Goal: Task Accomplishment & Management: Manage account settings

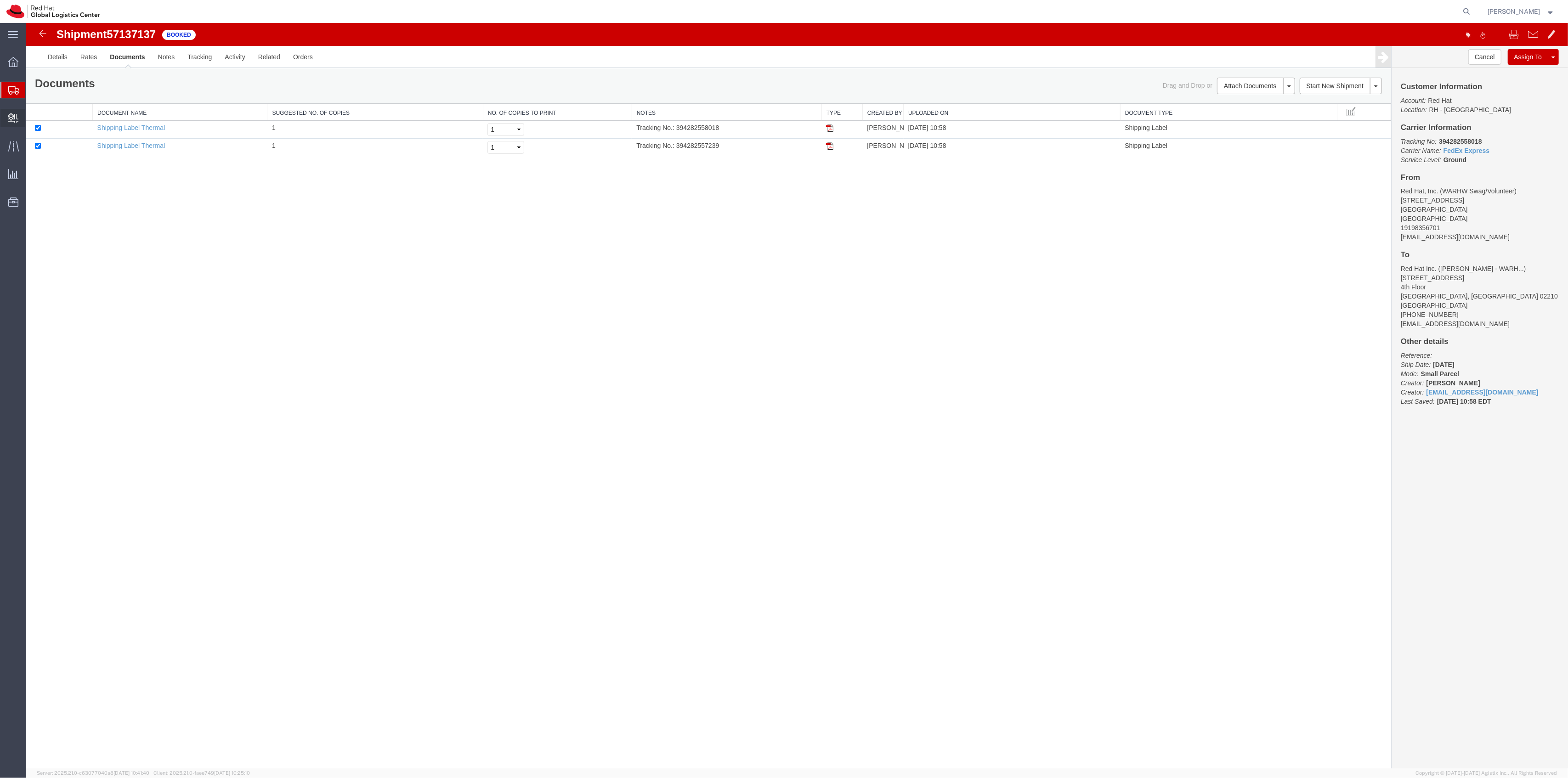
click at [0, 0] on span "Create Delivery" at bounding box center [0, 0] width 0 height 0
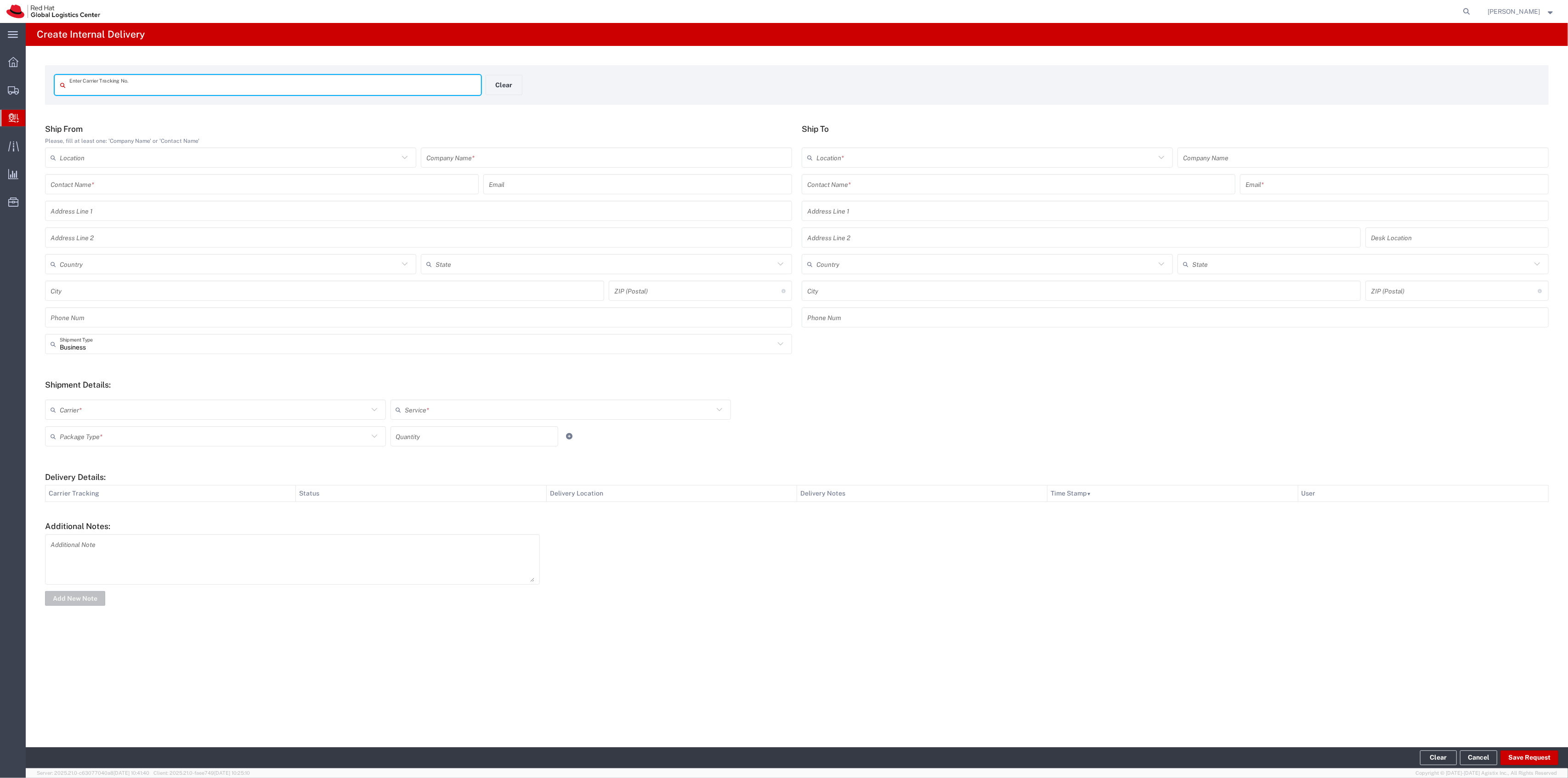
click at [102, 81] on input "text" at bounding box center [272, 85] width 406 height 16
type input "7128501"
drag, startPoint x: 113, startPoint y: 86, endPoint x: 0, endPoint y: 87, distance: 113.0
click at [0, 87] on div "main_menu Created with Sketch. Collapse Menu Overview Shipments Shipment Manage…" at bounding box center [784, 401] width 1568 height 755
type input "57128501"
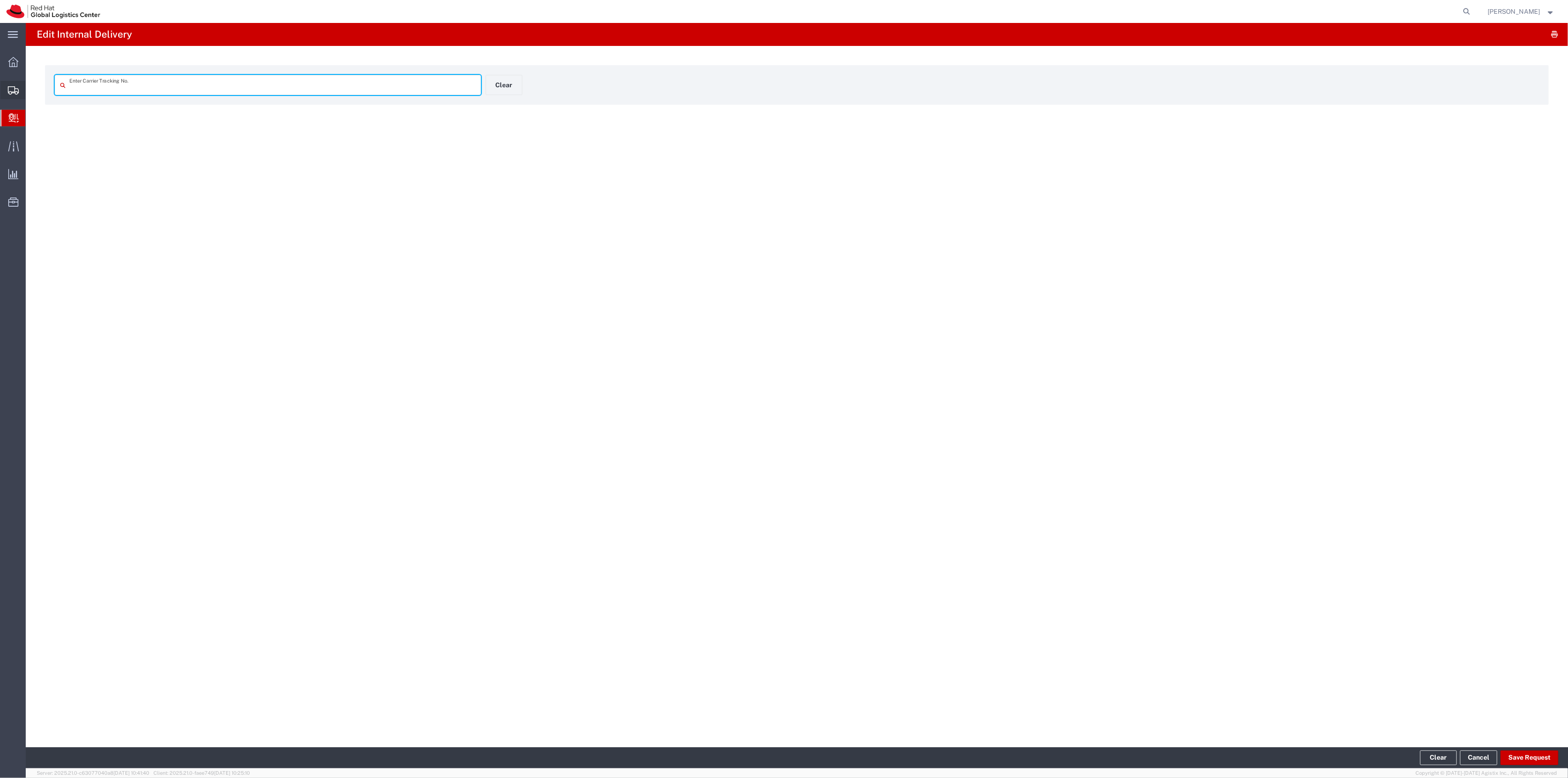
type input "57128501"
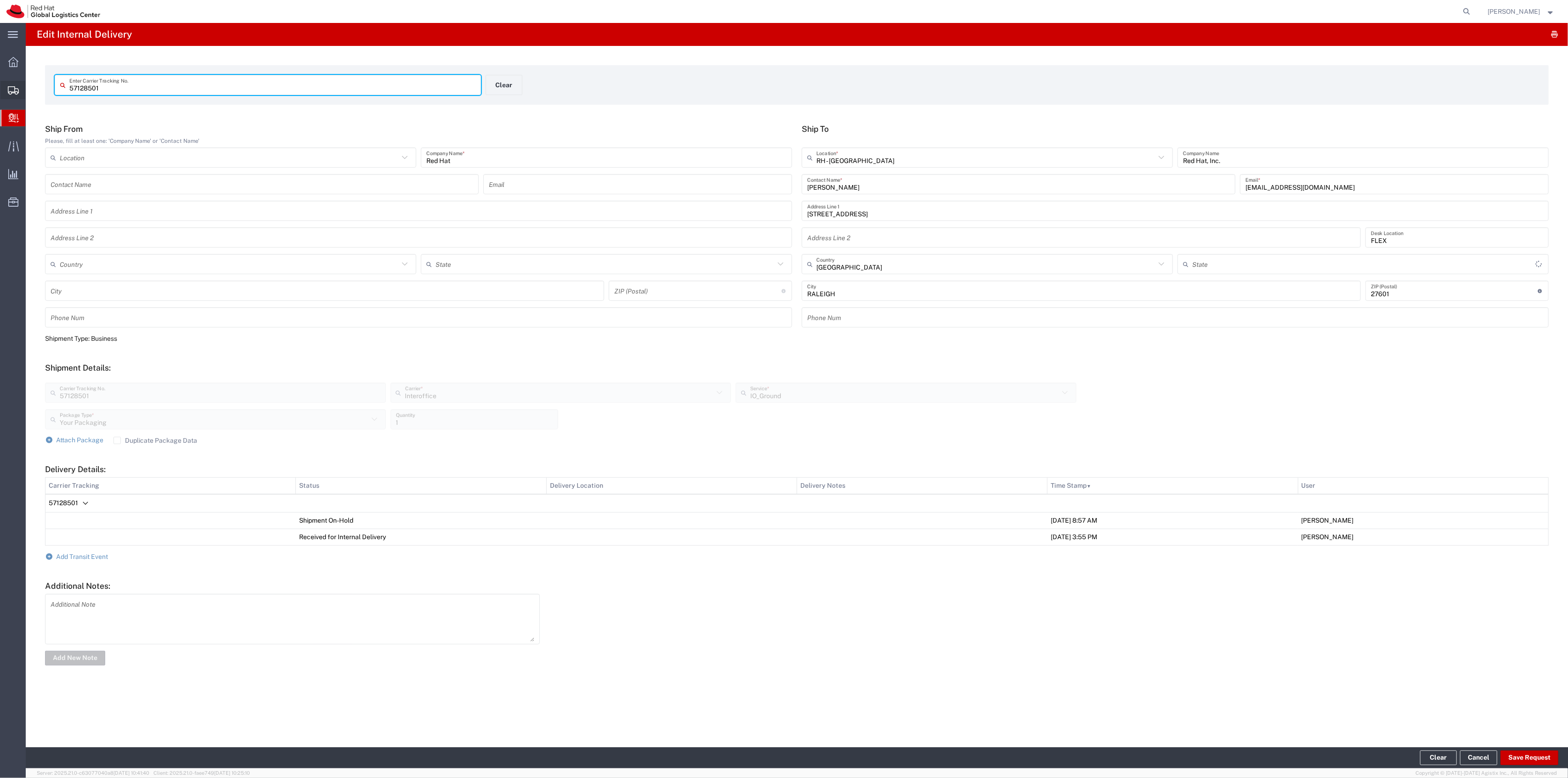
type input "[US_STATE]"
click at [91, 555] on span "Add Transit Event" at bounding box center [82, 556] width 52 height 8
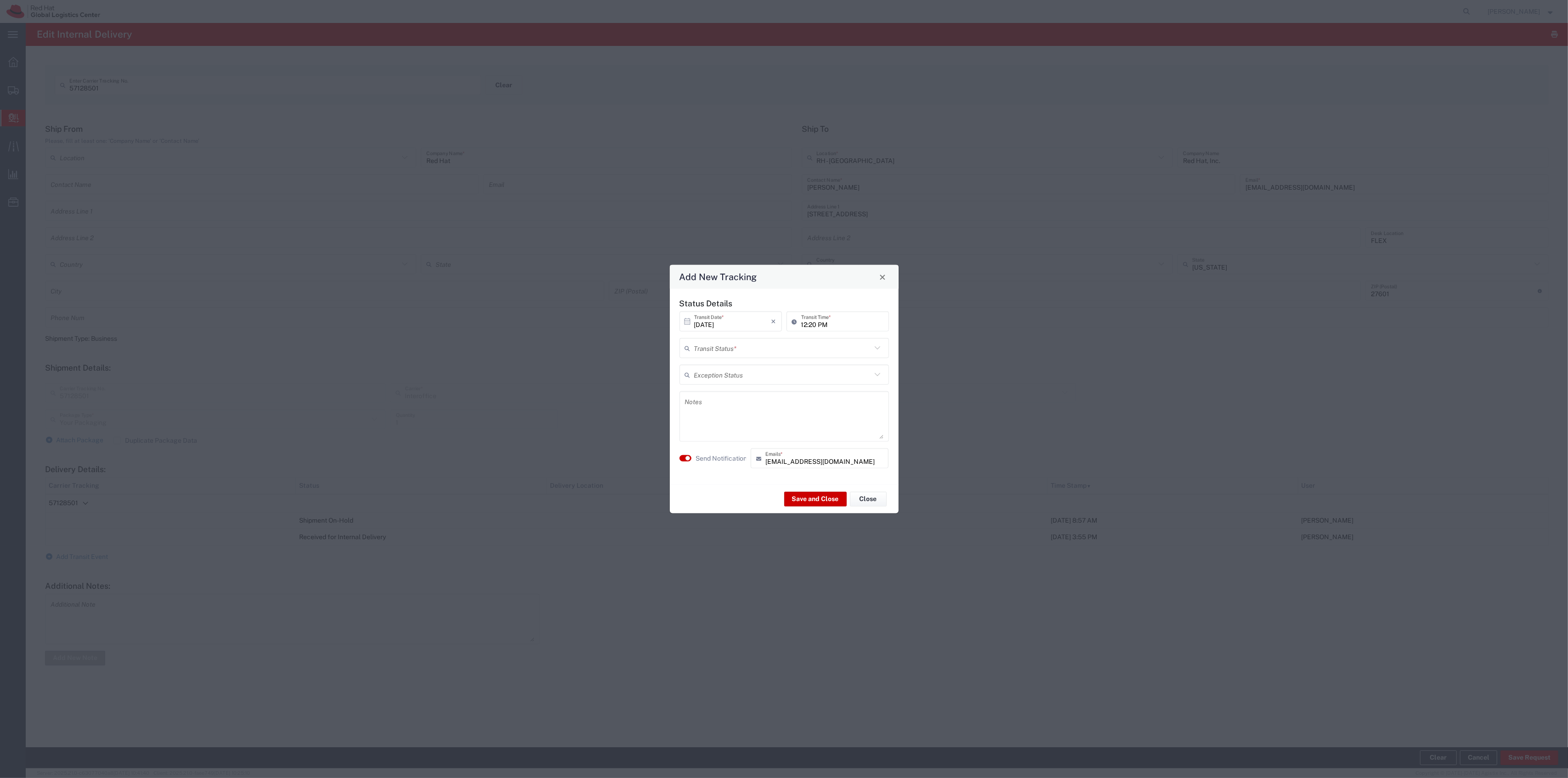
click at [741, 348] on input "text" at bounding box center [783, 348] width 177 height 16
click at [738, 370] on span "Delivery Confirmation" at bounding box center [784, 371] width 208 height 14
type input "Delivery Confirmation"
click at [732, 459] on label "Send Notification" at bounding box center [722, 458] width 52 height 9
click at [823, 497] on button "Save and Close" at bounding box center [816, 498] width 62 height 15
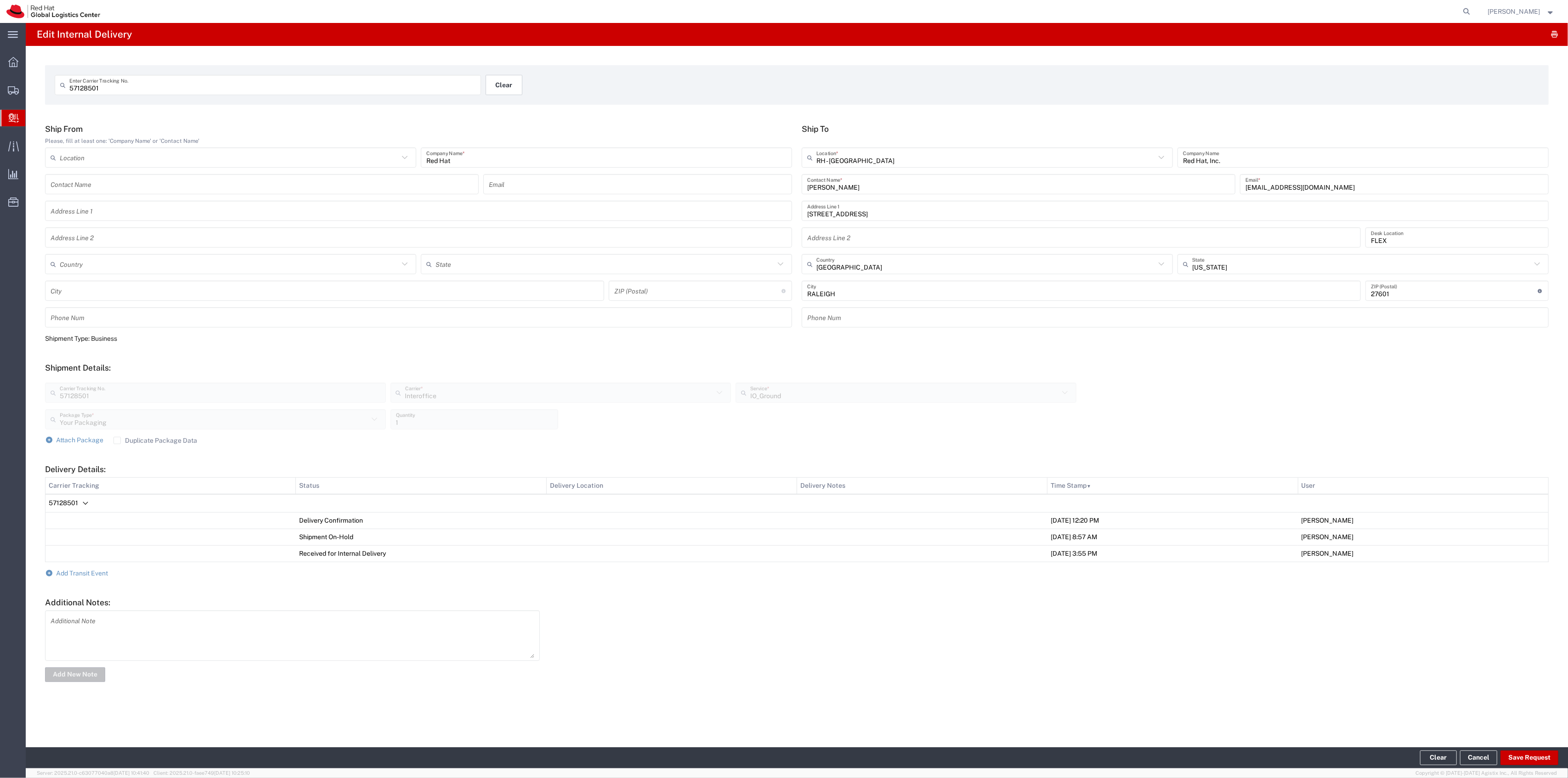
click at [506, 77] on button "Clear" at bounding box center [504, 85] width 37 height 20
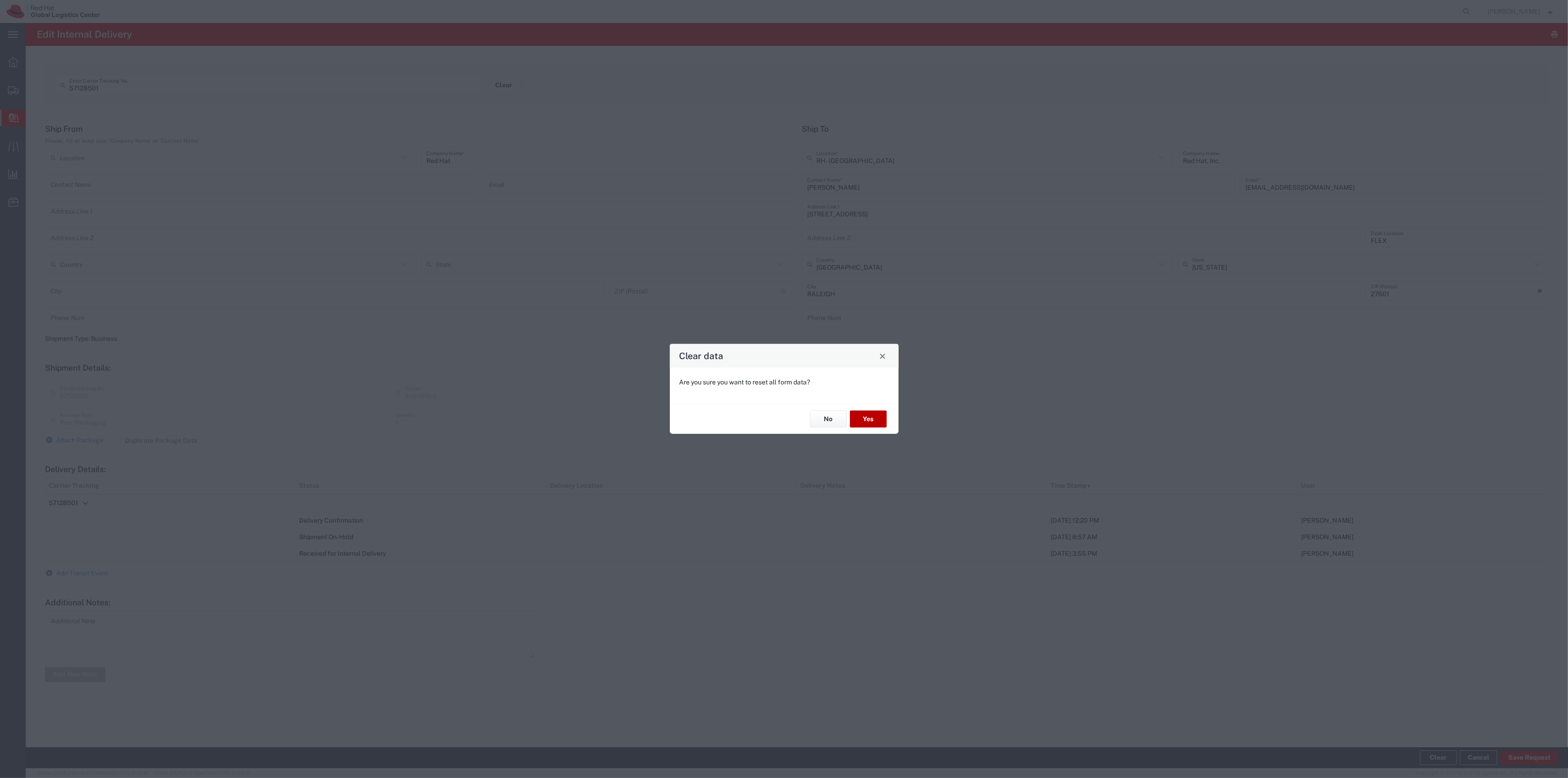
click at [865, 417] on button "Yes" at bounding box center [868, 419] width 37 height 17
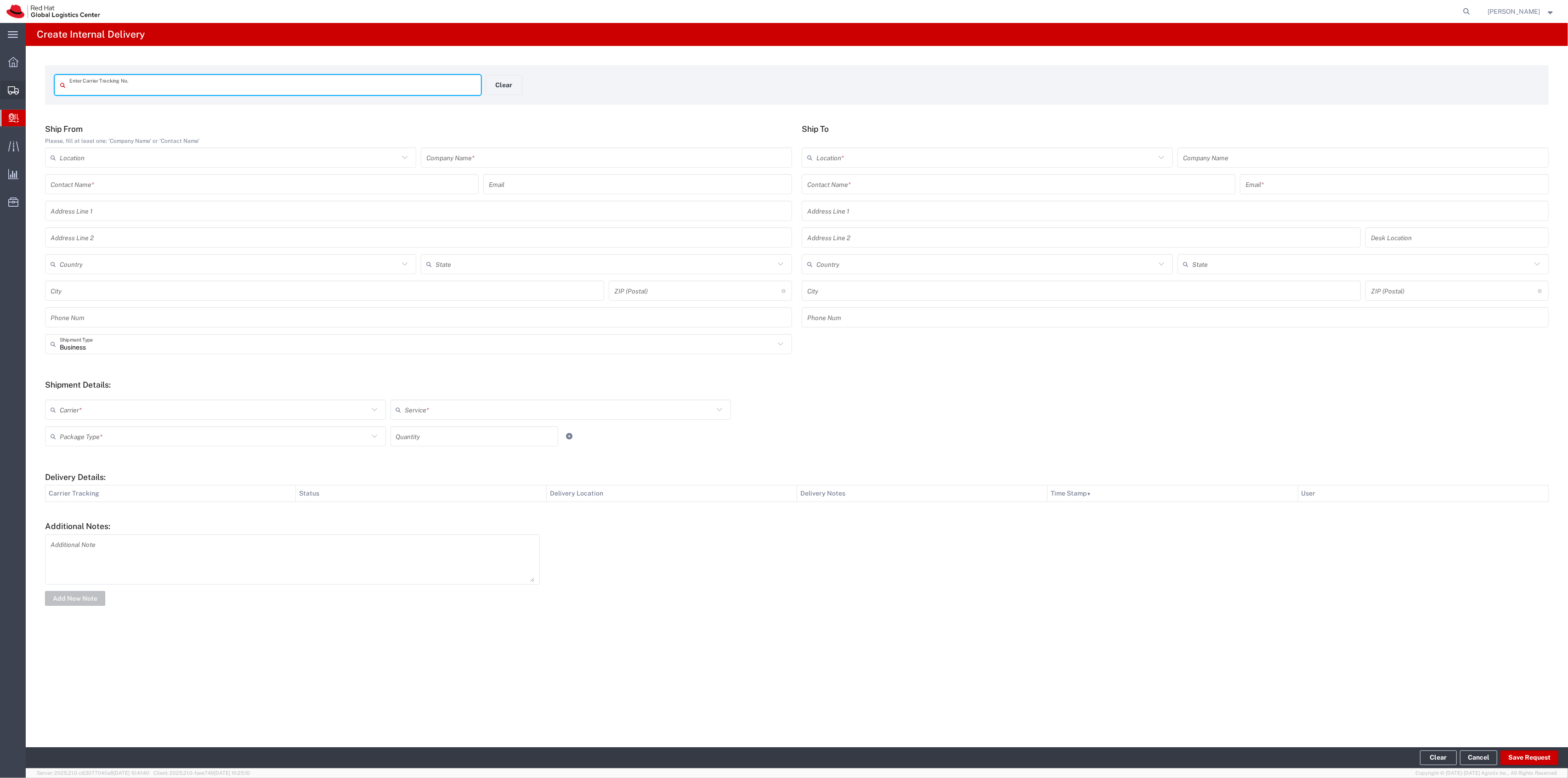
drag, startPoint x: 49, startPoint y: 102, endPoint x: 107, endPoint y: 101, distance: 58.0
click at [0, 0] on span "Shipment Manager" at bounding box center [0, 0] width 0 height 0
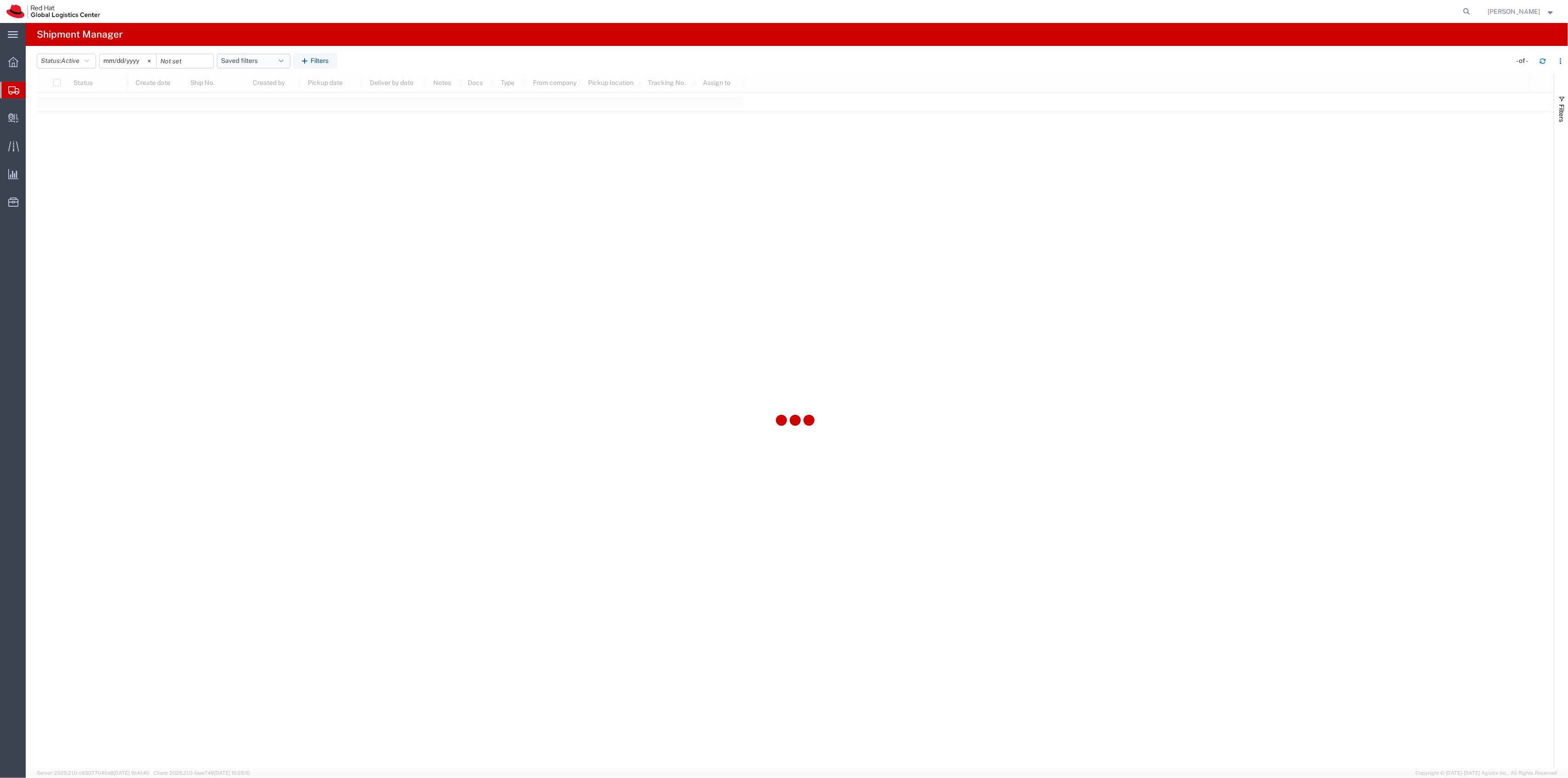
click at [264, 56] on button "Saved filters" at bounding box center [253, 60] width 73 height 15
click at [267, 111] on div "Save as new" at bounding box center [287, 118] width 138 height 17
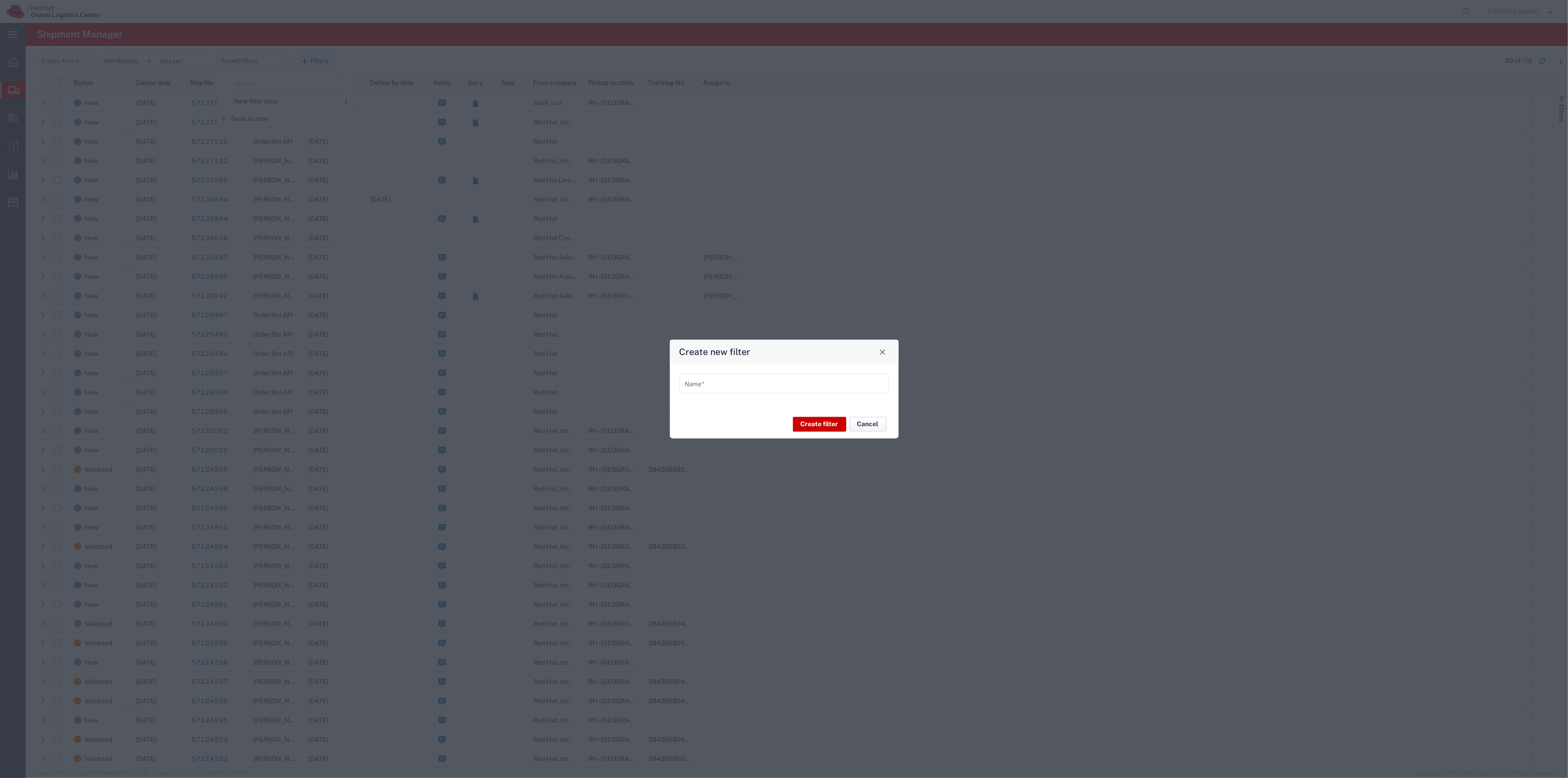
click at [868, 427] on button "Cancel" at bounding box center [867, 423] width 37 height 15
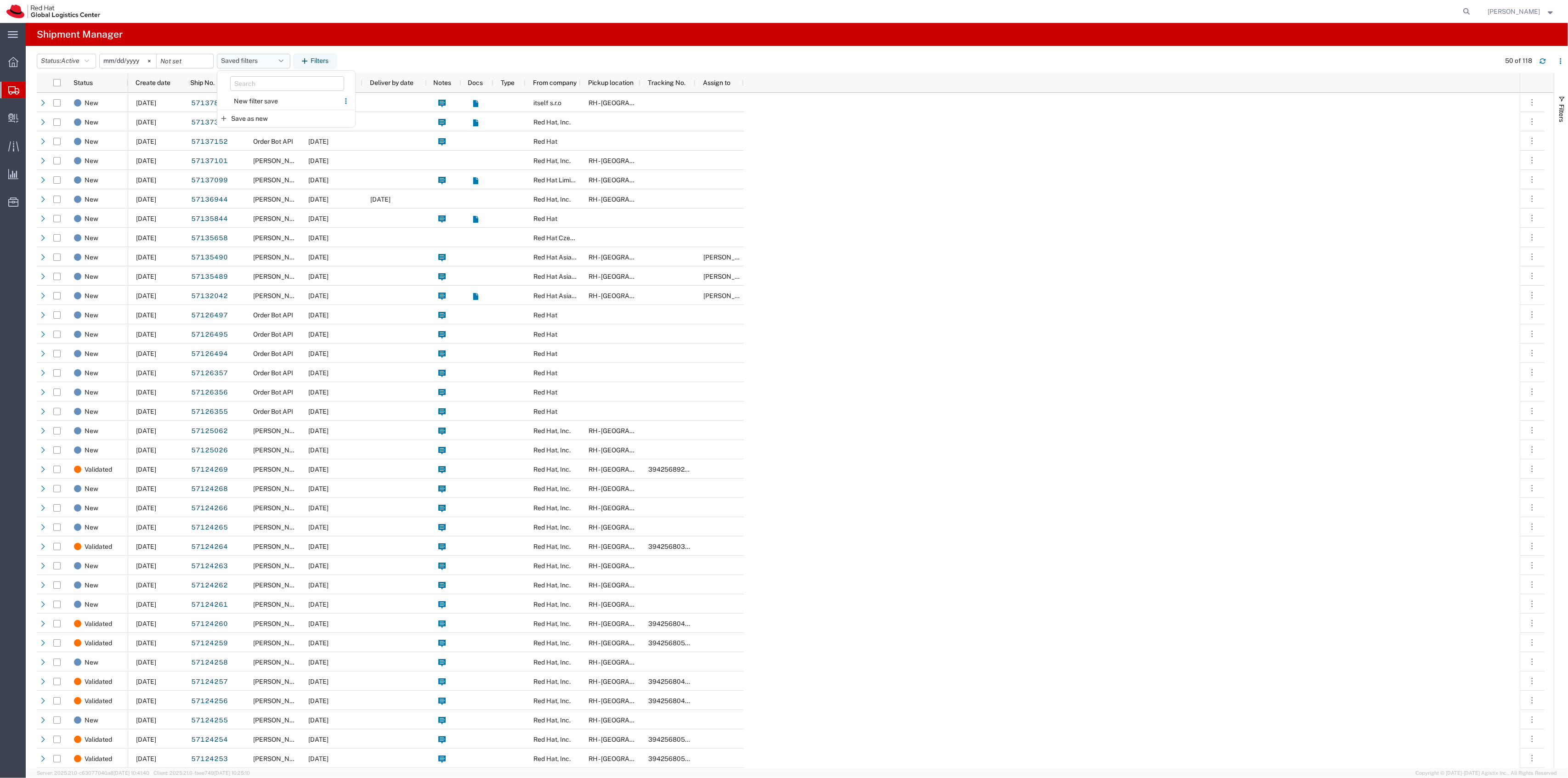
click at [245, 60] on button "Saved filters" at bounding box center [253, 60] width 73 height 15
click at [259, 56] on button "Saved filters" at bounding box center [253, 60] width 73 height 15
click at [261, 104] on span "New filter save" at bounding box center [278, 101] width 120 height 17
type input "2022-06-27"
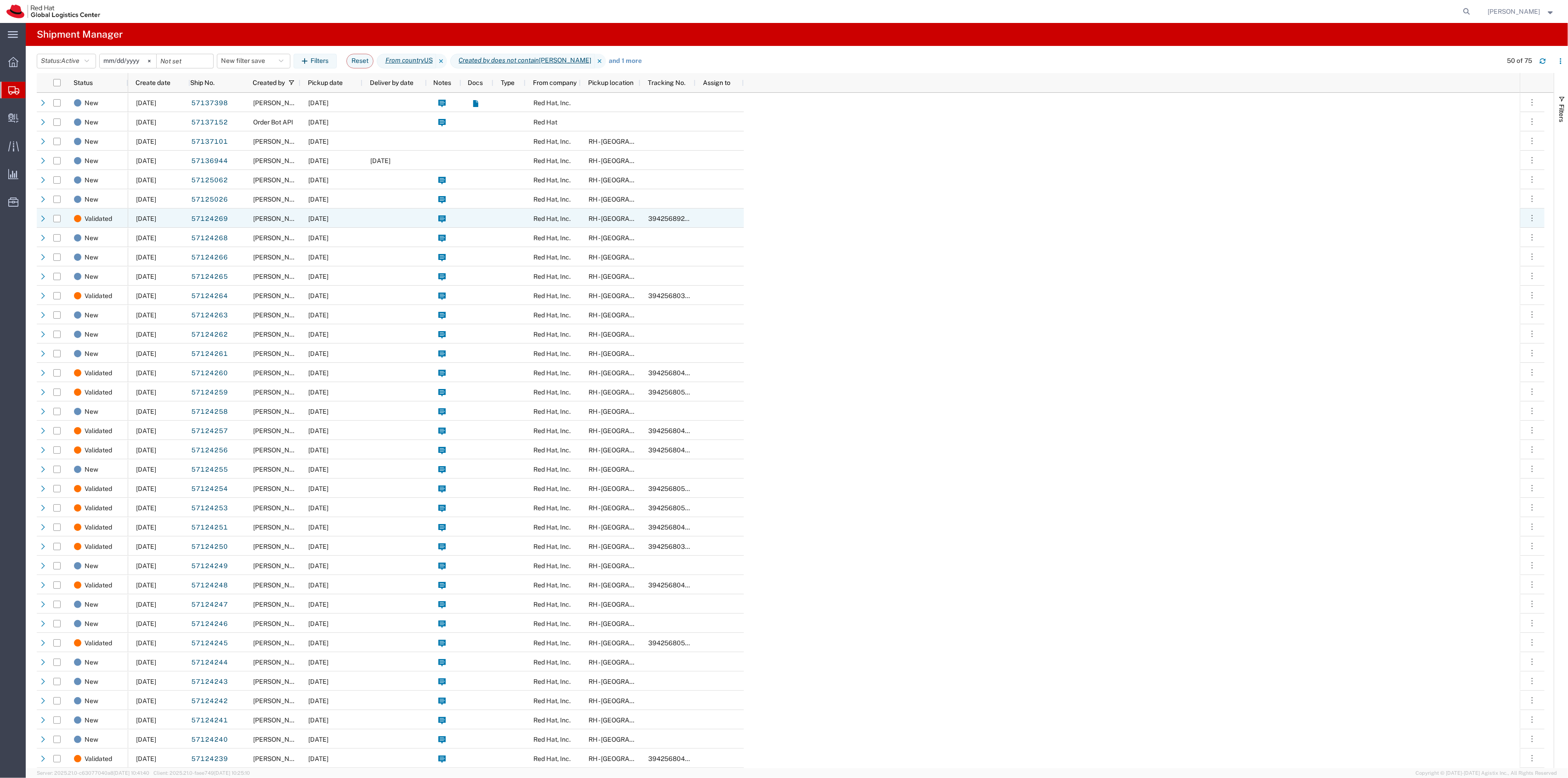
click at [302, 226] on div "[DATE]" at bounding box center [332, 218] width 62 height 19
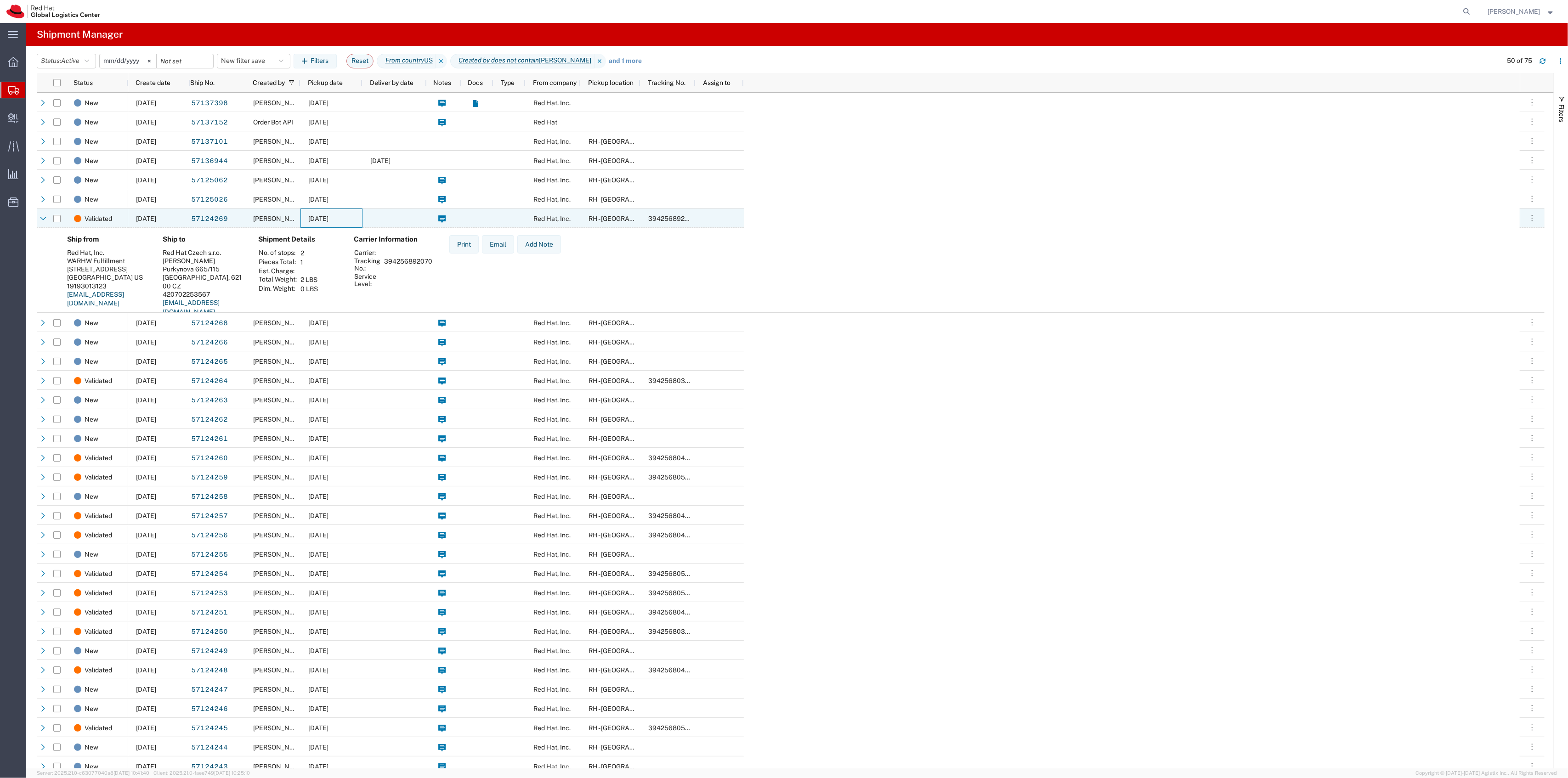
click at [302, 226] on div "[DATE]" at bounding box center [332, 218] width 62 height 19
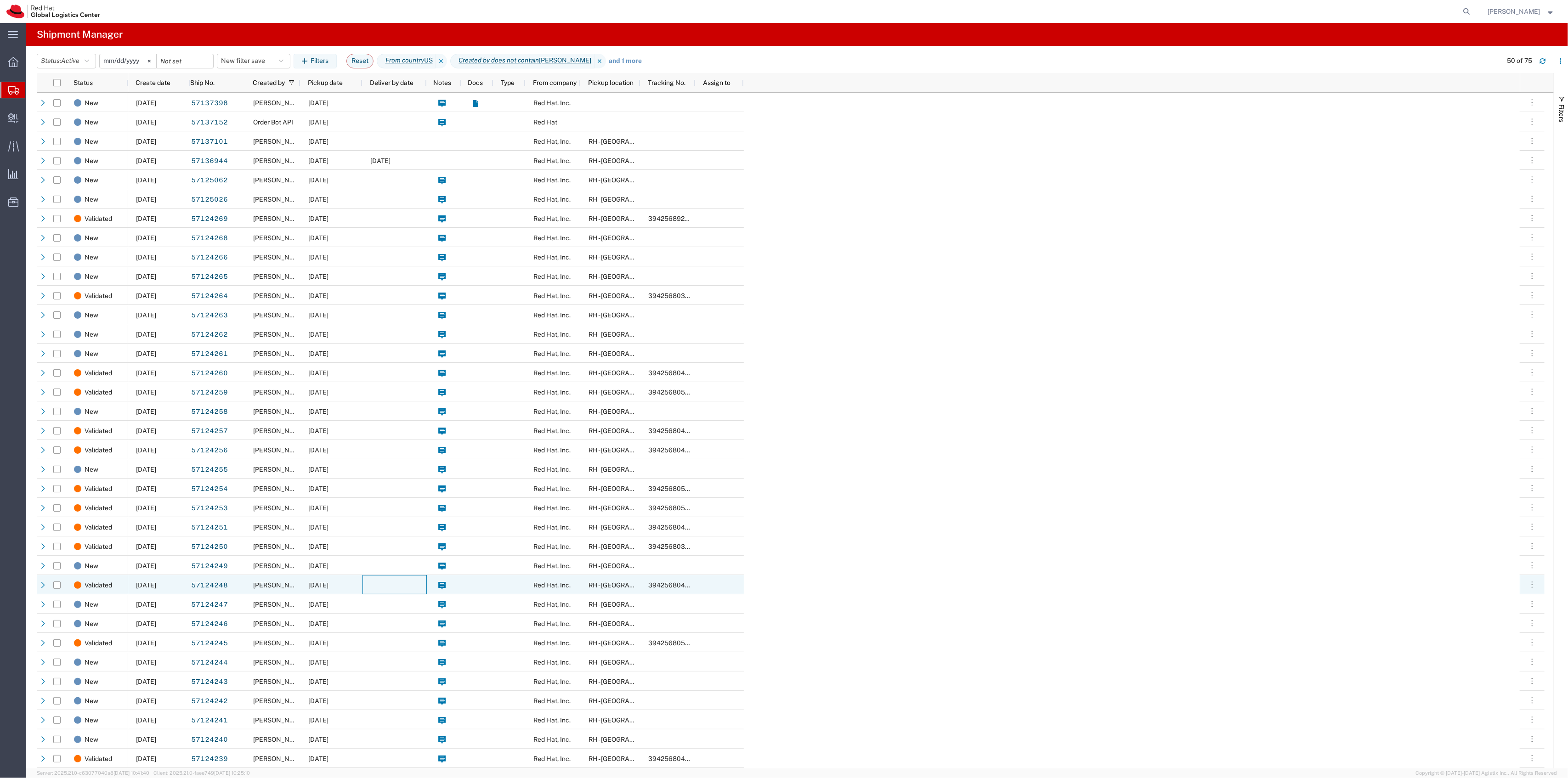
click at [371, 593] on div at bounding box center [395, 585] width 64 height 19
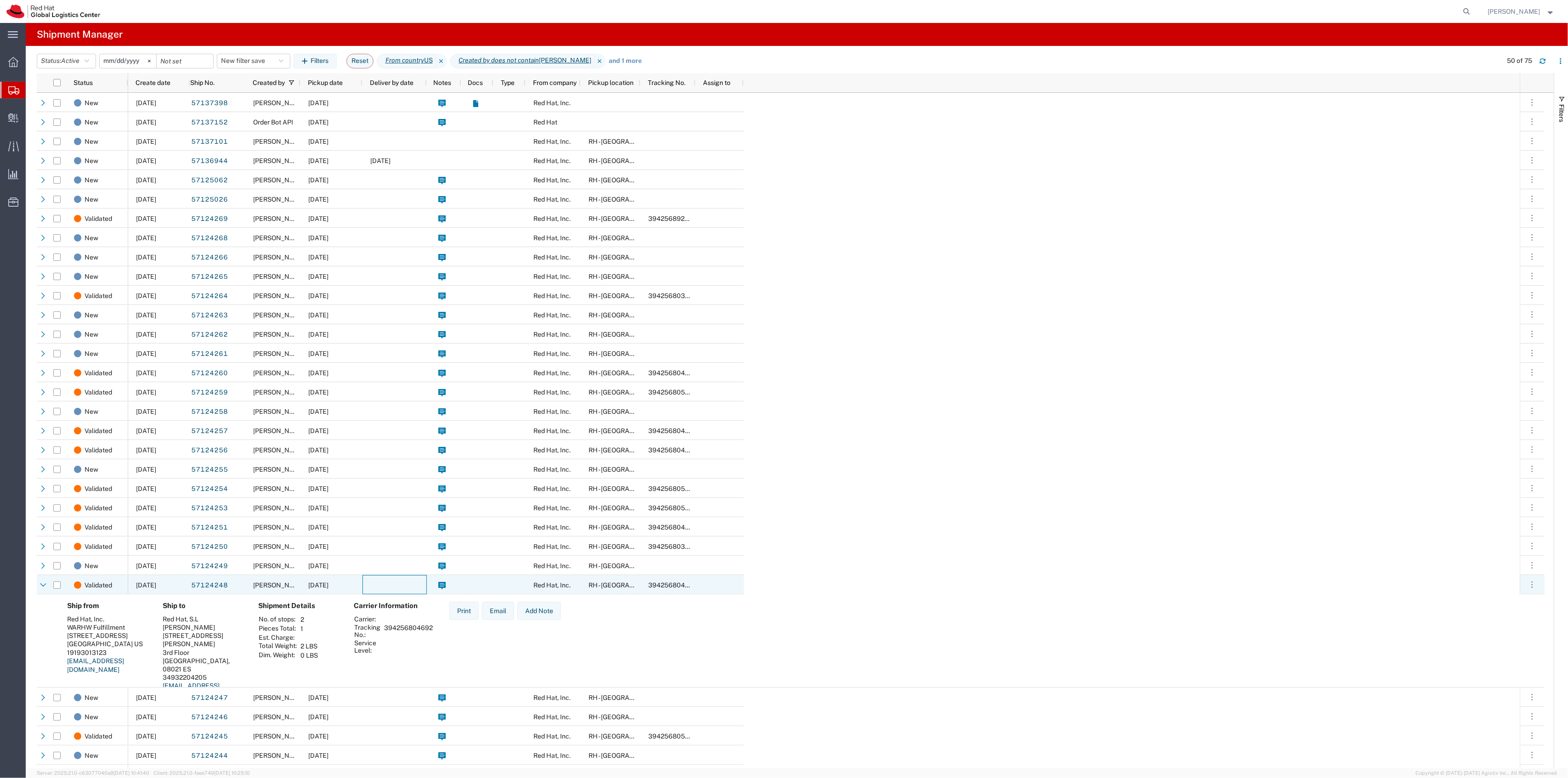
click at [371, 593] on div at bounding box center [395, 585] width 64 height 19
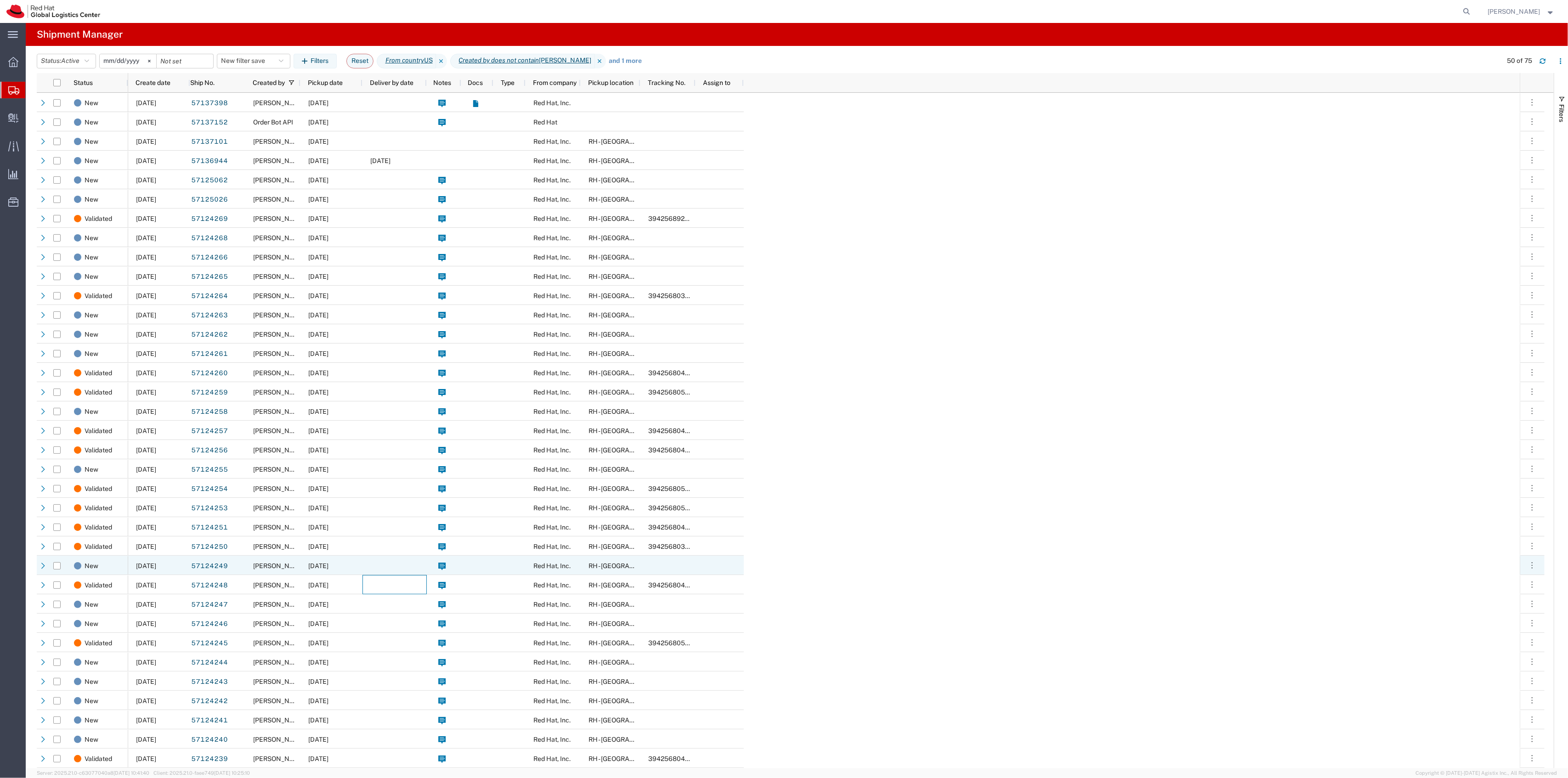
click at [378, 569] on div at bounding box center [395, 565] width 64 height 19
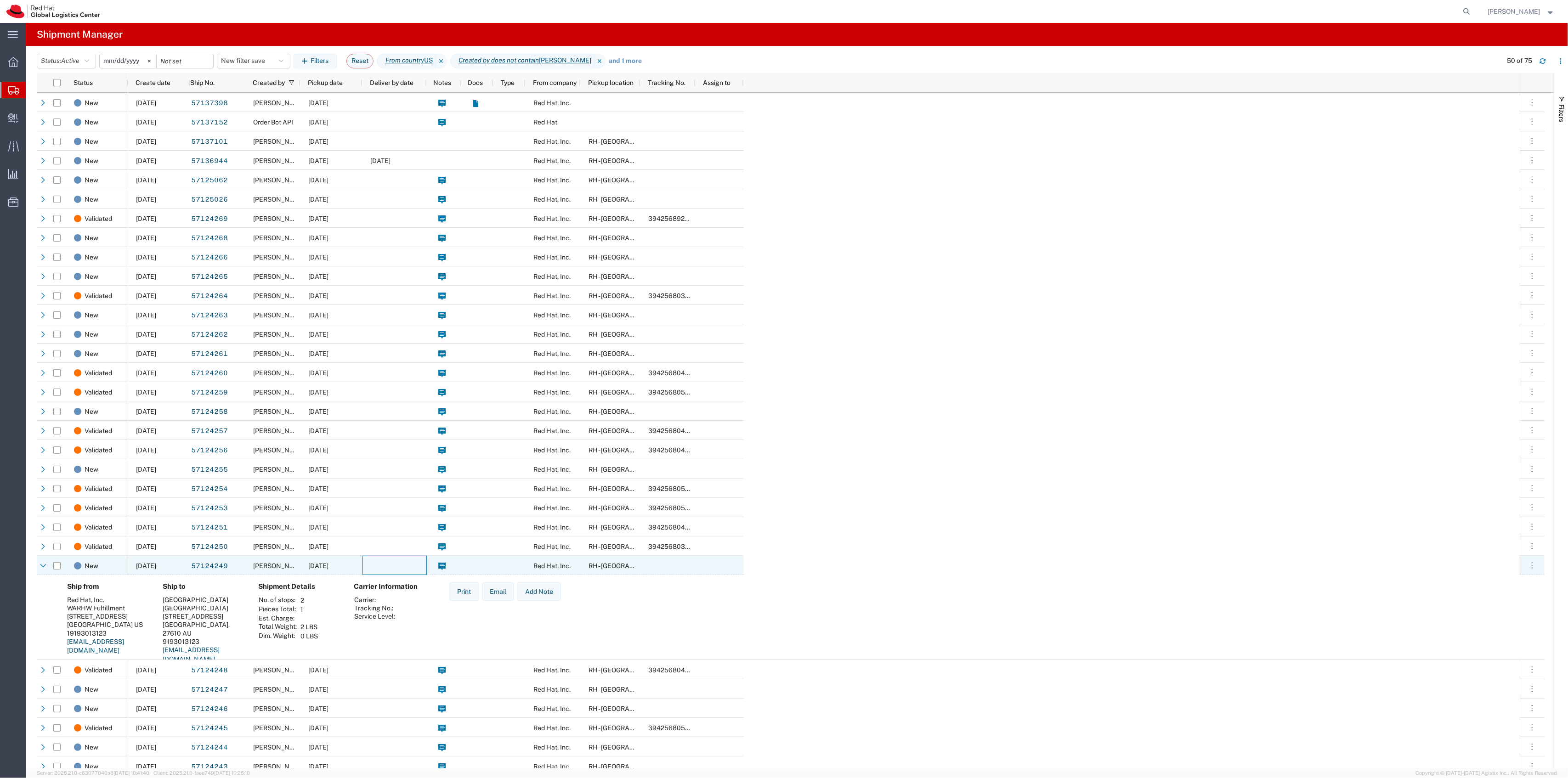
click at [378, 569] on div at bounding box center [395, 565] width 64 height 19
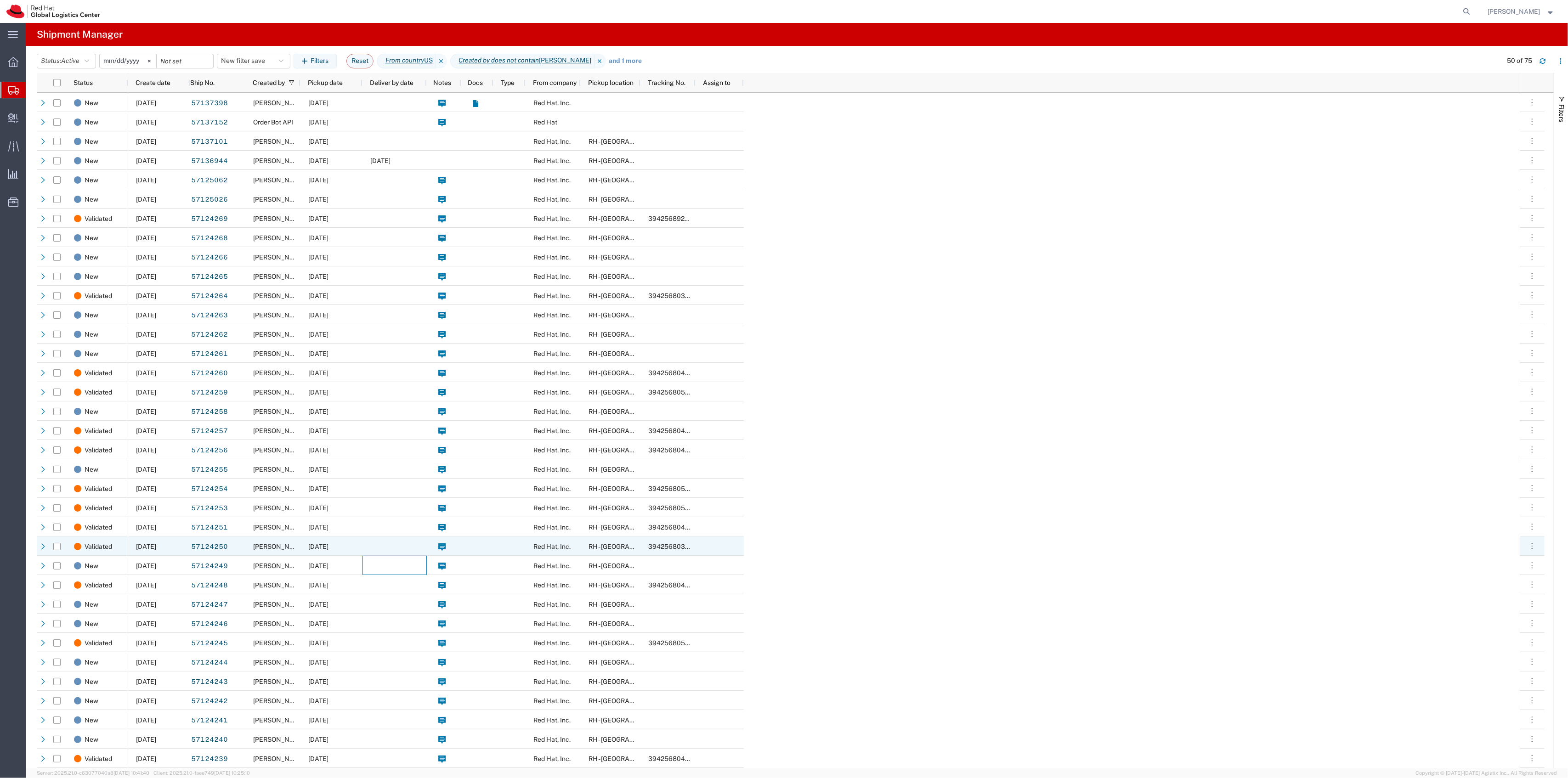
click at [384, 546] on div at bounding box center [395, 546] width 64 height 19
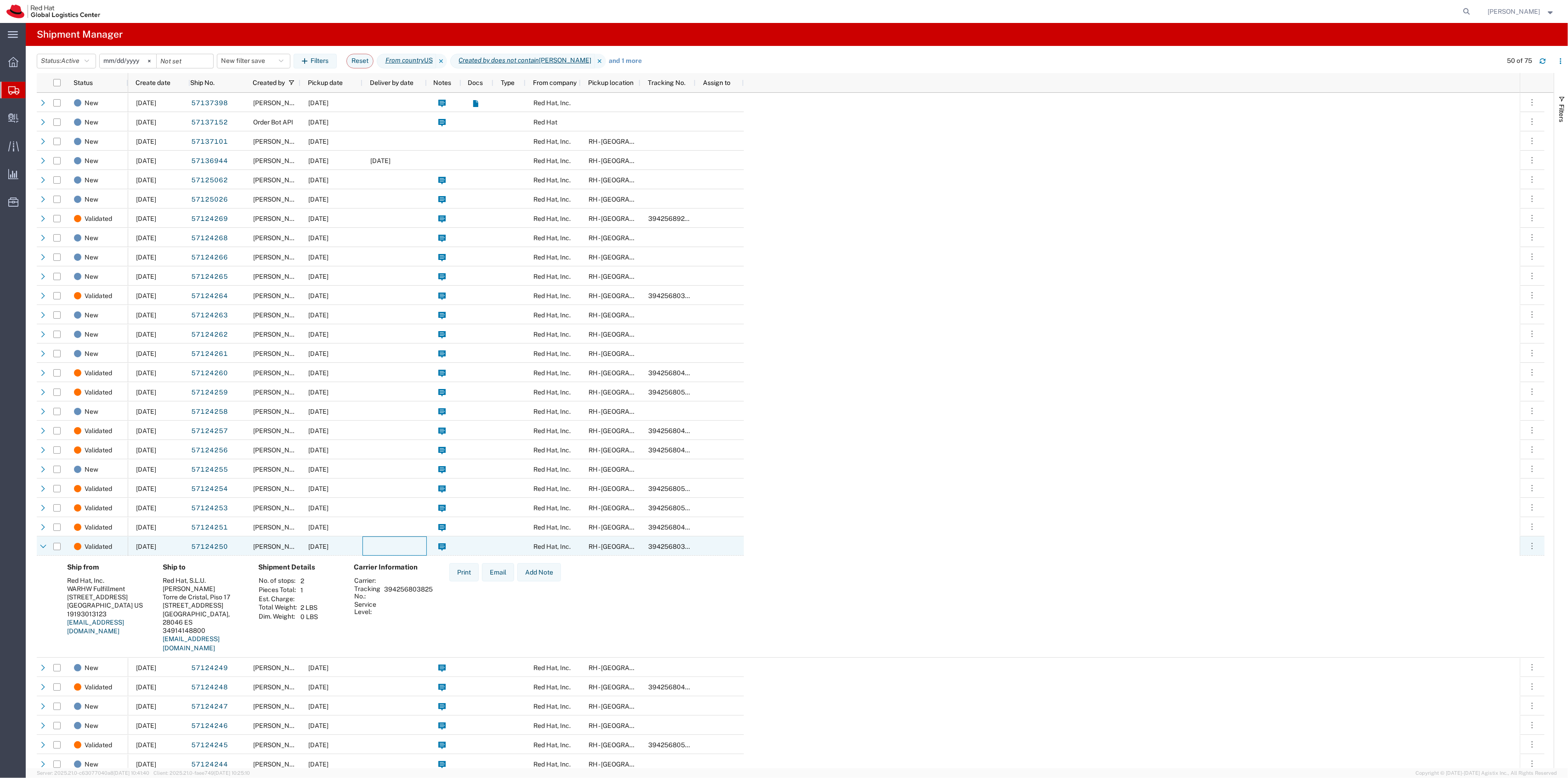
click at [388, 531] on div at bounding box center [395, 527] width 64 height 19
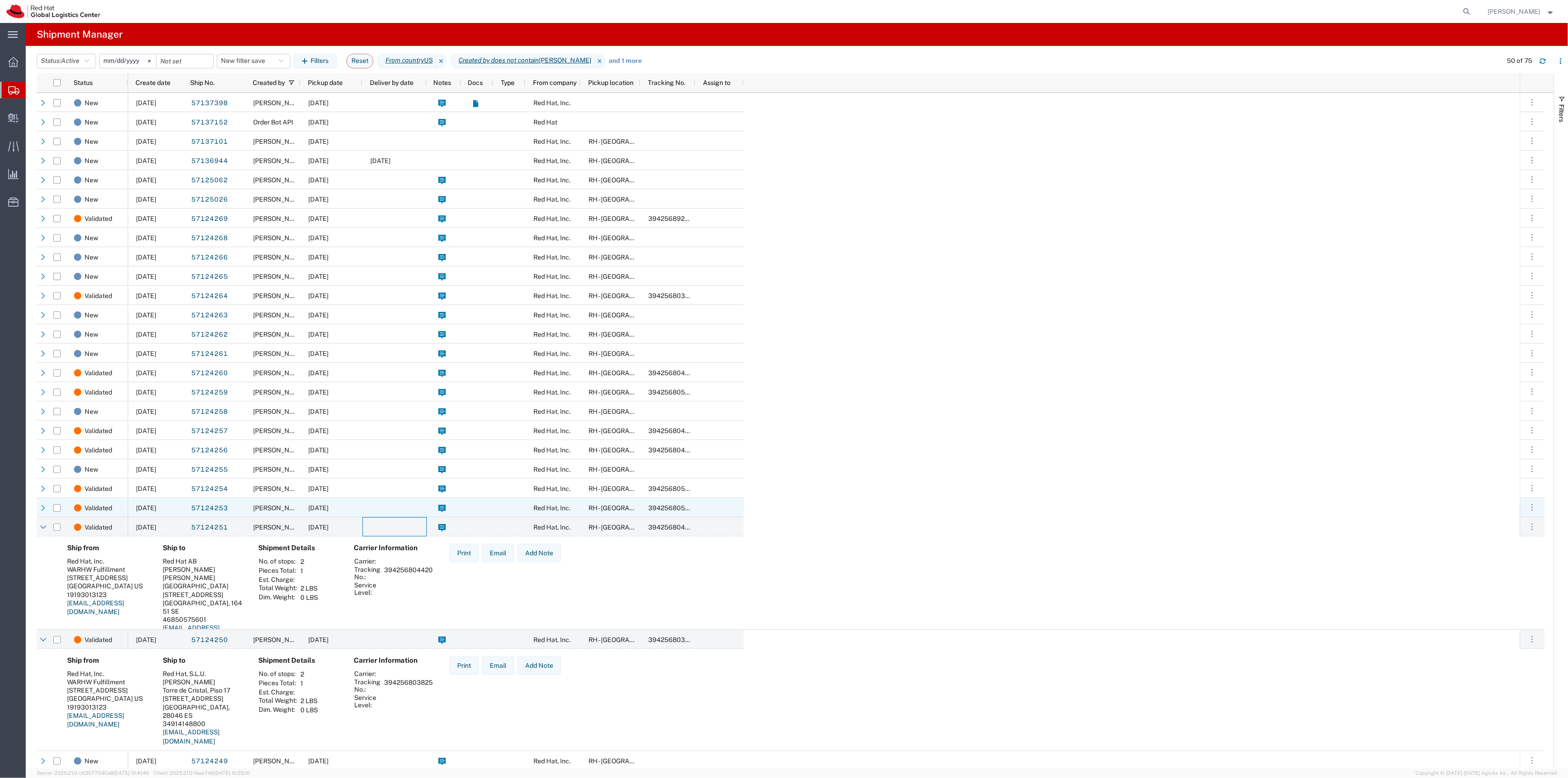
click at [395, 512] on div at bounding box center [395, 507] width 64 height 19
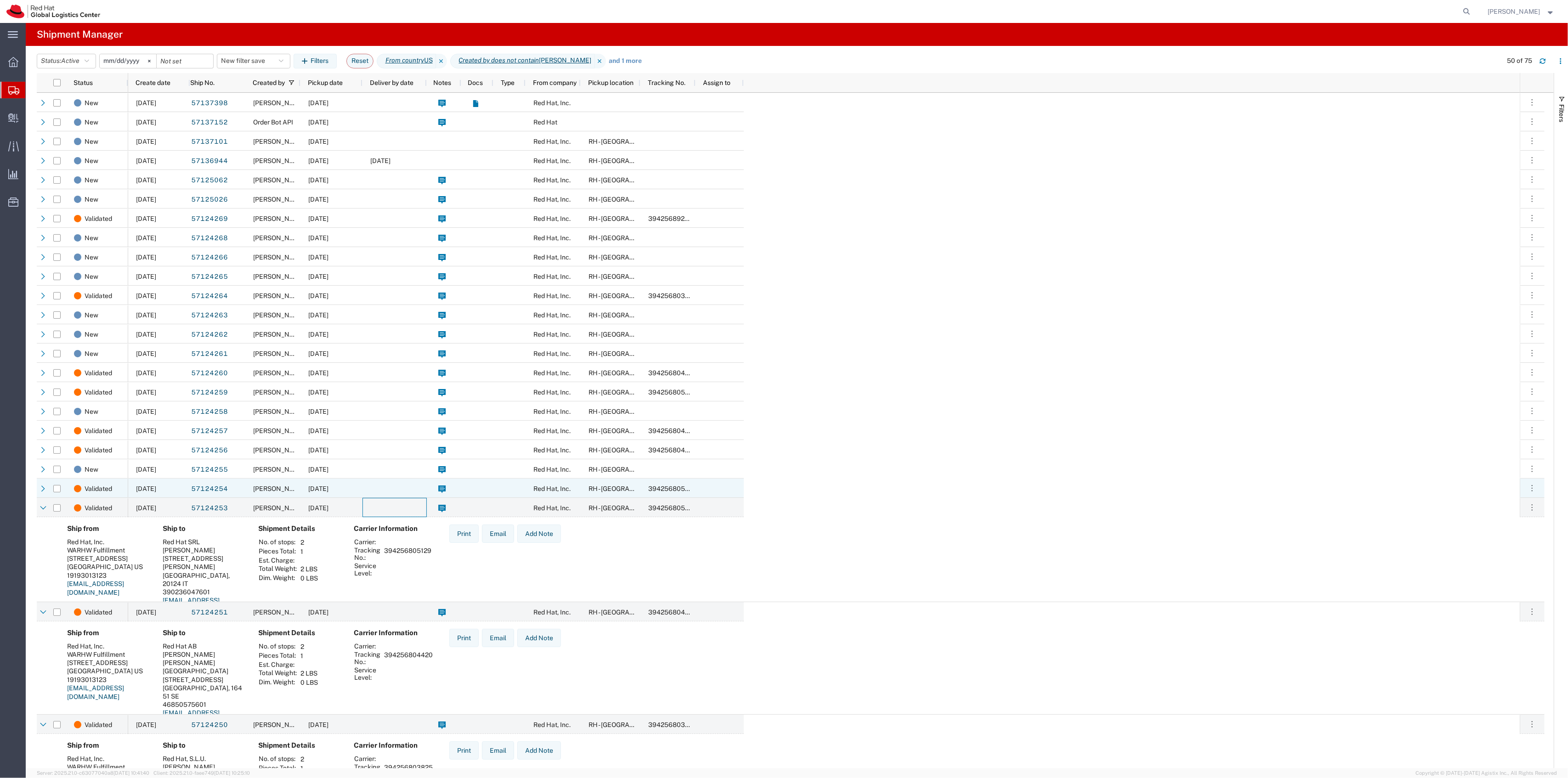
click at [401, 486] on div at bounding box center [395, 488] width 64 height 19
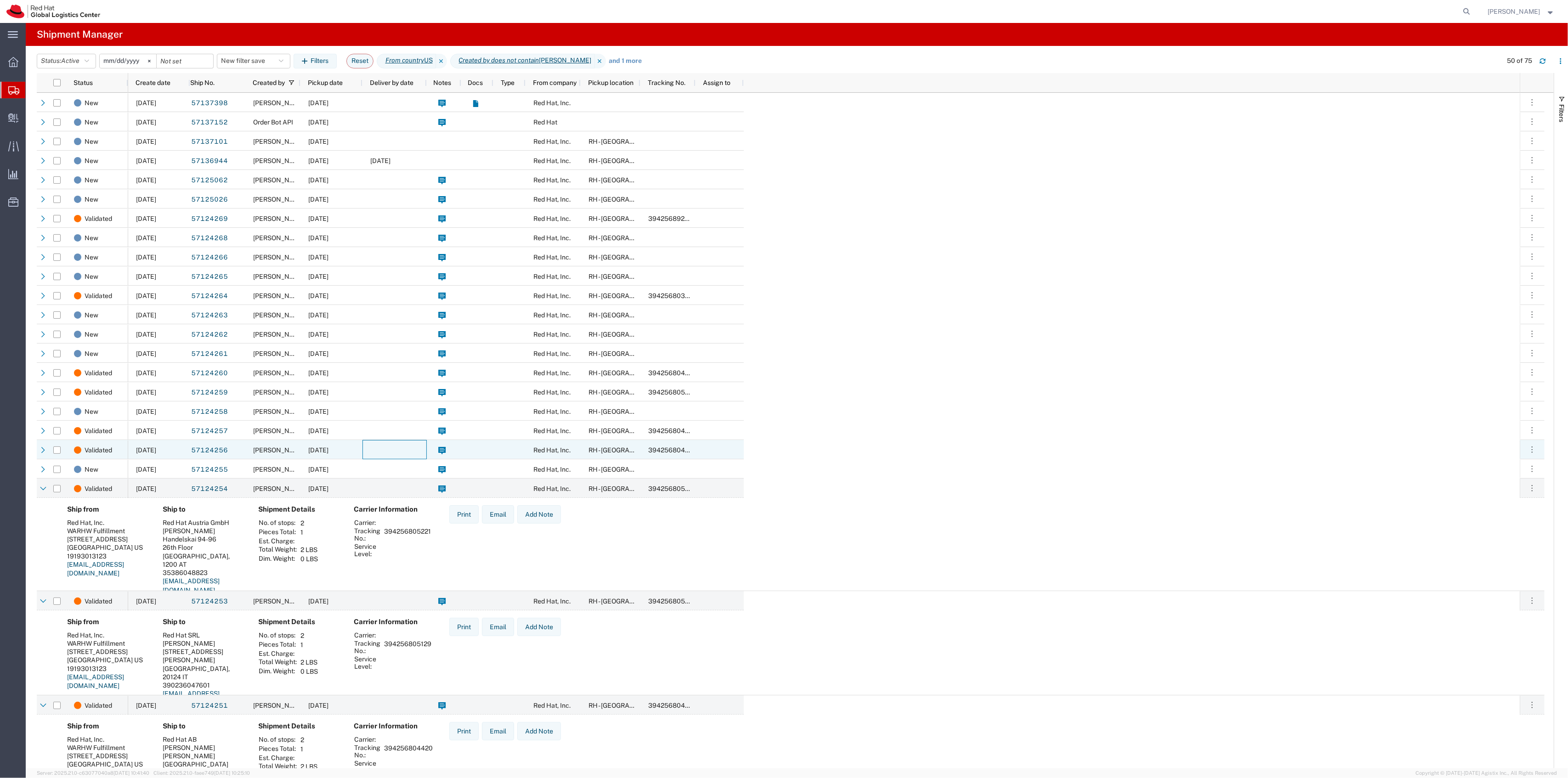
click at [405, 450] on div at bounding box center [395, 449] width 64 height 19
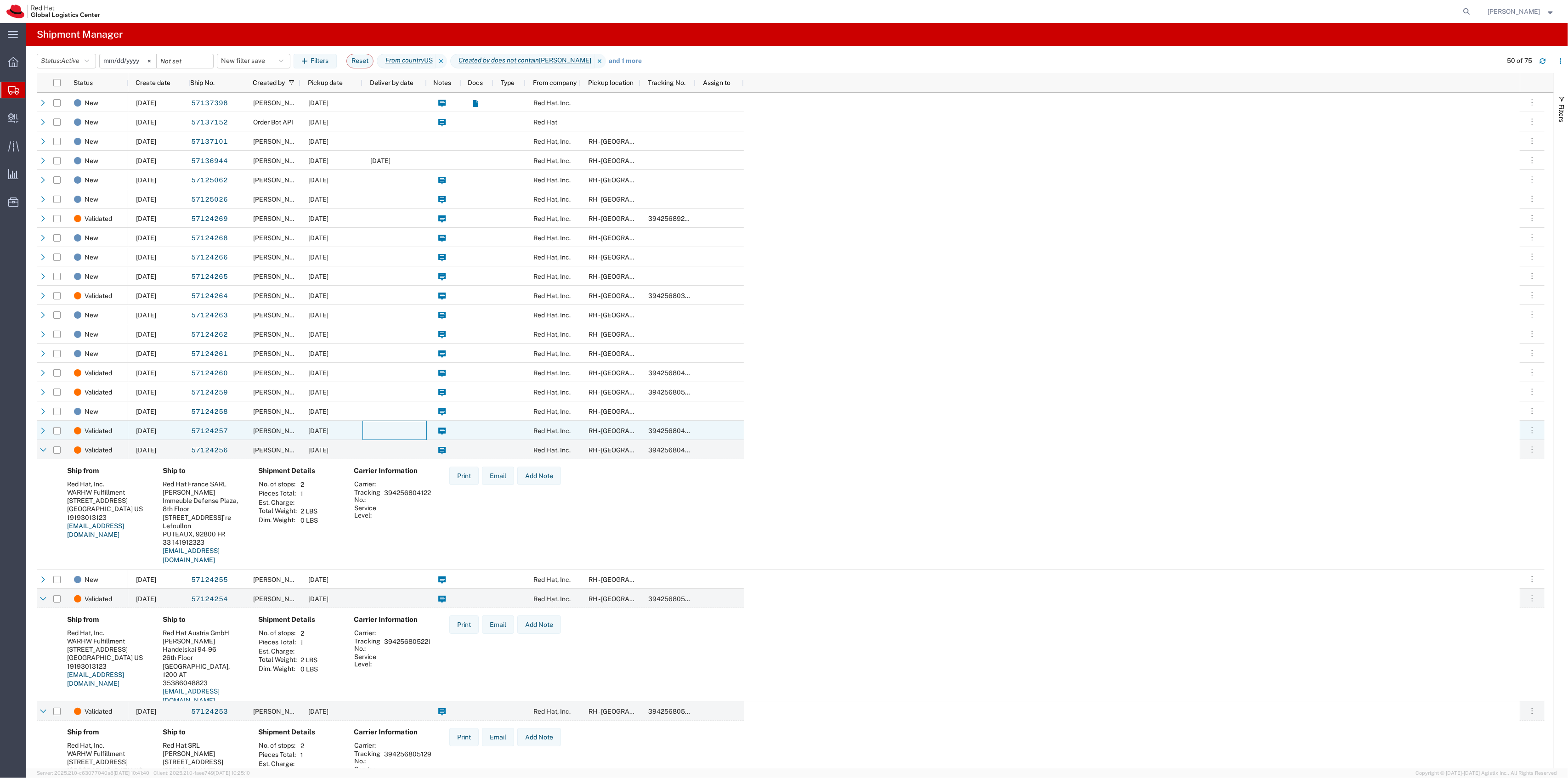
click at [409, 434] on div at bounding box center [395, 430] width 64 height 19
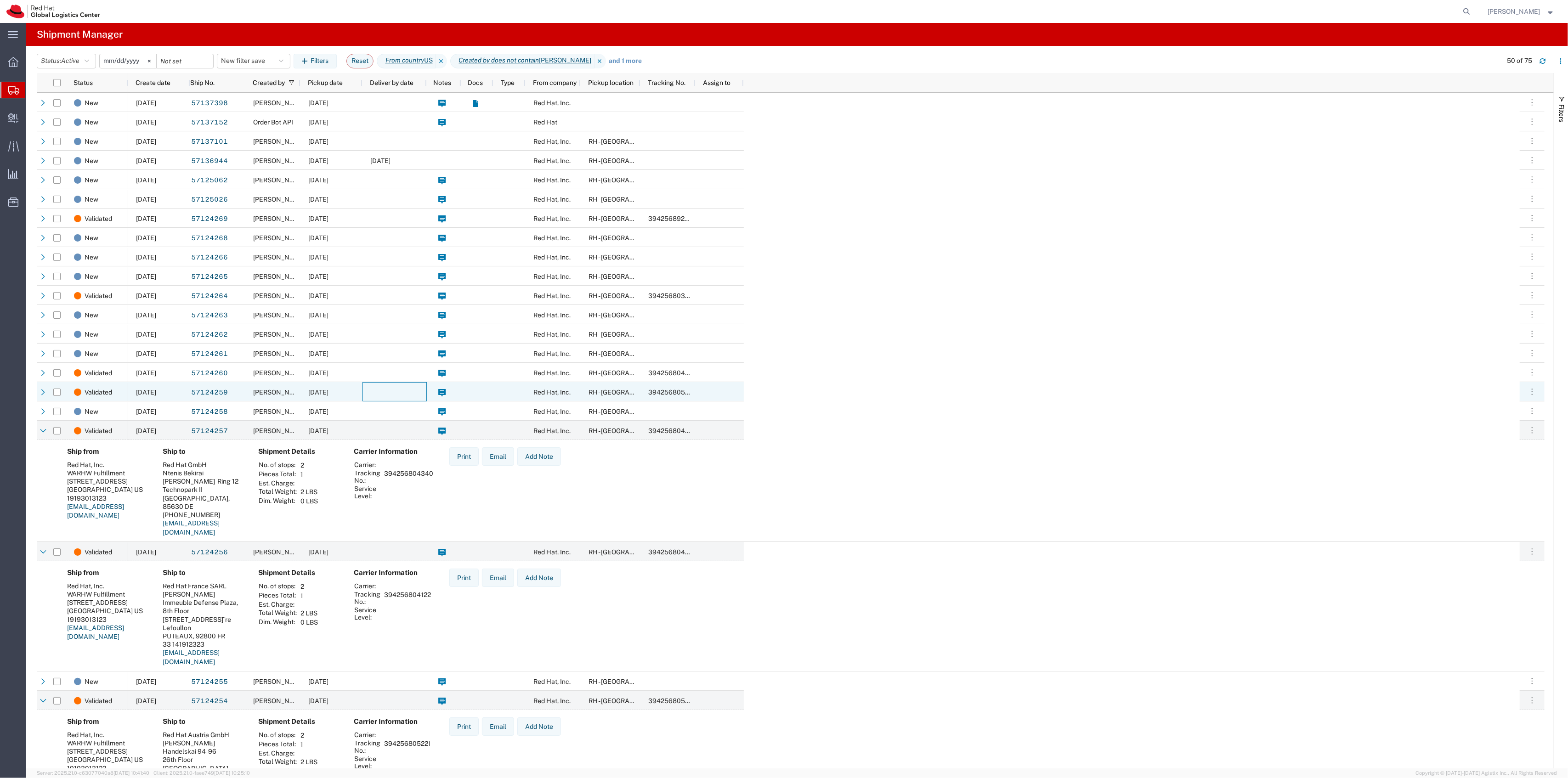
click at [414, 395] on div at bounding box center [395, 391] width 64 height 19
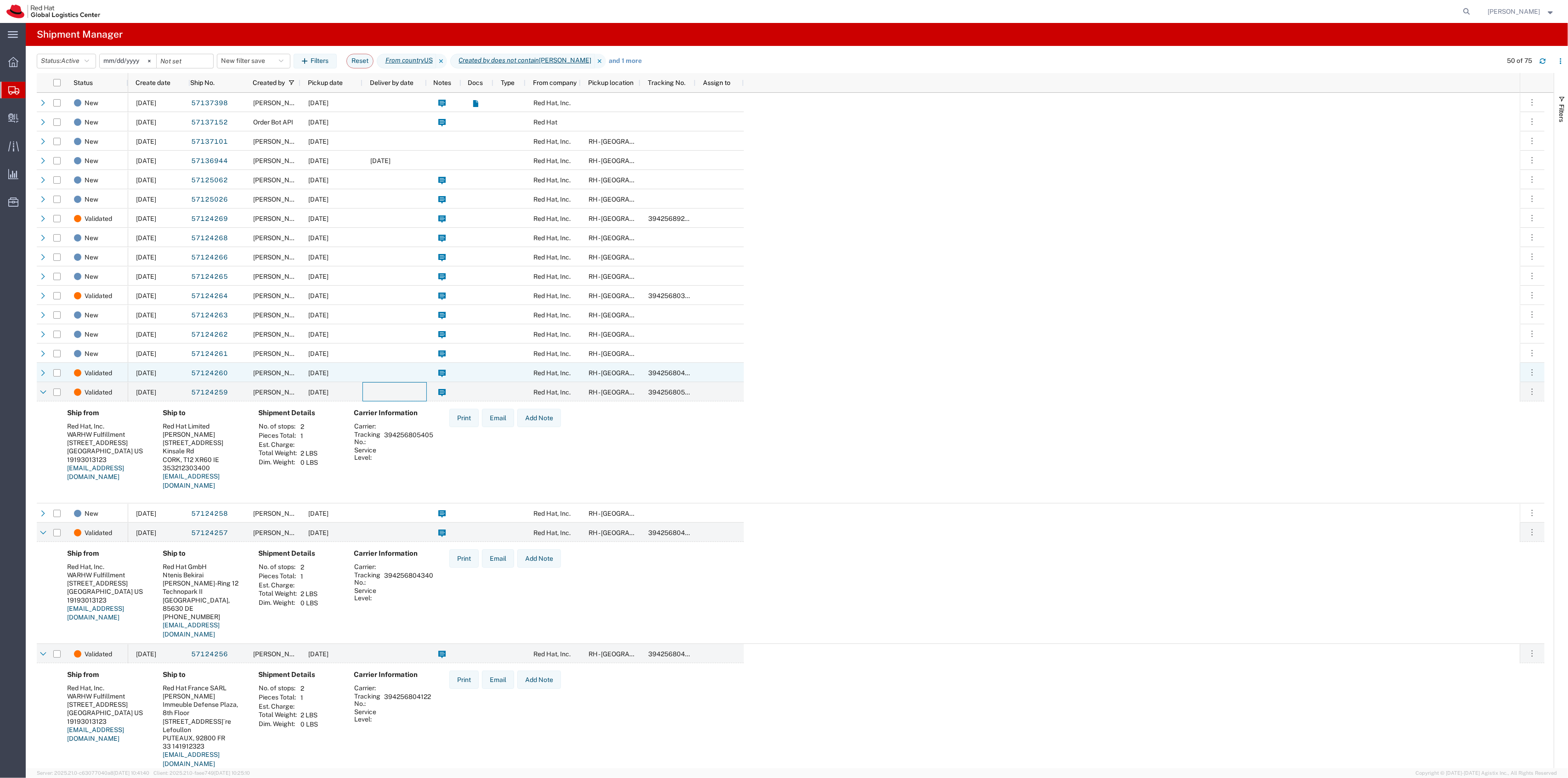
click at [422, 370] on div at bounding box center [395, 372] width 64 height 19
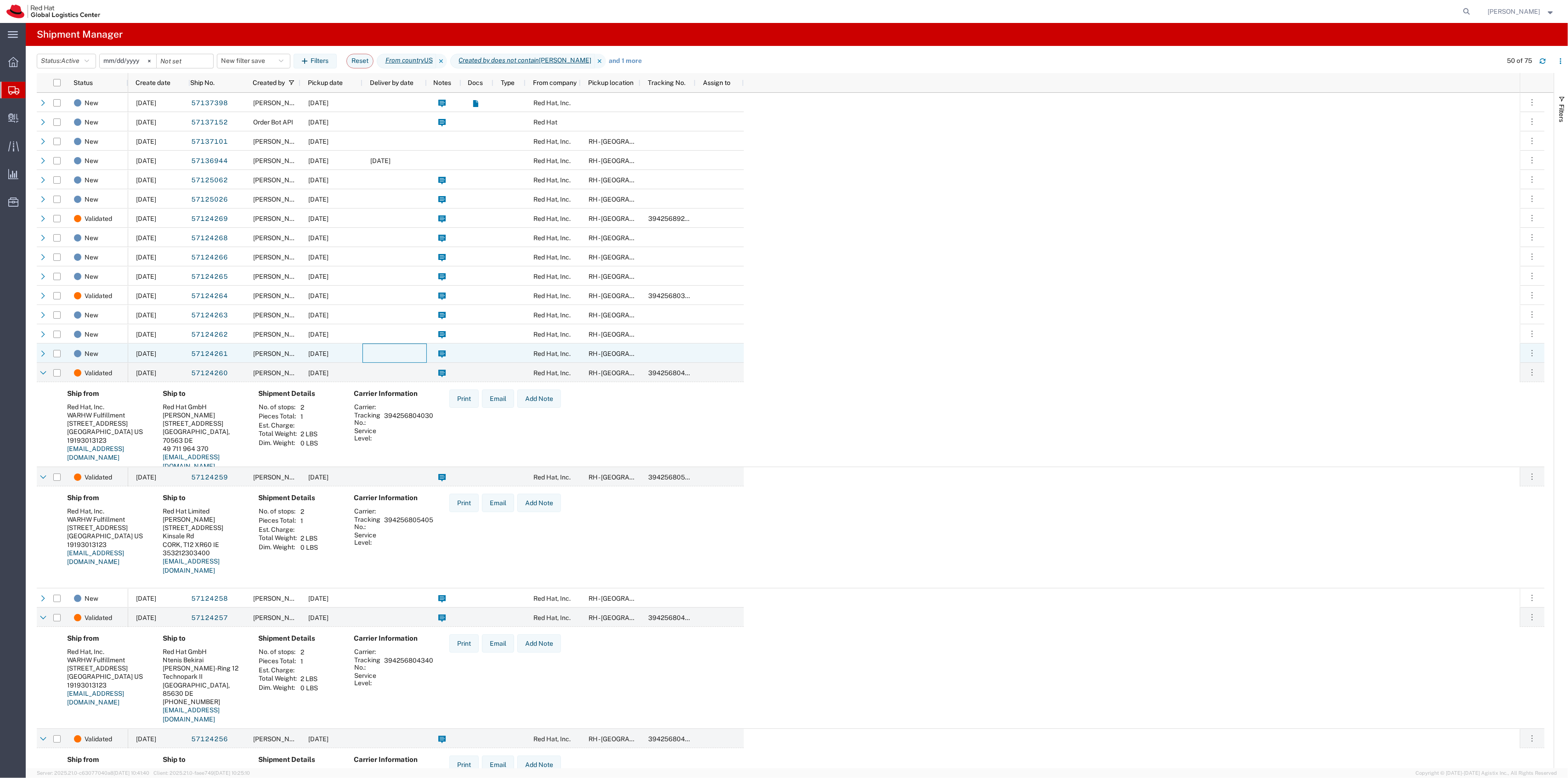
click at [422, 360] on div at bounding box center [395, 353] width 64 height 19
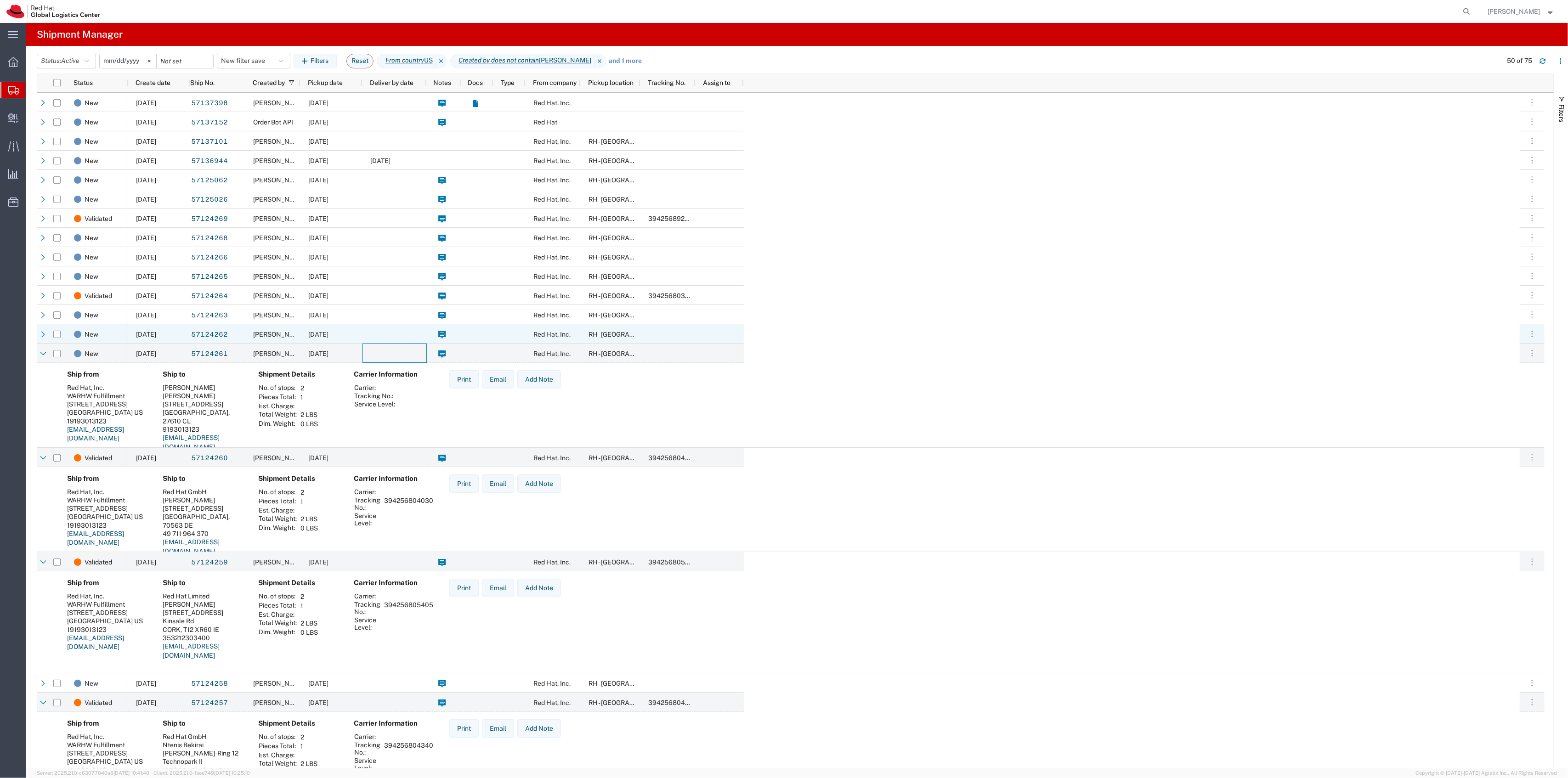
click at [415, 331] on div at bounding box center [395, 333] width 64 height 19
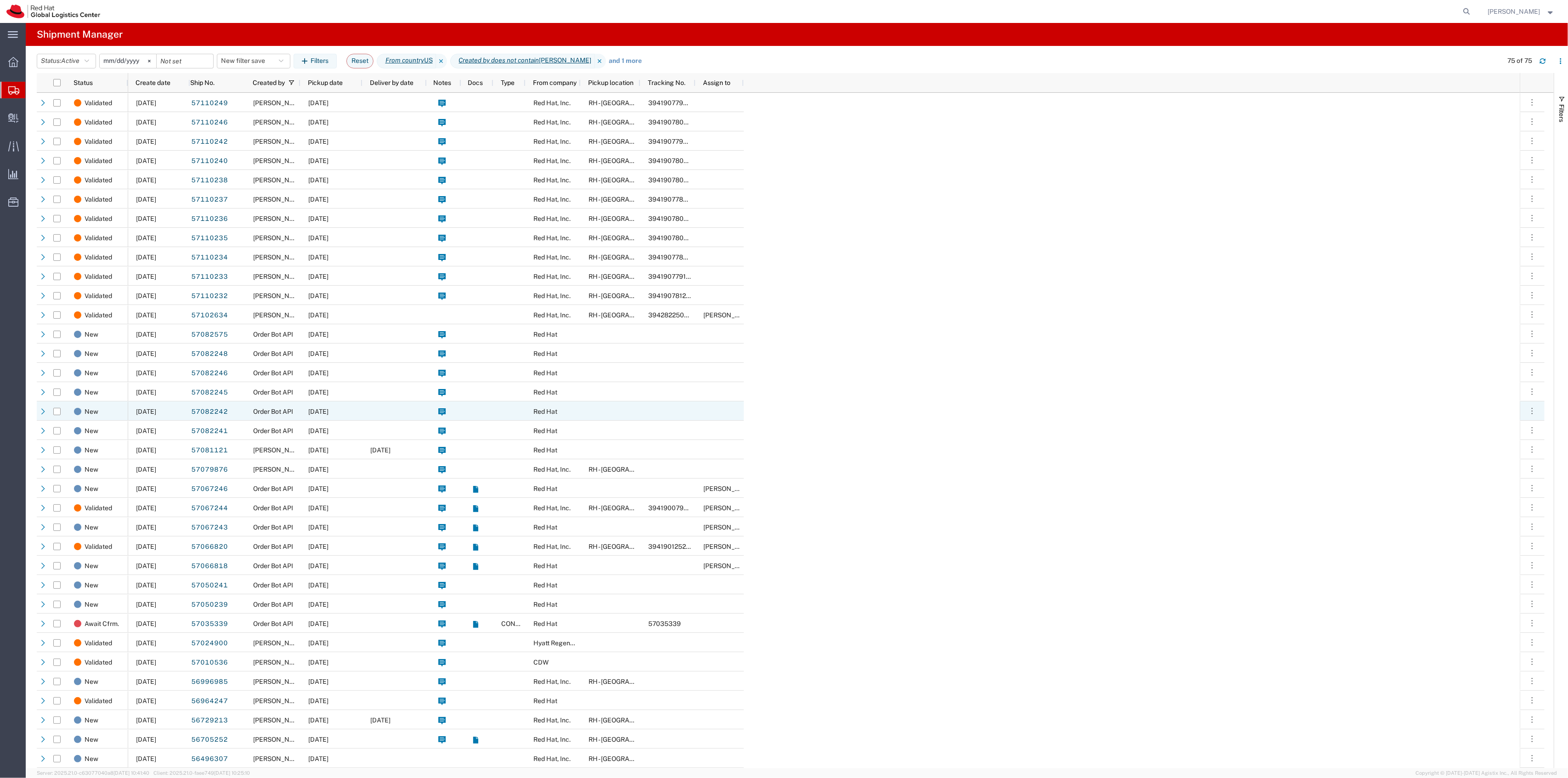
scroll to position [1469, 0]
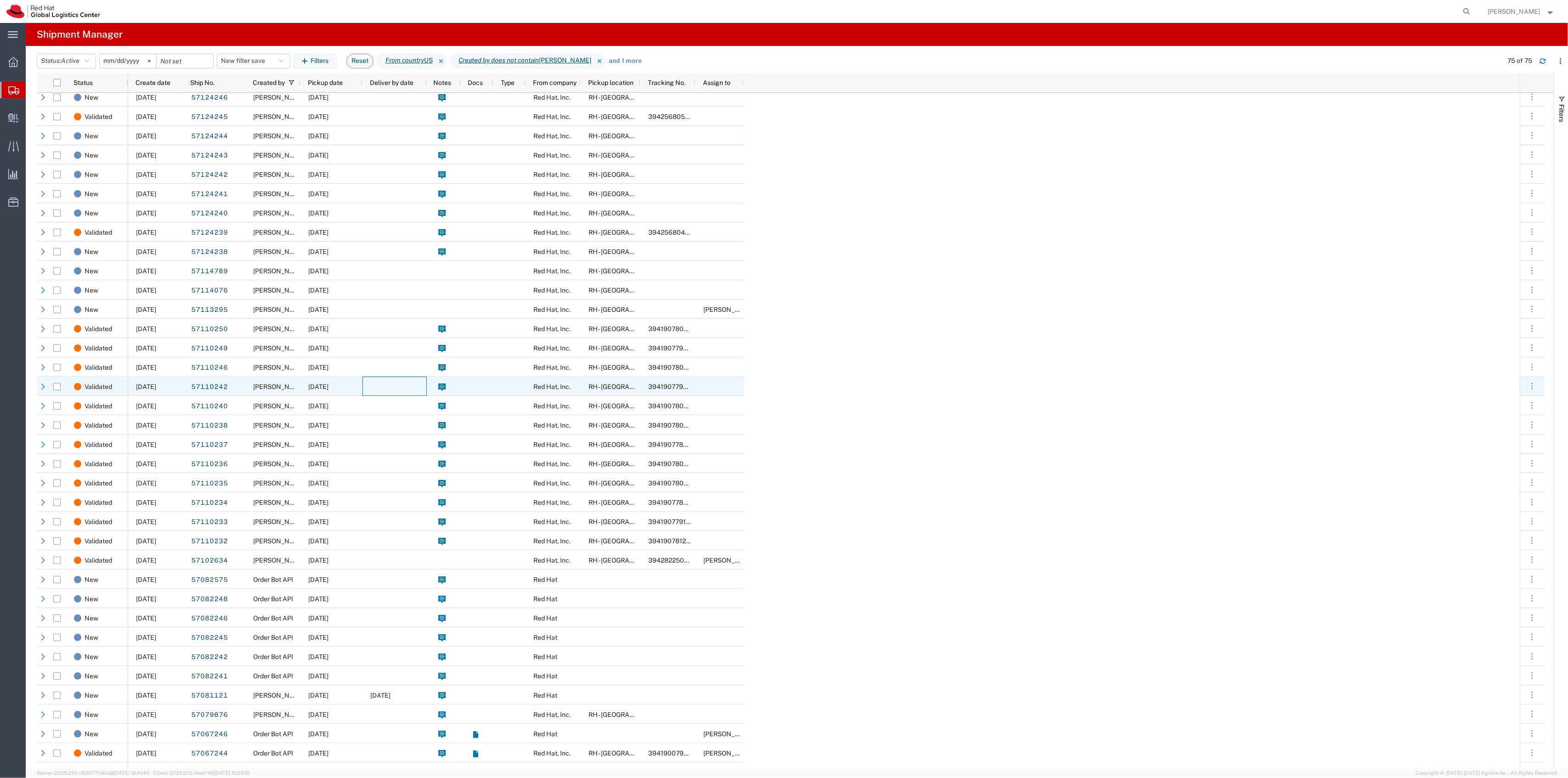
click at [371, 390] on div at bounding box center [395, 386] width 64 height 19
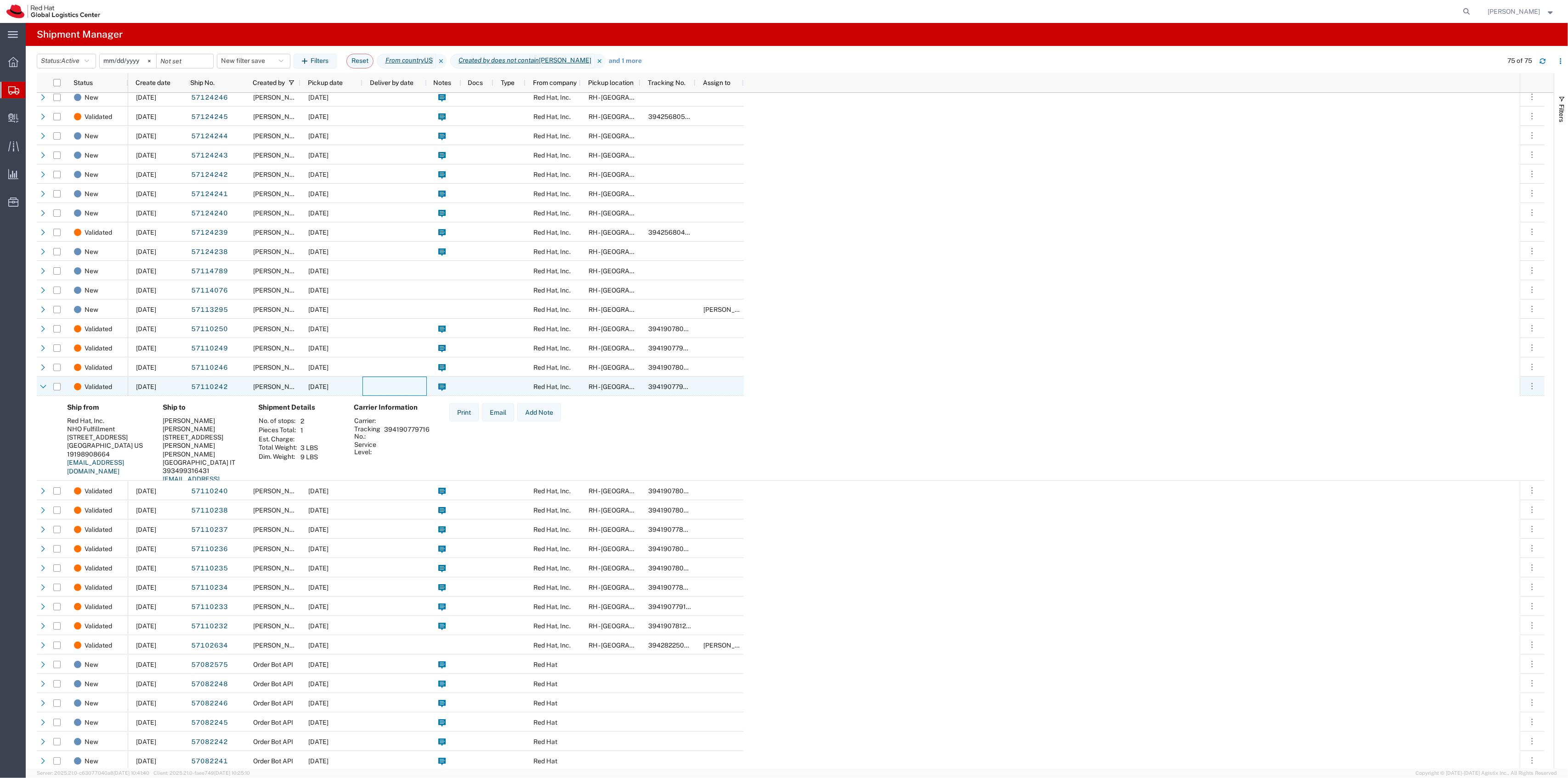
click at [371, 389] on div at bounding box center [395, 386] width 64 height 19
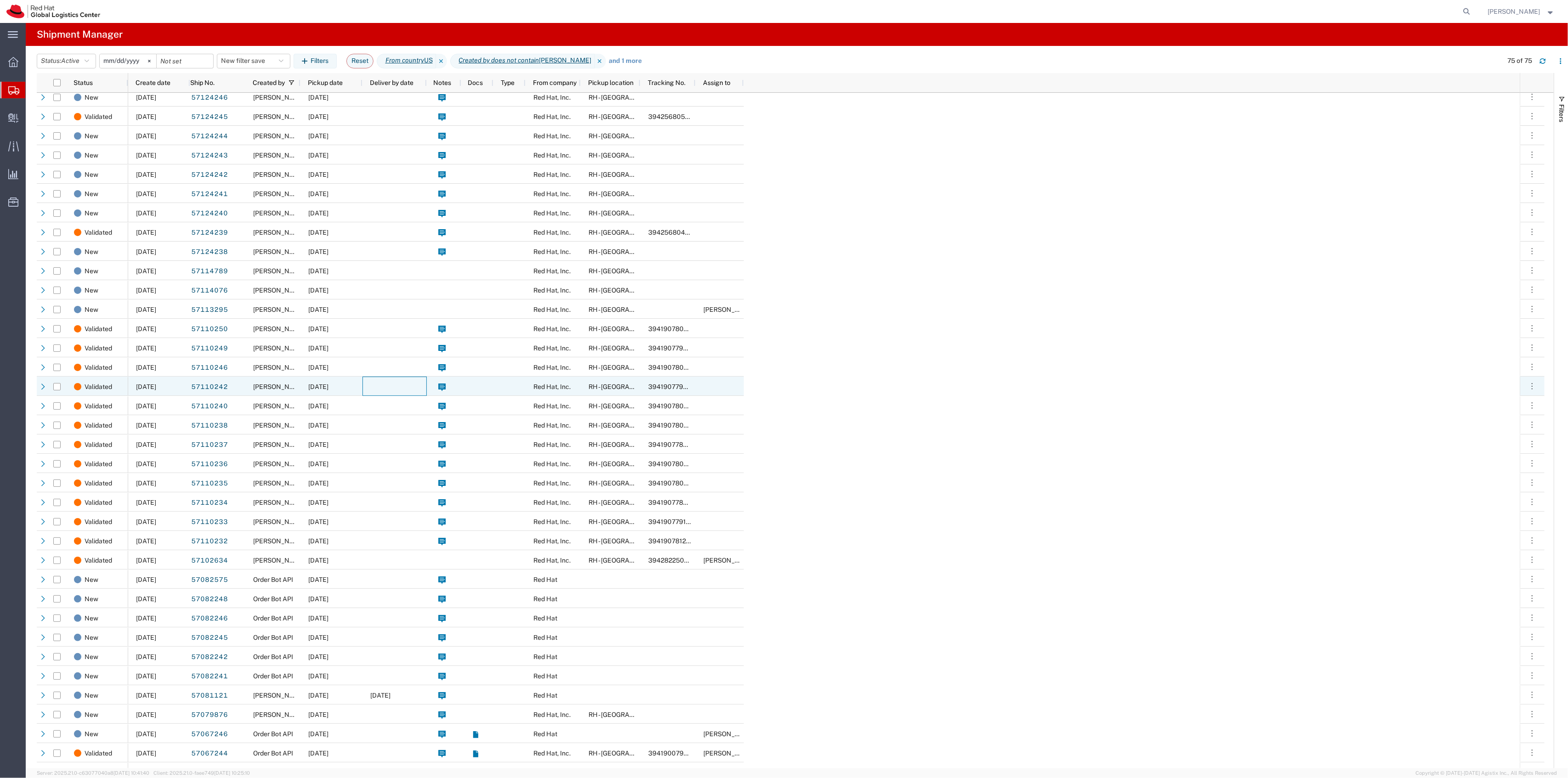
click at [399, 392] on div at bounding box center [395, 386] width 64 height 19
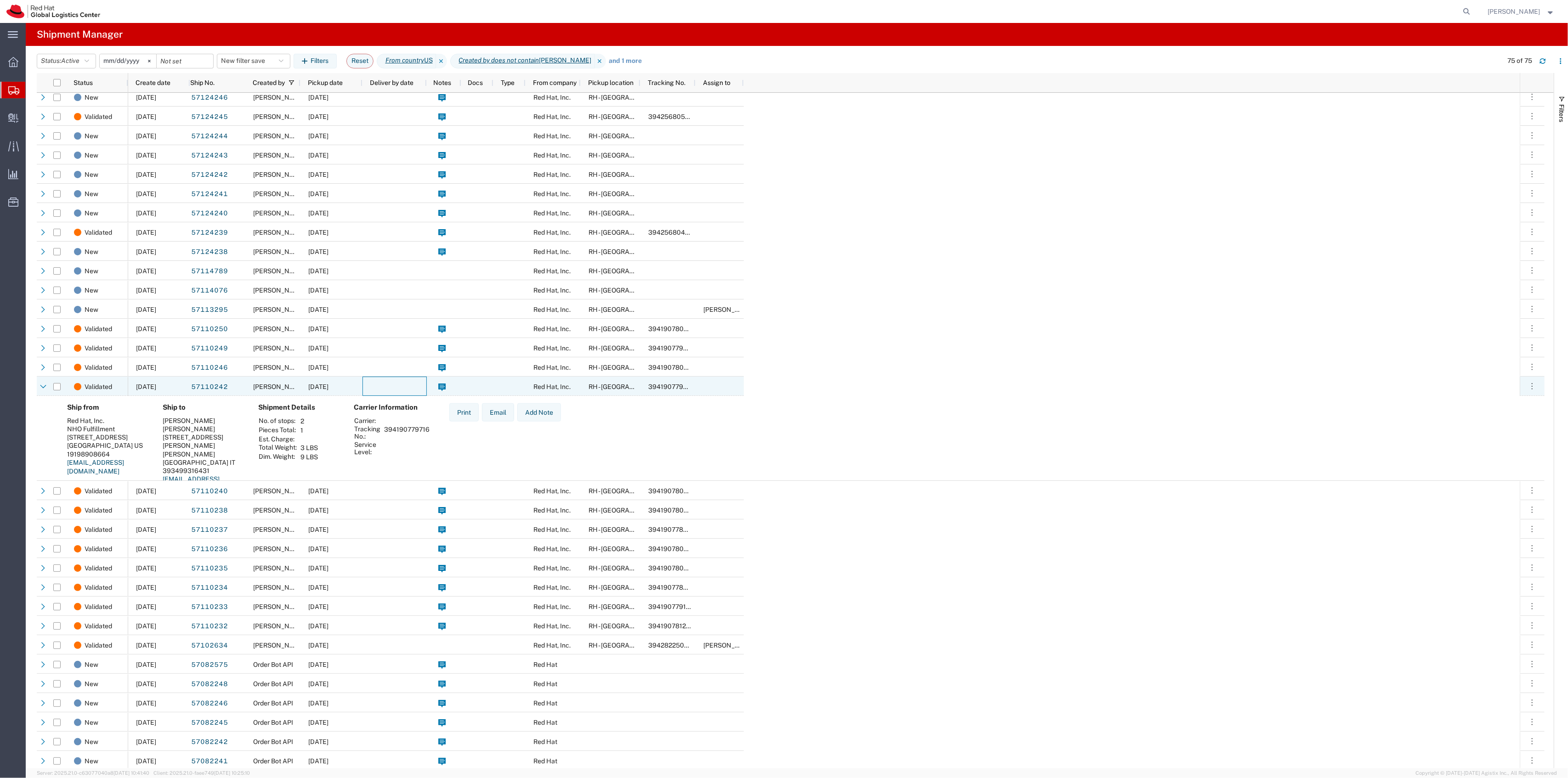
click at [399, 392] on div at bounding box center [395, 386] width 64 height 19
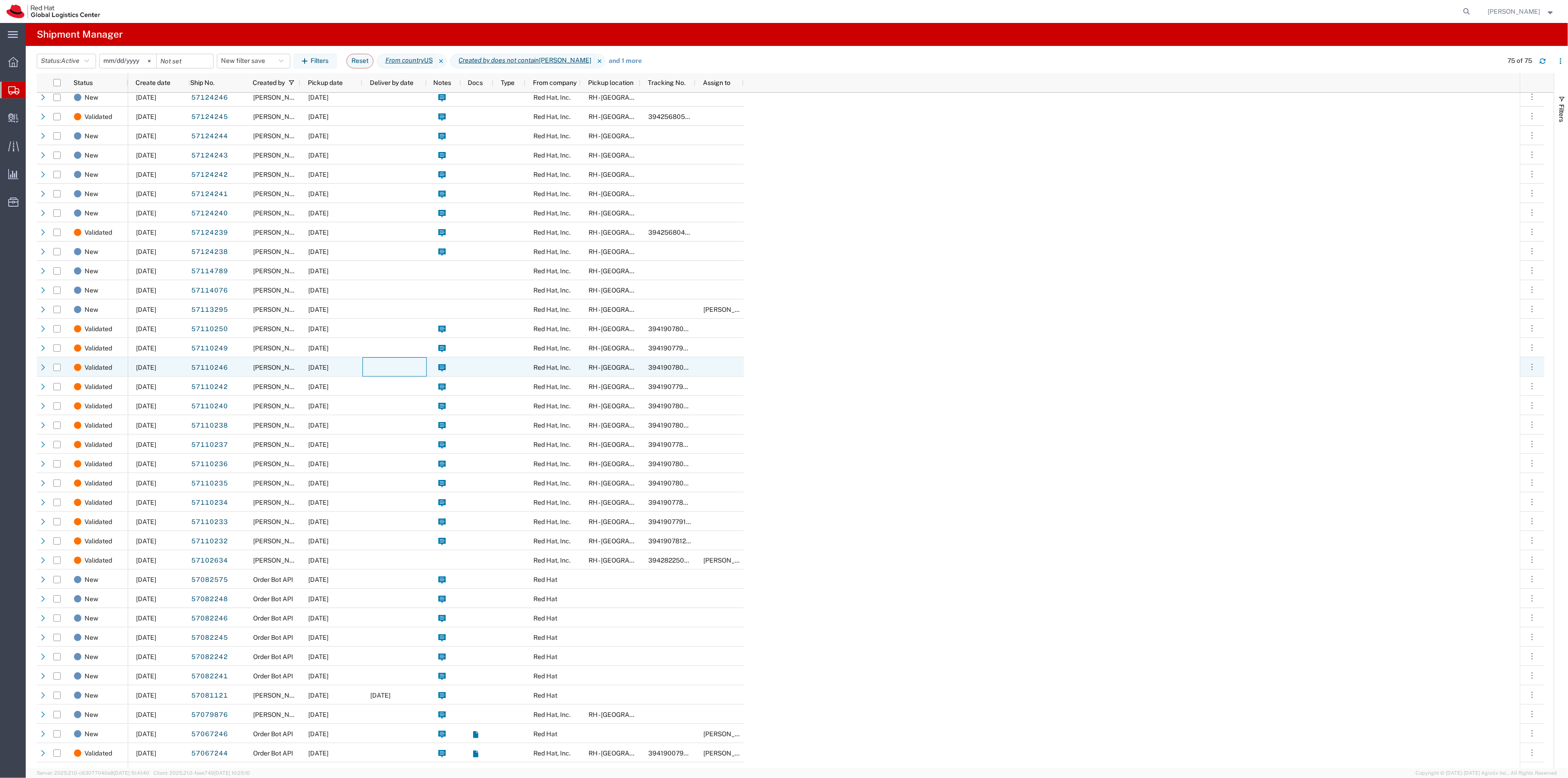
click at [399, 368] on div at bounding box center [395, 367] width 64 height 19
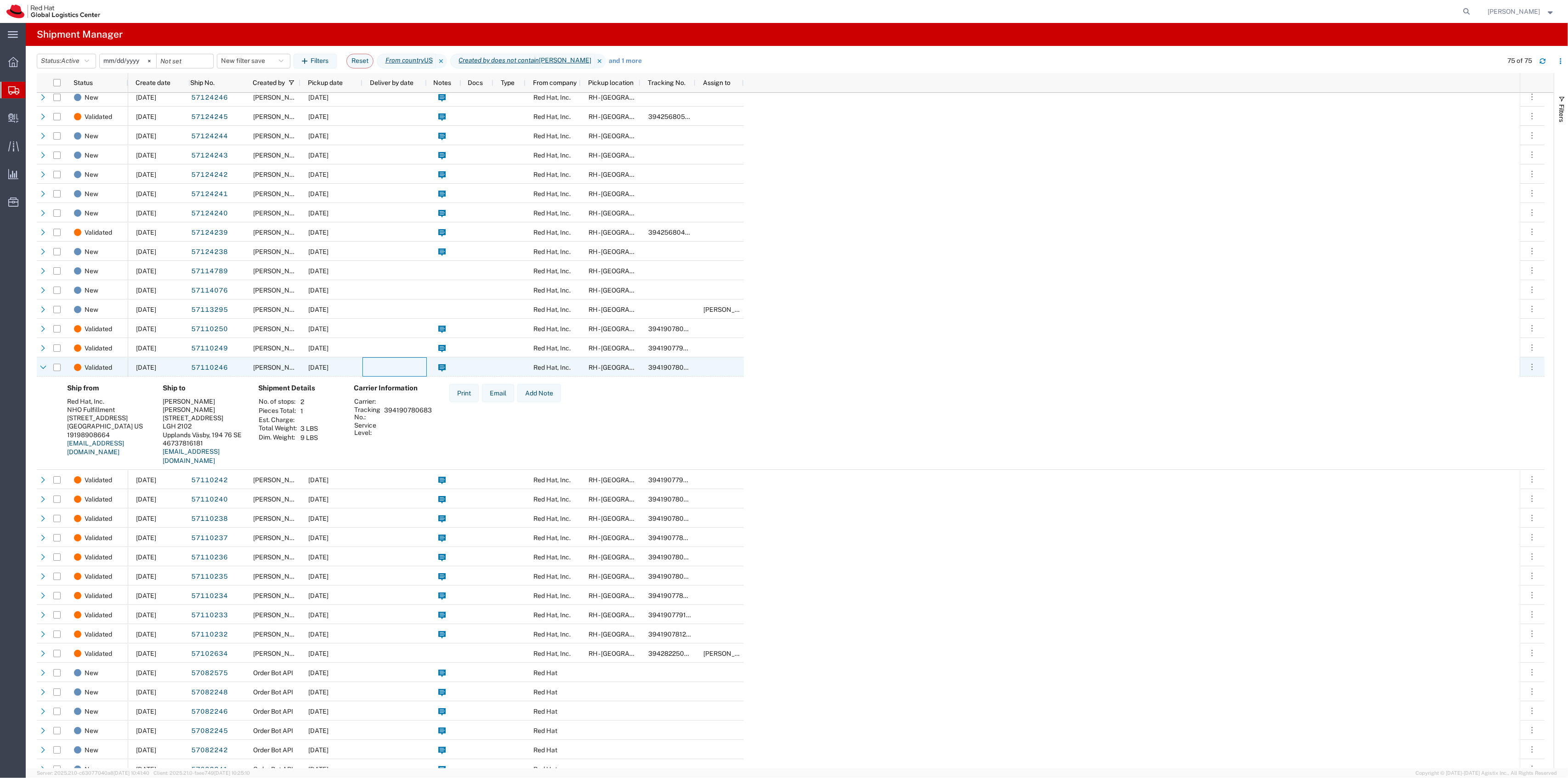
click at [399, 368] on div at bounding box center [395, 367] width 64 height 19
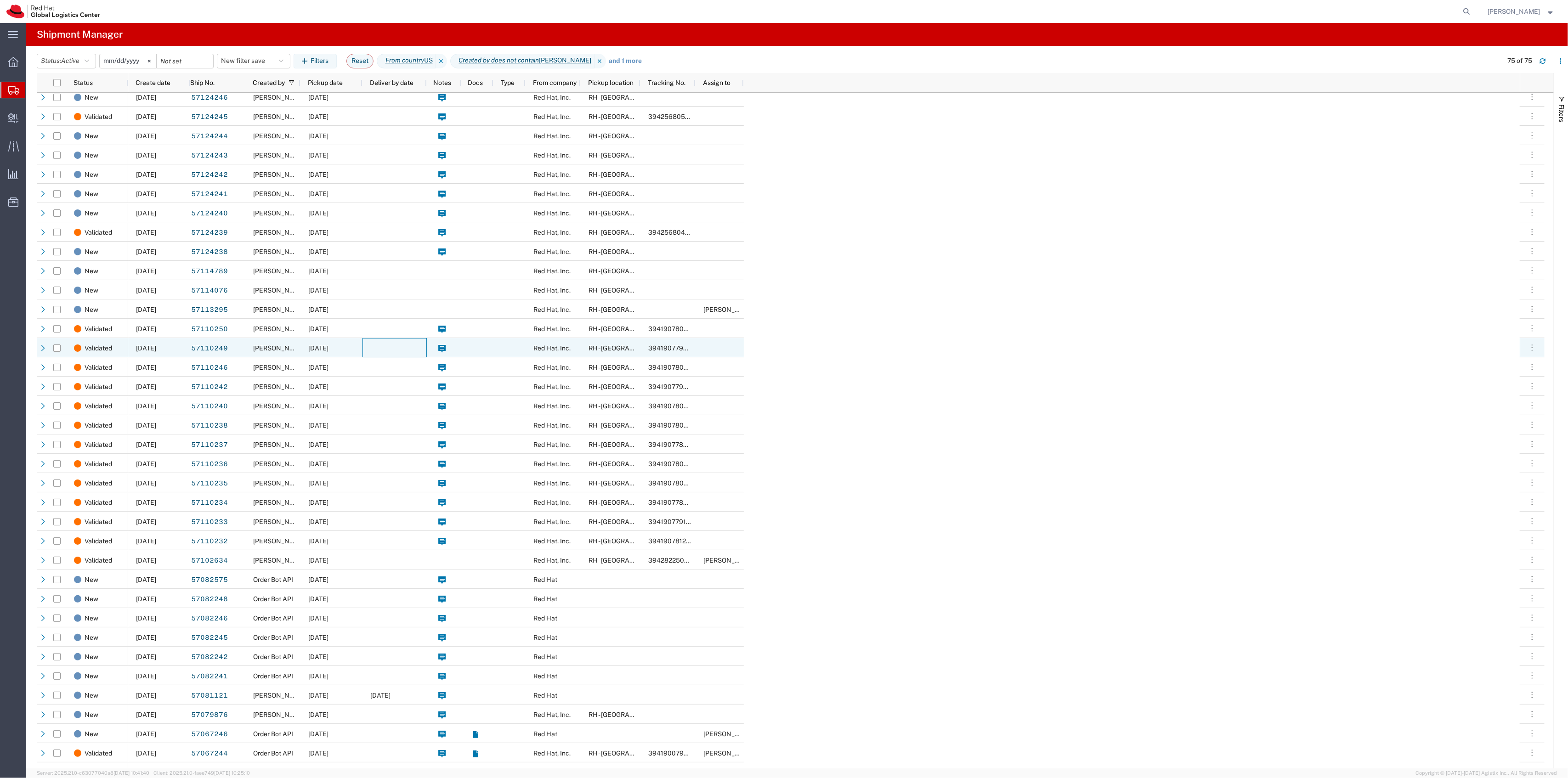
click at [399, 344] on div at bounding box center [395, 347] width 64 height 19
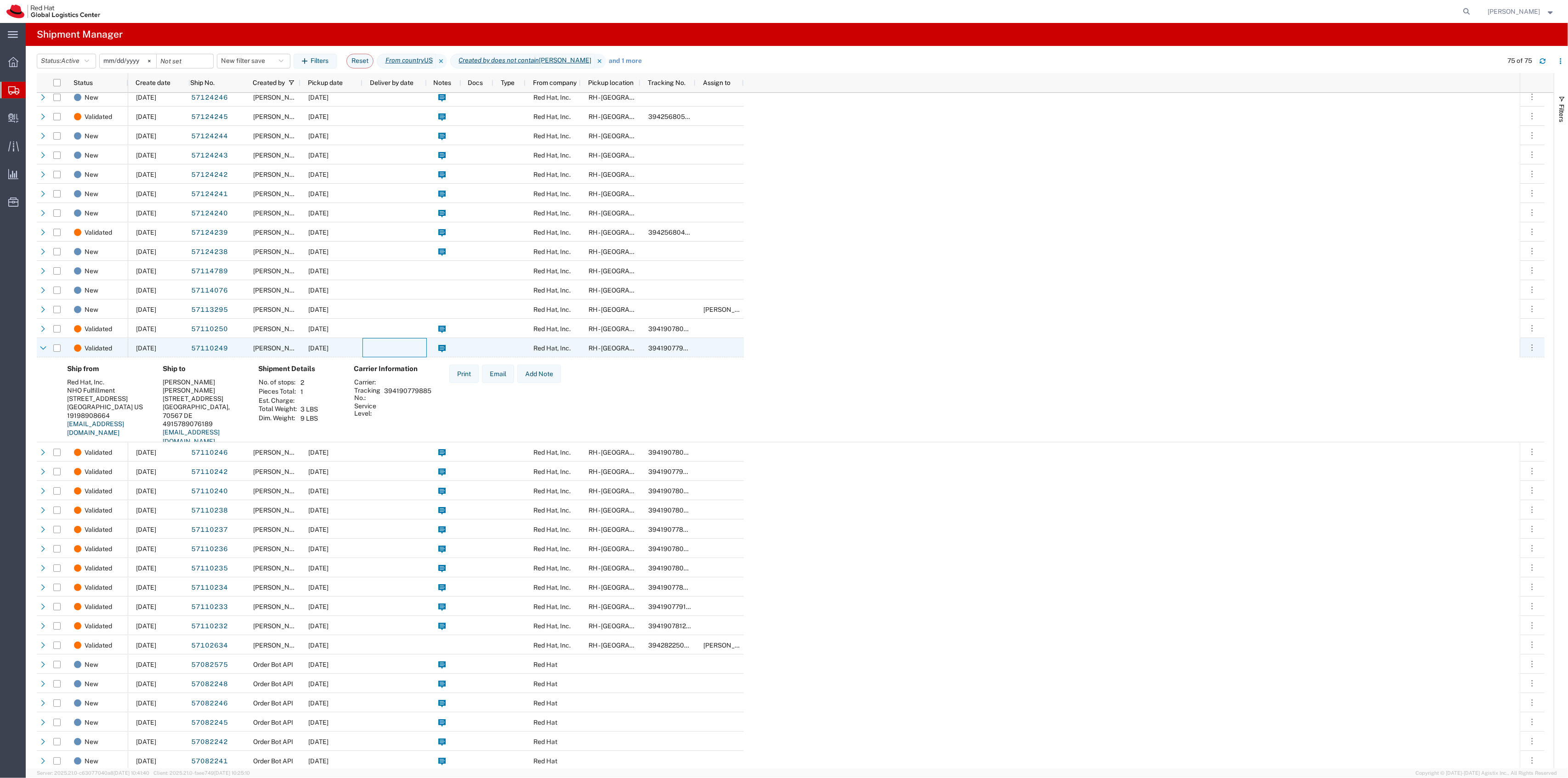
click at [399, 344] on div at bounding box center [395, 347] width 64 height 19
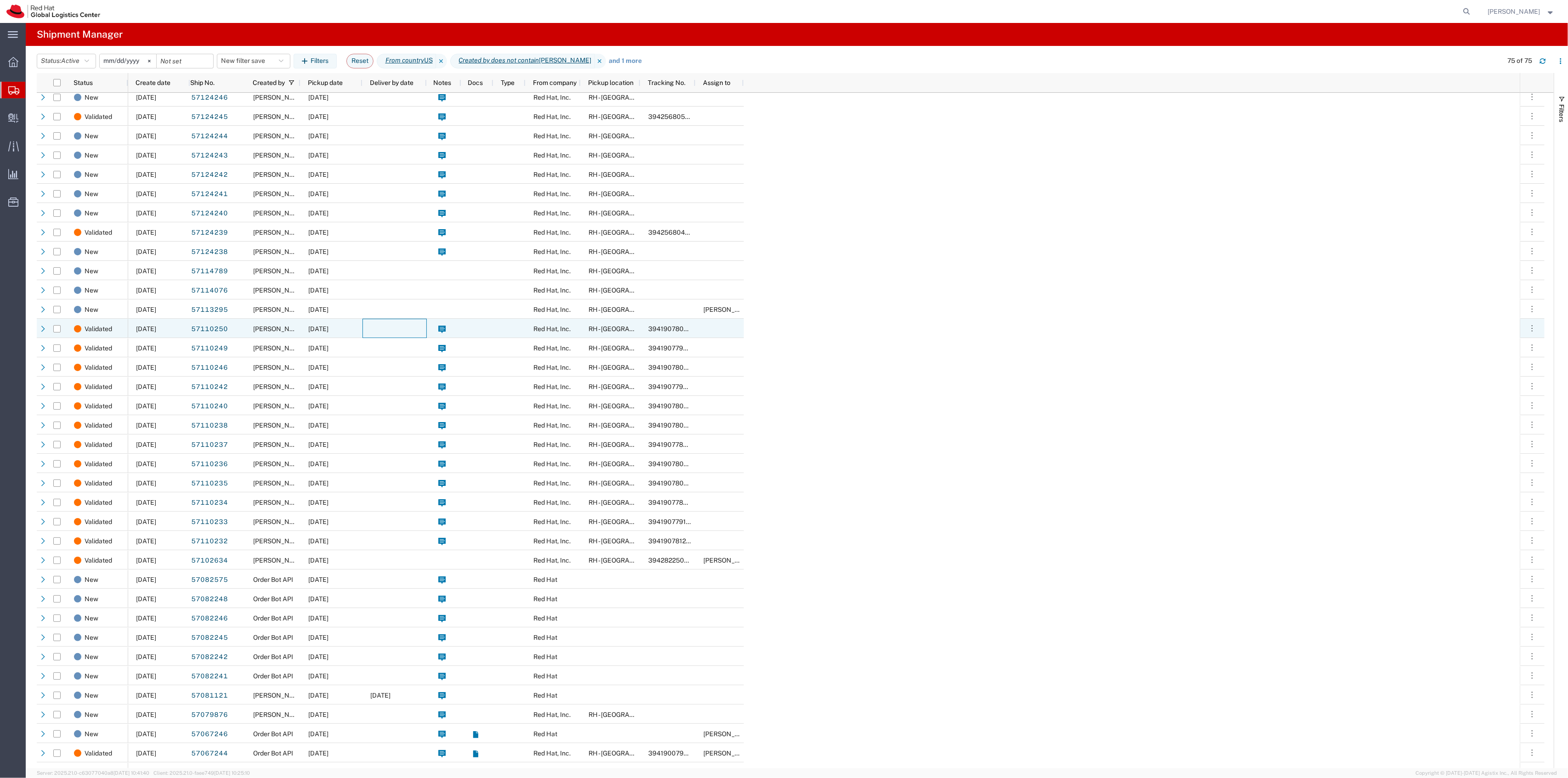
click at [399, 323] on div at bounding box center [395, 328] width 64 height 19
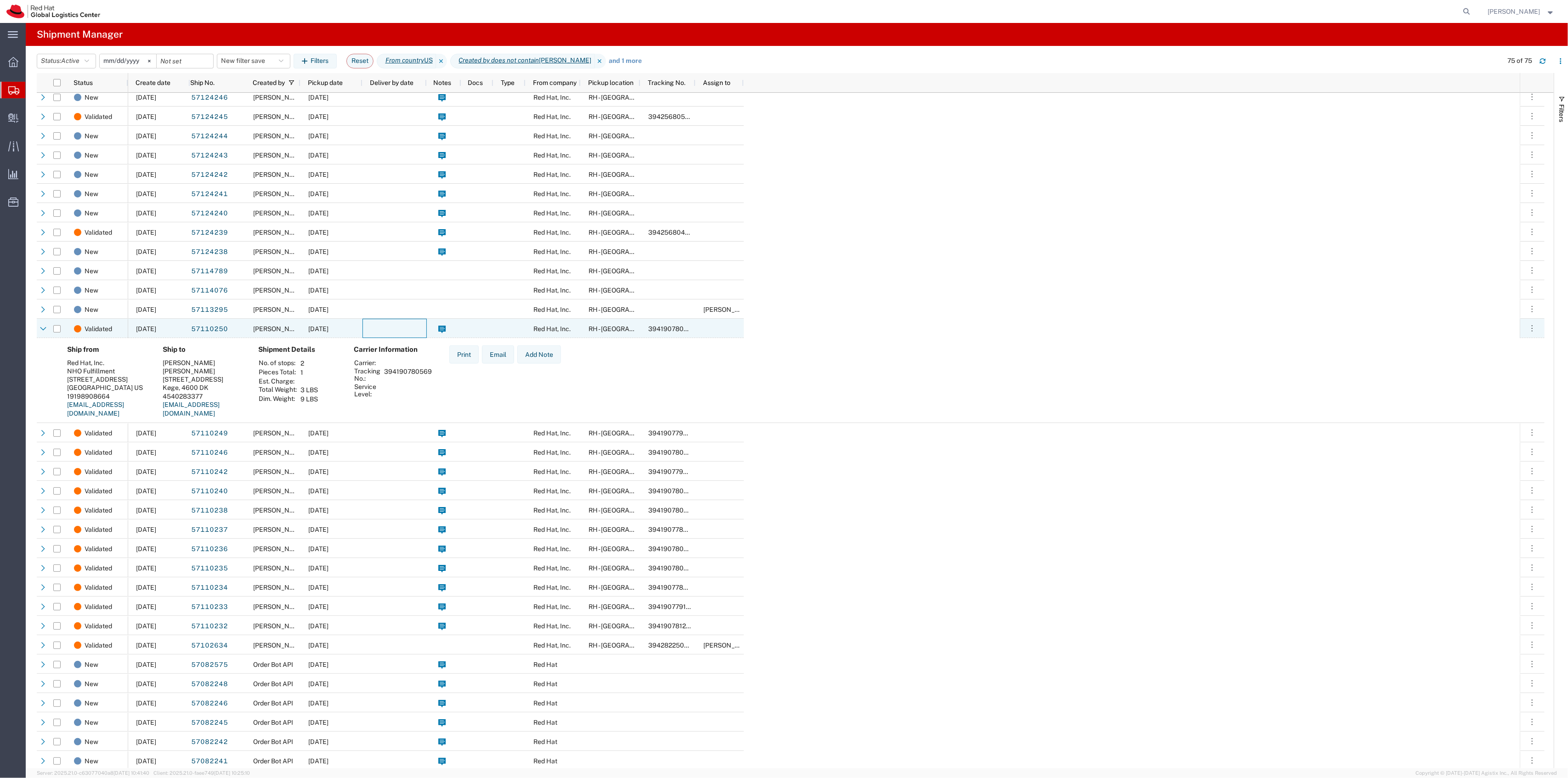
click at [399, 323] on div at bounding box center [395, 328] width 64 height 19
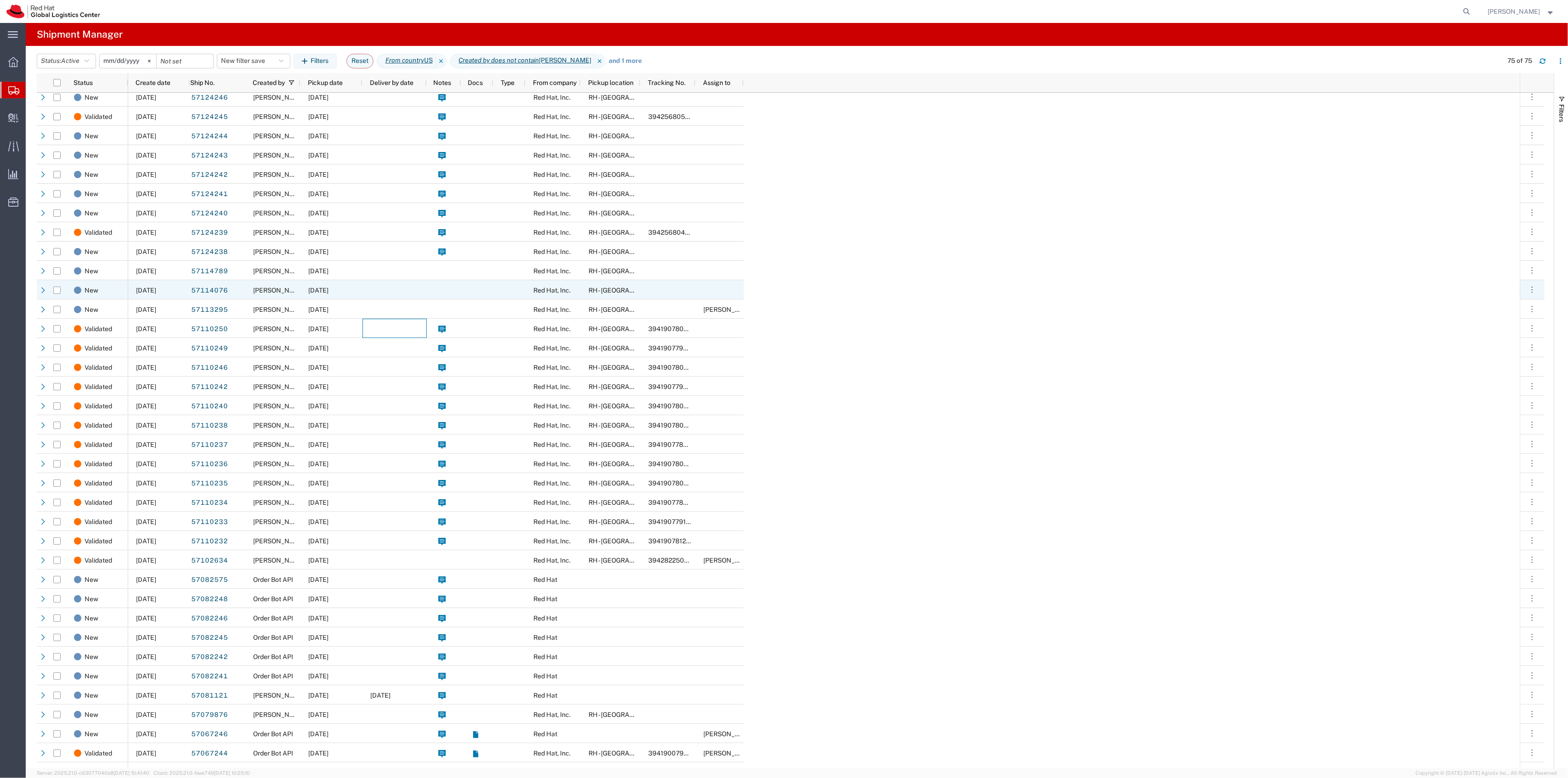
click at [391, 281] on div at bounding box center [395, 289] width 64 height 19
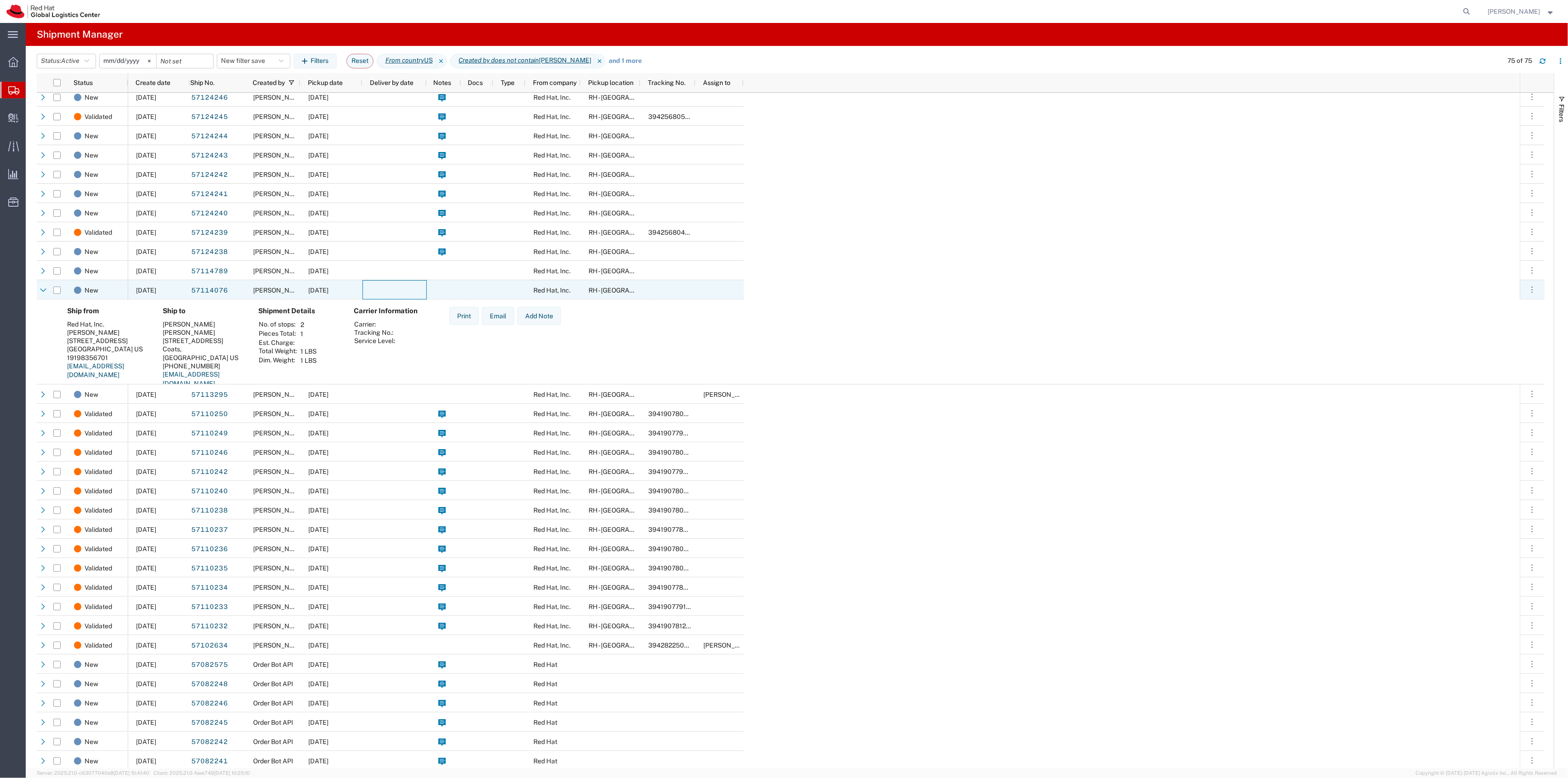
click at [395, 287] on div at bounding box center [395, 289] width 64 height 19
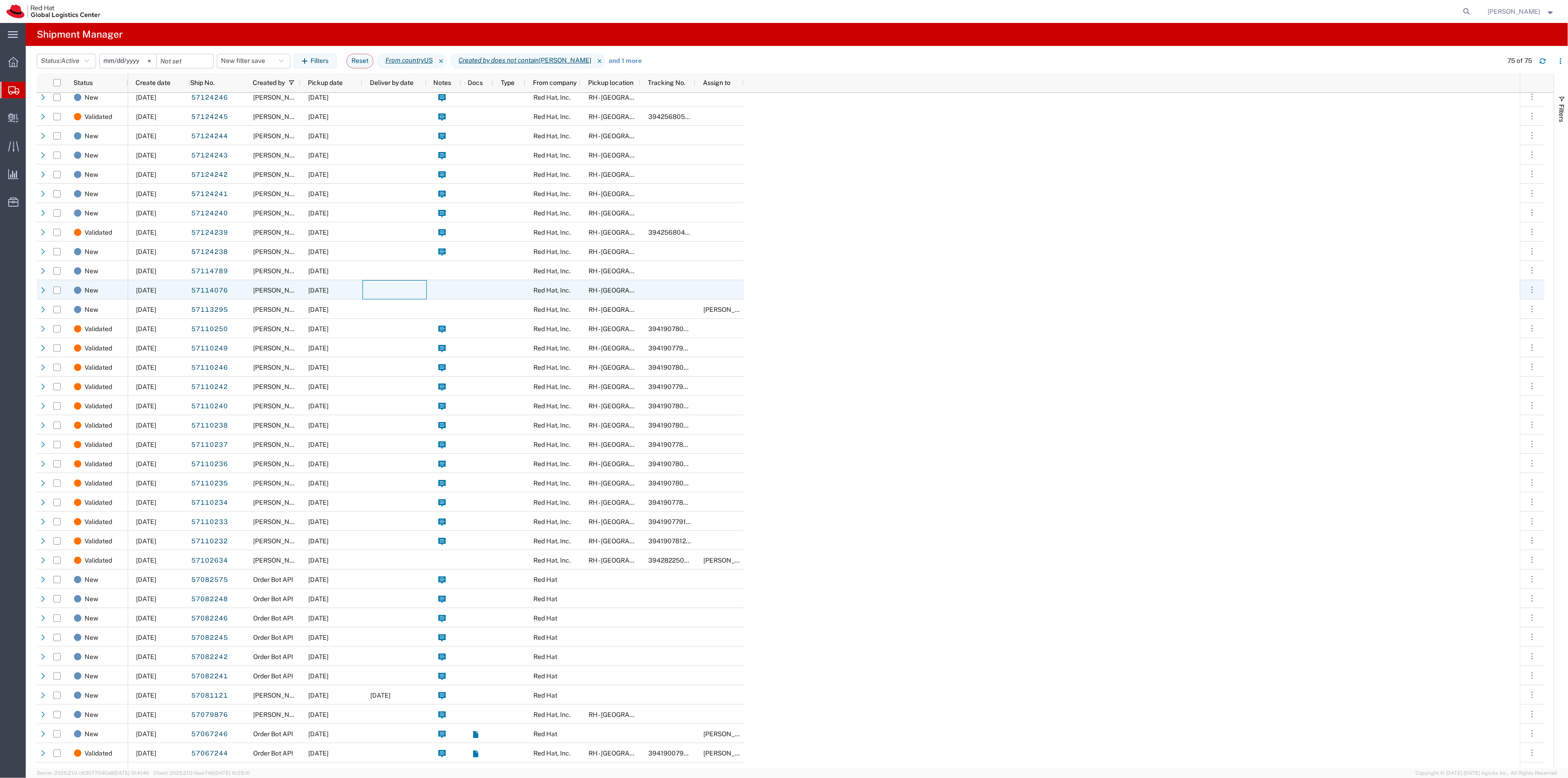
click at [377, 289] on div at bounding box center [395, 289] width 64 height 19
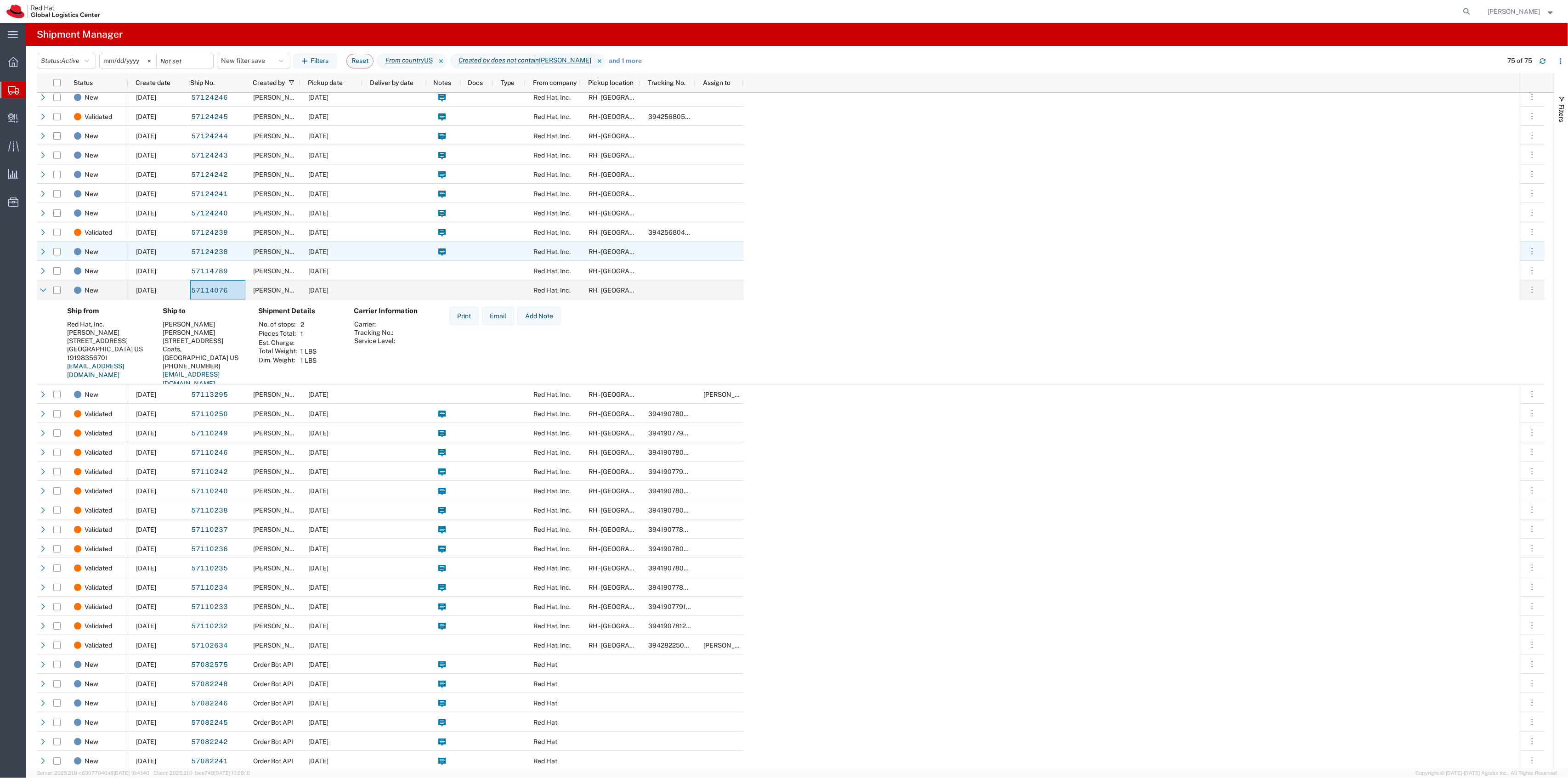
click at [332, 257] on div "10/14/2025" at bounding box center [332, 251] width 62 height 19
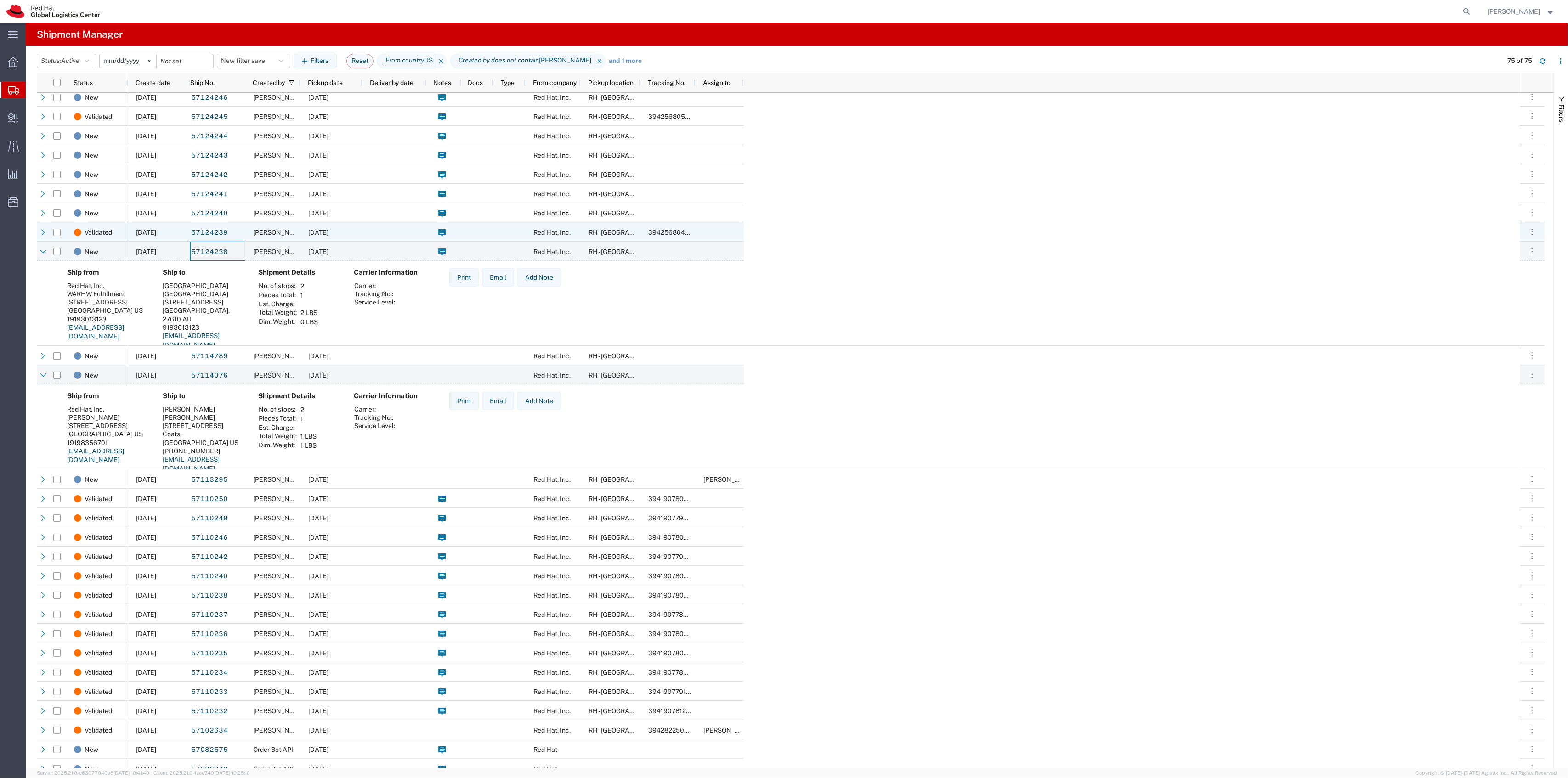
click at [247, 234] on div "[PERSON_NAME]" at bounding box center [273, 231] width 55 height 19
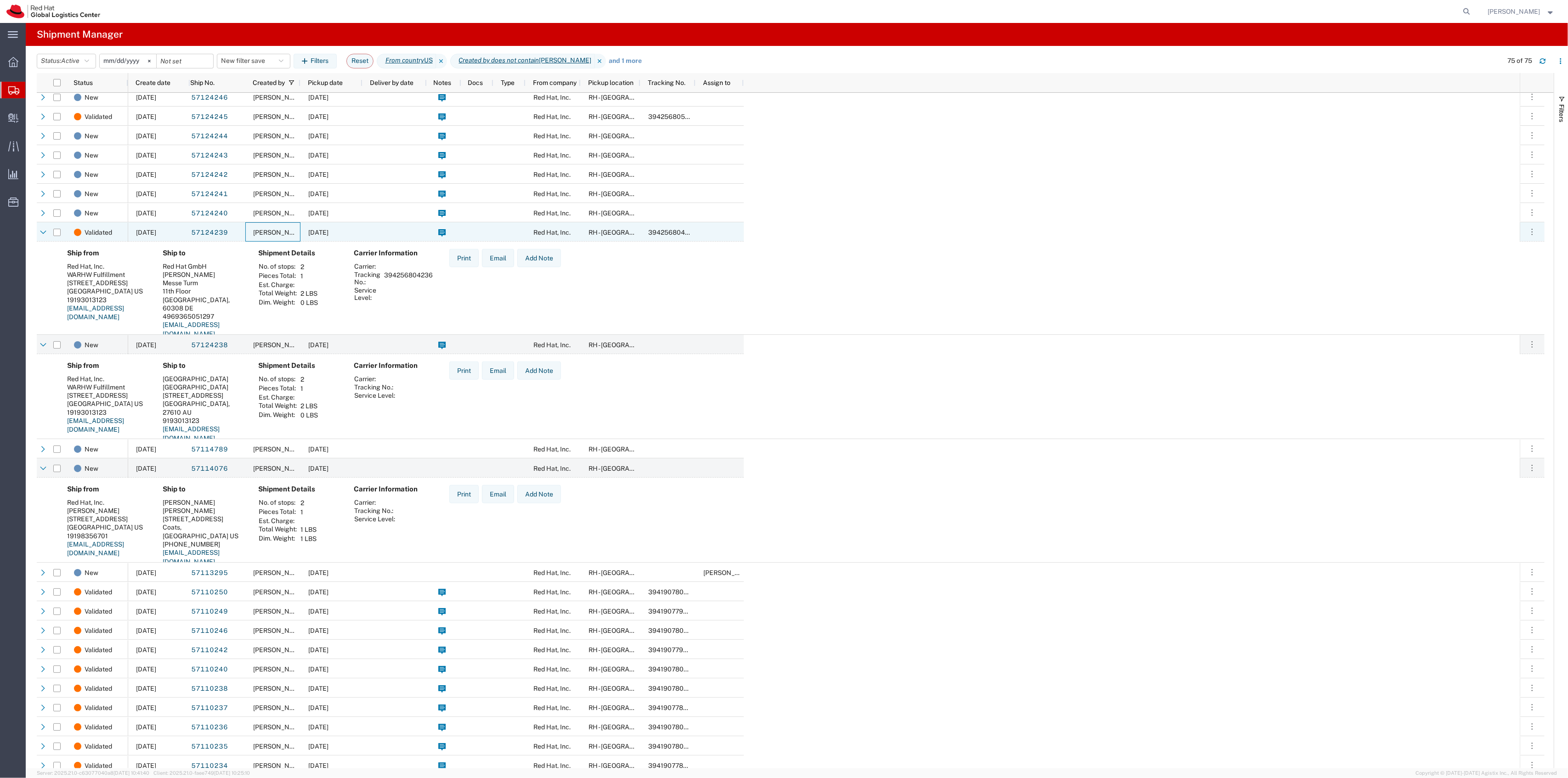
click at [247, 234] on div "[PERSON_NAME]" at bounding box center [273, 231] width 55 height 19
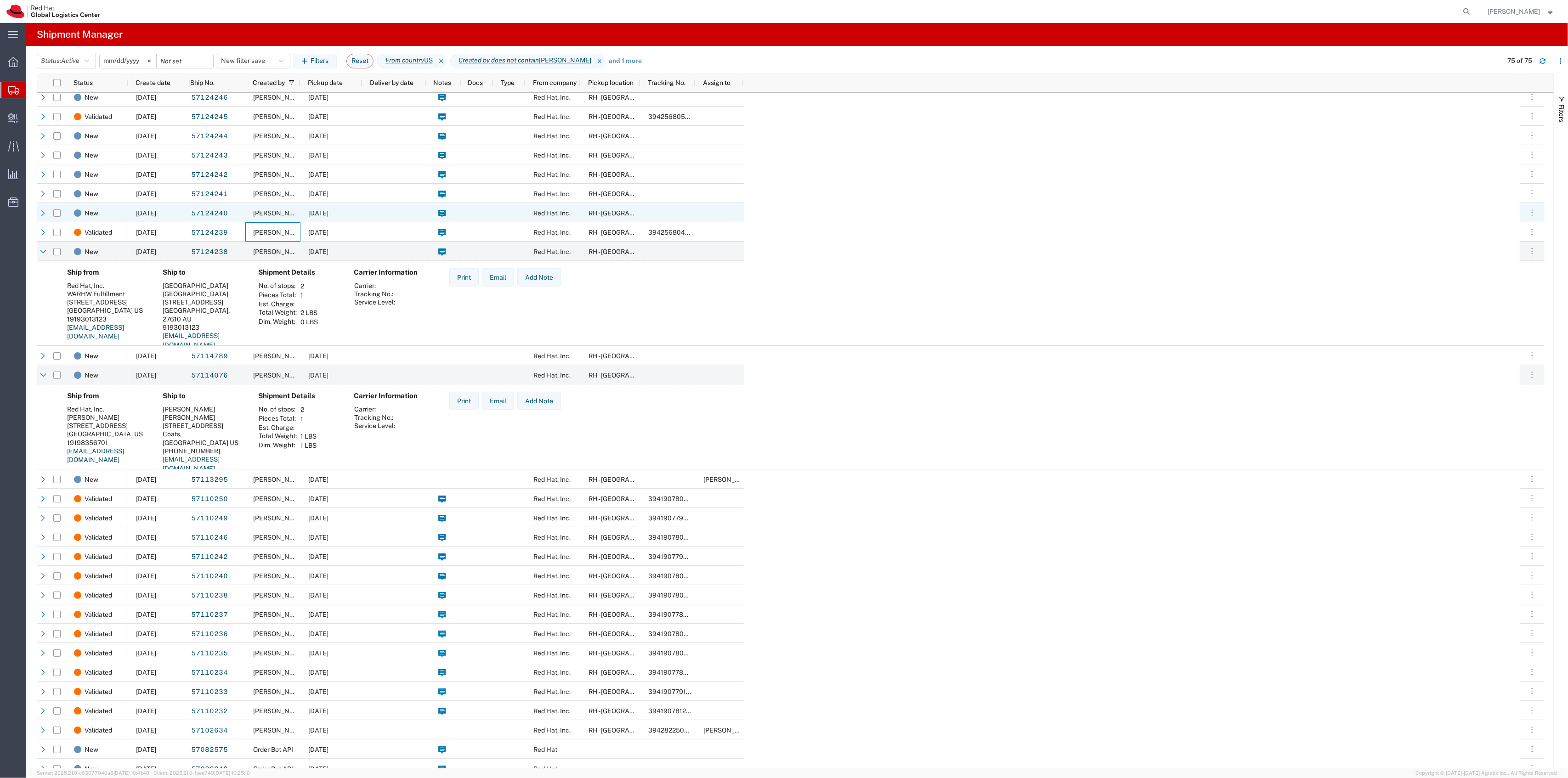
click at [254, 215] on span "[PERSON_NAME]" at bounding box center [279, 212] width 53 height 8
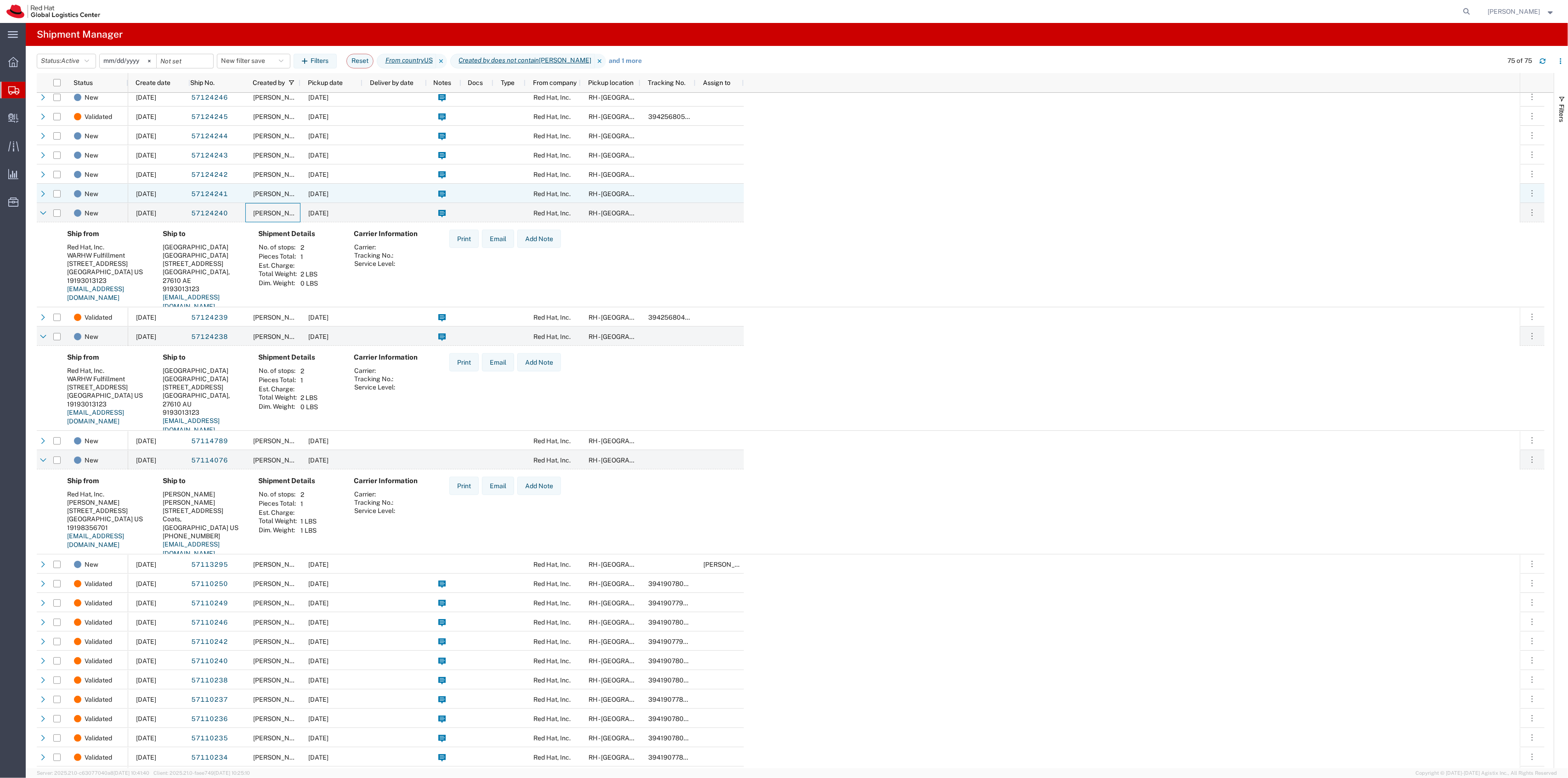
click at [251, 193] on div "[PERSON_NAME]" at bounding box center [273, 193] width 55 height 19
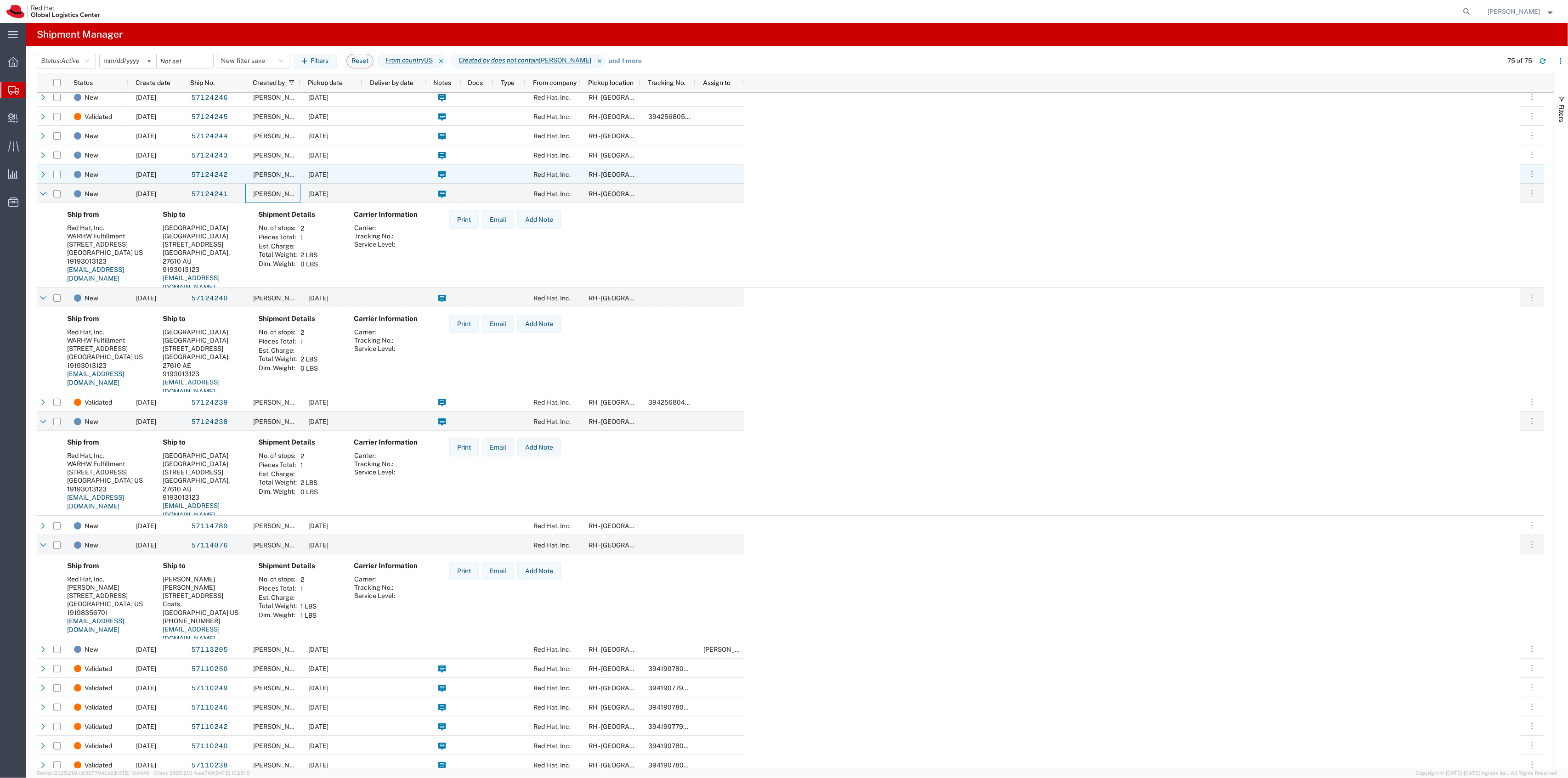
click at [244, 178] on div "57124242" at bounding box center [218, 174] width 55 height 19
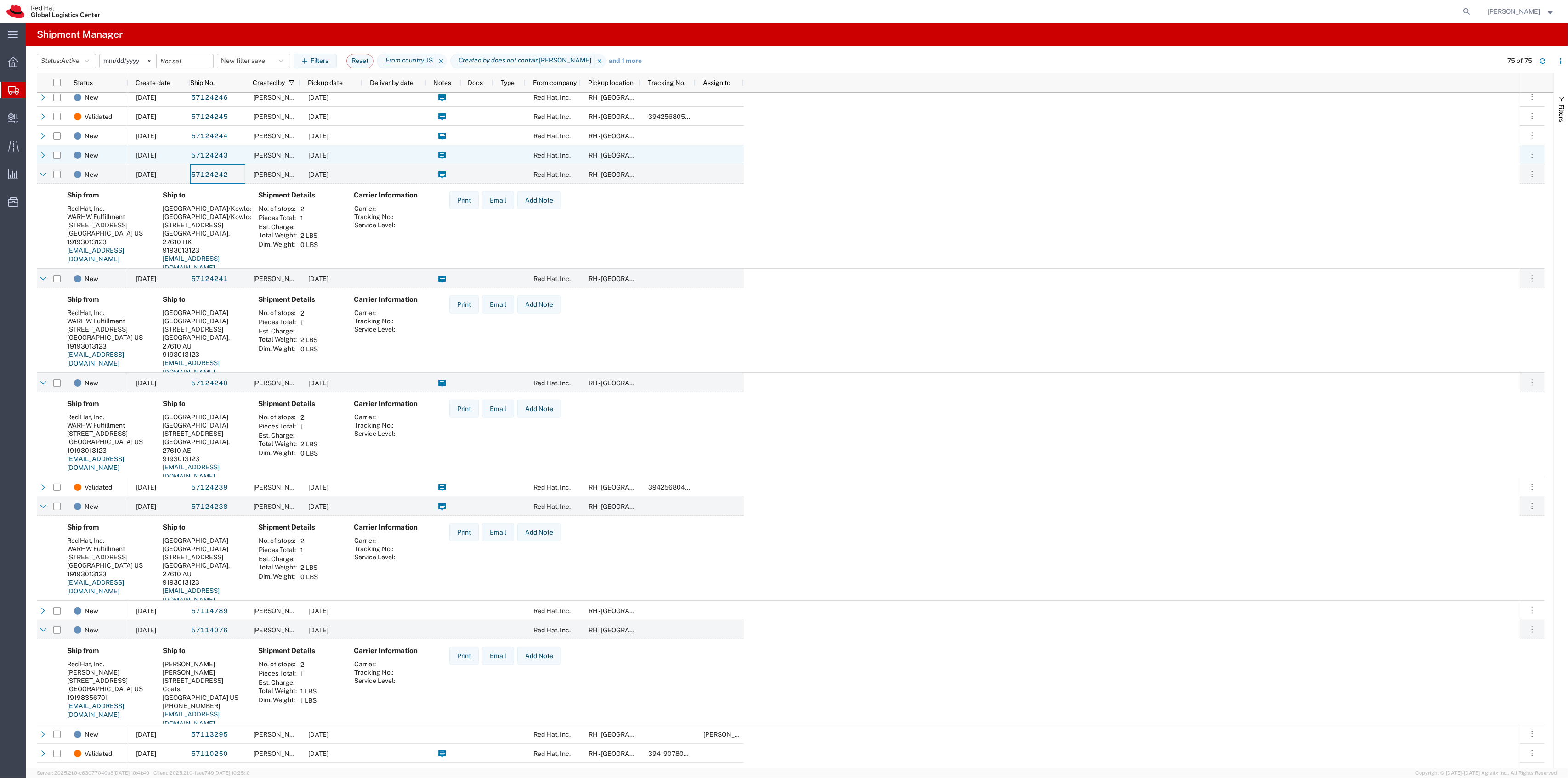
click at [247, 160] on div "[PERSON_NAME]" at bounding box center [273, 155] width 55 height 19
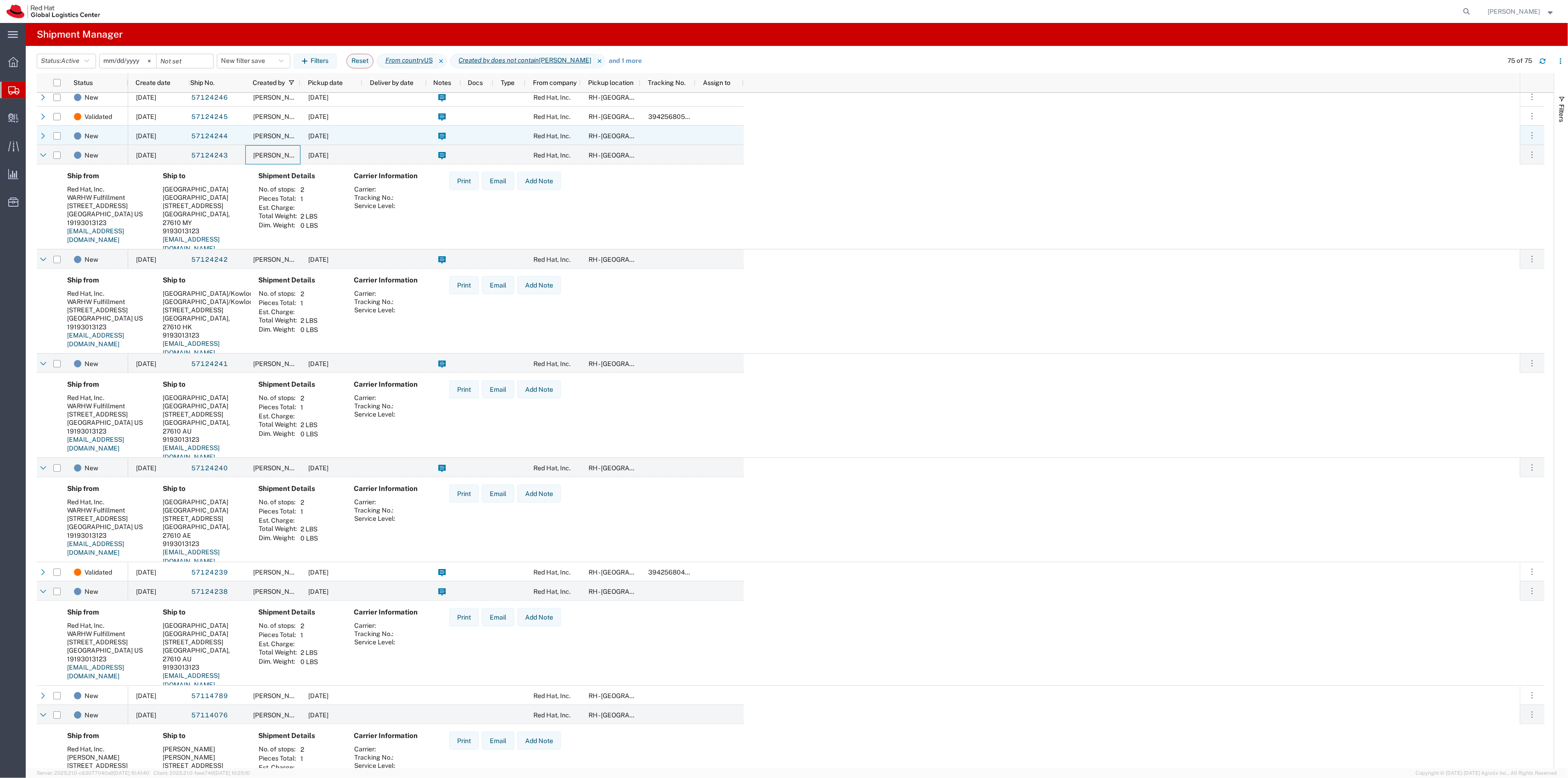
click at [246, 136] on div "[PERSON_NAME]" at bounding box center [273, 136] width 55 height 19
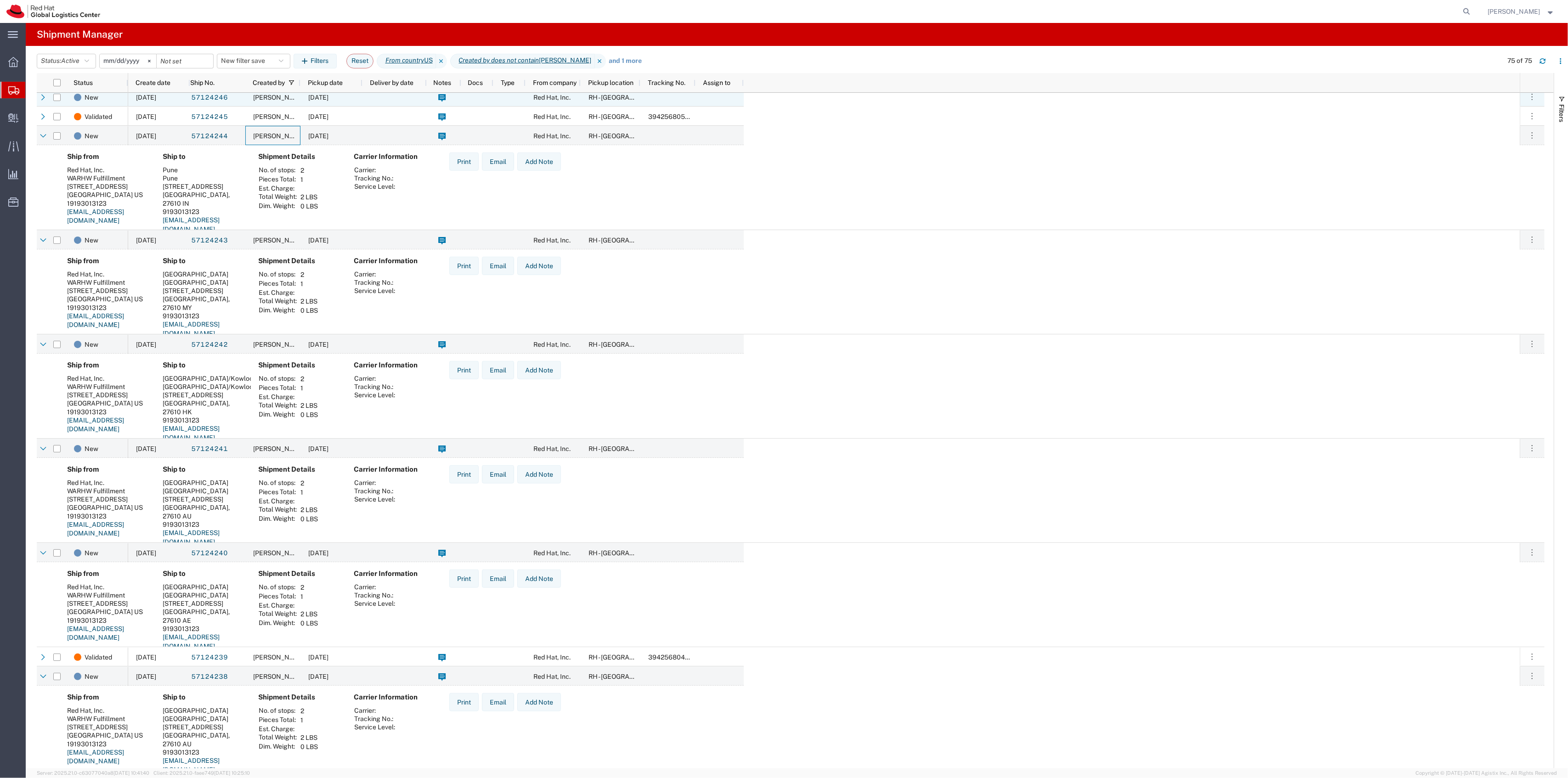
scroll to position [1346, 0]
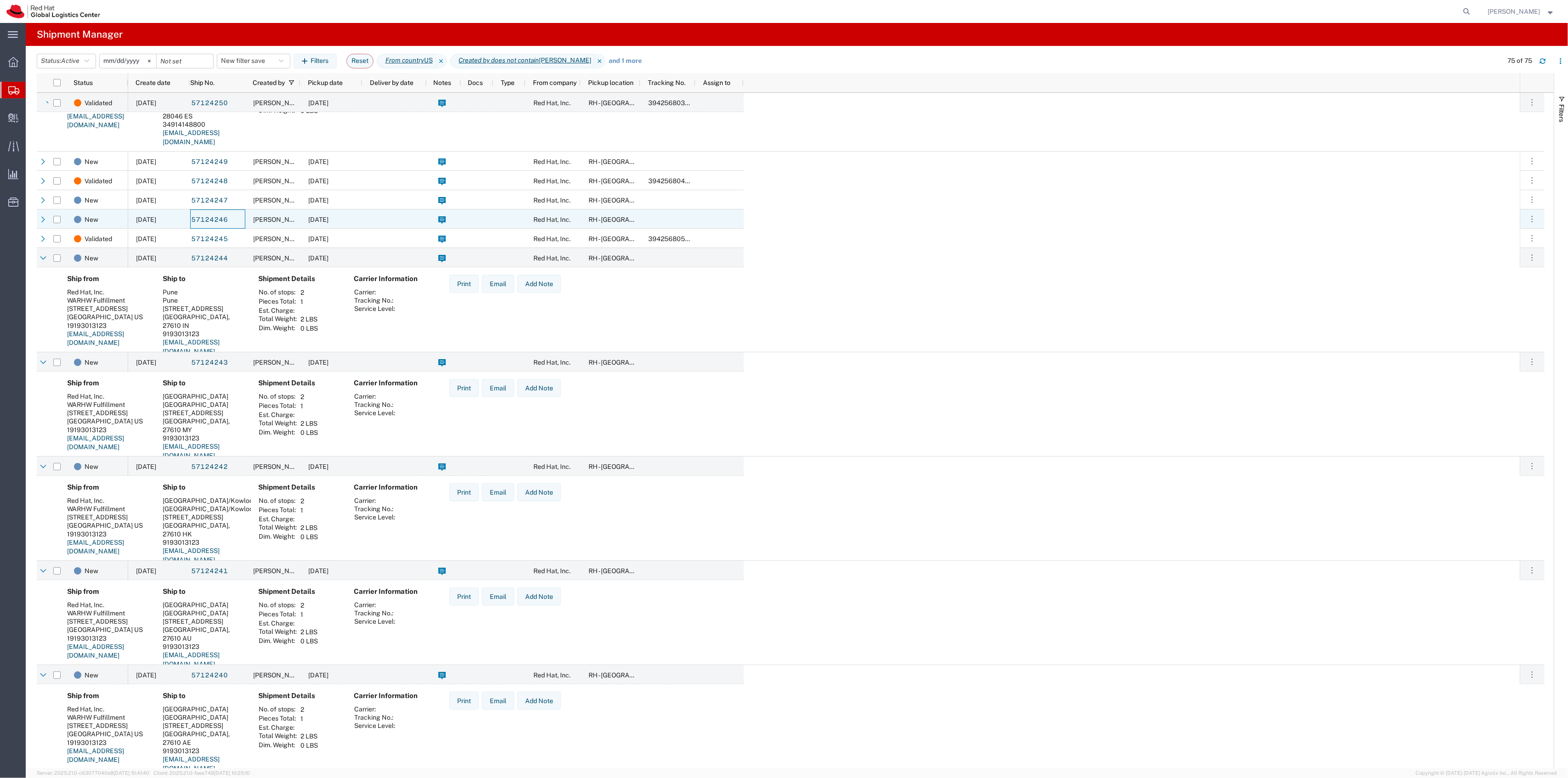
click at [244, 214] on div "57124246" at bounding box center [218, 218] width 55 height 19
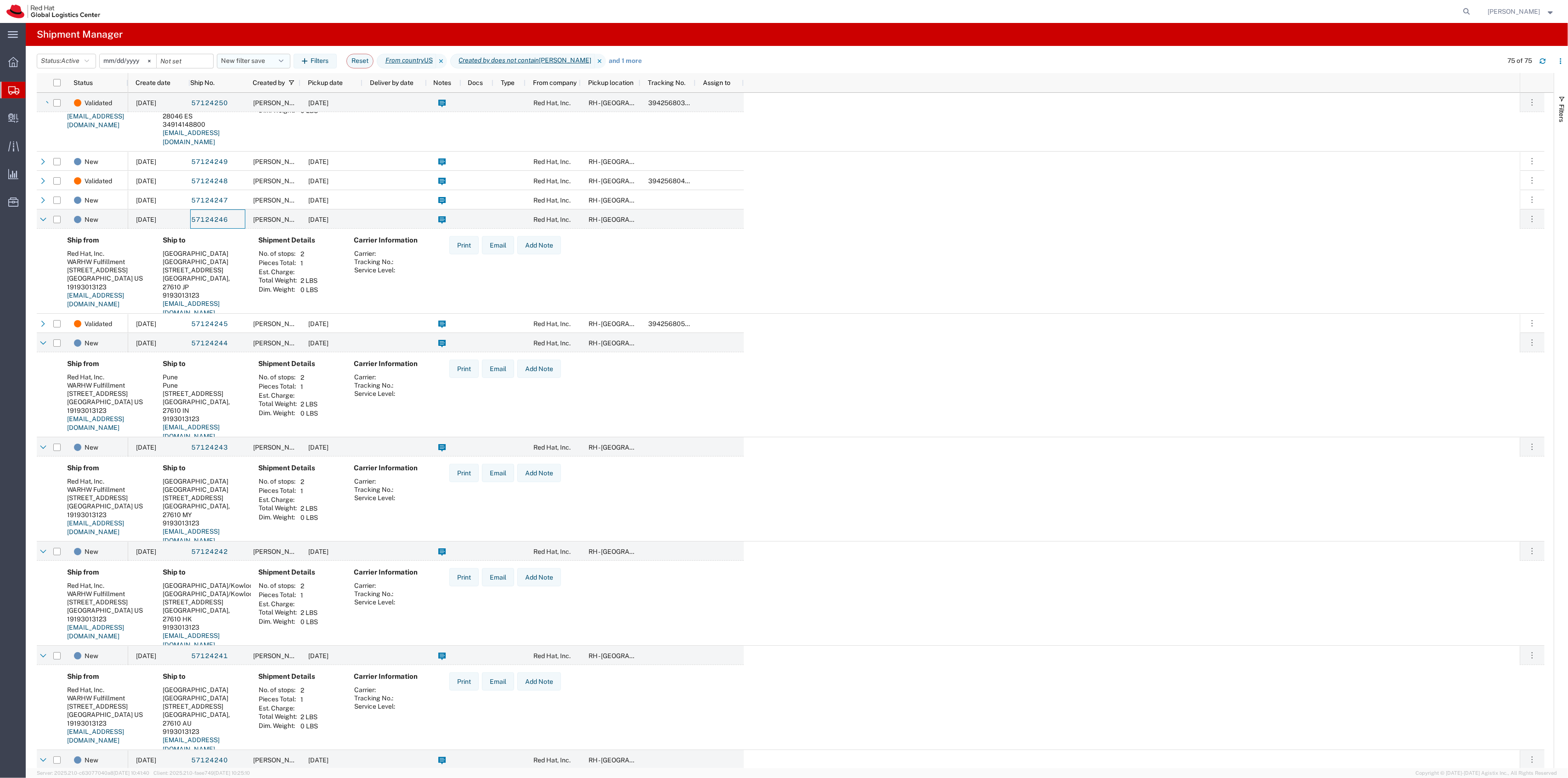
click at [267, 61] on button "New filter save" at bounding box center [253, 60] width 73 height 15
click at [252, 104] on span "New filter save" at bounding box center [278, 101] width 120 height 17
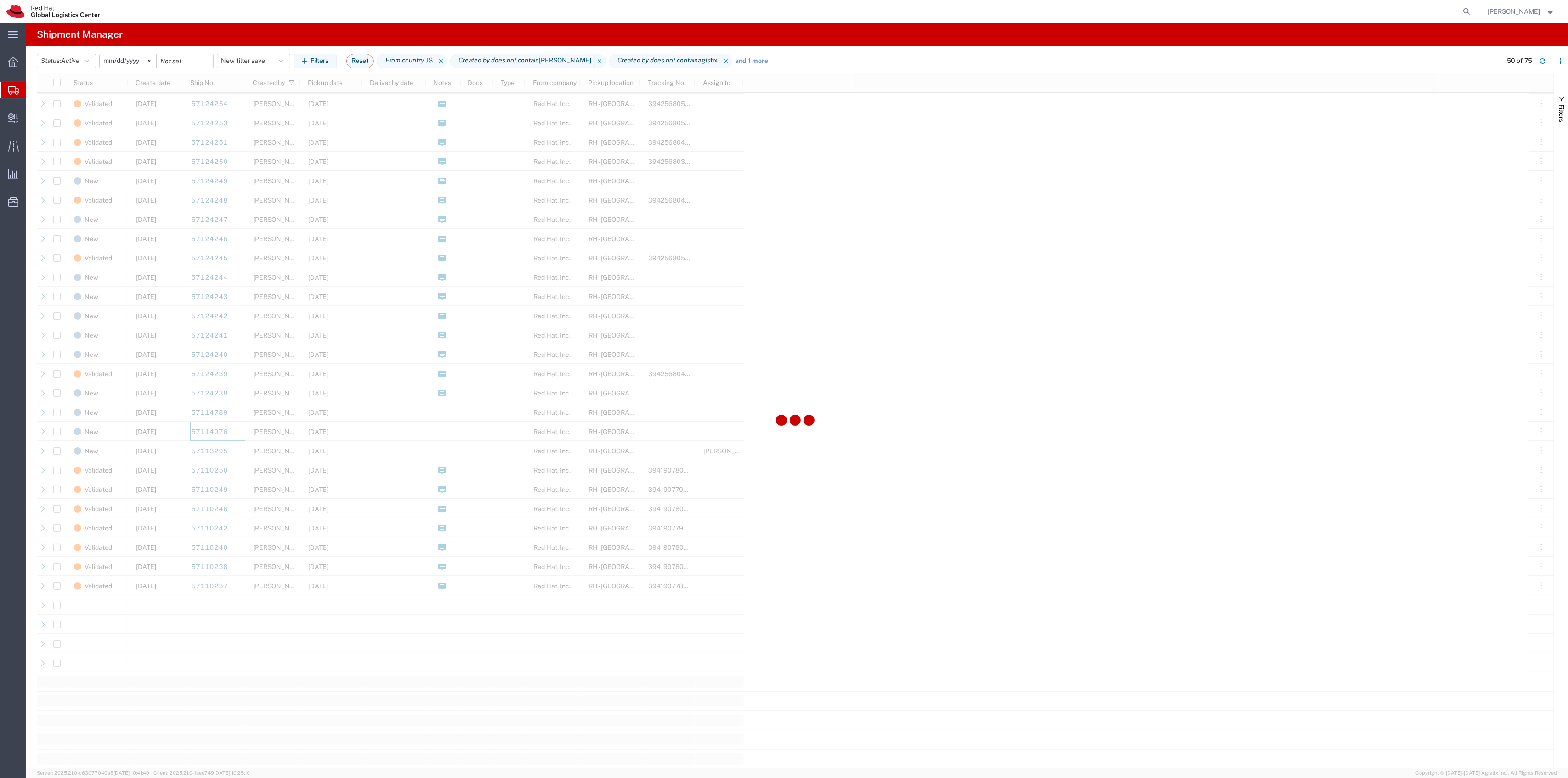
scroll to position [385, 0]
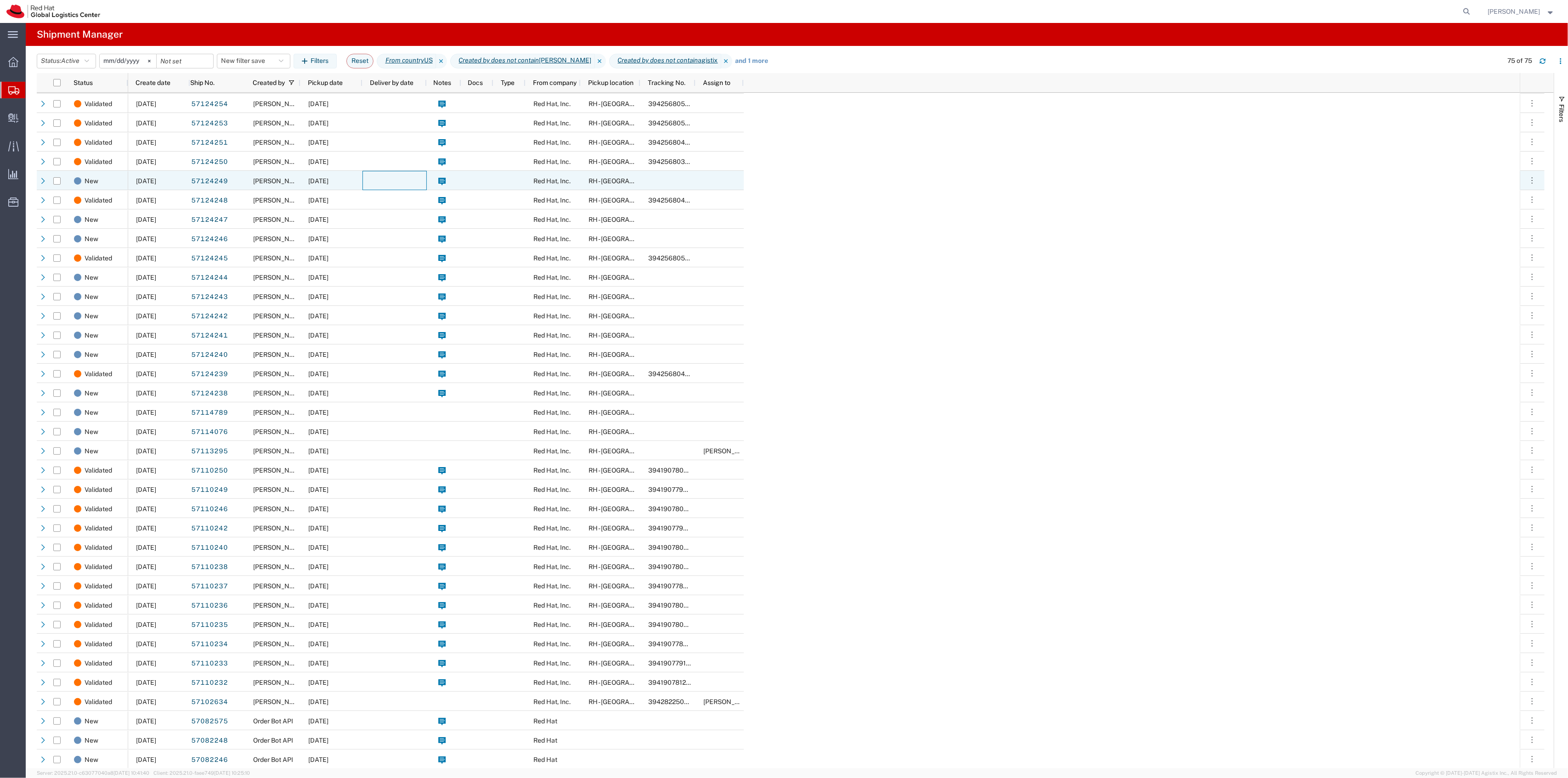
click at [383, 184] on div at bounding box center [395, 180] width 64 height 19
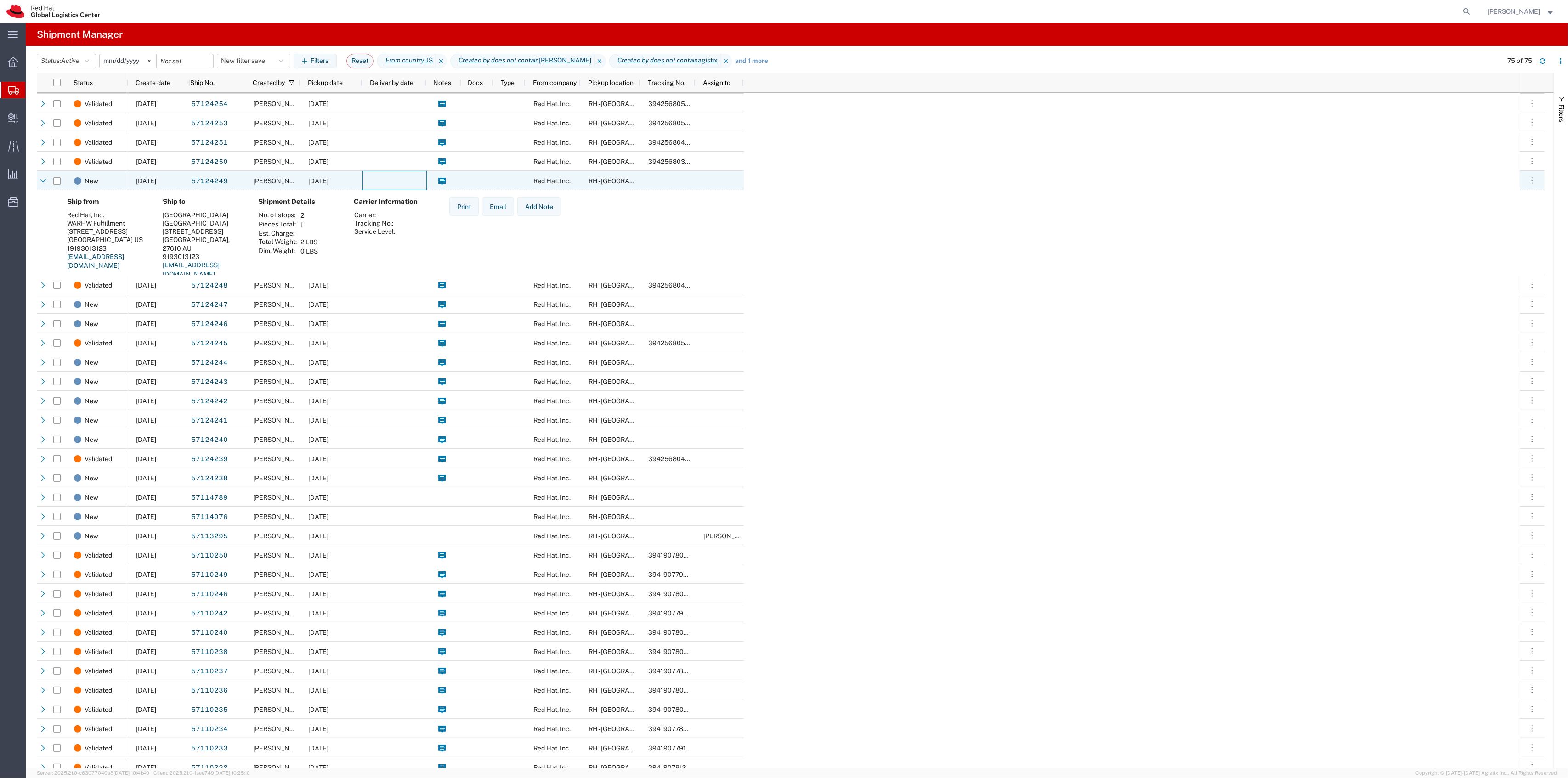
click at [377, 182] on div at bounding box center [395, 180] width 64 height 19
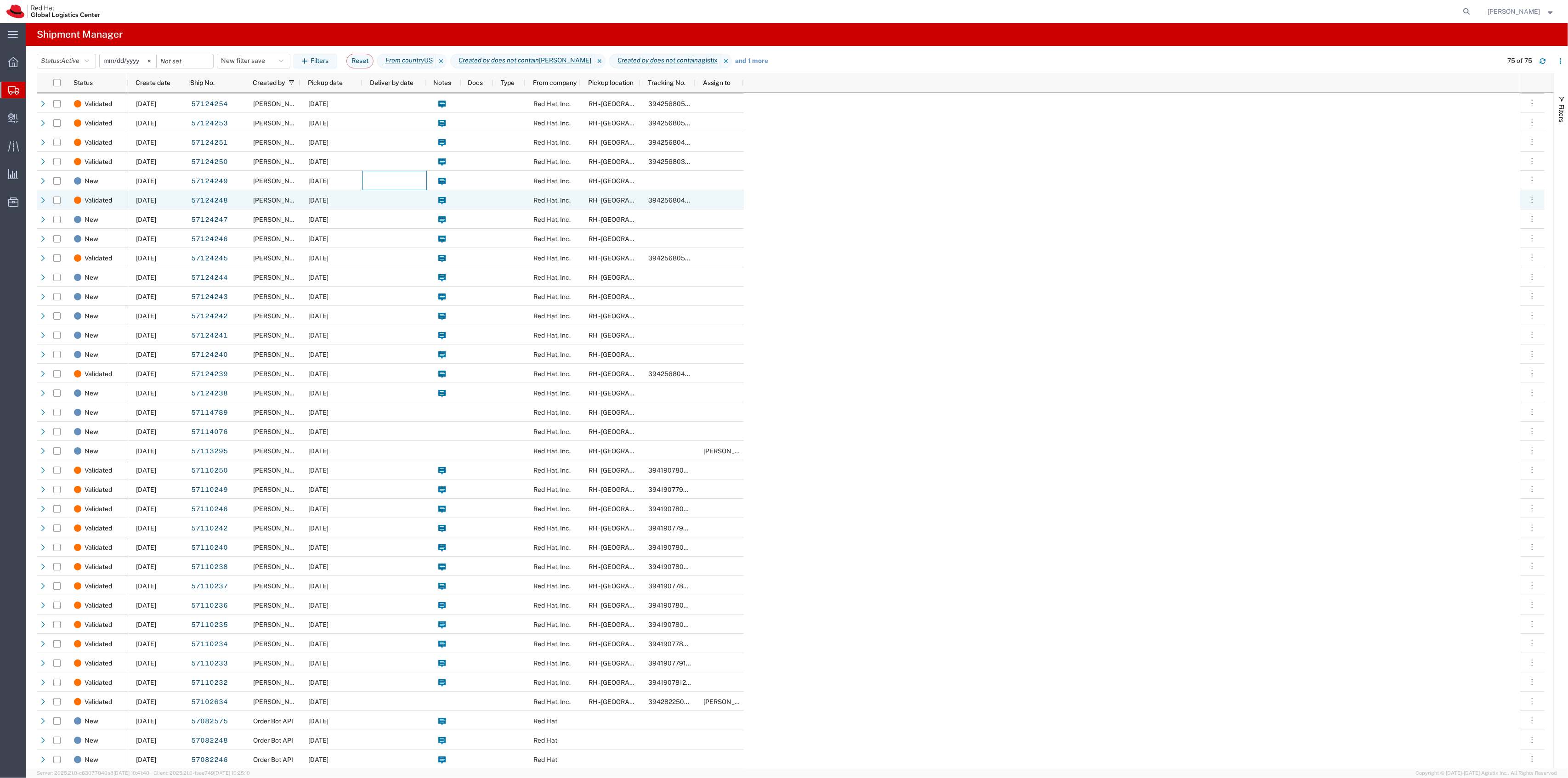
click at [376, 204] on div at bounding box center [395, 199] width 64 height 19
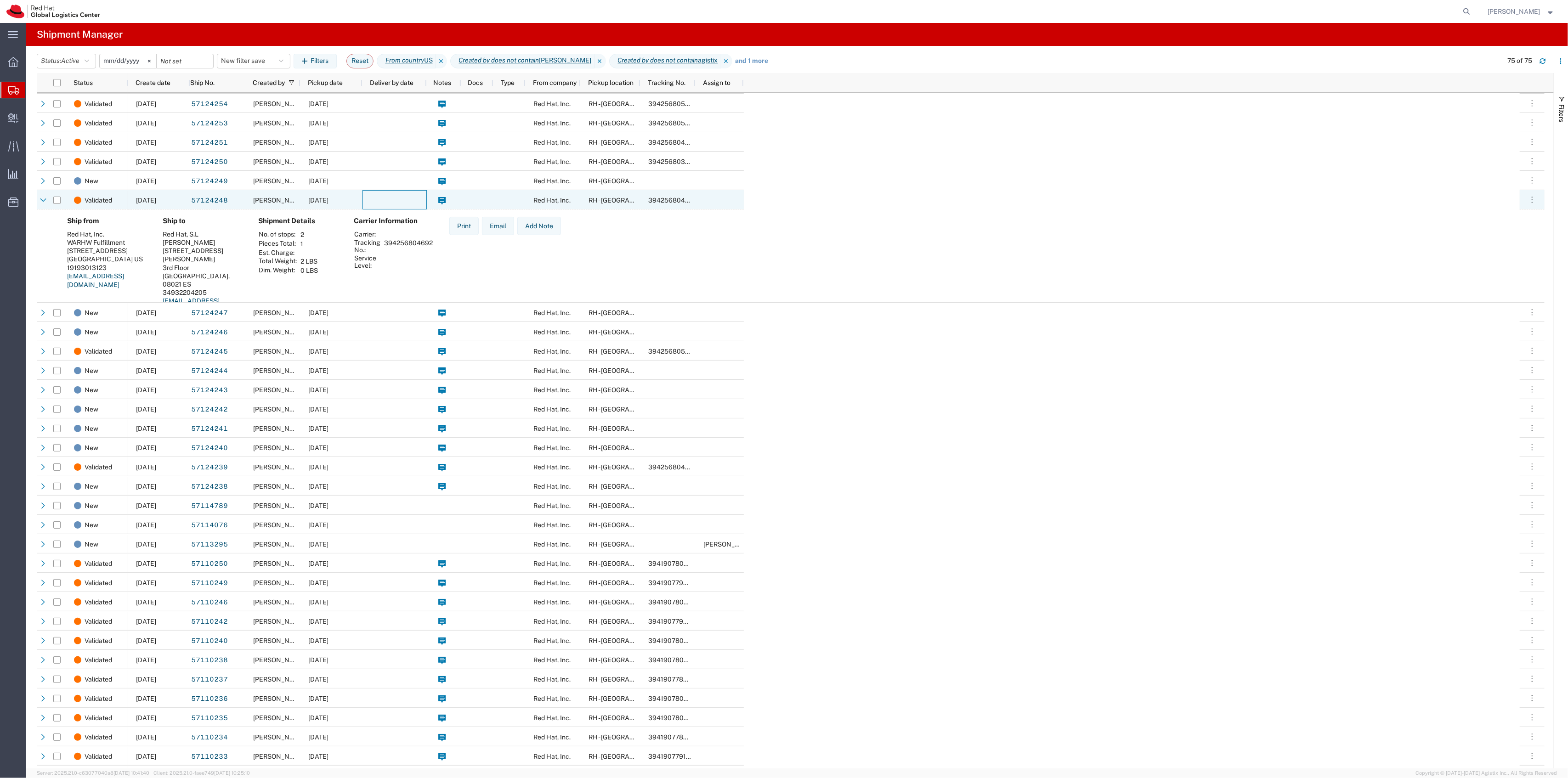
click at [378, 203] on div at bounding box center [395, 199] width 64 height 19
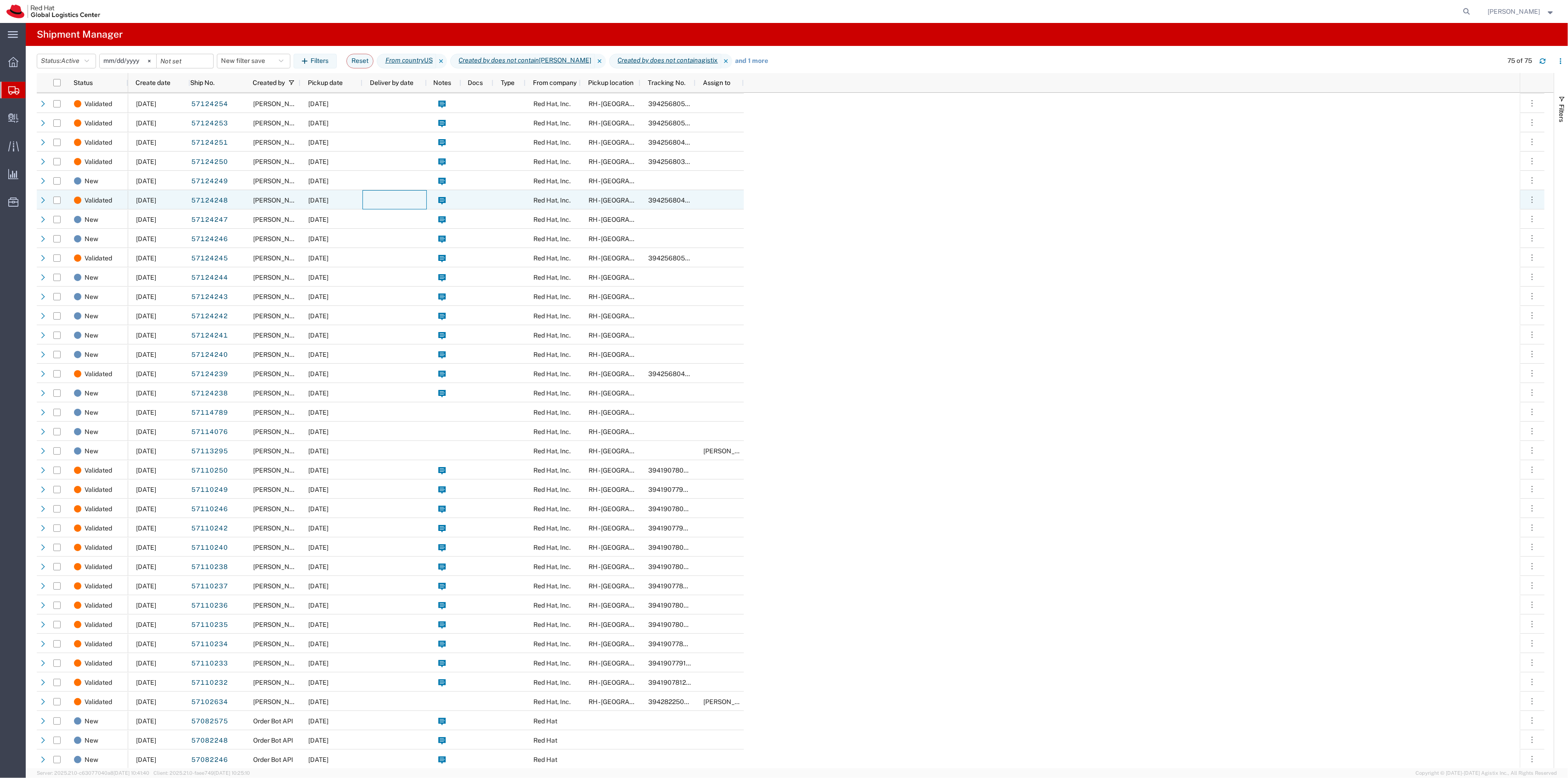
click at [379, 208] on div at bounding box center [395, 199] width 64 height 19
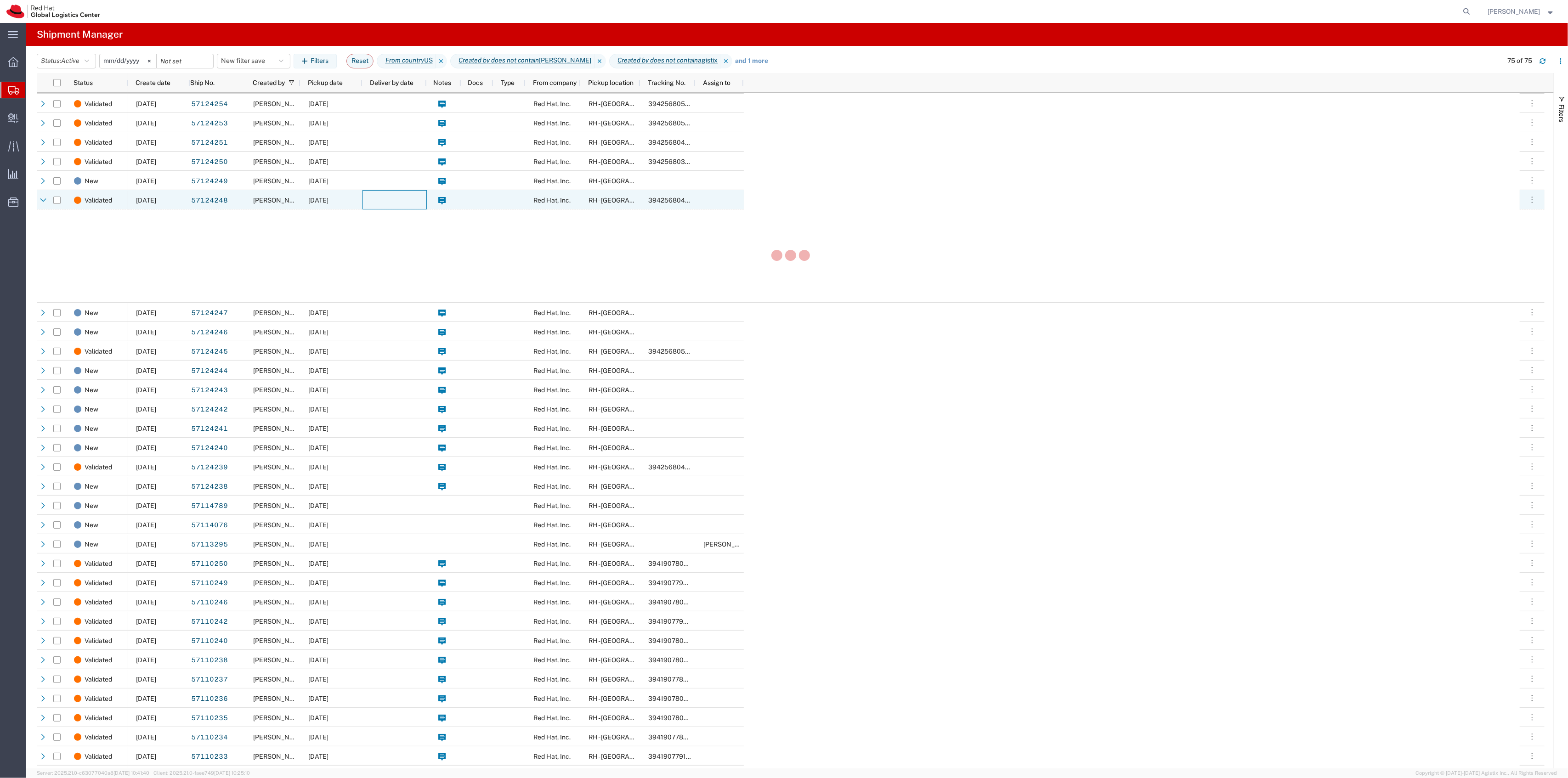
click at [379, 208] on div at bounding box center [395, 199] width 64 height 19
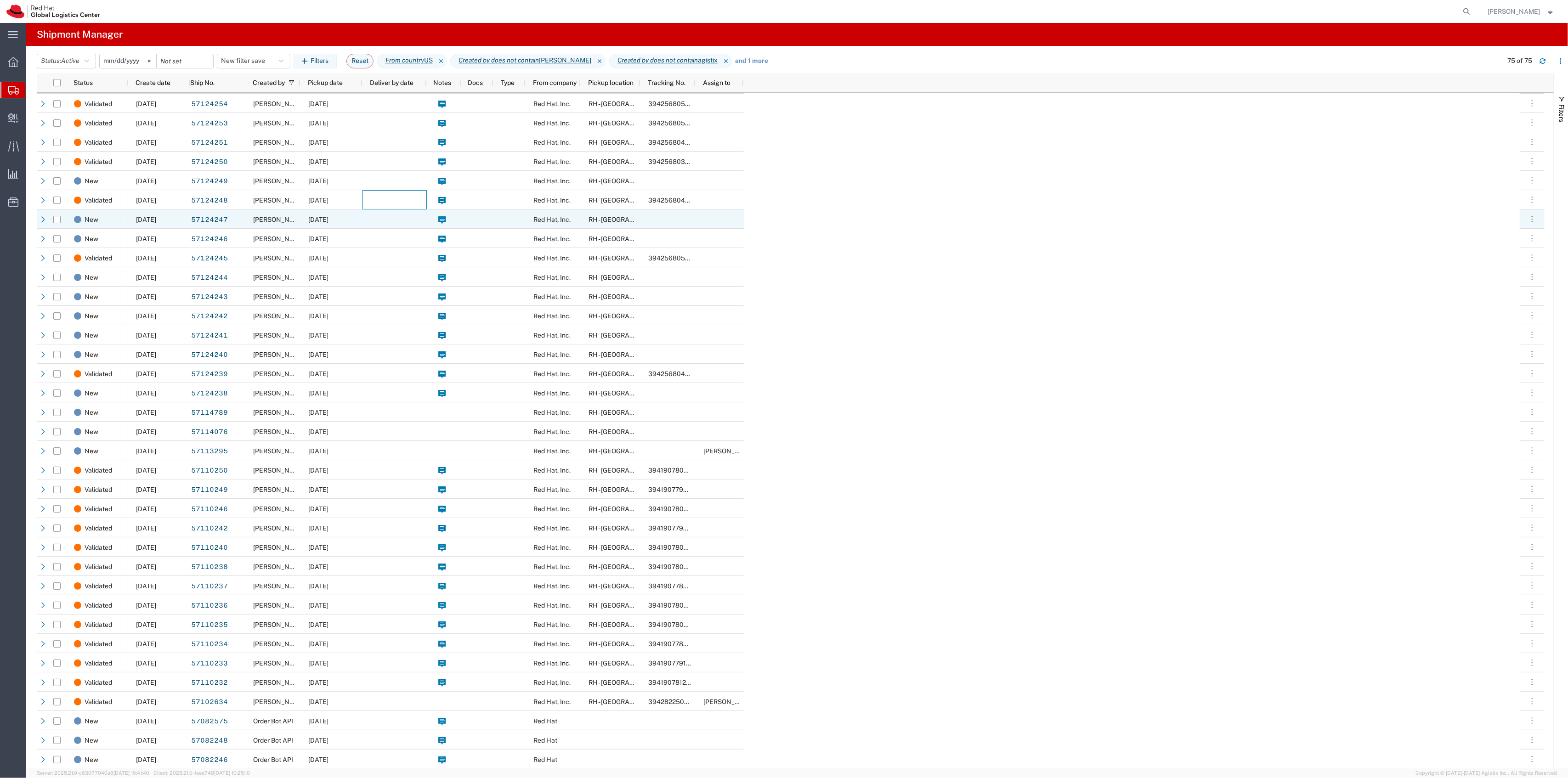
click at [378, 216] on div at bounding box center [395, 218] width 64 height 19
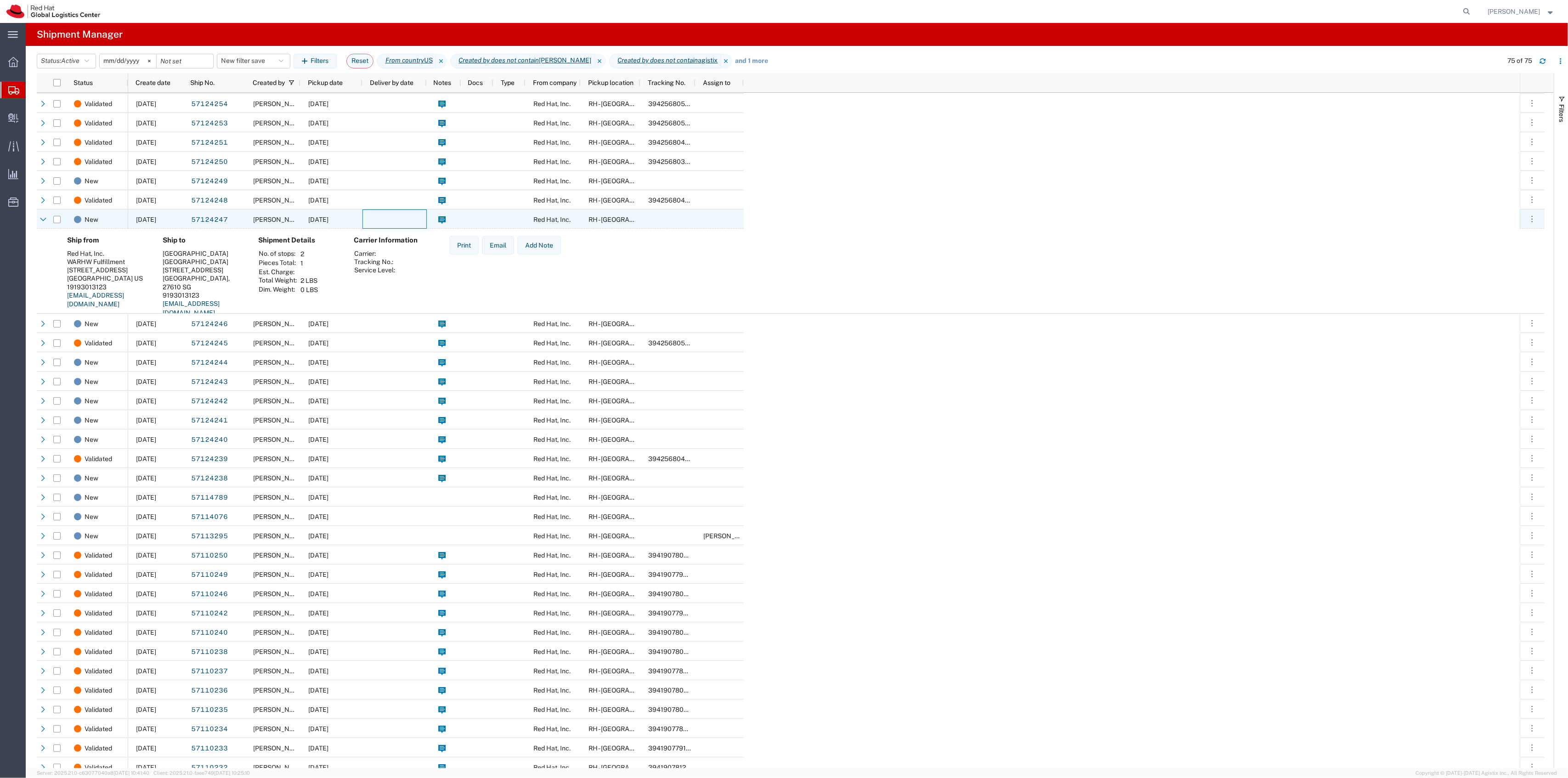
click at [378, 216] on div at bounding box center [395, 218] width 64 height 19
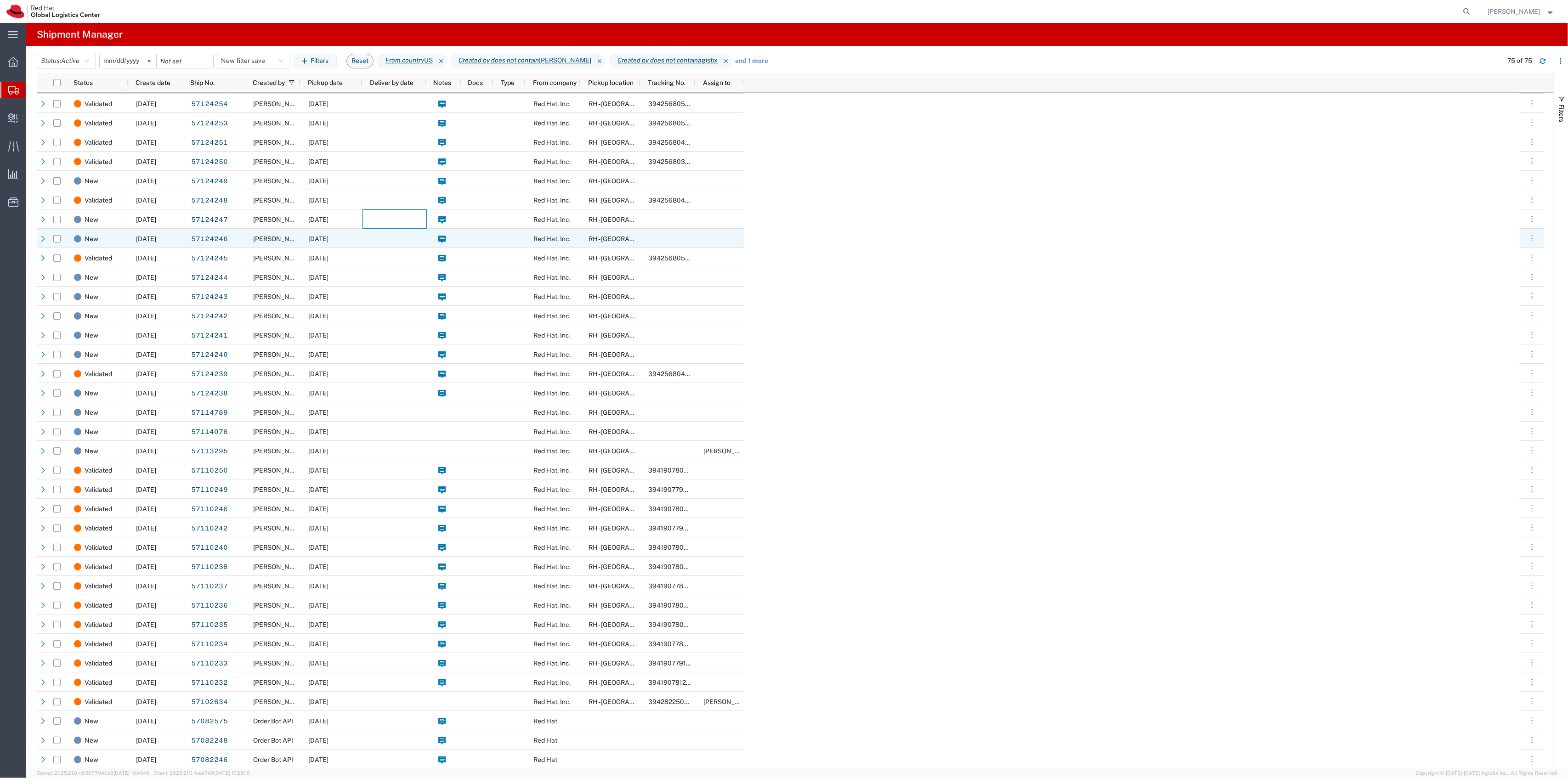
click at [378, 233] on div at bounding box center [395, 238] width 64 height 19
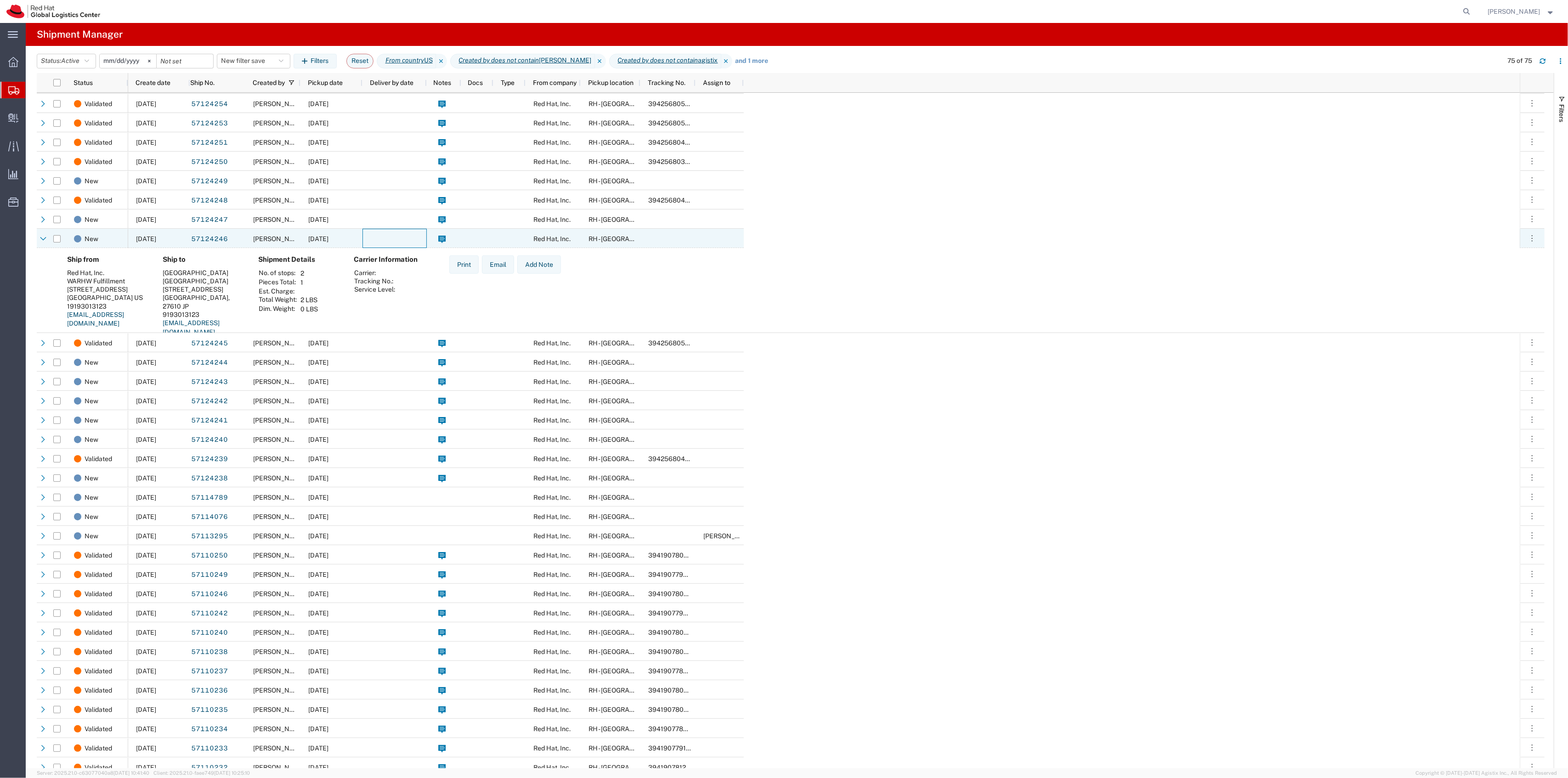
click at [378, 233] on div at bounding box center [395, 238] width 64 height 19
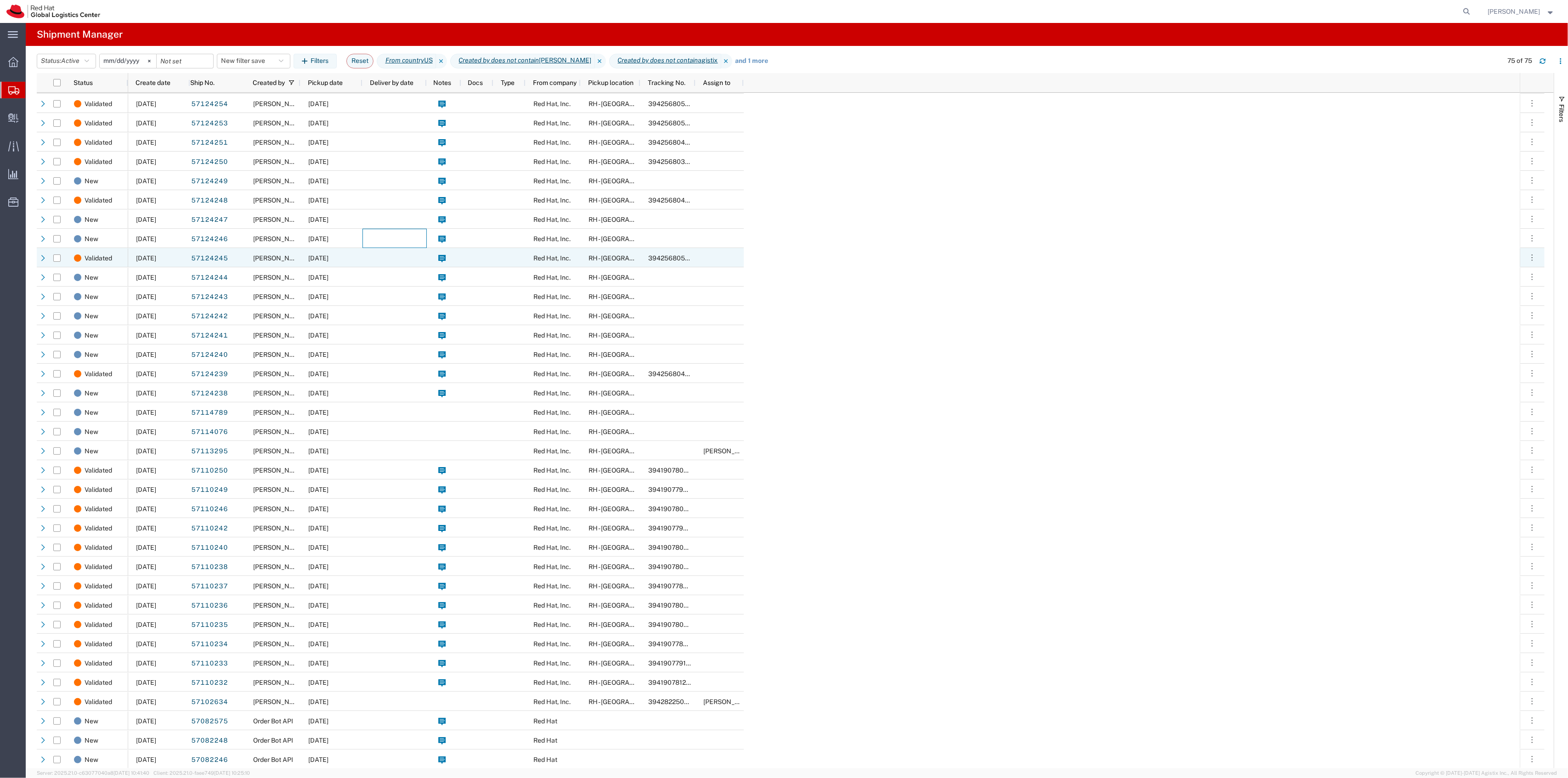
click at [371, 252] on div at bounding box center [395, 257] width 64 height 19
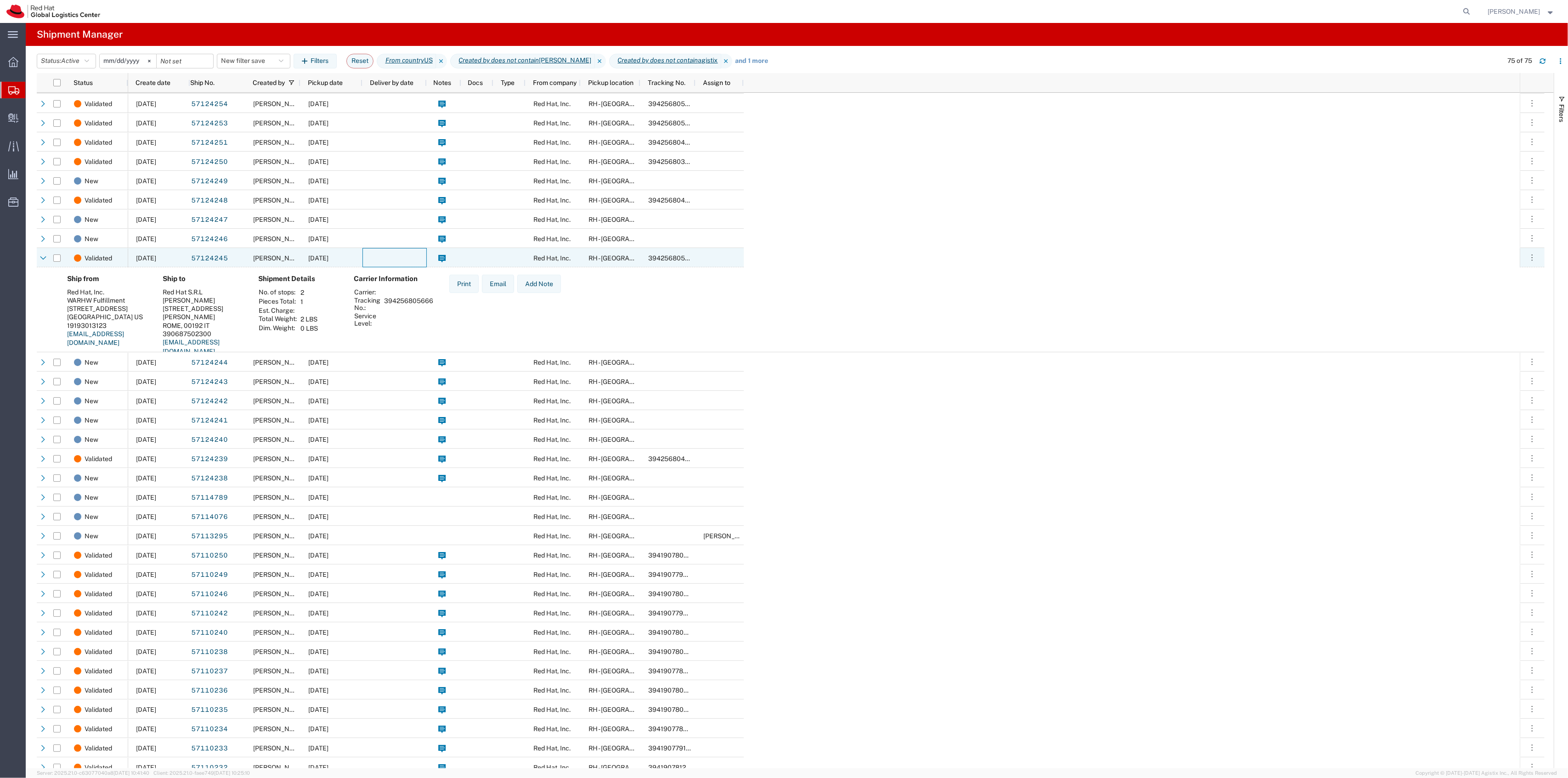
click at [373, 250] on div at bounding box center [395, 257] width 64 height 19
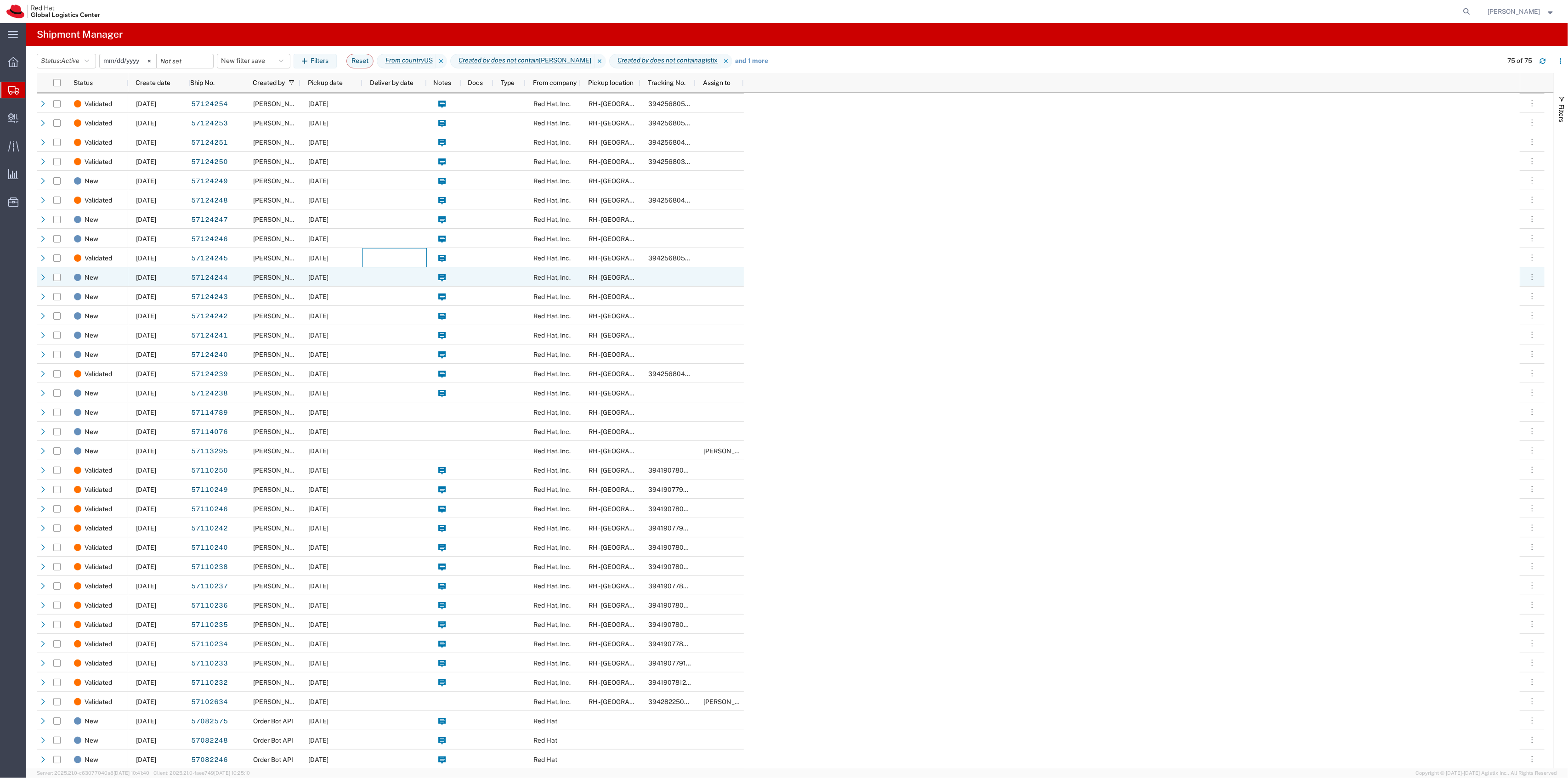
click at [366, 272] on div at bounding box center [395, 276] width 64 height 19
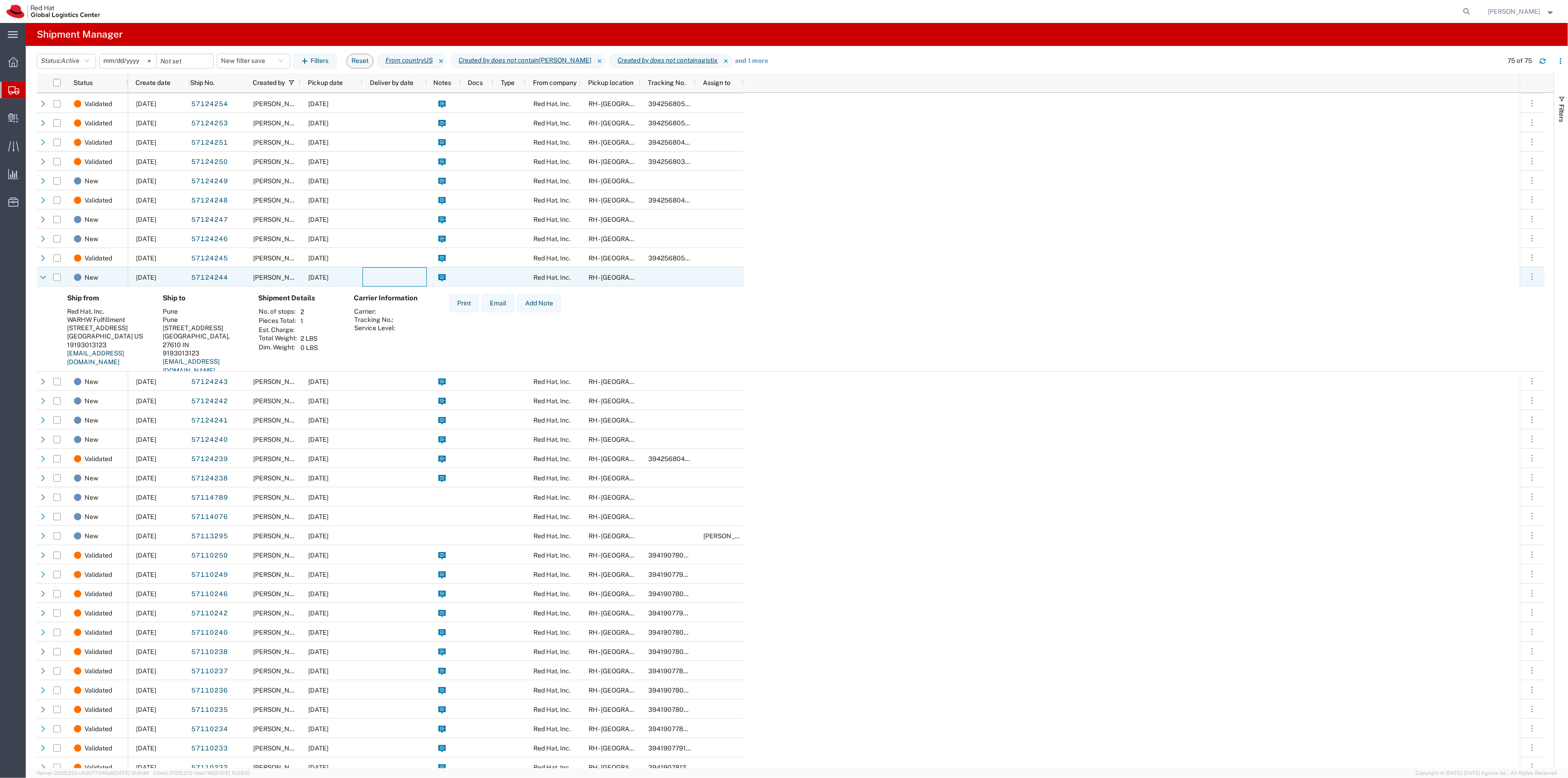
click at [367, 273] on div at bounding box center [395, 276] width 64 height 19
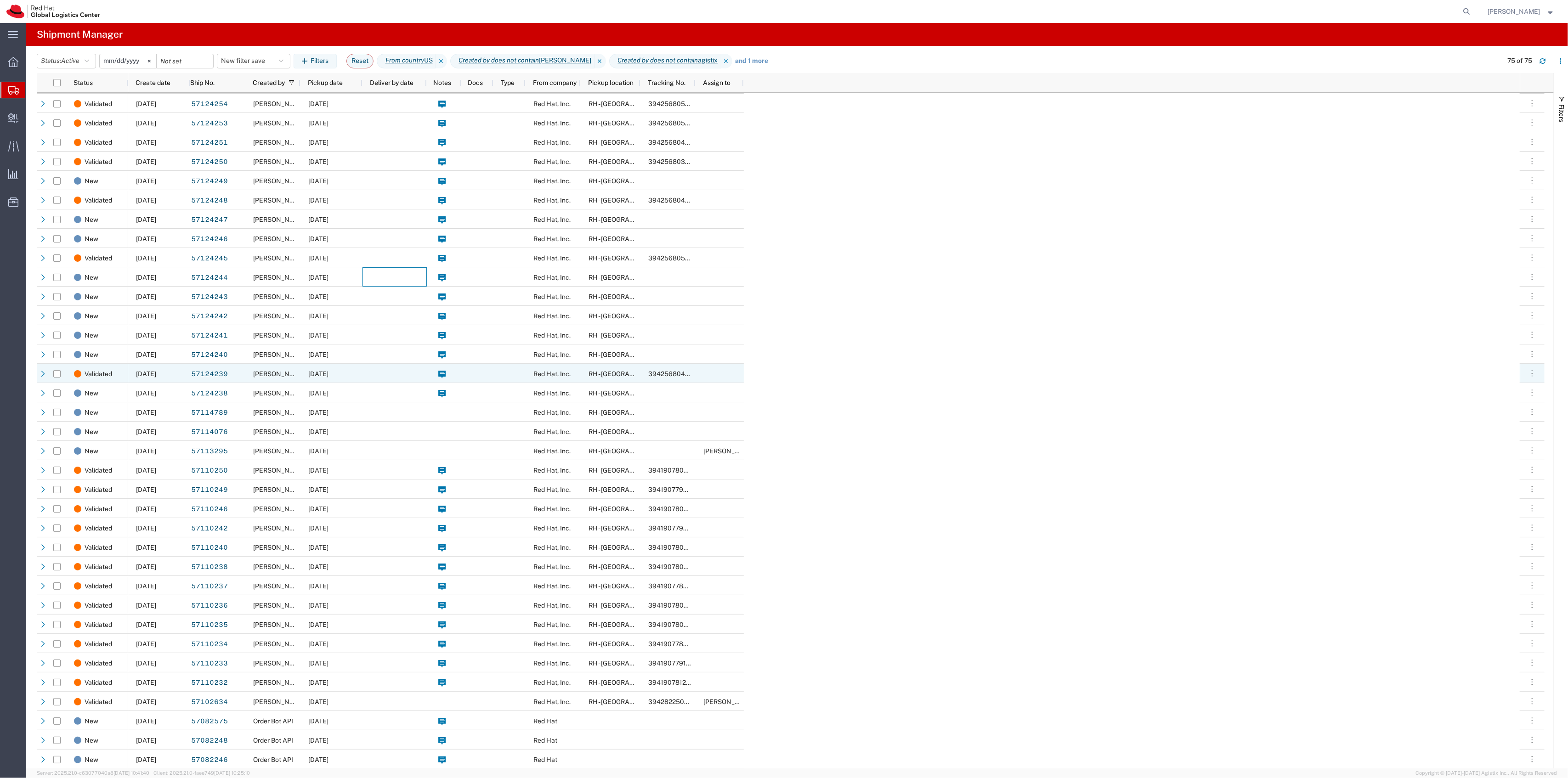
click at [379, 368] on div at bounding box center [395, 373] width 64 height 19
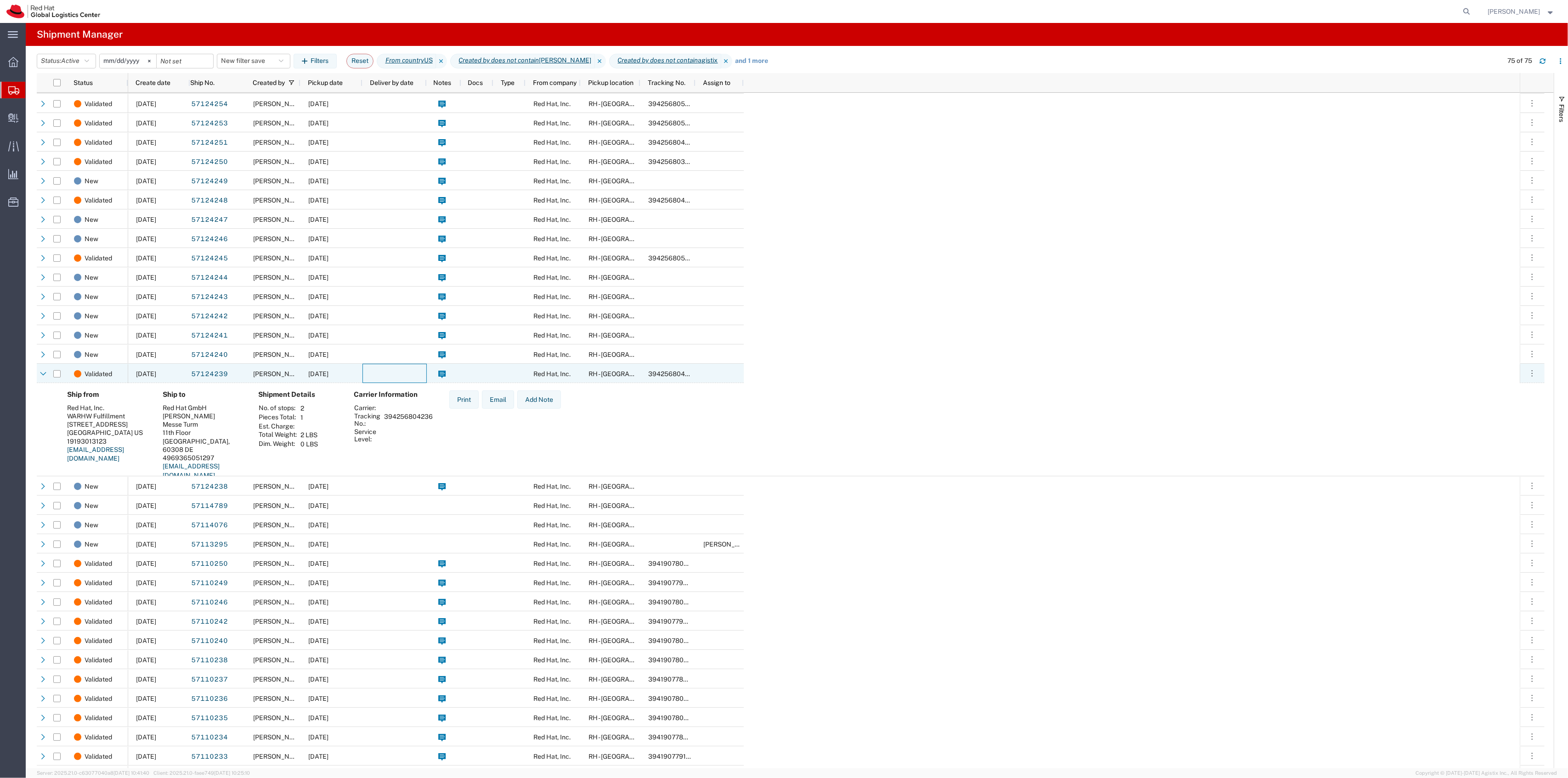
click at [379, 368] on div at bounding box center [395, 373] width 64 height 19
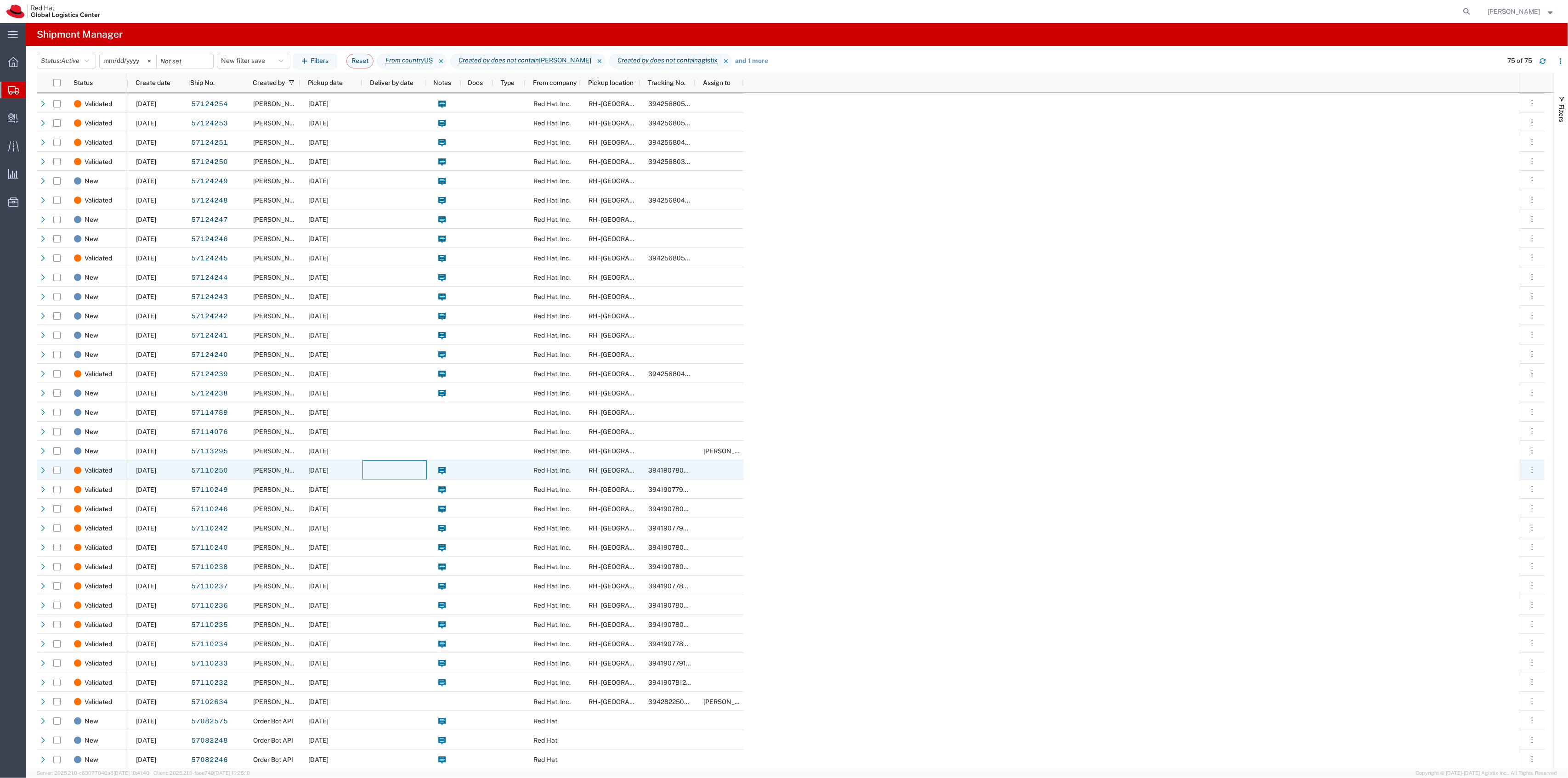
click at [375, 464] on div at bounding box center [395, 470] width 64 height 19
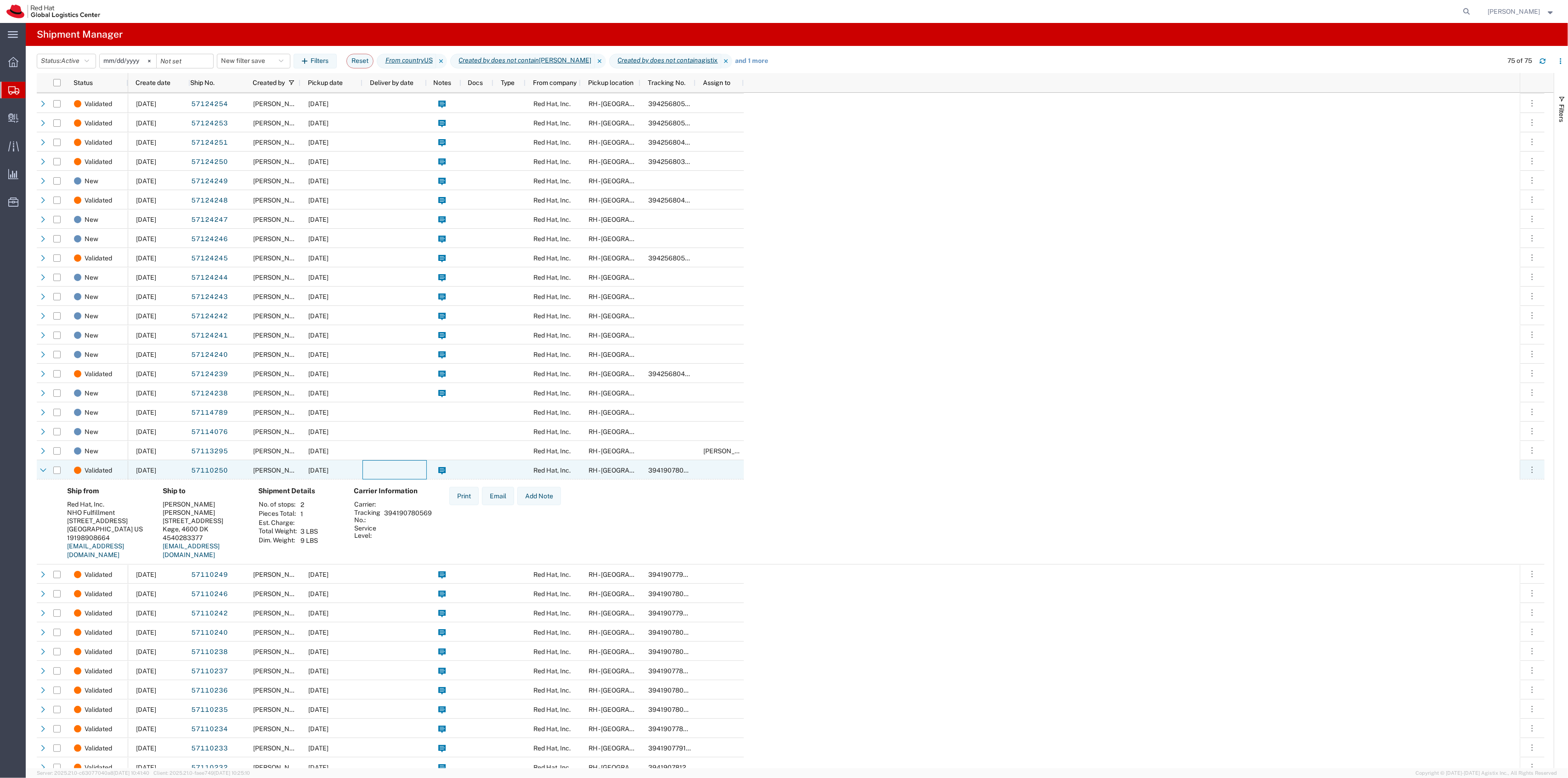
click at [377, 465] on div at bounding box center [395, 470] width 64 height 19
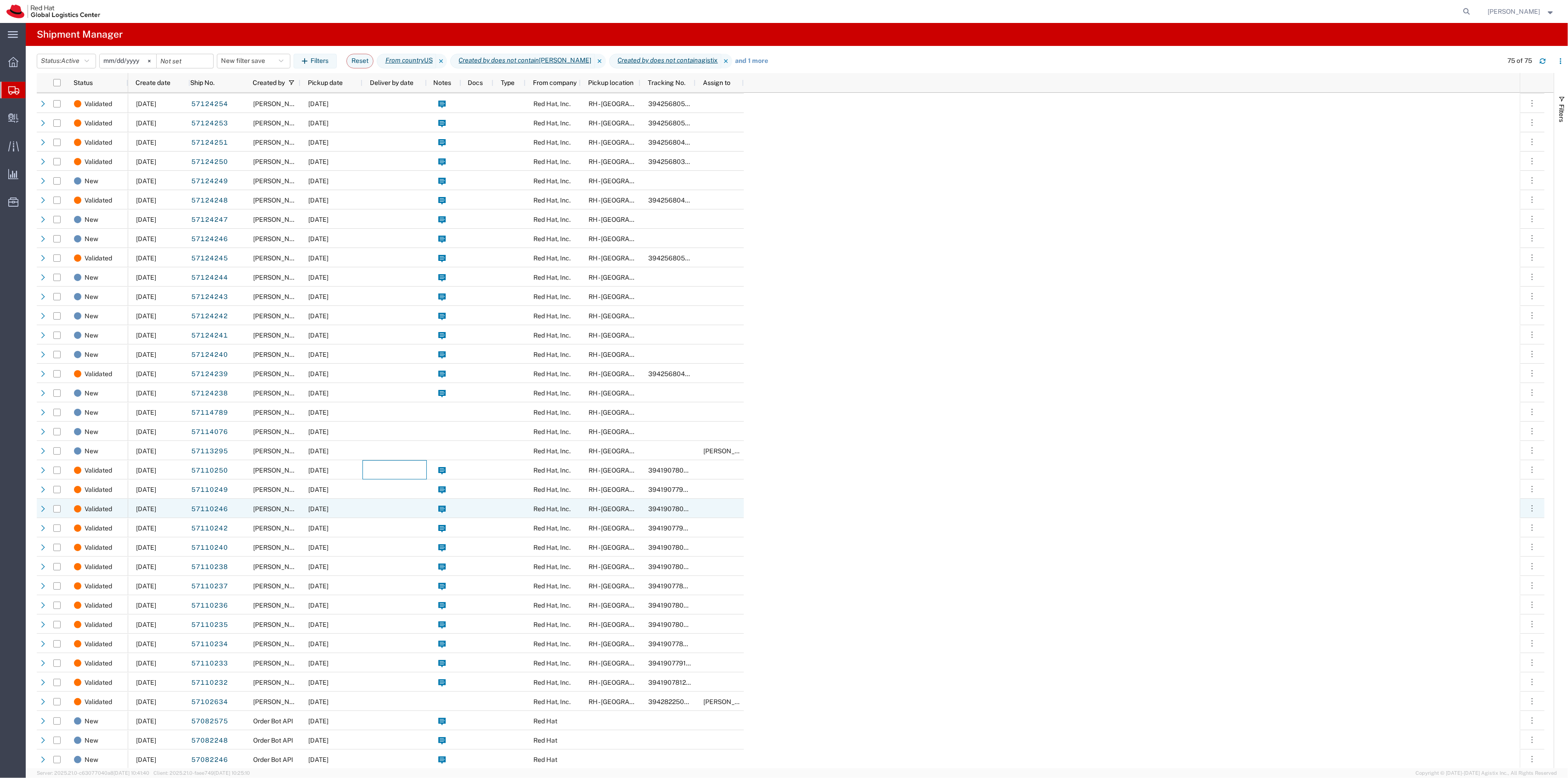
click at [384, 497] on div at bounding box center [395, 489] width 64 height 19
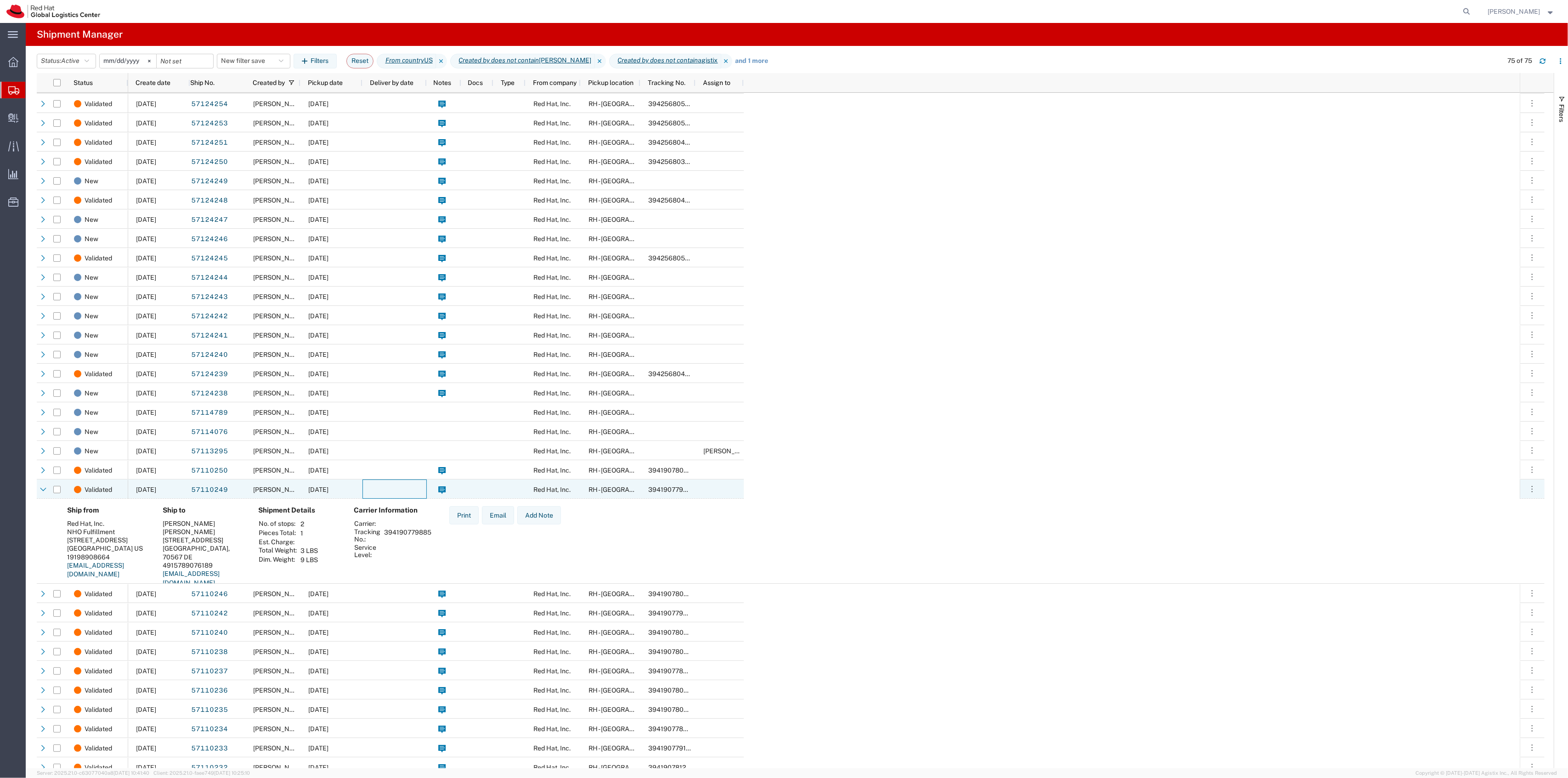
click at [384, 497] on div at bounding box center [395, 489] width 64 height 19
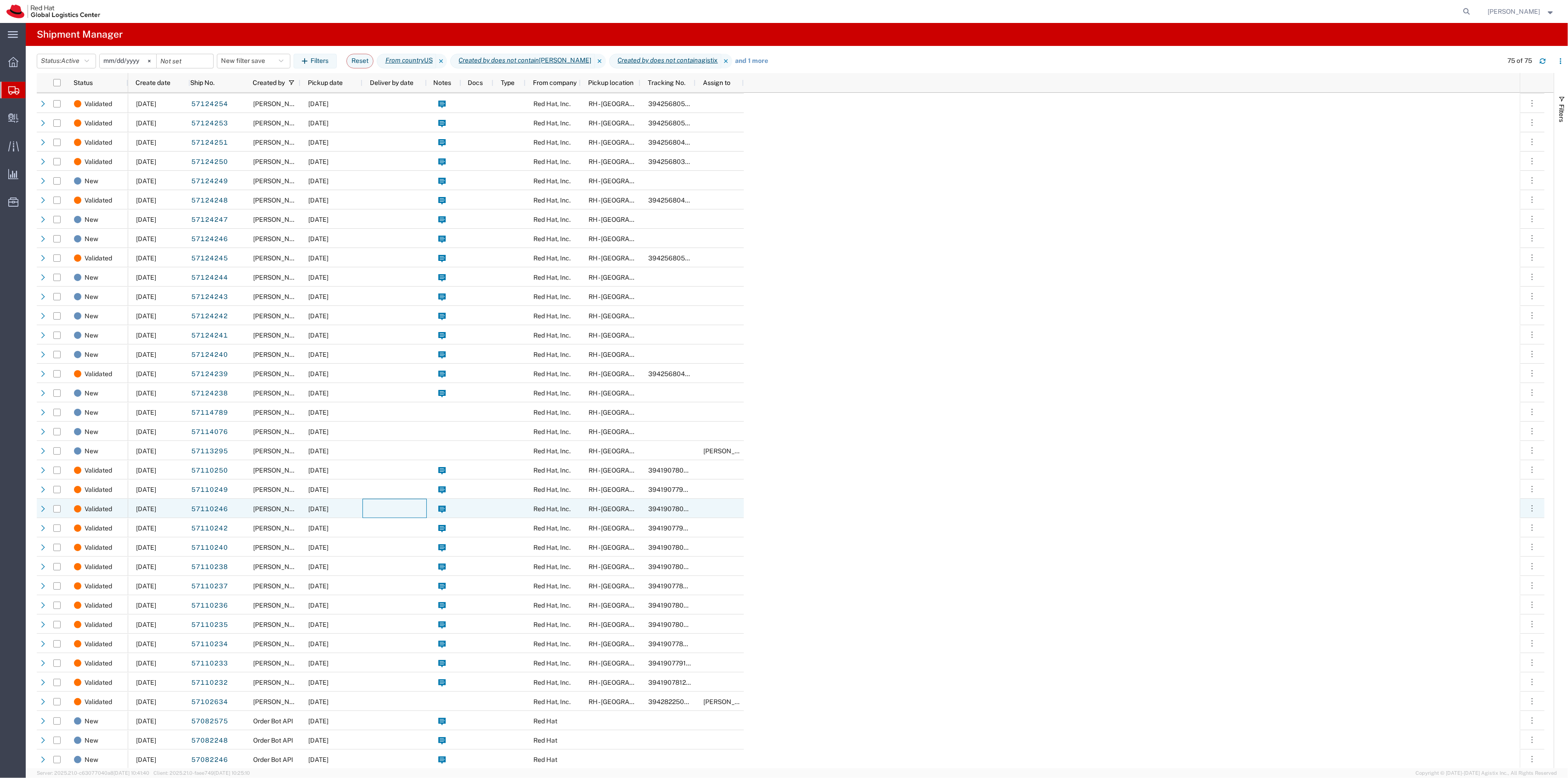
click at [379, 509] on div at bounding box center [395, 509] width 64 height 19
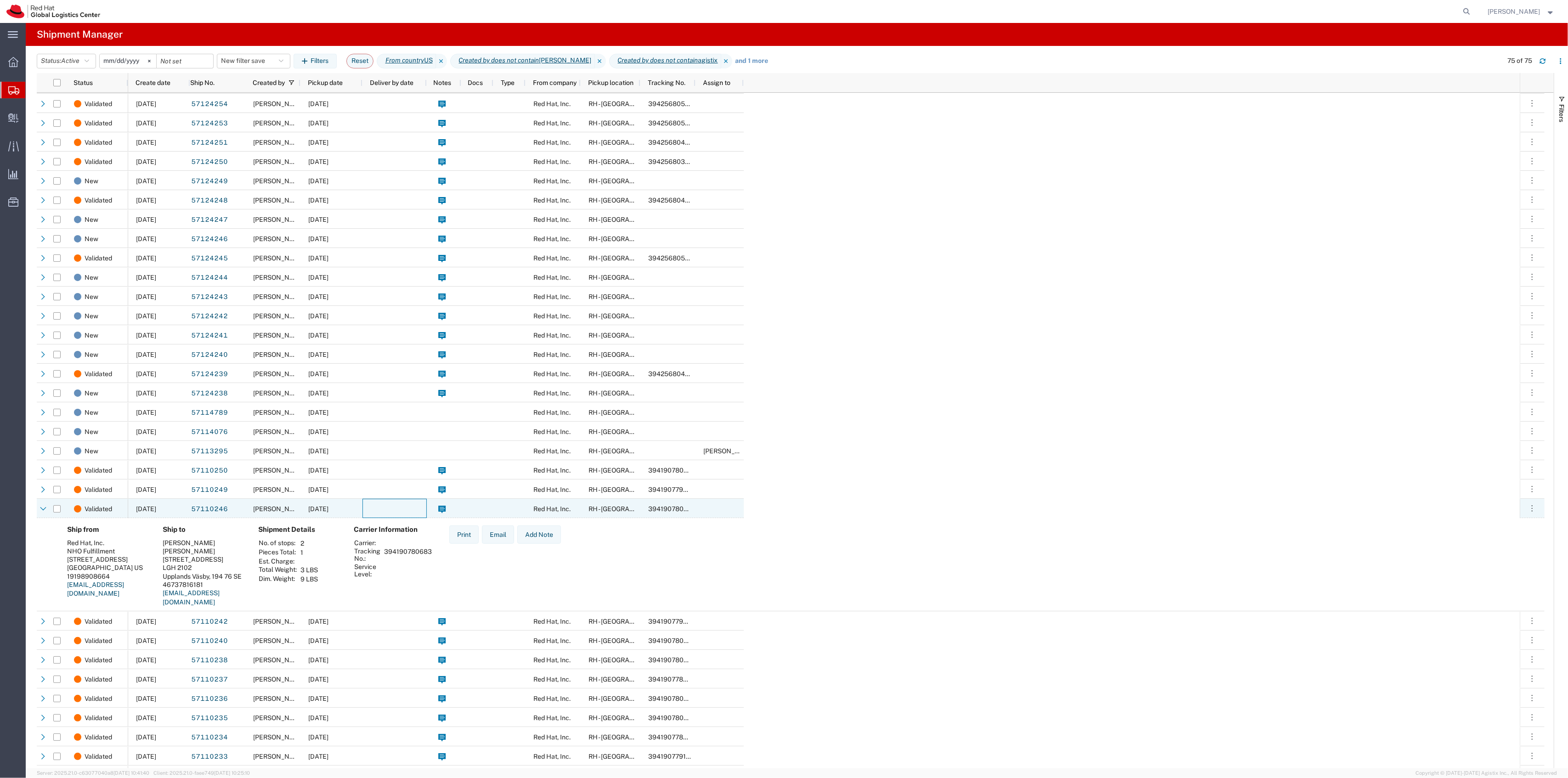
click at [379, 509] on div at bounding box center [395, 509] width 64 height 19
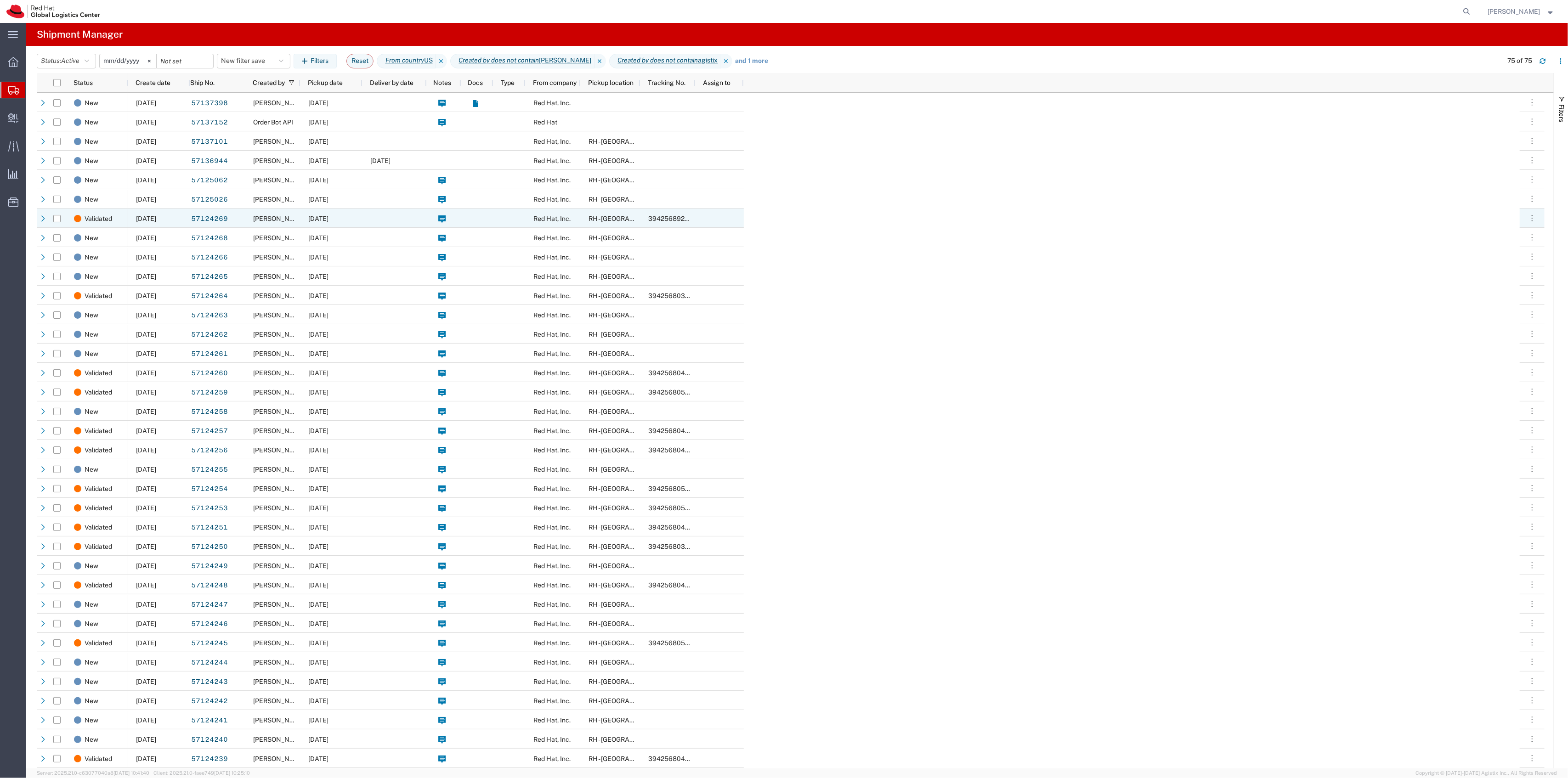
click at [399, 215] on div at bounding box center [395, 218] width 64 height 19
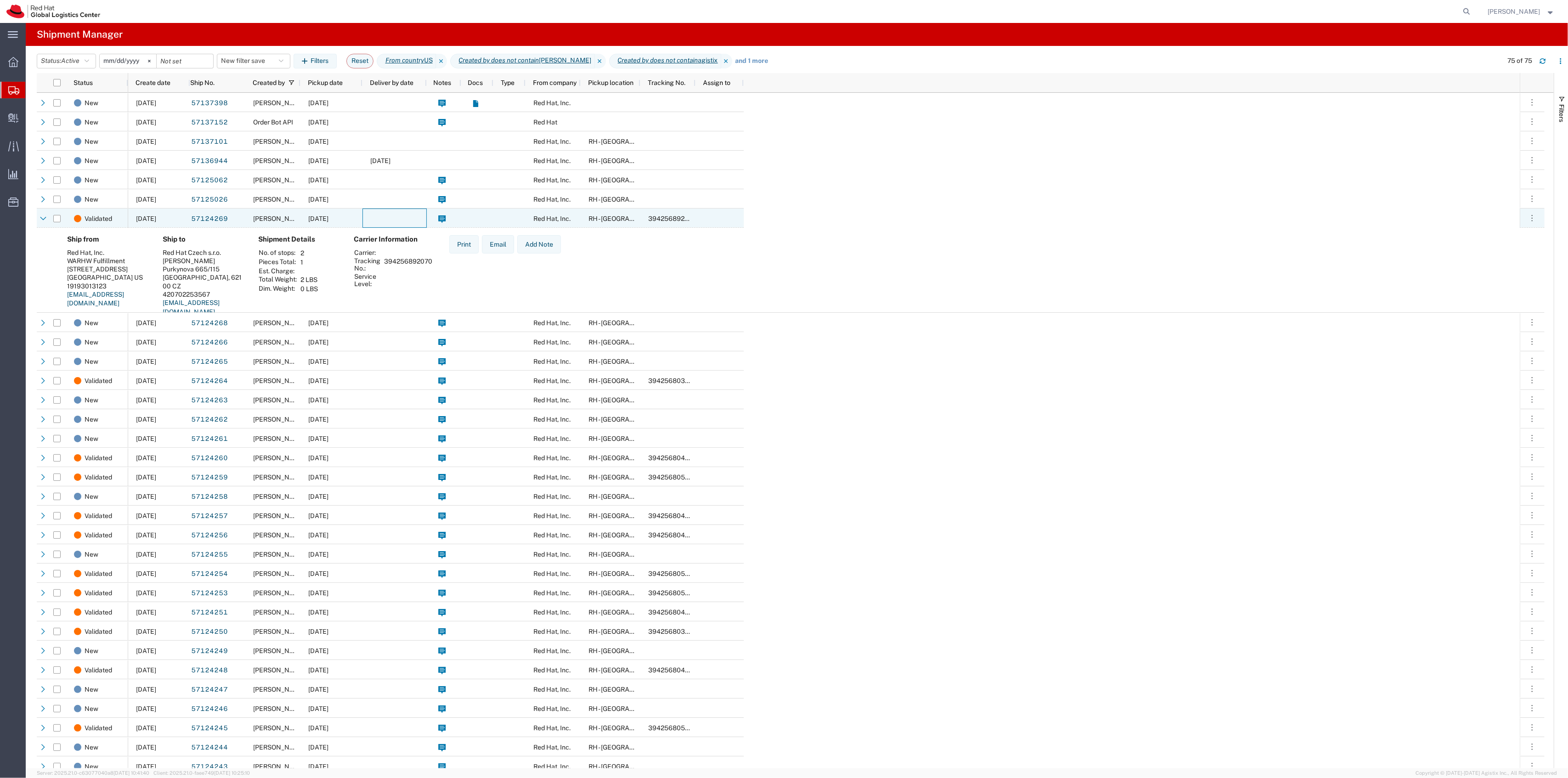
click at [399, 215] on div at bounding box center [395, 218] width 64 height 19
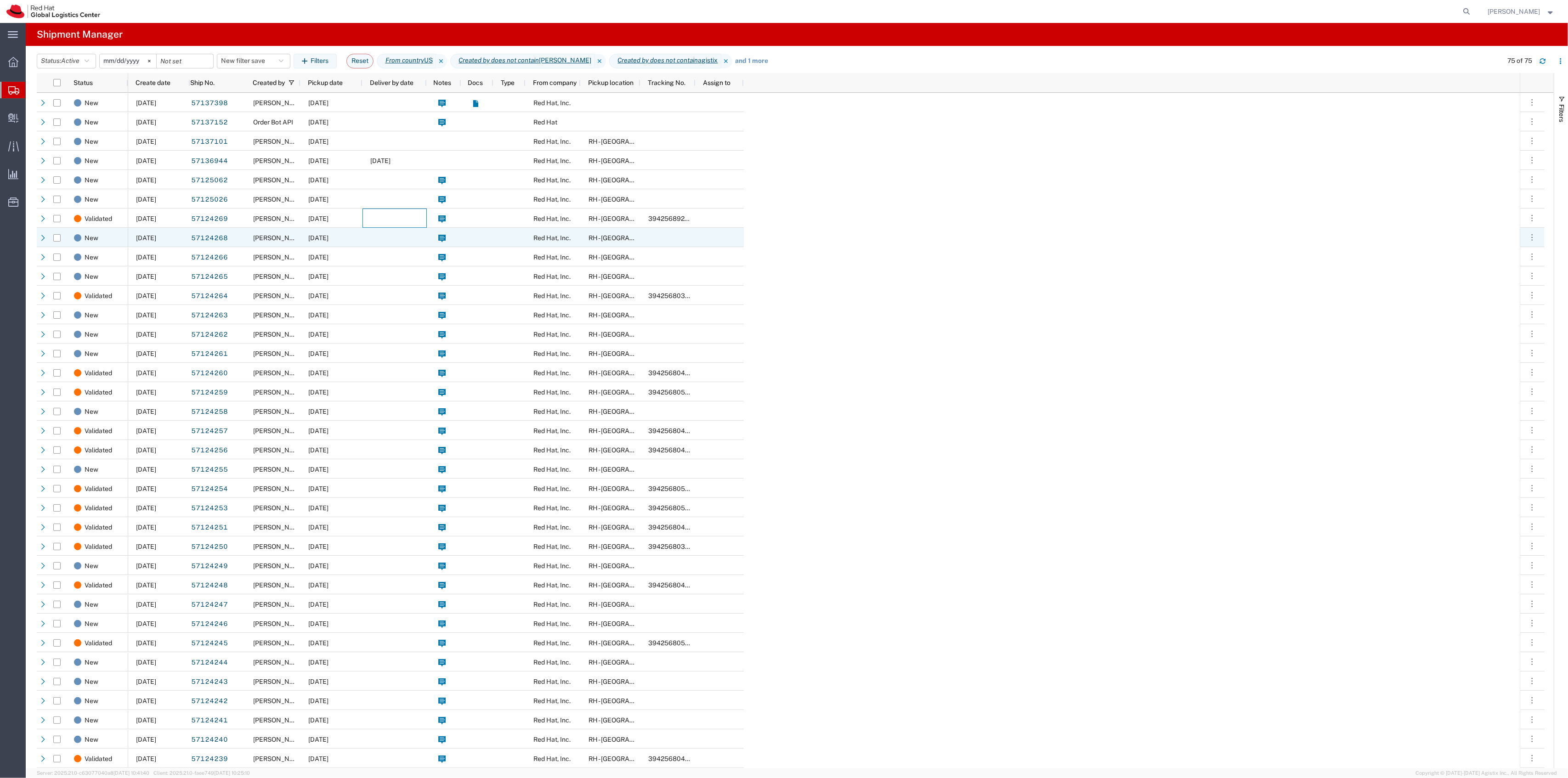
click at [399, 235] on div at bounding box center [395, 237] width 64 height 19
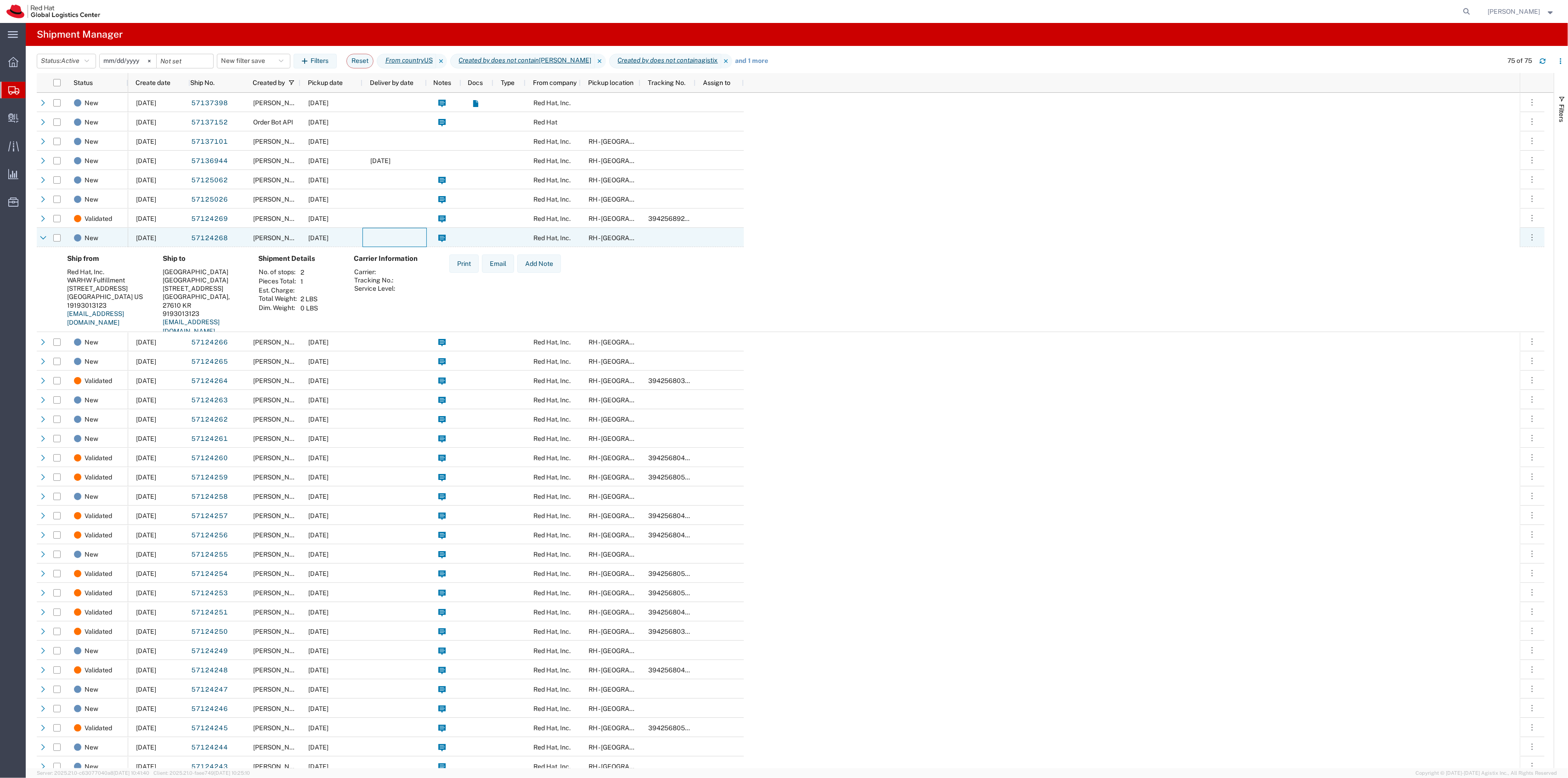
click at [399, 235] on div at bounding box center [395, 237] width 64 height 19
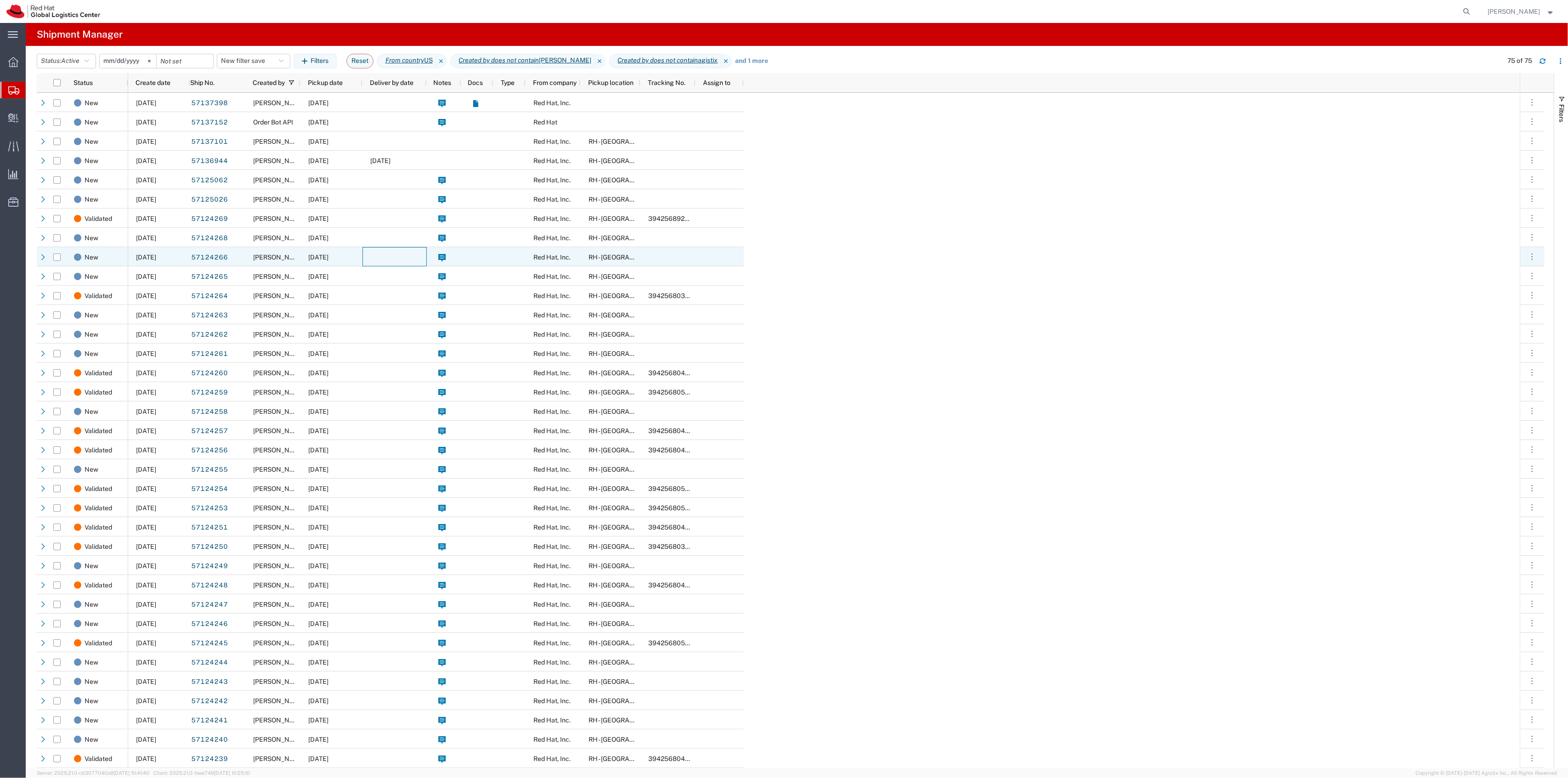
click at [400, 258] on div at bounding box center [395, 256] width 64 height 19
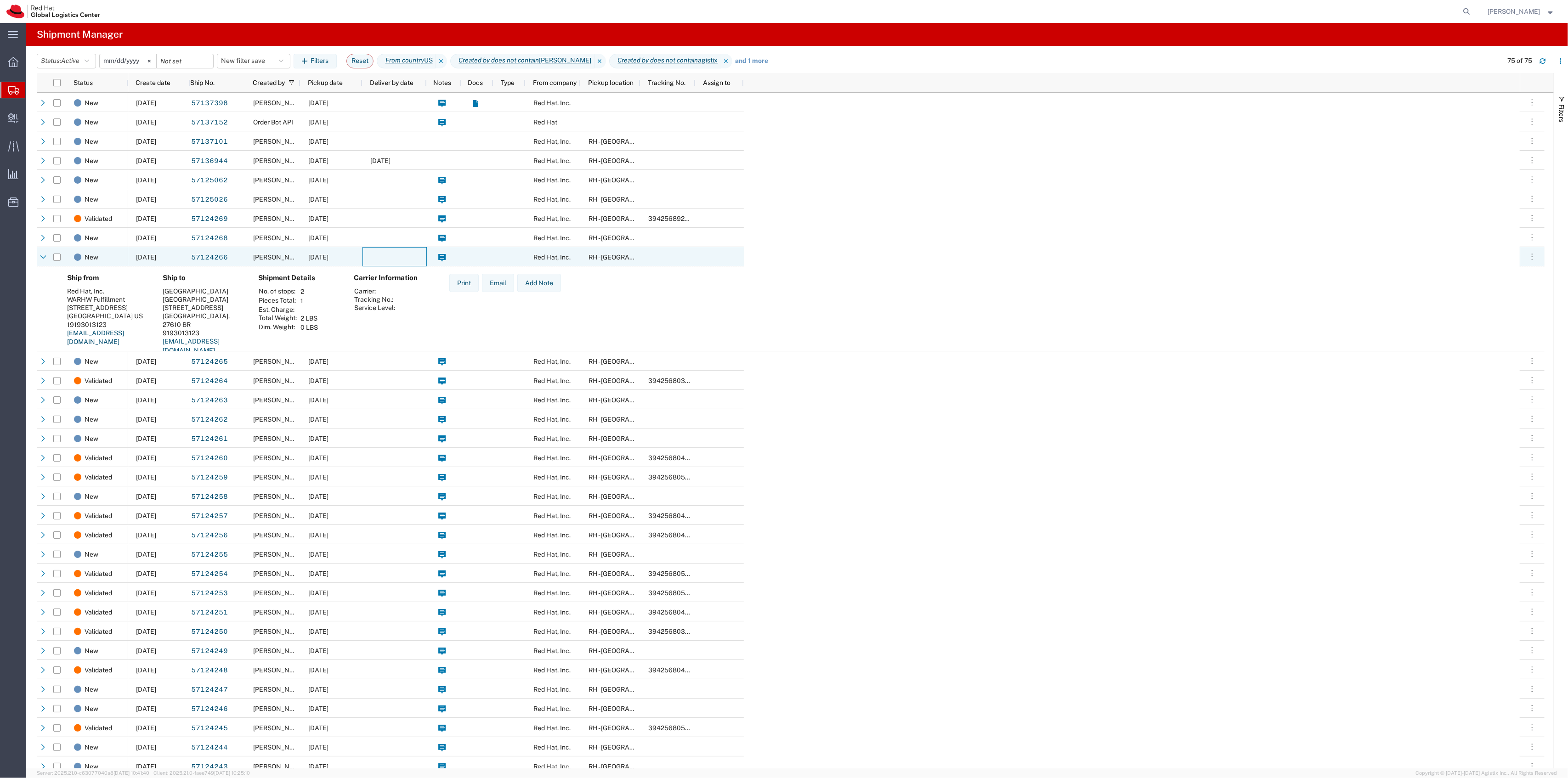
click at [400, 258] on div at bounding box center [395, 256] width 64 height 19
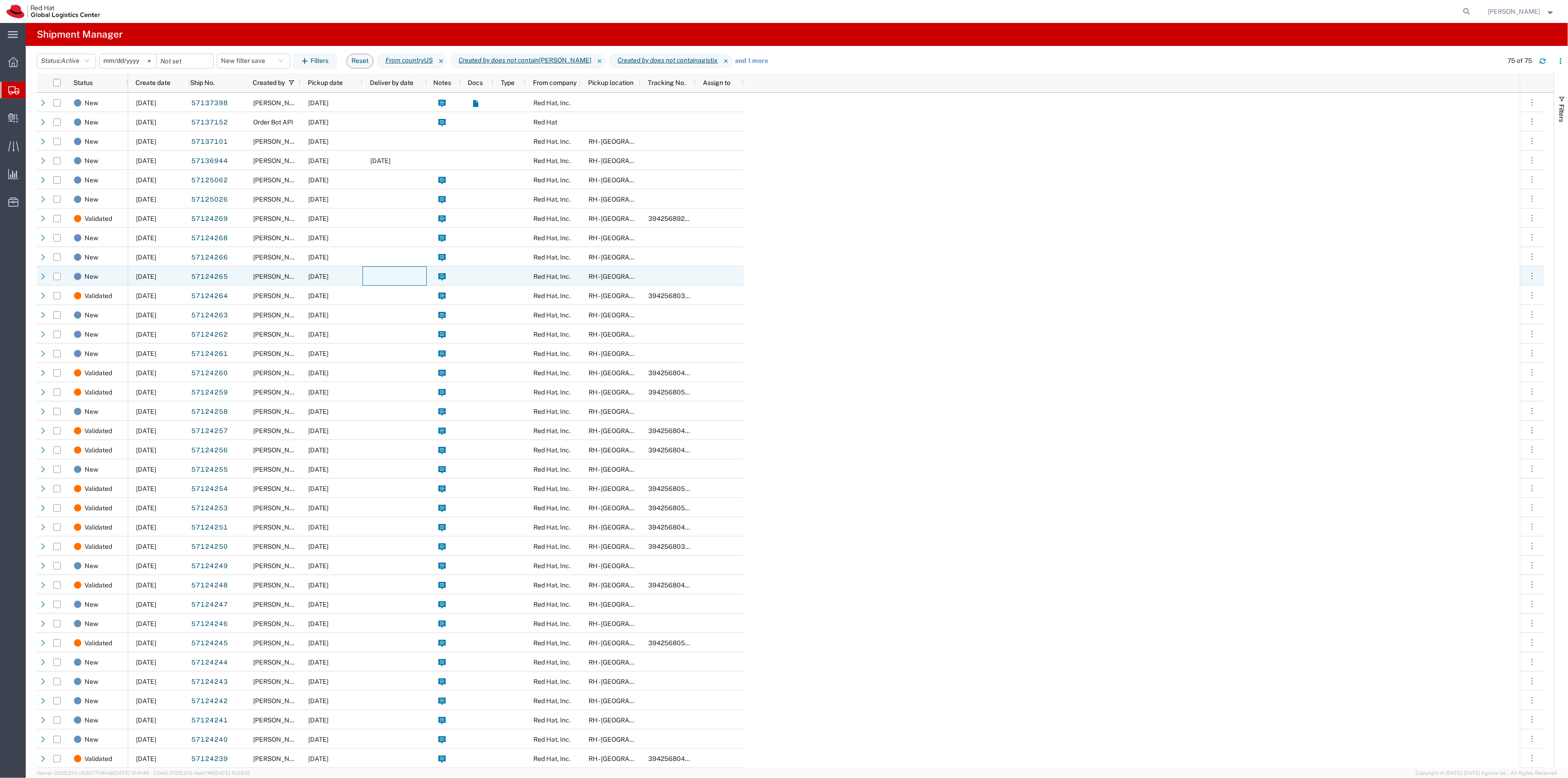
click at [400, 273] on div at bounding box center [395, 275] width 64 height 19
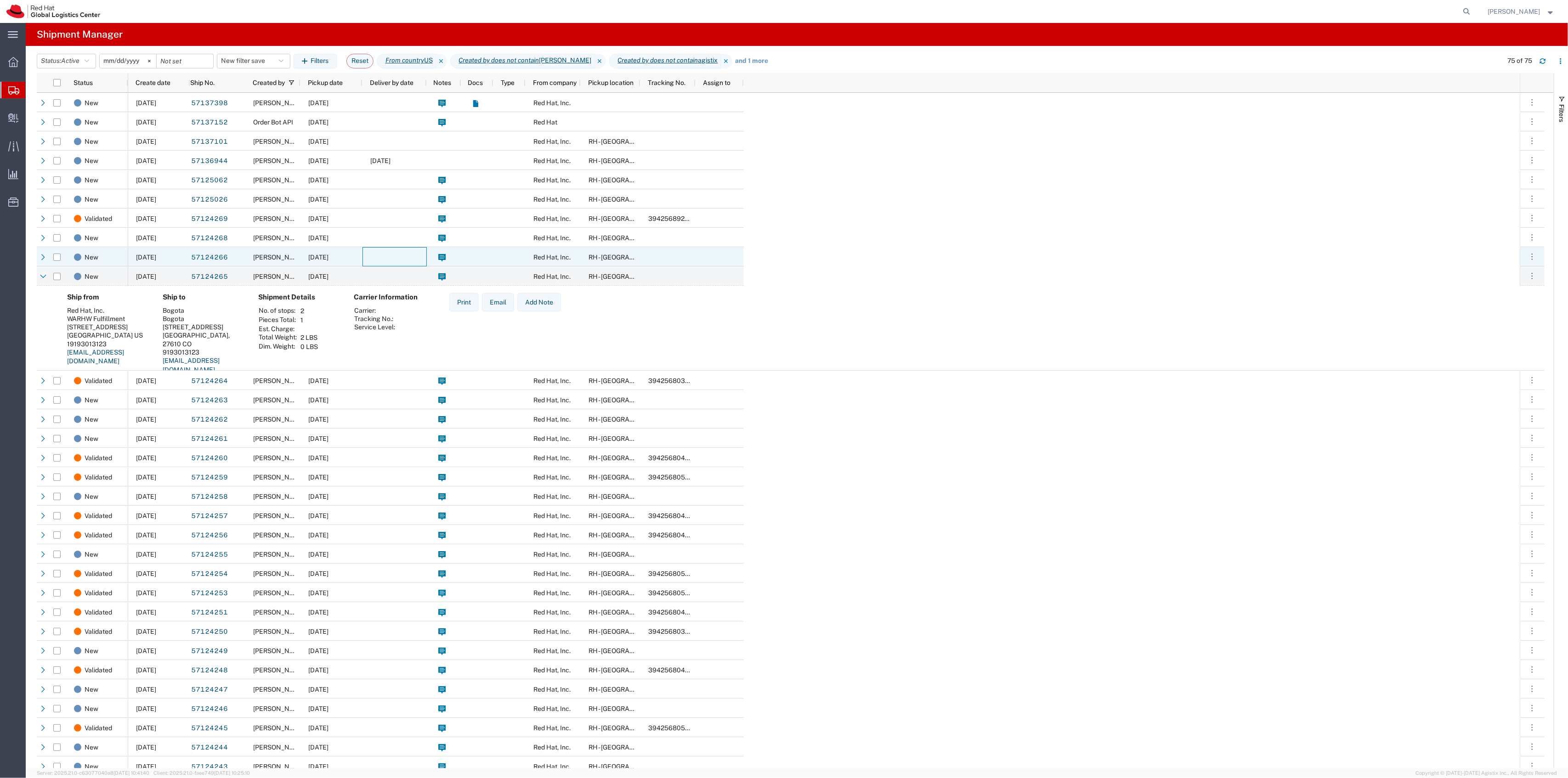
click at [402, 257] on div at bounding box center [395, 256] width 64 height 19
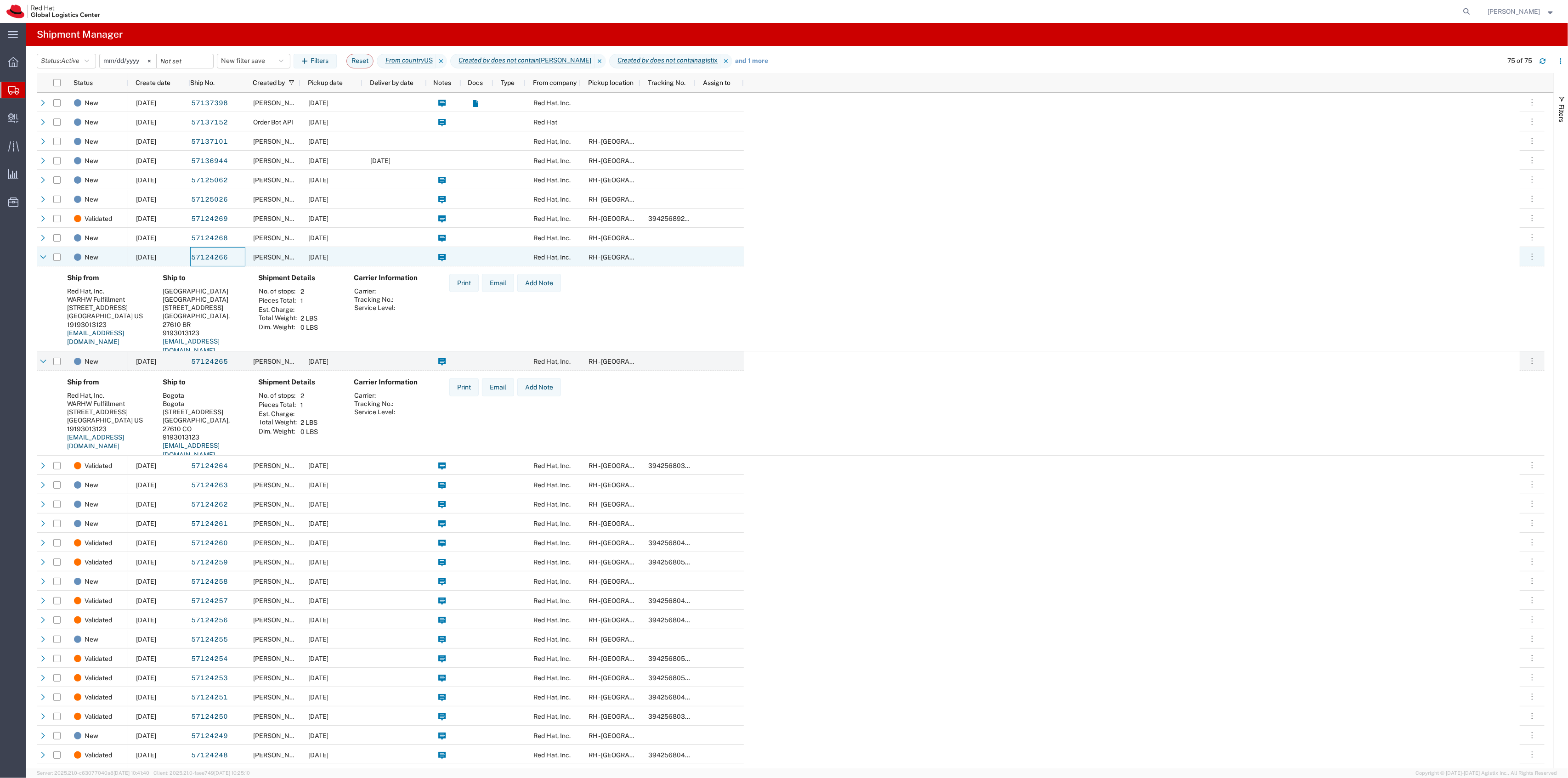
click at [360, 258] on div "10/14/2025" at bounding box center [332, 256] width 62 height 19
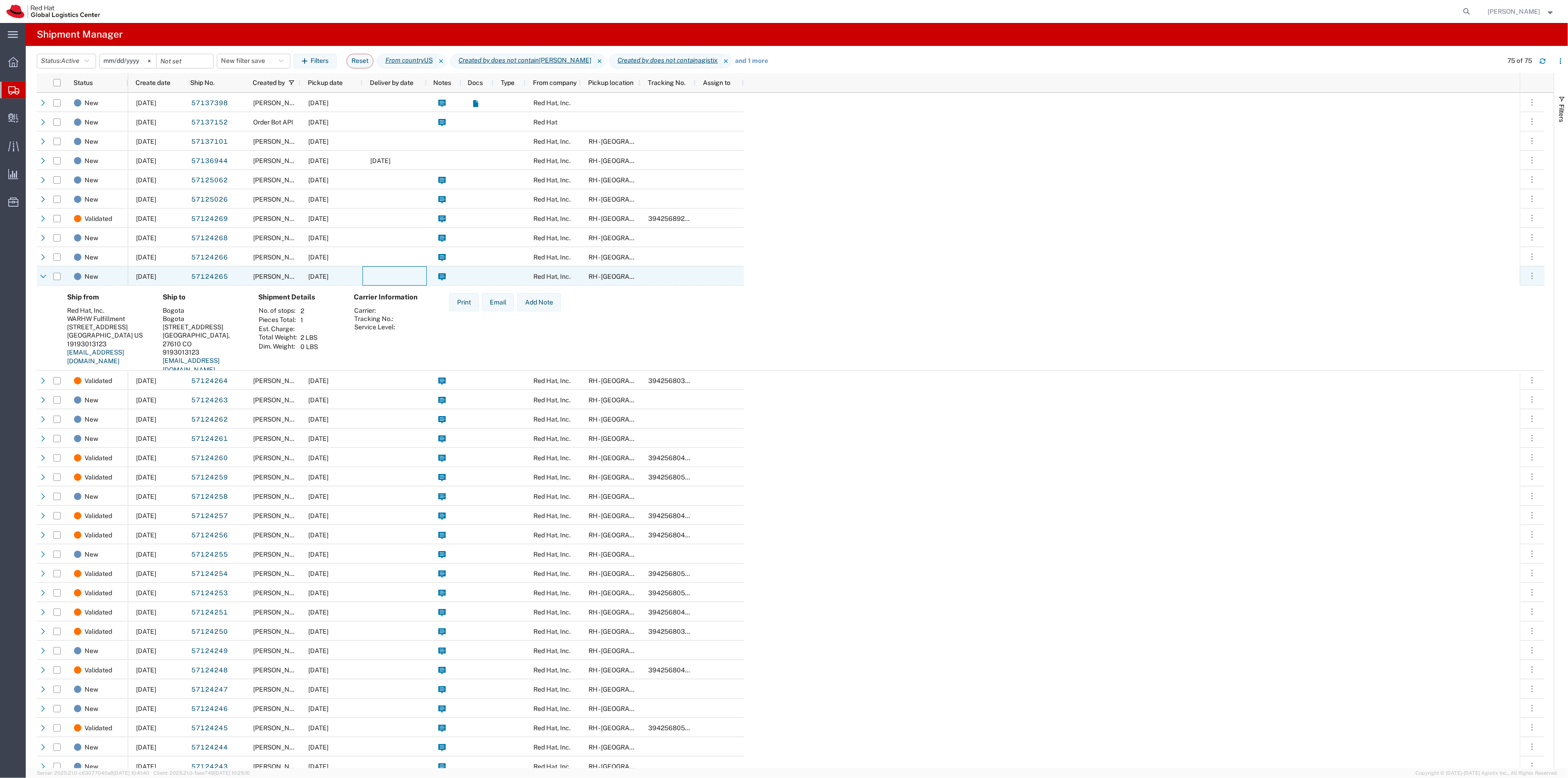
click at [374, 267] on div at bounding box center [395, 275] width 64 height 19
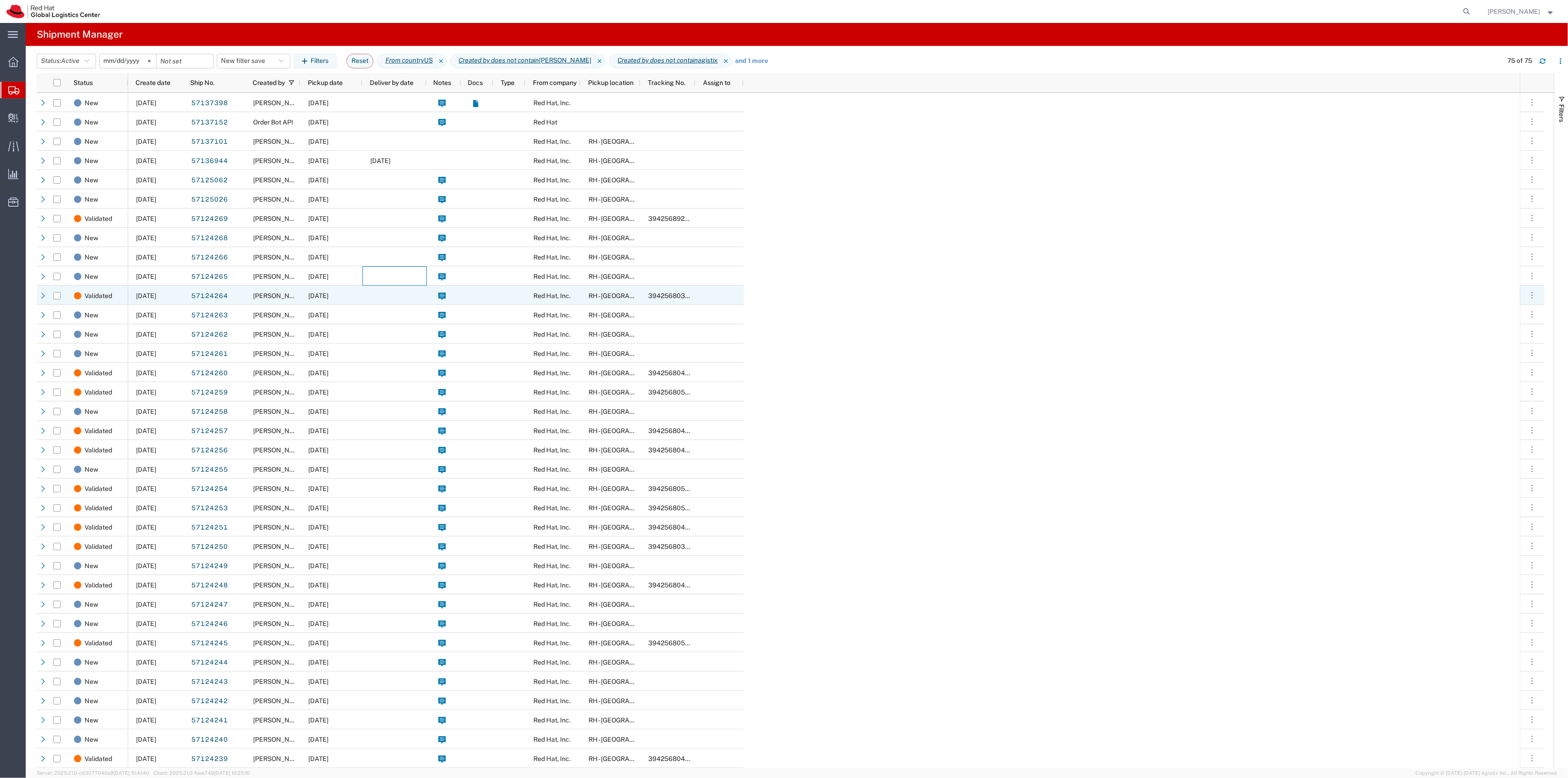
click at [375, 296] on div at bounding box center [395, 295] width 64 height 19
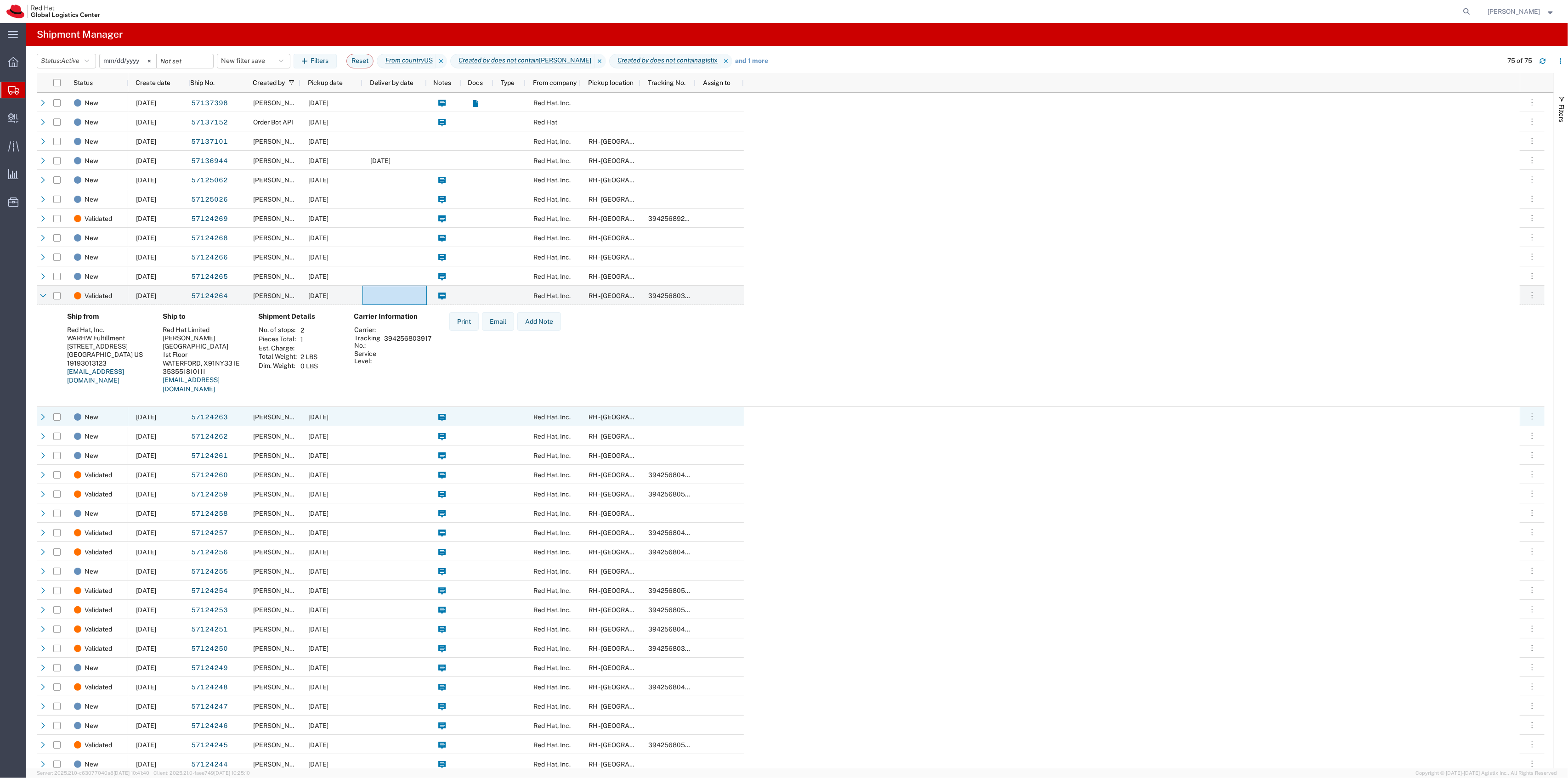
click at [417, 413] on div at bounding box center [395, 416] width 64 height 19
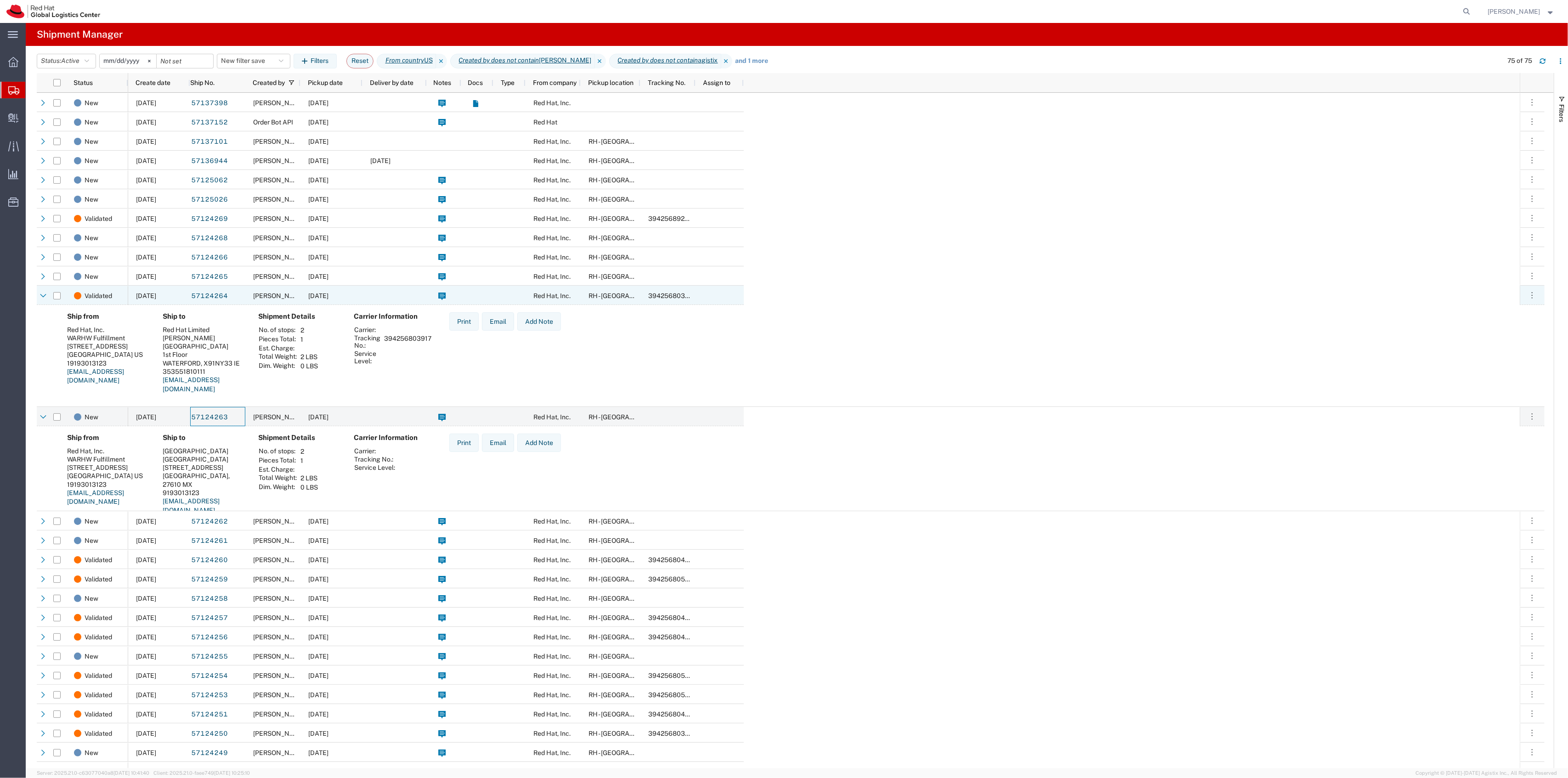
click at [328, 294] on span "10/14/2025" at bounding box center [318, 295] width 20 height 8
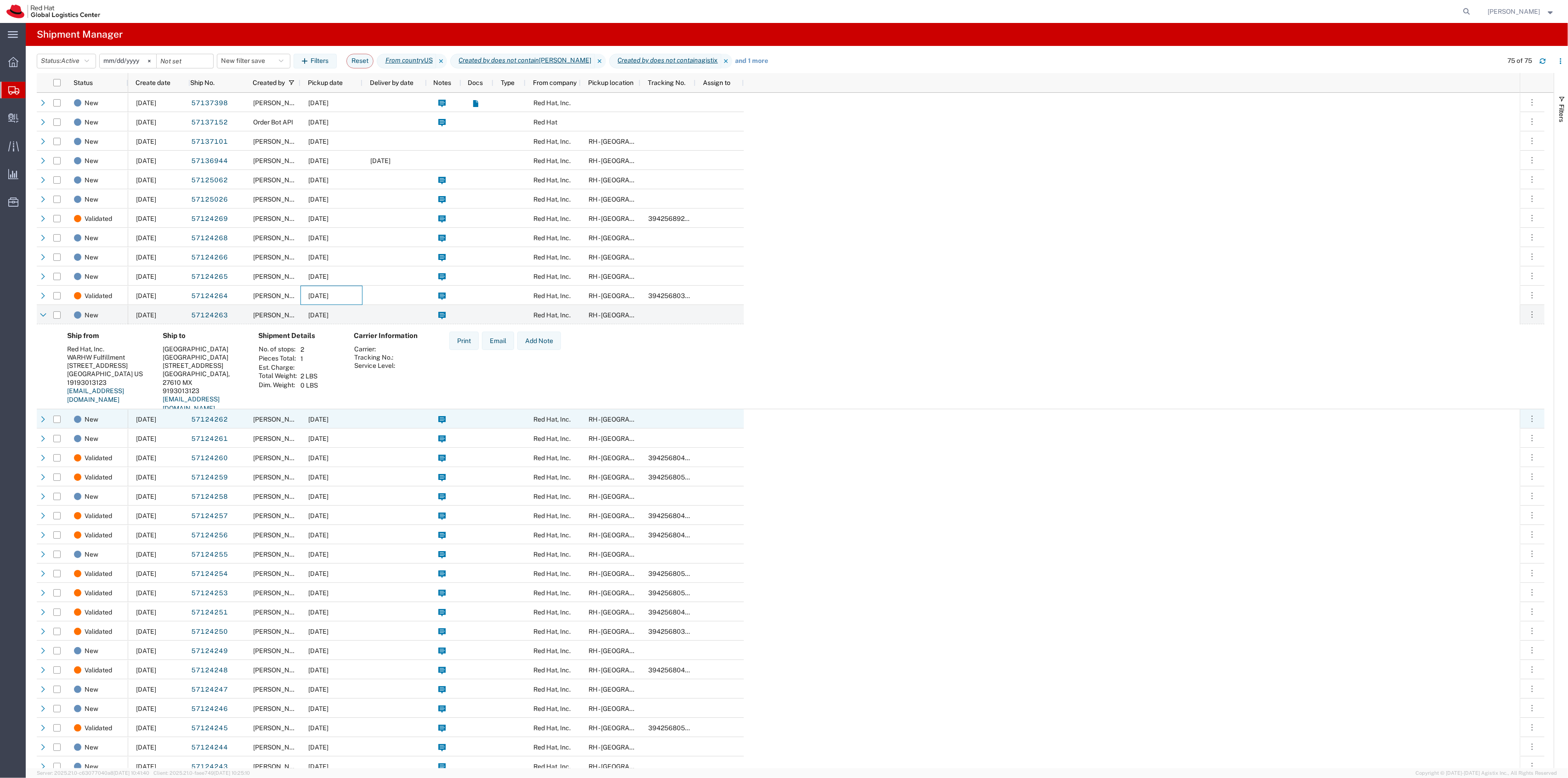
click at [365, 411] on div at bounding box center [395, 419] width 64 height 19
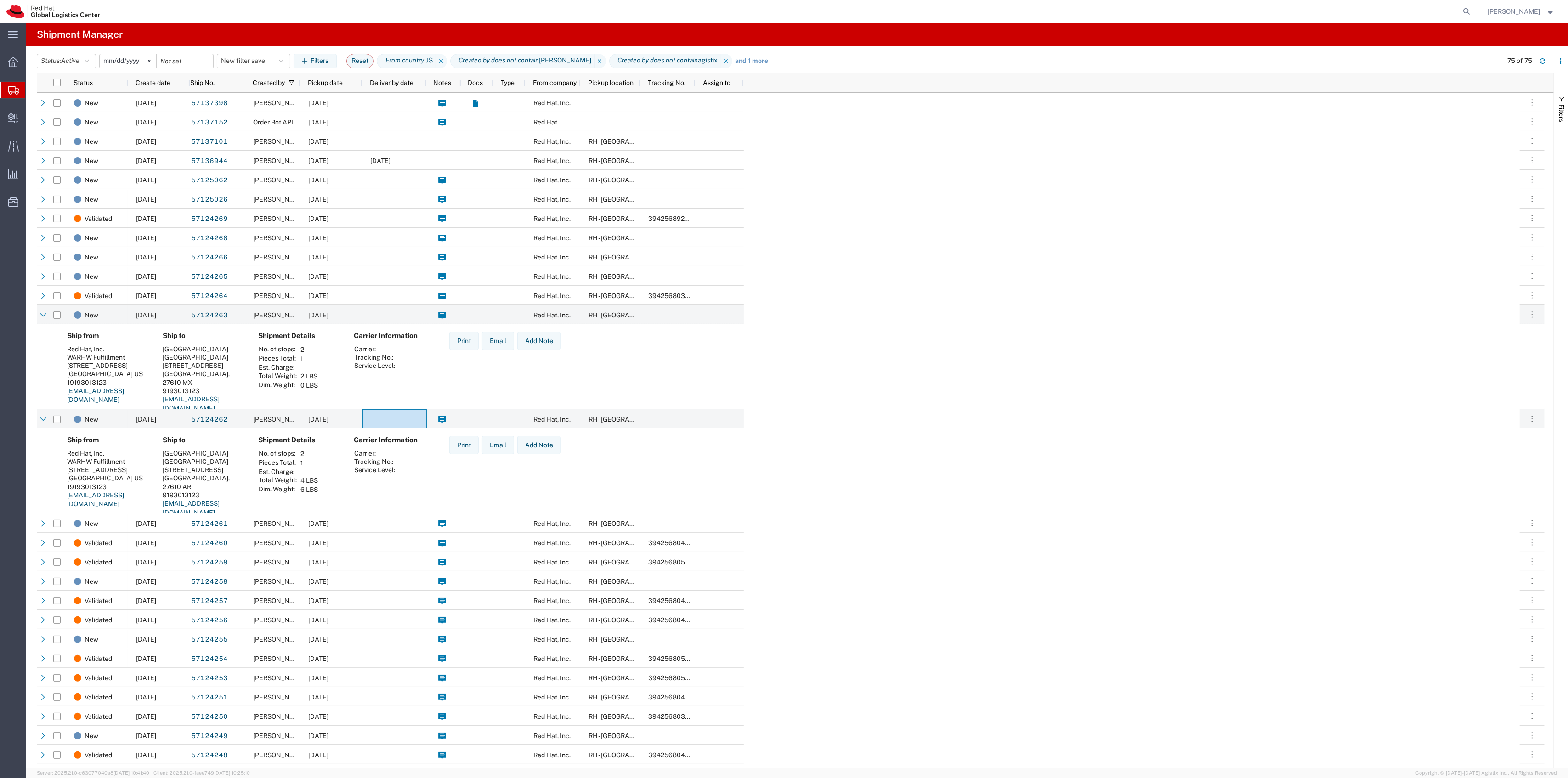
drag, startPoint x: 1143, startPoint y: 357, endPoint x: 956, endPoint y: 389, distance: 189.7
click at [1144, 357] on div "Ship from Red Hat, Inc. WARHW Fulfillment 100 East Davie Street RALEIGH, NC 276…" at bounding box center [798, 376] width 1477 height 88
click at [321, 526] on span "10/14/2025" at bounding box center [318, 523] width 20 height 8
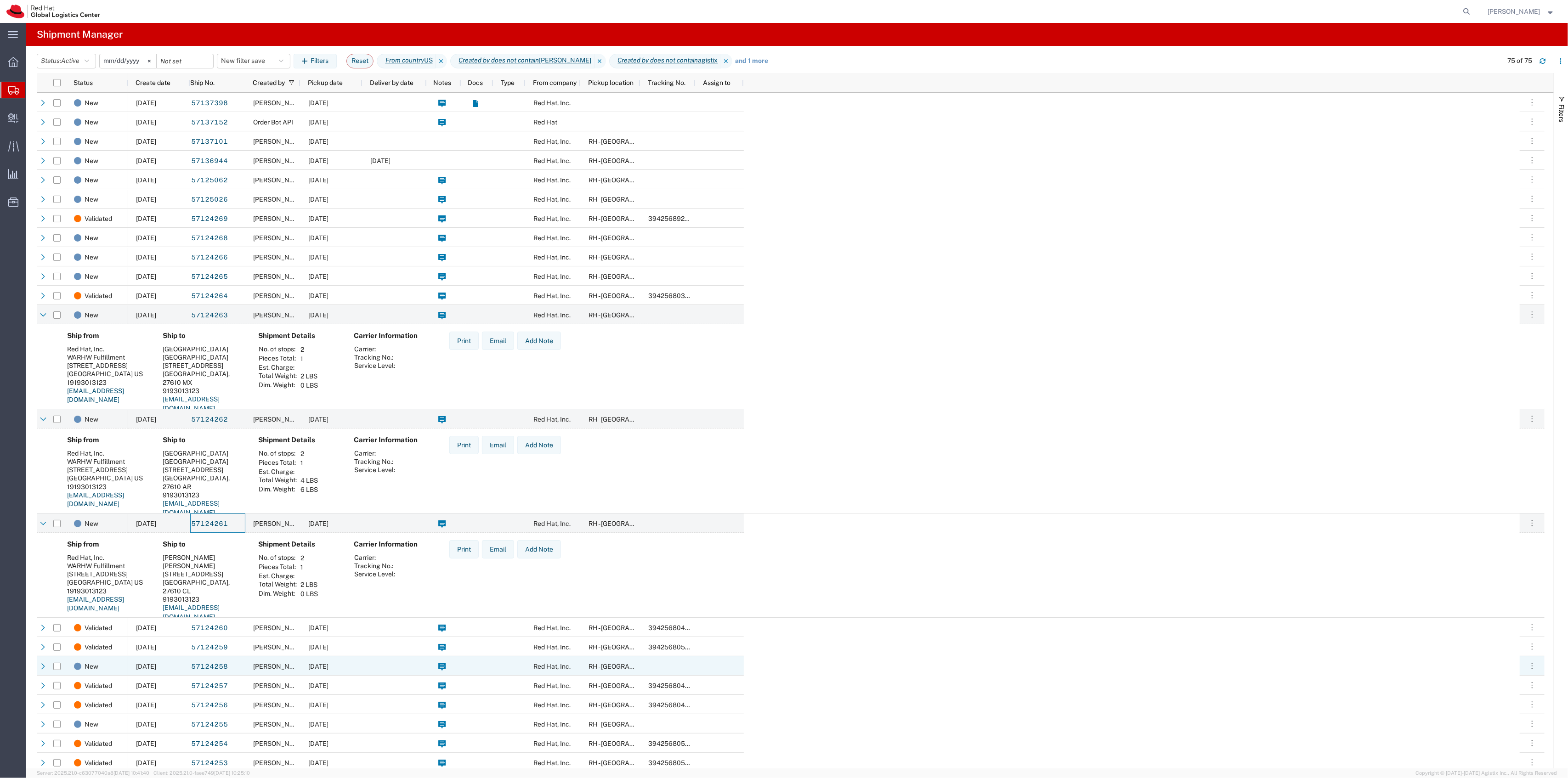
click at [363, 663] on div at bounding box center [395, 666] width 64 height 19
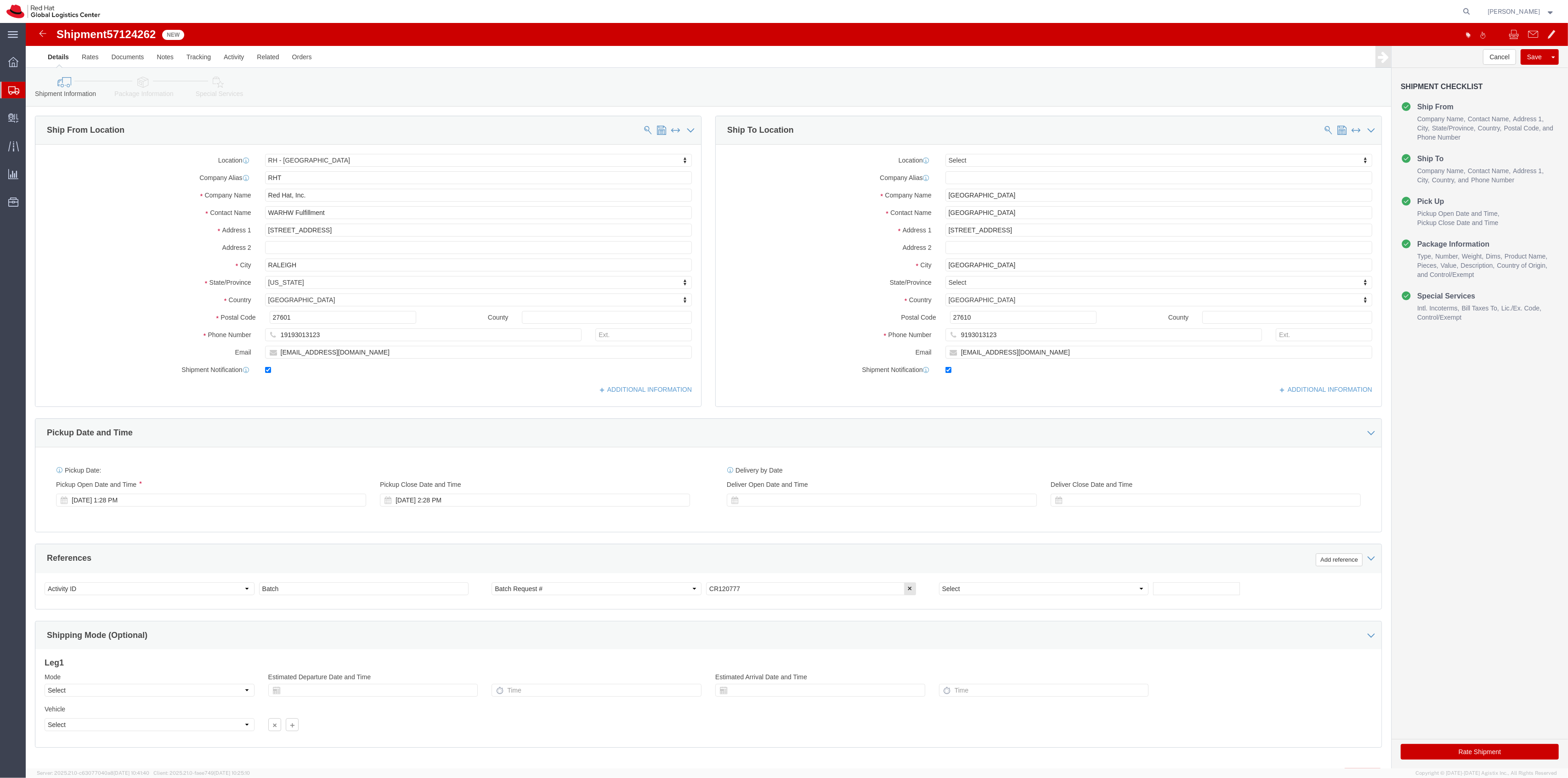
select select "38014"
select select
click link "Package Information"
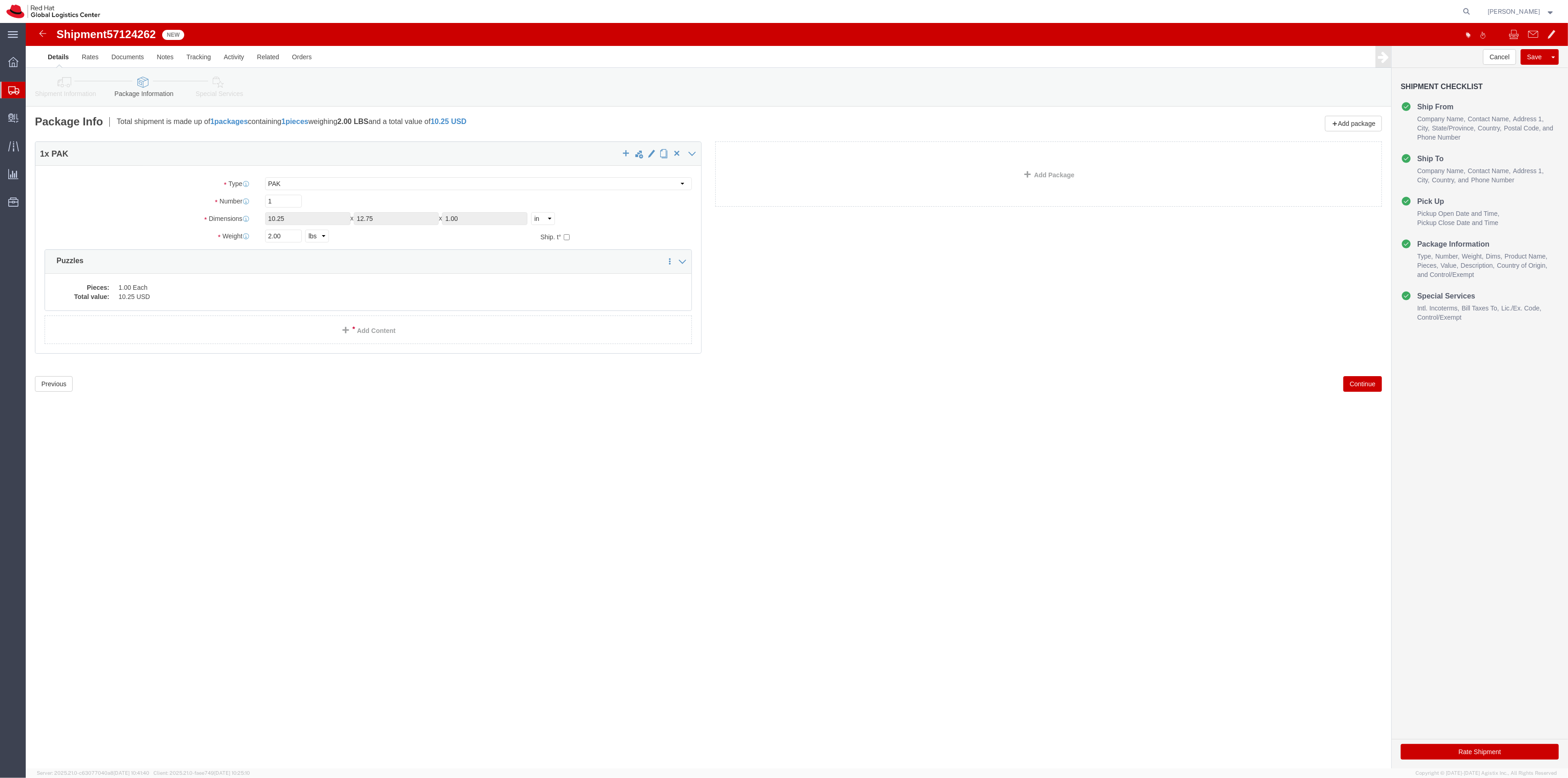
click icon
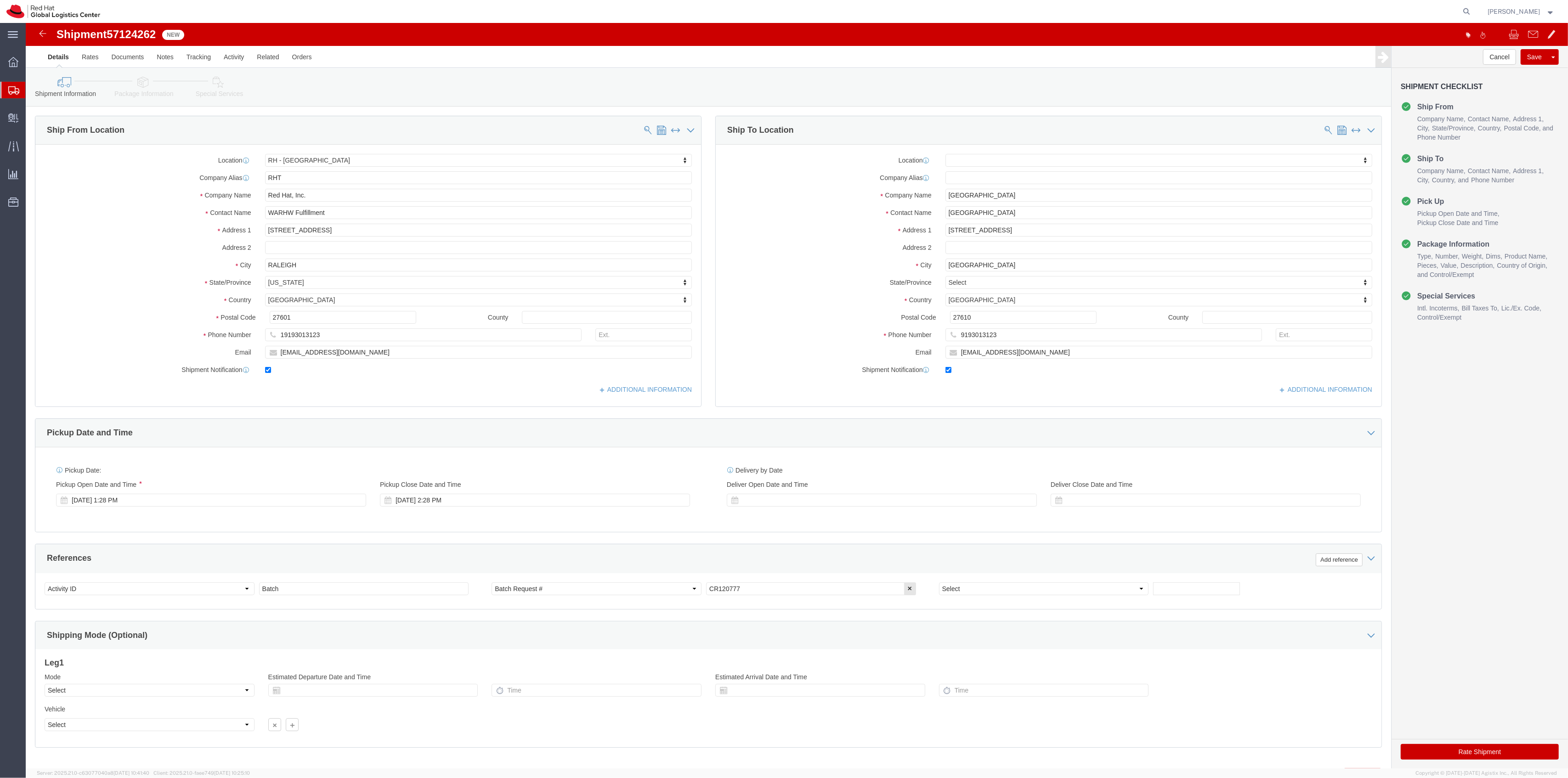
click icon
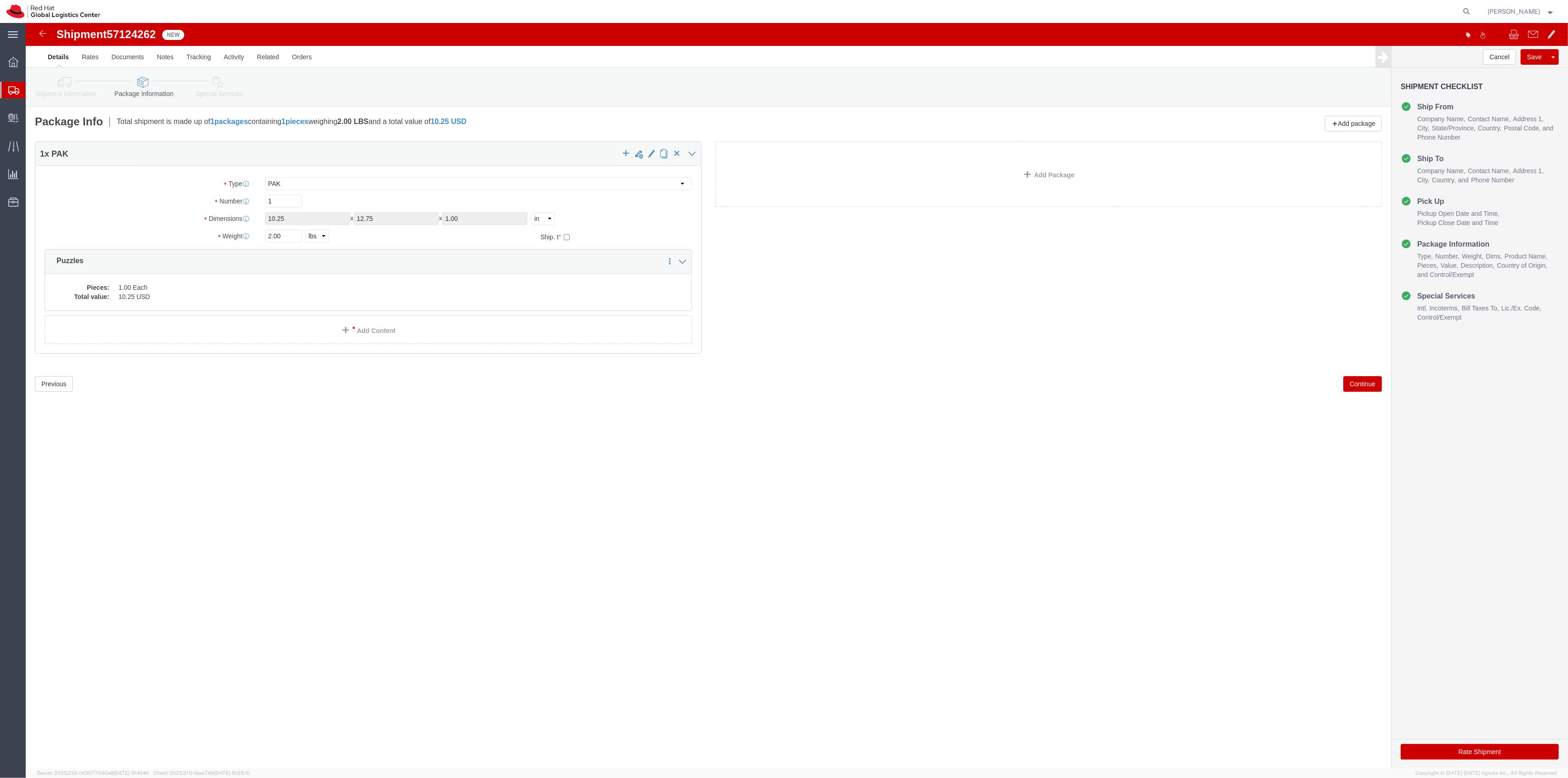
click div "Package Type Select Case(s) Crate(s) Envelope Large Box Medium Box PAK Skid(s) …"
click select "Select Case(s) Crate(s) Envelope Large Box Medium Box PAK Skid(s) Small Box Sma…"
select select "TUB"
click select "Select Case(s) Crate(s) Envelope Large Box Medium Box PAK Skid(s) Small Box Sma…"
type input "38.00"
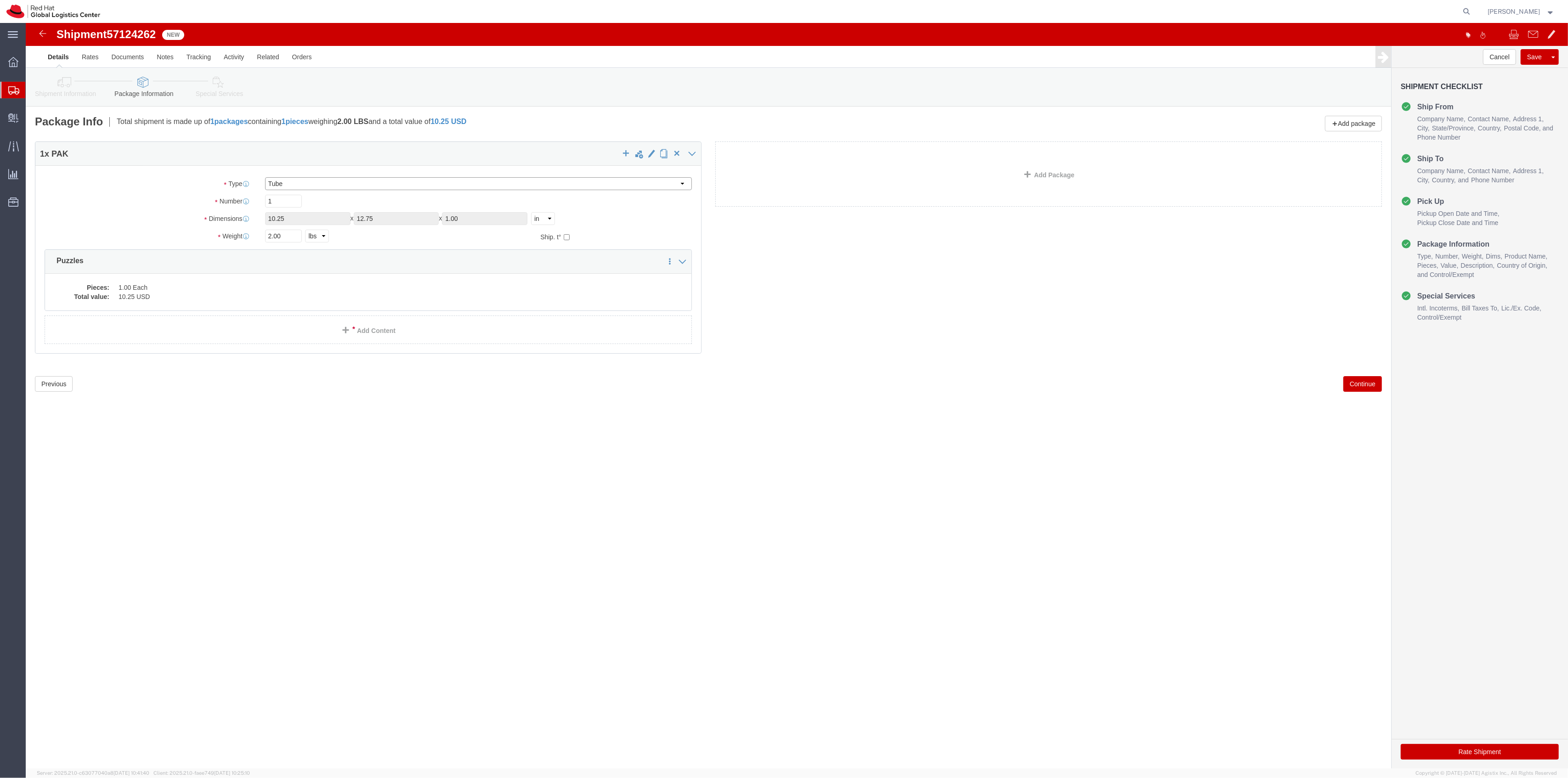
type input "6.00"
click select "Select Case(s) Crate(s) Envelope Large Box Medium Box PAK Skid(s) Small Box Sma…"
select select "YRPK"
click select "Select Case(s) Crate(s) Envelope Large Box Medium Box PAK Skid(s) Small Box Sma…"
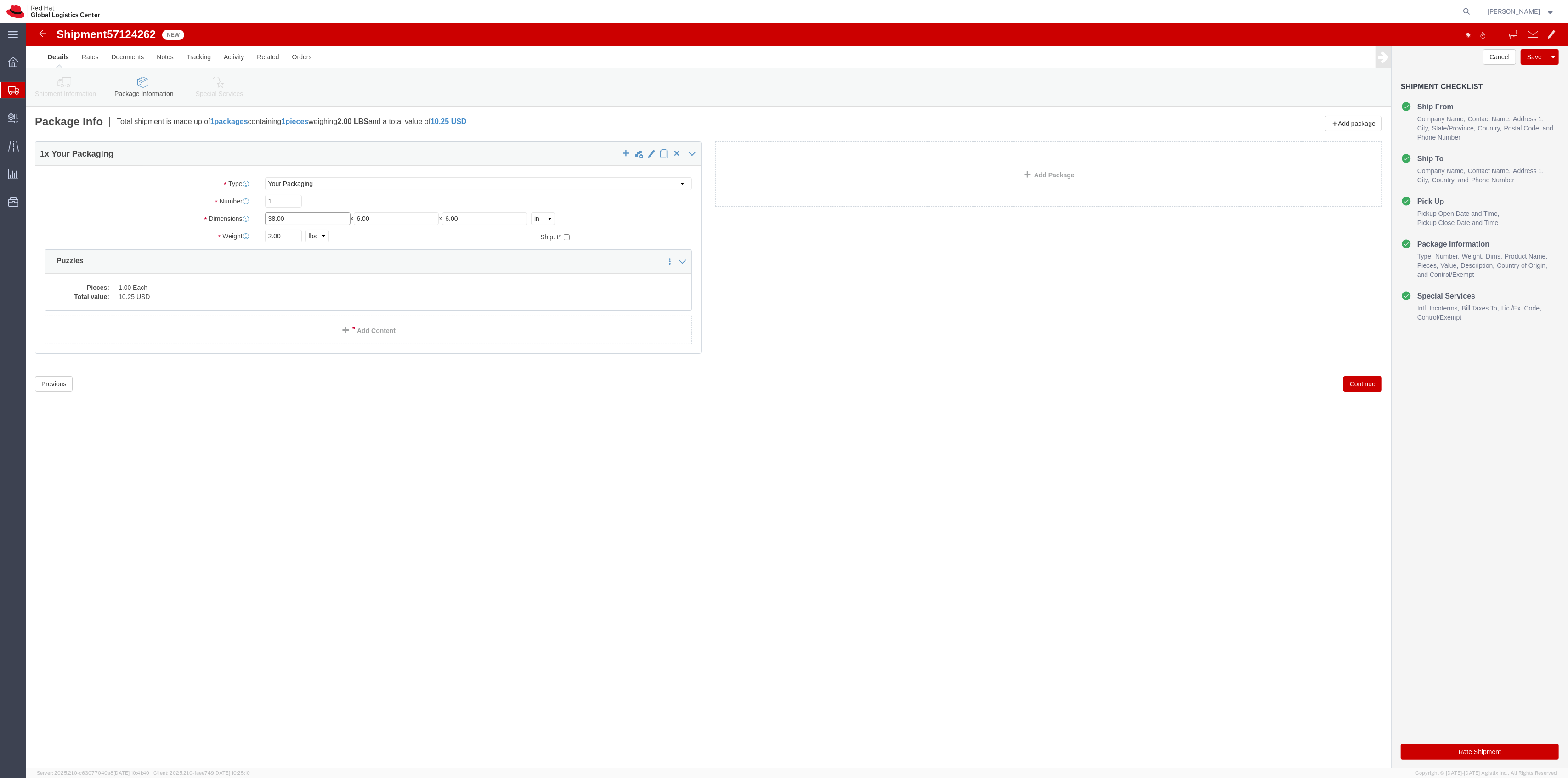
drag, startPoint x: 267, startPoint y: 193, endPoint x: 188, endPoint y: 180, distance: 80.1
click div "Package Type Select Case(s) Crate(s) Envelope Large Box Medium Box PAK Skid(s) …"
type input "12"
type input "10"
type input "8"
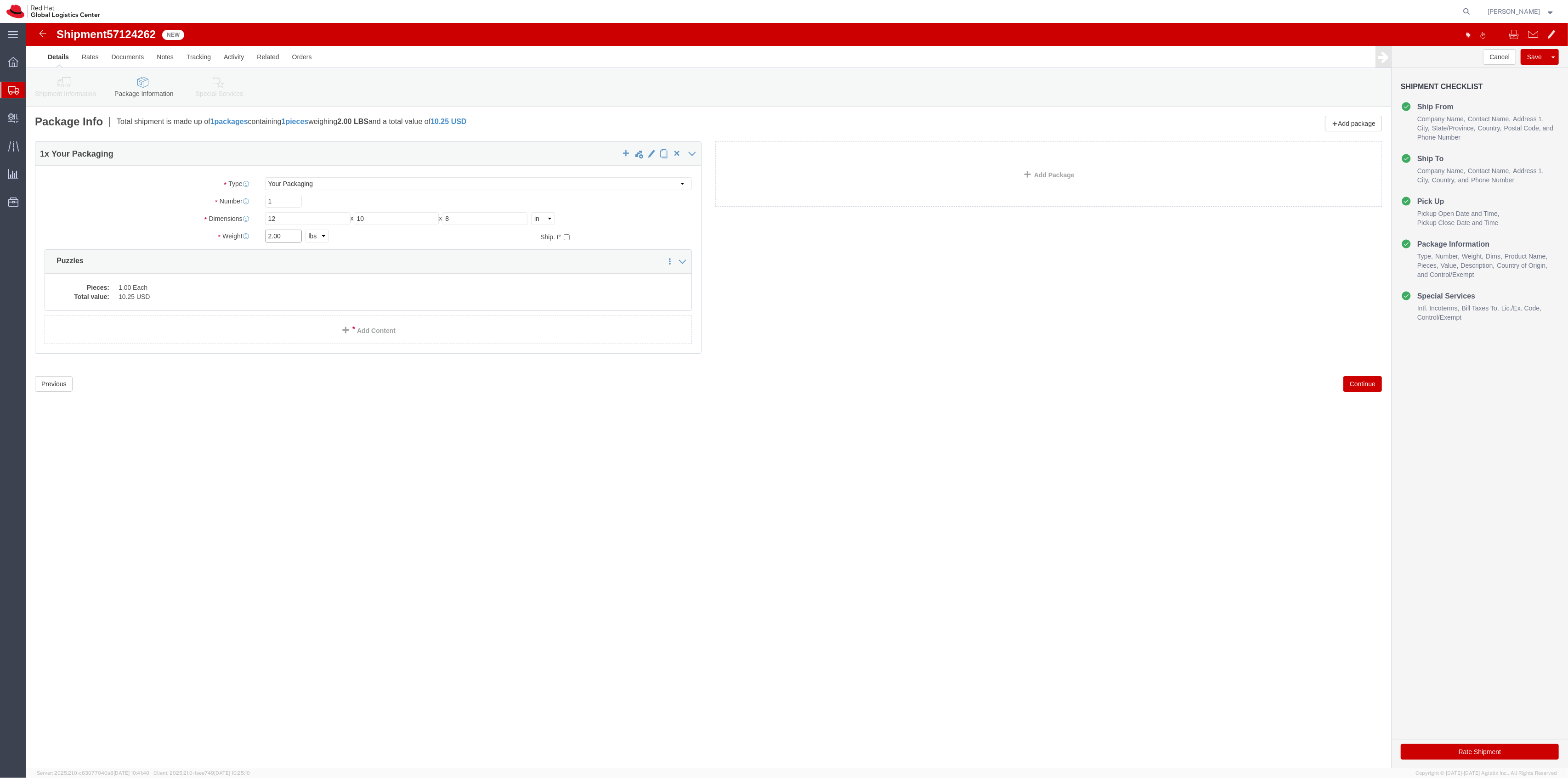
drag, startPoint x: 260, startPoint y: 212, endPoint x: 188, endPoint y: 193, distance: 74.5
click div "Package Type Select Case(s) Crate(s) Envelope Large Box Medium Box PAK Skid(s) …"
type input "4"
click div "Package Type Select Case(s) Crate(s) Envelope Large Box Medium Box PAK Skid(s) …"
click link "Add Content"
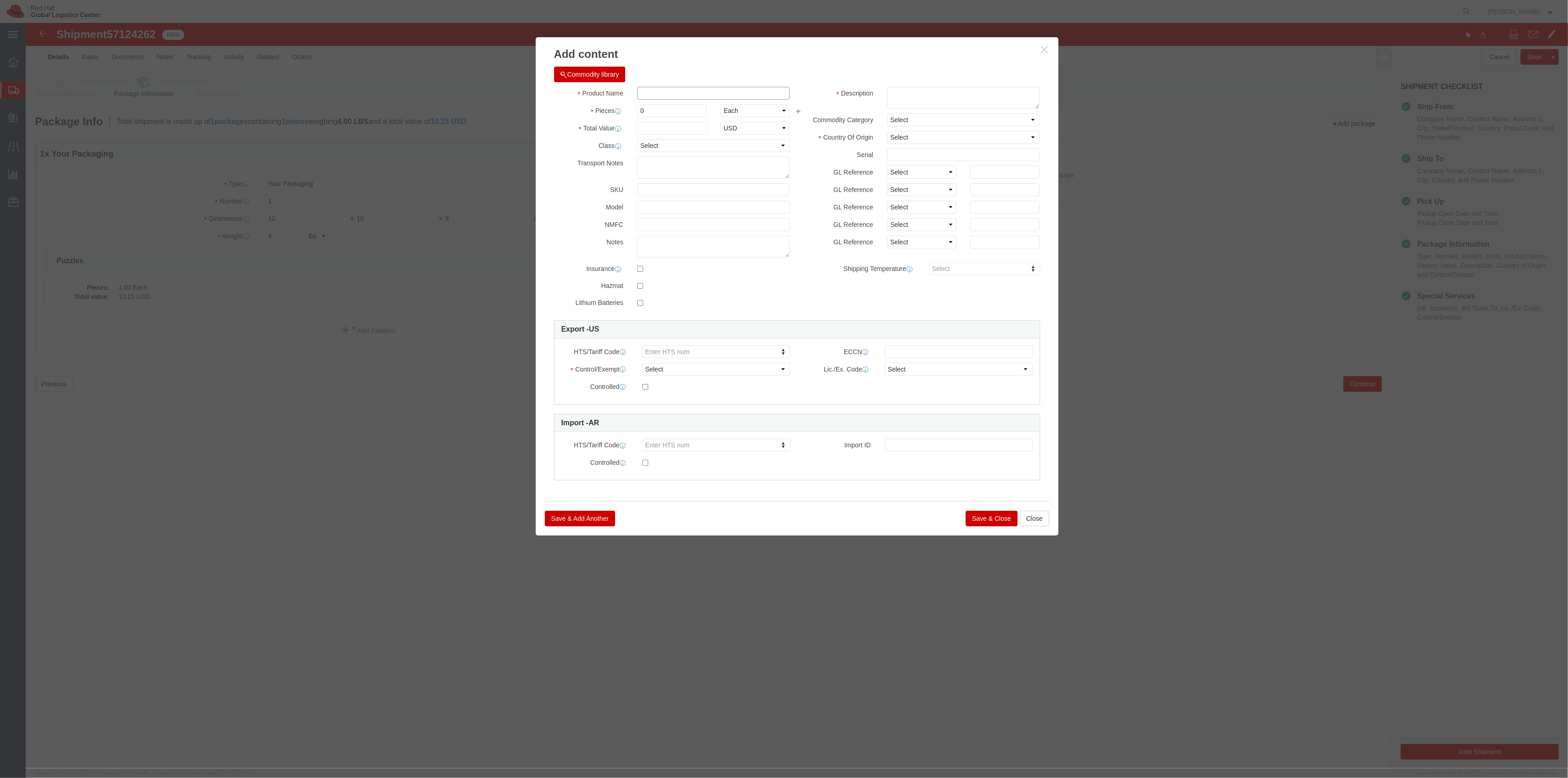
click input "text"
type input "Enamel Pin"
drag, startPoint x: 638, startPoint y: 83, endPoint x: 590, endPoint y: 70, distance: 49.7
click div "Product Name Enamel Pin Pieces 0 Select Bag Barrels 100Board Feet Bottle Box Bl…"
type input "50"
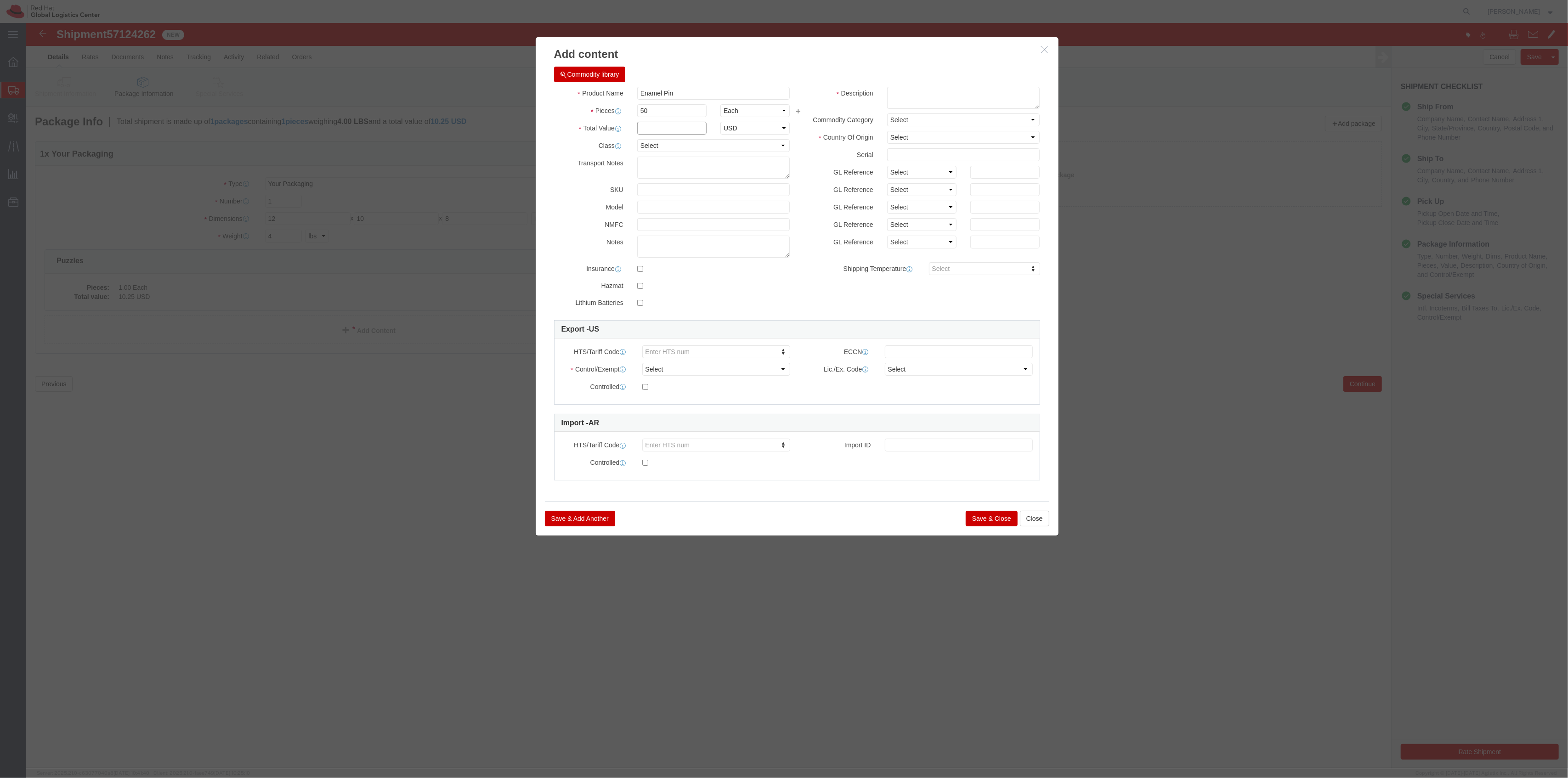
click input "text"
type input "1"
click button "Save & Close"
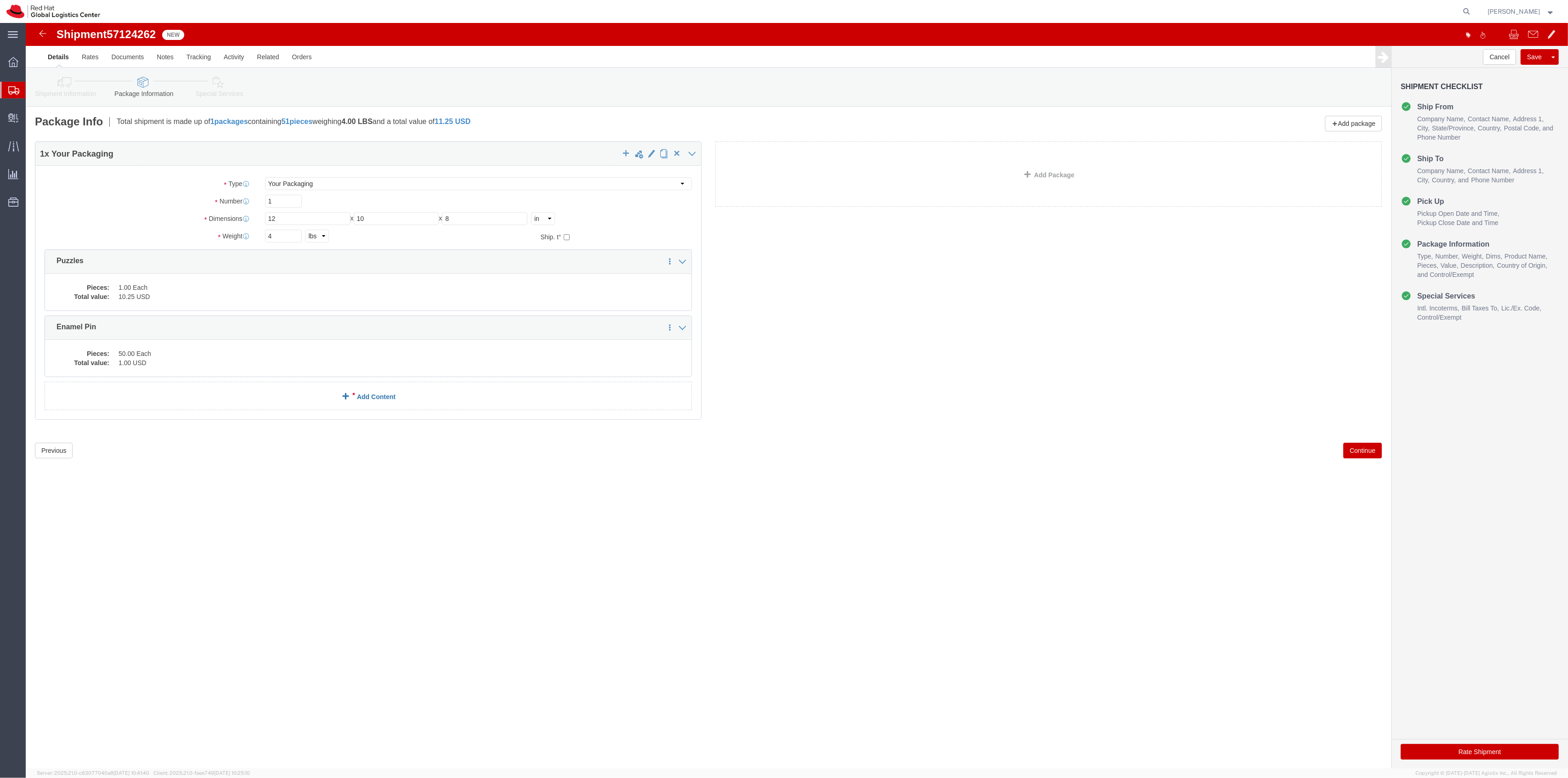
click link "Add Content"
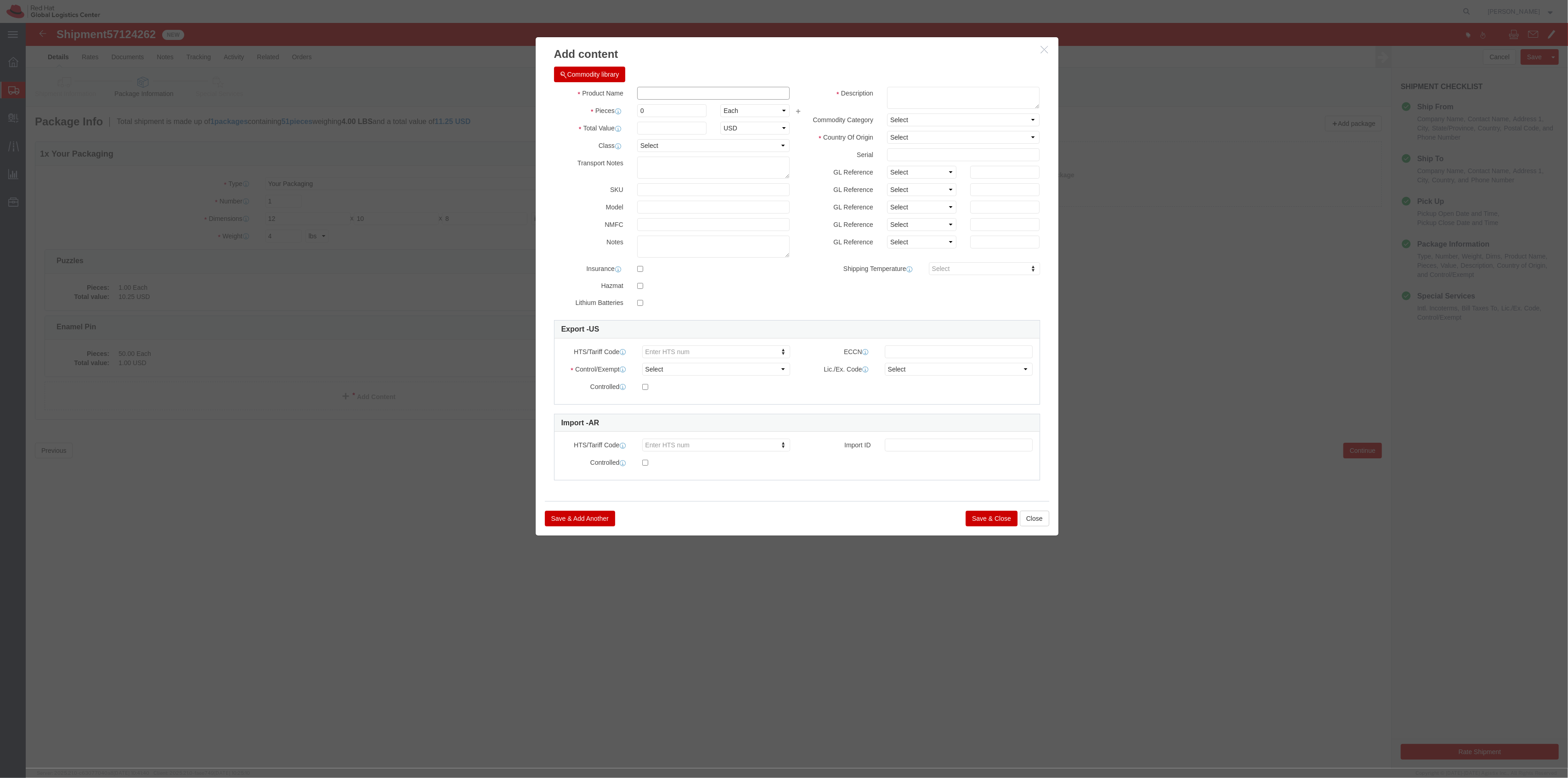
click input "text"
type input "Enamel Pin 2"
drag, startPoint x: 618, startPoint y: 90, endPoint x: 579, endPoint y: 83, distance: 39.6
click div "Pieces Number of pieces inside all the packages 0 Select Bag Barrels 100Board F…"
type input "50"
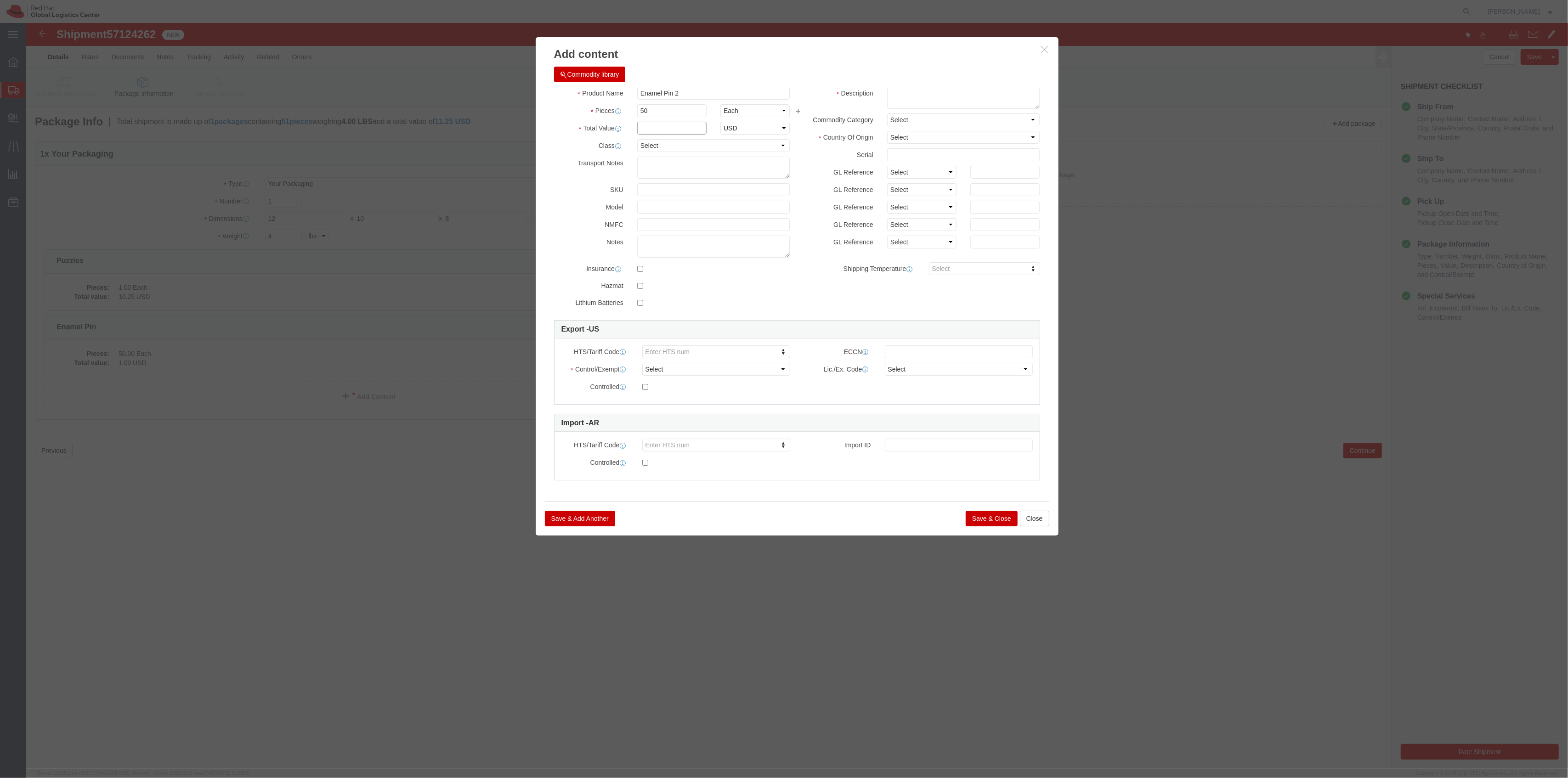
click input "text"
type input "1"
click div "Save & Add Another Save & Close Close"
click button "Save & Close"
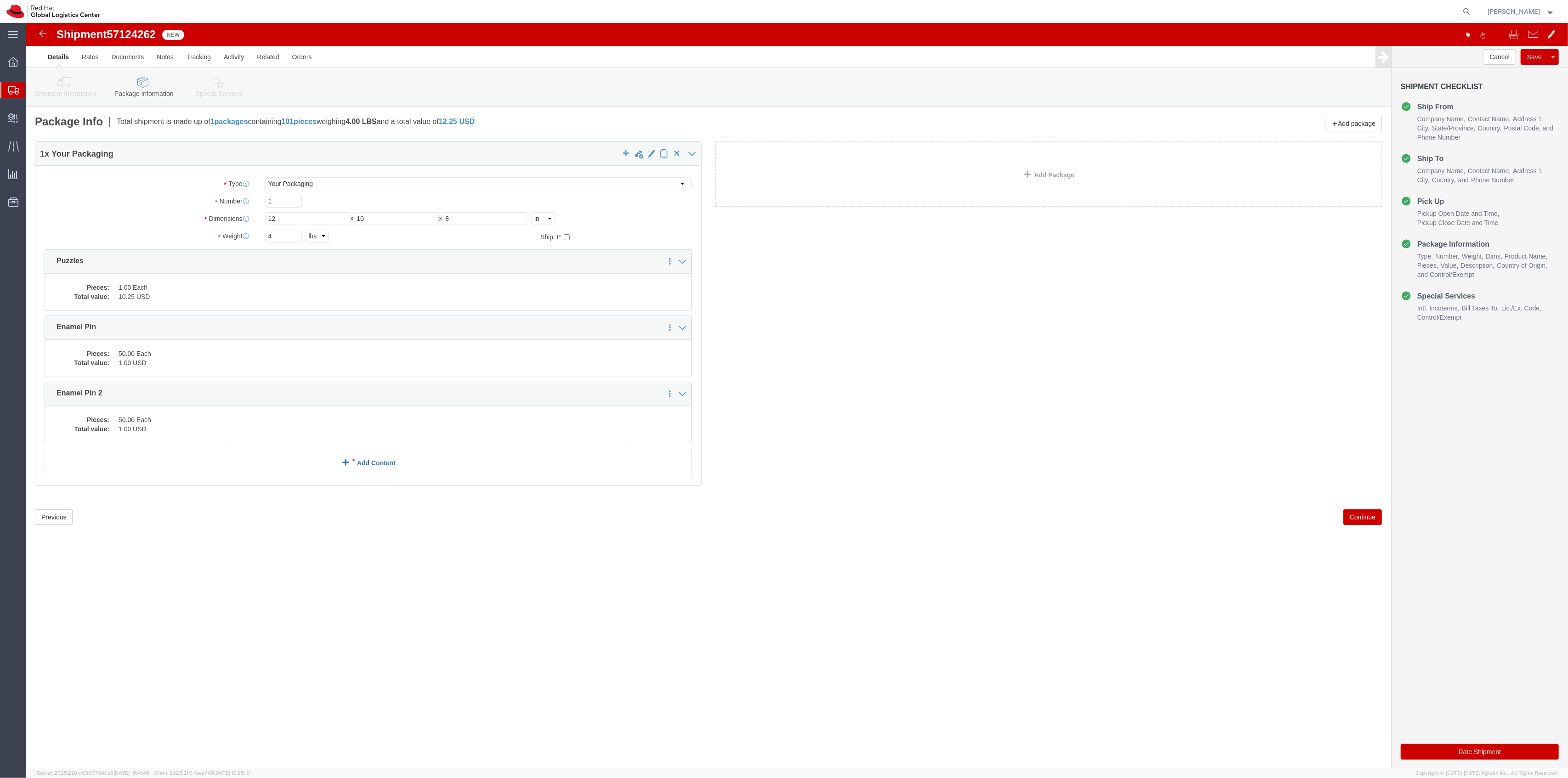
click link "Add Content"
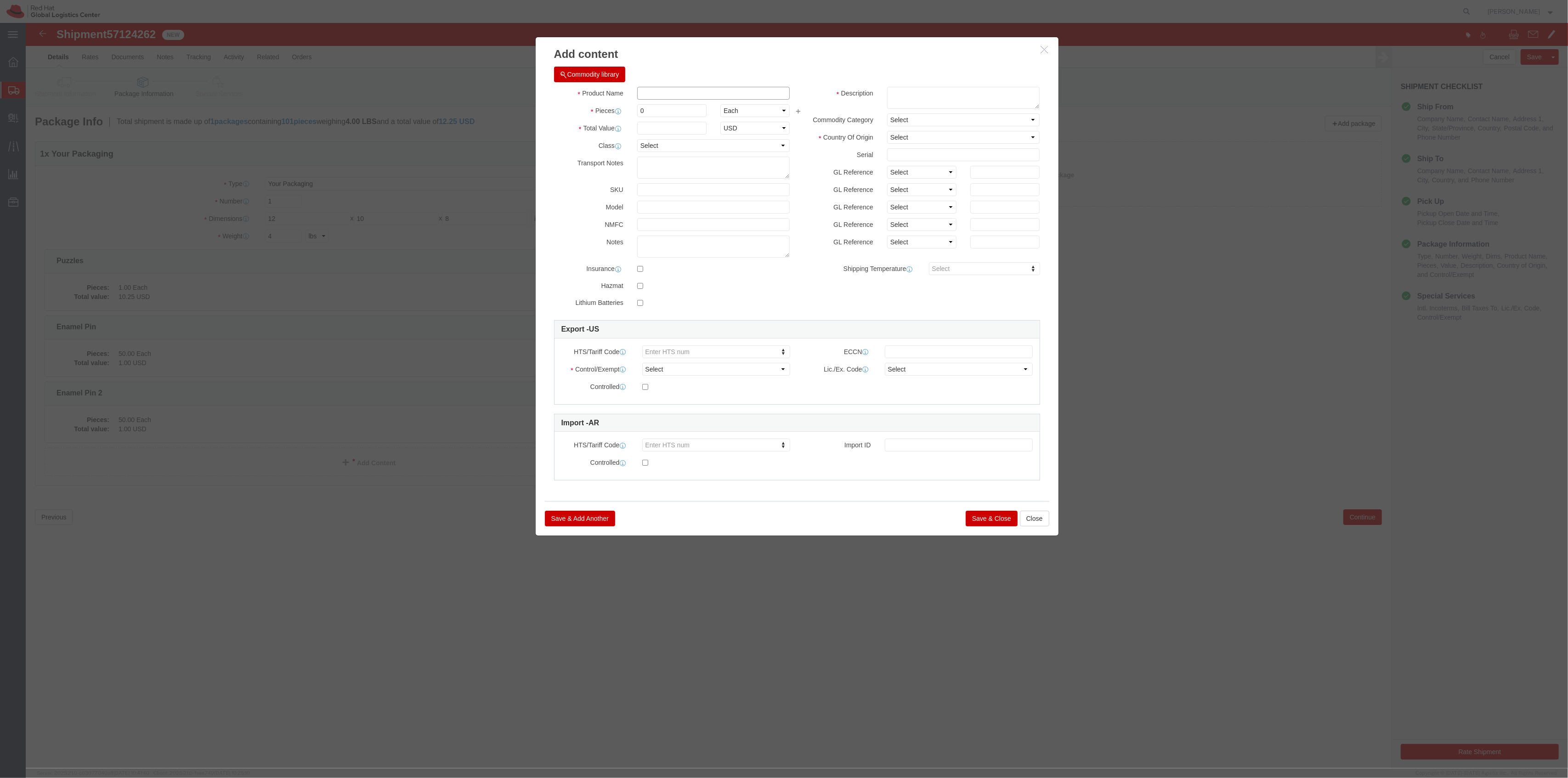
click input "text"
type input "Stickers"
type input "50"
click input "text"
type input "1"
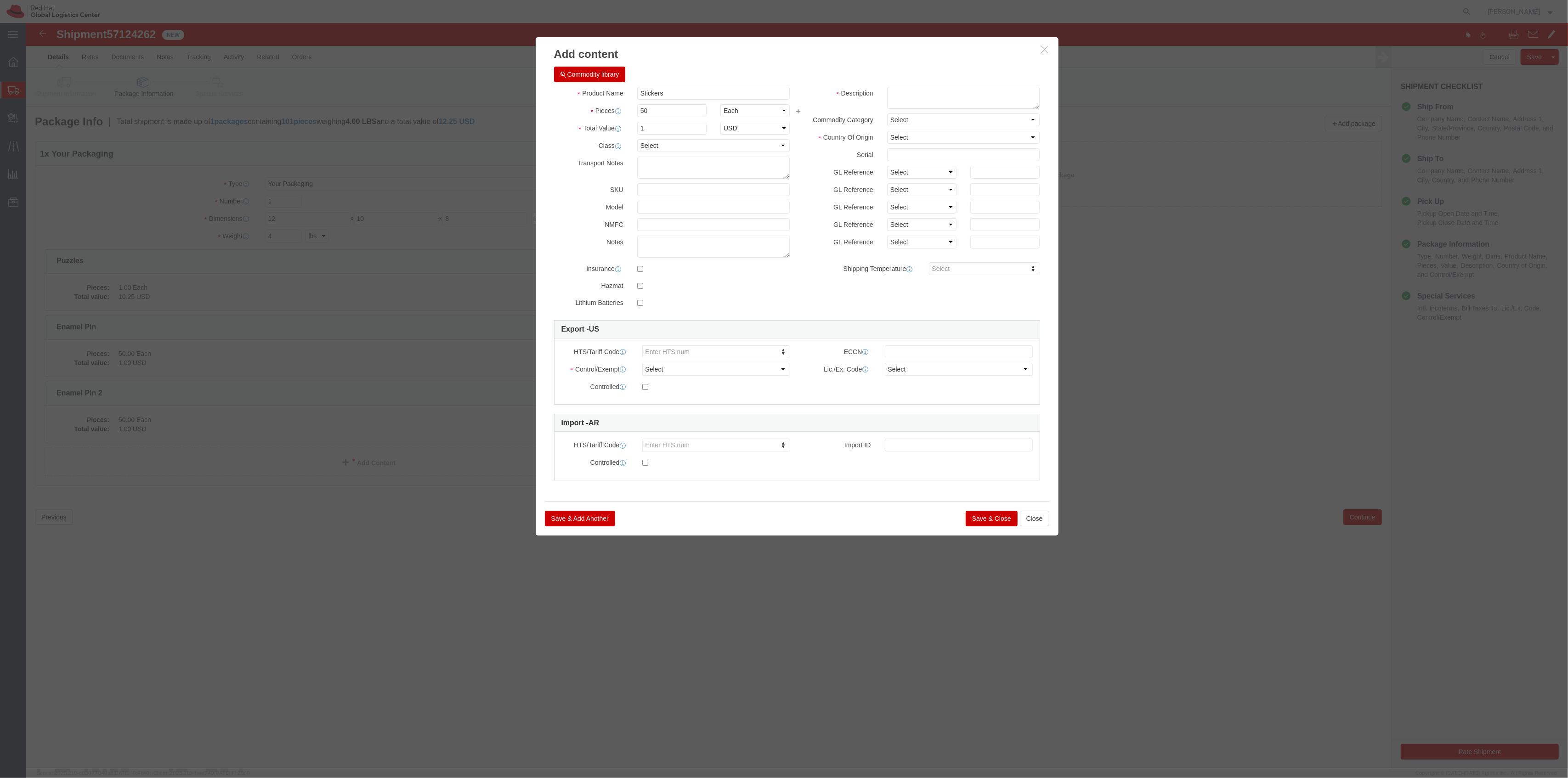
click button "Save & Close"
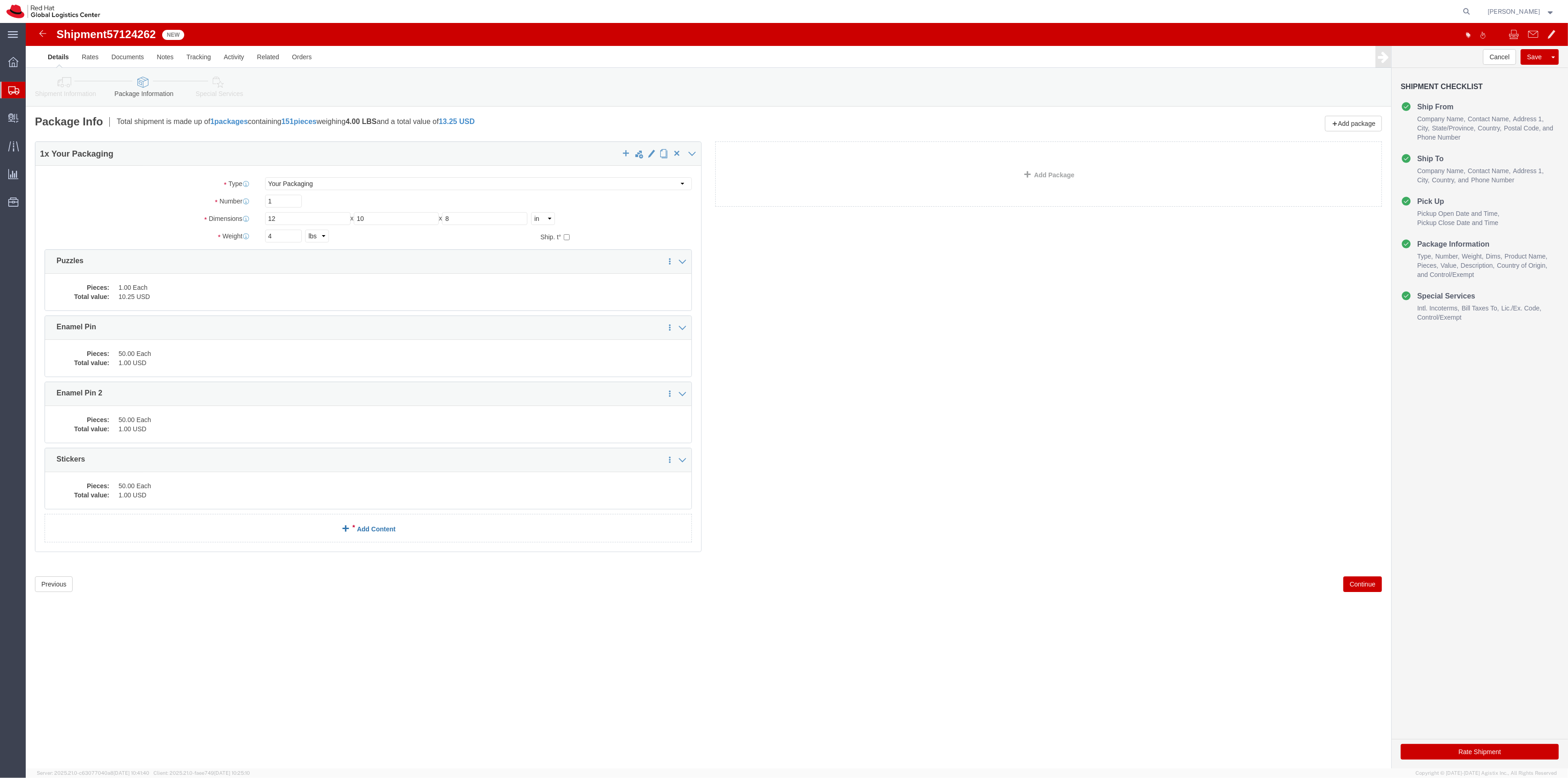
click link "Add Content"
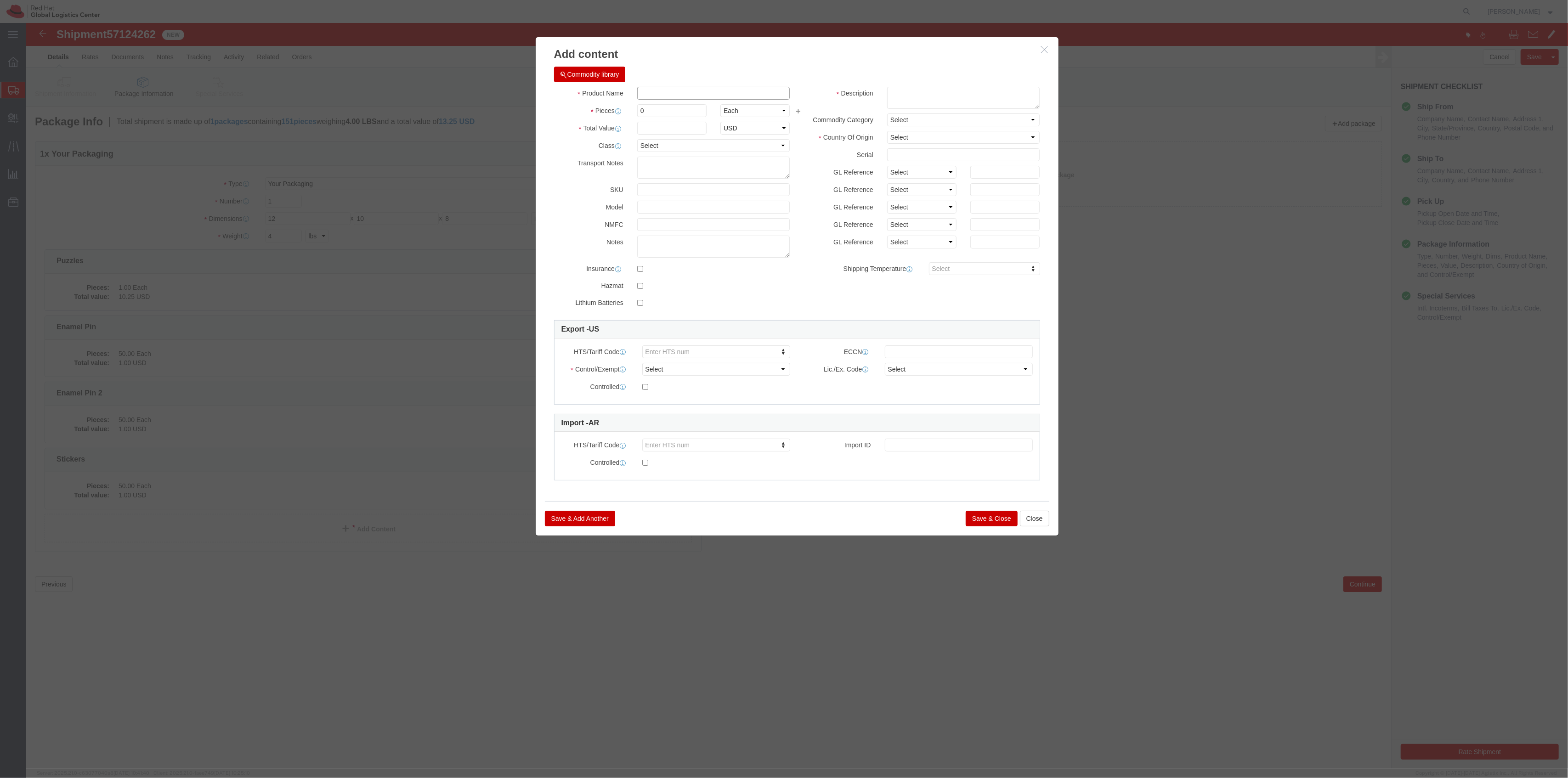
click input "text"
type input "T-Shirt"
type input "1"
click textarea
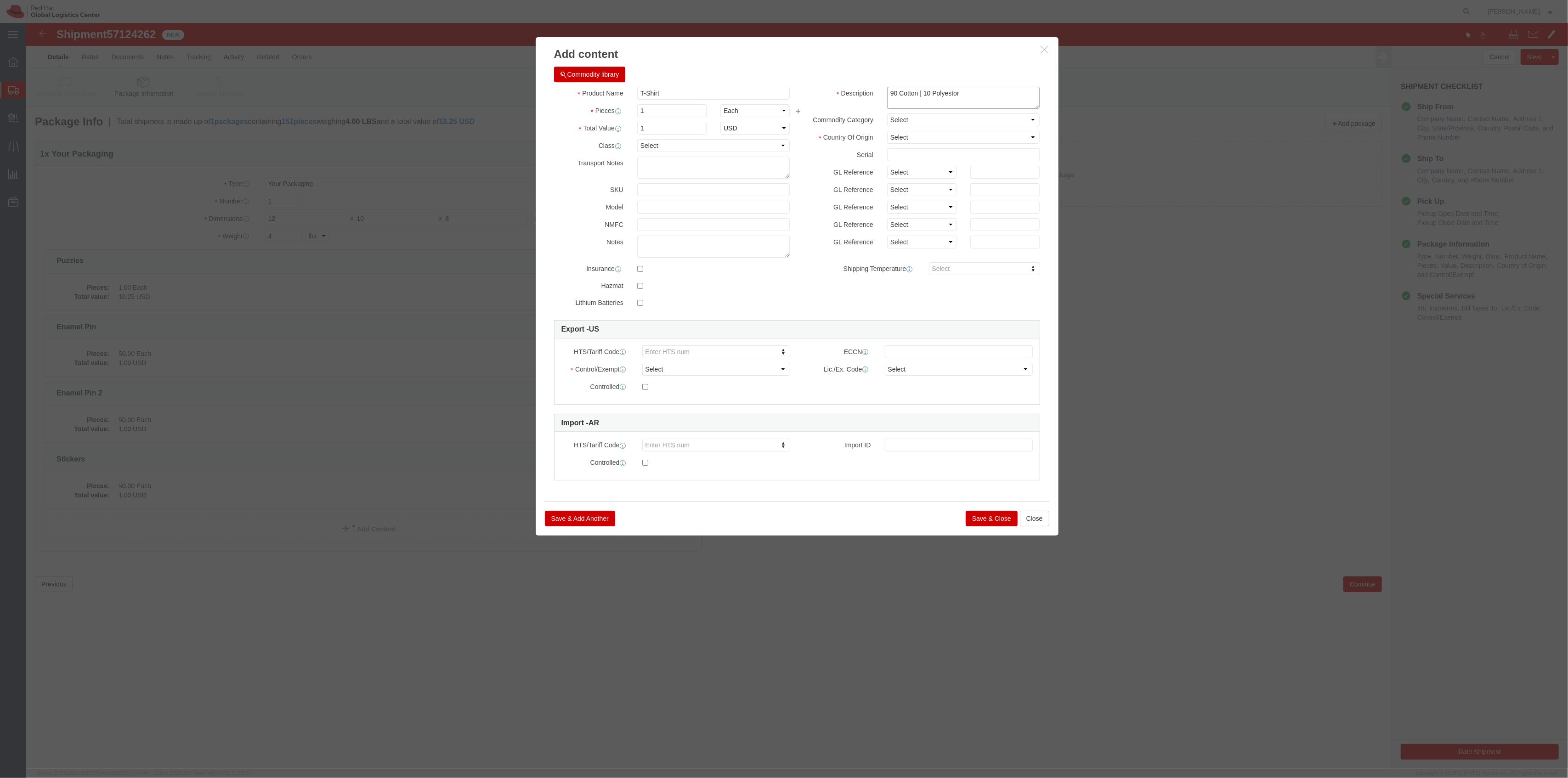
type textarea "90 Cotton | 10 Polyestor"
click select "Select [GEOGRAPHIC_DATA] [GEOGRAPHIC_DATA] [GEOGRAPHIC_DATA] [GEOGRAPHIC_DATA] …"
select select "HN"
click select "Select [GEOGRAPHIC_DATA] [GEOGRAPHIC_DATA] [GEOGRAPHIC_DATA] [GEOGRAPHIC_DATA] …"
click button "Save & Close"
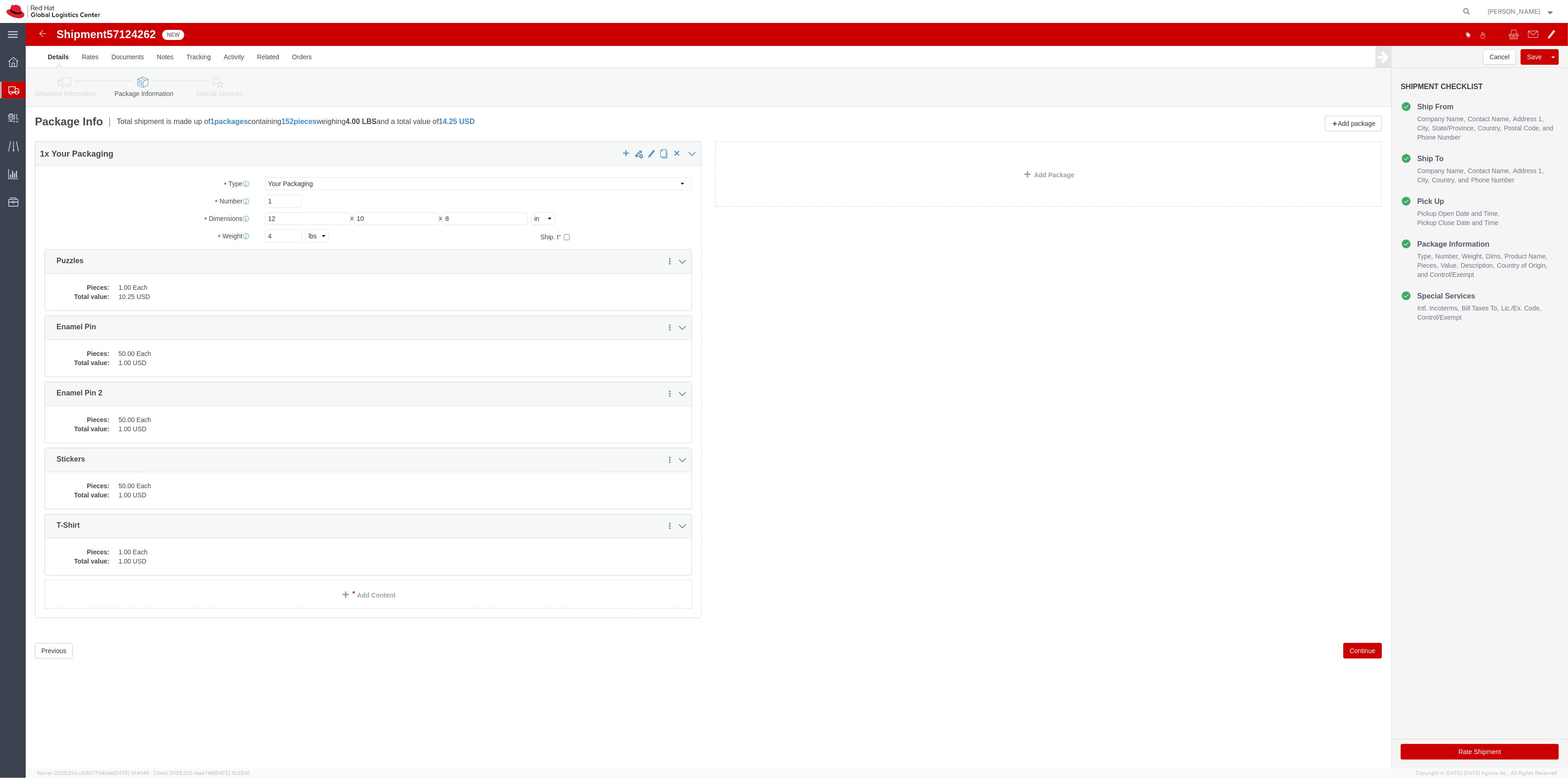
click span "57124262"
copy span "57124262"
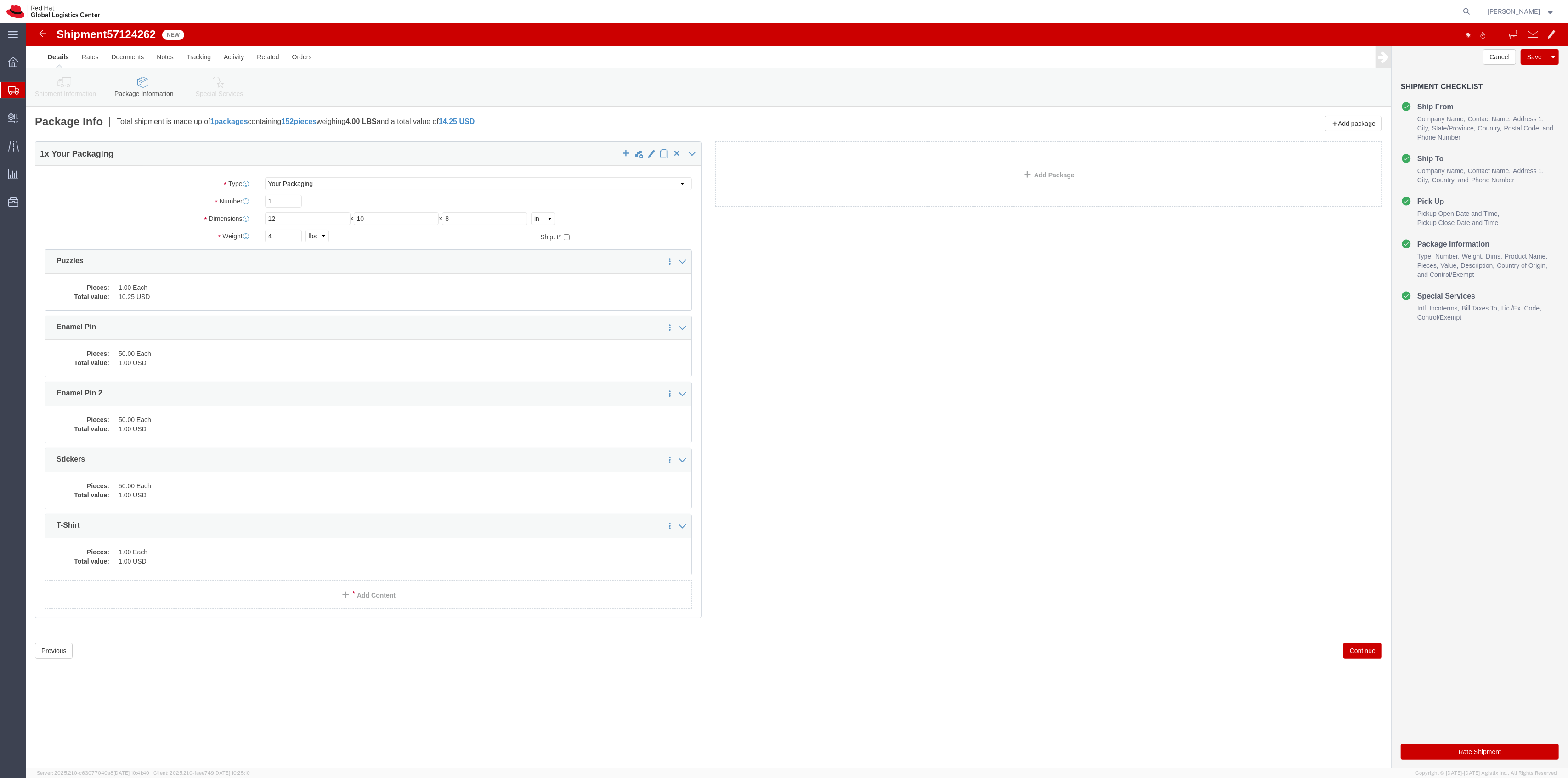
click div "1 x Your Packaging Package Type Select Case(s) Crate(s) Envelope Large Box Medi…"
click dd "1.00 Each"
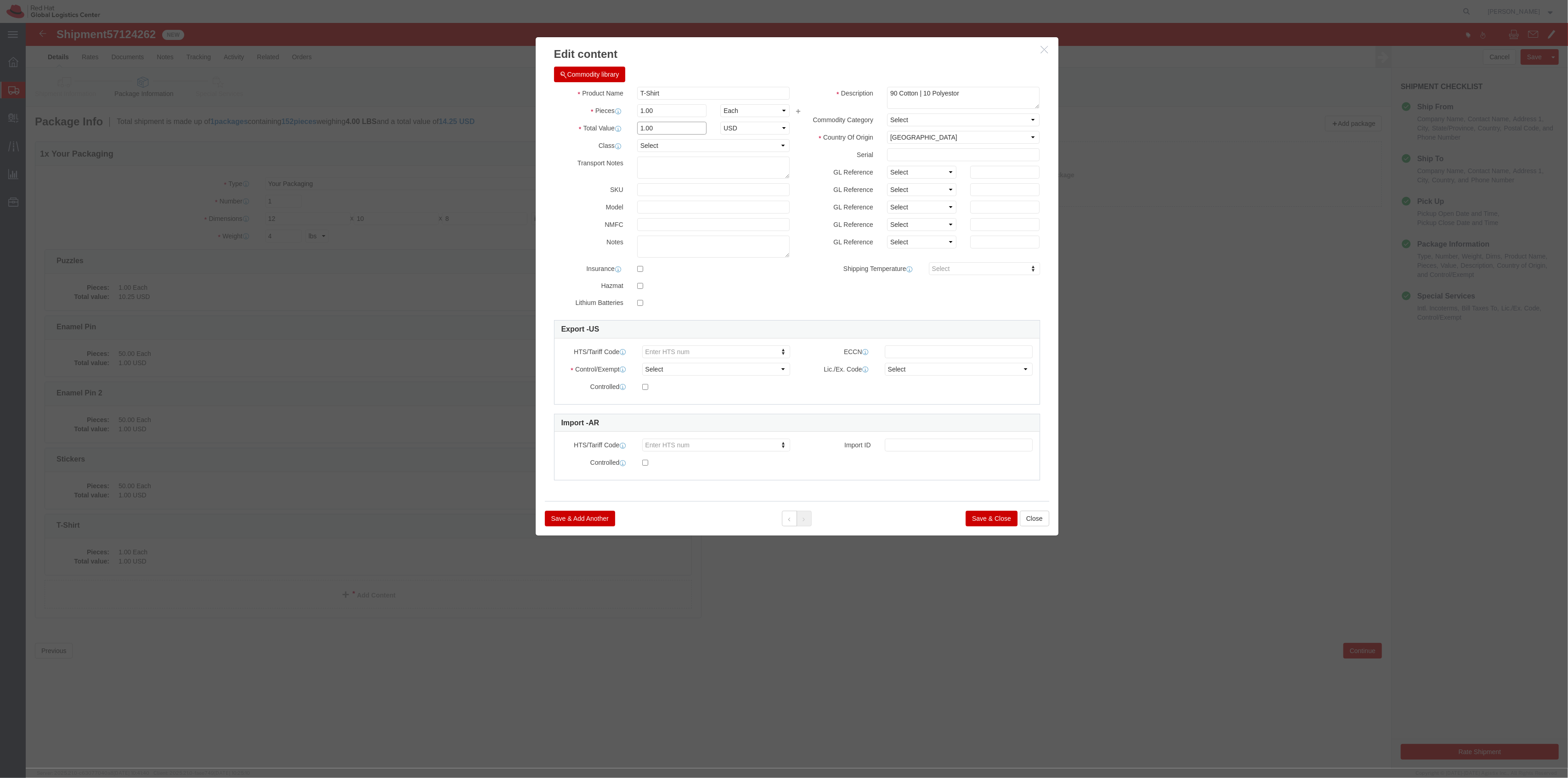
drag, startPoint x: 629, startPoint y: 103, endPoint x: 601, endPoint y: 100, distance: 28.2
click div "Total Value 1.00 Select ADP AED AFN ALL AMD AOA ARS ATS AUD AWG AZN BAM BBD BDT…"
type input "23.75"
click button "Save & Close"
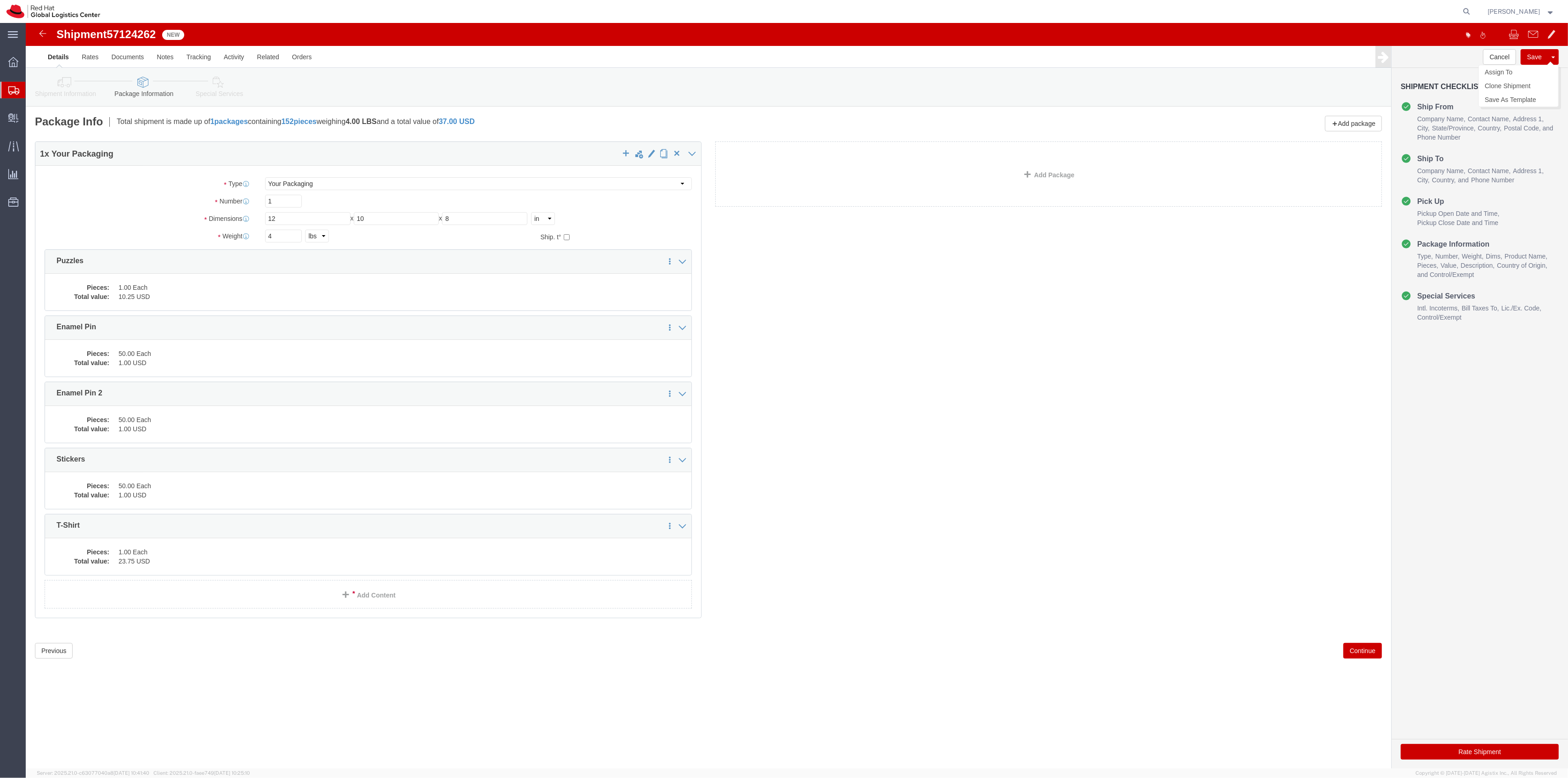
click button "Save"
click dd "1.00 Each"
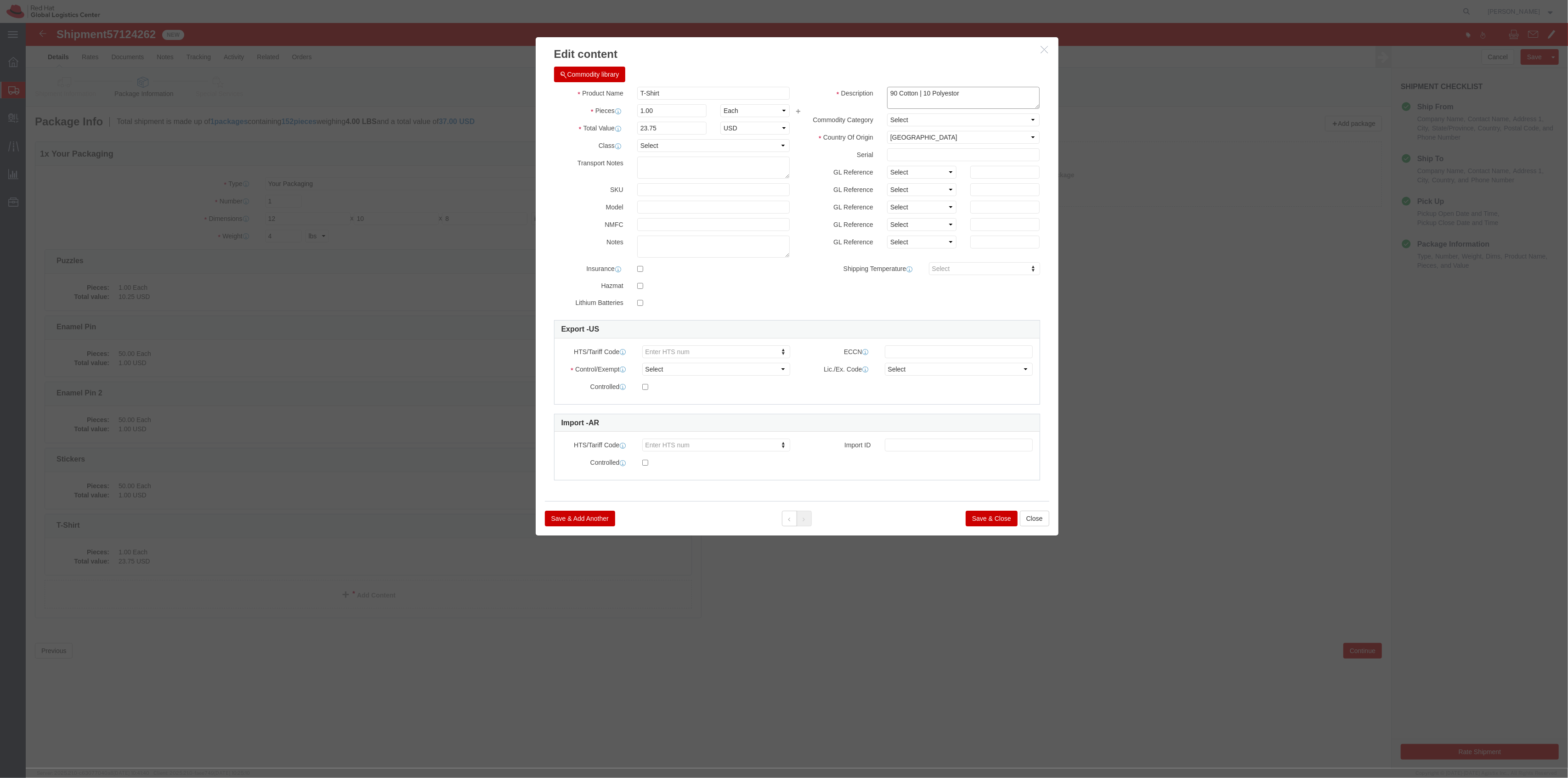
drag, startPoint x: 828, startPoint y: 73, endPoint x: 776, endPoint y: 64, distance: 52.8
click div "Description 90 Cotton | 10 Polyestor"
click textarea "90 Cotton | 10 Polyestor"
drag, startPoint x: 873, startPoint y: 69, endPoint x: 819, endPoint y: 69, distance: 54.0
click div "Description 90 Cotton | 10 Polyestor"
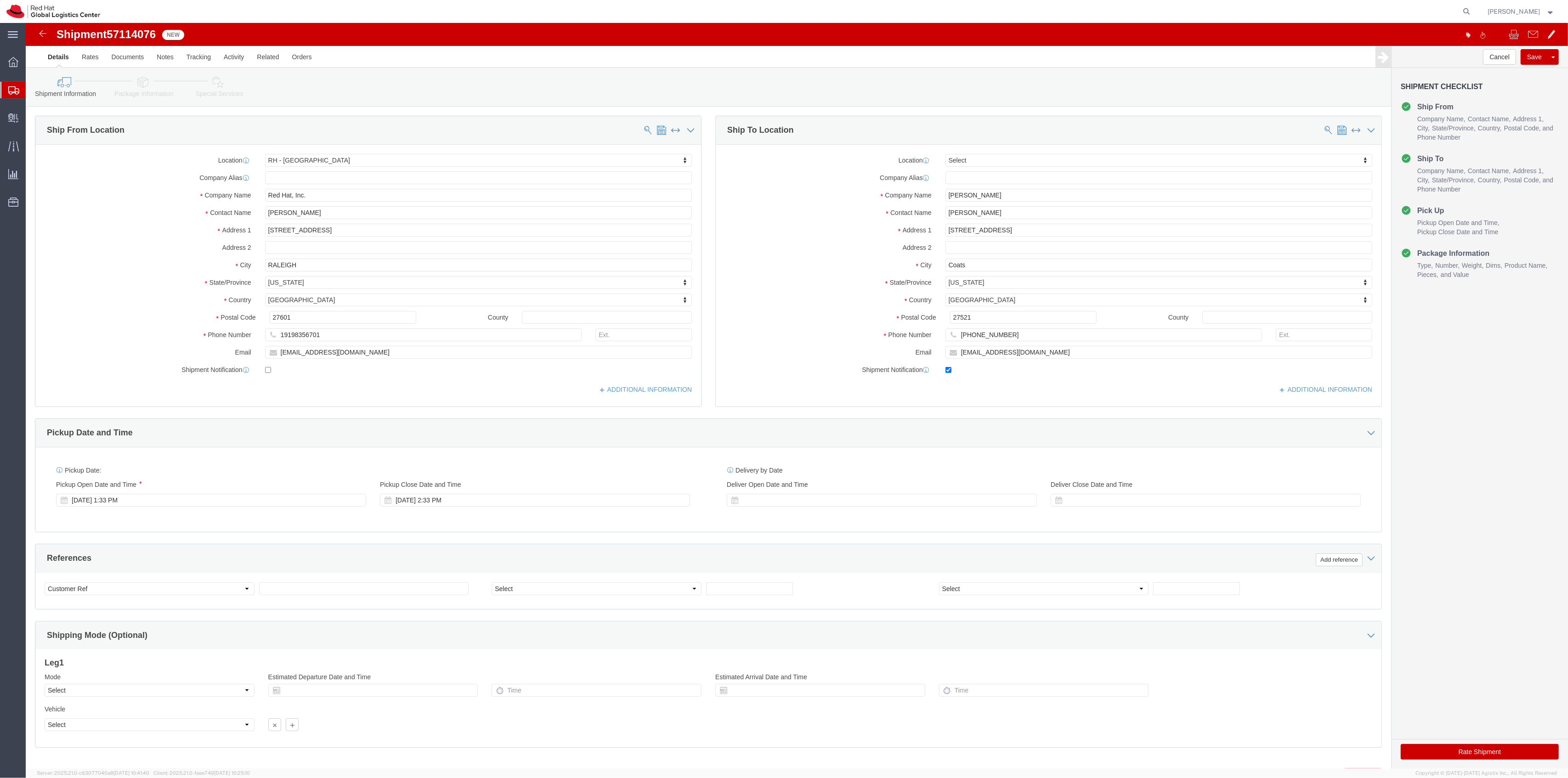
select select "38014"
select select
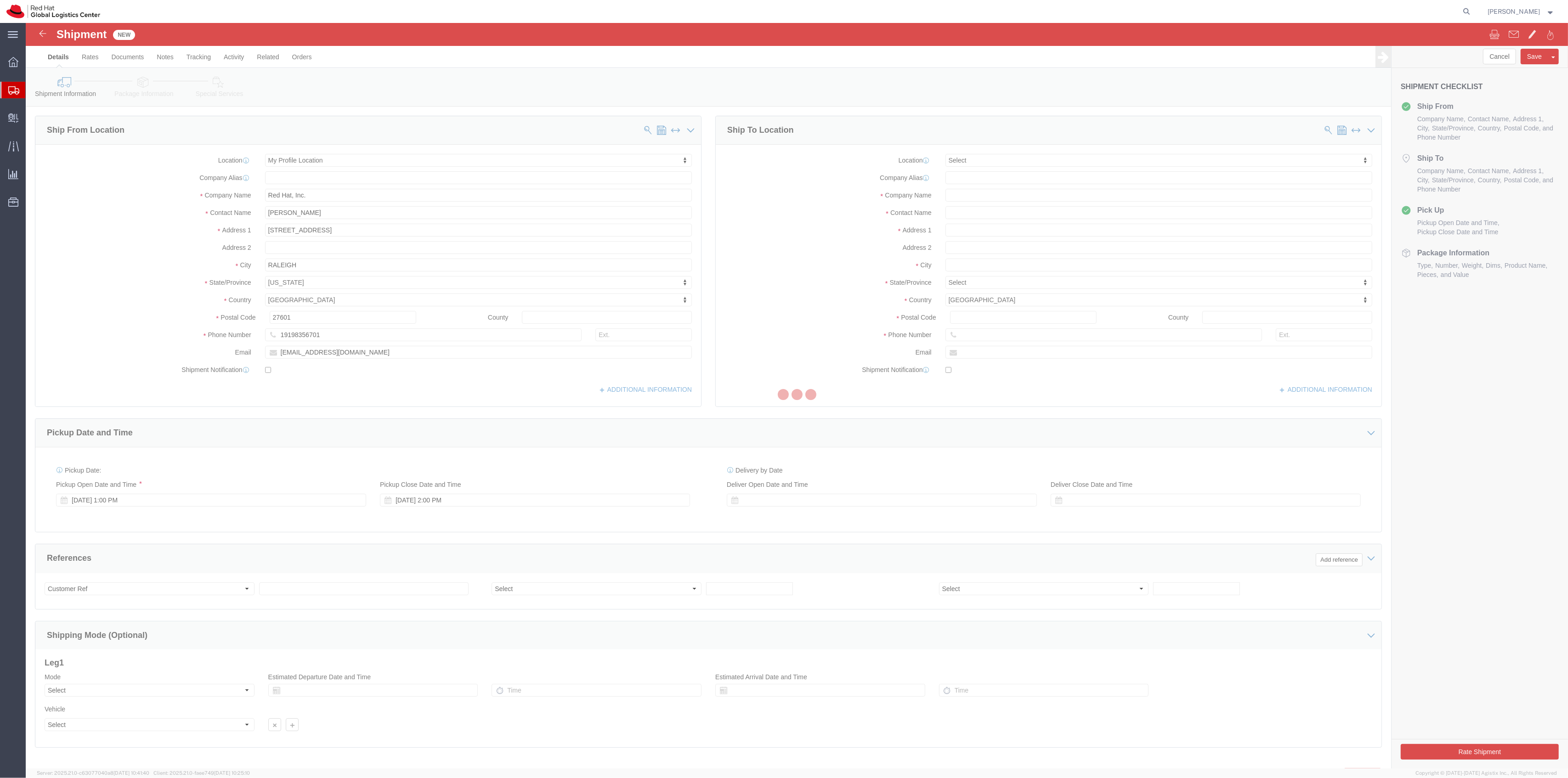
select select
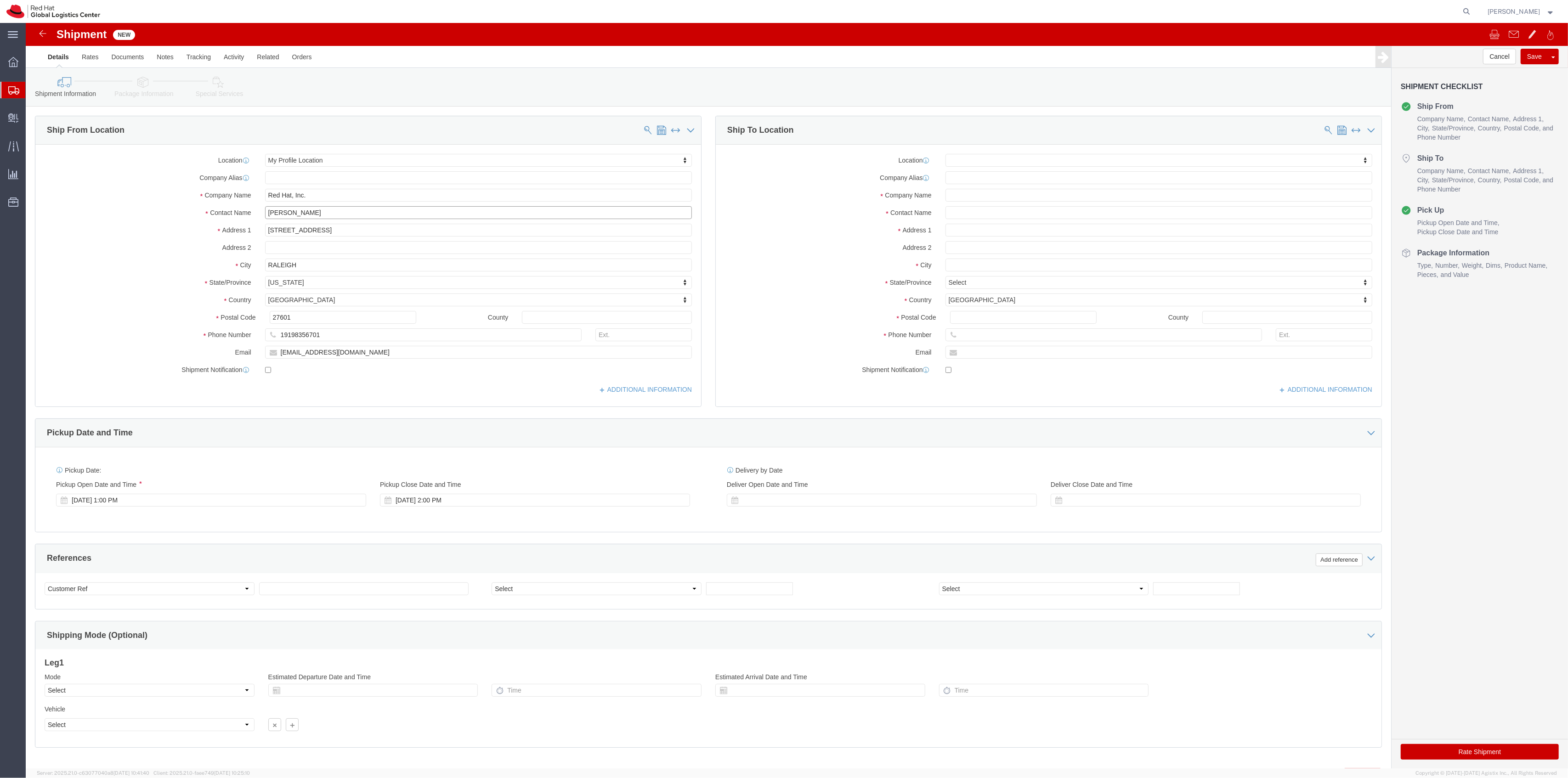
drag, startPoint x: 197, startPoint y: 181, endPoint x: 151, endPoint y: 176, distance: 46.3
click div "Location My Profile Location My Profile Location RH - Amsterdam - MSO RH - Amst…"
type input "WARHW"
click input "text"
type input "Nicole Ta"
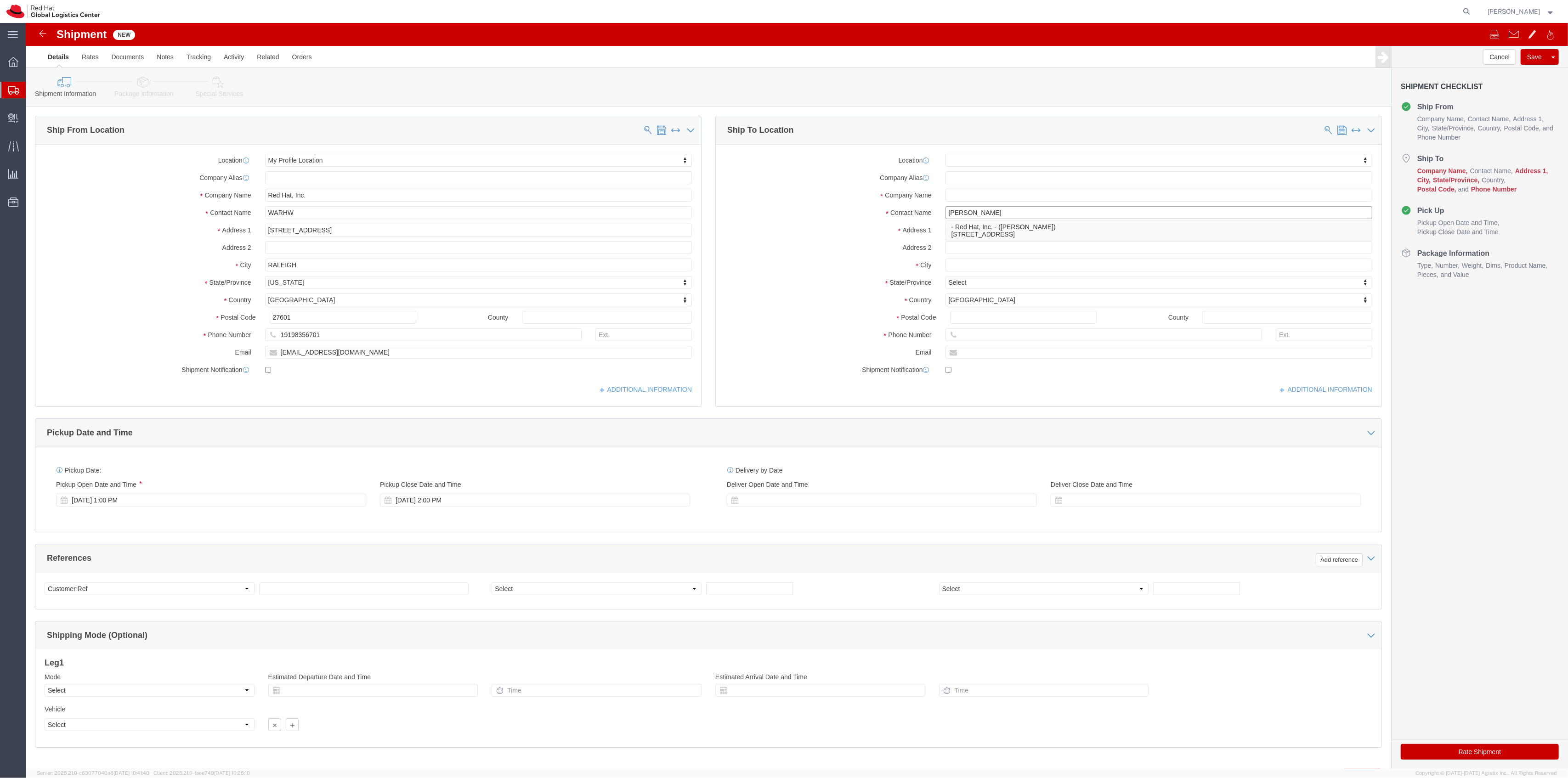
drag, startPoint x: 949, startPoint y: 186, endPoint x: 869, endPoint y: 183, distance: 80.1
click div "Contact Name Nicole Ta Nicole Ta - Red Hat, Inc. - (Nicole Tate) 100 East Davie…"
type input "durh"
select select "37954"
type input "DURHAM"
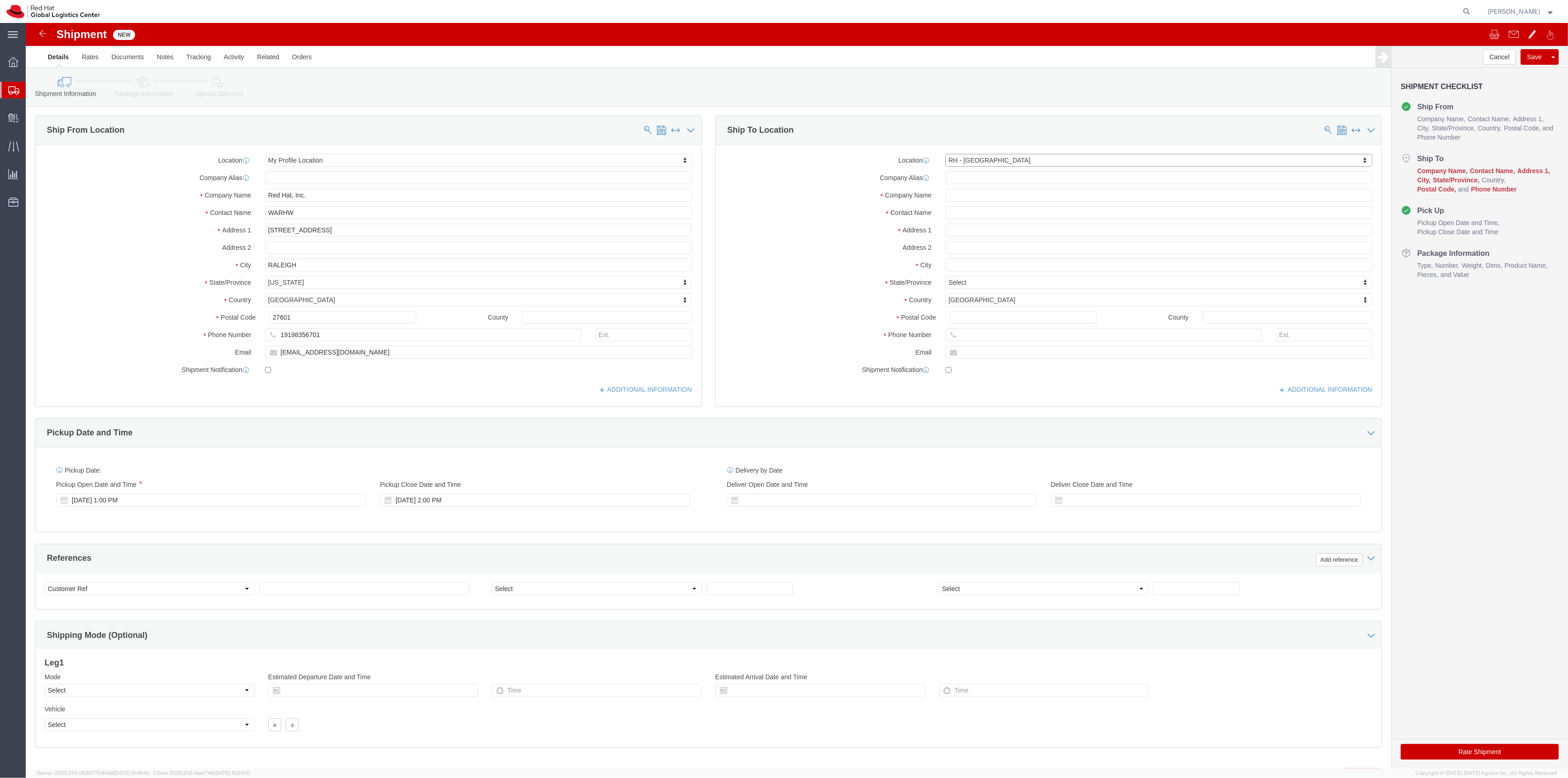
type input "Red Hat Inc."
type input "280 South Mangum Street"
type input "Suite 540"
type input "DURHAM"
type input "27701"
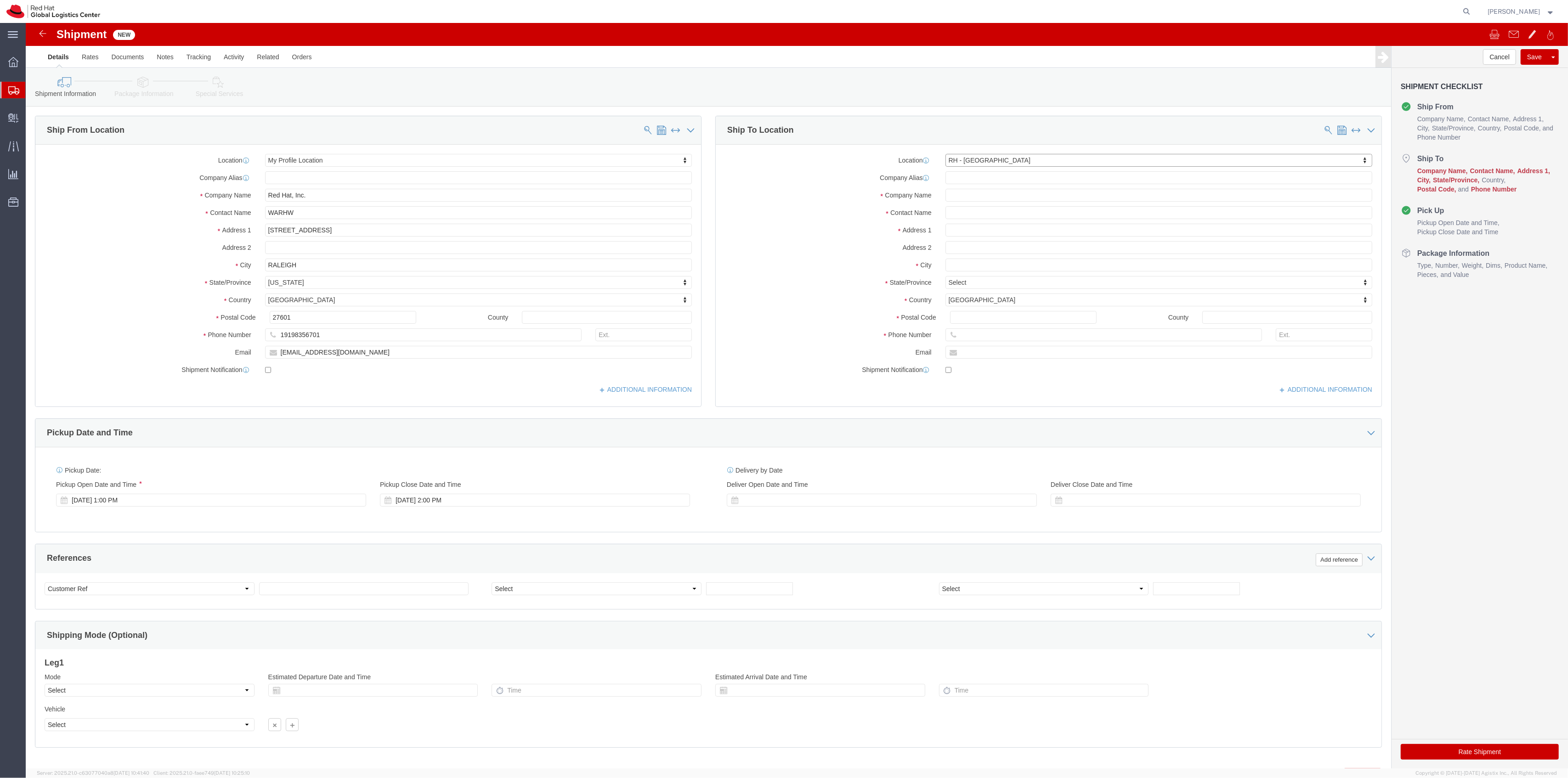
type input "919-961-4890"
select select "NC"
click input "text"
type input "Nicole Talbert"
drag, startPoint x: 965, startPoint y: 194, endPoint x: 879, endPoint y: 186, distance: 86.4
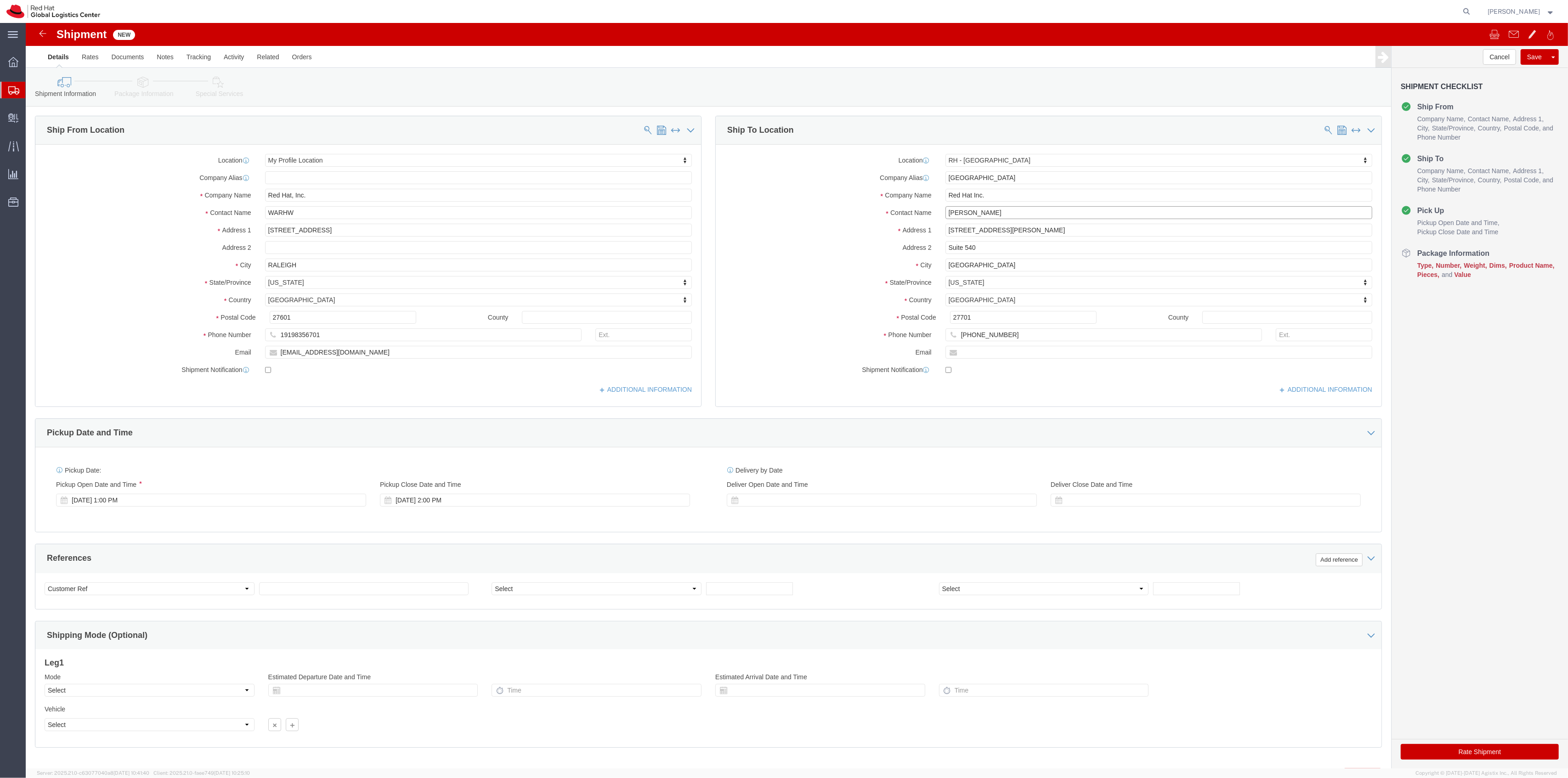
click div "Contact Name Nicole Talbert Nicole Ta"
click input "text"
paste input "nicole.talbert@redhat.com"
type input "nicole.talbert@redhat.com"
checkbox input "true"
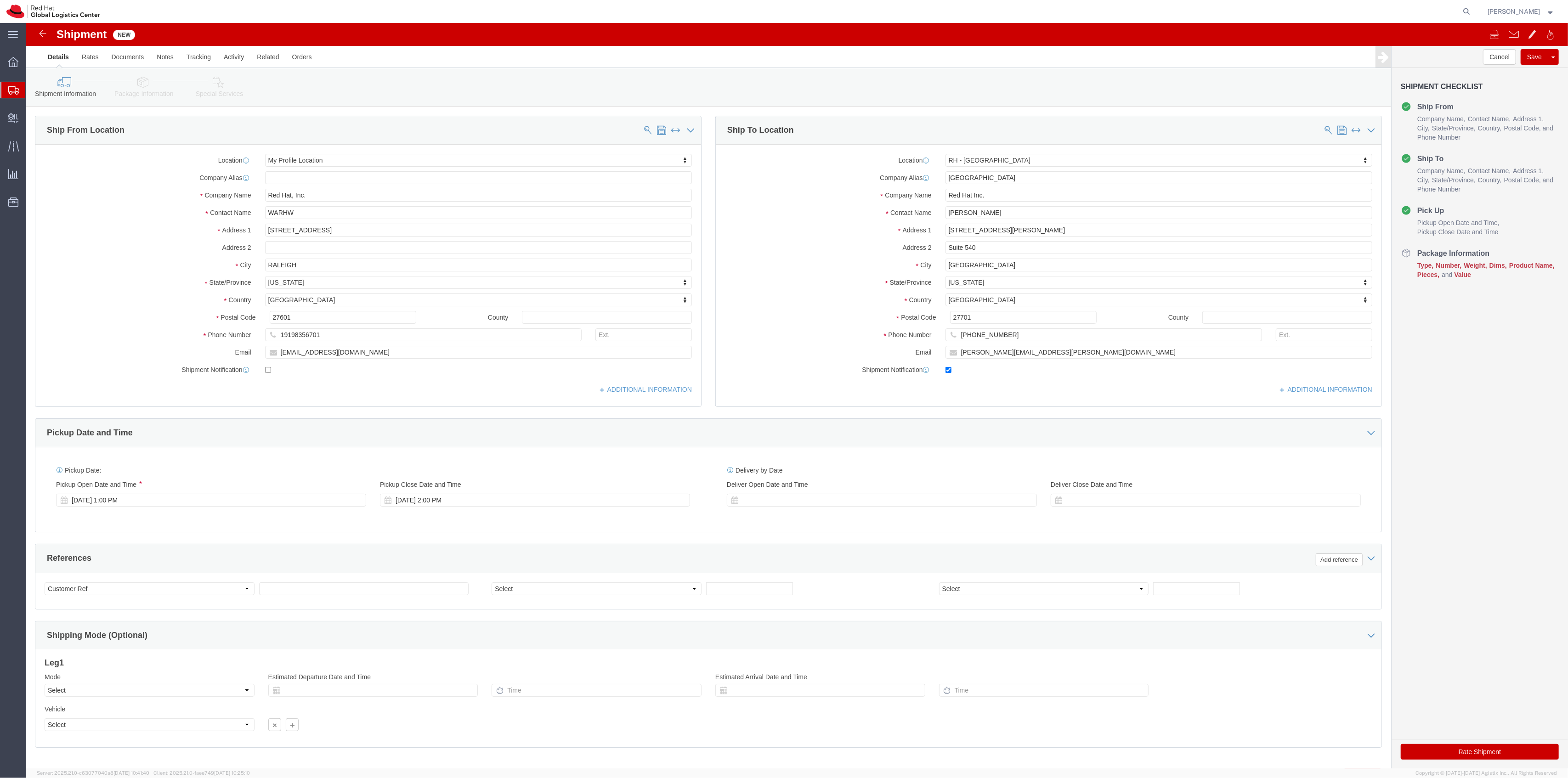
click link "Package Information"
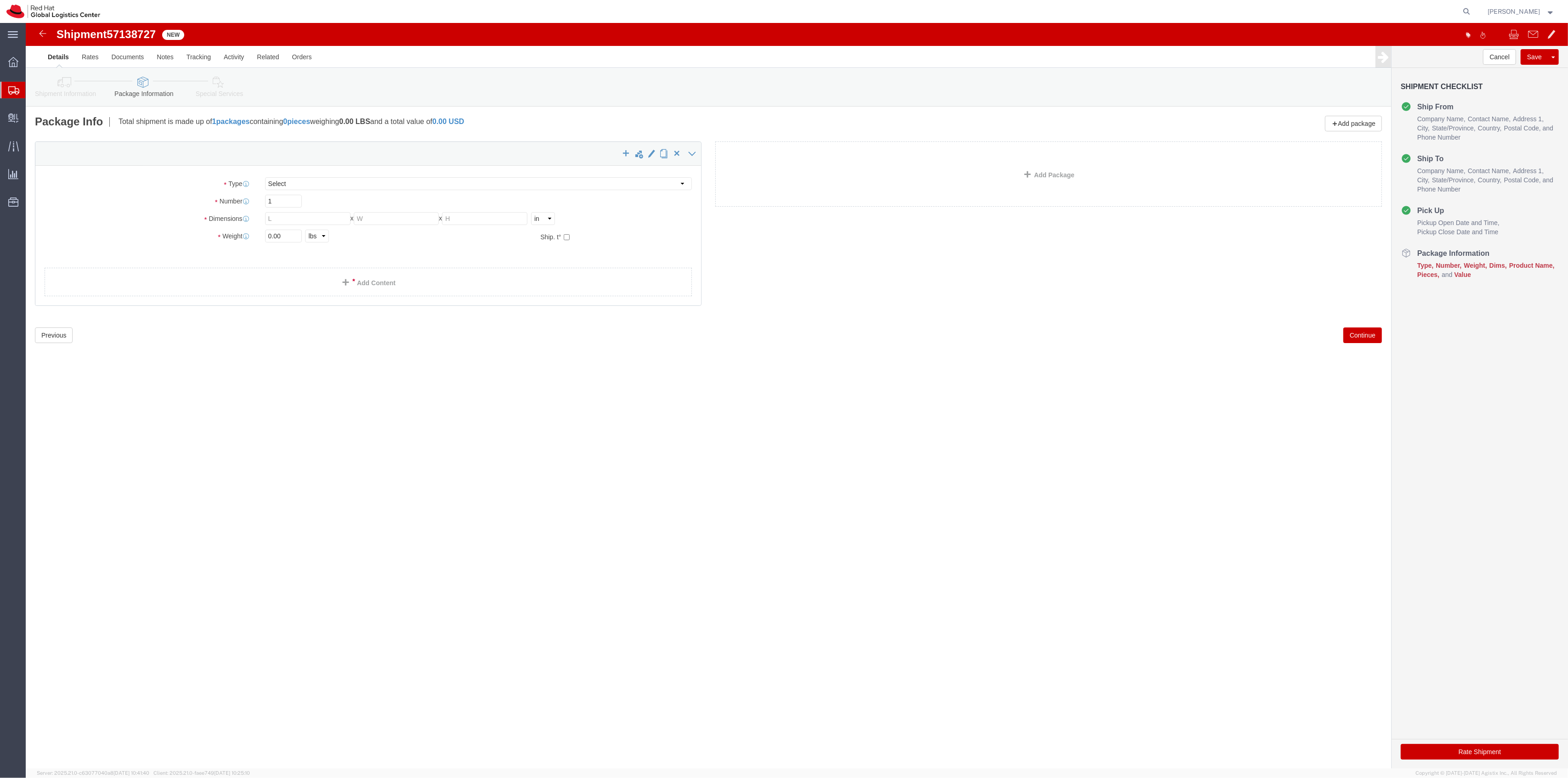
click div "Package Type Select Case(s) Crate(s) Envelope Large Box Medium Box PAK Skid(s) …"
click select "Select Case(s) Crate(s) Envelope Large Box Medium Box PAK Skid(s) Small Box Sma…"
drag, startPoint x: 297, startPoint y: 350, endPoint x: 297, endPoint y: 341, distance: 9.0
click div "Shipment 57138727 New Details Rates Documents Notes Tracking Activity Related O…"
click select "Select Case(s) Crate(s) Envelope Large Box Medium Box PAK Skid(s) Small Box Sma…"
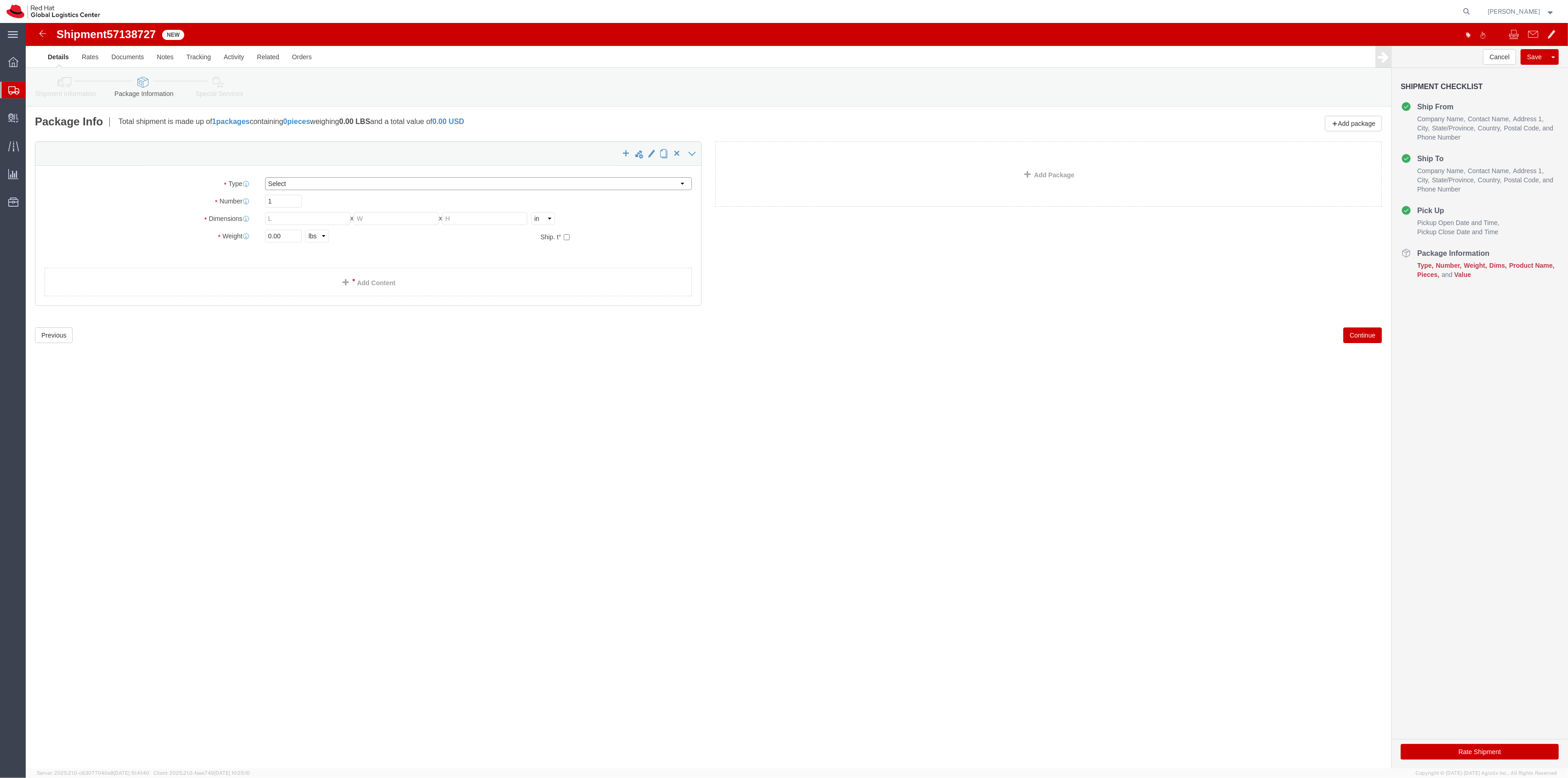
select select "YRPK"
click select "Select Case(s) Crate(s) Envelope Large Box Medium Box PAK Skid(s) Small Box Sma…"
click input "text"
type input "12"
type input "10"
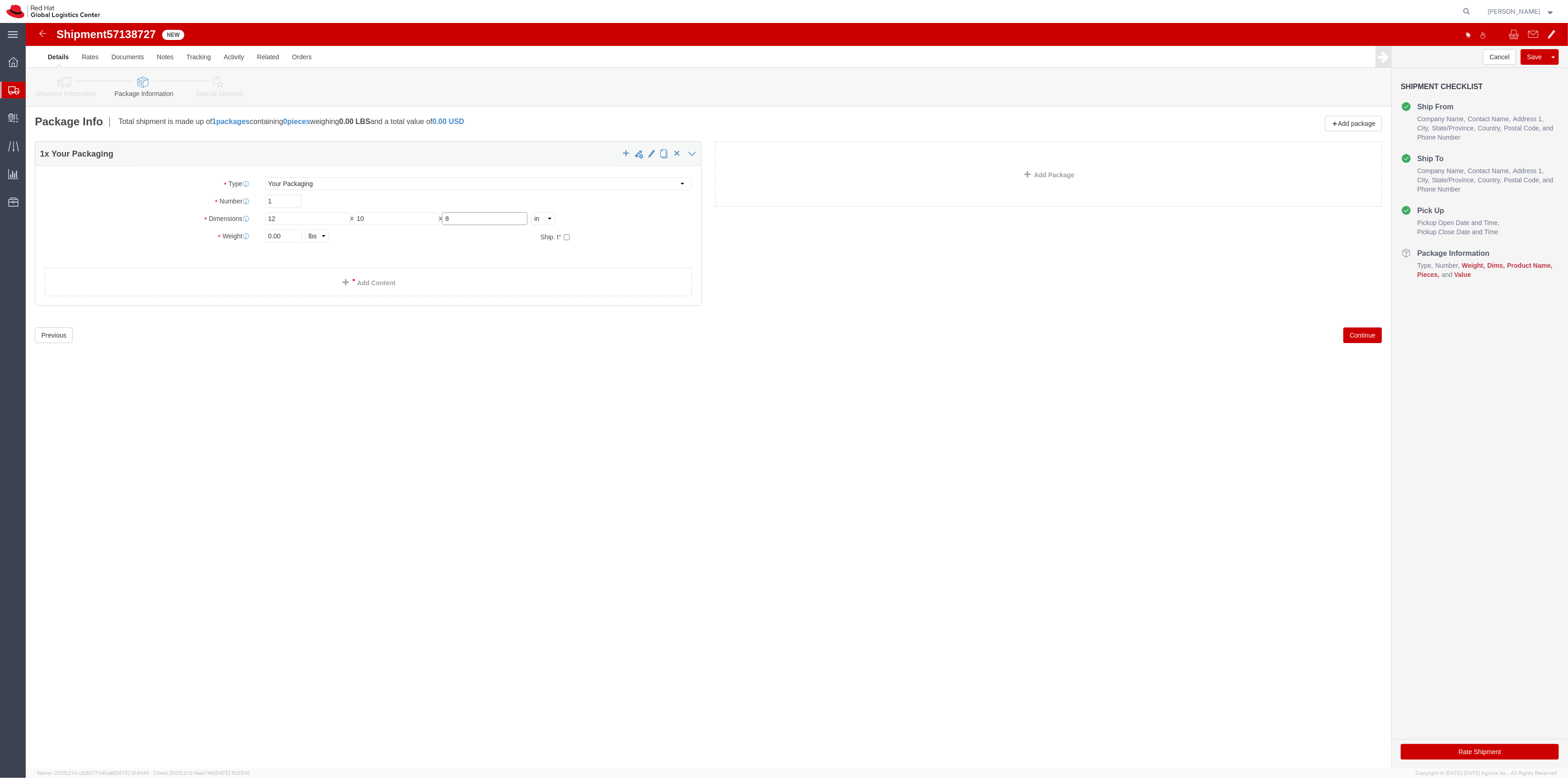
type input "8"
type input "4"
click div "1 x Your Packaging Package Type Select Case(s) Crate(s) Envelope Large Box Medi…"
click link "Add Content"
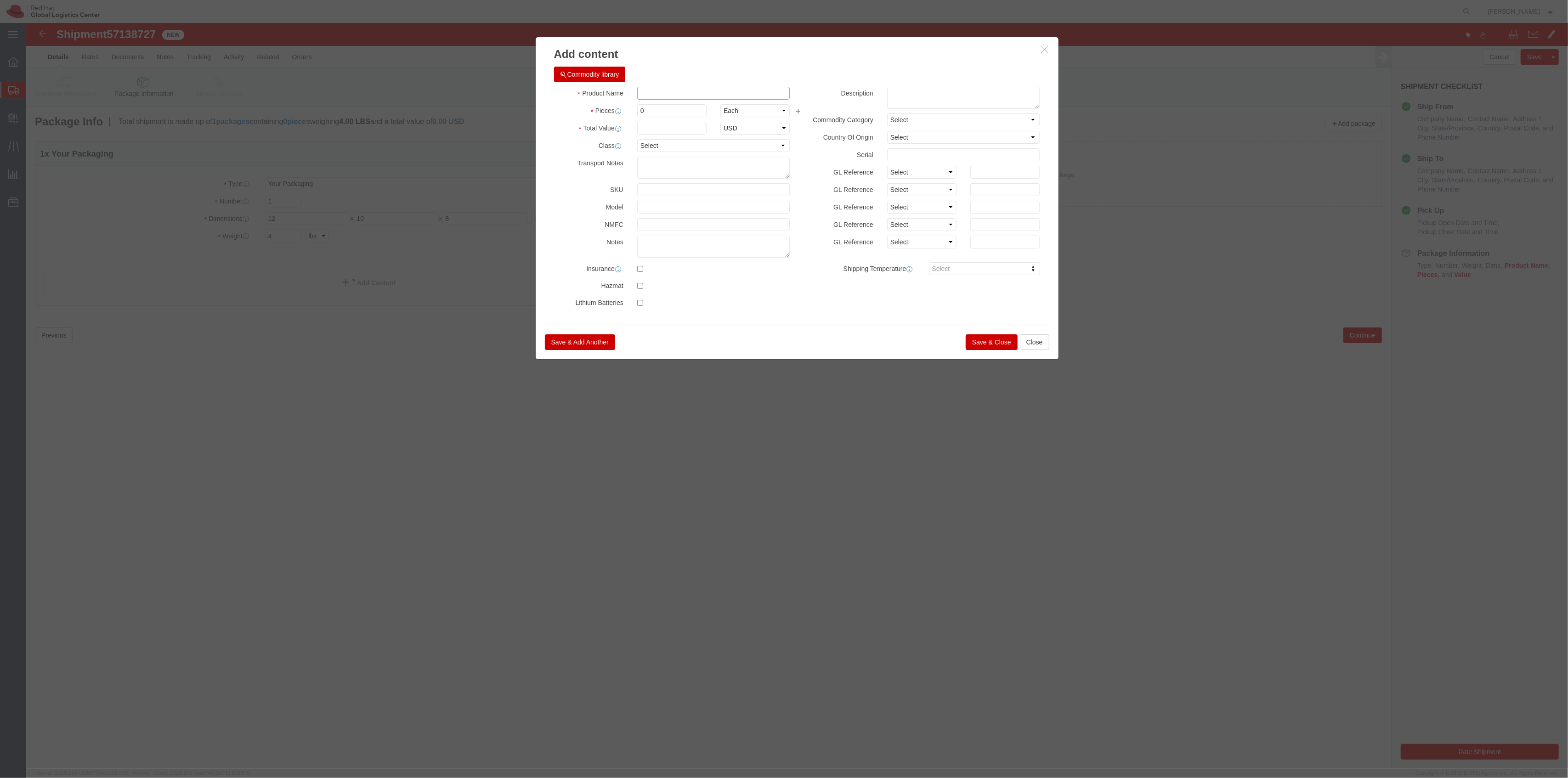
click input "text"
type input "Enamel Pin 1"
drag, startPoint x: 625, startPoint y: 88, endPoint x: 605, endPoint y: 85, distance: 20.2
click div "0"
type input "25"
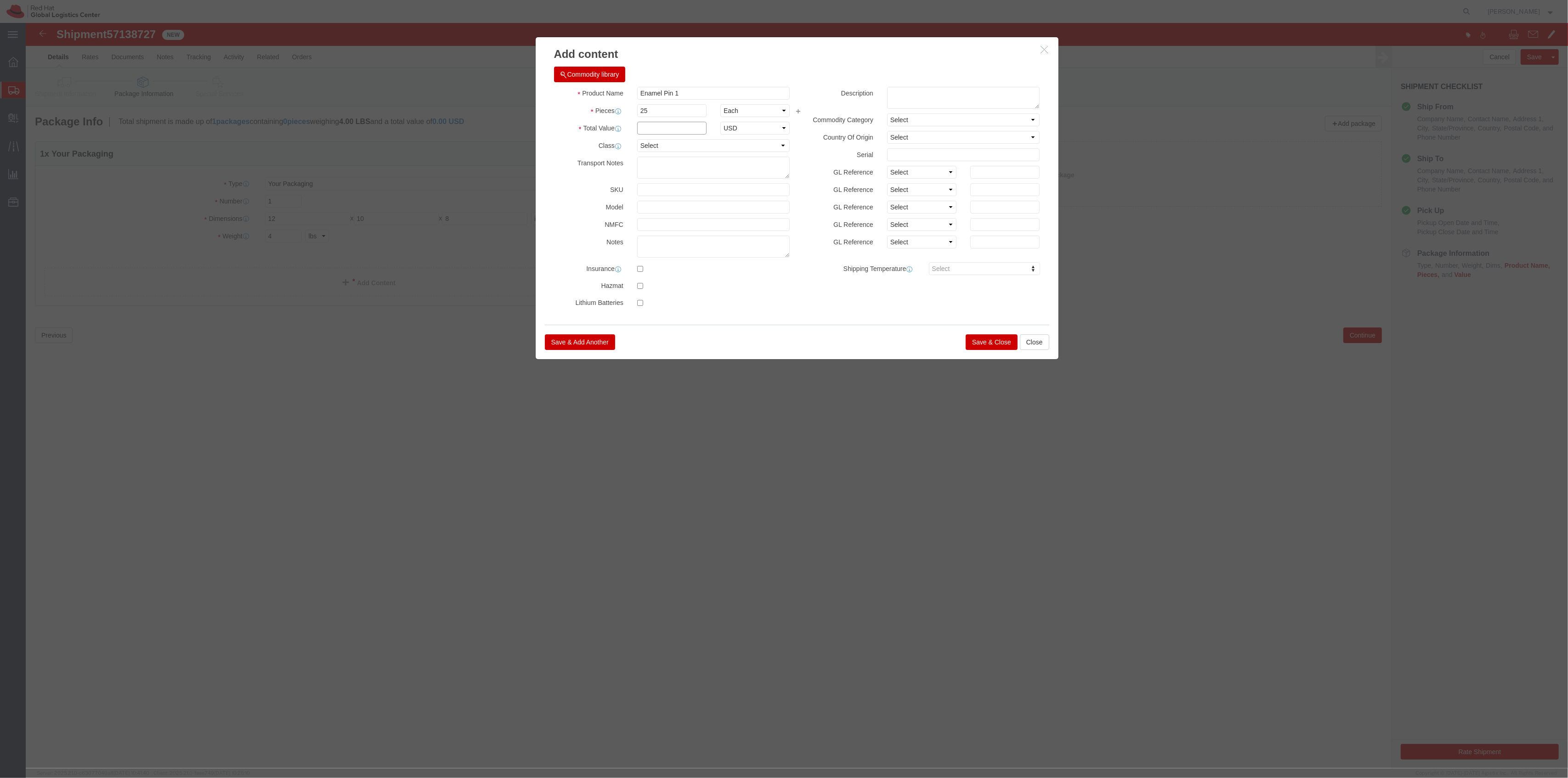
click input "text"
type input "1"
drag, startPoint x: 598, startPoint y: 73, endPoint x: 587, endPoint y: 69, distance: 11.7
click div "Product Name Enamel Pin 1"
click button "Save & Close"
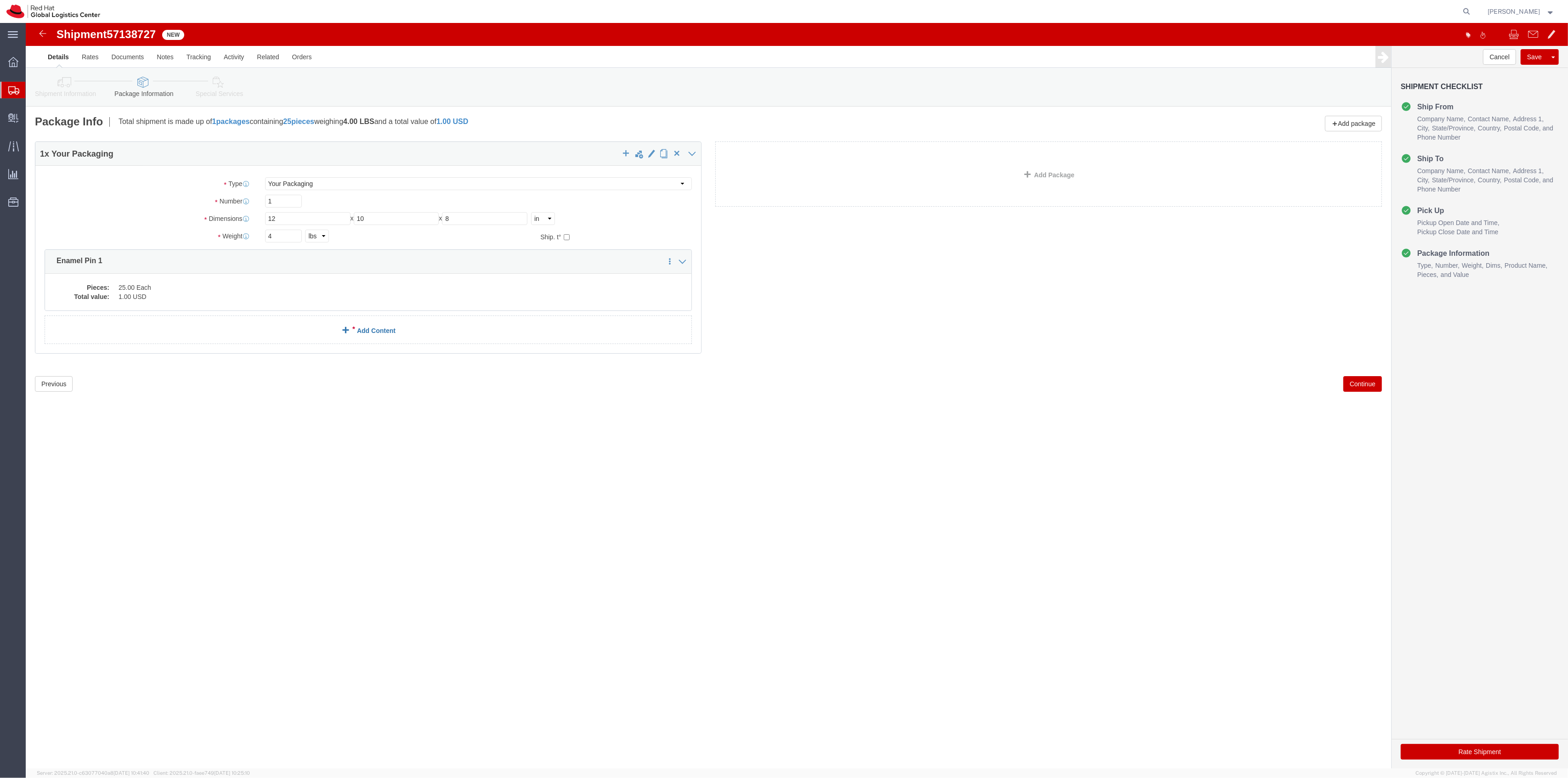
click link "Add Content"
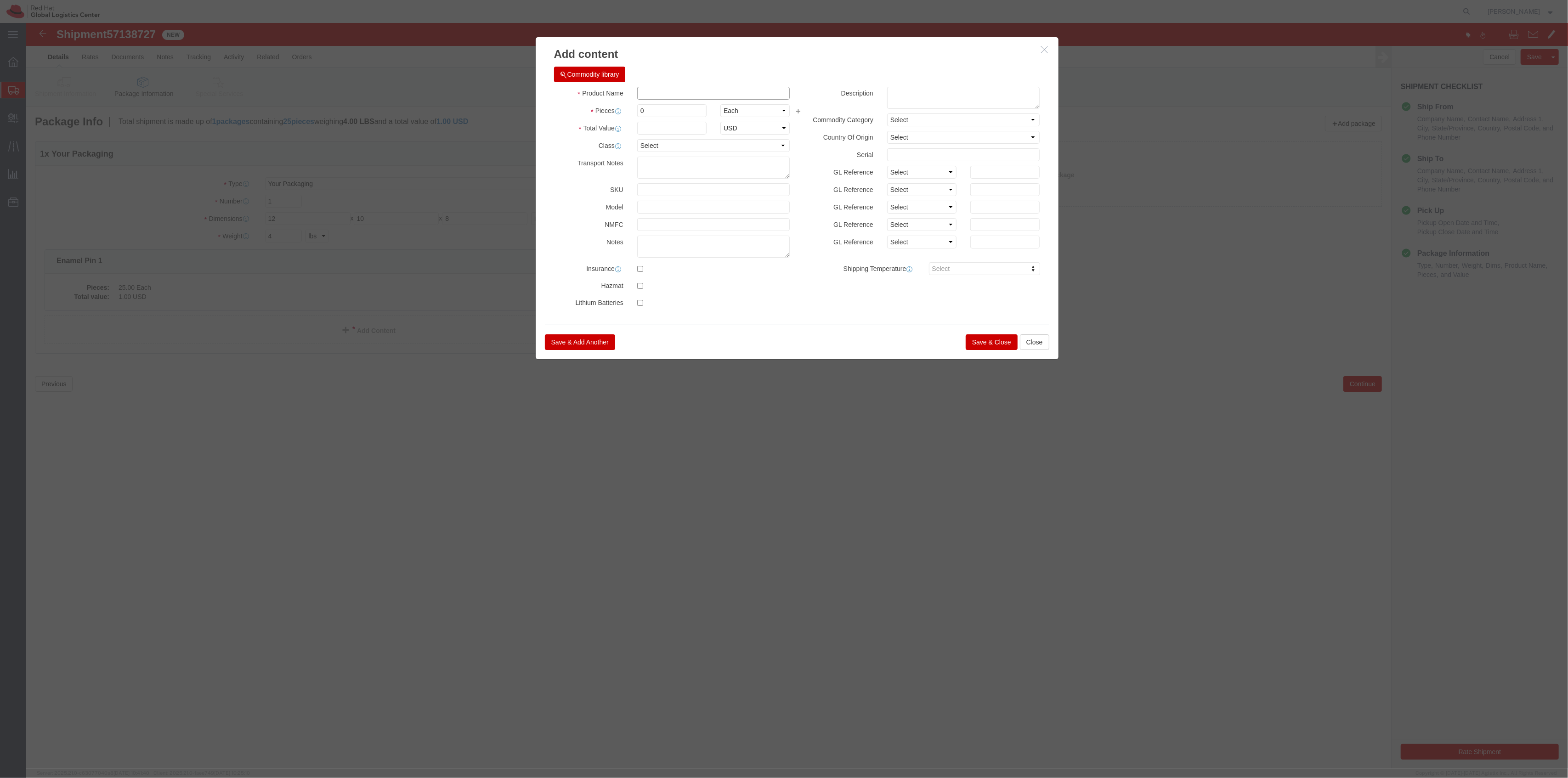
click input "text"
paste input "Enamel Pin 1"
type input "Enamel Pin 2"
drag, startPoint x: 664, startPoint y: 82, endPoint x: 570, endPoint y: 66, distance: 95.4
click div "Product Name Enamel Pin 2 Pieces 0 Select Bag Barrels 100Board Feet Bottle Box …"
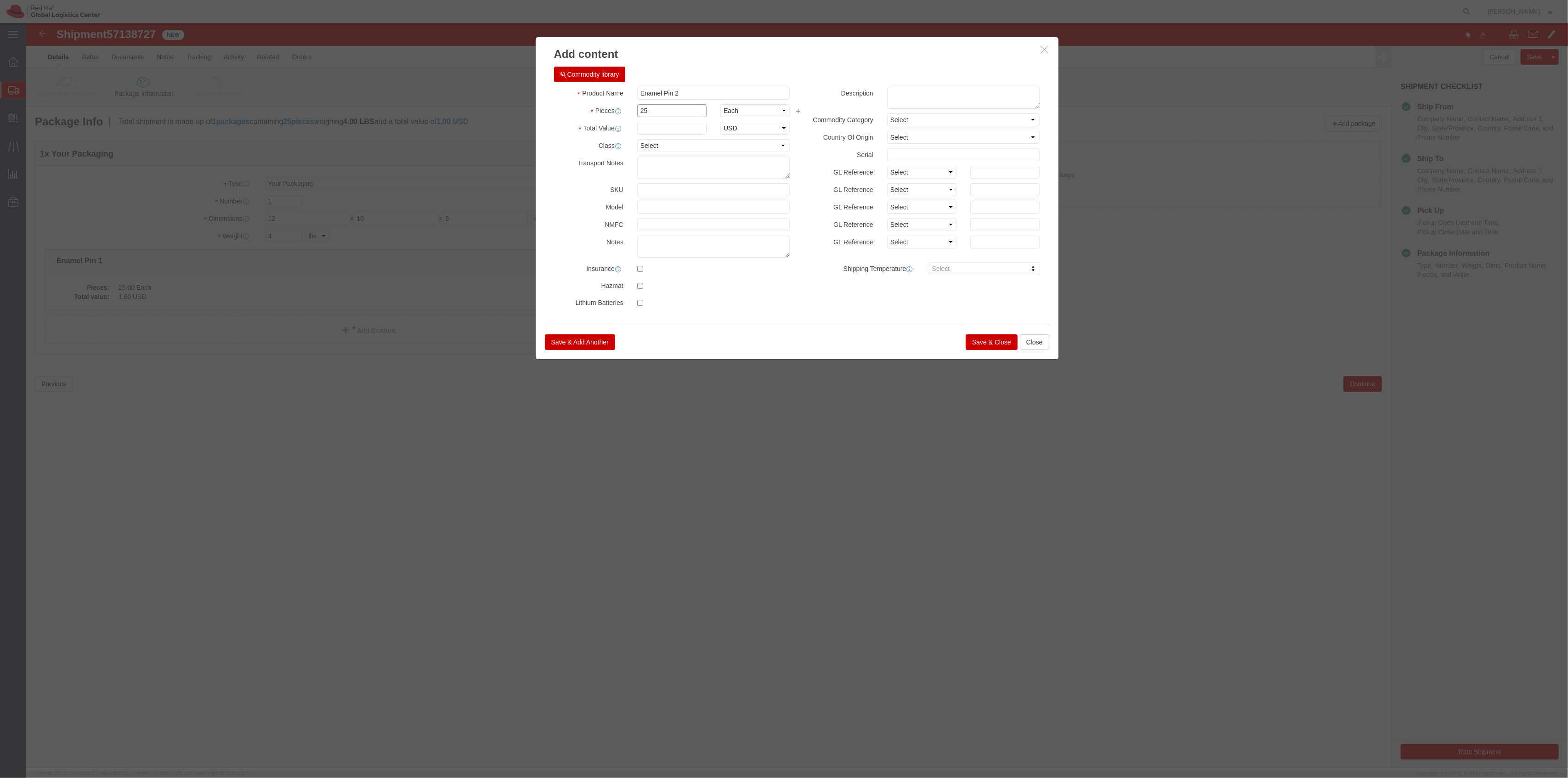
type input "25"
drag, startPoint x: 618, startPoint y: 103, endPoint x: 627, endPoint y: 104, distance: 9.1
click input "text"
type input "1"
click button "Save & Close"
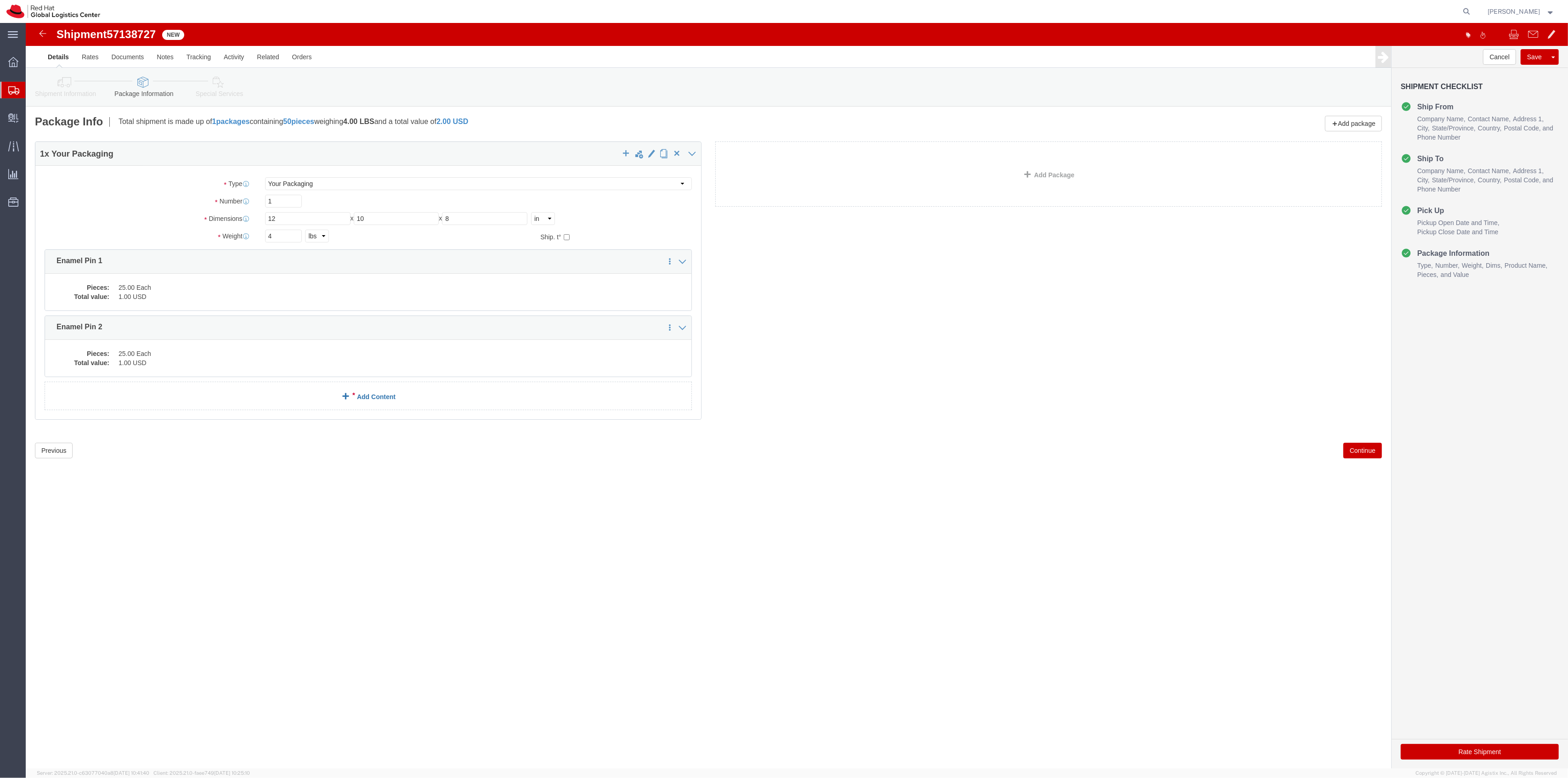
click div "1 x Your Packaging Package Type Select Case(s) Crate(s) Envelope Large Box Medi…"
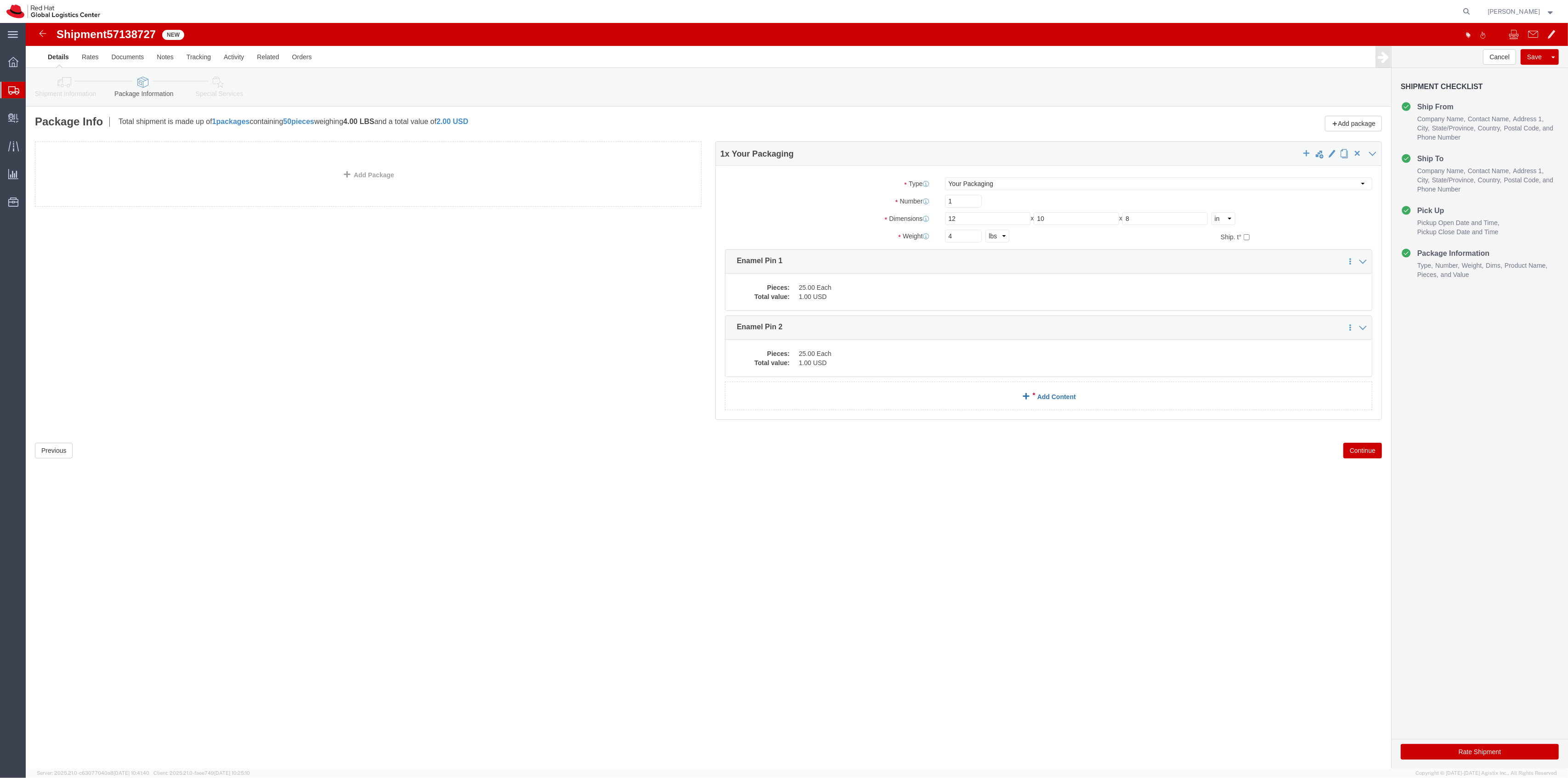
click link "Add Content"
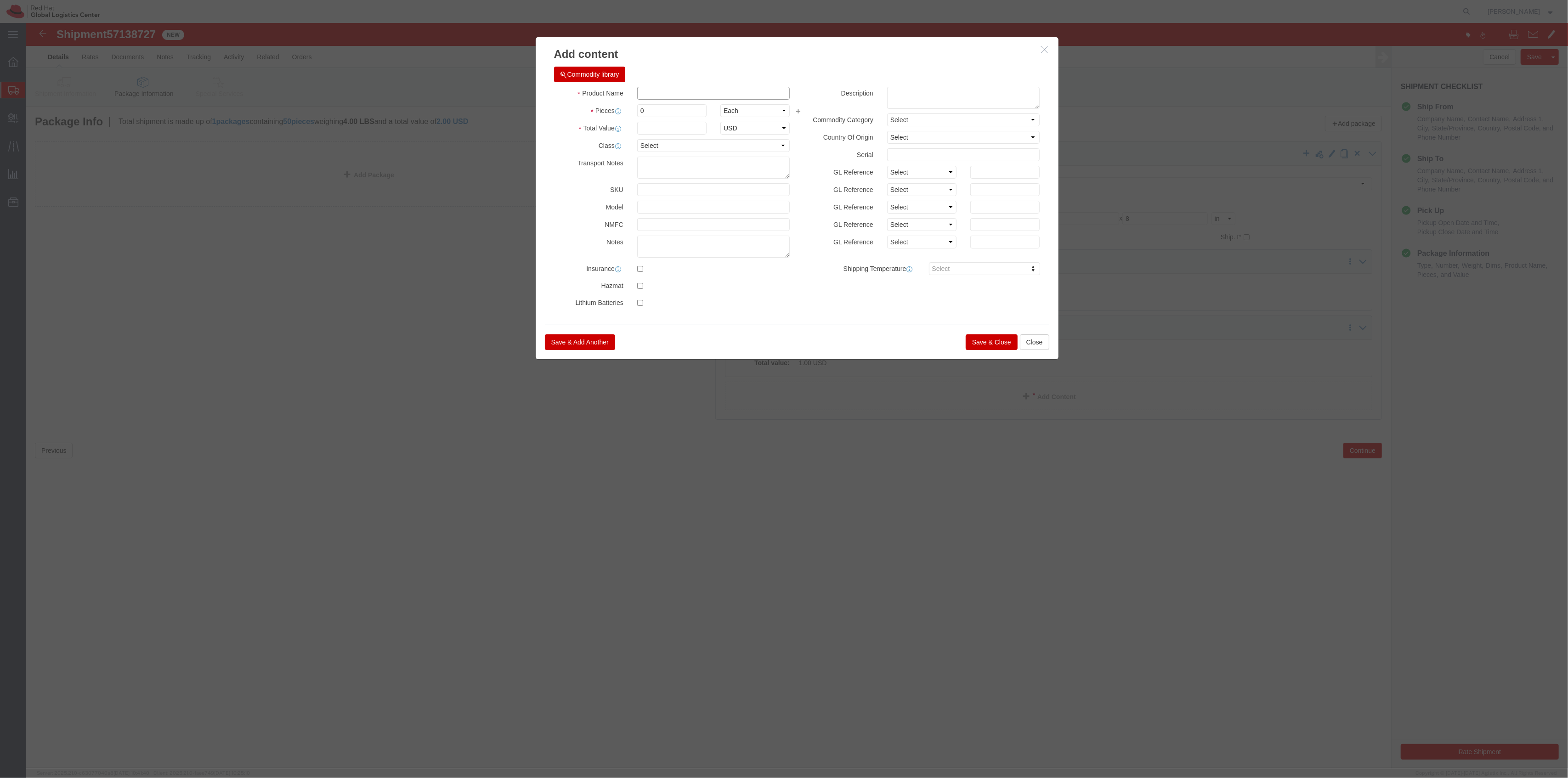
click input "text"
type input "Stickers"
type input "25"
click div "Product Name Stickers Pieces 25 Select Bag Barrels 100Board Feet Bottle Box Bli…"
click input "text"
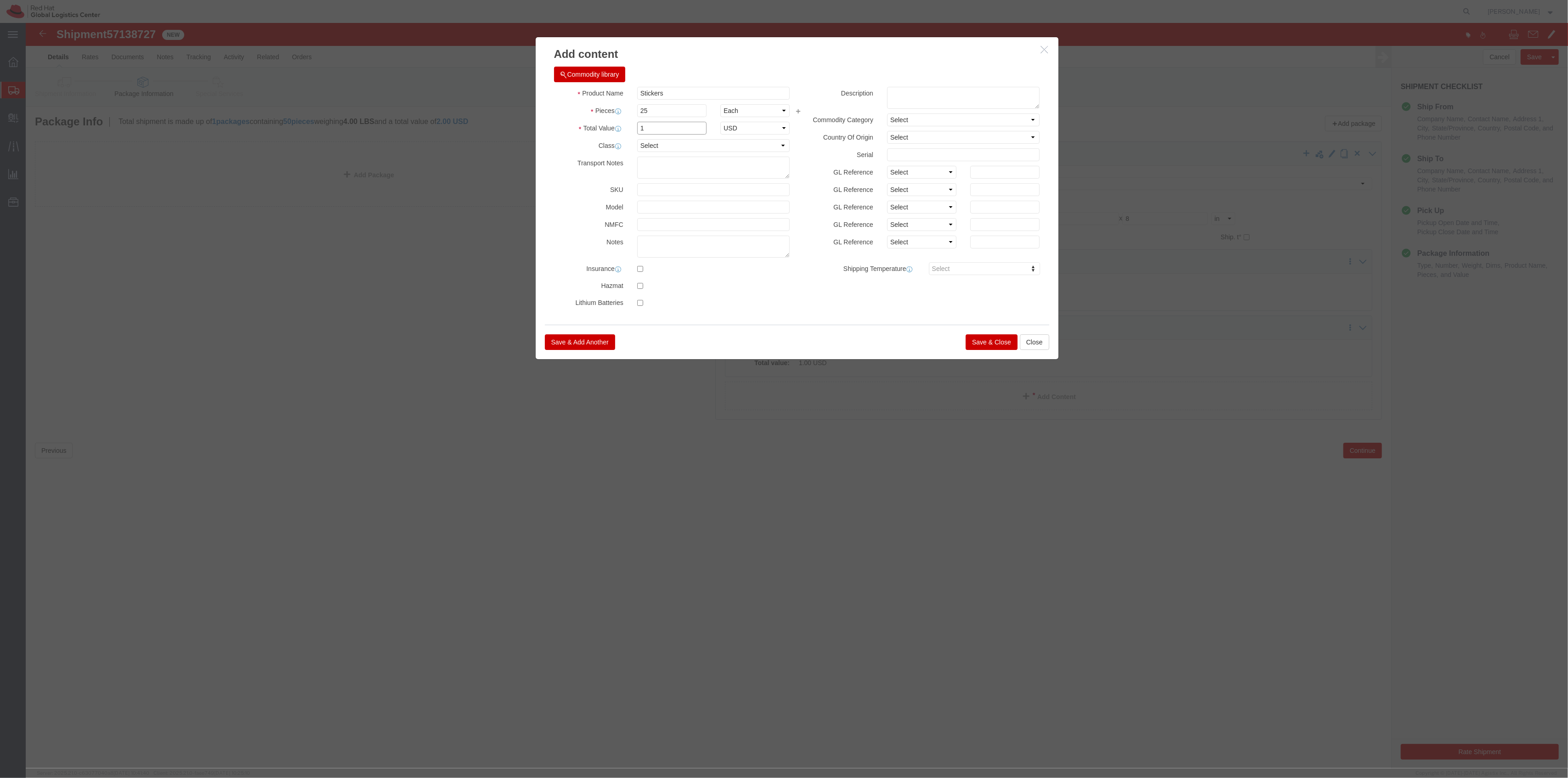
type input "1"
drag, startPoint x: 943, startPoint y: 301, endPoint x: 964, endPoint y: 332, distance: 37.4
click div "Add content Commodity library Product Name Stickers Pieces 25 Select Bag Barrel…"
click div "Save & Add Another Save & Close Close"
click button "Save & Close"
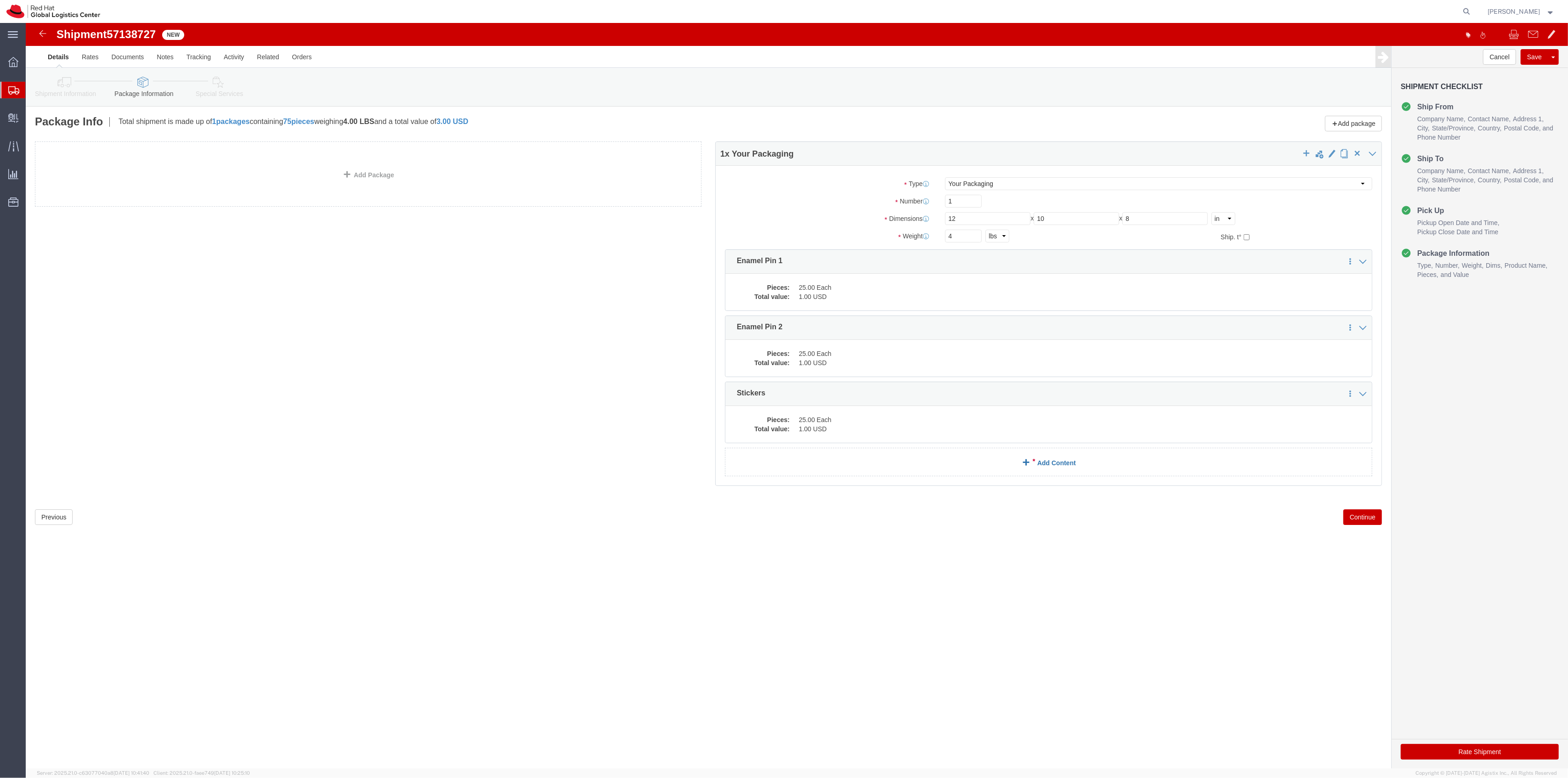
click link "Add Content"
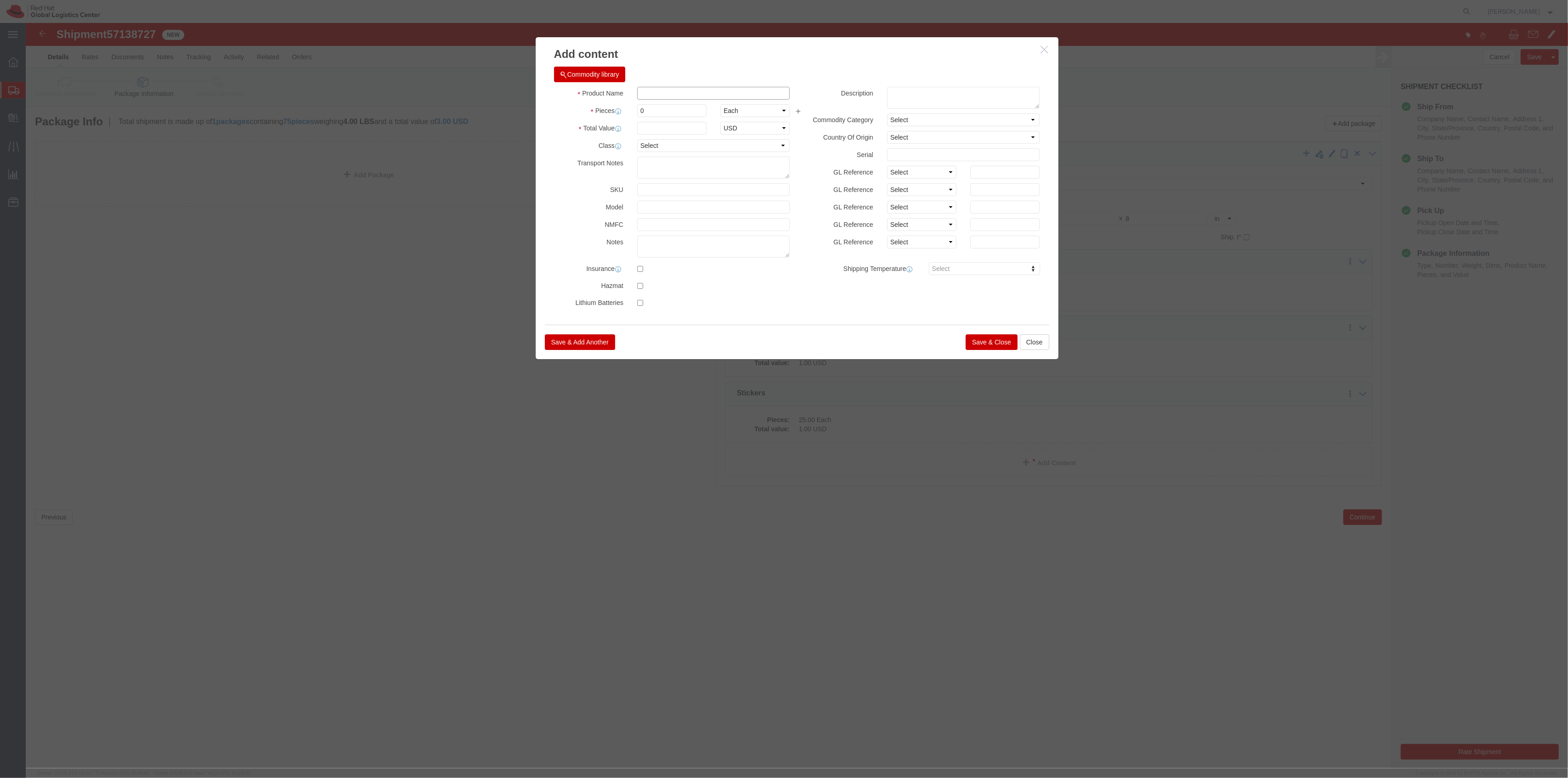
click input "text"
type input "Puzzle"
type input "1"
click input "text"
type input "10.00"
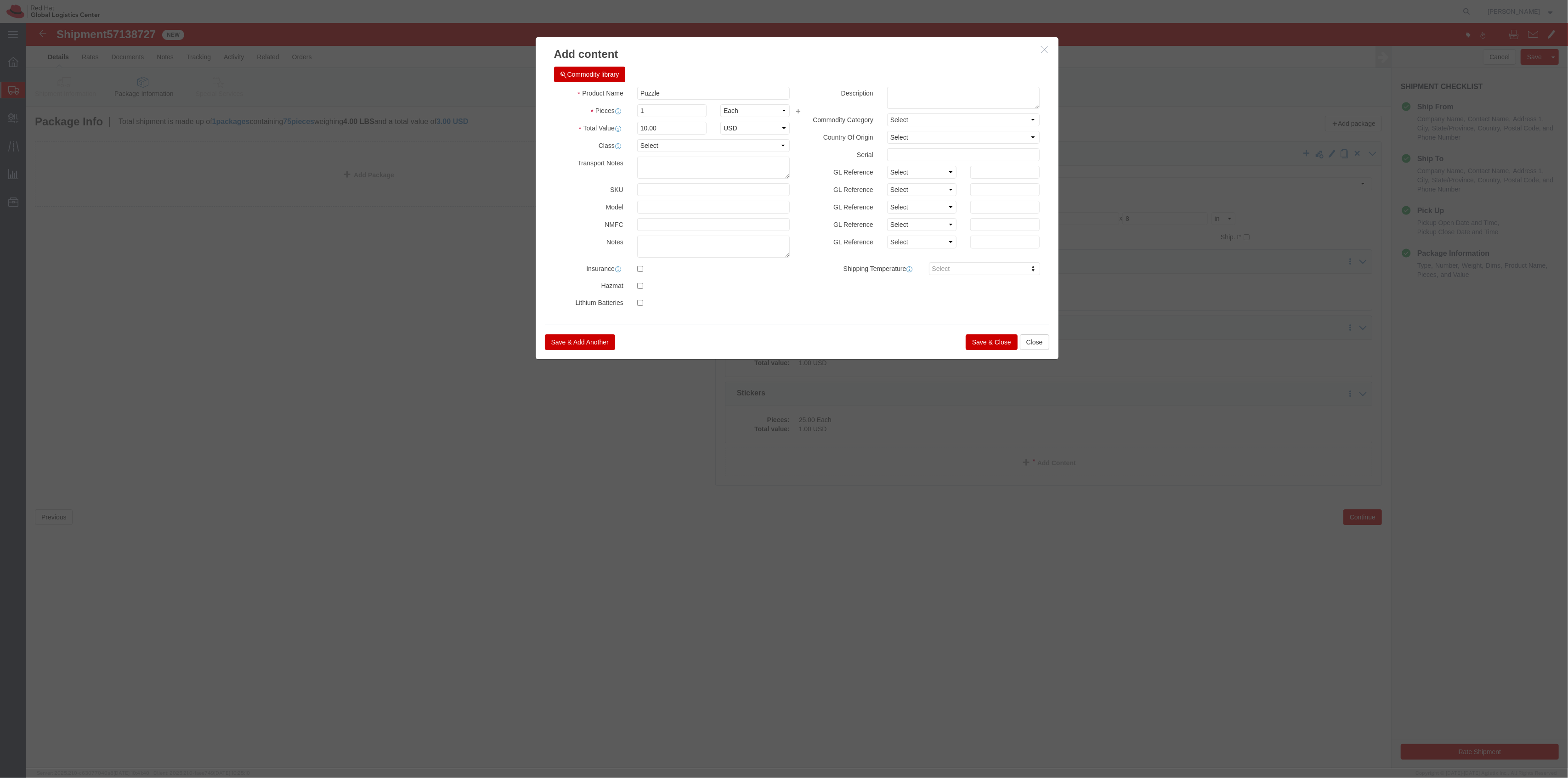
click button "Save & Close"
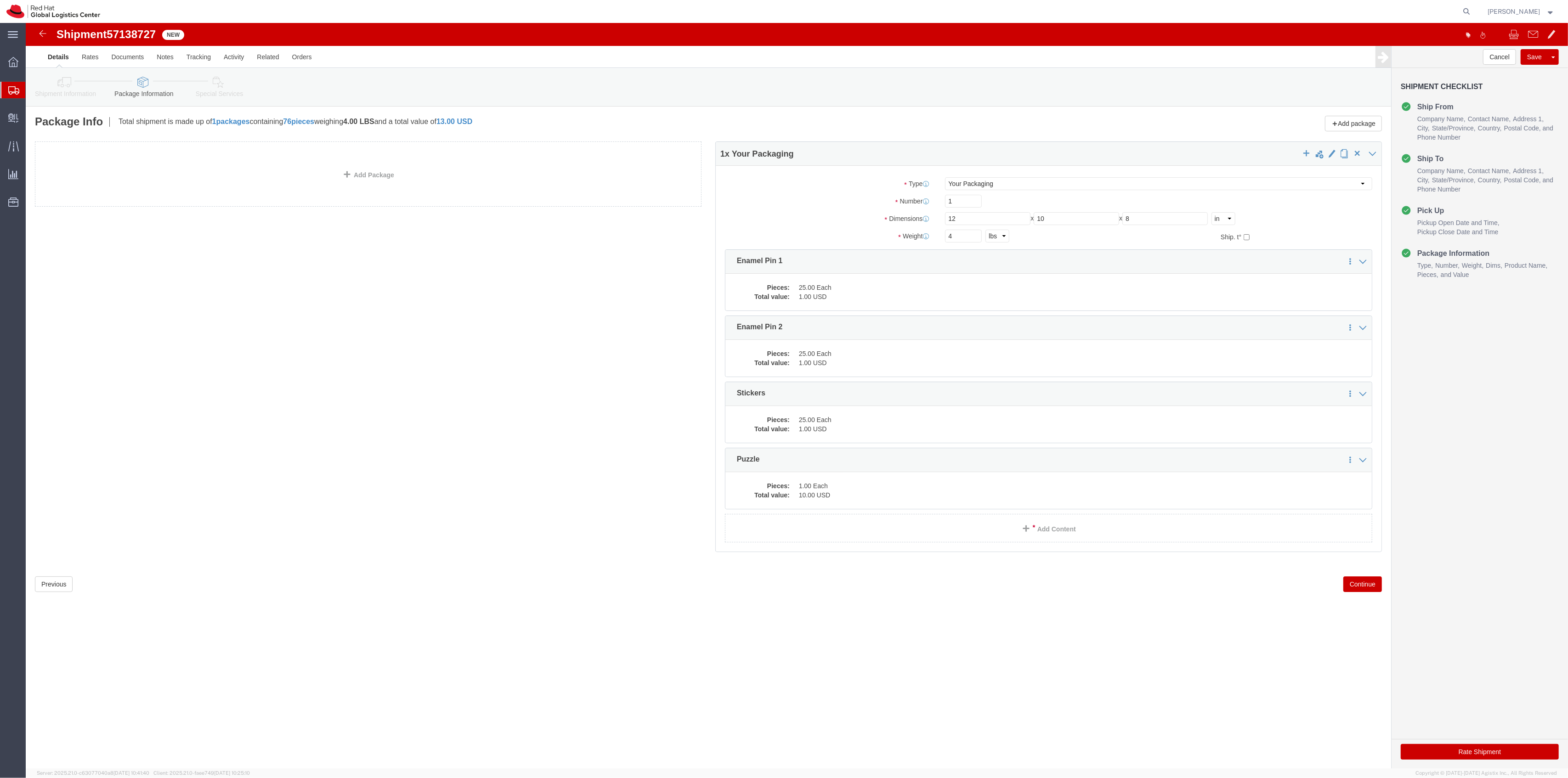
click link "Special Services"
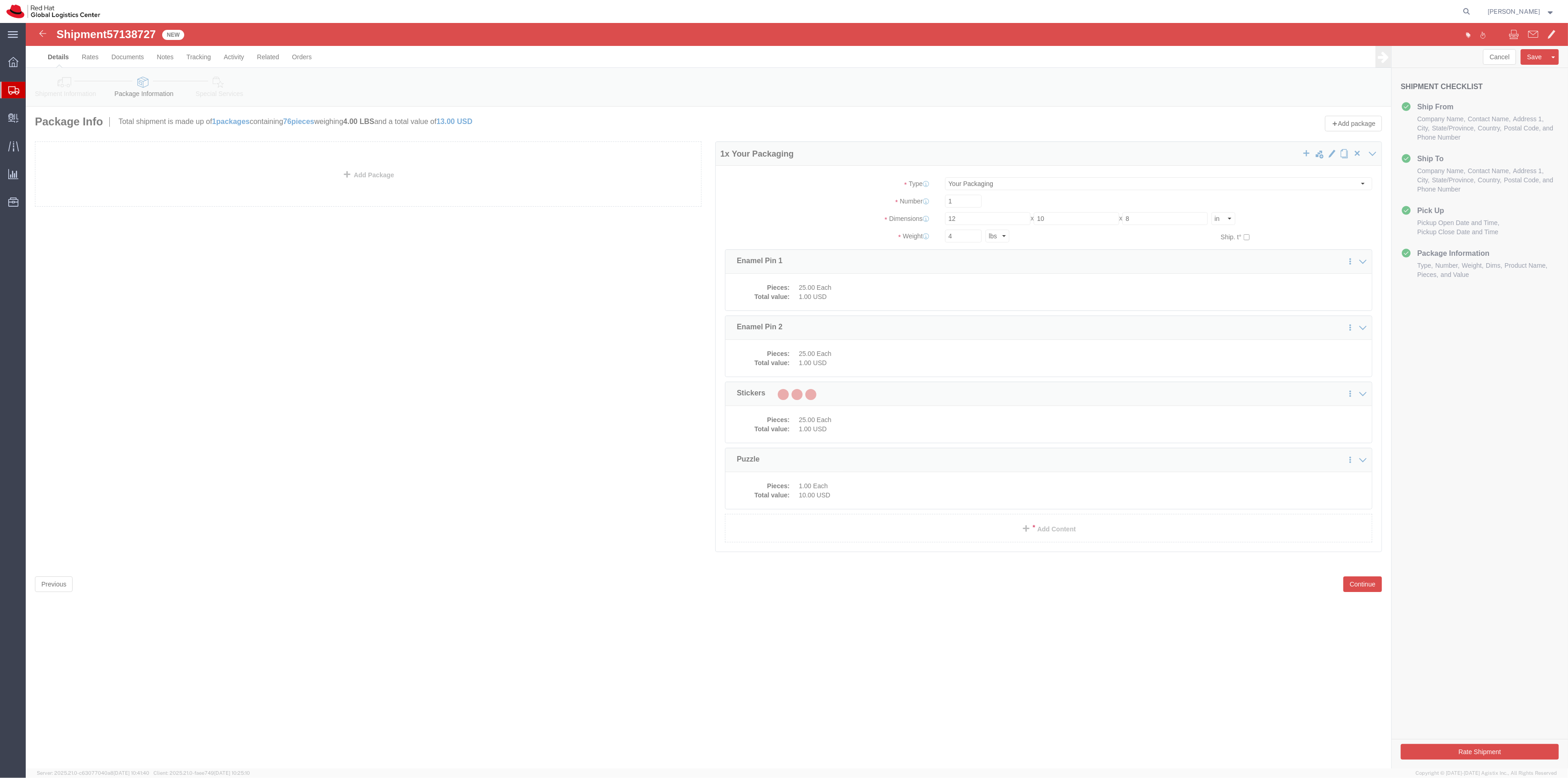
select select
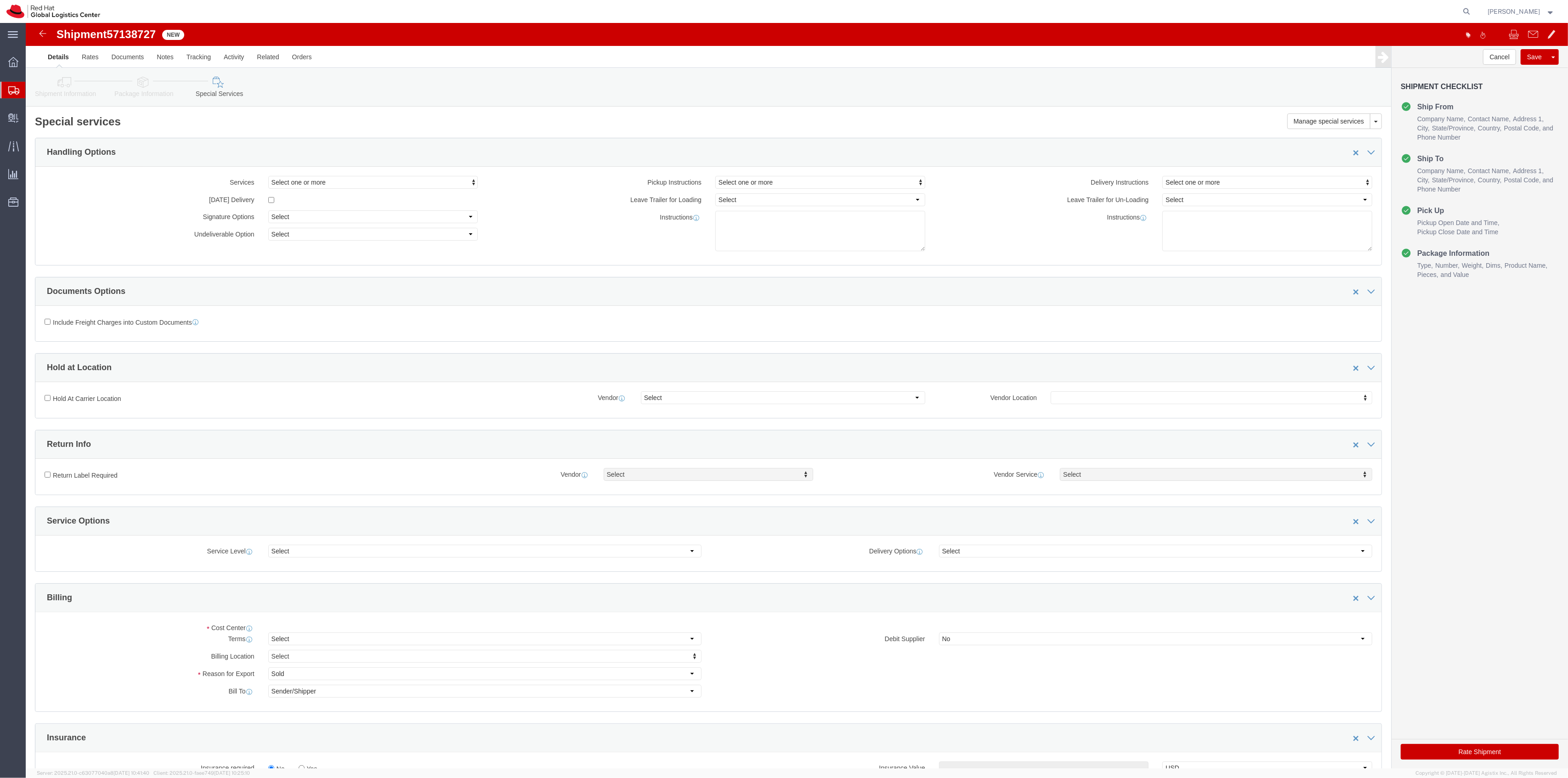
select select "COSTCENTER"
click div "Select Buyer Cost Center Department Operations Number Order Number Sales Person…"
type input "821"
click button "Rate Shipment"
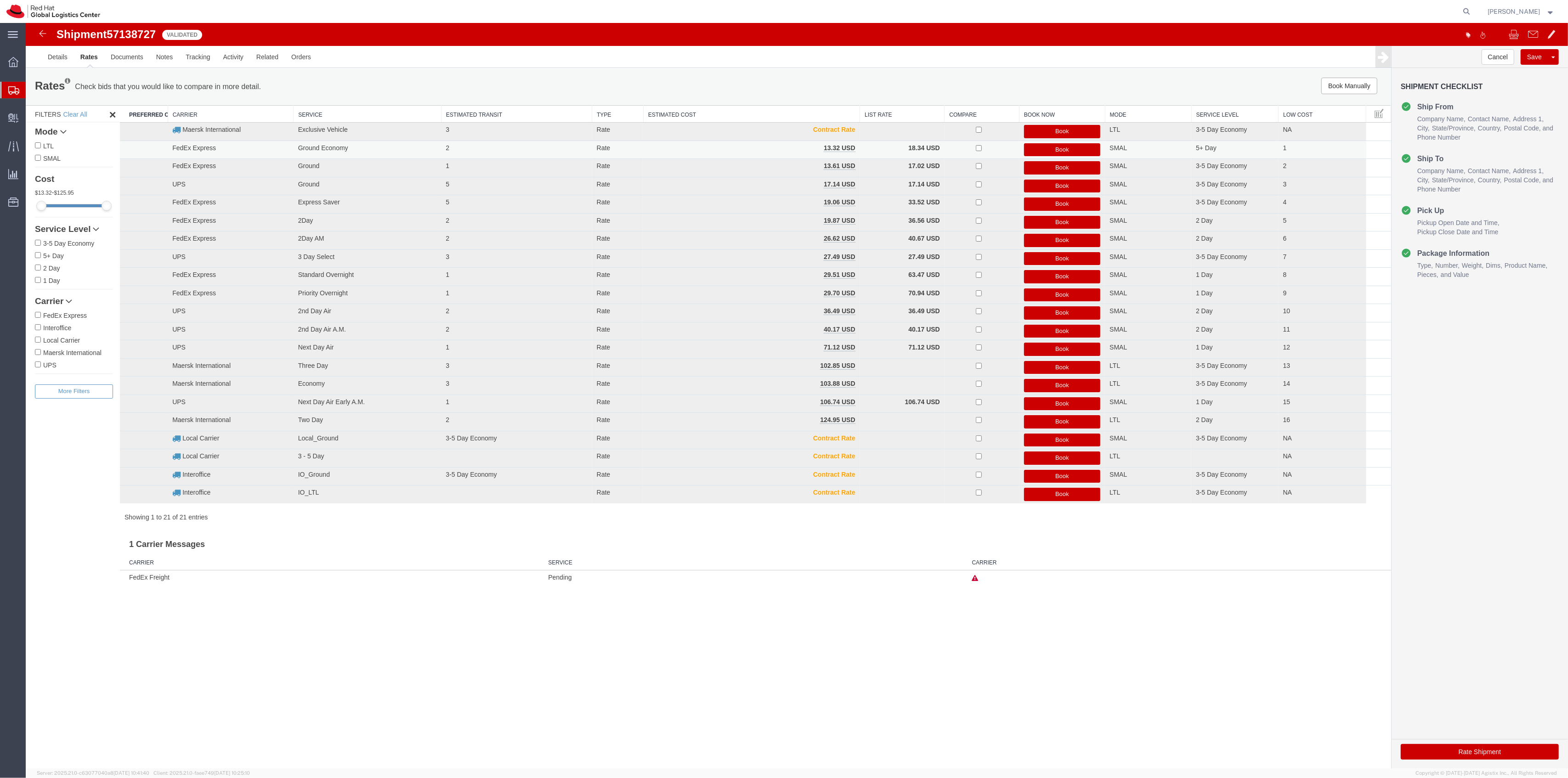
click at [1028, 146] on button "Book" at bounding box center [1062, 149] width 77 height 13
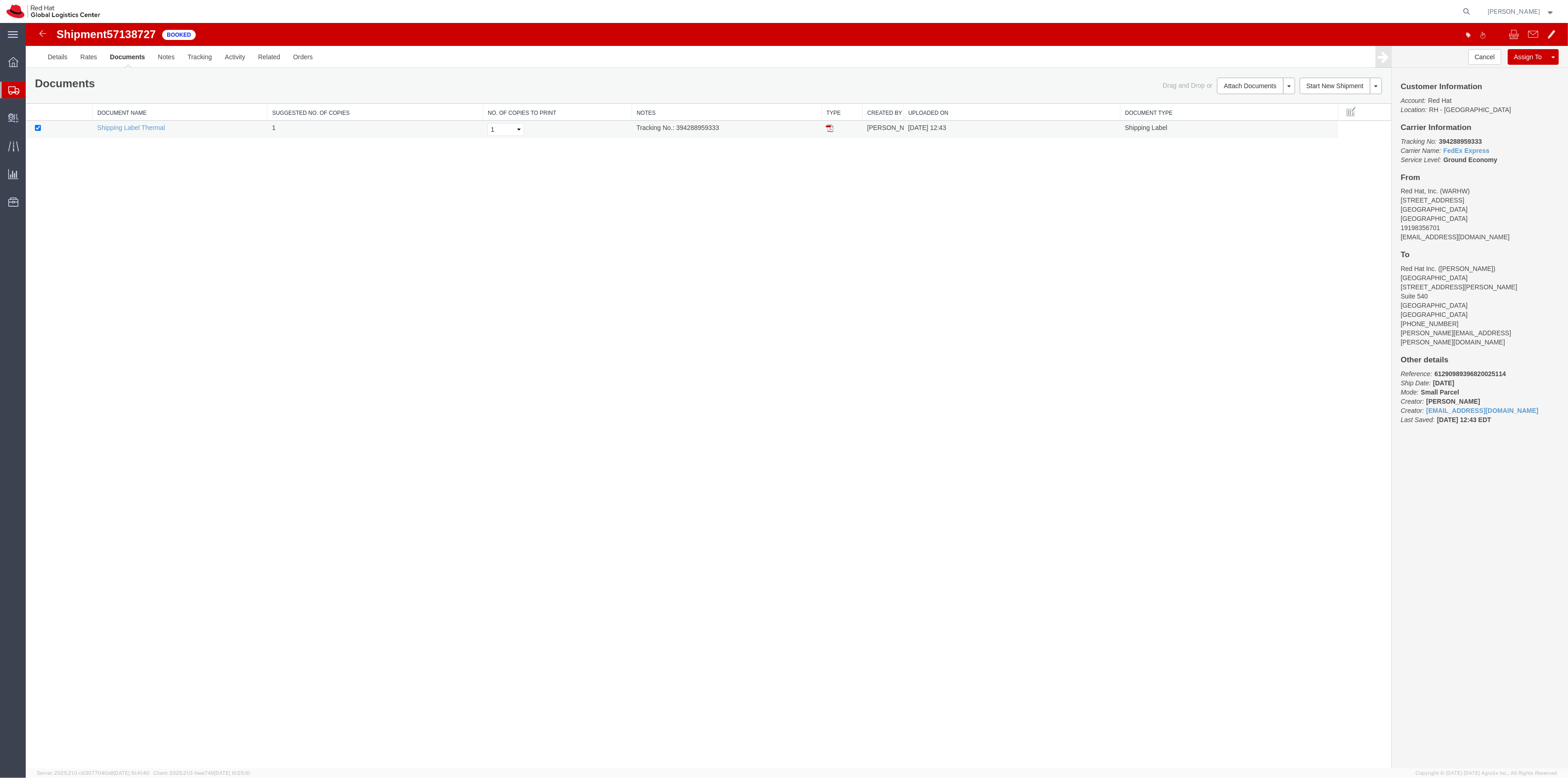
click at [826, 130] on img at bounding box center [829, 128] width 8 height 8
click at [702, 129] on td "Tracking No.: 394288959333" at bounding box center [727, 130] width 190 height 18
copy td "394288959333"
click at [1175, 313] on div "Shipment 57138727 1 of 1 Booked Details Rates Documents Notes Tracking Activity…" at bounding box center [797, 396] width 1542 height 746
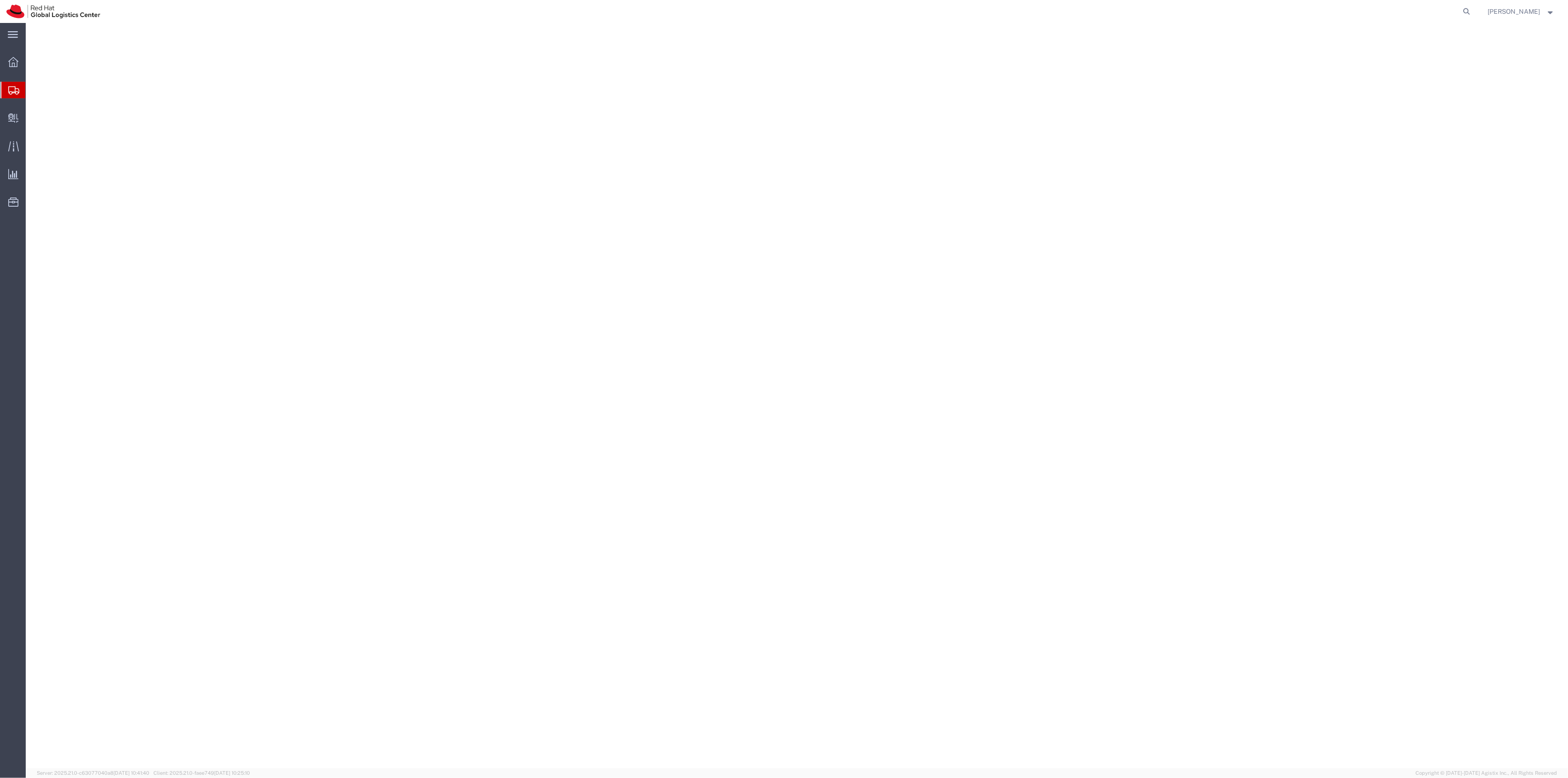
select select "38014"
select select
select select "38014"
select select
select select "38014"
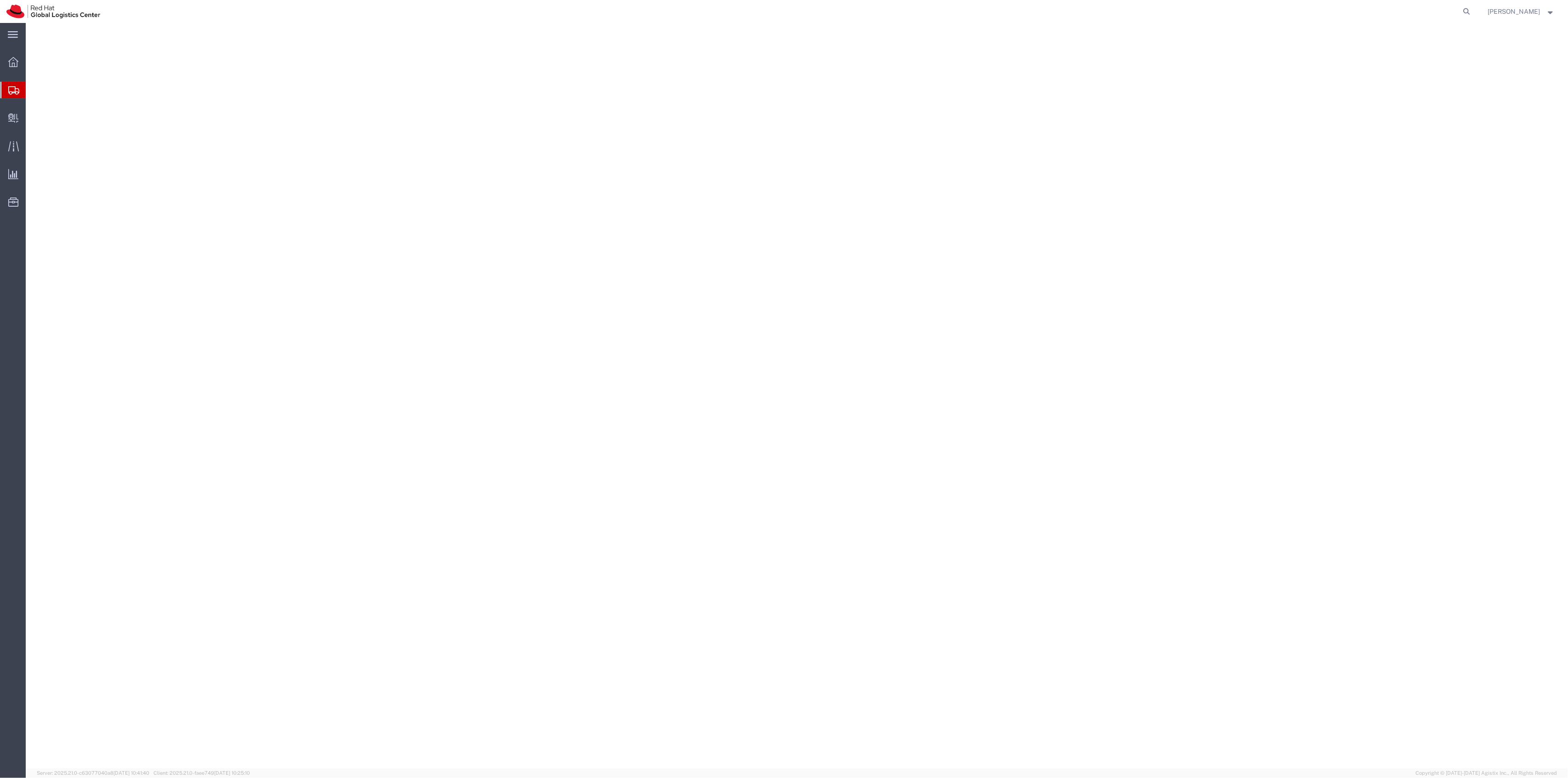
select select
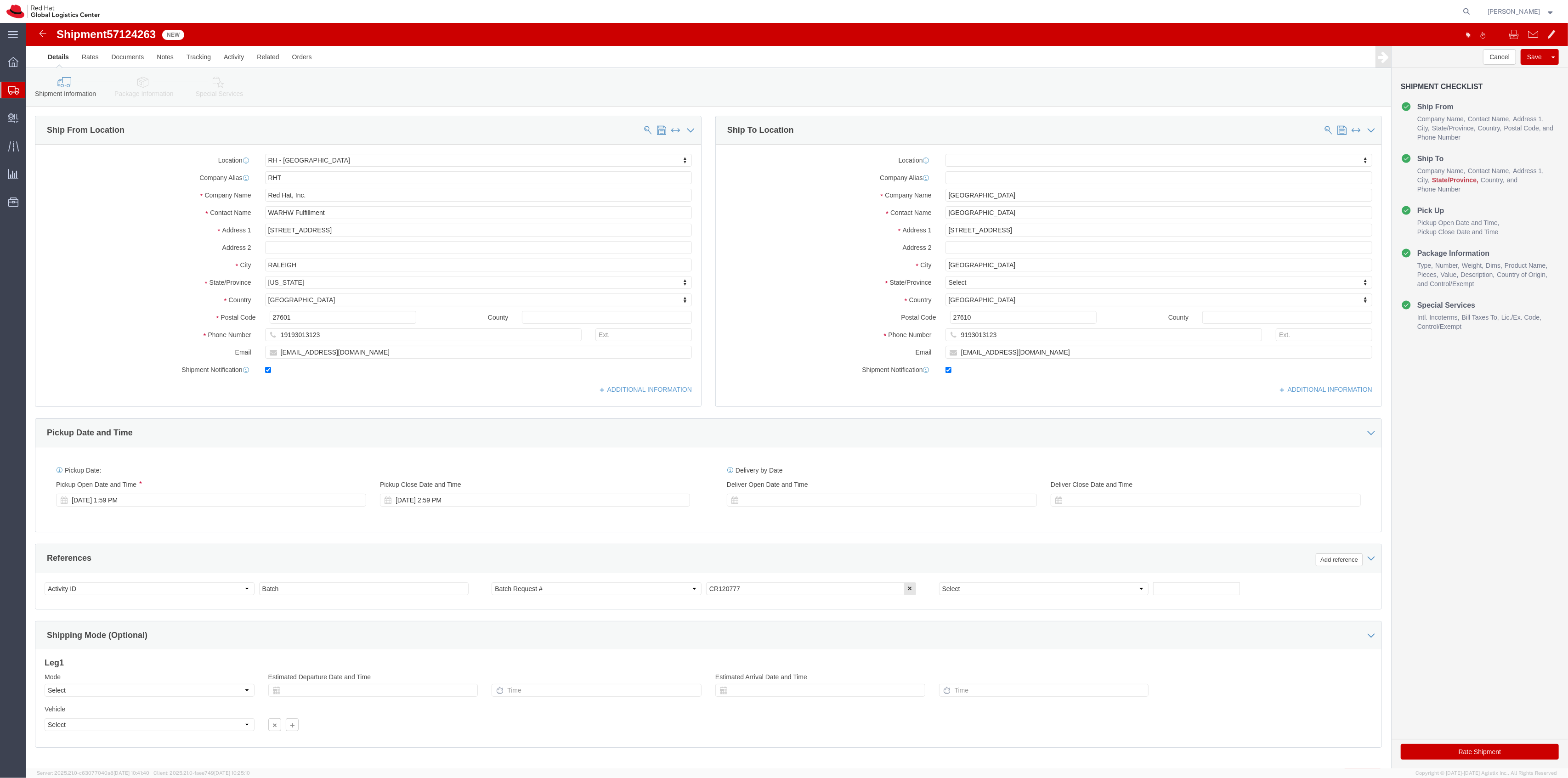
click icon
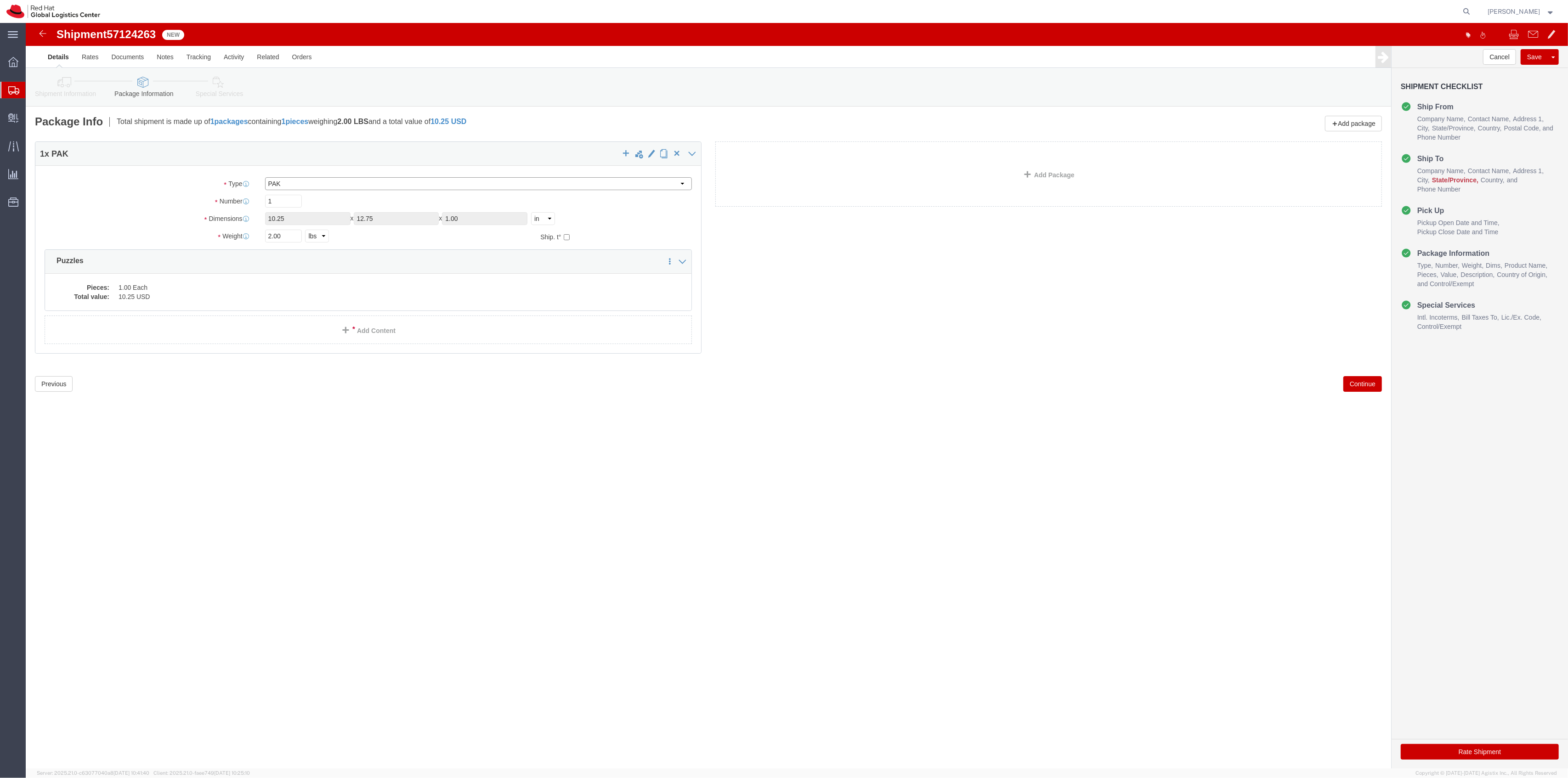
click select "Select Case(s) Crate(s) Envelope Large Box Medium Box PAK Skid(s) Small Box Sma…"
select select "YRPK"
click select "Select Case(s) Crate(s) Envelope Large Box Medium Box PAK Skid(s) Small Box Sma…"
drag, startPoint x: 270, startPoint y: 197, endPoint x: 199, endPoint y: 178, distance: 73.5
click div "Package Type Select Case(s) Crate(s) Envelope Large Box Medium Box PAK Skid(s) …"
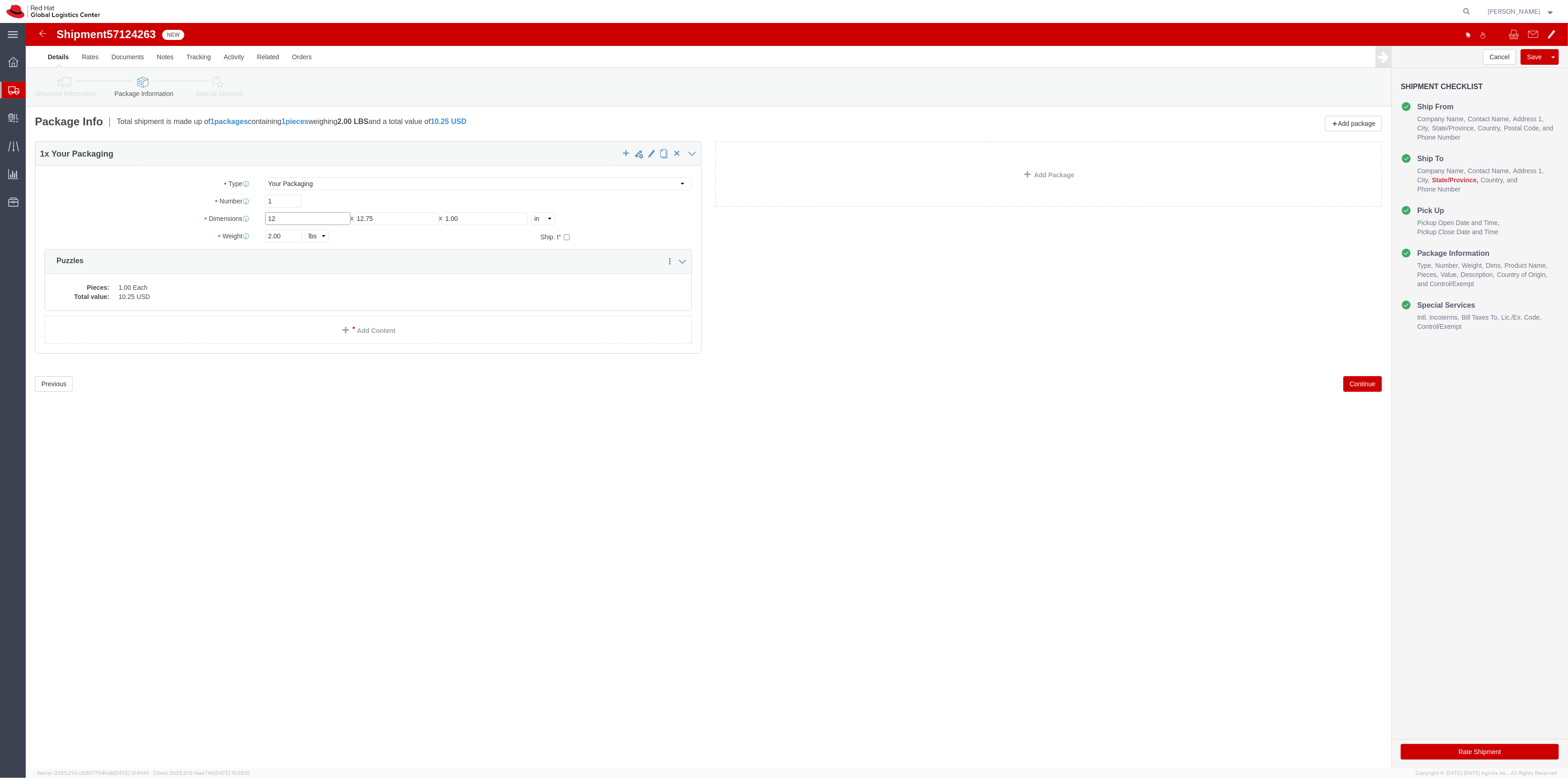
type input "12"
type input "10"
type input "8"
type input "4"
click link "Add Content"
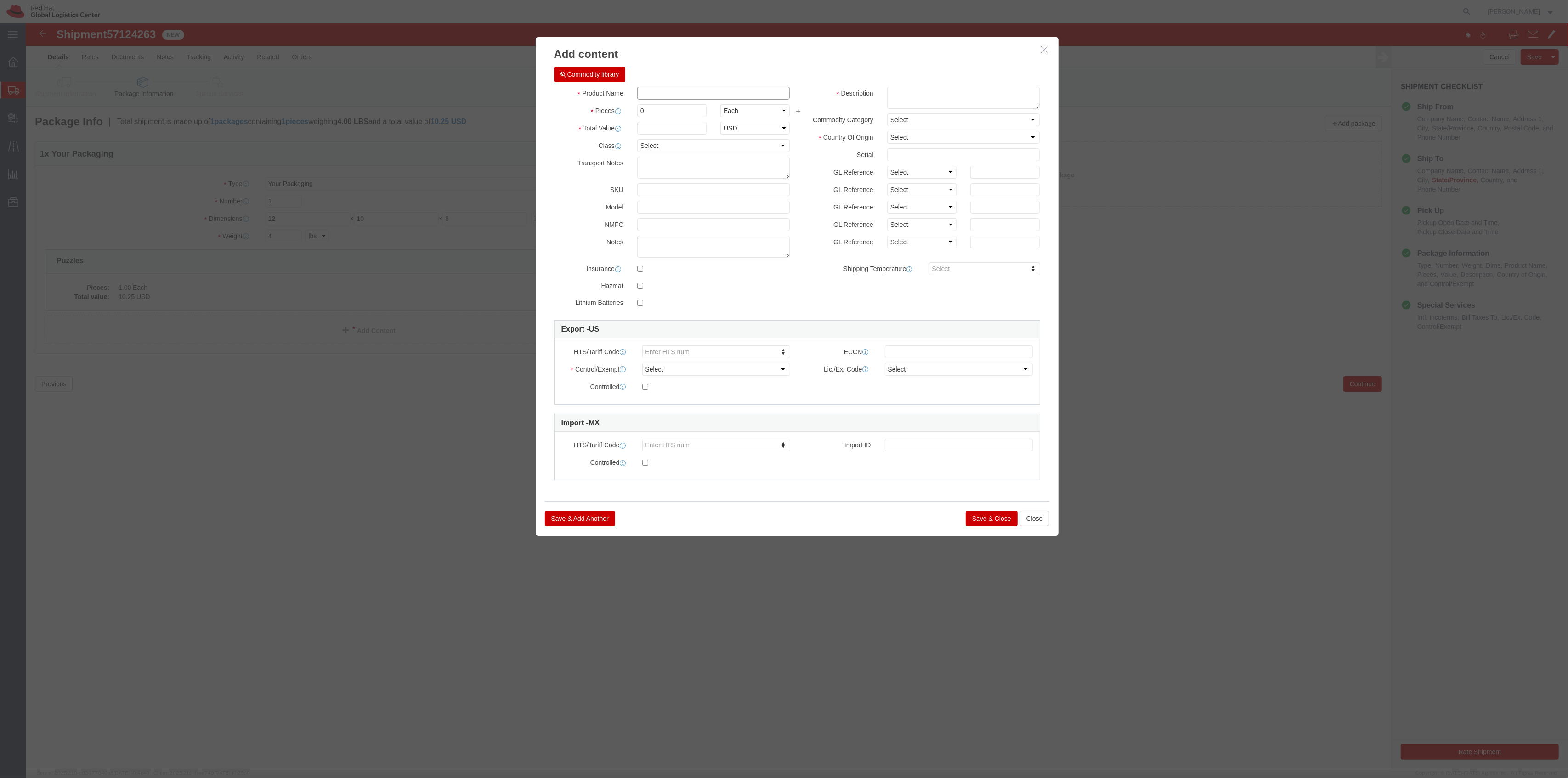
click input "text"
type input "Enamel Pin 1"
type input "50"
type input "1"
click div "Save & Add Another Save & Close Close"
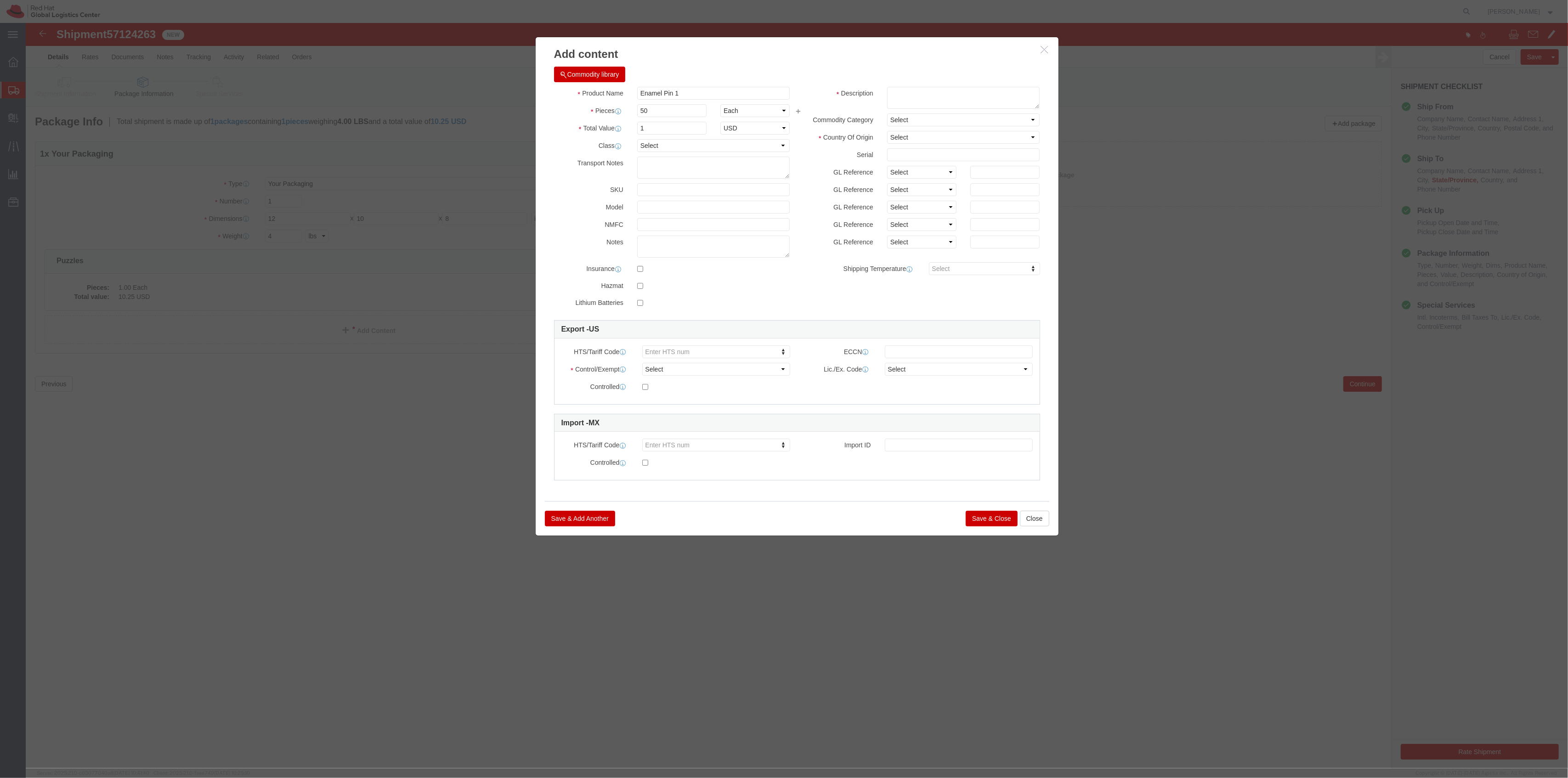
click button "Save & Close"
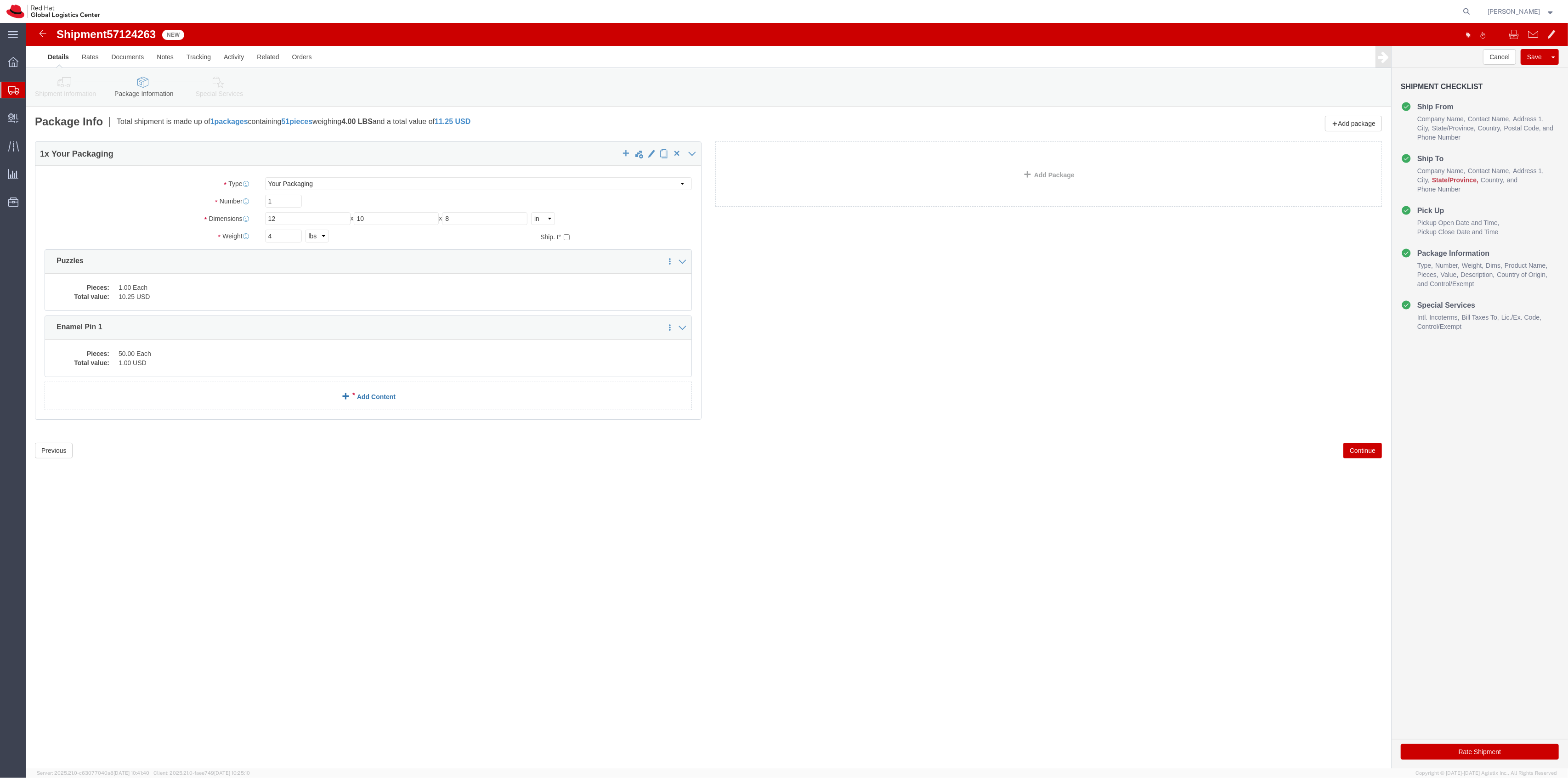
click link "Add Content"
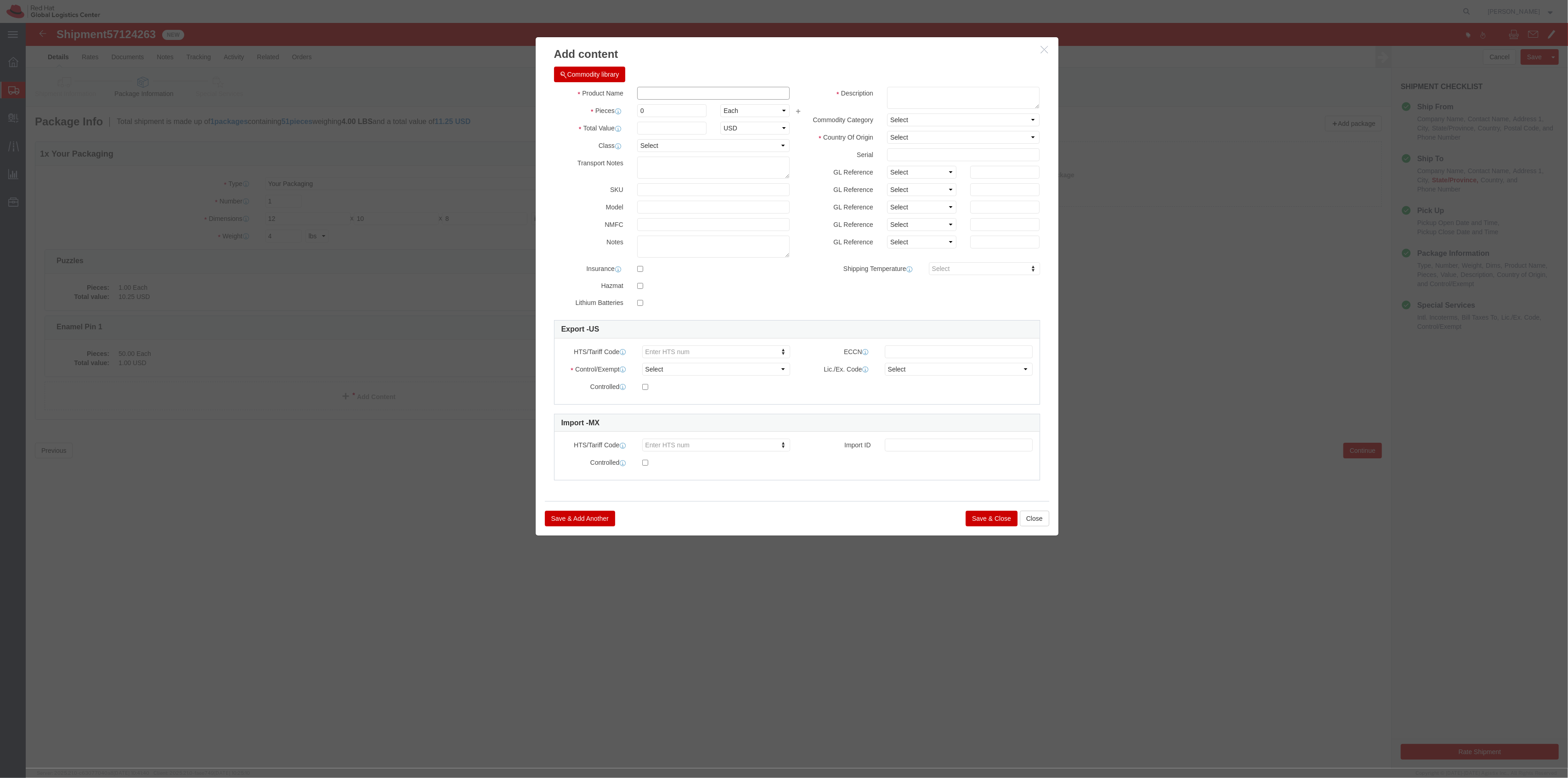
click input "text"
type input "Enamel Pin 2"
drag, startPoint x: 631, startPoint y: 85, endPoint x: 513, endPoint y: 76, distance: 118.3
click div "Commodity library Product Name Enamel Pin 2 Pieces 0 Select Bag Barrels 100Boar…"
type input "50"
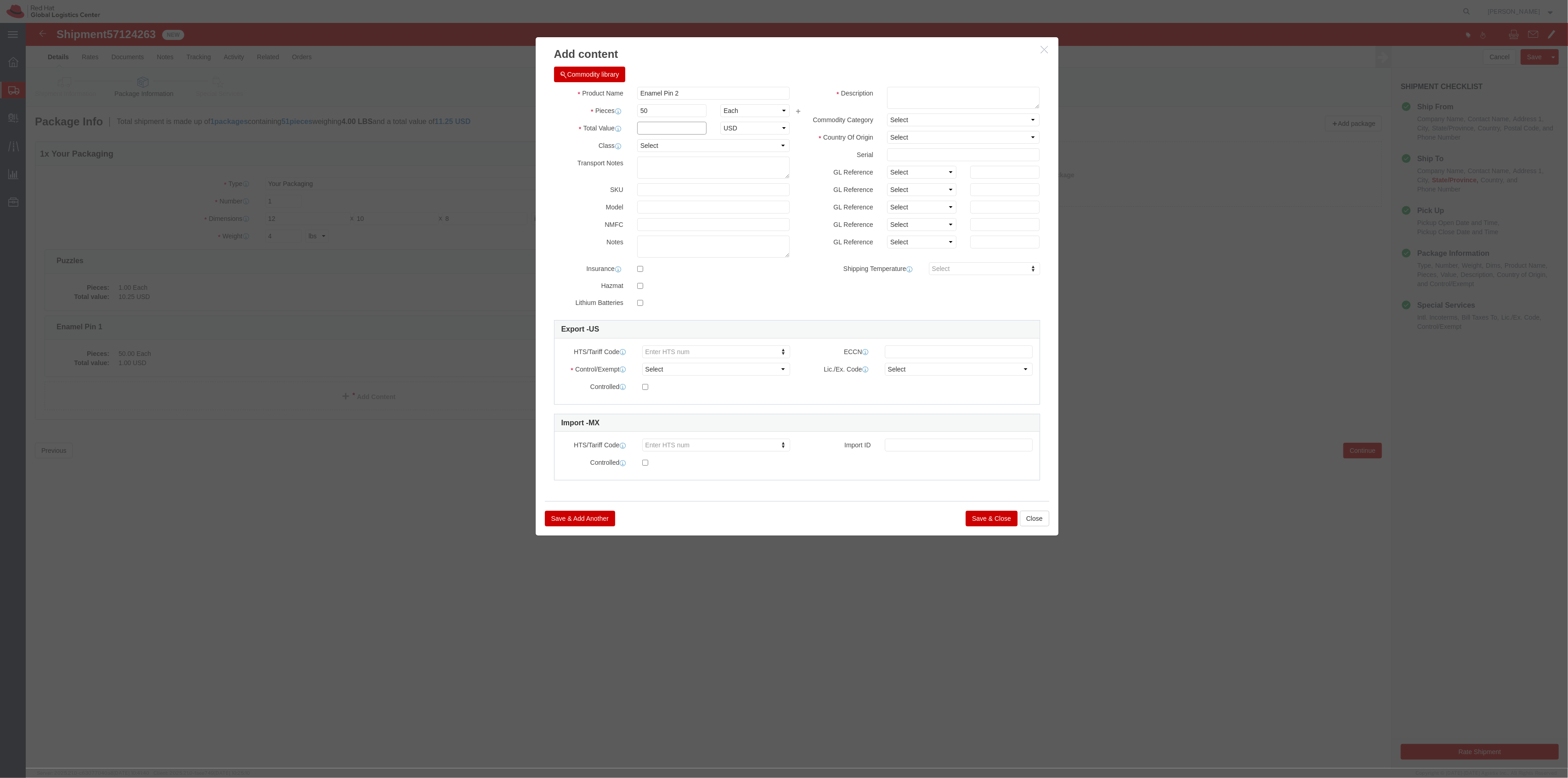
click input "text"
type input "1"
click button "Save & Close"
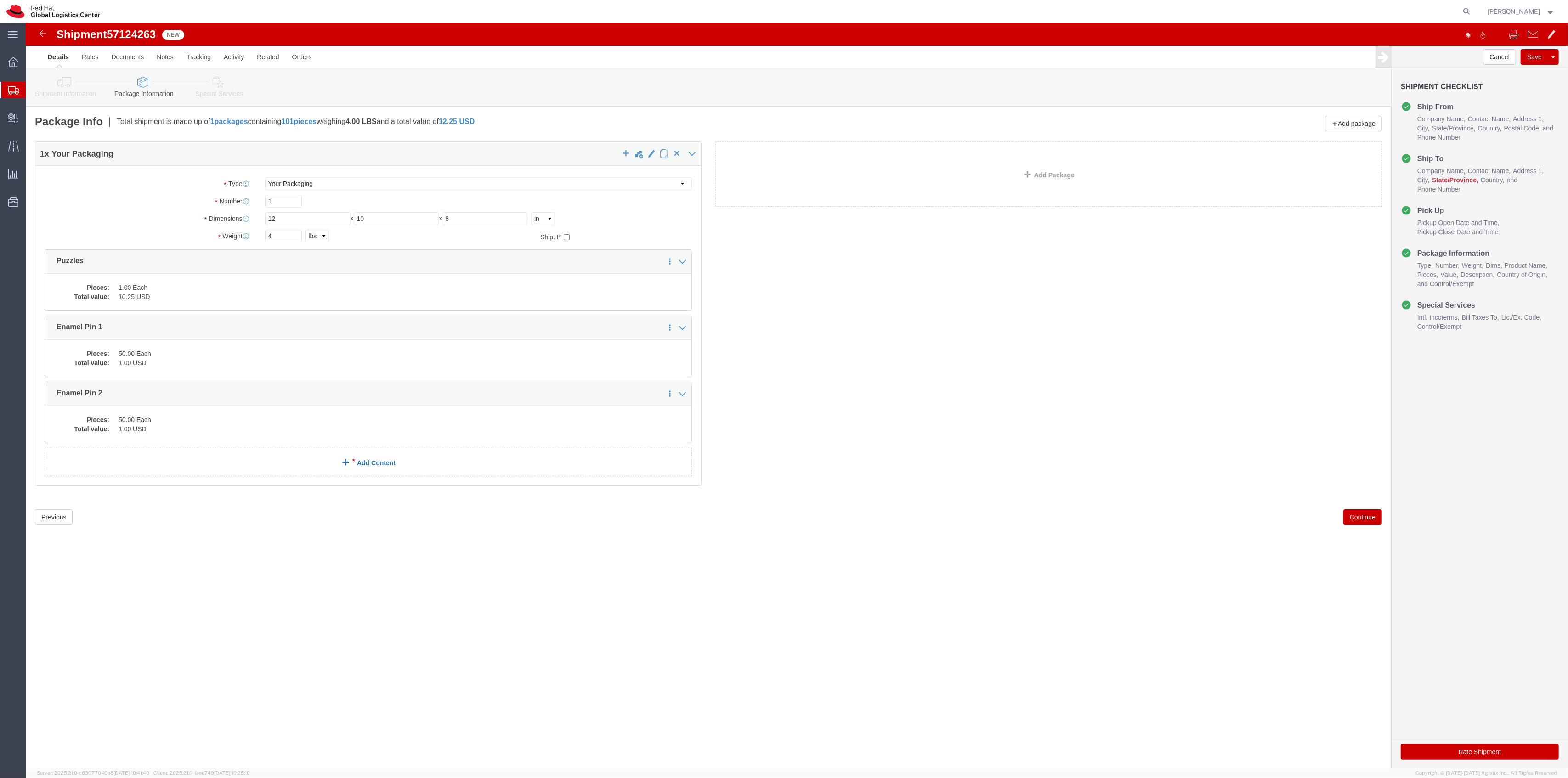
click div "1 x Your Packaging Package Type Select Case(s) Crate(s) Envelope Large Box Medi…"
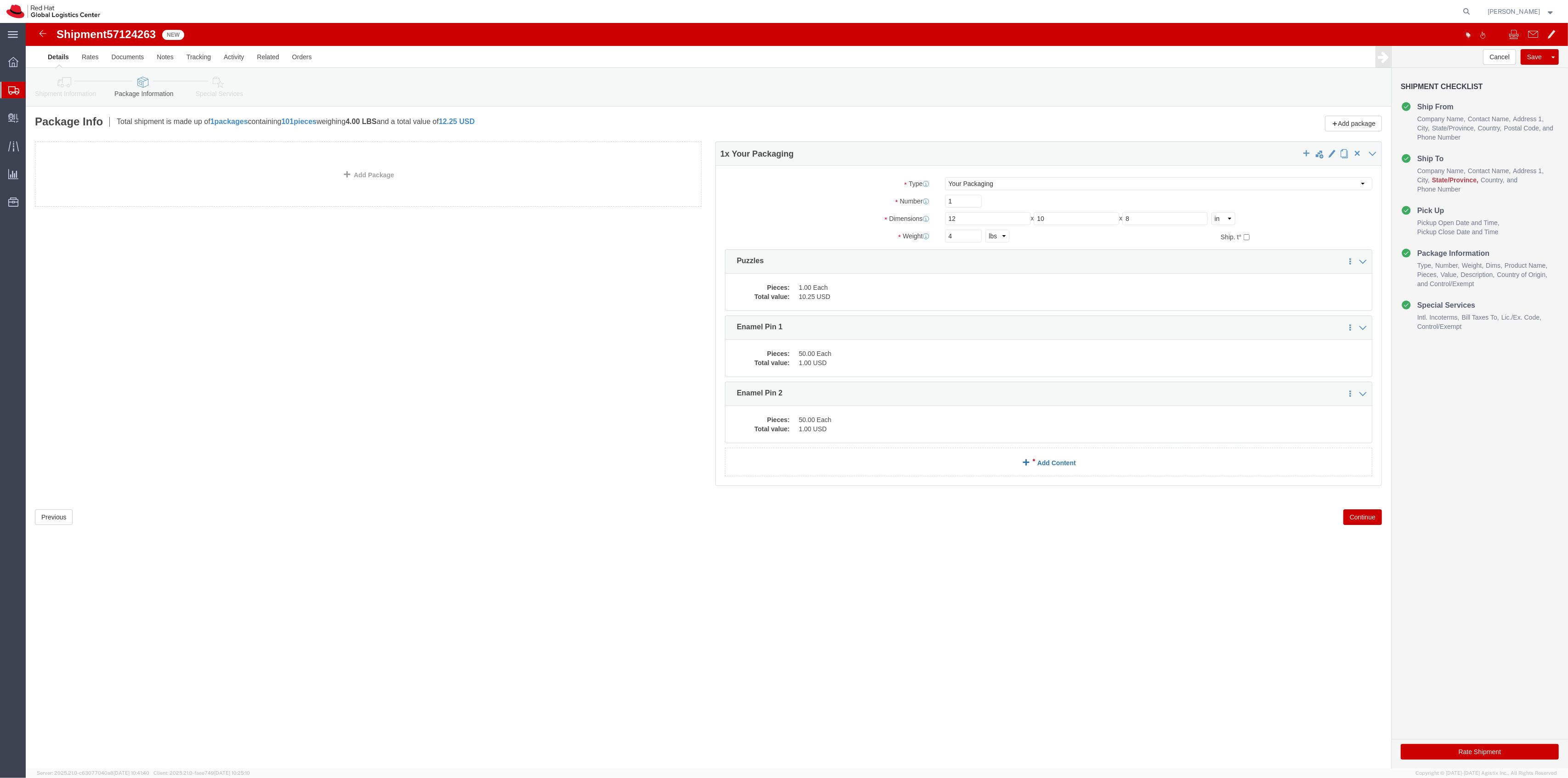
click link "Add Content"
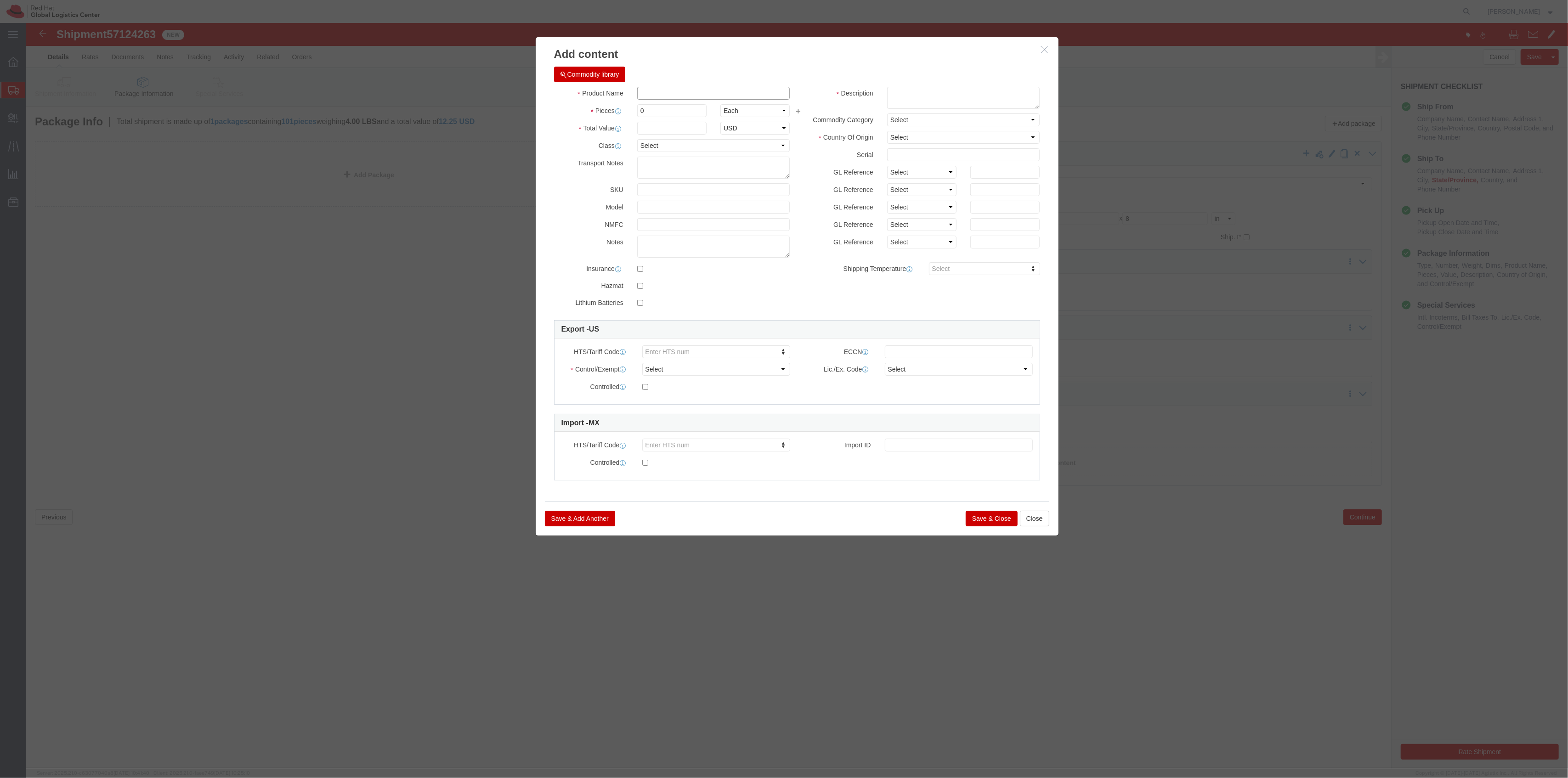
click input "text"
type input "Stickers"
type input "50"
click input "text"
type input "1"
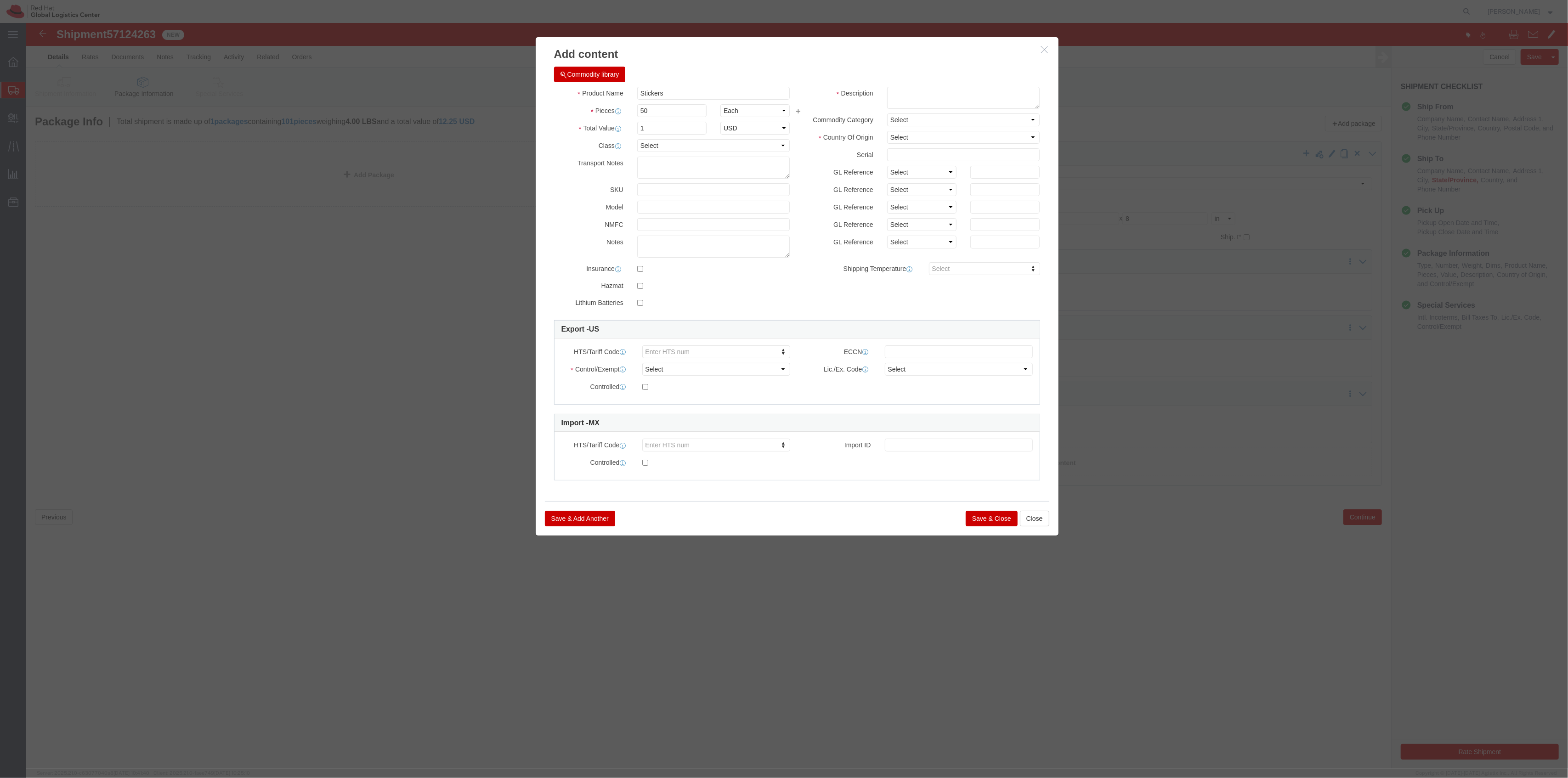
click button "Save & Close"
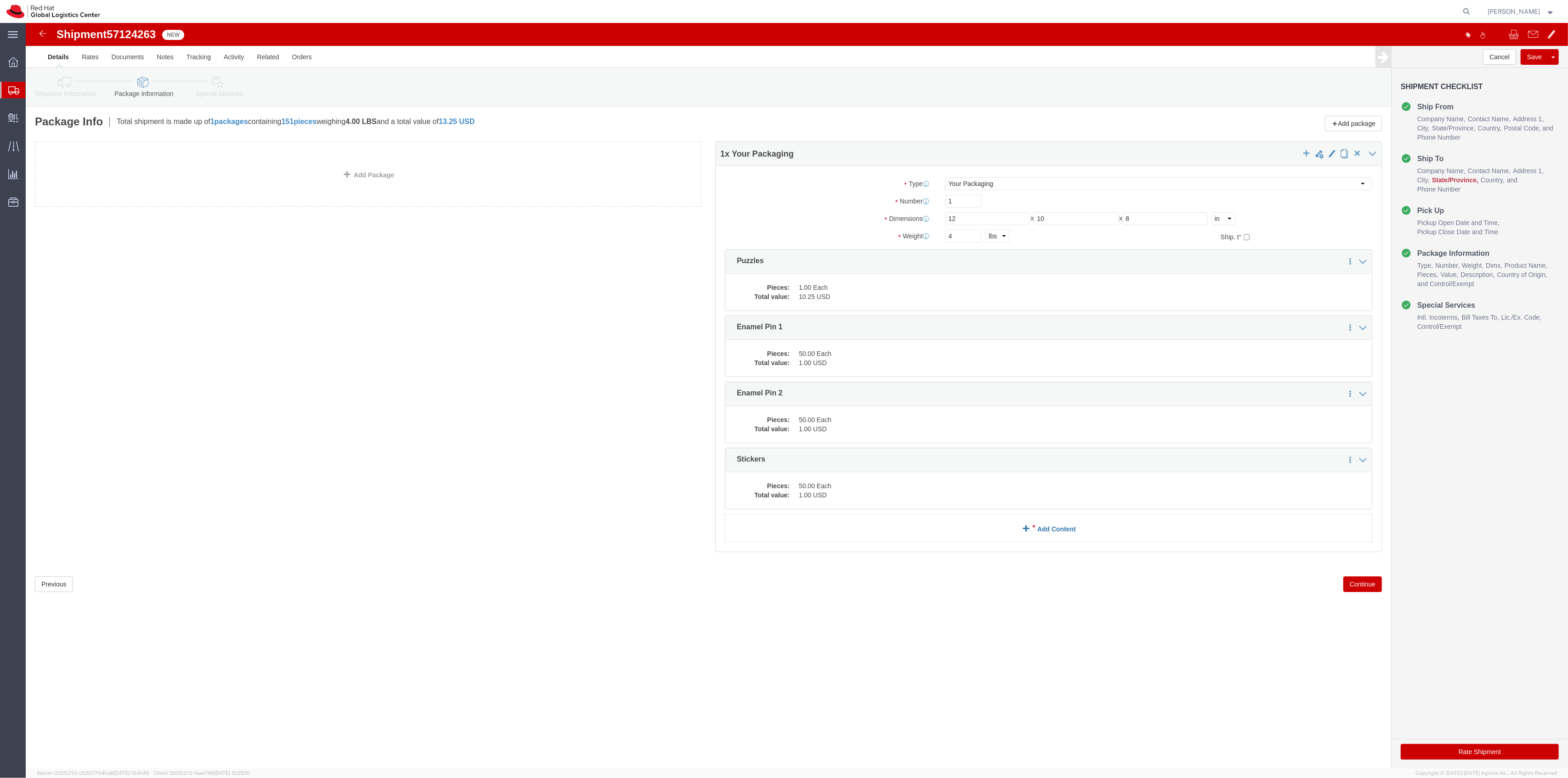
click link "Add Content"
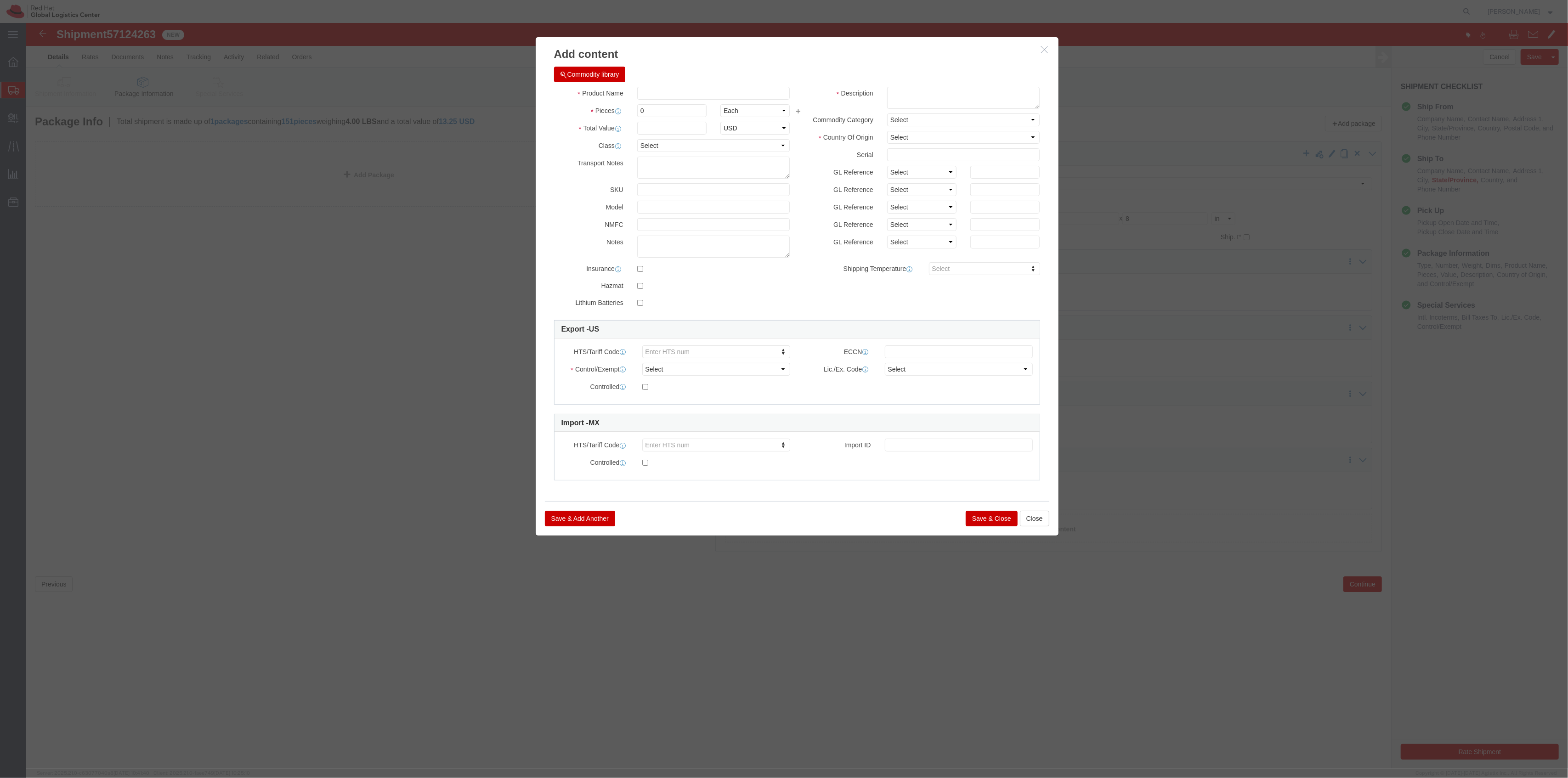
click div "Commodity library"
click input "text"
type input "T-Shirt - S"
drag, startPoint x: 623, startPoint y: 90, endPoint x: 590, endPoint y: 84, distance: 33.5
click div "Pieces 0 Select Bag Barrels 100Board Feet Bottle Box Blister Pack Carats Can Ca…"
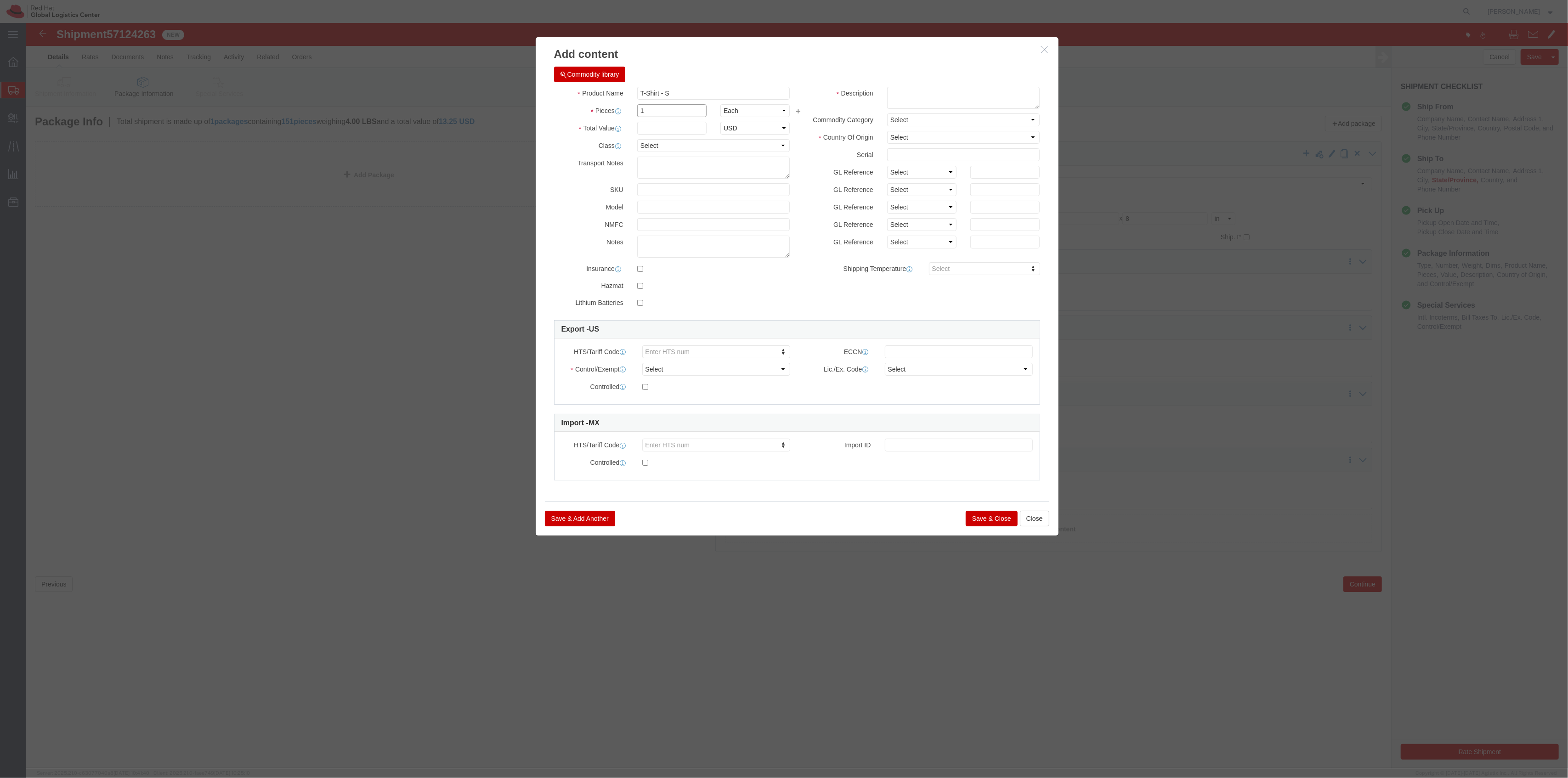
type input "1"
click input "text"
click div "23.71"
click input "23.71"
type input "23.75"
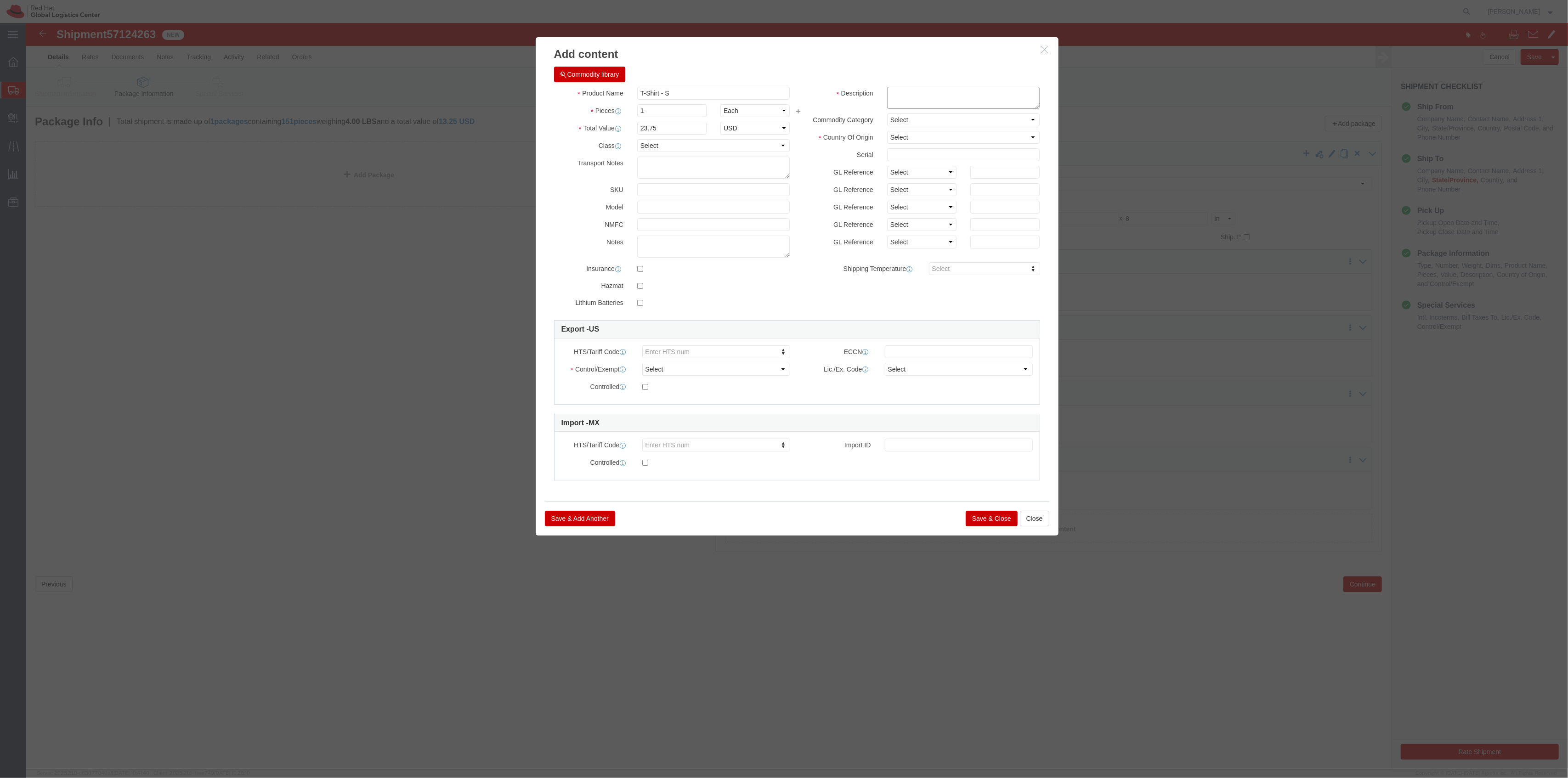
click textarea
paste textarea "90 Cotton | 10 Polyestor"
type textarea "90 Cotton | 10 Polyestor"
click select "Select"
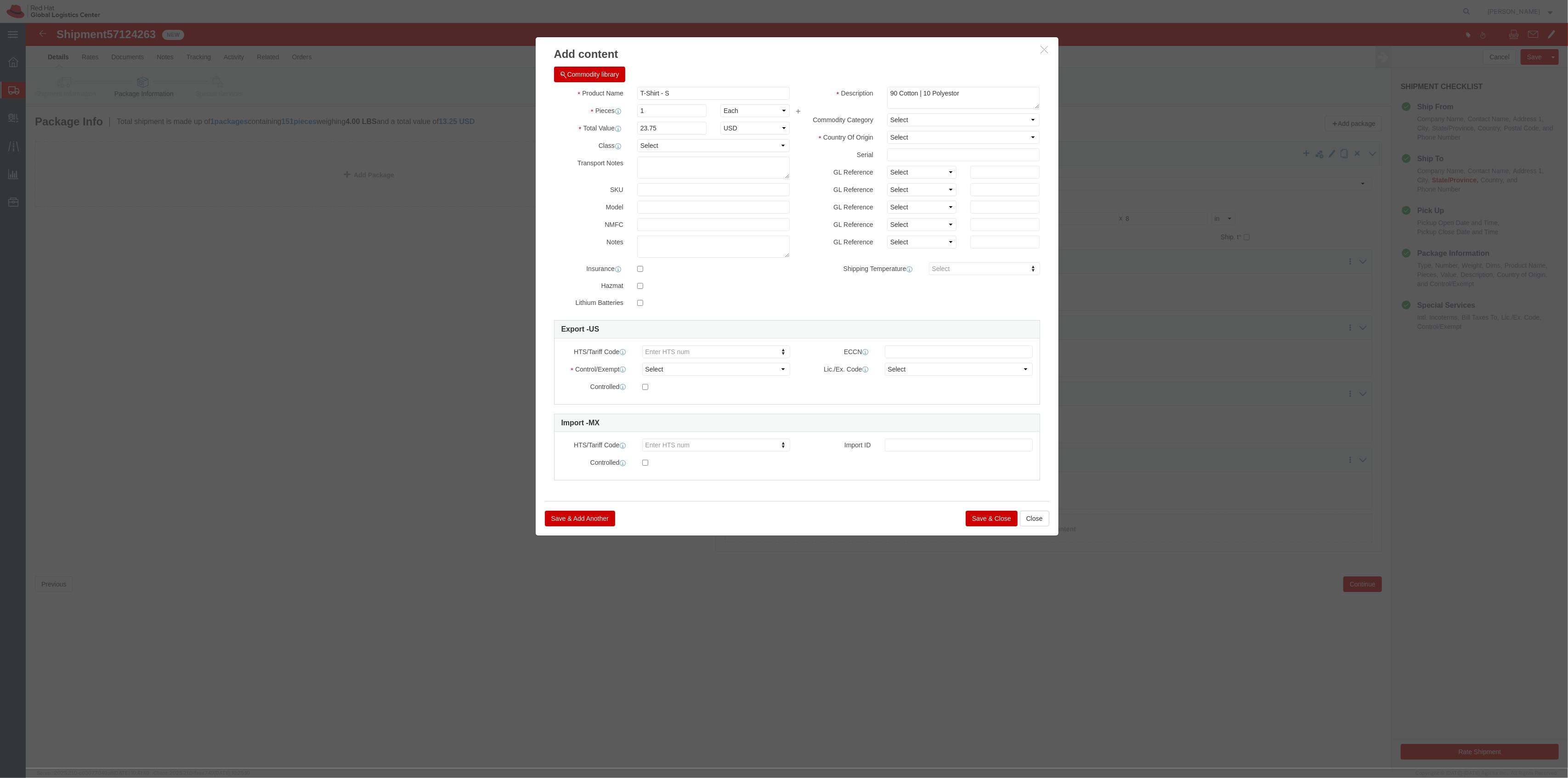
drag, startPoint x: 835, startPoint y: 112, endPoint x: 849, endPoint y: 116, distance: 14.6
click label "Country Of Origin"
click select "Select [GEOGRAPHIC_DATA] [GEOGRAPHIC_DATA] [GEOGRAPHIC_DATA] [GEOGRAPHIC_DATA] …"
select select "HN"
click select "Select [GEOGRAPHIC_DATA] [GEOGRAPHIC_DATA] [GEOGRAPHIC_DATA] [GEOGRAPHIC_DATA] …"
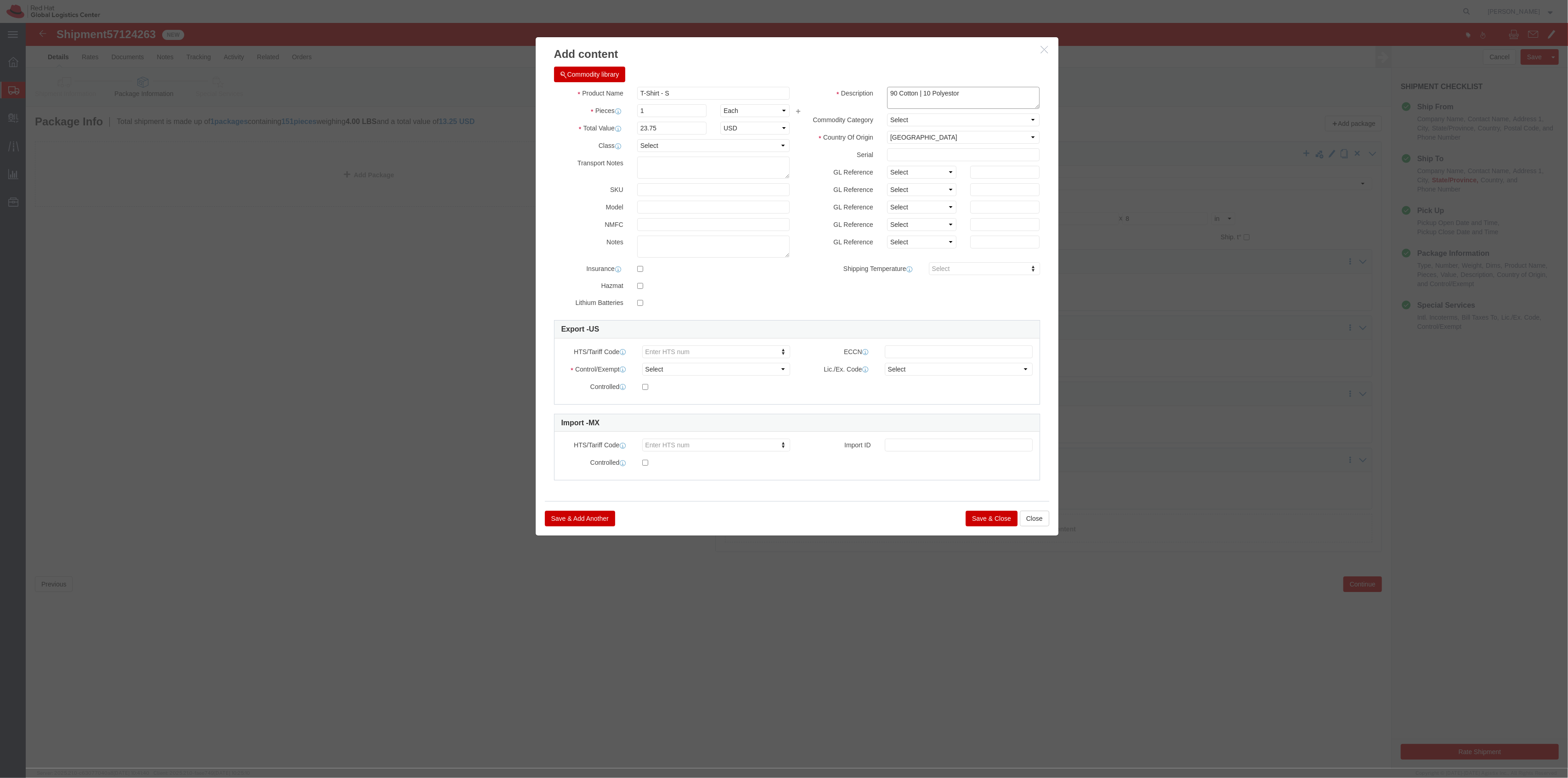
drag, startPoint x: 956, startPoint y: 85, endPoint x: 841, endPoint y: 82, distance: 115.0
click div "Description 90 Cotton | 10 Polyestor"
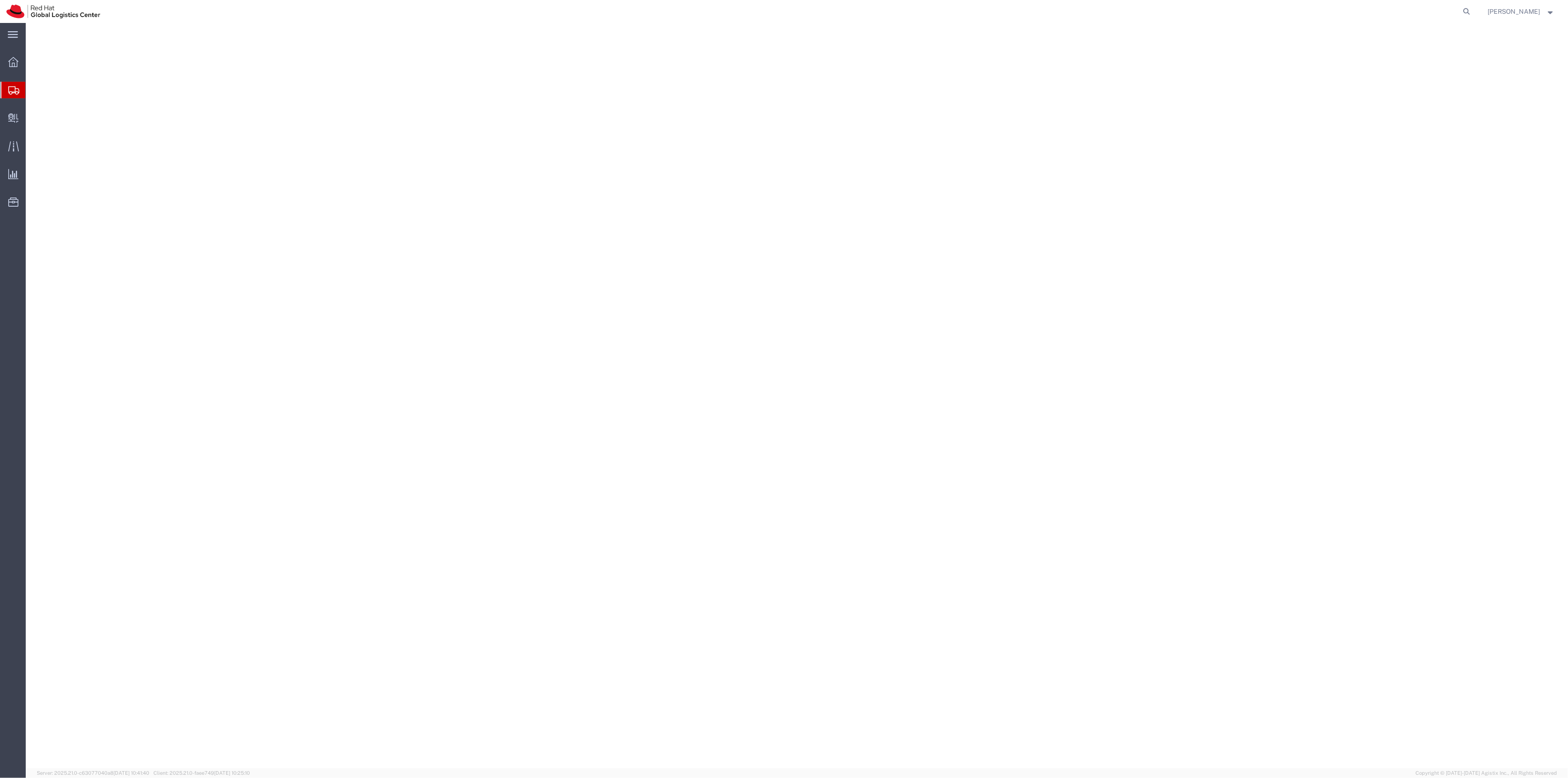
select select "38014"
select select
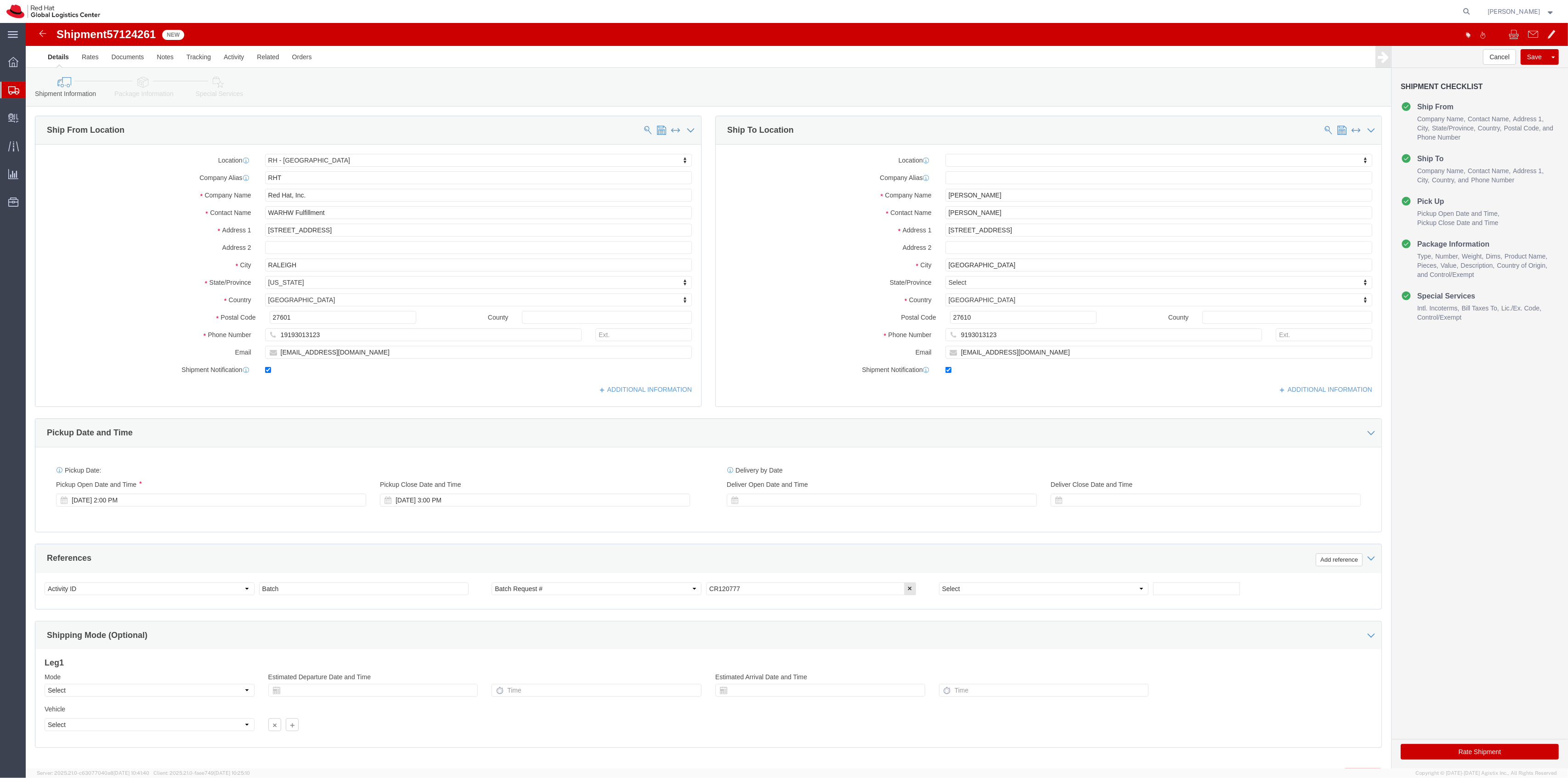
click icon
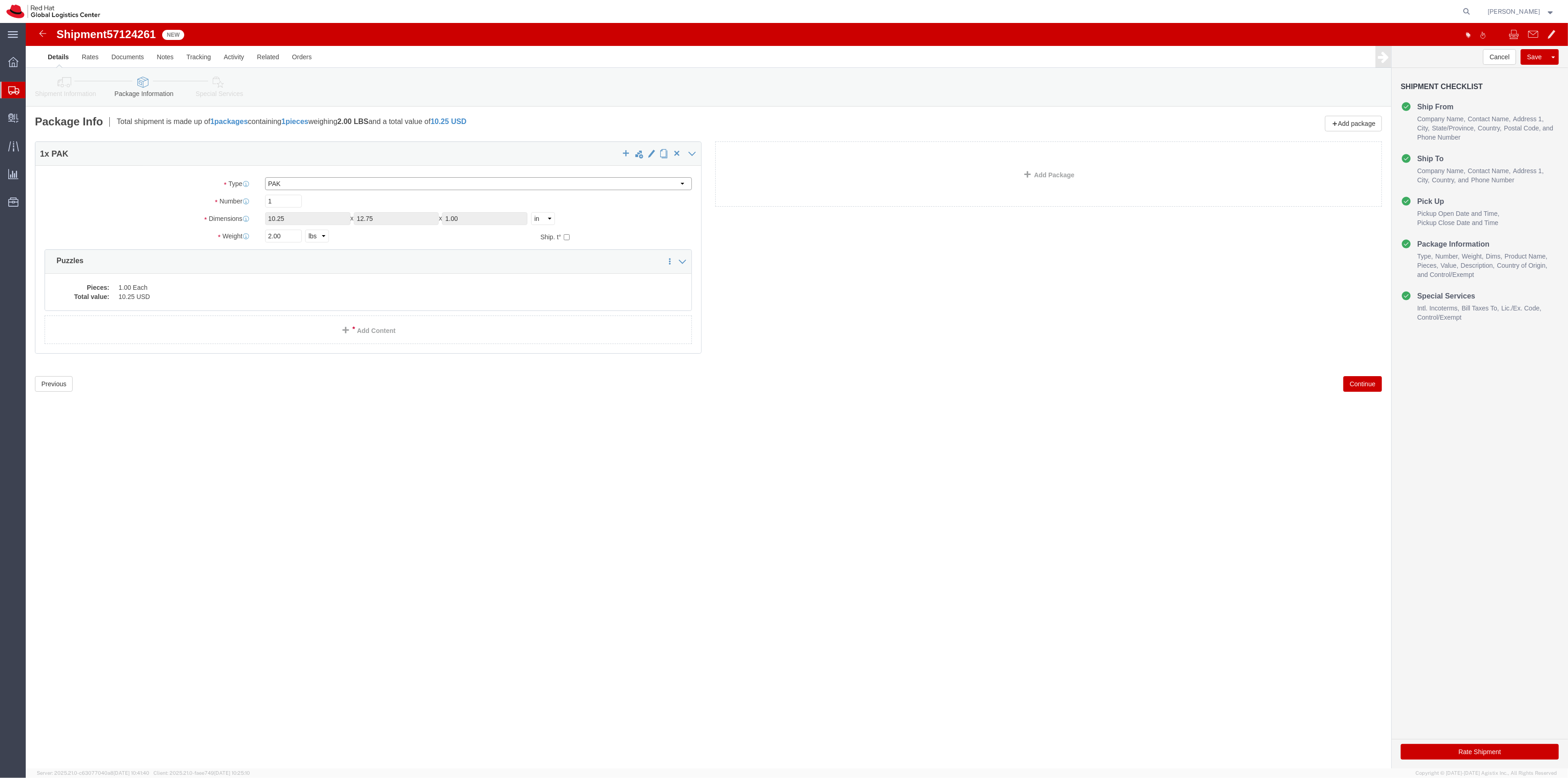
click select "Select Case(s) Crate(s) Envelope Large Box Medium Box PAK Skid(s) Small Box Sma…"
select select "YRPK"
click select "Select Case(s) Crate(s) Envelope Large Box Medium Box PAK Skid(s) Small Box Sma…"
drag, startPoint x: 282, startPoint y: 191, endPoint x: 200, endPoint y: 184, distance: 82.3
click div "Package Type Select Case(s) Crate(s) Envelope Large Box Medium Box PAK Skid(s) …"
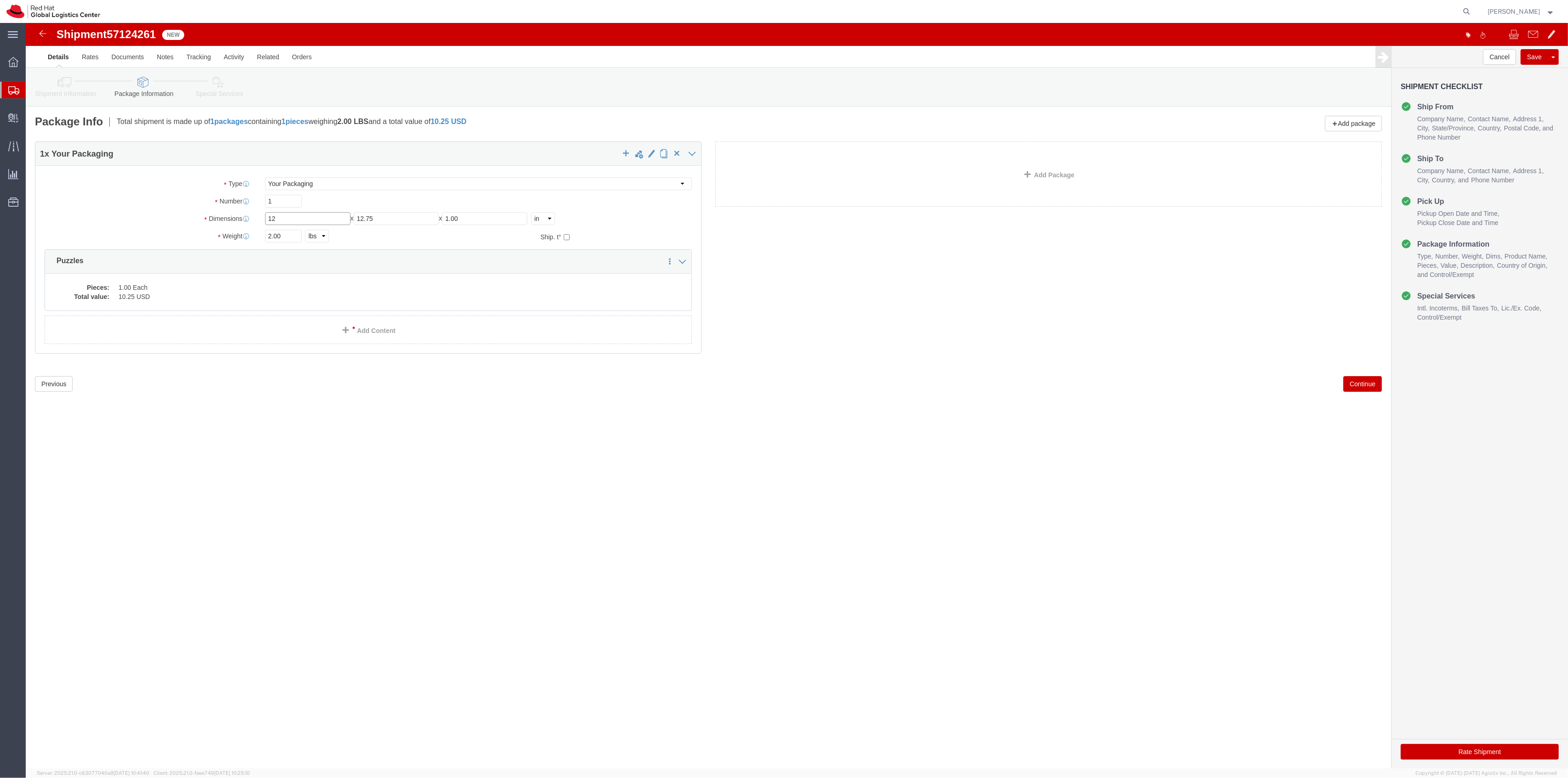
type input "12"
type input "10"
type input "8"
type input "3"
click link "Add Content"
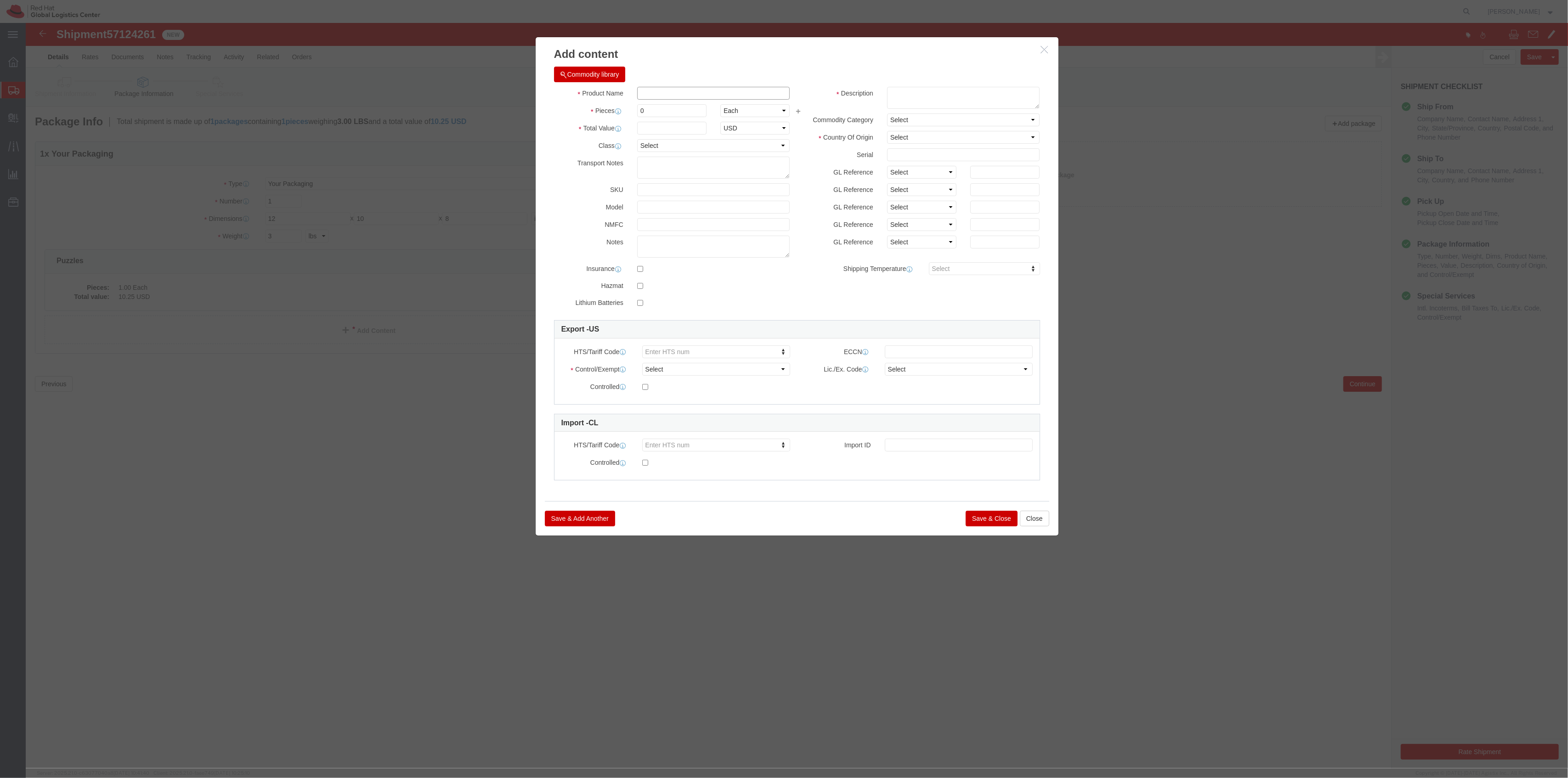
click input "text"
type input "Enamel Pin 1"
type input "50"
click input "1"
type input "1"
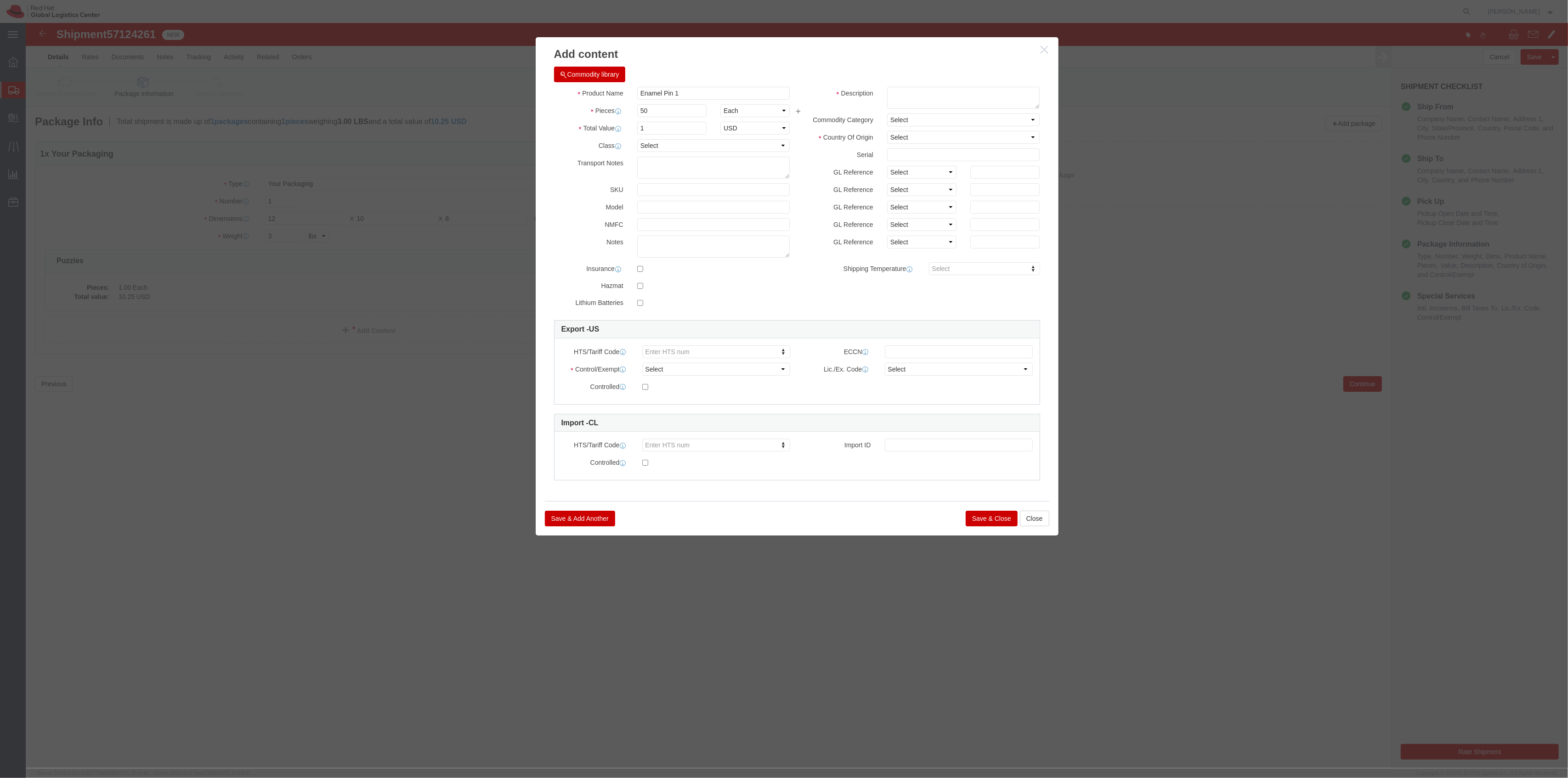
click button "Save & Close"
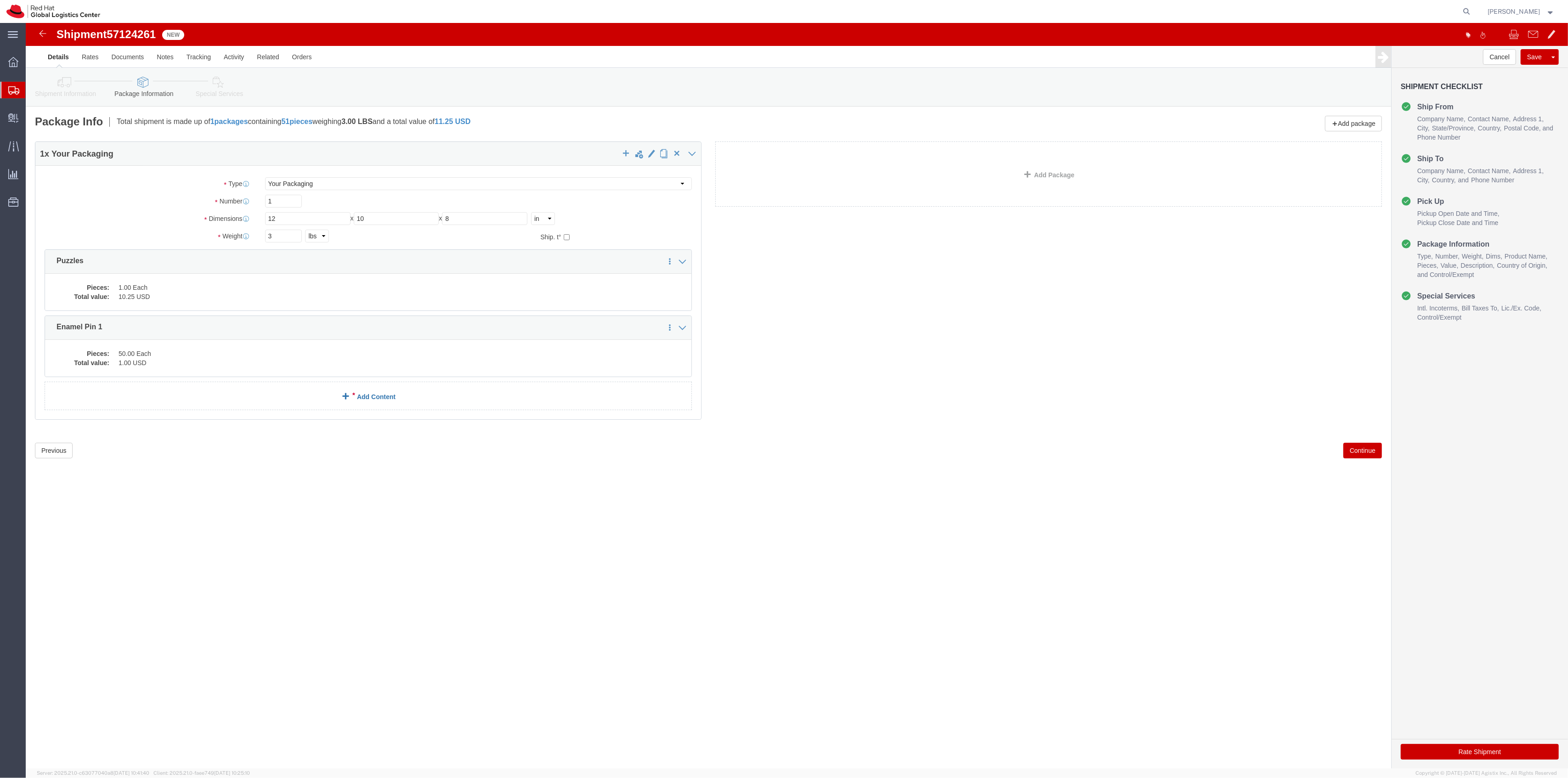
click link "Add Content"
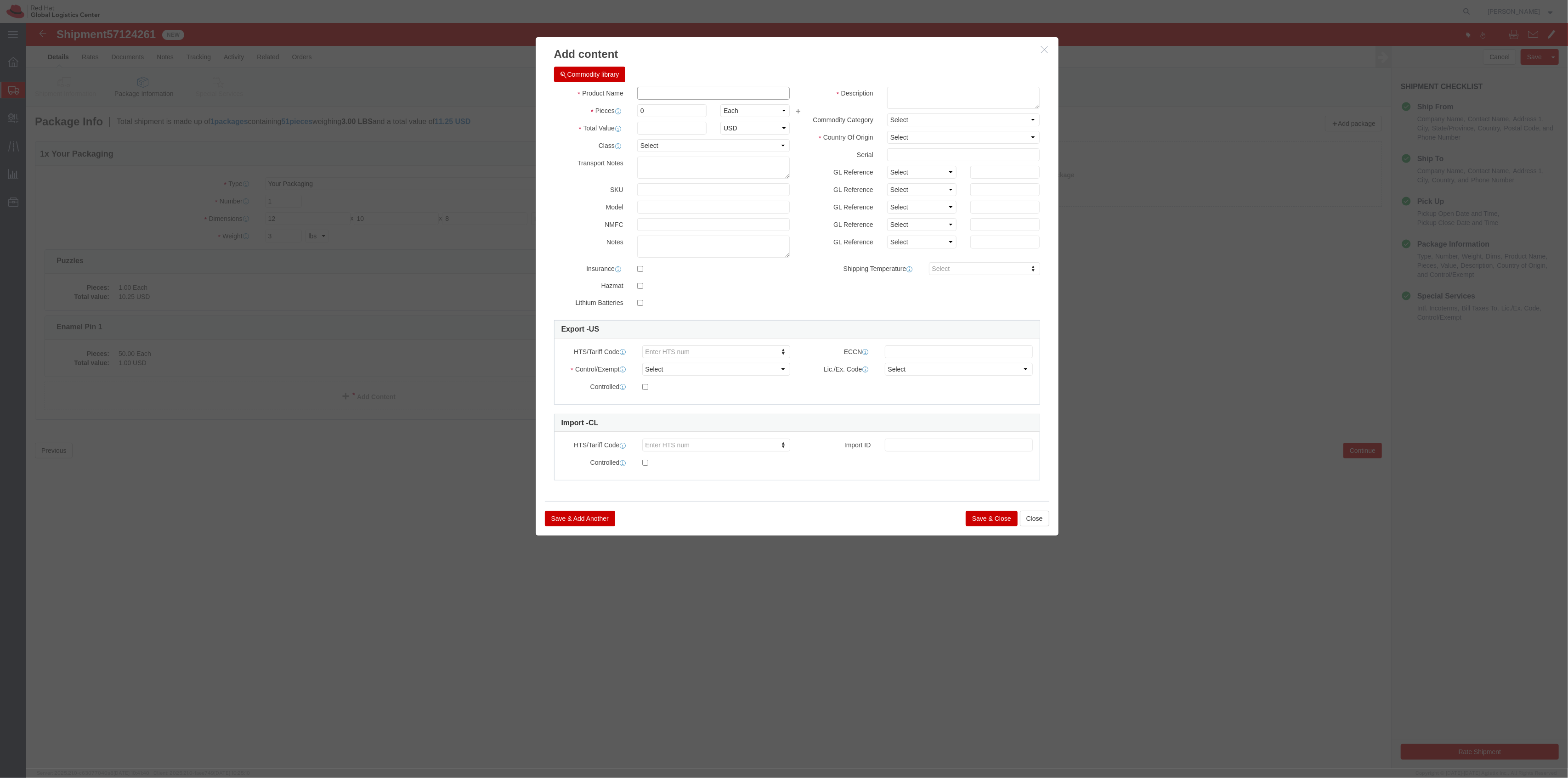
click input "text"
type input "Enamel pin 2"
type input "50"
drag, startPoint x: 651, startPoint y: 102, endPoint x: 681, endPoint y: 111, distance: 31.3
click input "text"
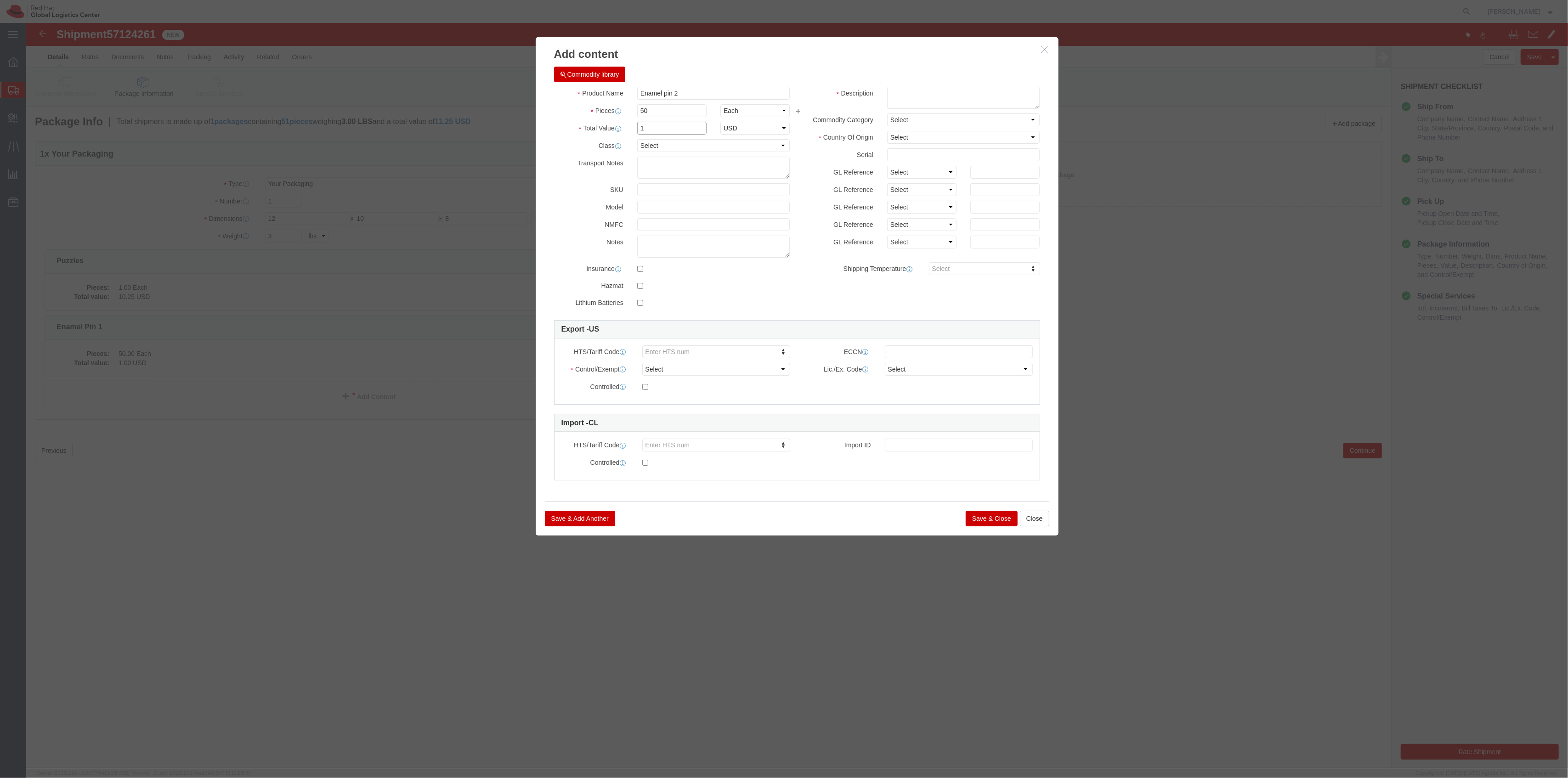
type input "1"
click button "Save & Close"
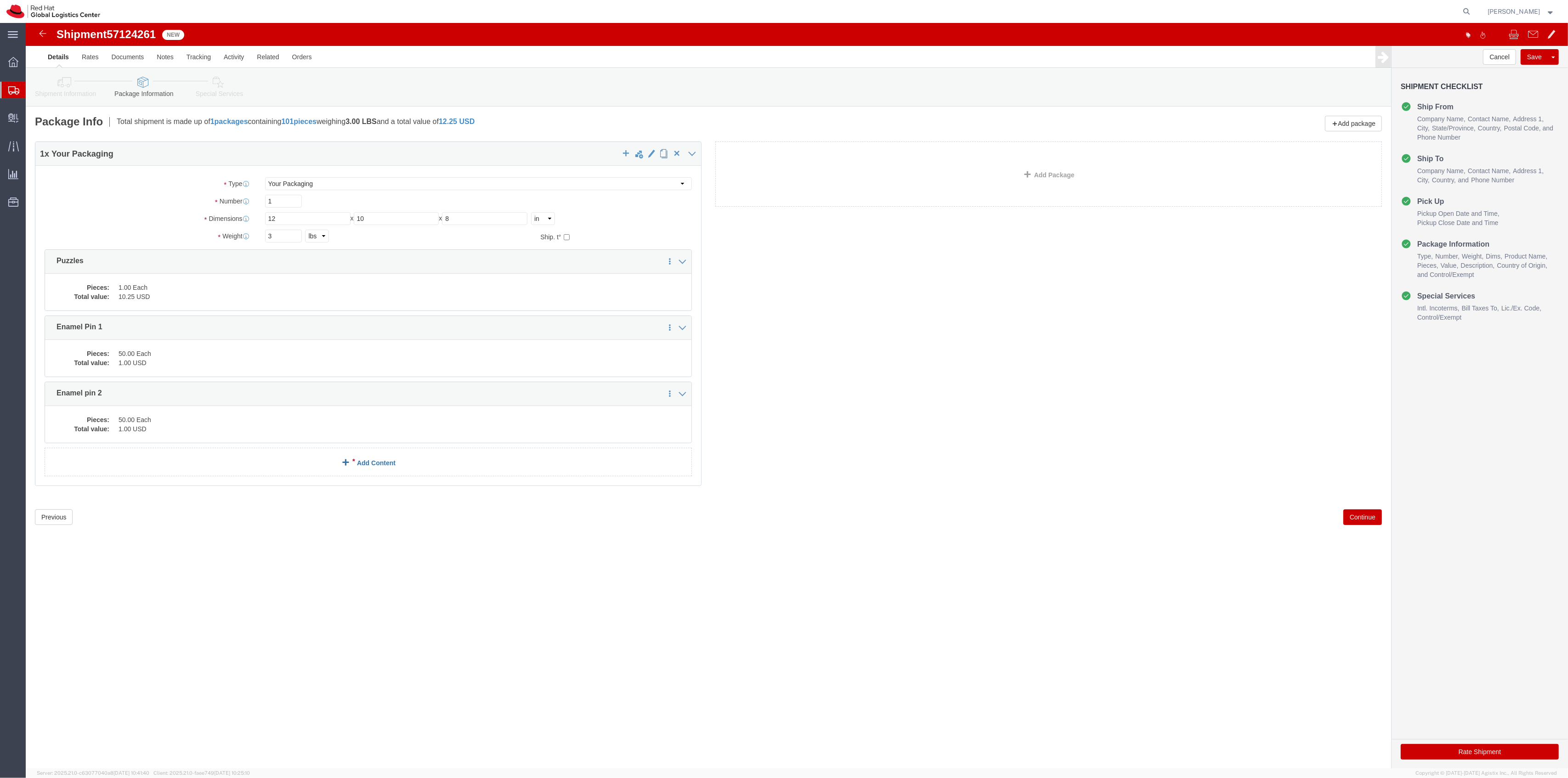
click link "Add Content"
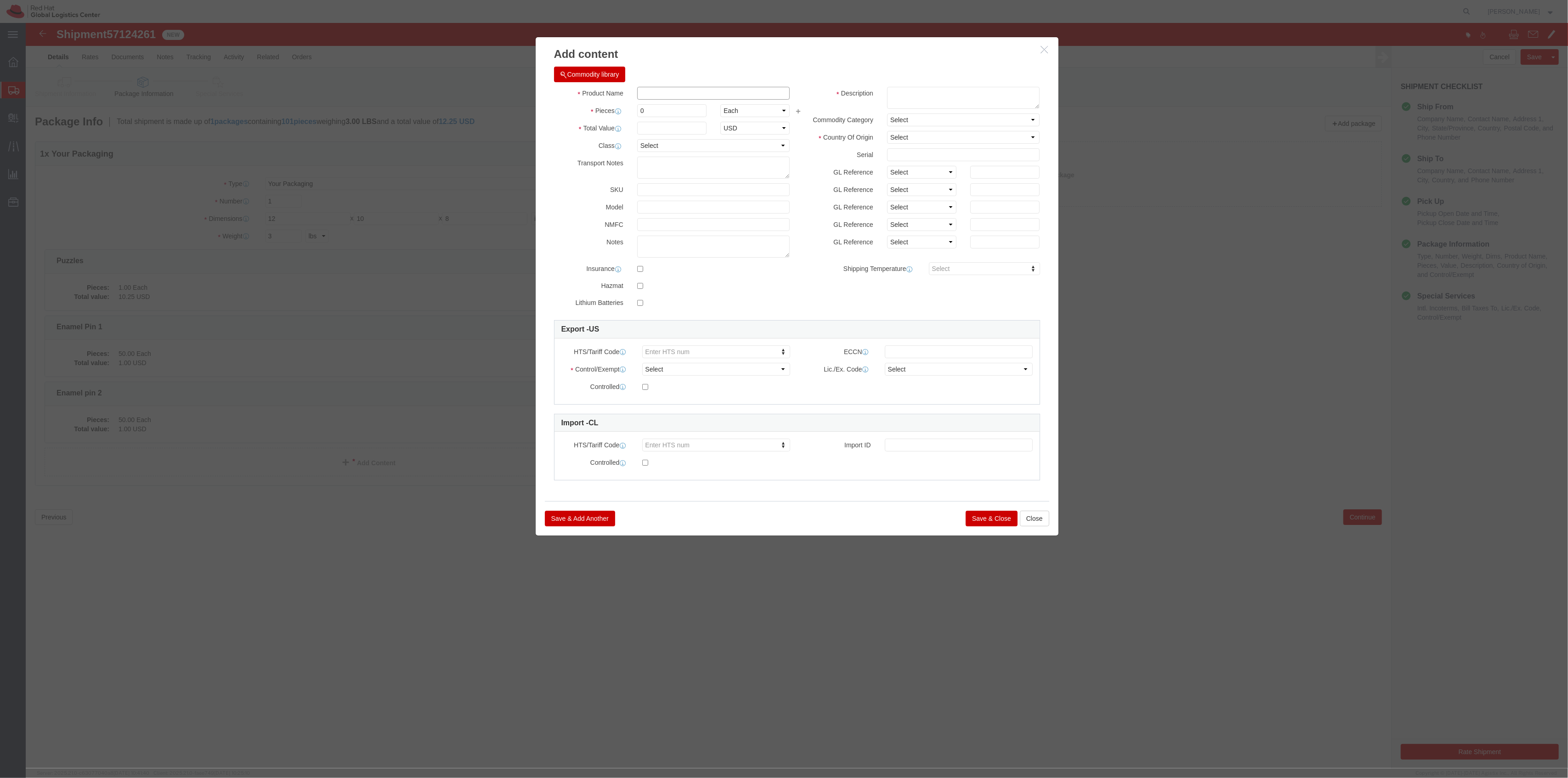
click input "text"
type input "Stickers"
type input "50"
type input "1"
click button "Save & Close"
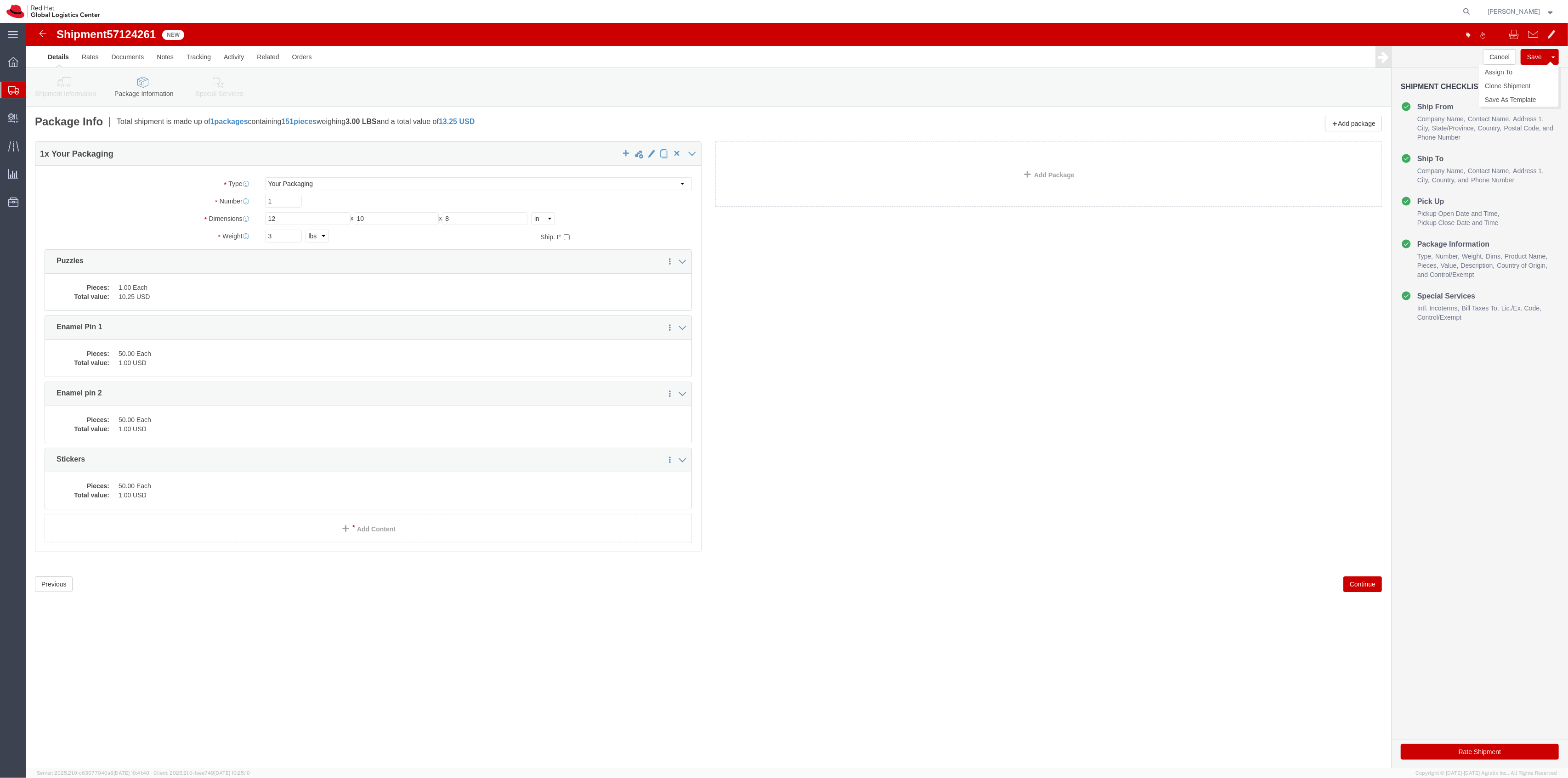
click button "Save"
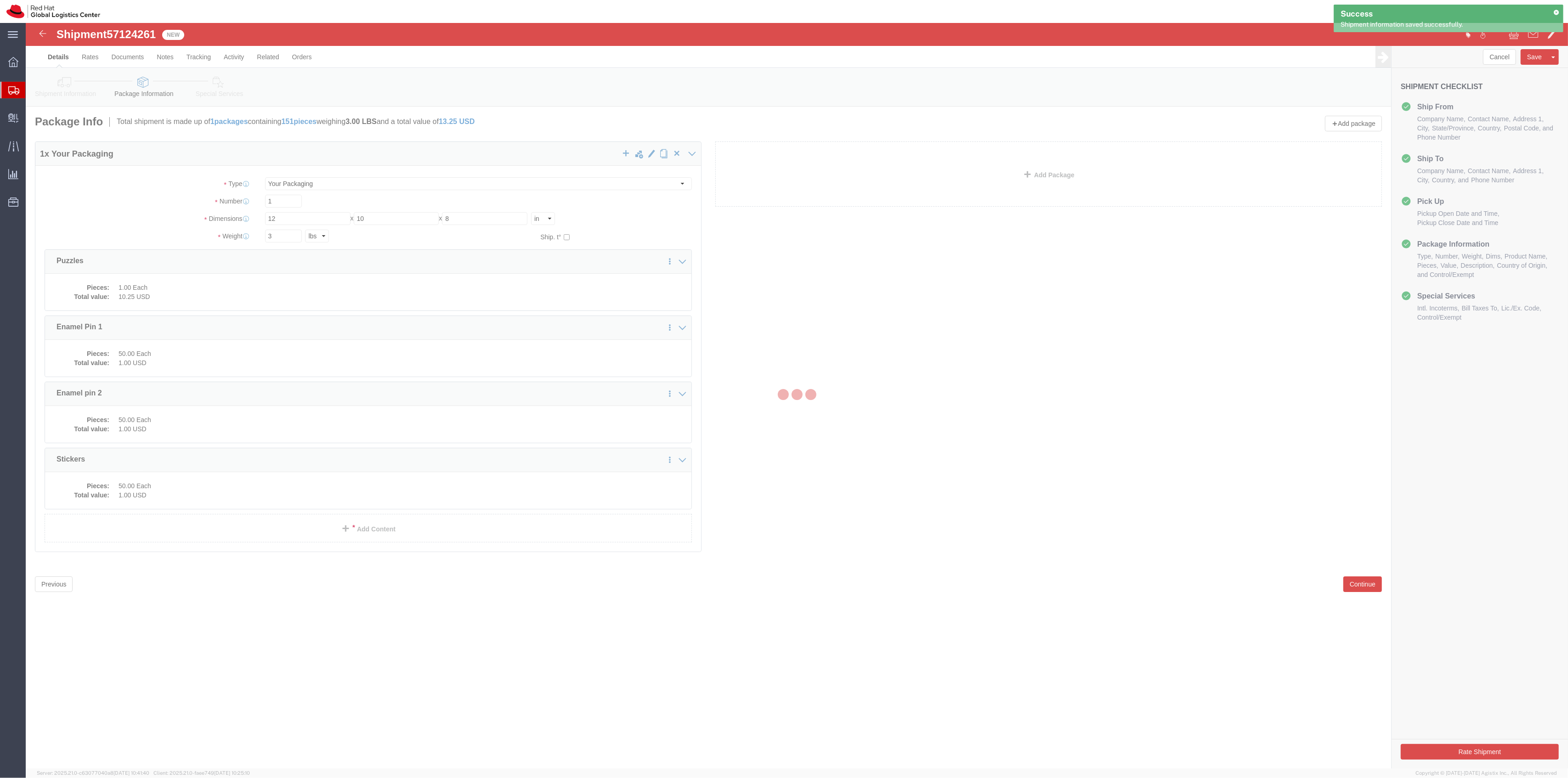
click at [140, 32] on div at bounding box center [797, 395] width 1542 height 745
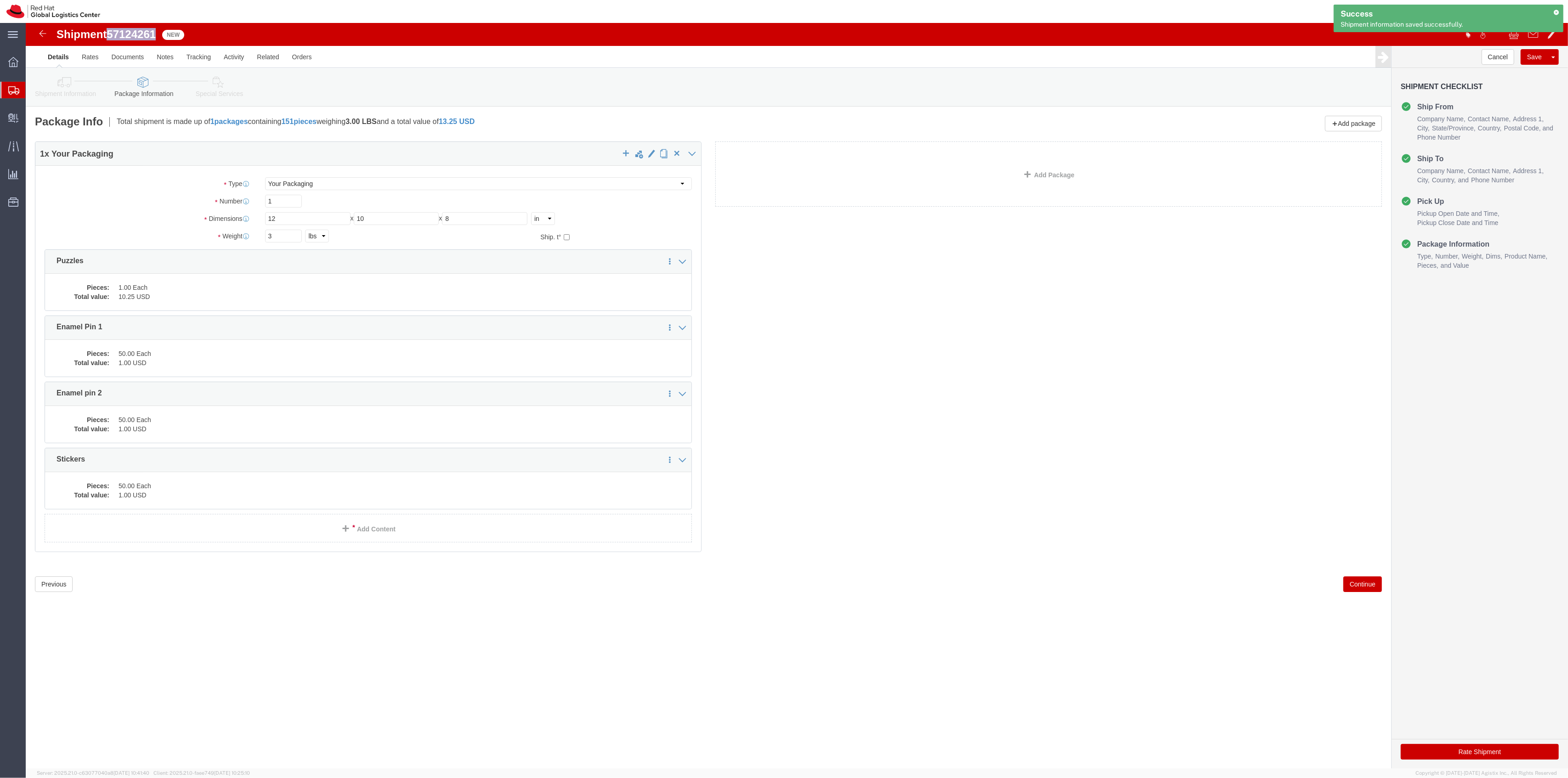
click span "57124261"
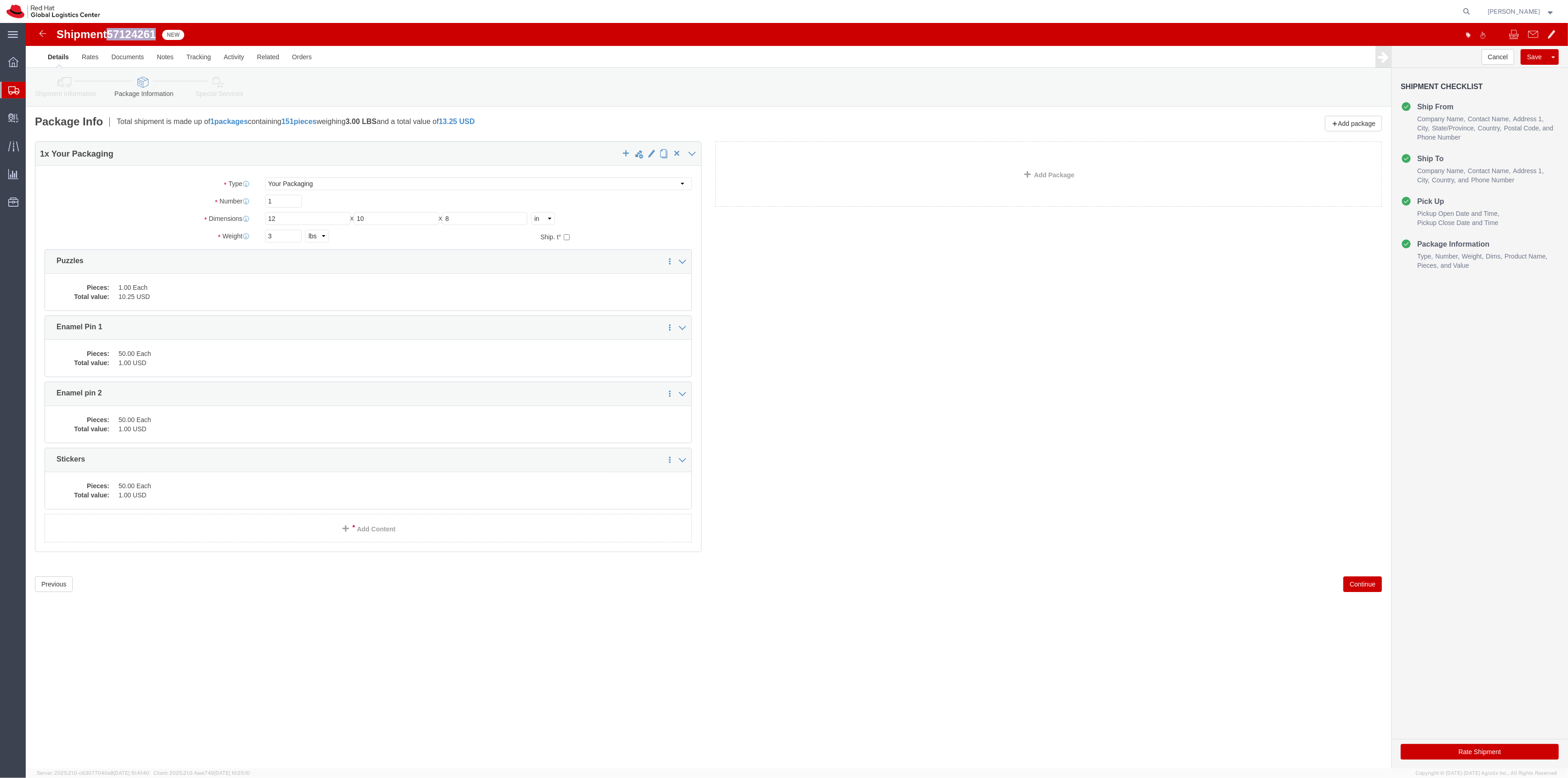
copy span "57124261"
drag, startPoint x: 1011, startPoint y: 278, endPoint x: 972, endPoint y: 266, distance: 40.8
click div "1 x Your Packaging Package Type Select Case(s) Crate(s) Envelope Large Box Medi…"
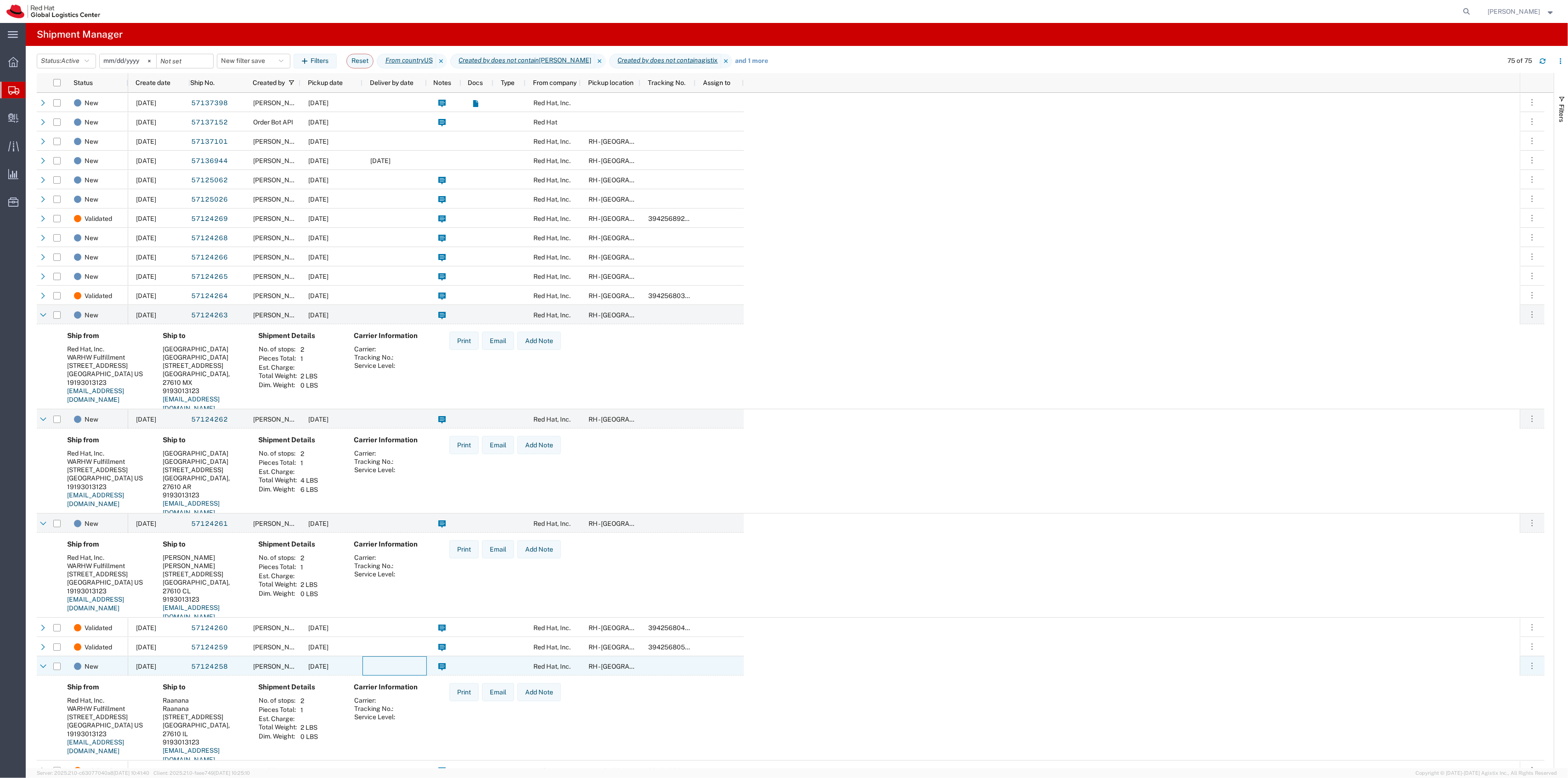
click at [363, 663] on div at bounding box center [395, 666] width 64 height 19
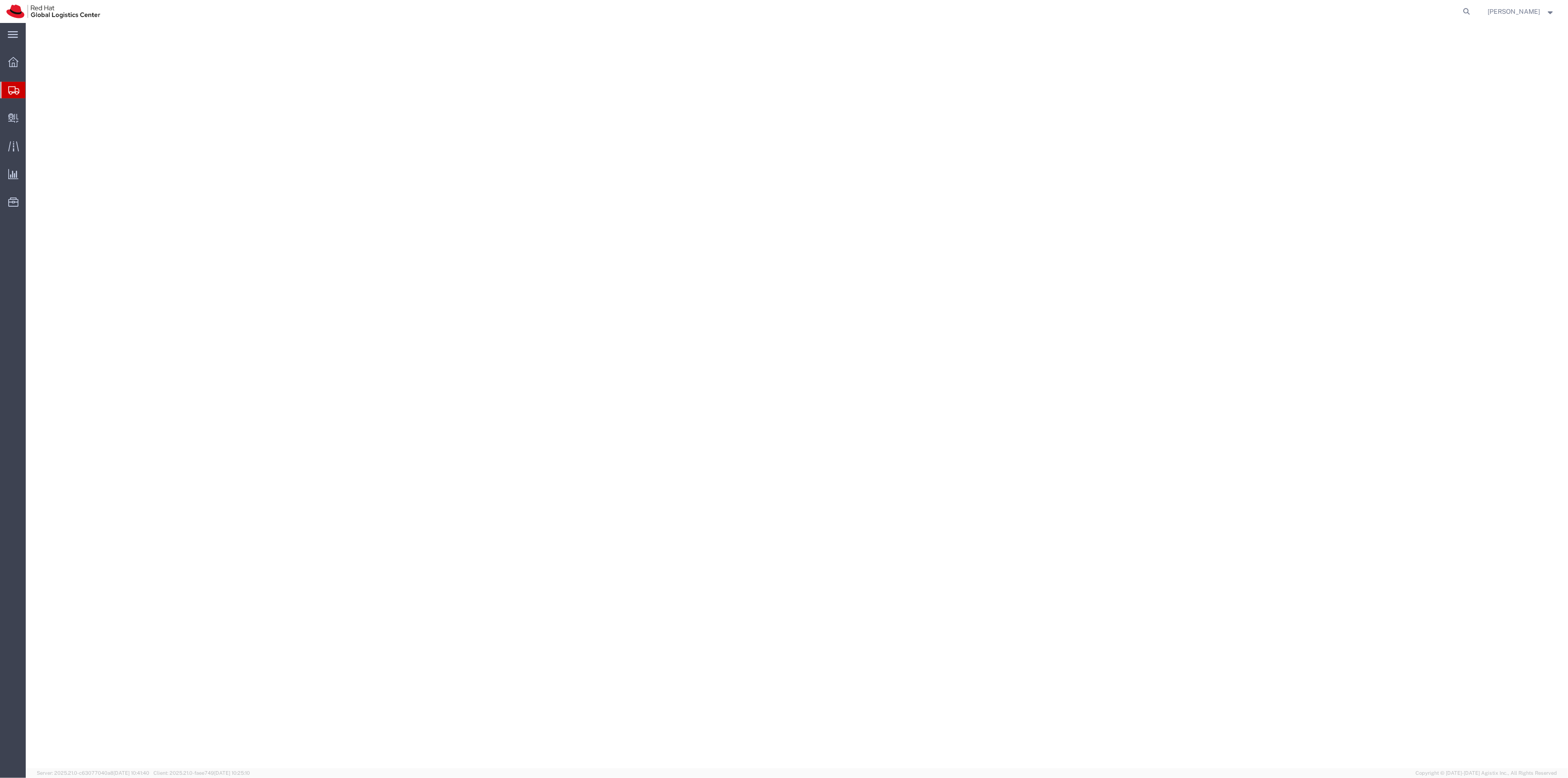
select select "38014"
select select
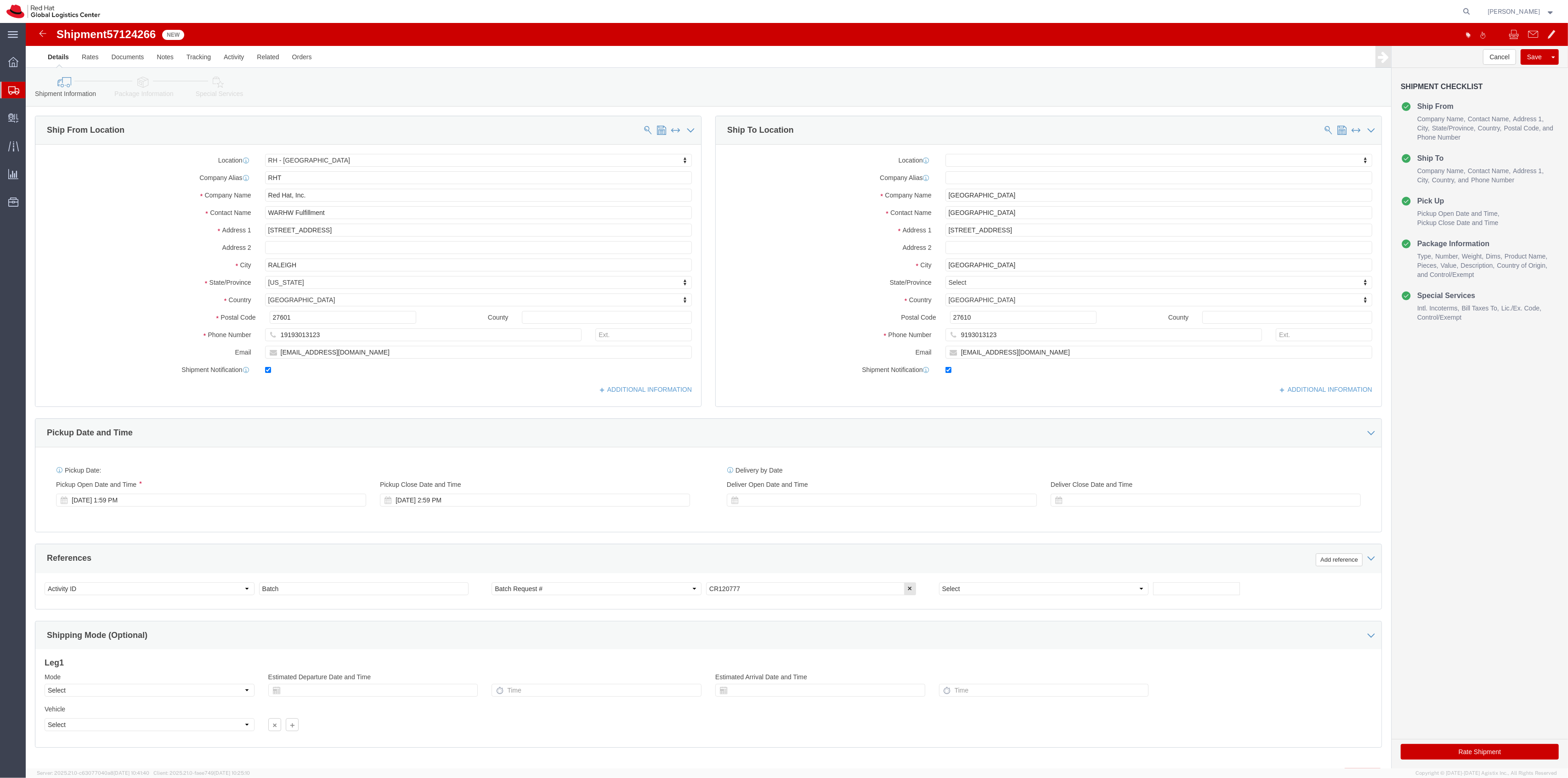
click link "Package Information"
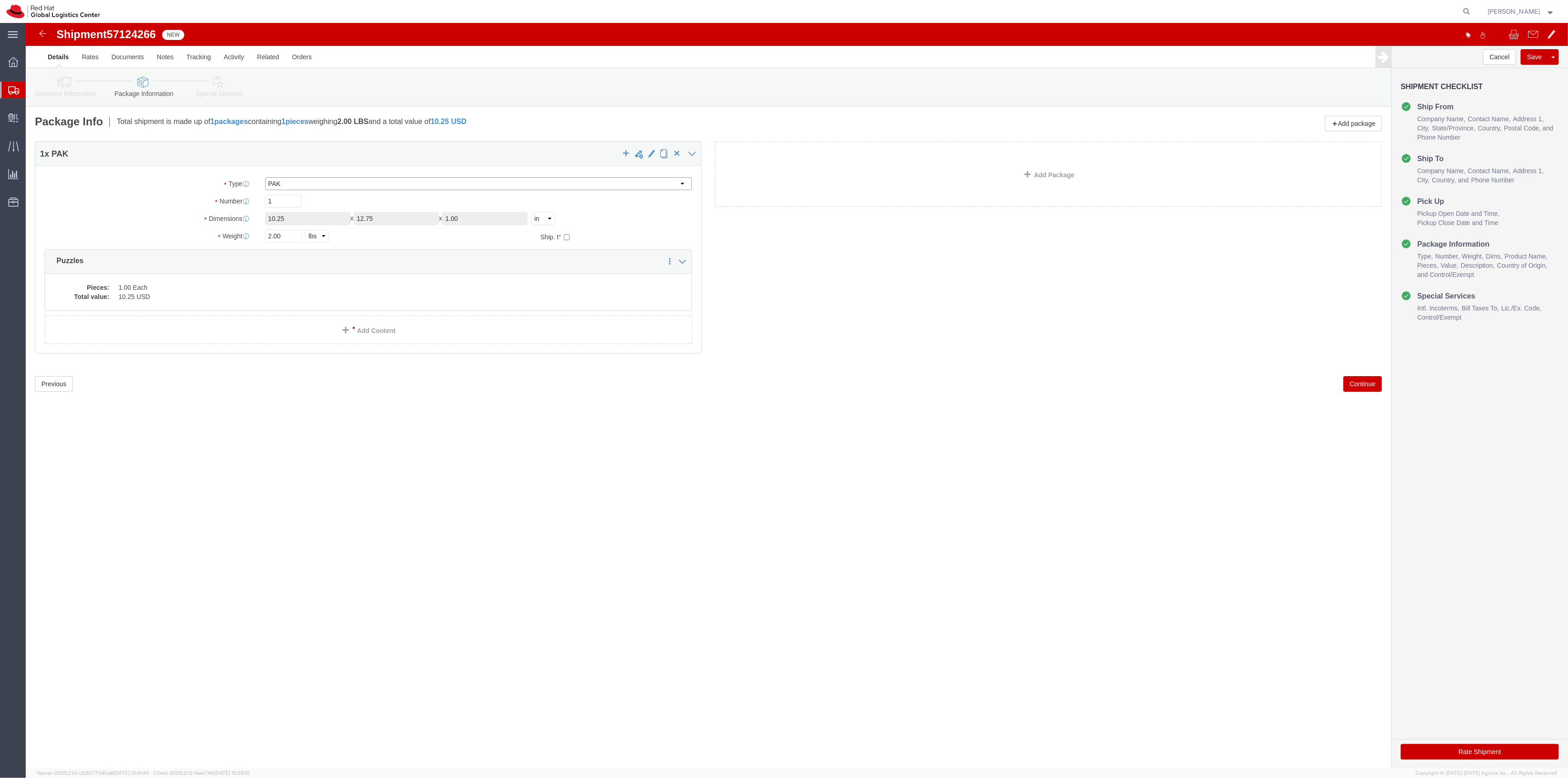
drag, startPoint x: 270, startPoint y: 161, endPoint x: 274, endPoint y: 165, distance: 5.7
click select "Select Case(s) Crate(s) Envelope Large Box Medium Box PAK Skid(s) Small Box Sma…"
select select "YRPK"
click select "Select Case(s) Crate(s) Envelope Large Box Medium Box PAK Skid(s) Small Box Sma…"
drag, startPoint x: 267, startPoint y: 200, endPoint x: 178, endPoint y: 176, distance: 92.2
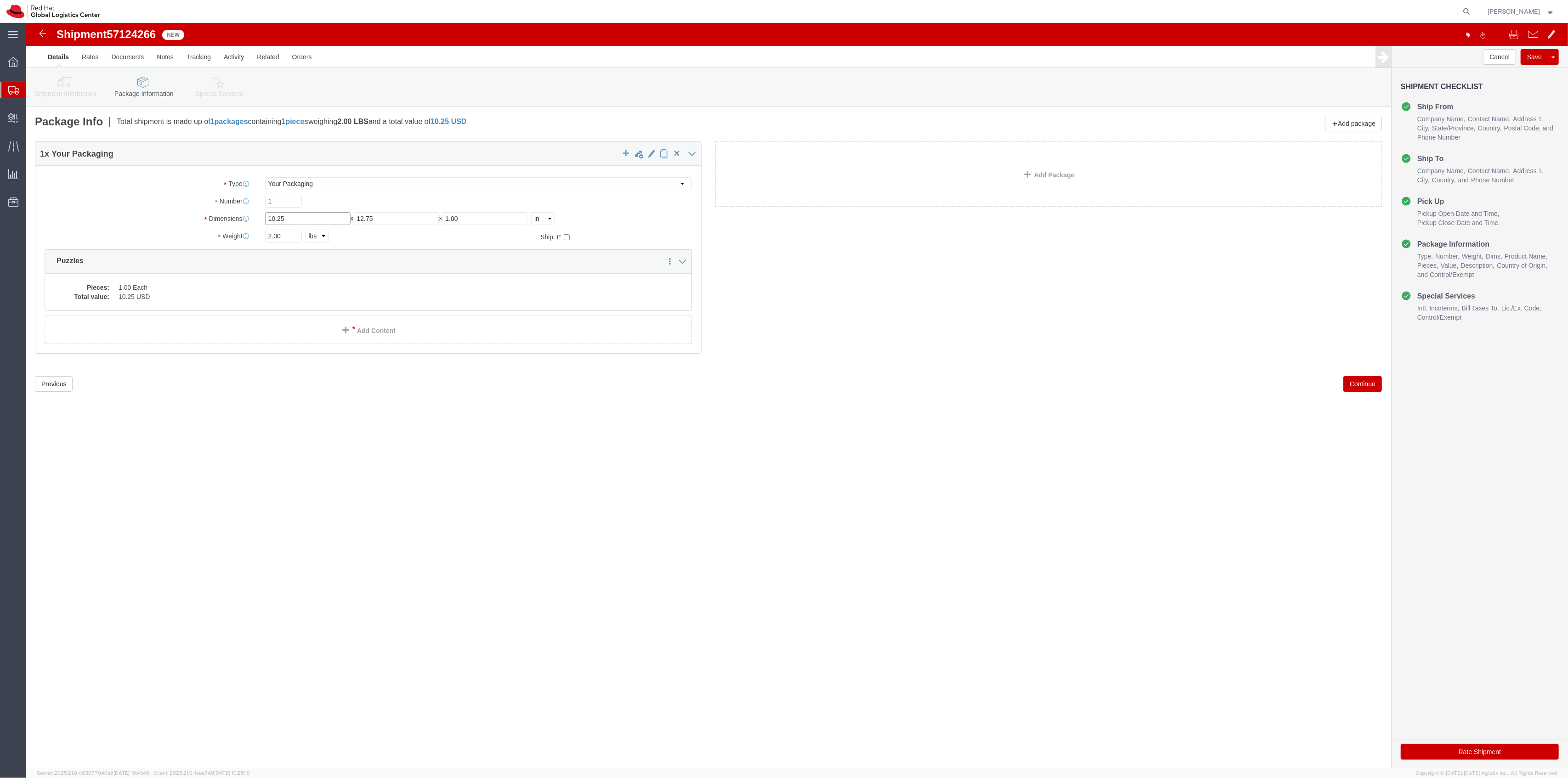
click div "Package Type Select Case(s) Crate(s) Envelope Large Box Medium Box PAK Skid(s) …"
type input "24"
type input "18"
type input "36"
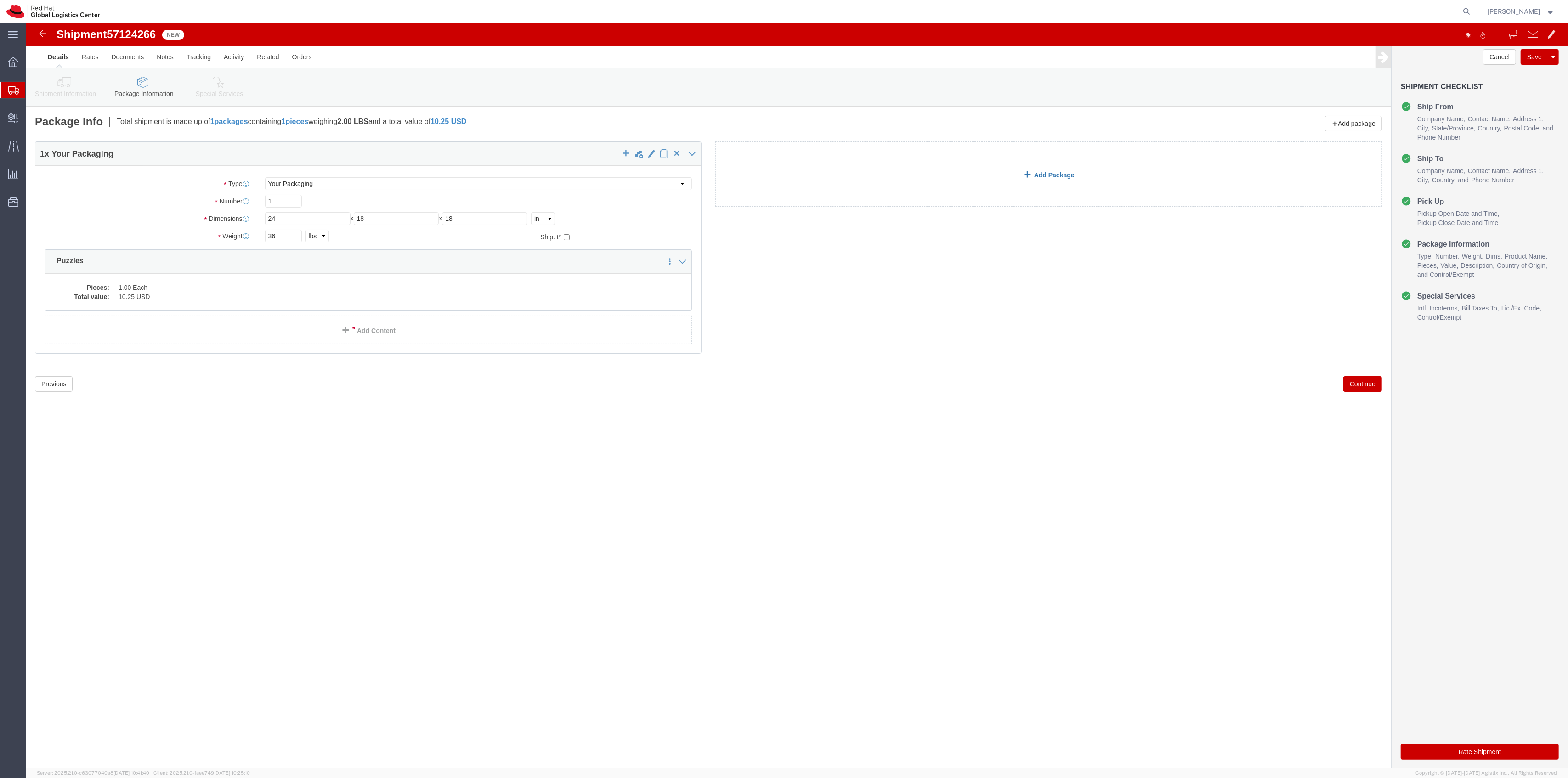
click link "Add Package"
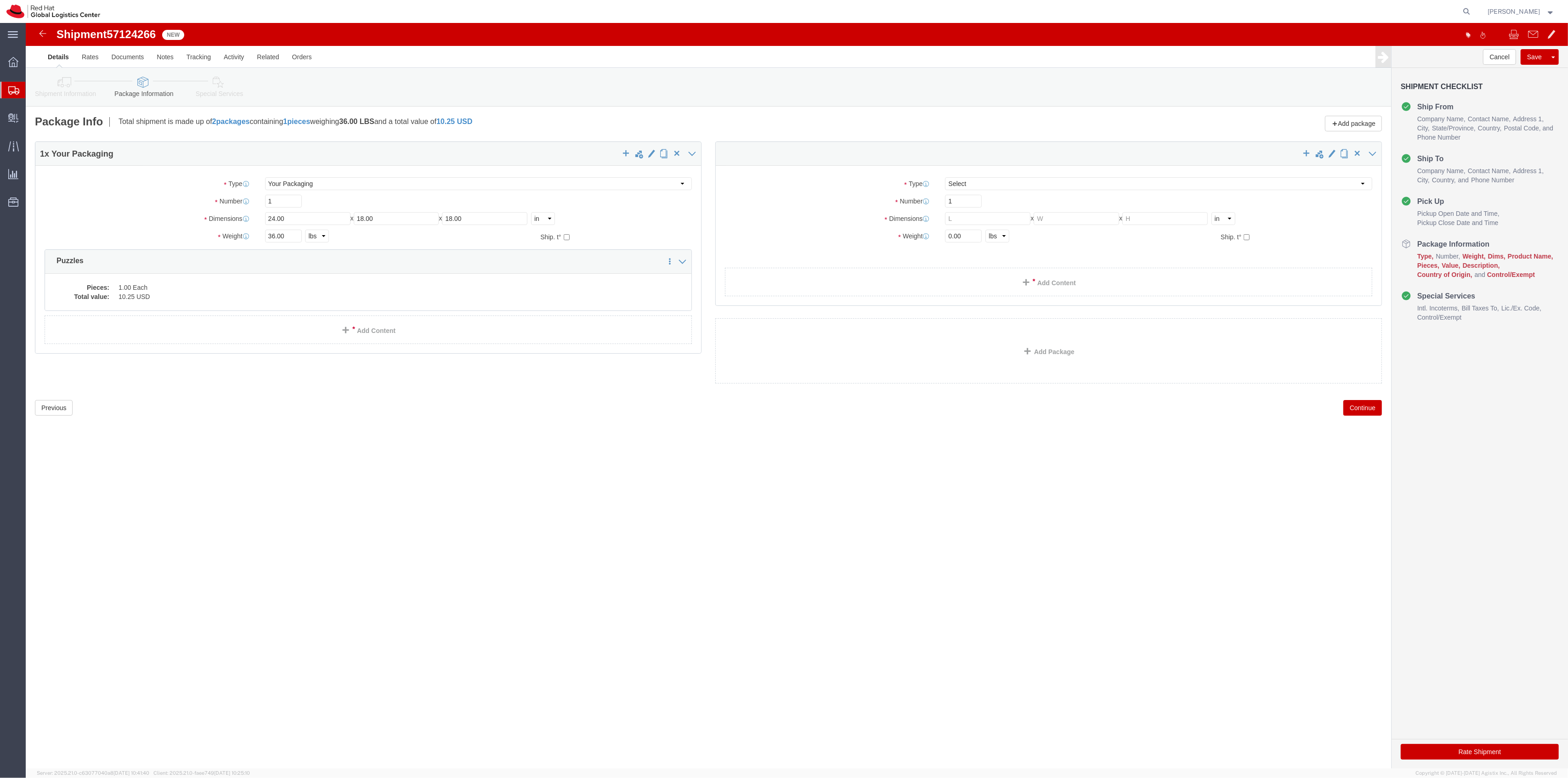
select select
drag, startPoint x: 945, startPoint y: 218, endPoint x: 859, endPoint y: 207, distance: 86.7
click div "Weight 0.00 Select kgs lbs Ship. t°"
type input "13"
click select "Select Case(s) Crate(s) Envelope Large Box Medium Box PAK Skid(s) Small Box Sma…"
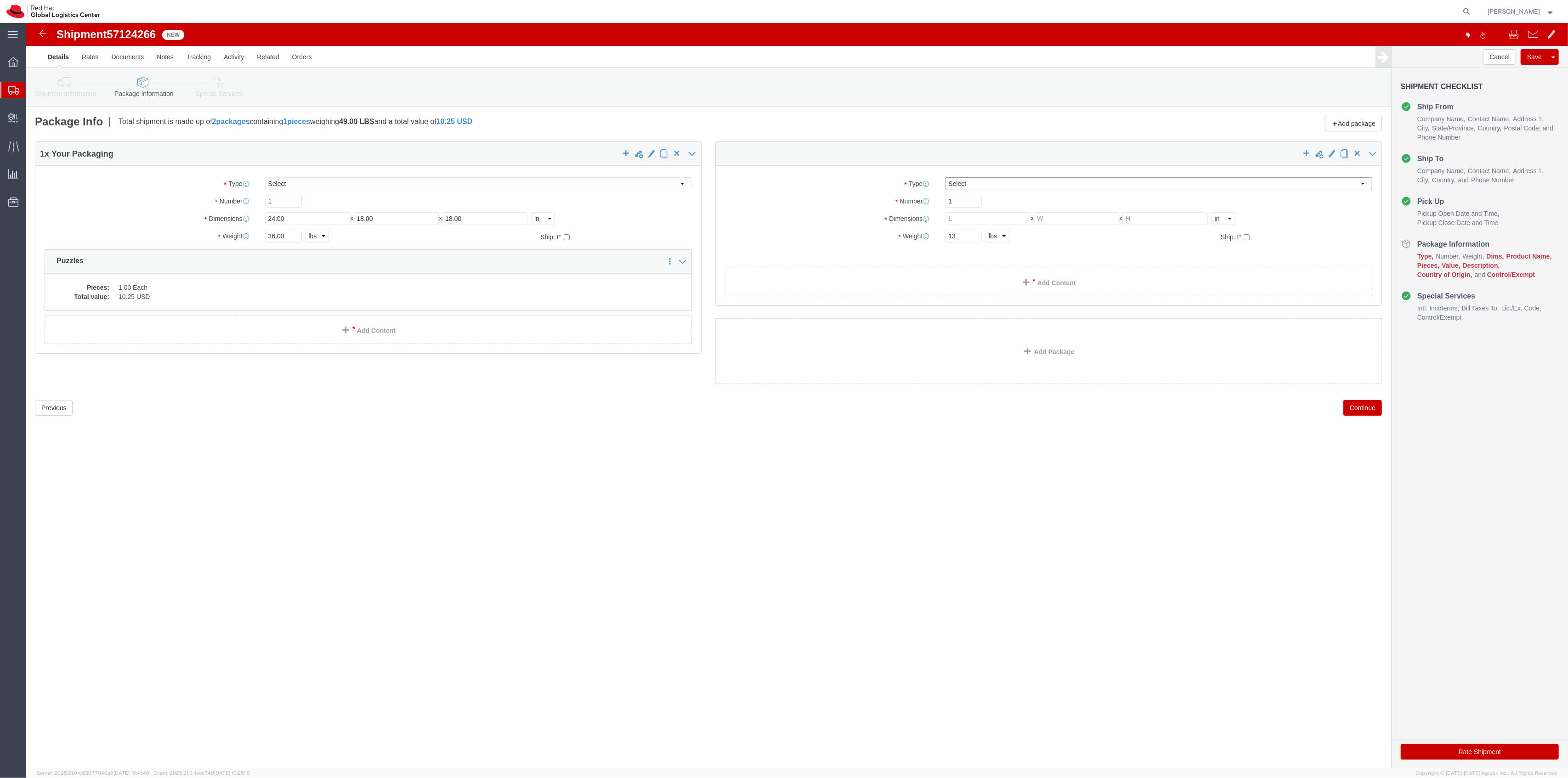
select select "YRPK"
click select "Select Case(s) Crate(s) Envelope Large Box Medium Box PAK Skid(s) Small Box Sma…"
click div "Package Type Select Case(s) Crate(s) Envelope Large Box Medium Box PAK Skid(s) …"
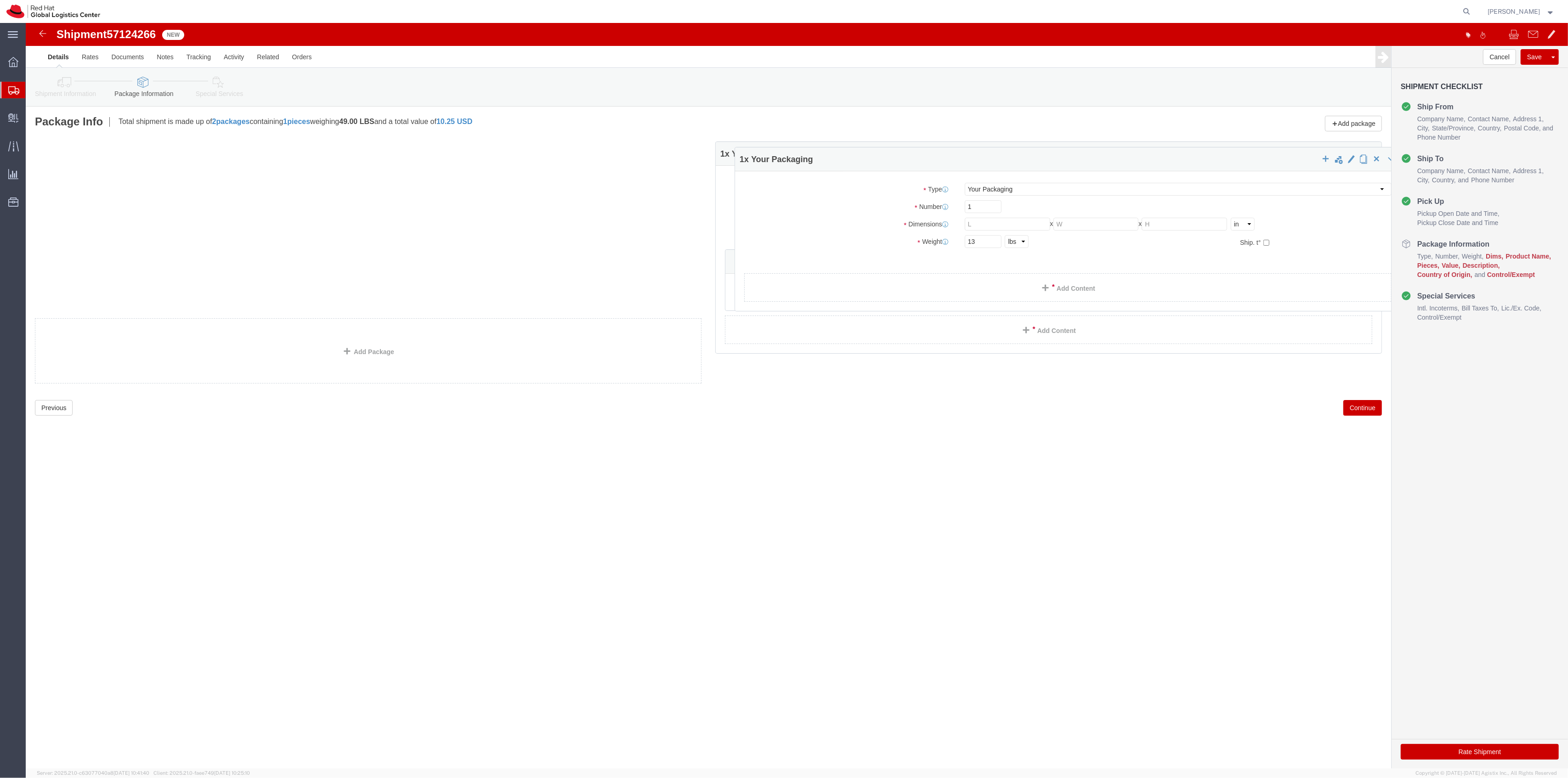
drag, startPoint x: 511, startPoint y: 136, endPoint x: 1224, endPoint y: 142, distance: 713.0
click h4 "1 x Your Packaging"
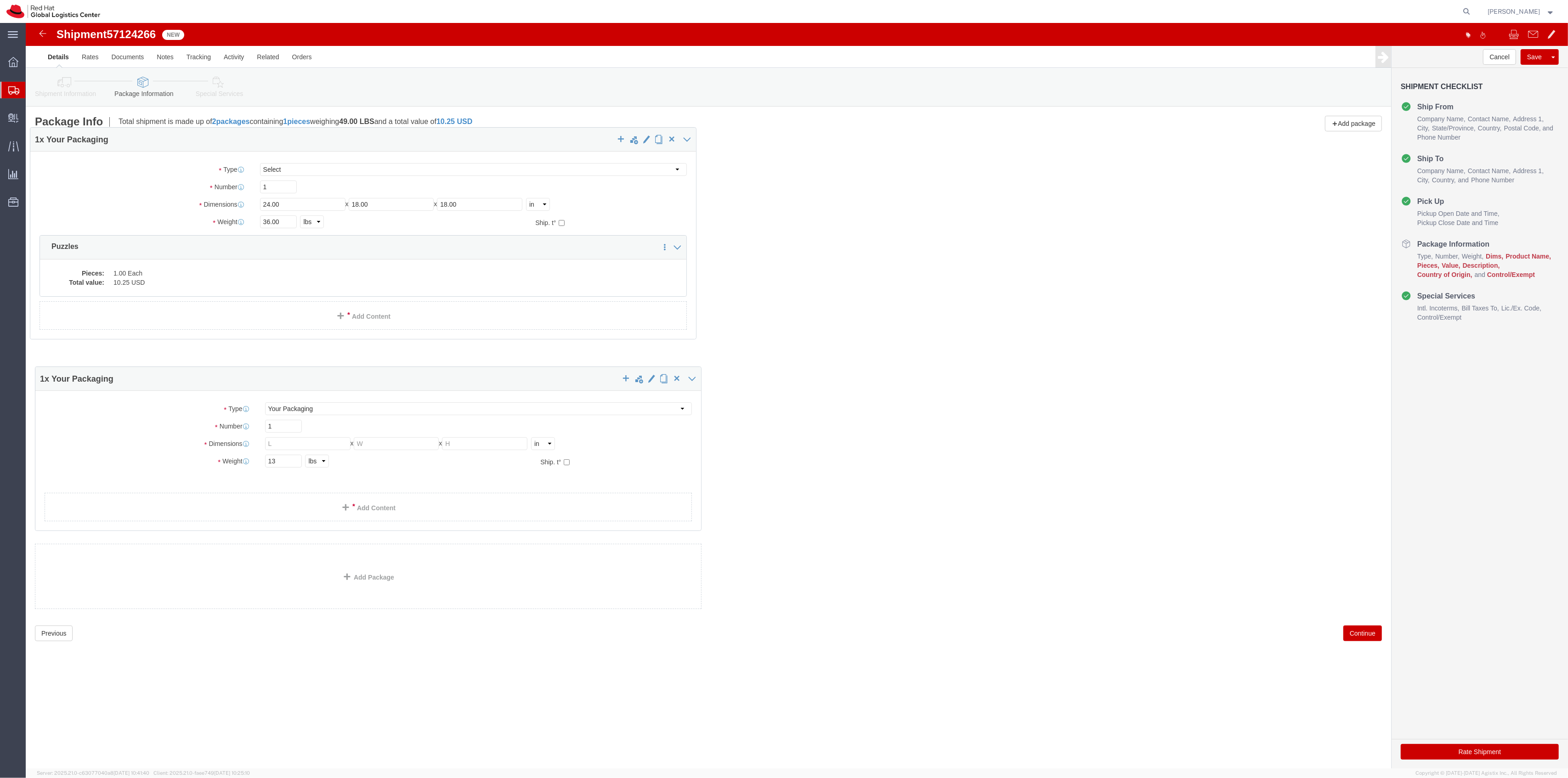
drag, startPoint x: 802, startPoint y: 128, endPoint x: 117, endPoint y: 113, distance: 685.2
click h4 "1 x Your Packaging"
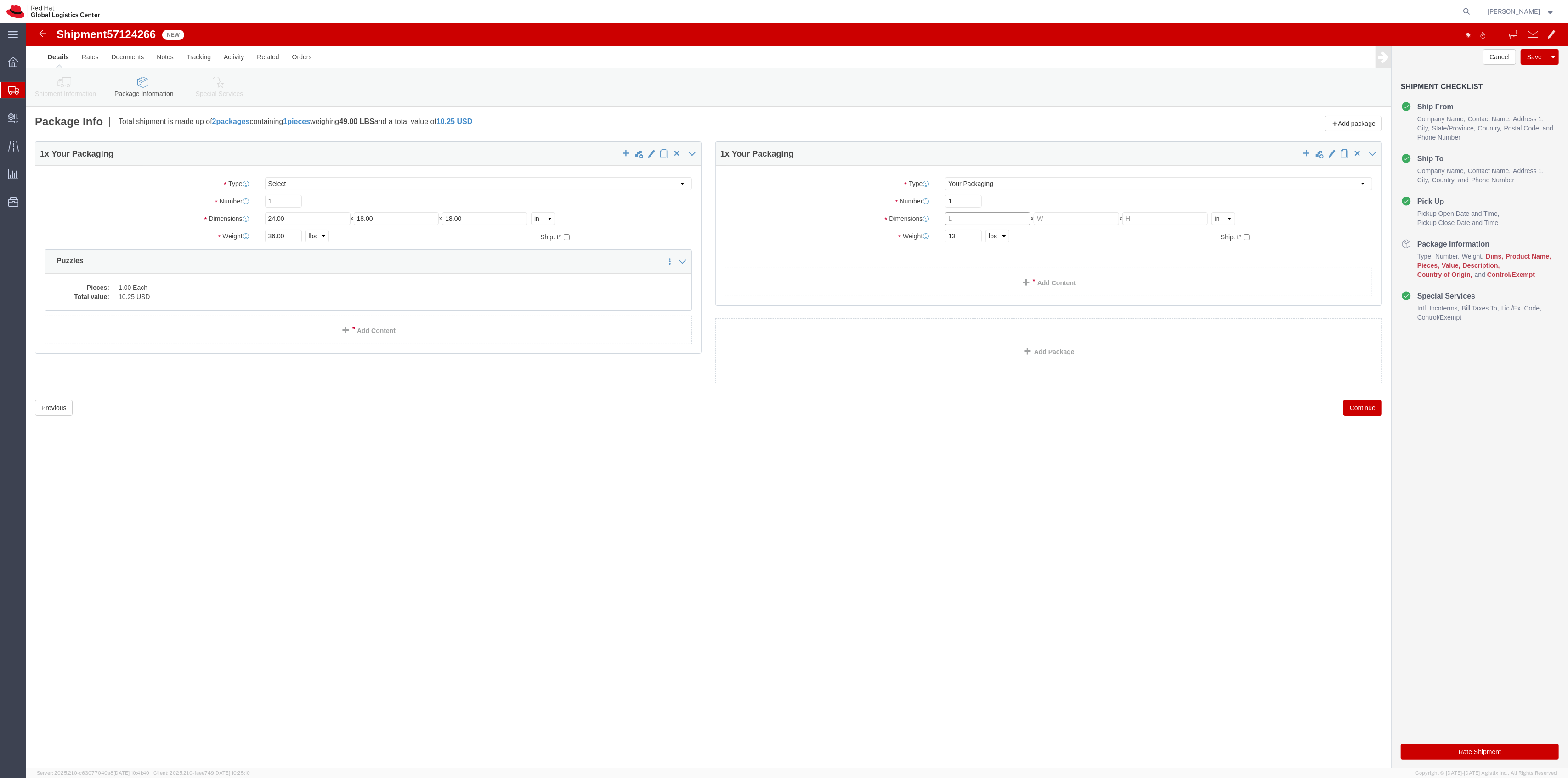
click input "text"
type input "14"
type input "10"
click link "Add Content"
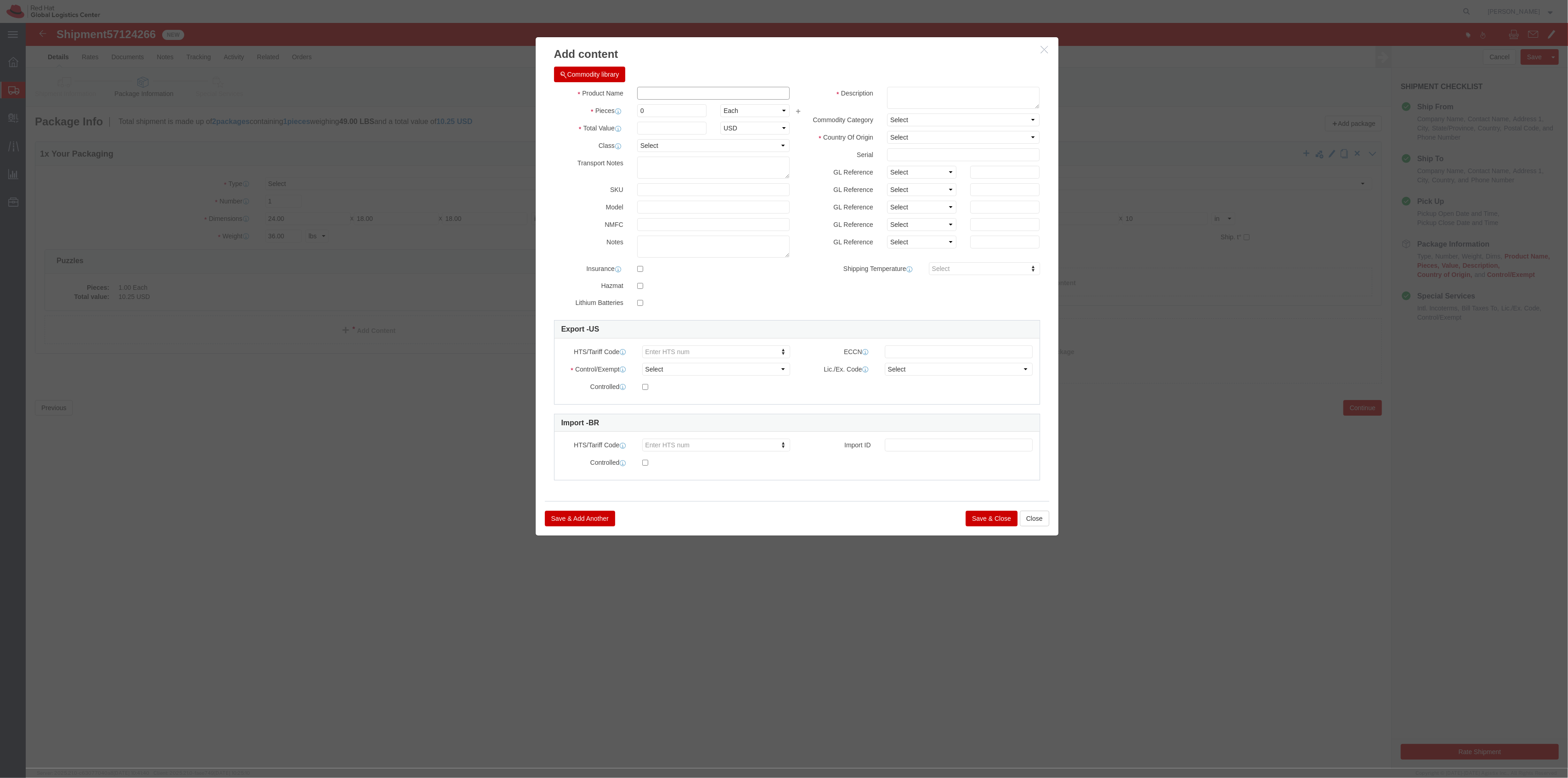
click input "text"
type input "Tote bags"
type input "100"
type input "1"
click select "Select Afghanistan Åland Islands Albania Algeria American Samoa Andorra Angola …"
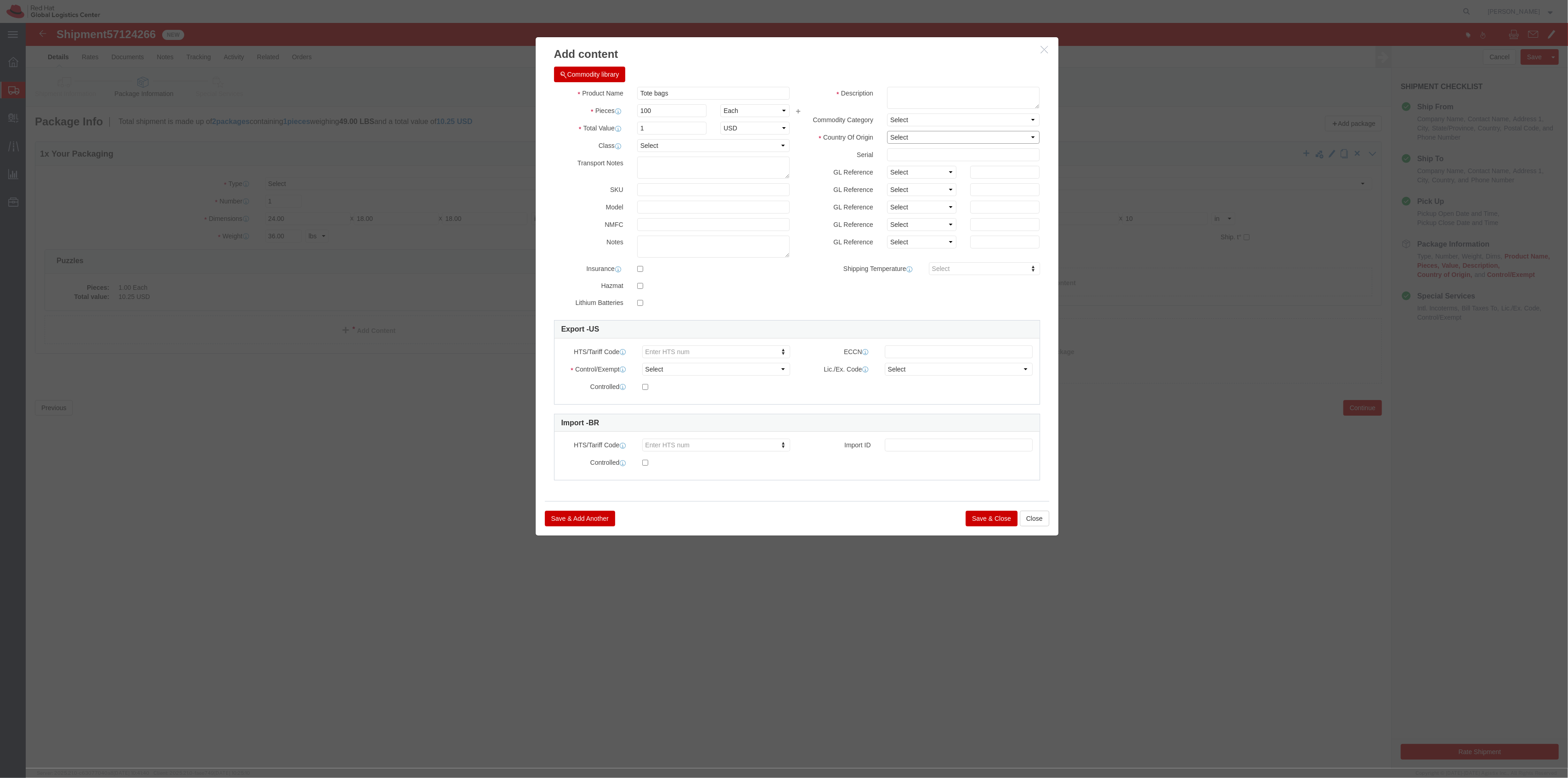
select select "IN"
click select "Select Afghanistan Åland Islands Albania Algeria American Samoa Andorra Angola …"
click button "Save & Close"
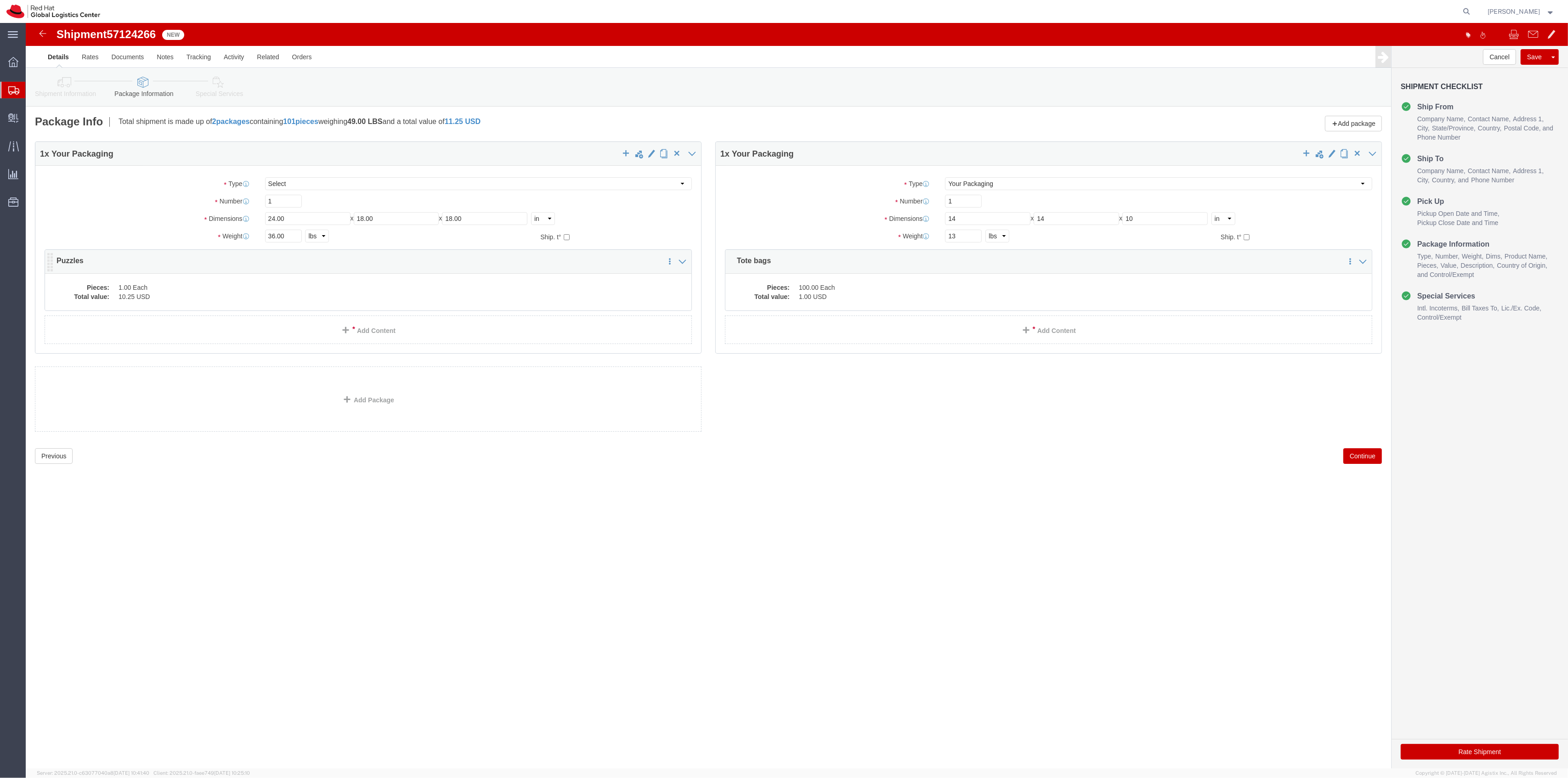
click dd "10.25 USD"
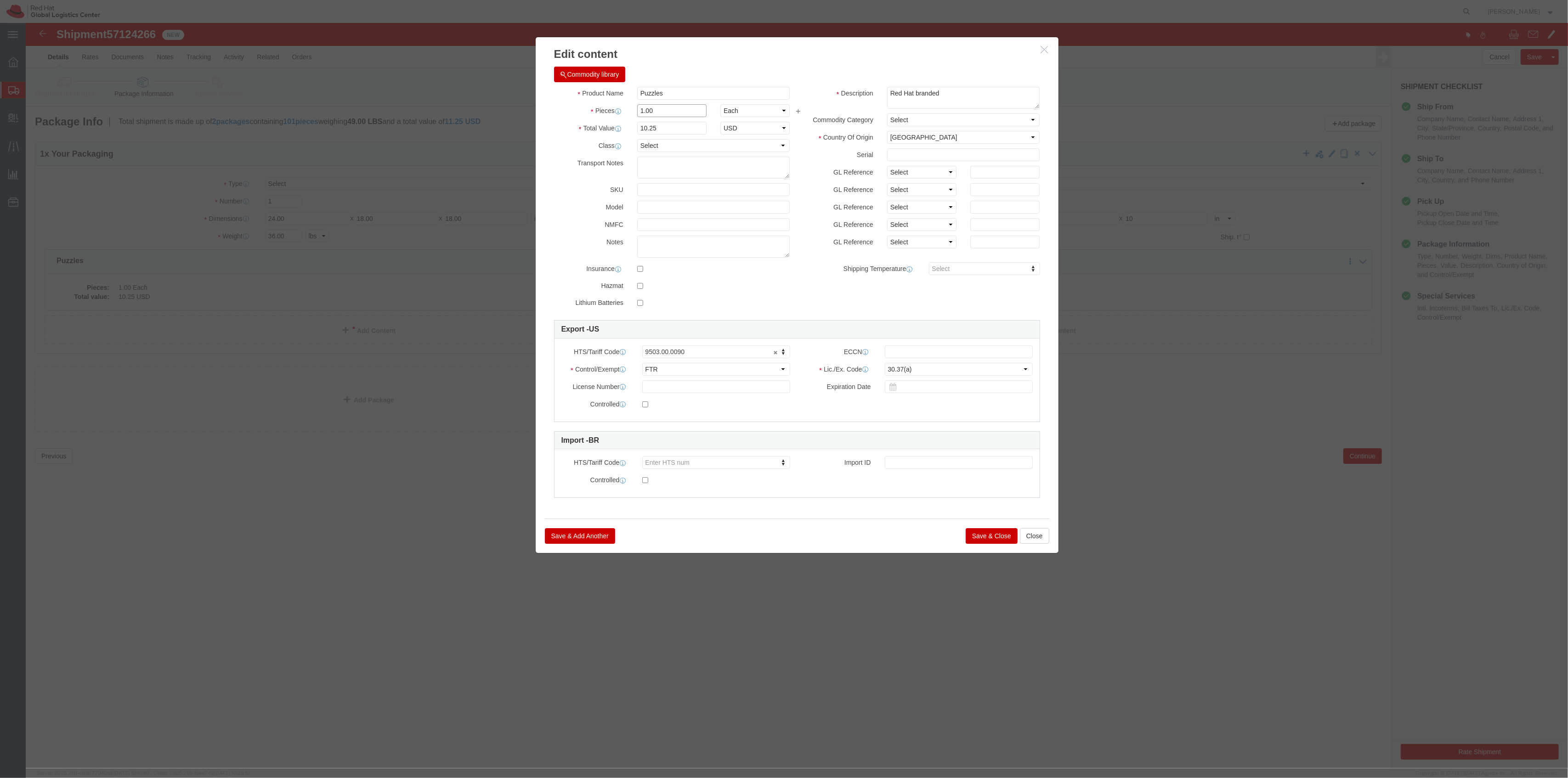
drag, startPoint x: 644, startPoint y: 85, endPoint x: 587, endPoint y: 83, distance: 57.0
click div "Pieces 1.00 Select Bag Barrels 100Board Feet Bottle Box Blister Pack Carats Can…"
click input "1.00"
drag, startPoint x: 627, startPoint y: 84, endPoint x: 582, endPoint y: 82, distance: 45.0
click div "Pieces 1.00 Select Bag Barrels 100Board Feet Bottle Box Blister Pack Carats Can…"
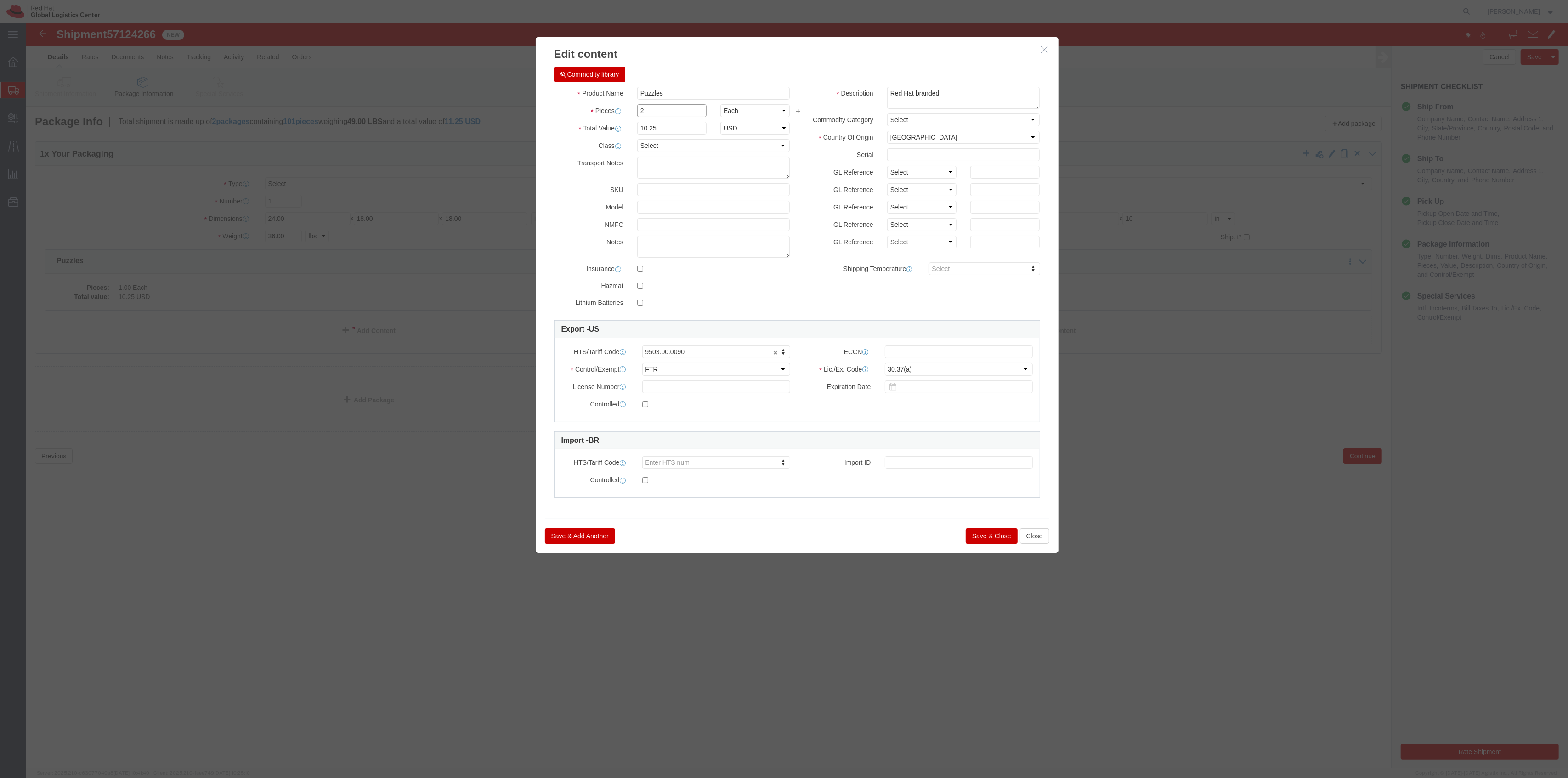
type input "2"
type input "20.5"
click div "Product Name Puzzles Pieces 2 Select Bag Barrels 100Board Feet Bottle Box Blist…"
click button "Save & Close"
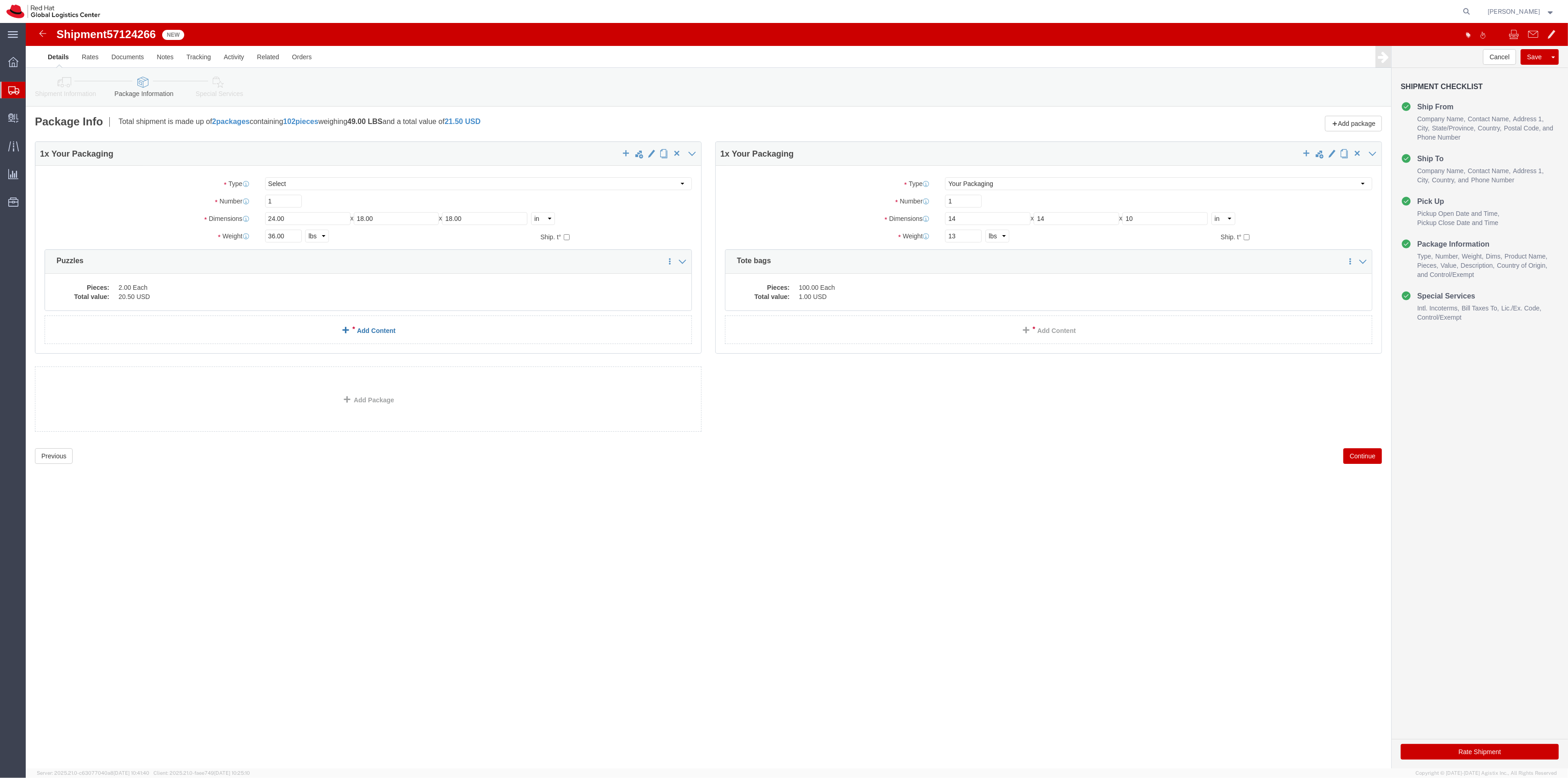
click link "Add Content"
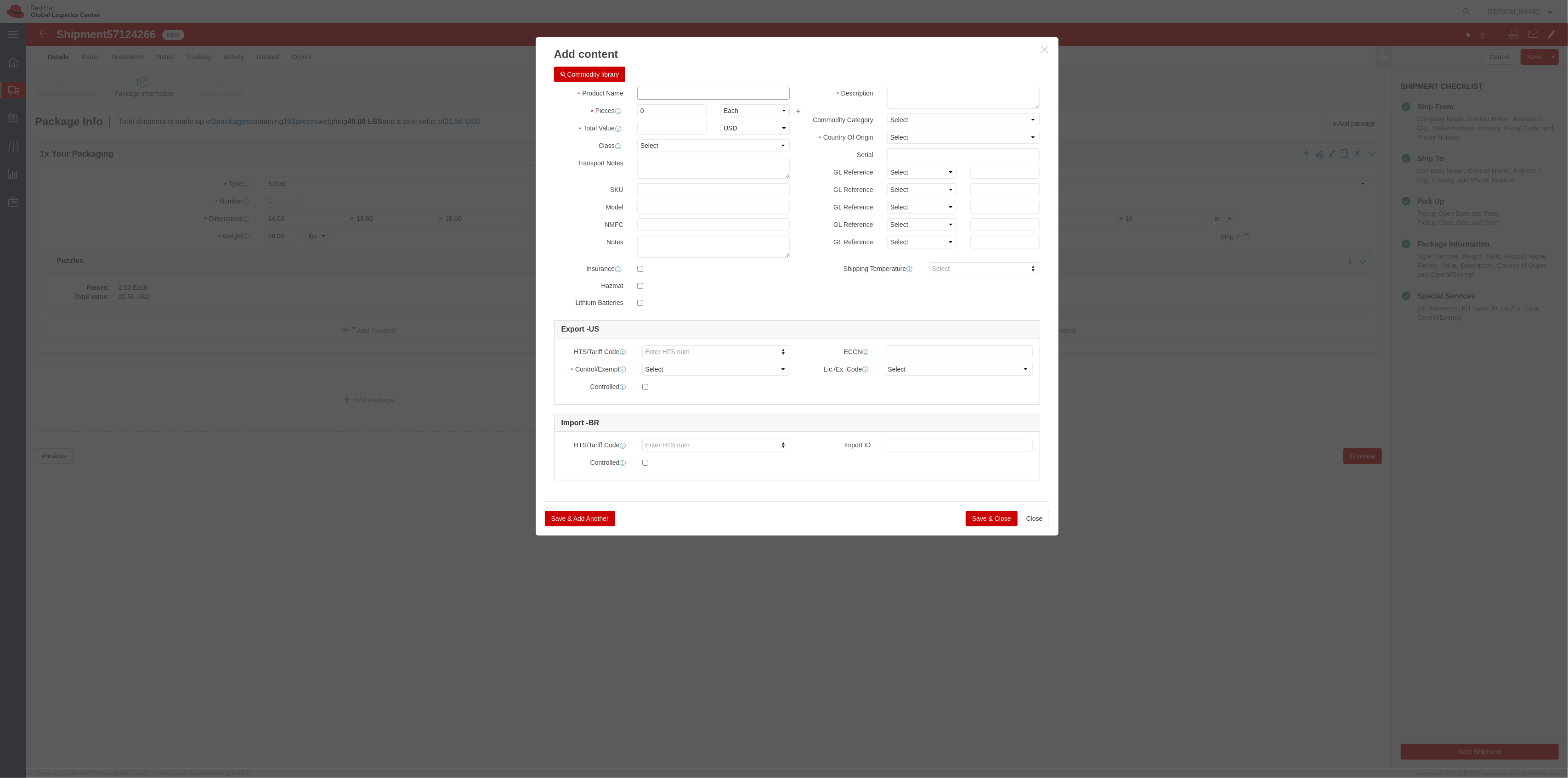
click input "text"
type input "Enamel Pin 1"
type input "125"
click input "text"
type input "1"
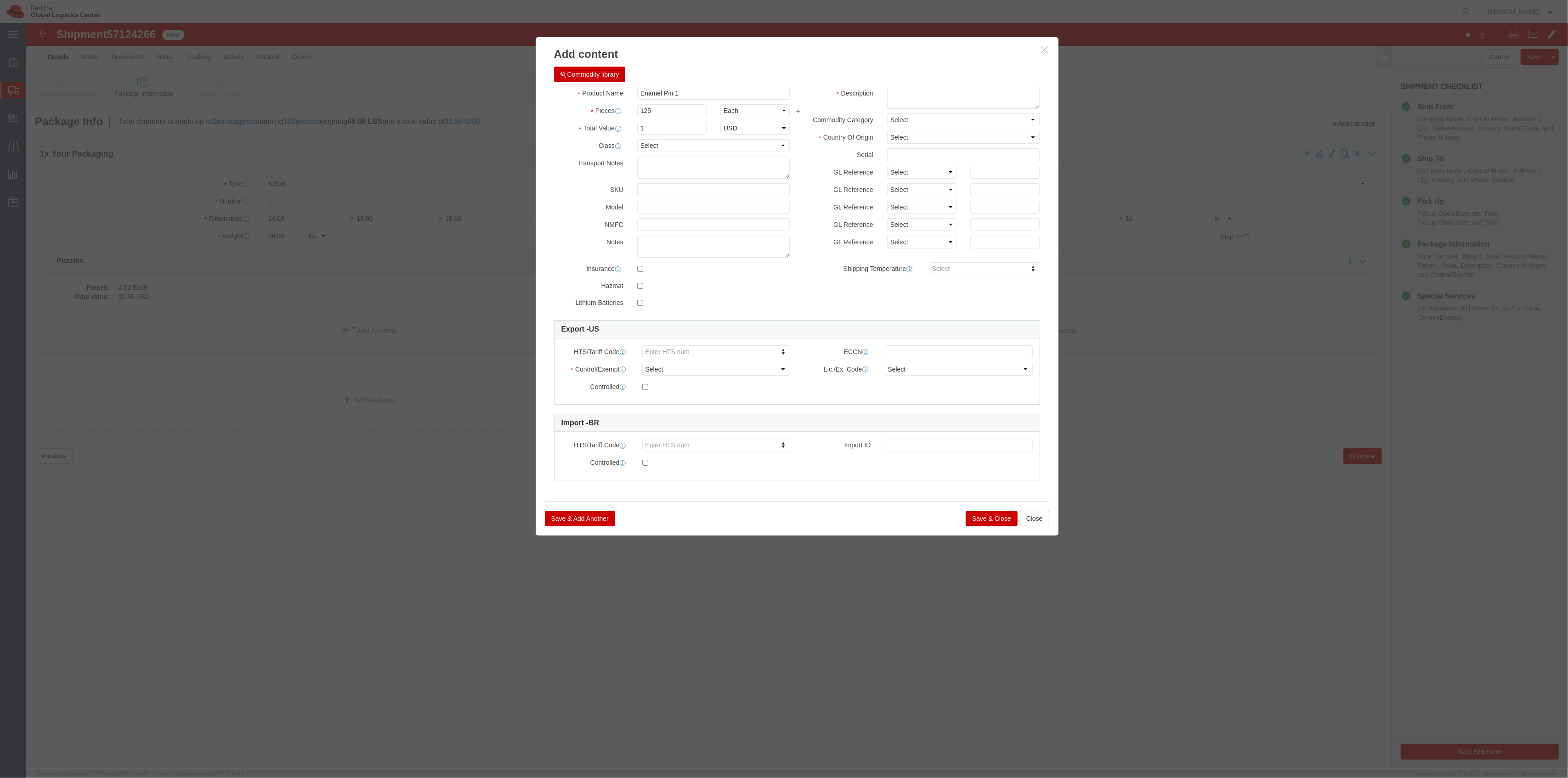
click button "Save & Close"
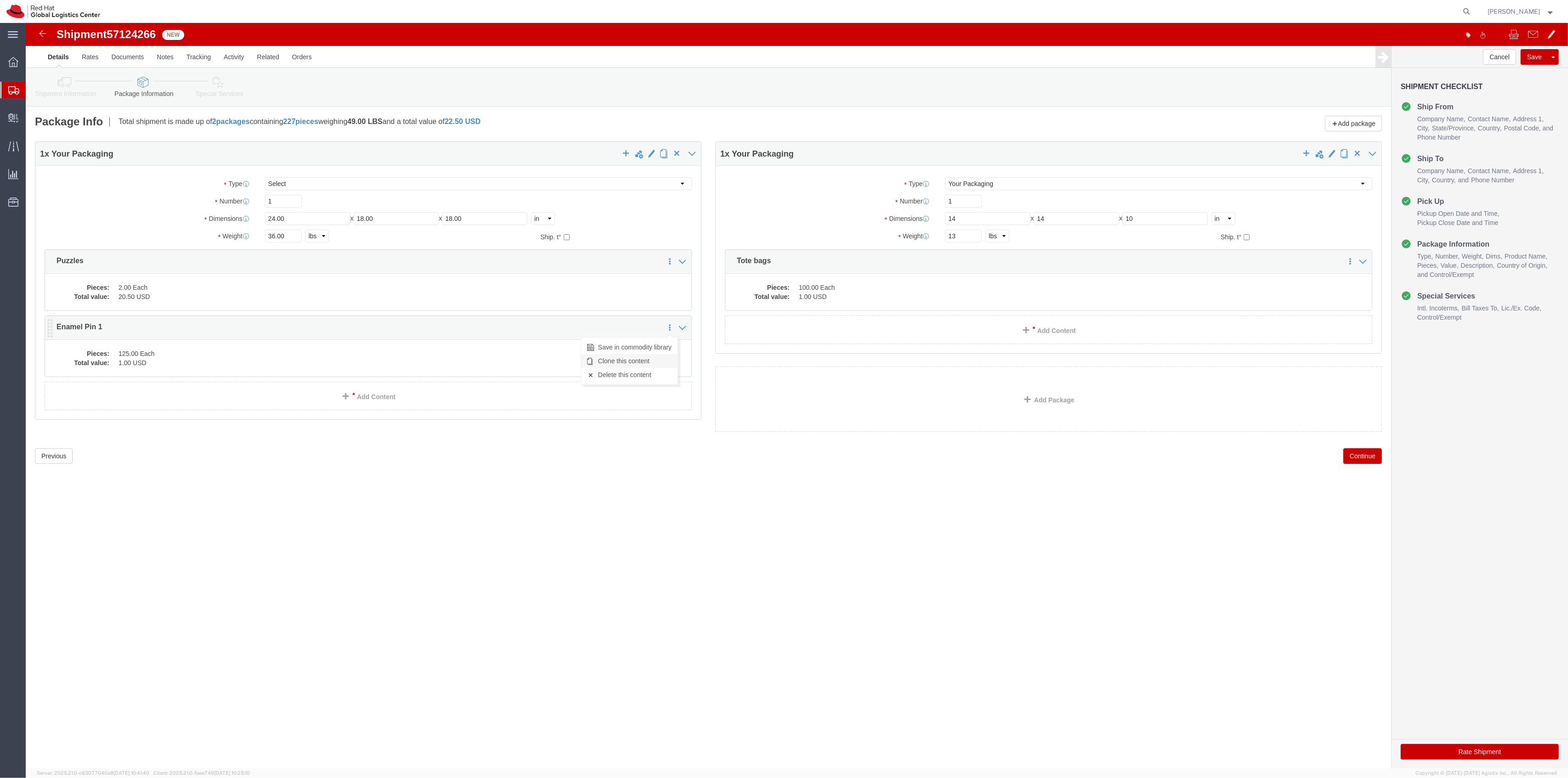
click link "Clone this content"
click dd "125.00 Each"
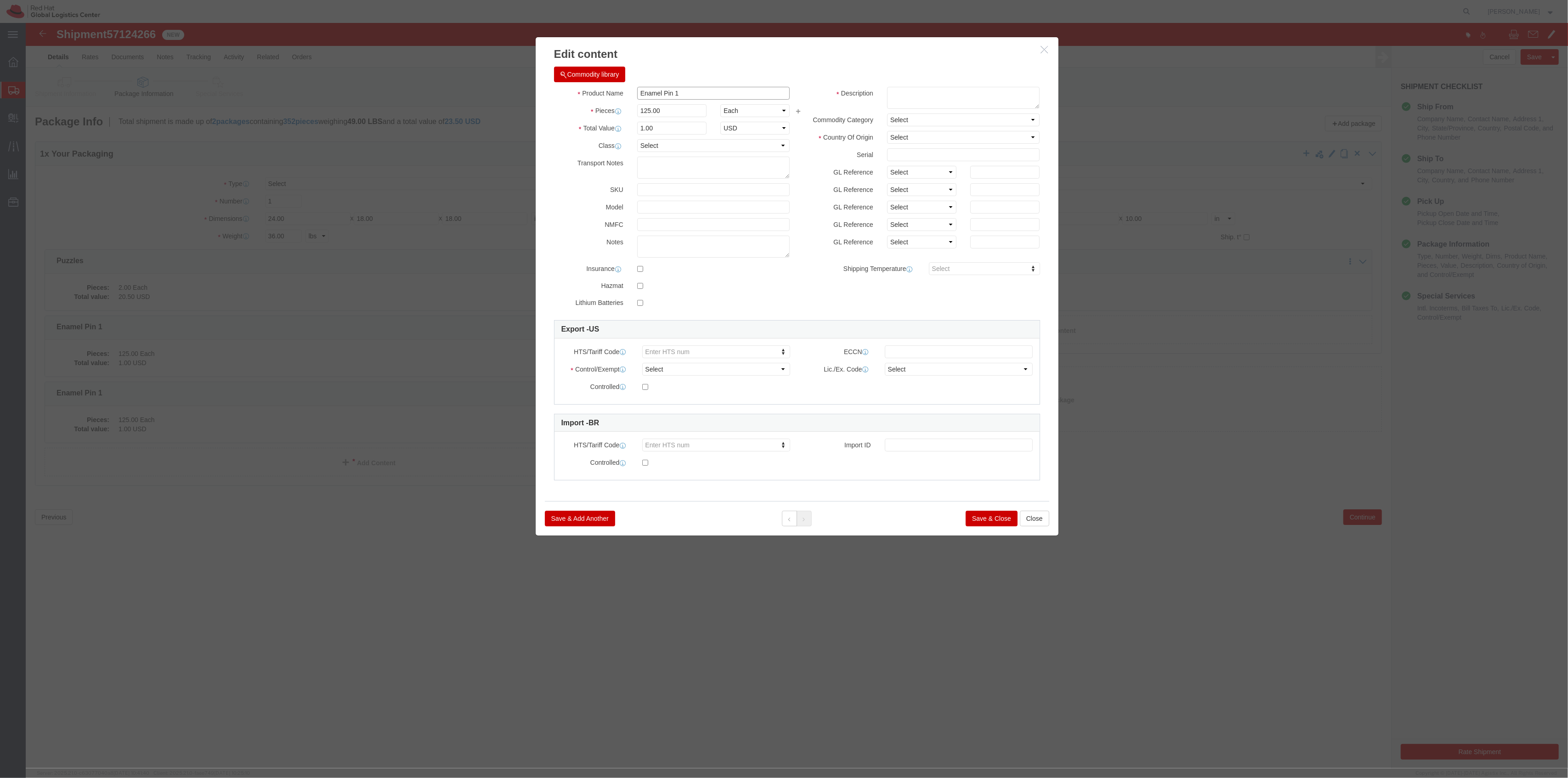
click input "Enamel Pin 1"
type input "Enamel Pin 2"
click button "Save & Close"
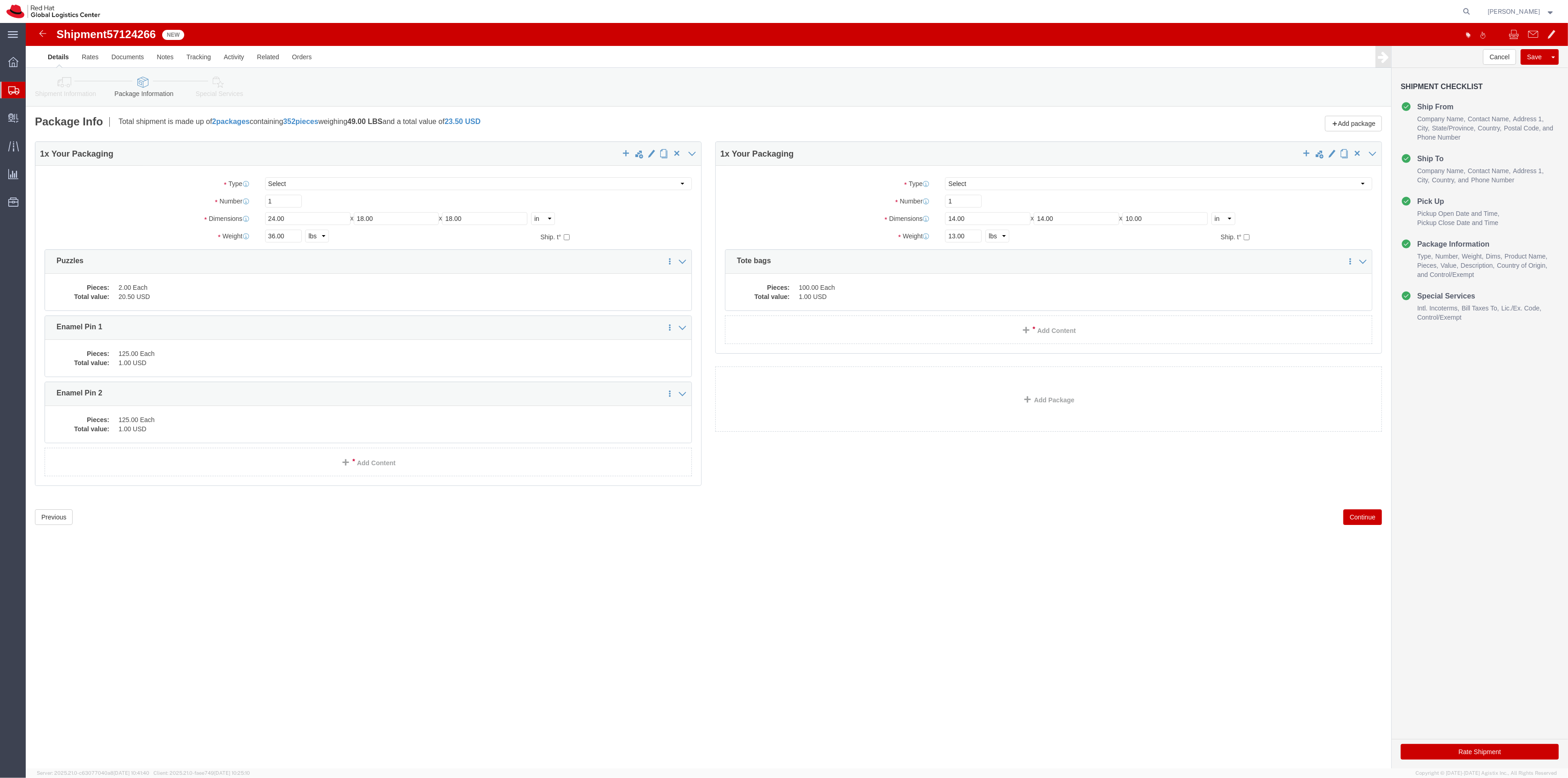
click div "Package Type Select Case(s) Crate(s) Envelope Large Box Medium Box PAK Skid(s) …"
click div "1 x Your Packaging Package Type Select Case(s) Crate(s) Envelope Large Box Medi…"
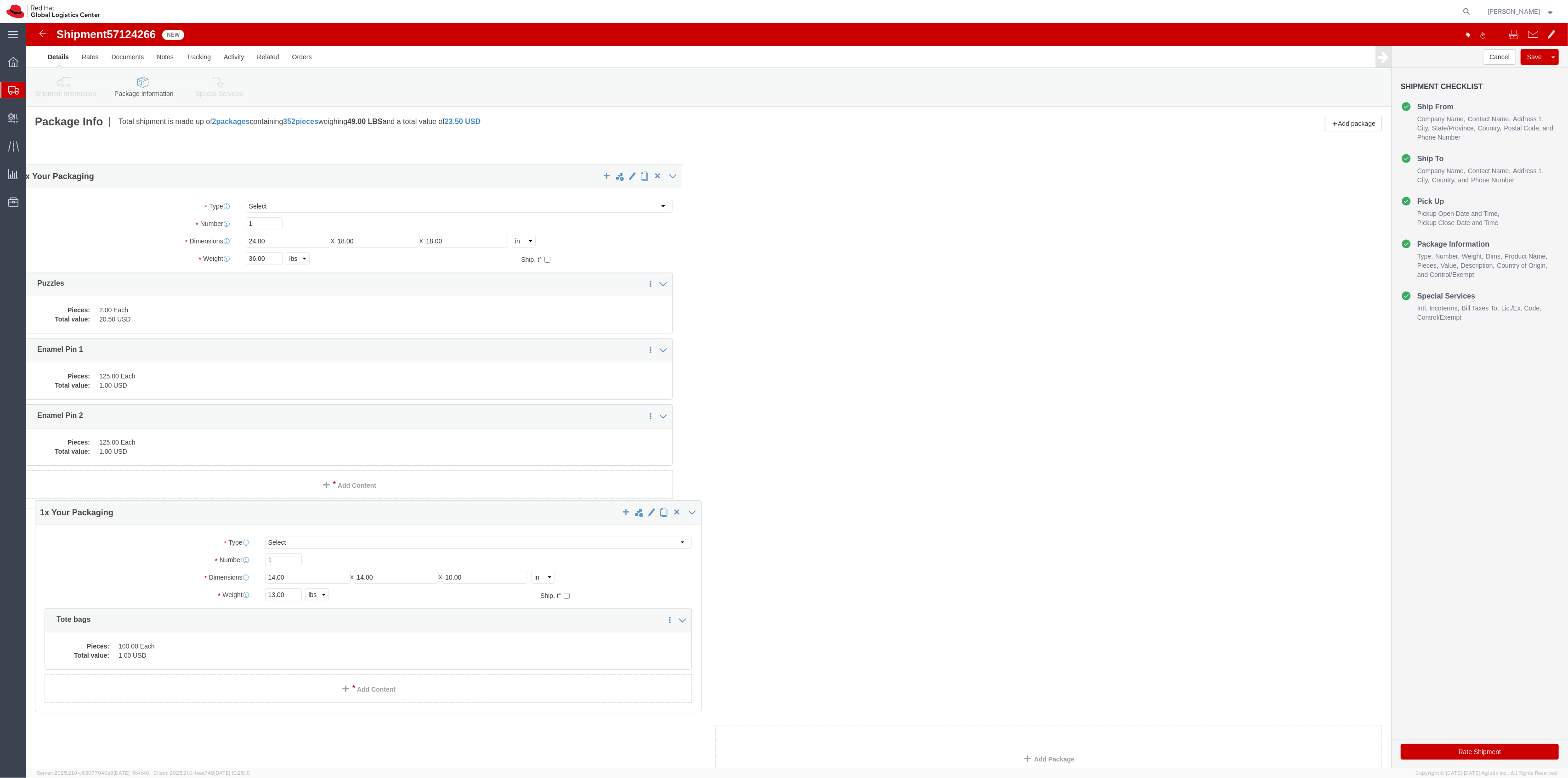
drag, startPoint x: 828, startPoint y: 204, endPoint x: 143, endPoint y: 167, distance: 686.0
click div "1 x Your Packaging Package Type Select Case(s) Crate(s) Envelope Large Box Medi…"
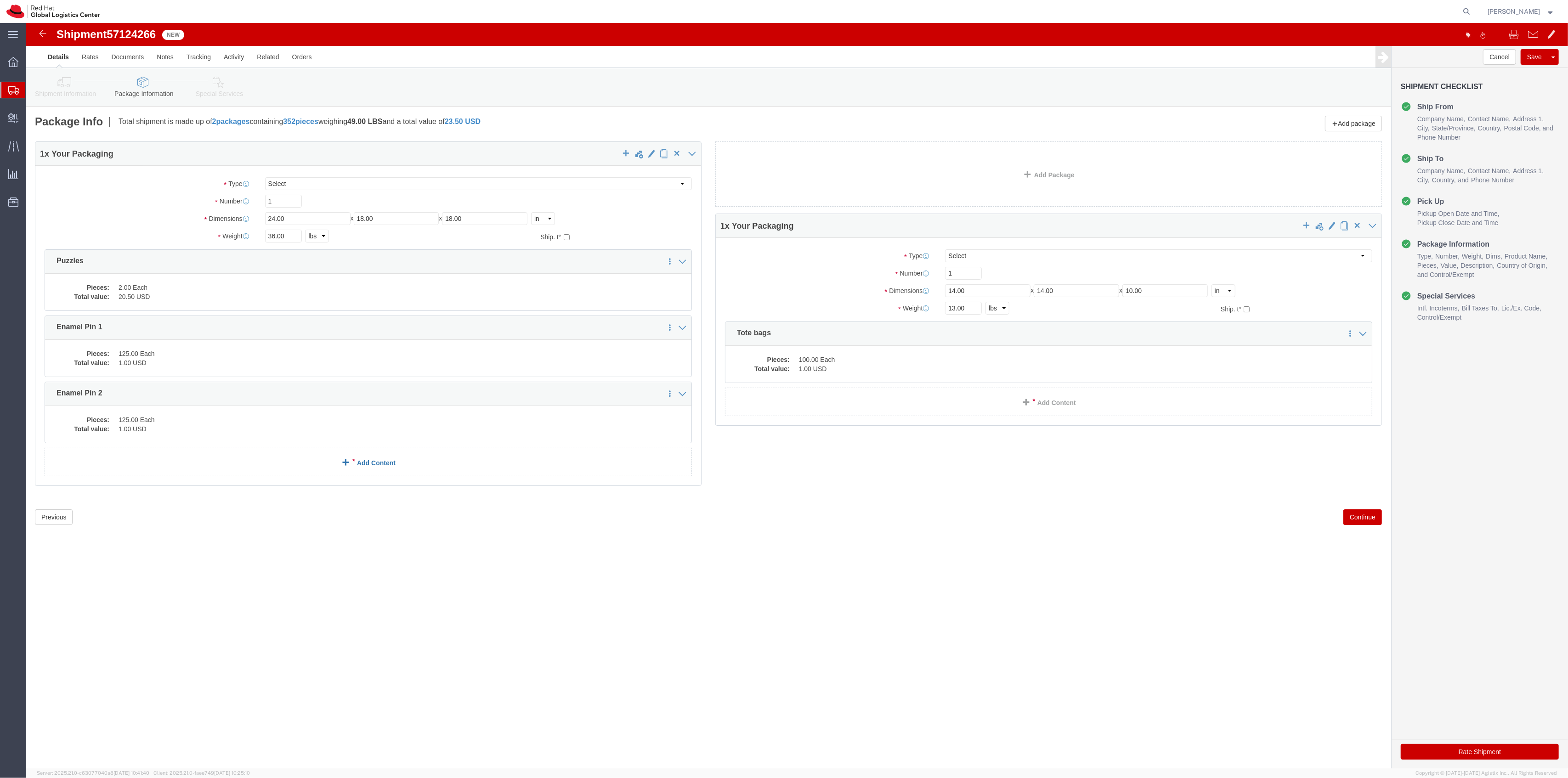
click link "Add Content"
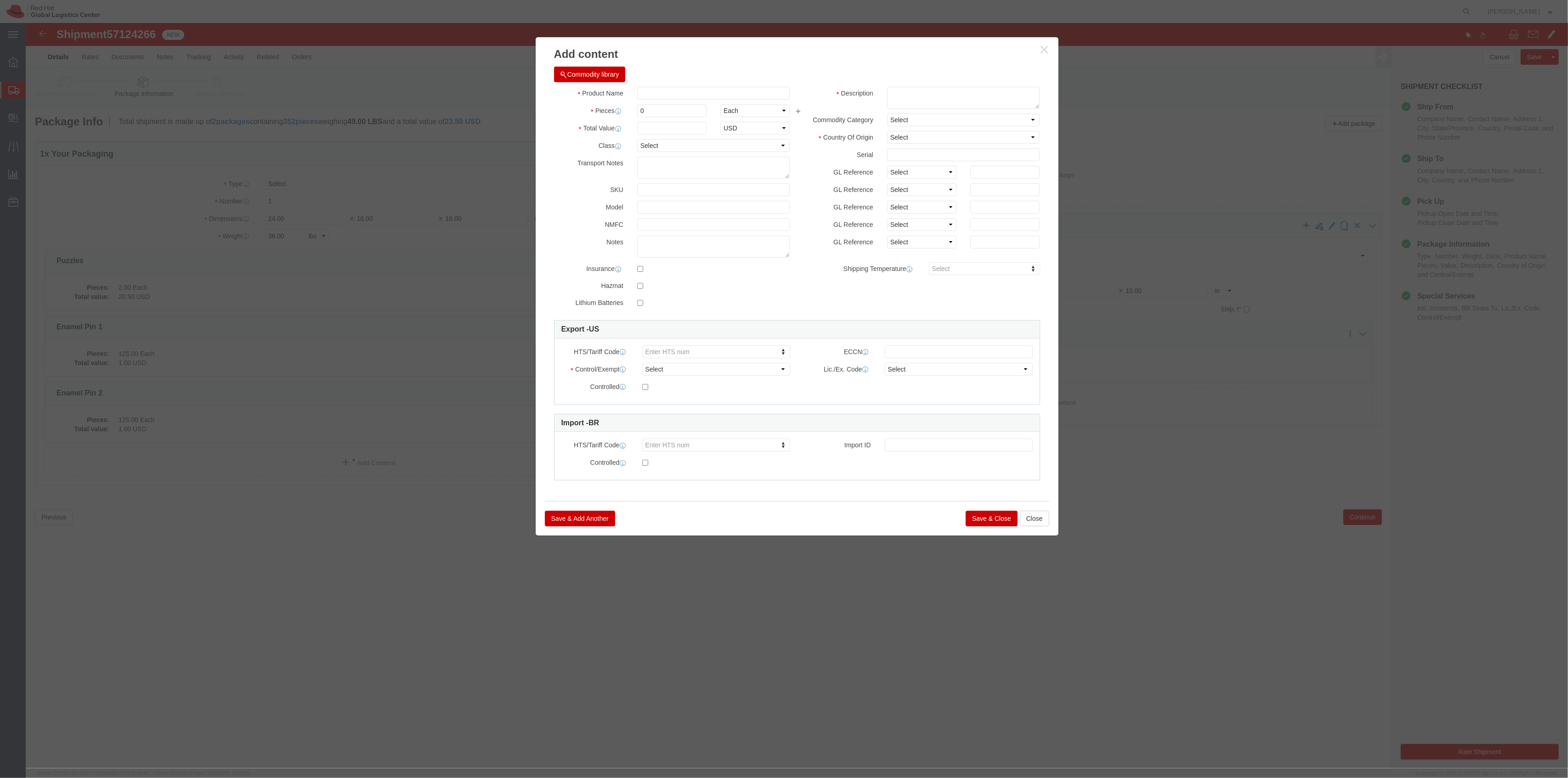
click div "Commodity library"
click input "text"
click input "T-Shirts"
type input "T-Shirts - S"
drag, startPoint x: 637, startPoint y: 88, endPoint x: 596, endPoint y: 85, distance: 41.1
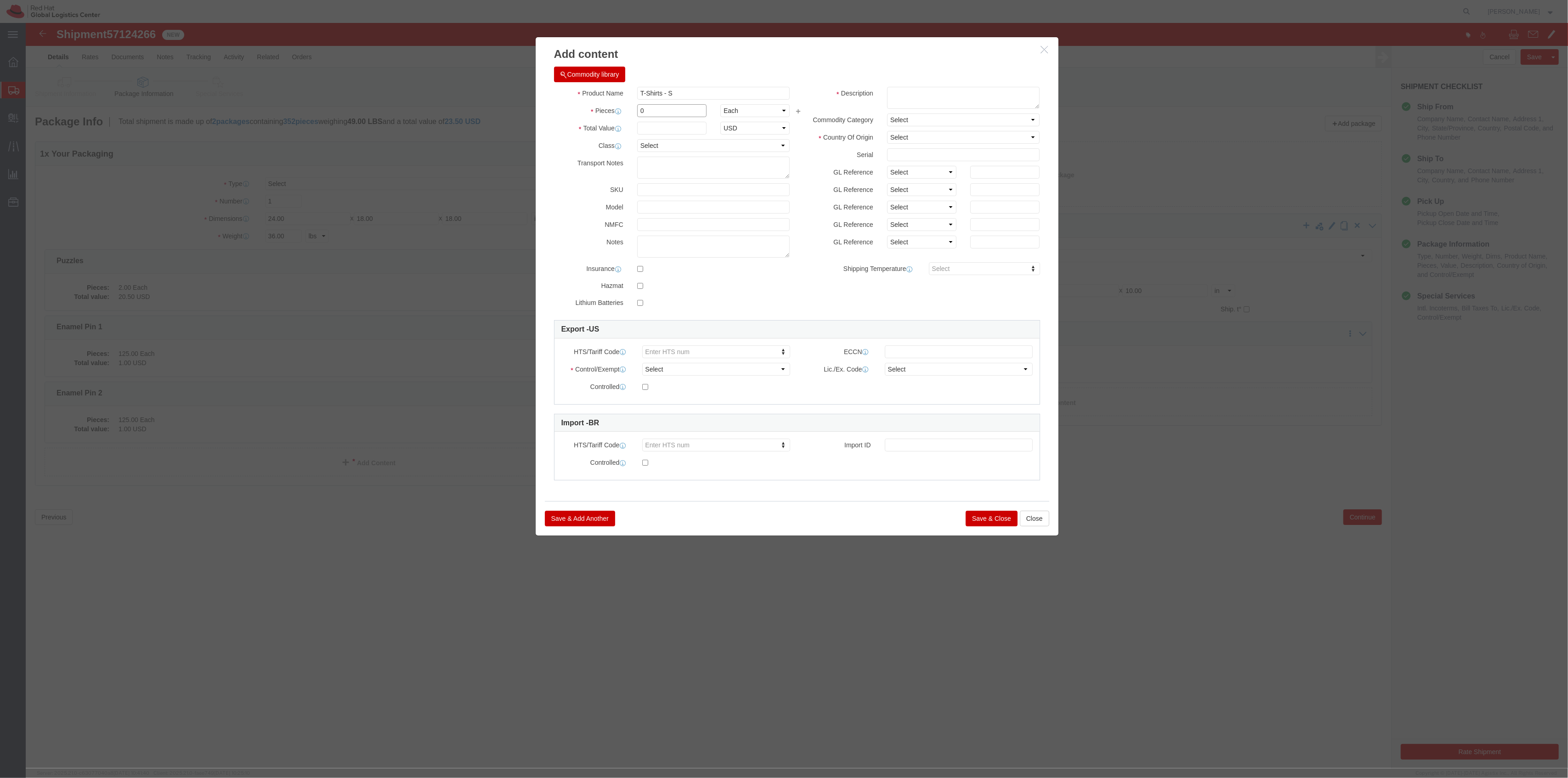
click div "Pieces 0 Select Bag Barrels 100Board Feet Bottle Box Blister Pack Carats Can Ca…"
type input "10"
drag, startPoint x: 616, startPoint y: 103, endPoint x: 631, endPoint y: 110, distance: 16.6
click input "text"
type input "1"
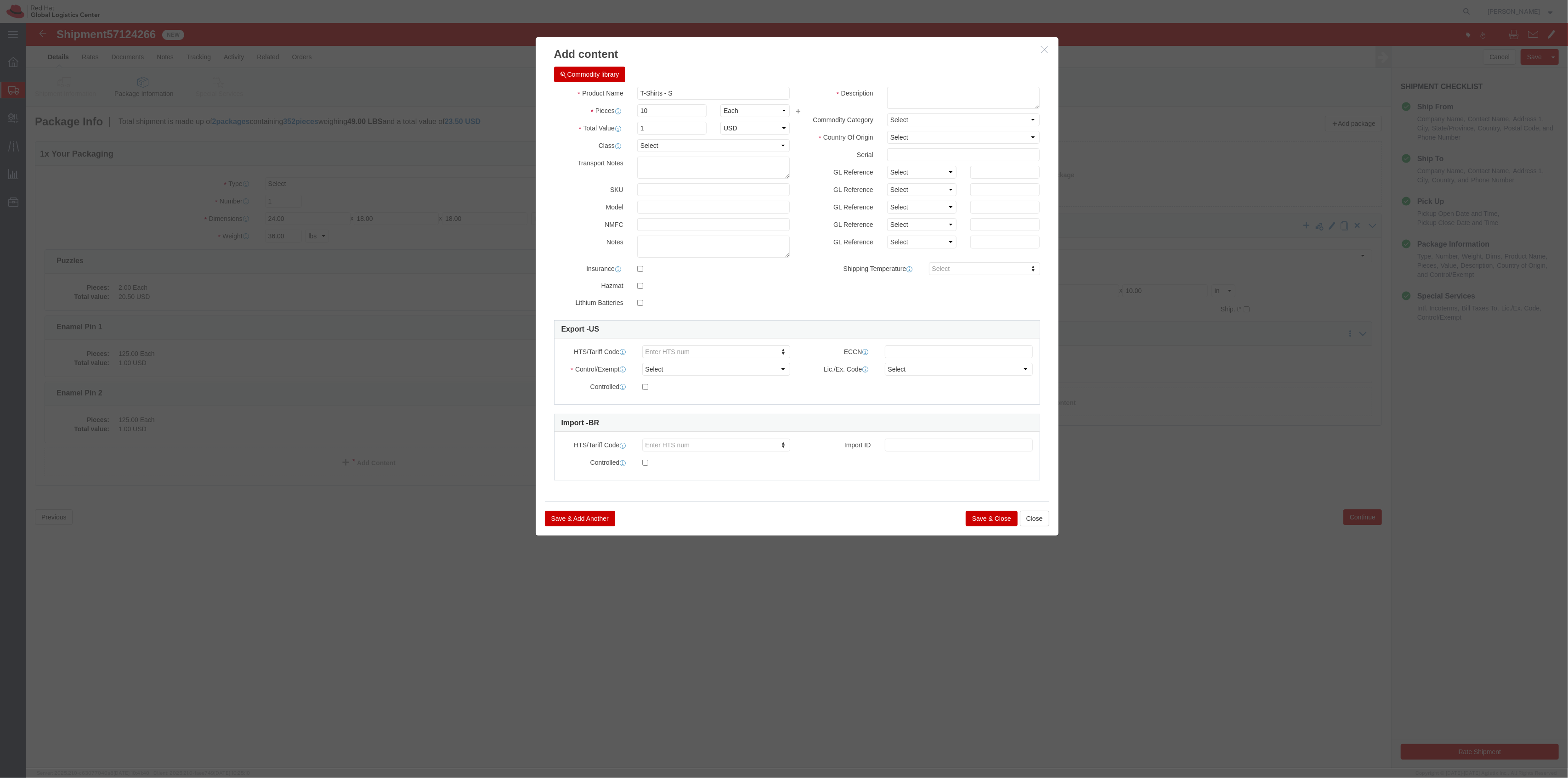
click button "Save & Close"
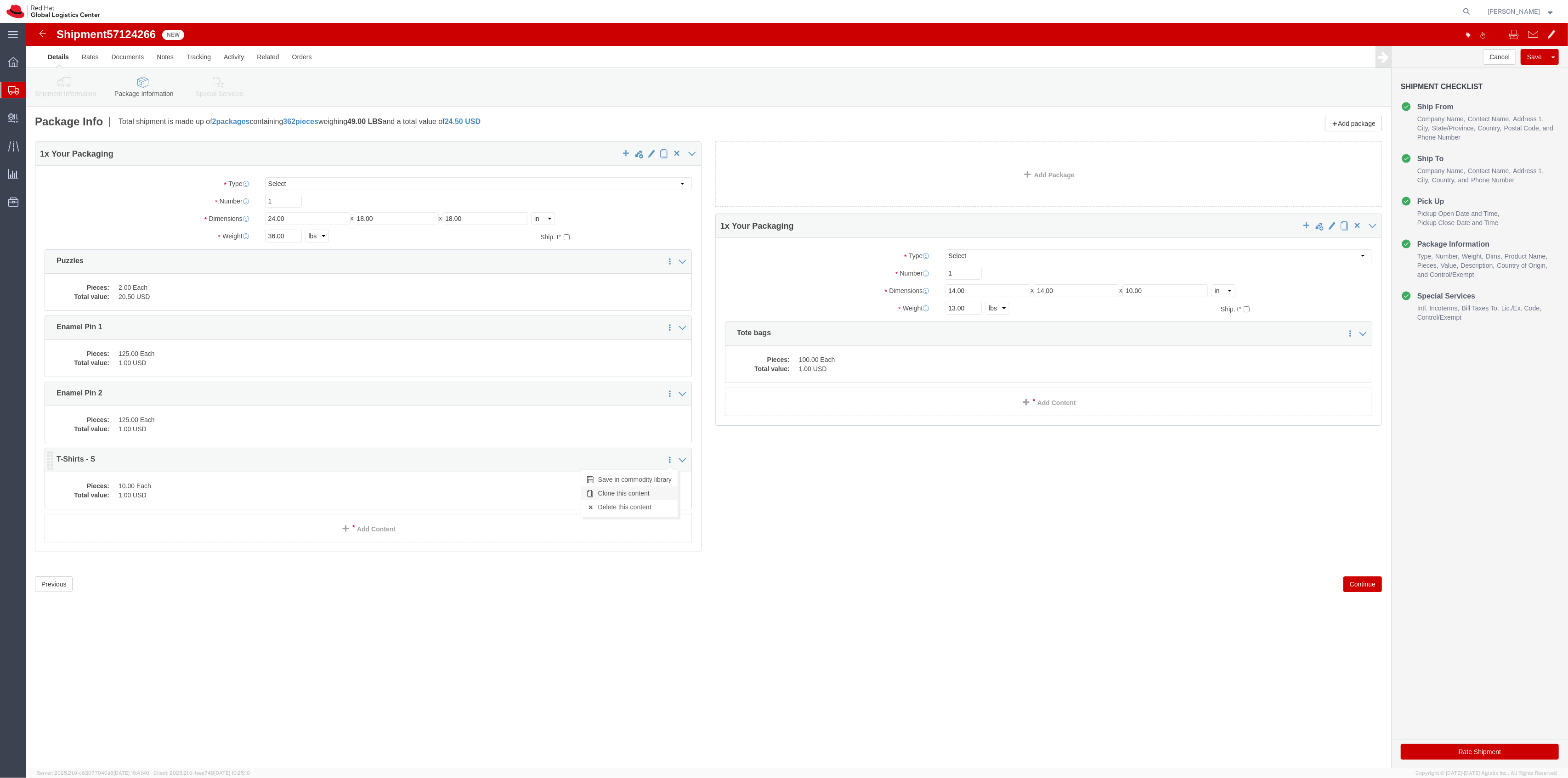
click link "Clone this content"
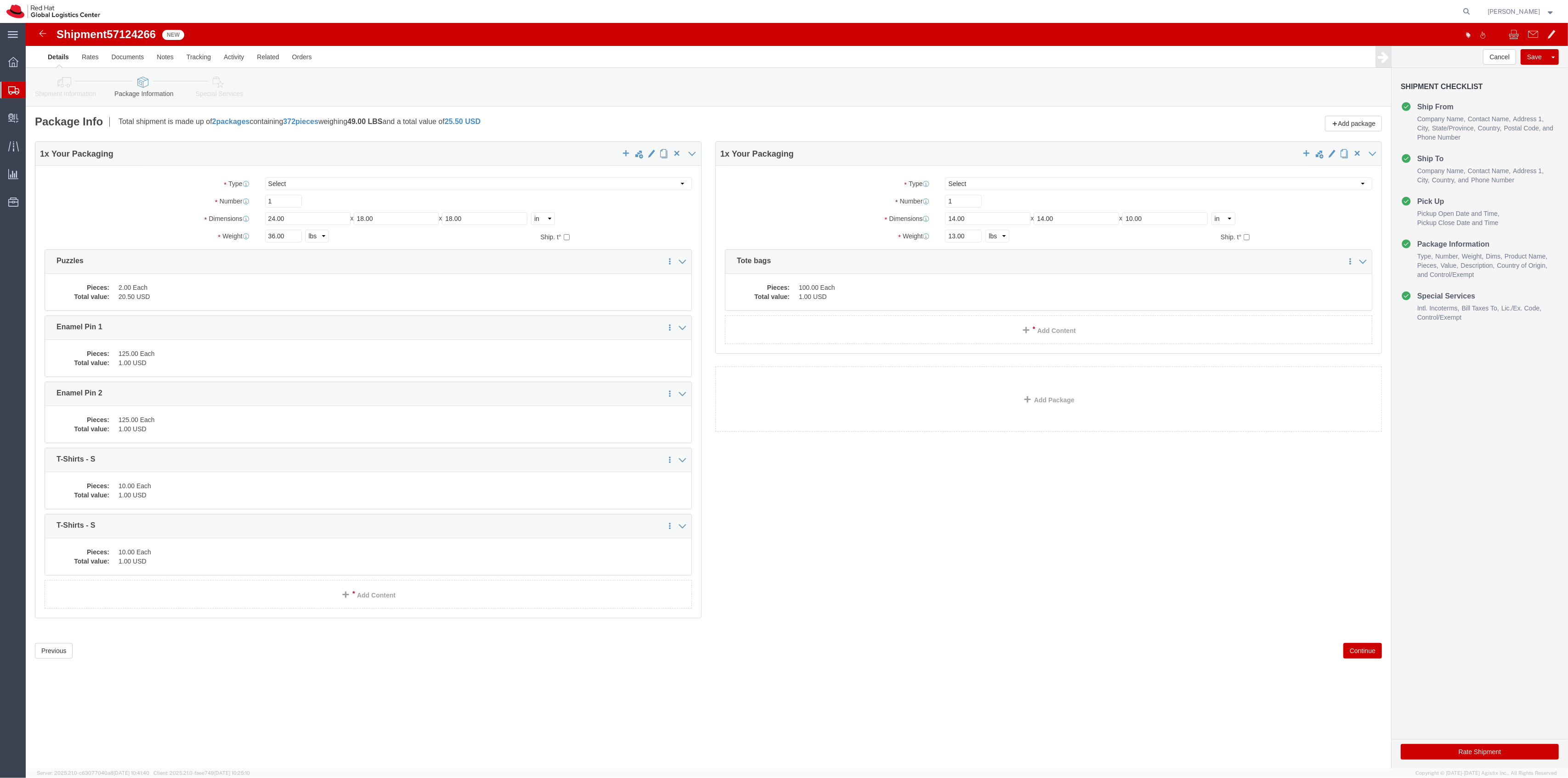
click icon
click link "Clone this content"
click icon
click link "Clone this content"
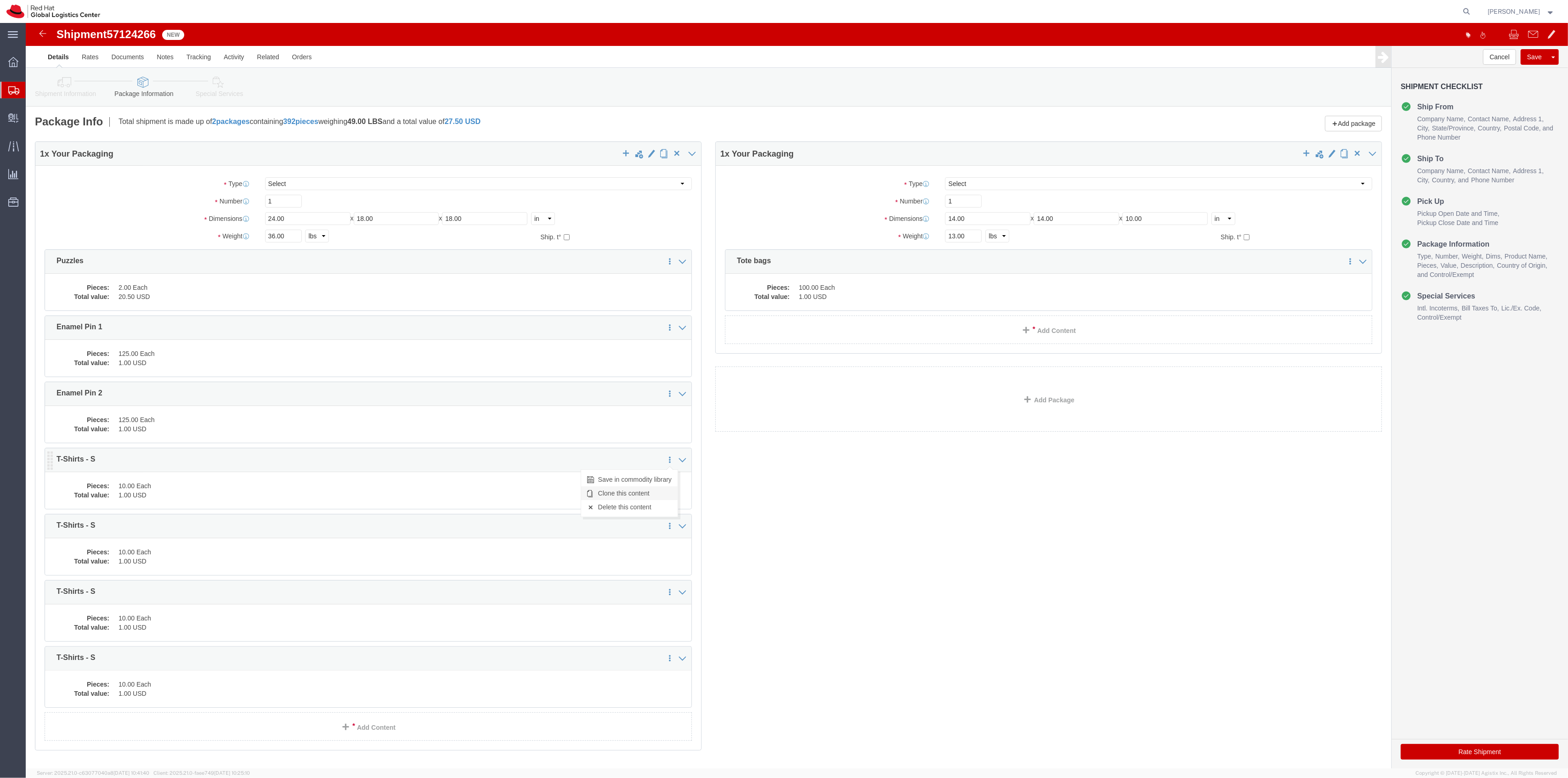
click link "Clone this content"
click dd "10.00 Each"
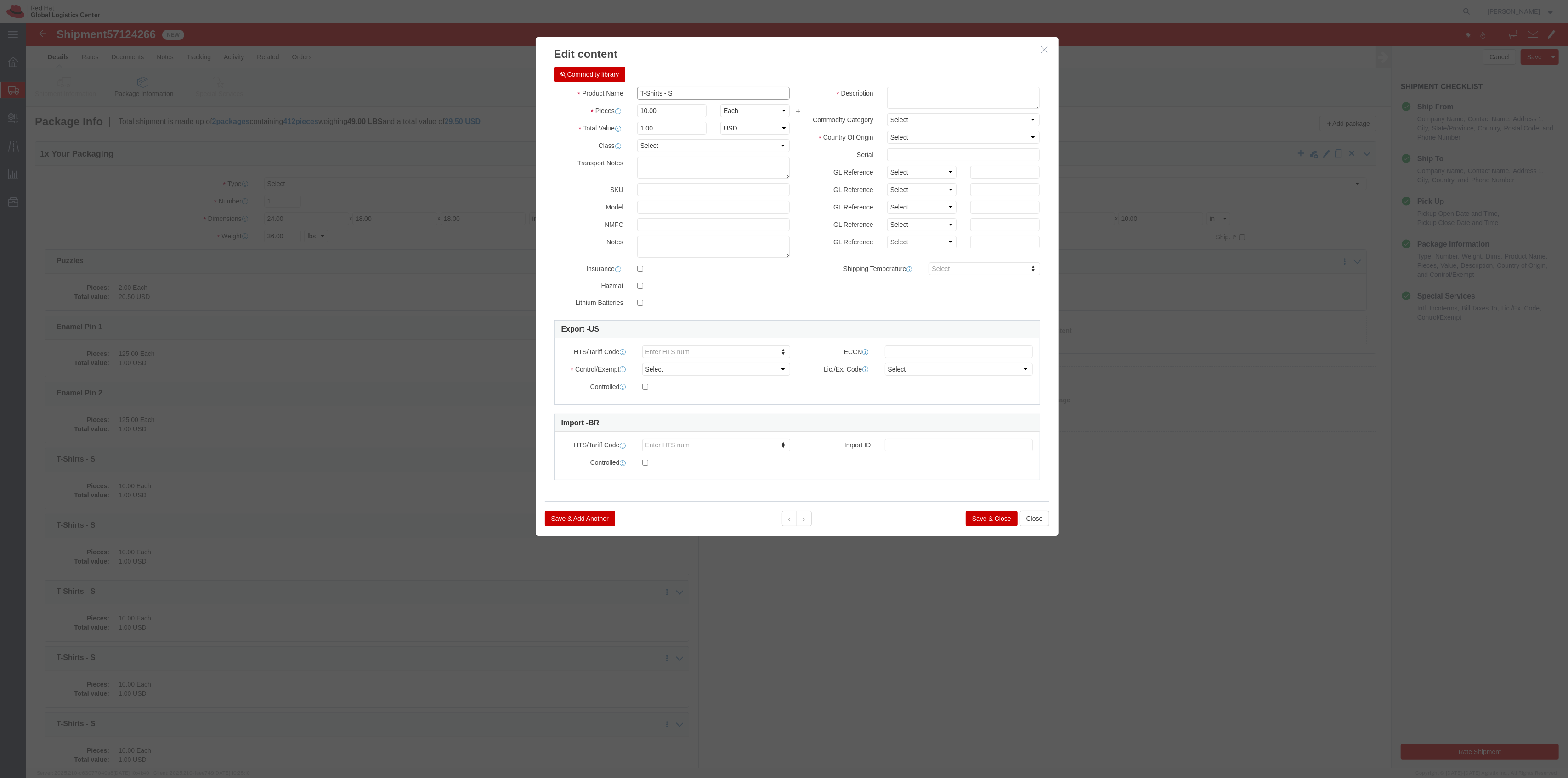
click div "Commodity library Product Name T-Shirts - S Pieces 10.00 Select Bag Barrels 100…"
type input "T-Shirts - M"
drag, startPoint x: 936, startPoint y: 502, endPoint x: 947, endPoint y: 504, distance: 11.2
click div "Save & Add Another Save & Close Close"
click button "Save & Close"
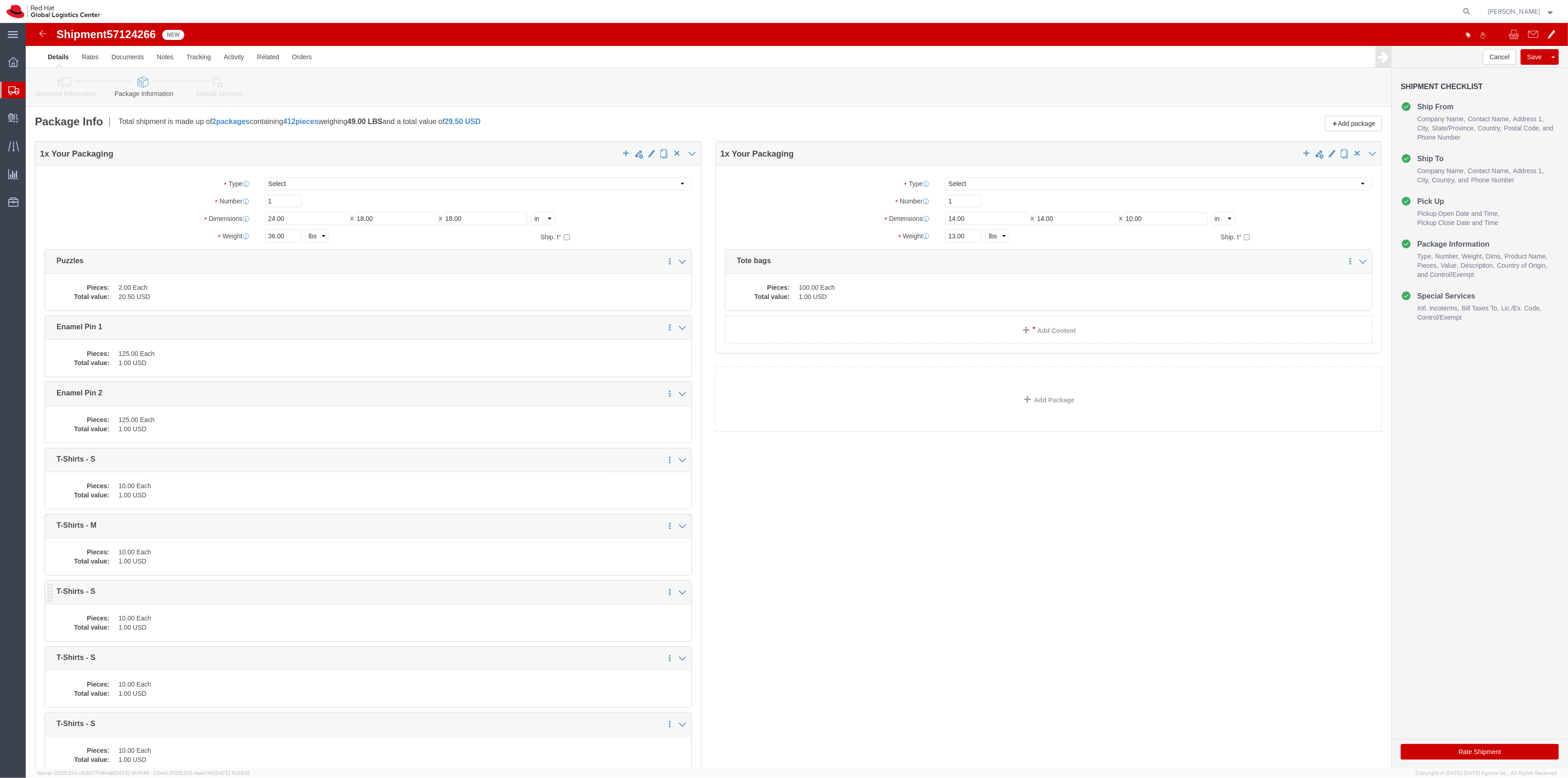
click dd "1.00 USD"
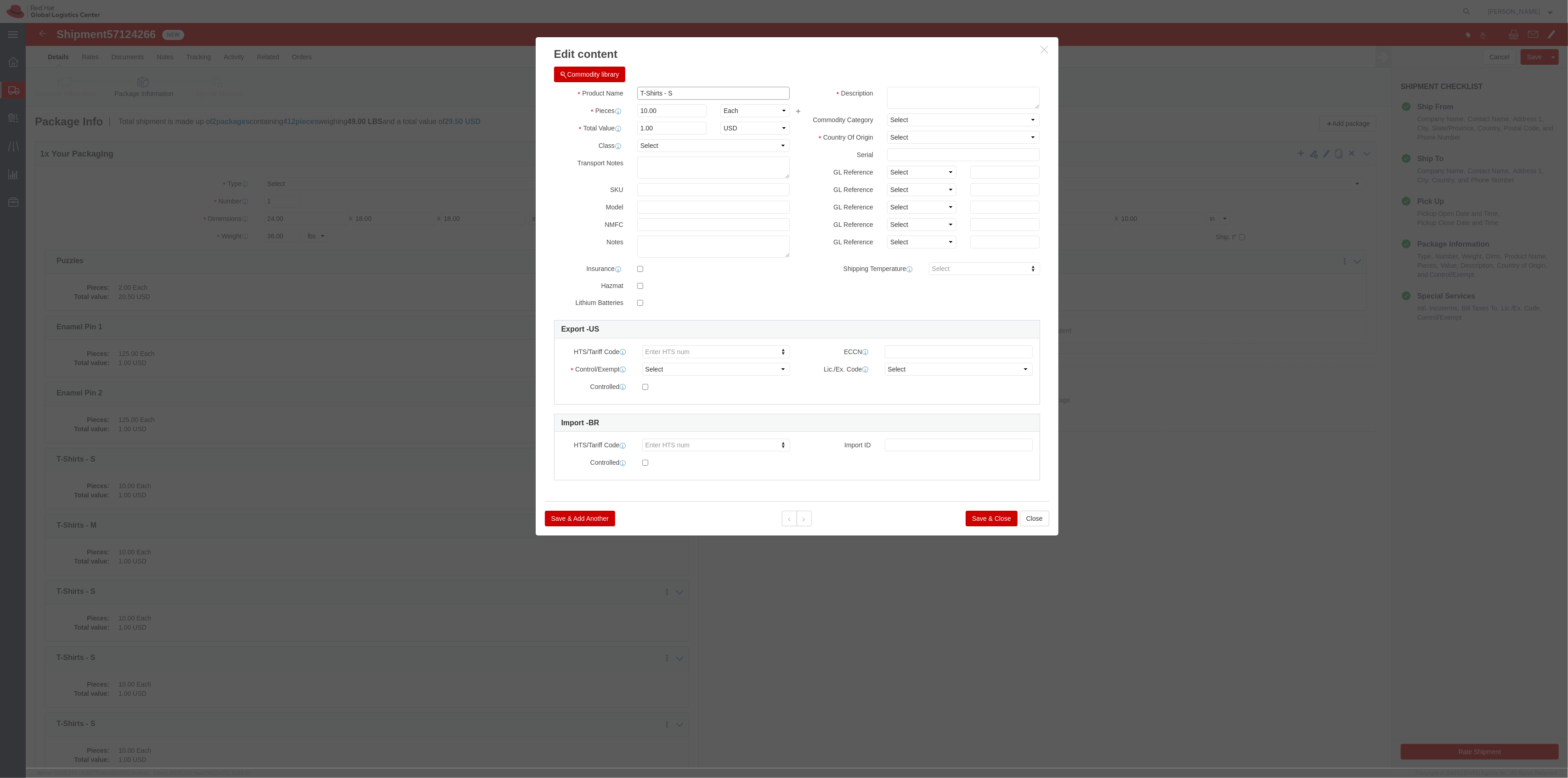
click input "T-Shirts - S"
type input "T-Shirts - L"
click div "Save & Add Another Save & Close Close"
click button "Save & Close"
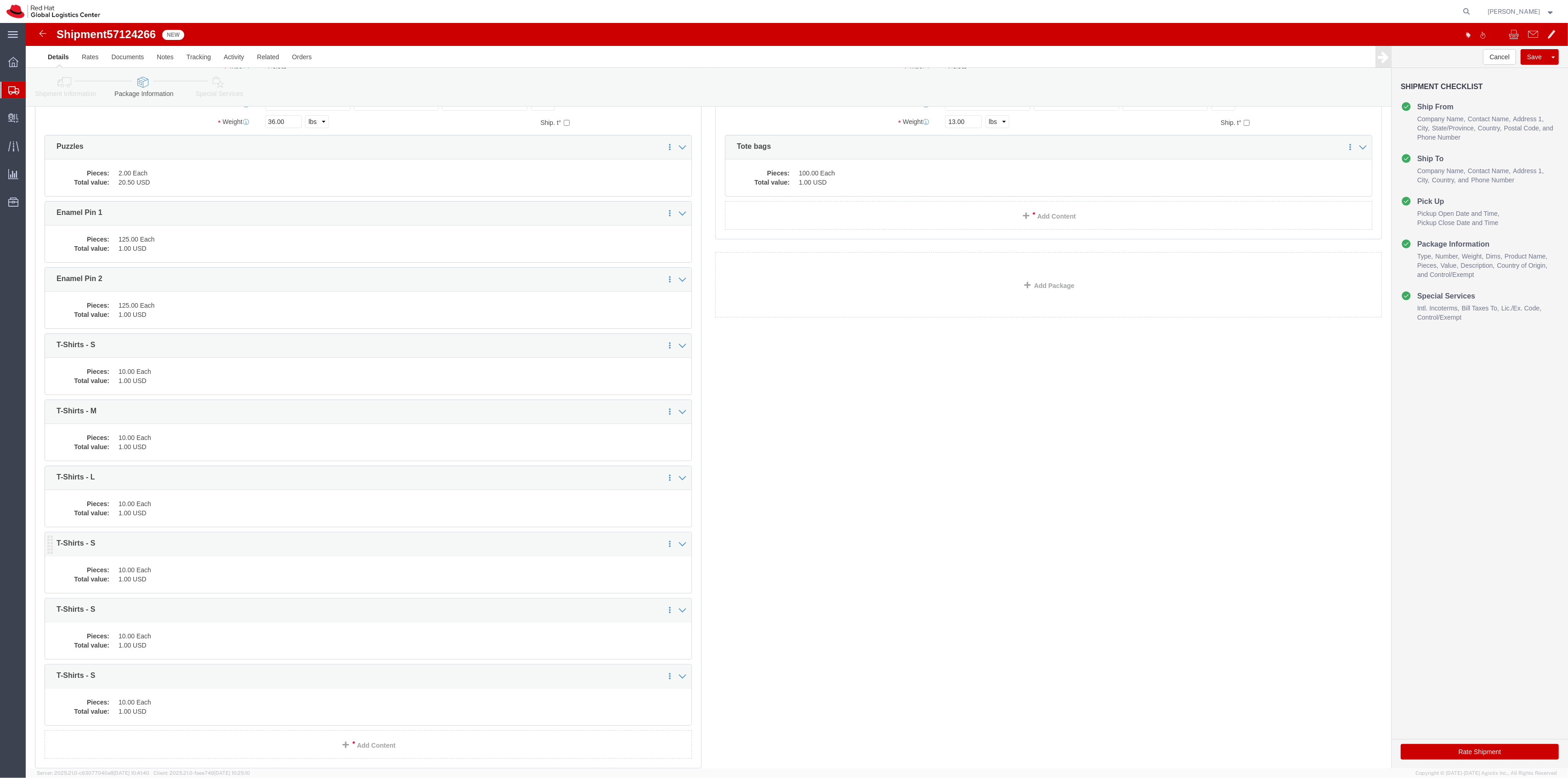
scroll to position [122, 0]
click dd "1.00 USD"
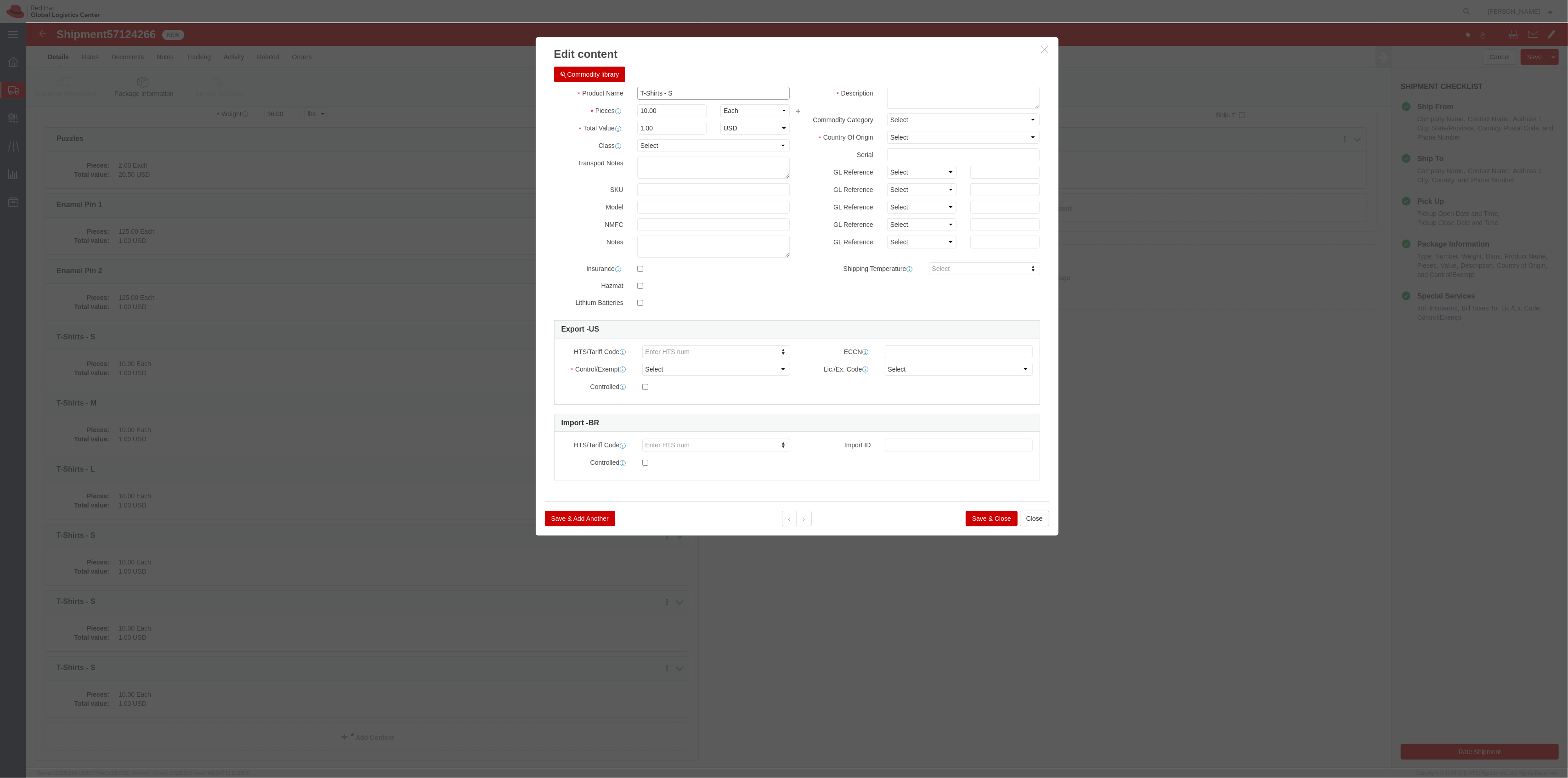
click input "T-Shirts - S"
type input "T-Shirts - XL"
click button "Save & Close"
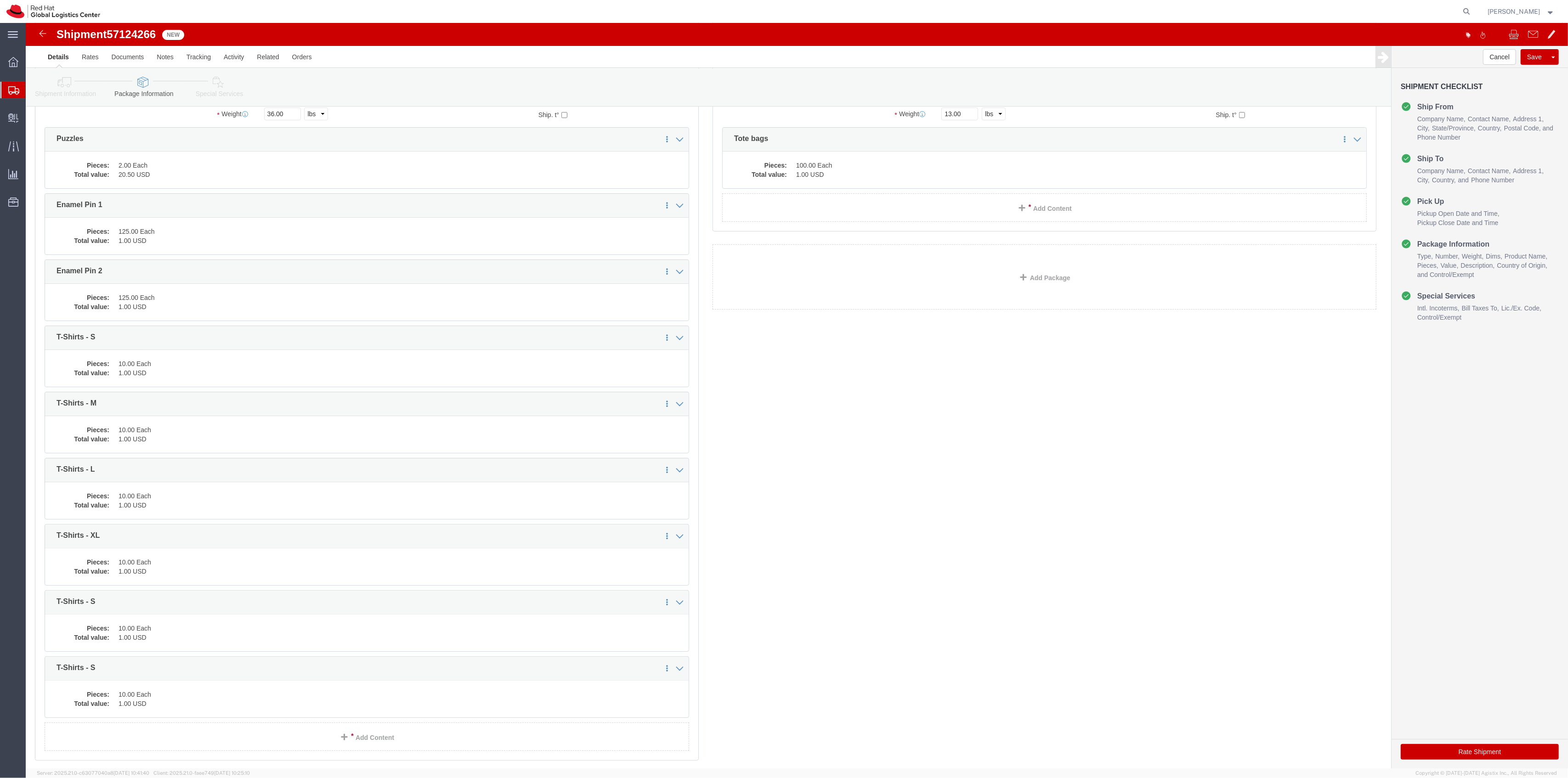
click dd "10.00 Each"
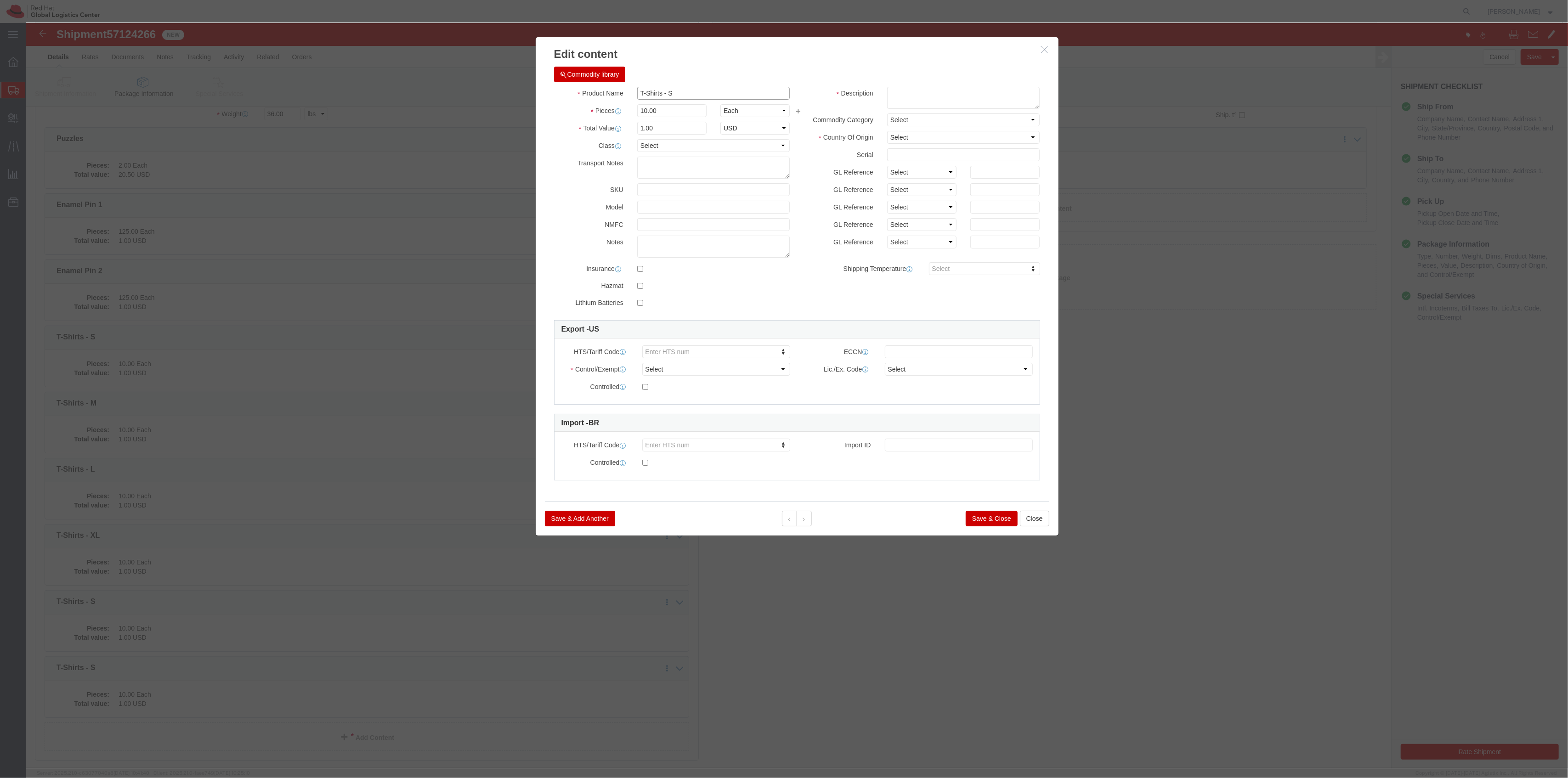
click input "T-Shirts - S"
type input "T-Shirts - 2XL"
click button "Save & Close"
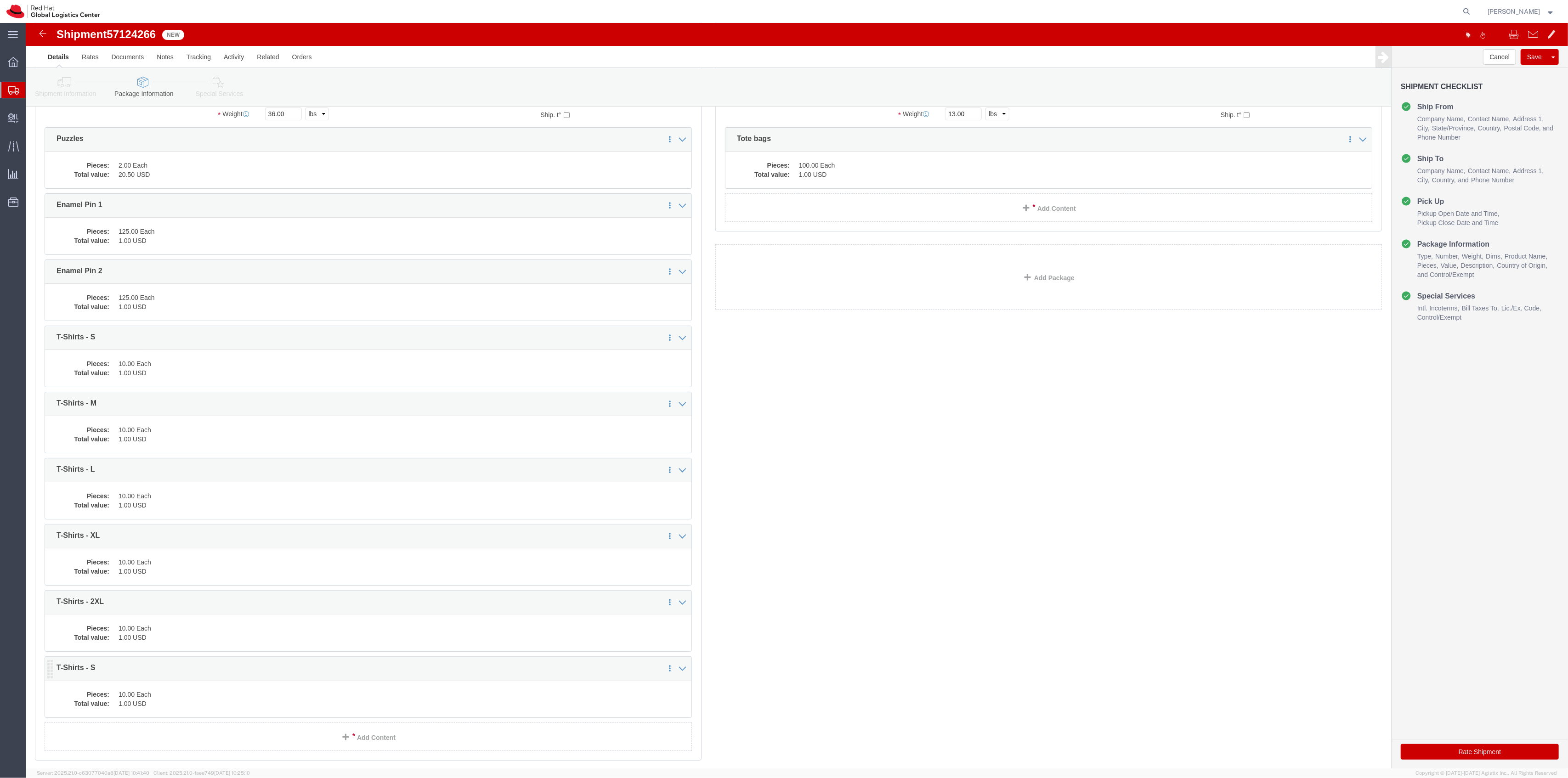
click div "1 x Your Packaging Package Type Select Case(s) Crate(s) Envelope Large Box Medi…"
click dd "10.00 Each"
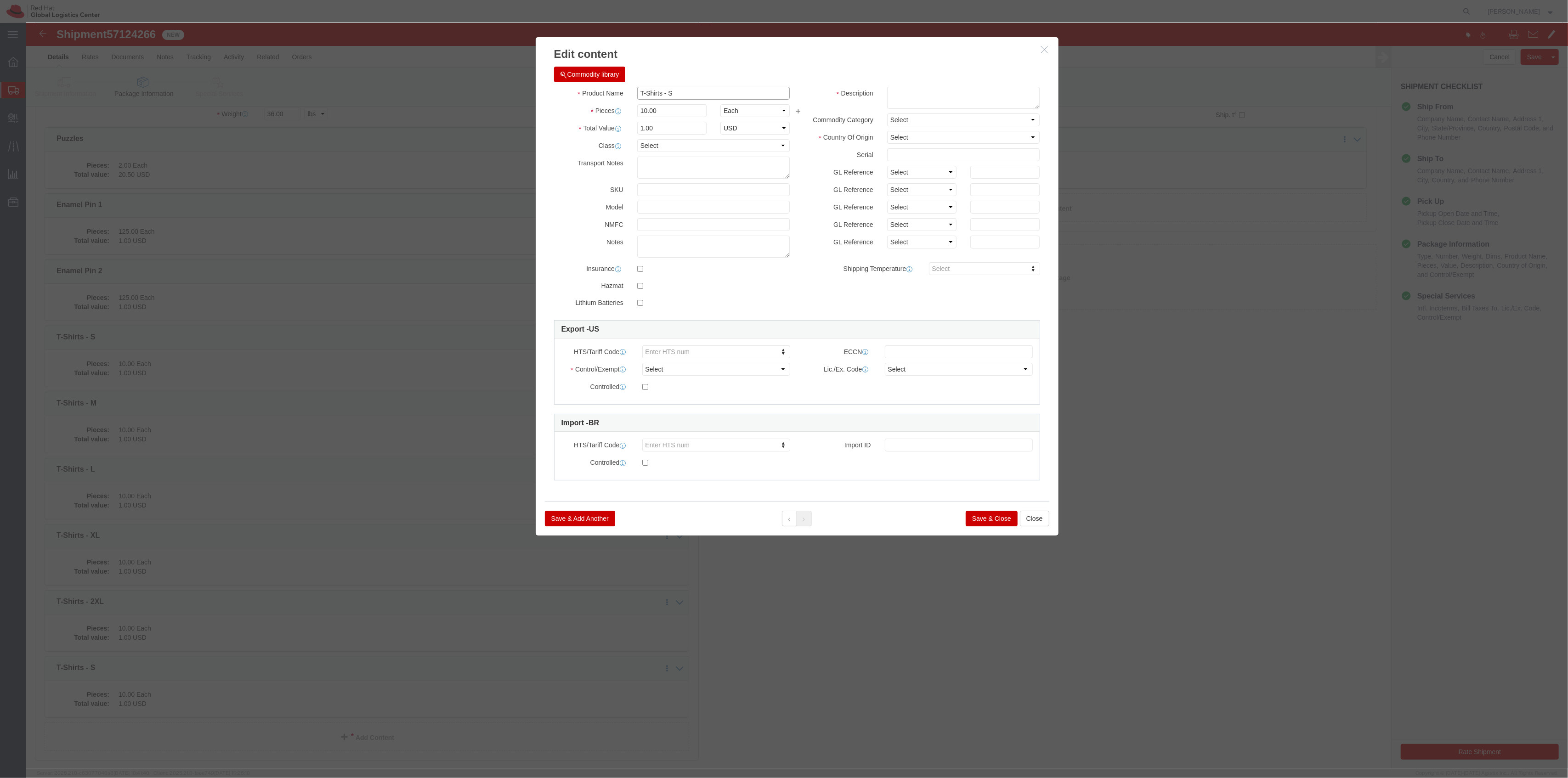
click input "T-Shirts - S"
type input "T-Shirts - 3XL"
click button "Save & Close"
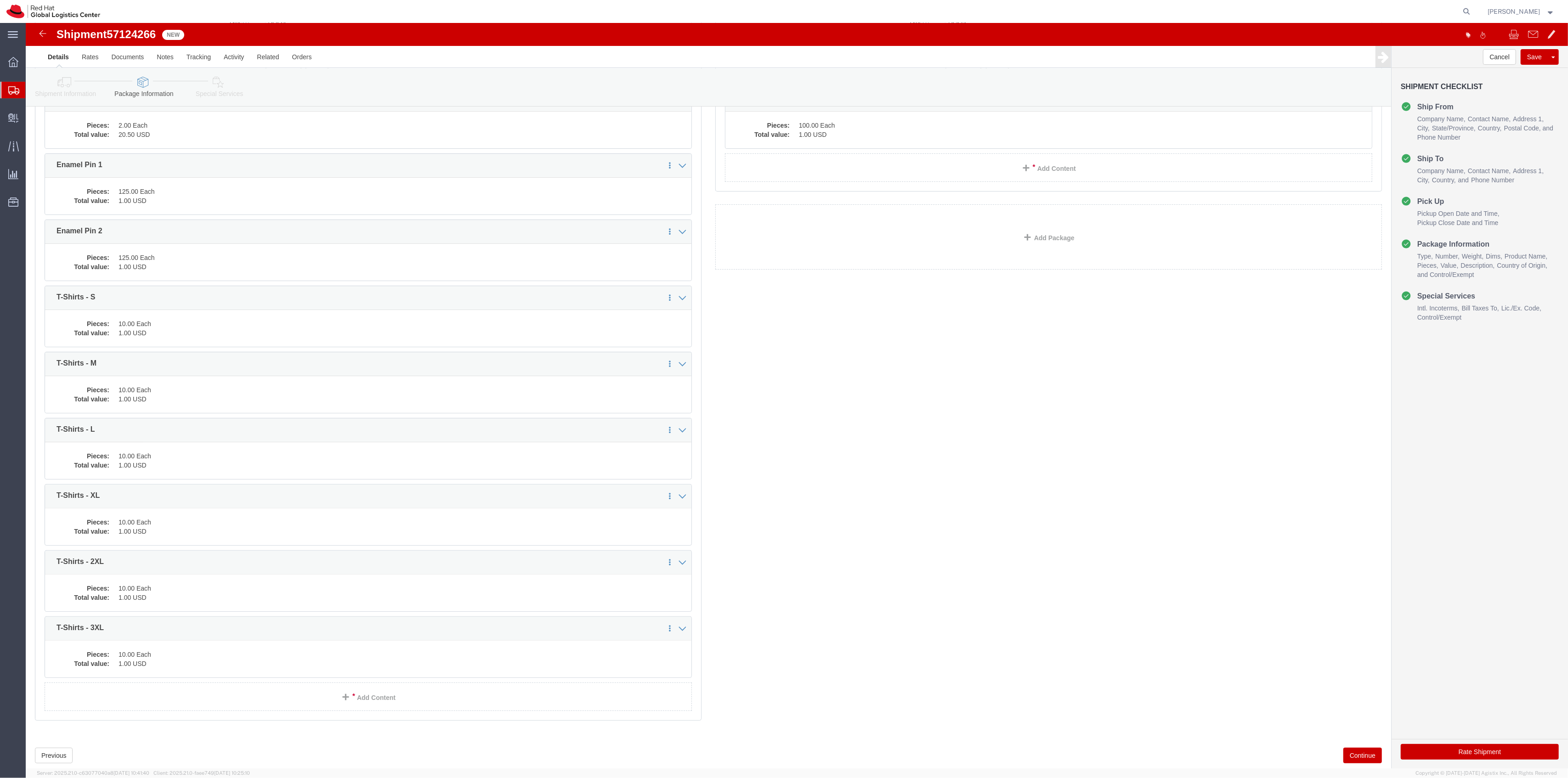
scroll to position [186, 0]
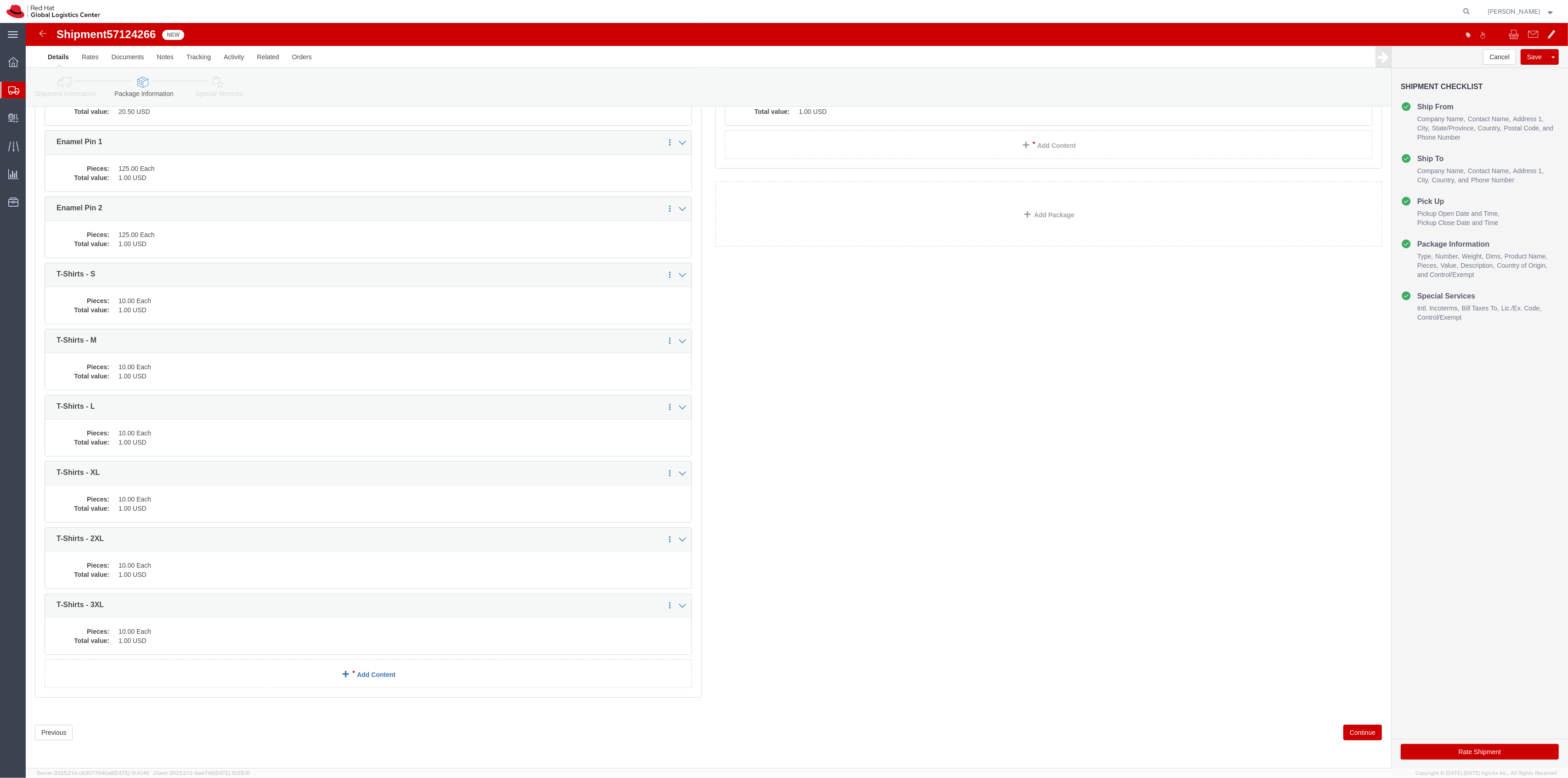
click link "Add Content"
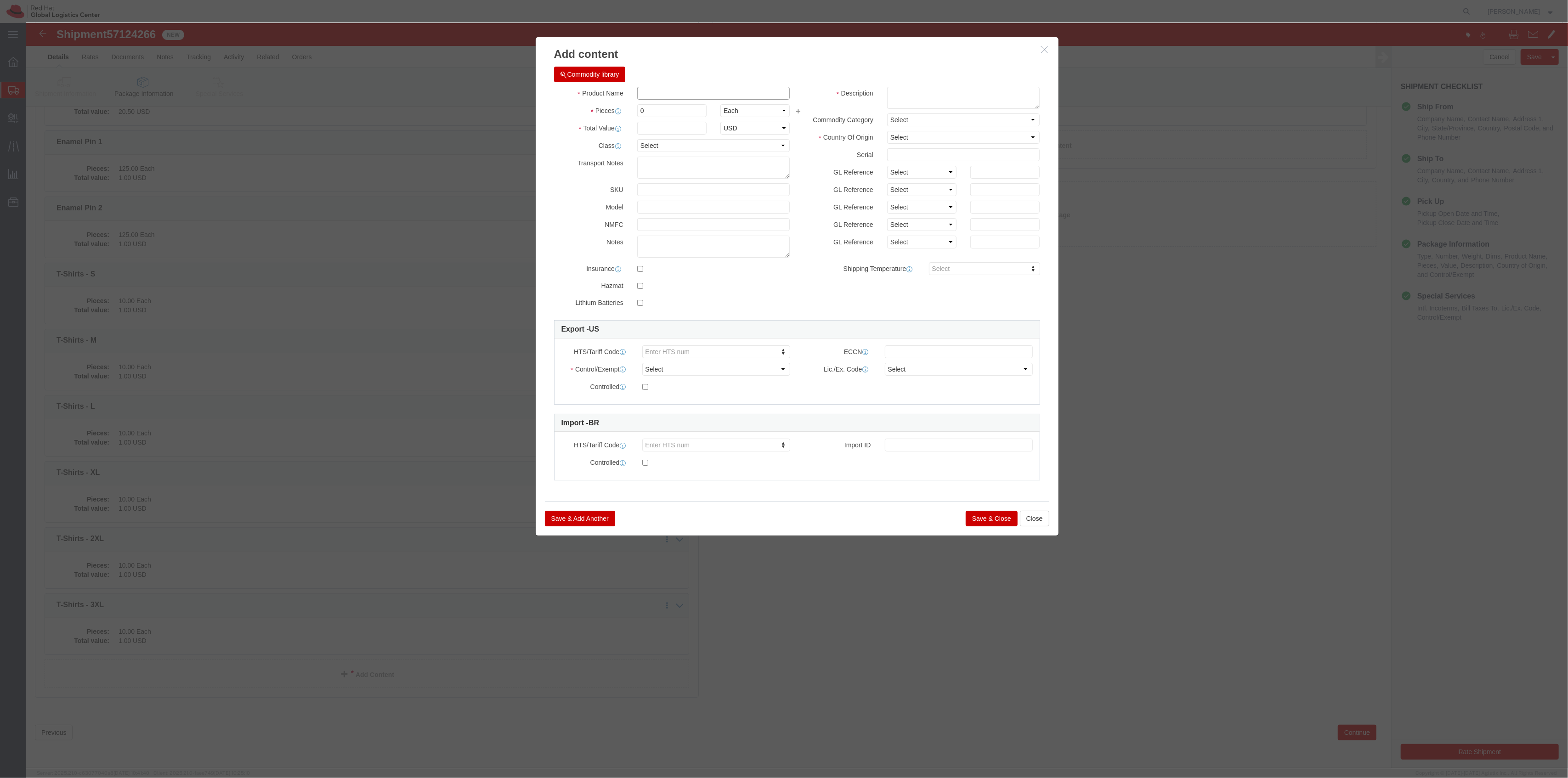
click input "text"
drag, startPoint x: 656, startPoint y: 89, endPoint x: 613, endPoint y: 89, distance: 43.0
click input "0"
click input "T-Shirt WARHW"
type input "T-Shirt WARHW - M"
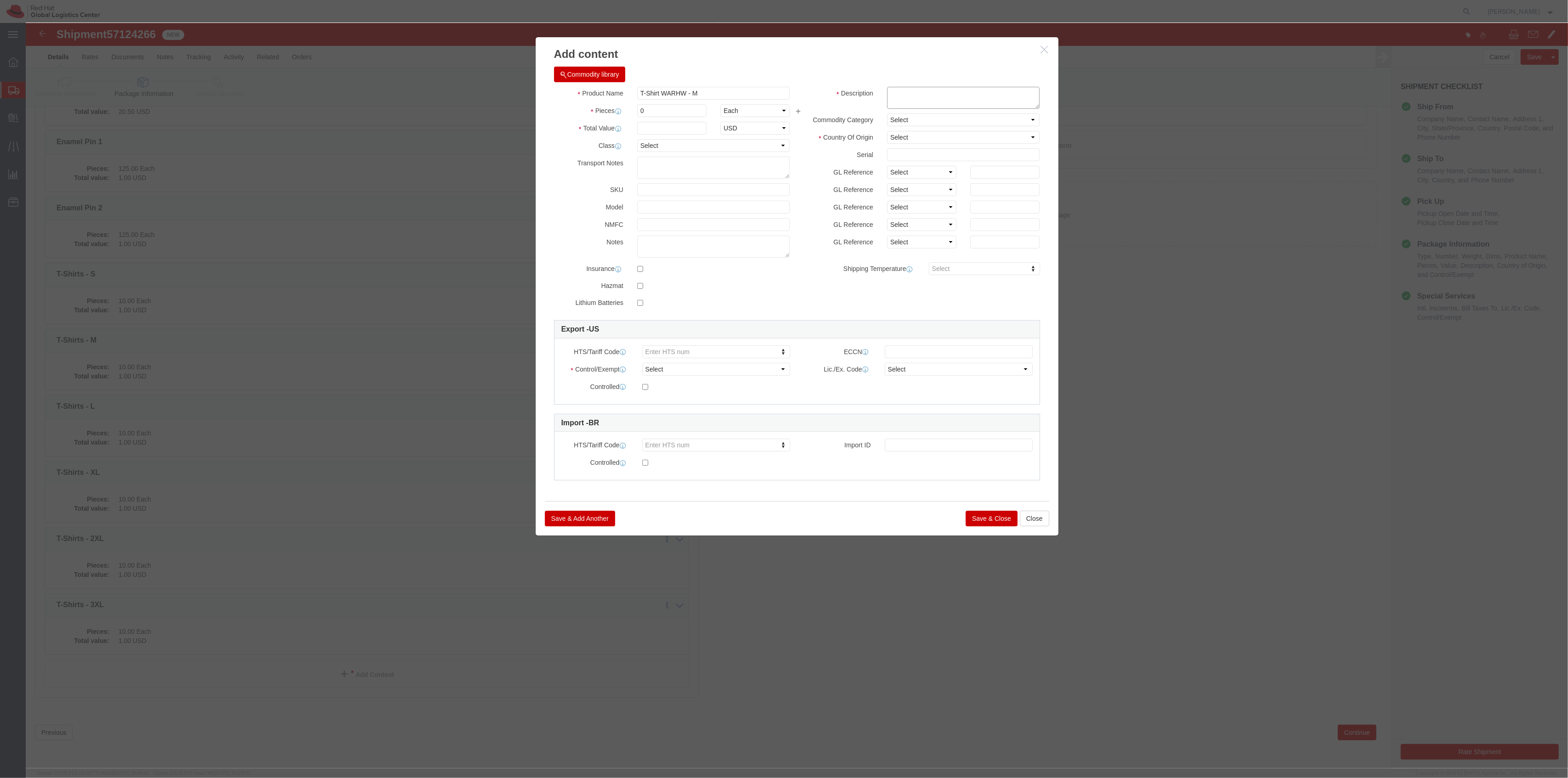
click textarea
paste textarea "90 Cotton | 10 Polyestor"
type textarea "90 Cotton | 10 Polyestor"
click select "Select Afghanistan Åland Islands Albania Algeria American Samoa Andorra Angola …"
select select "HN"
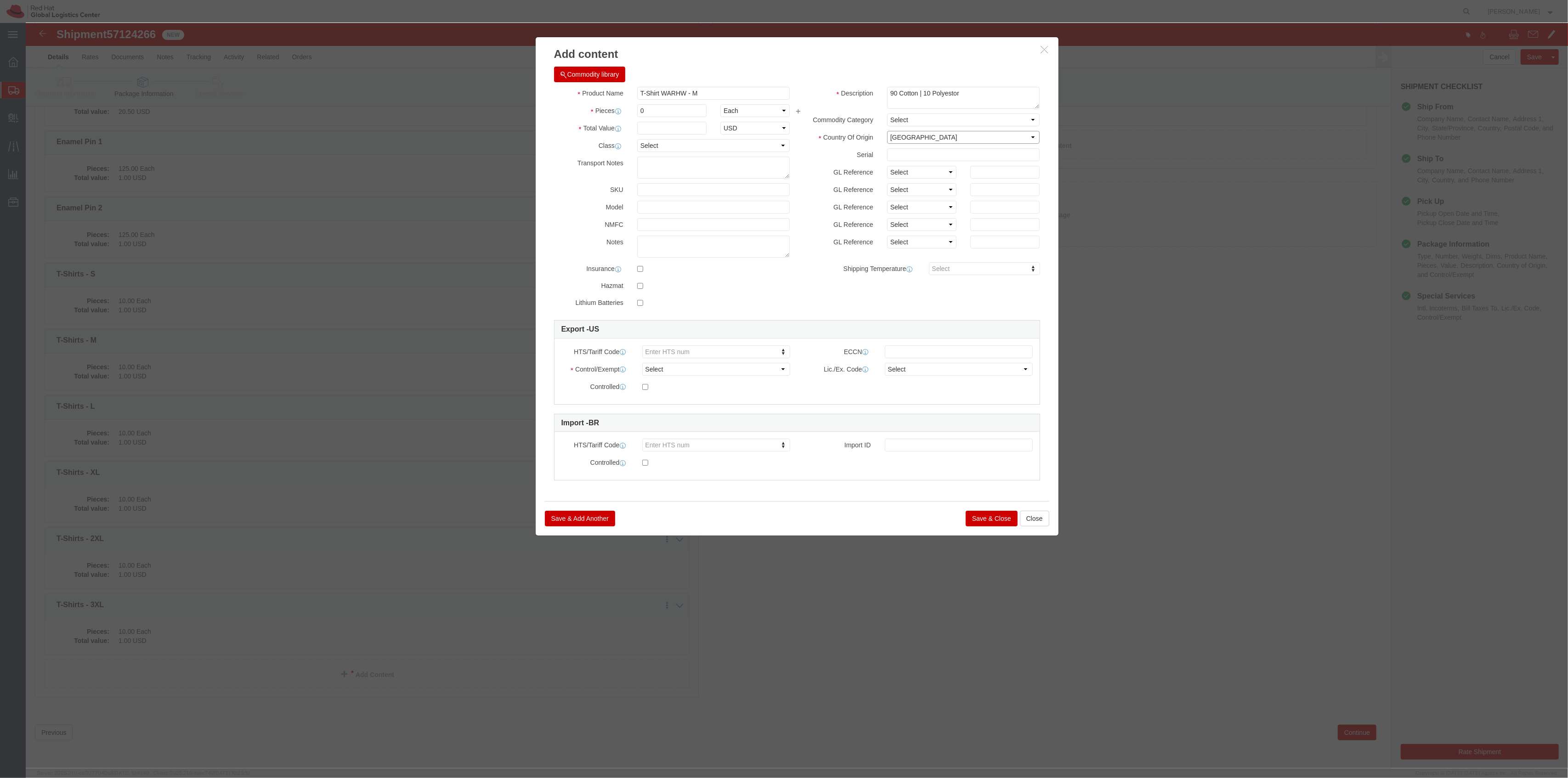
click select "Select Afghanistan Åland Islands Albania Algeria American Samoa Andorra Angola …"
drag, startPoint x: 625, startPoint y: 85, endPoint x: 613, endPoint y: 84, distance: 12.0
click input "0"
type input "3"
click input "text"
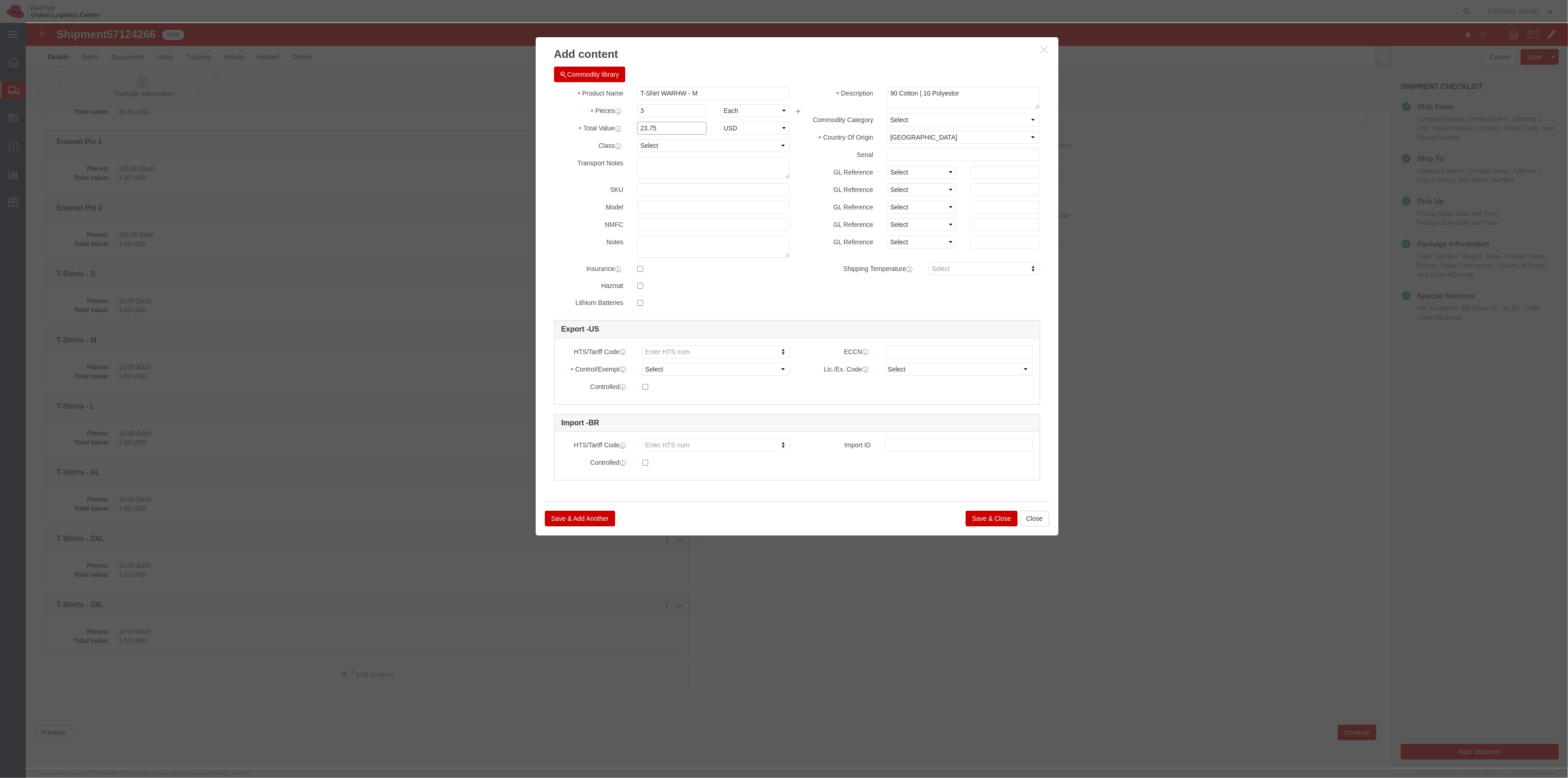
type input "23.75"
click button "Save & Close"
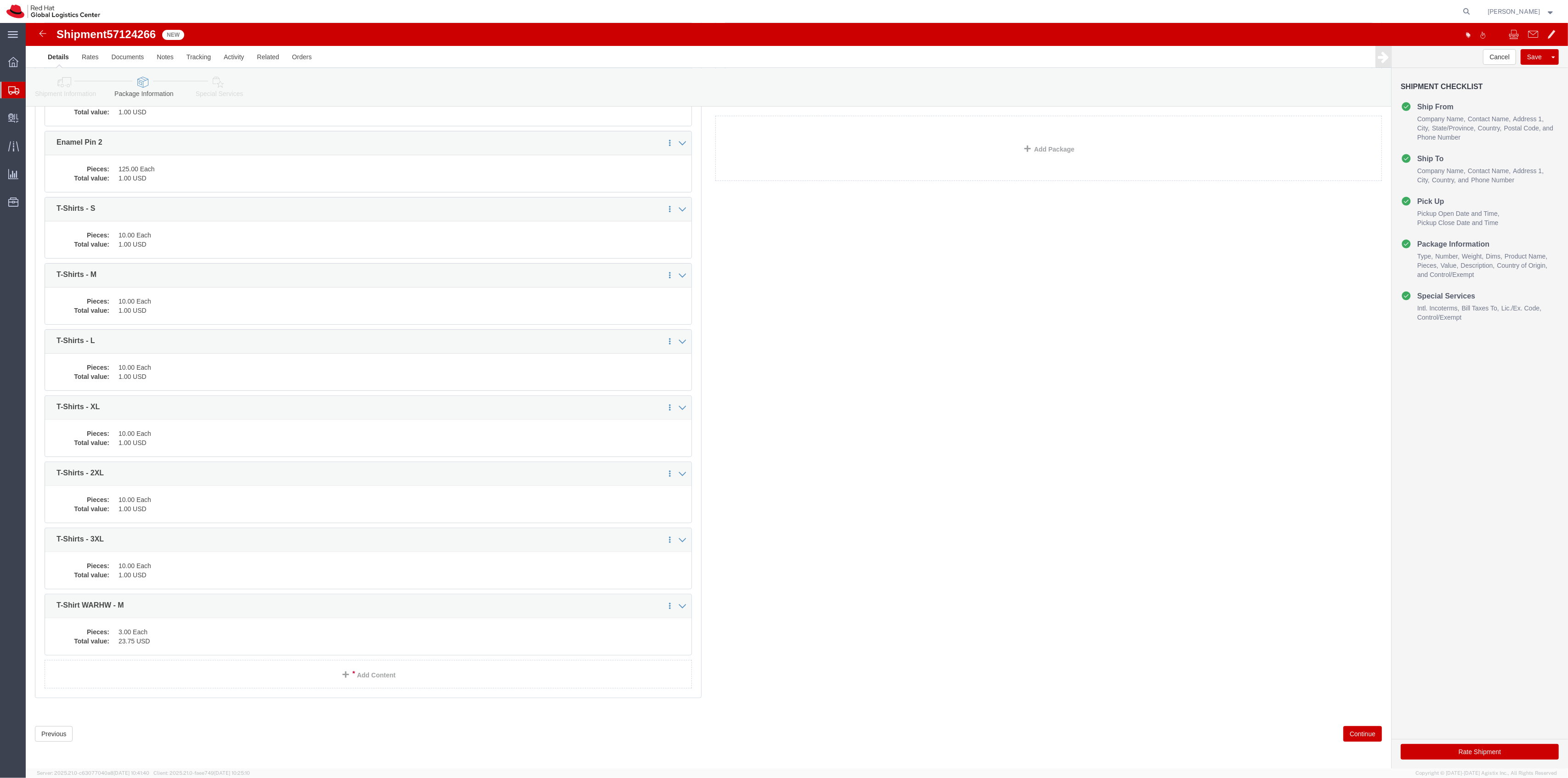
scroll to position [252, 0]
click link "Clone this content"
click dd "3.00 Each"
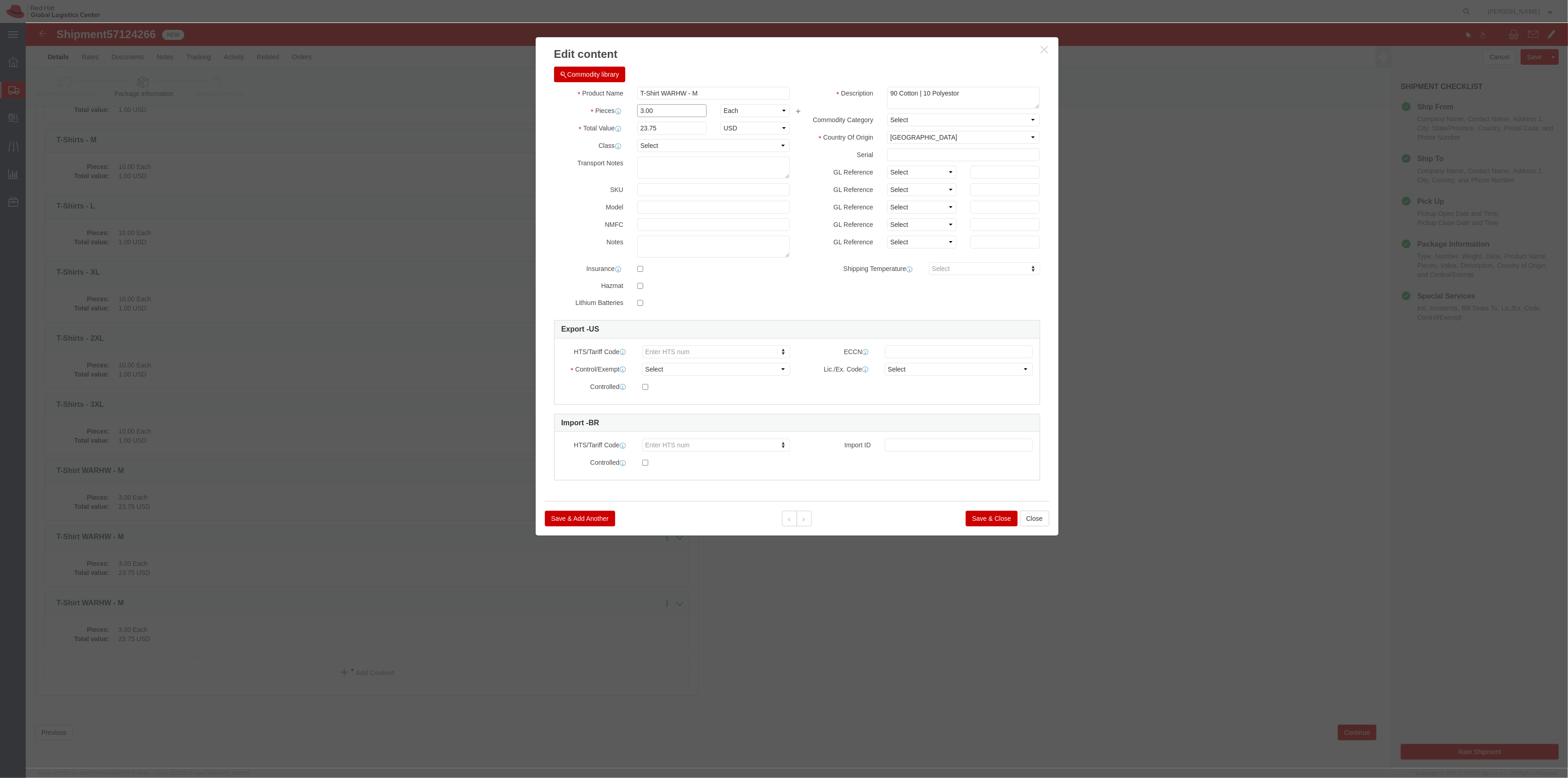
drag, startPoint x: 625, startPoint y: 88, endPoint x: 594, endPoint y: 87, distance: 31.0
click div "Pieces 3.00 Select Bag Barrels 100Board Feet Bottle Box Blister Pack Carats Can…"
type input "1"
type input "7.92"
click label "NMFC"
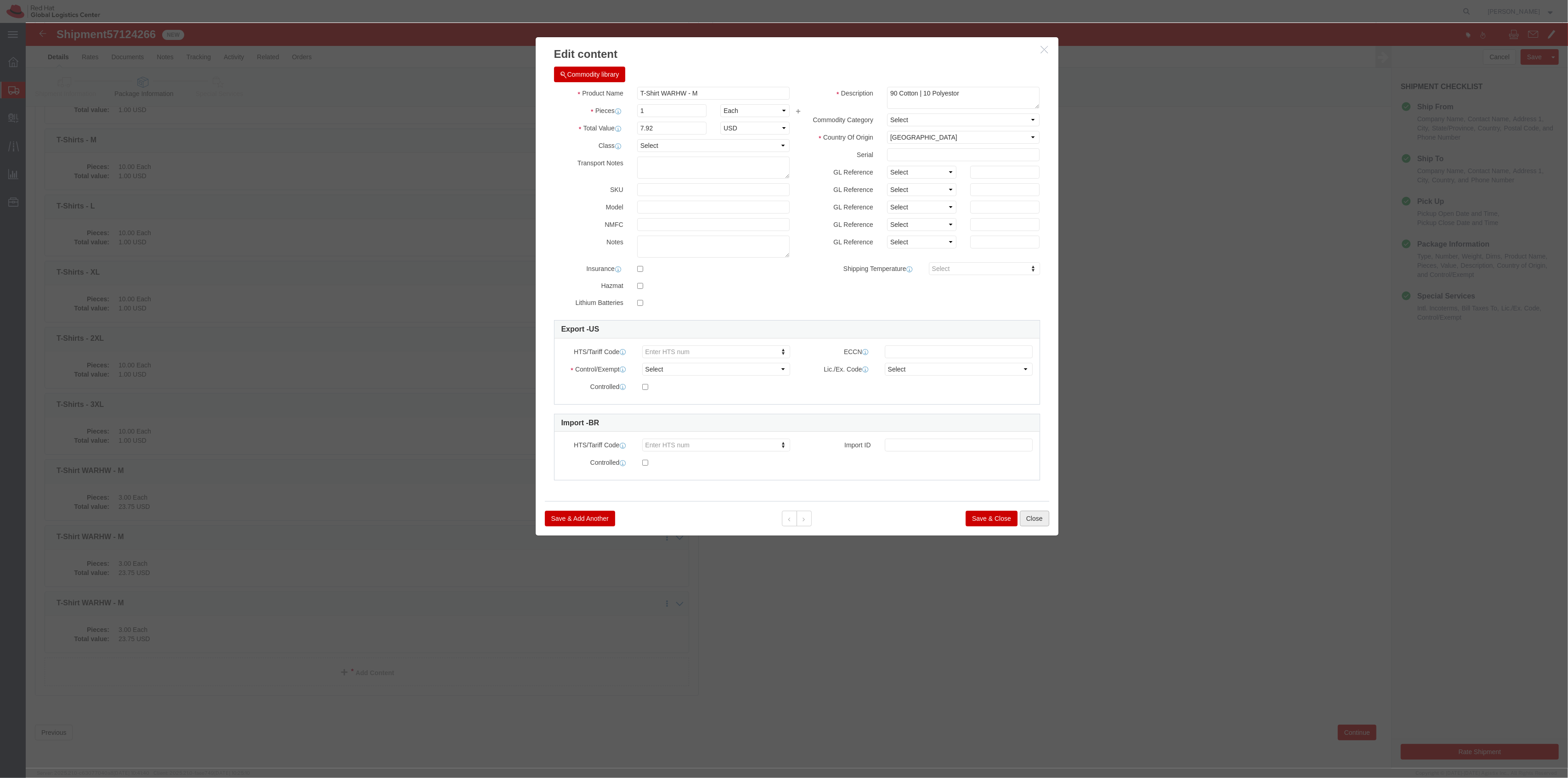
click button "Close"
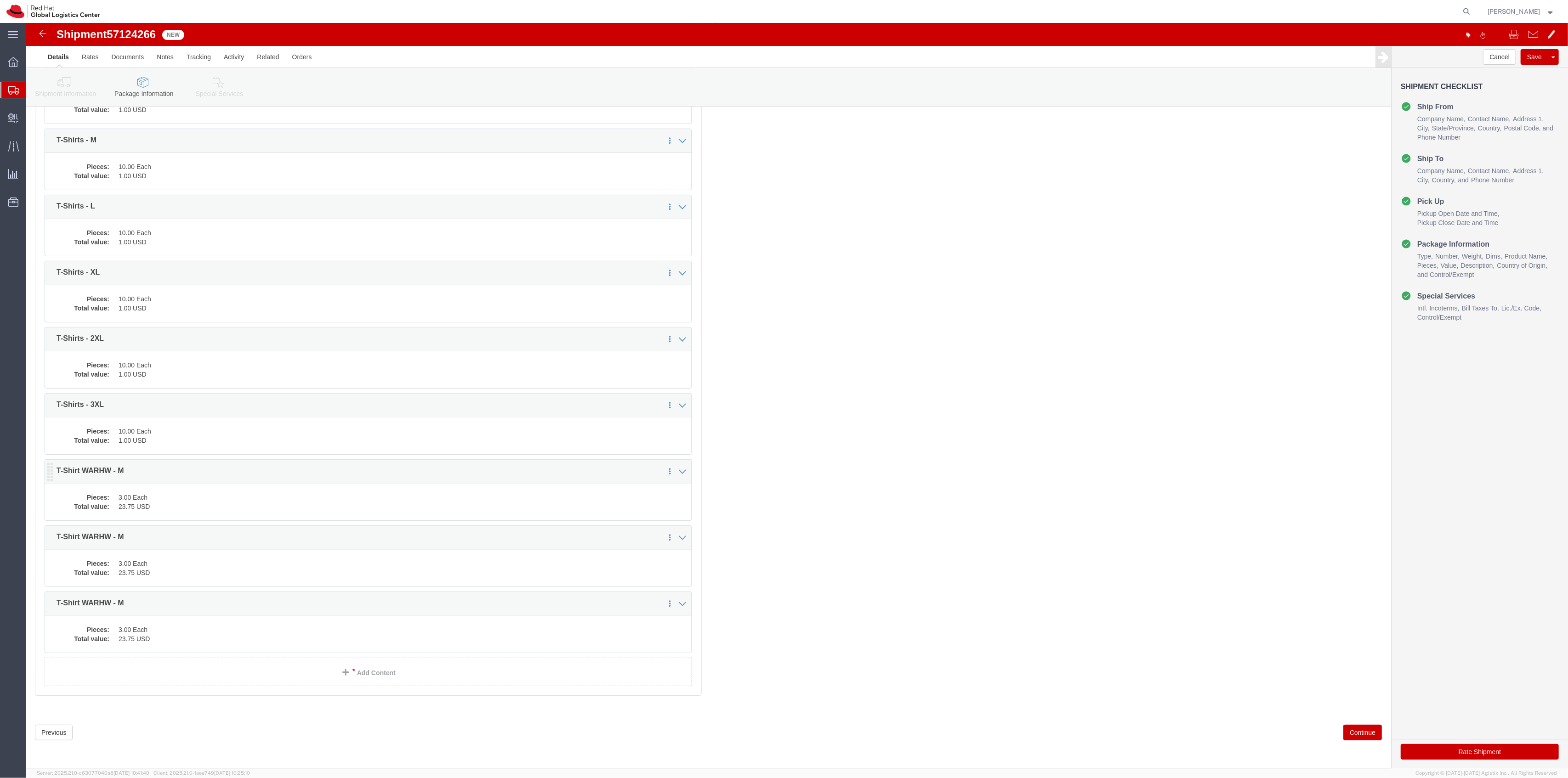
click dd "3.00 Each"
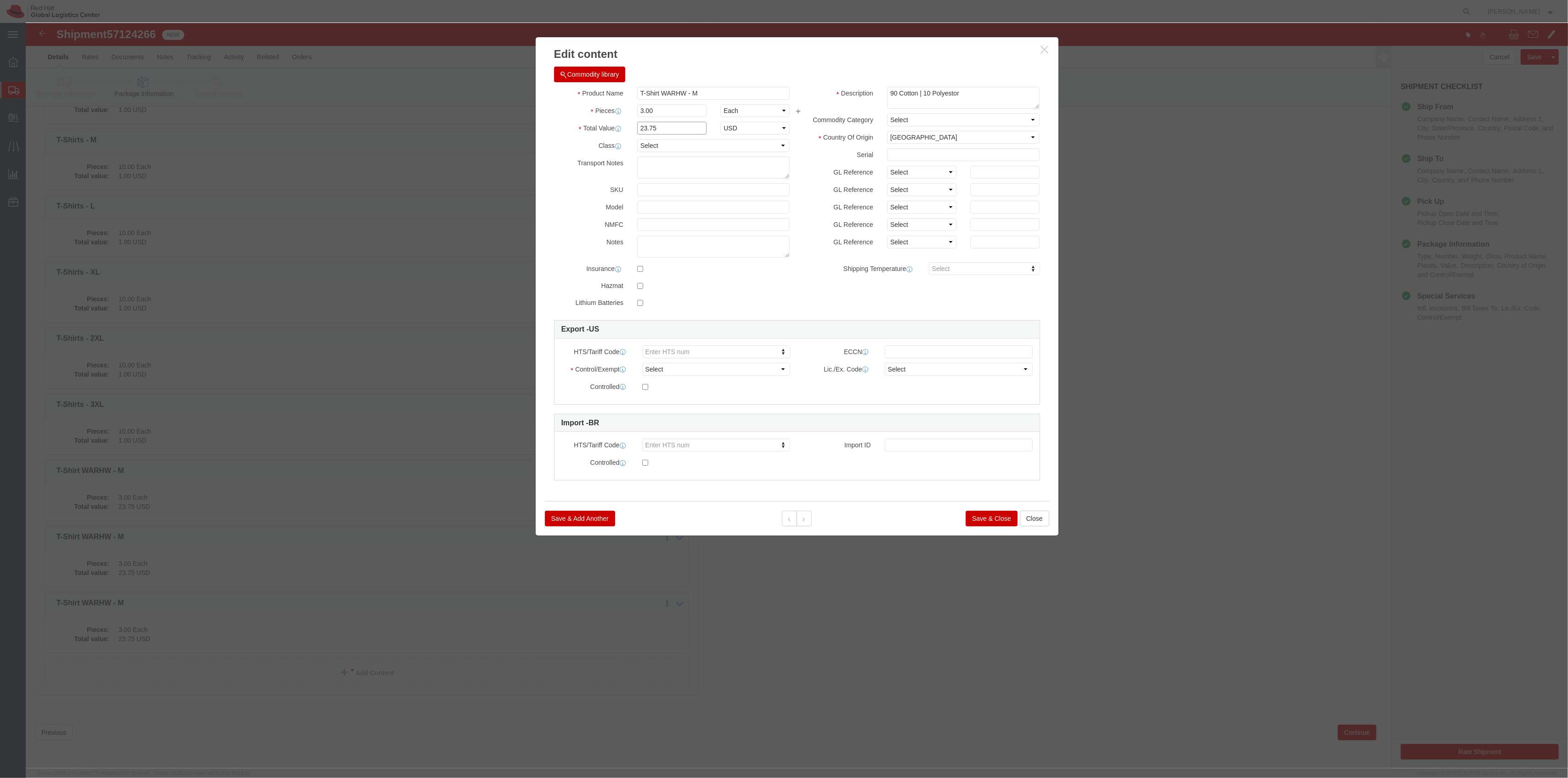
drag, startPoint x: 631, startPoint y: 101, endPoint x: 592, endPoint y: 100, distance: 39.0
click div "Total Value 23.75 Select ADP AED AFN ALL AMD AOA ARS ATS AUD AWG AZN BAM BBD BD…"
type input "71.25"
click button "Save & Close"
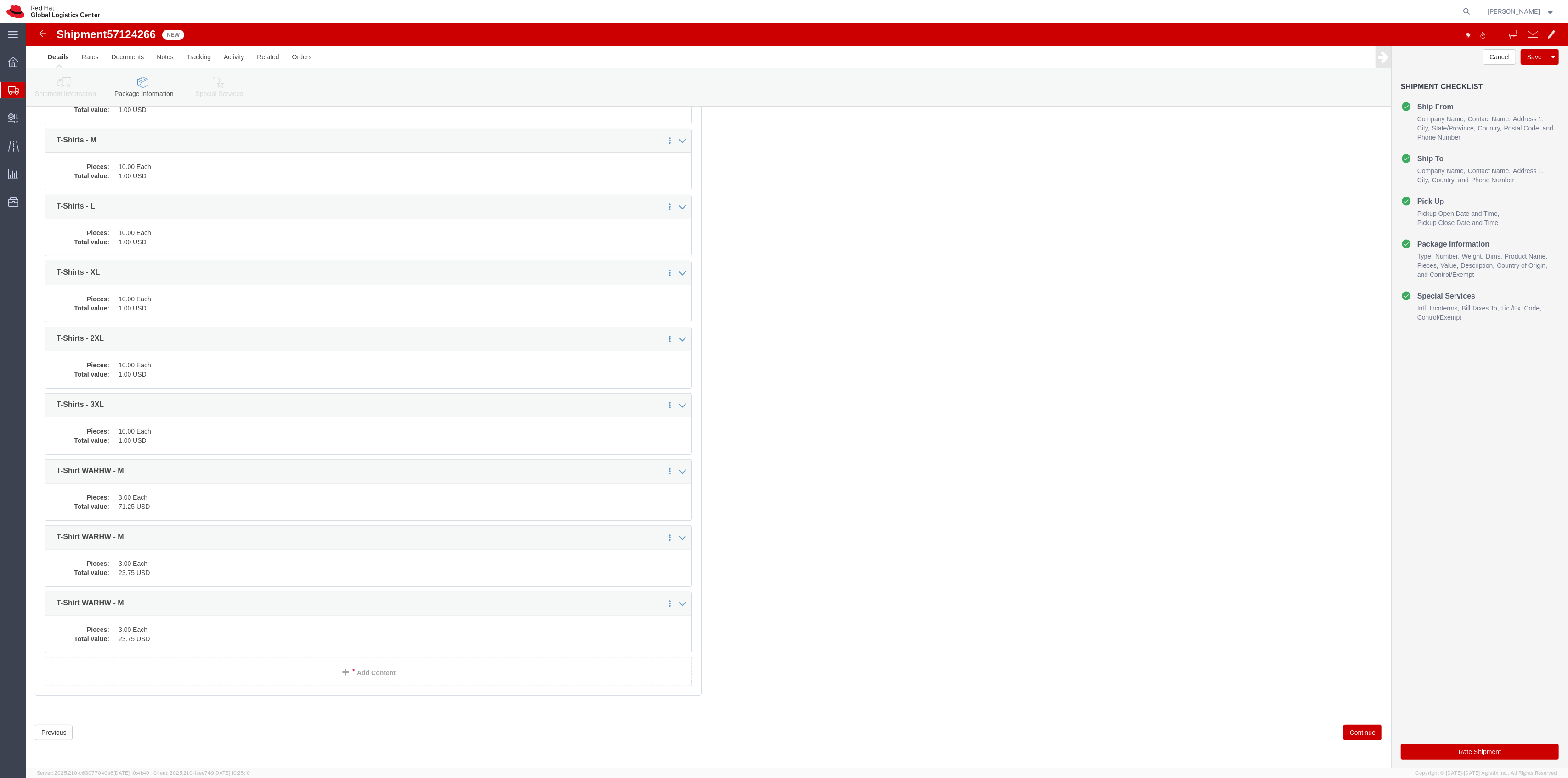
click dd "23.75 USD"
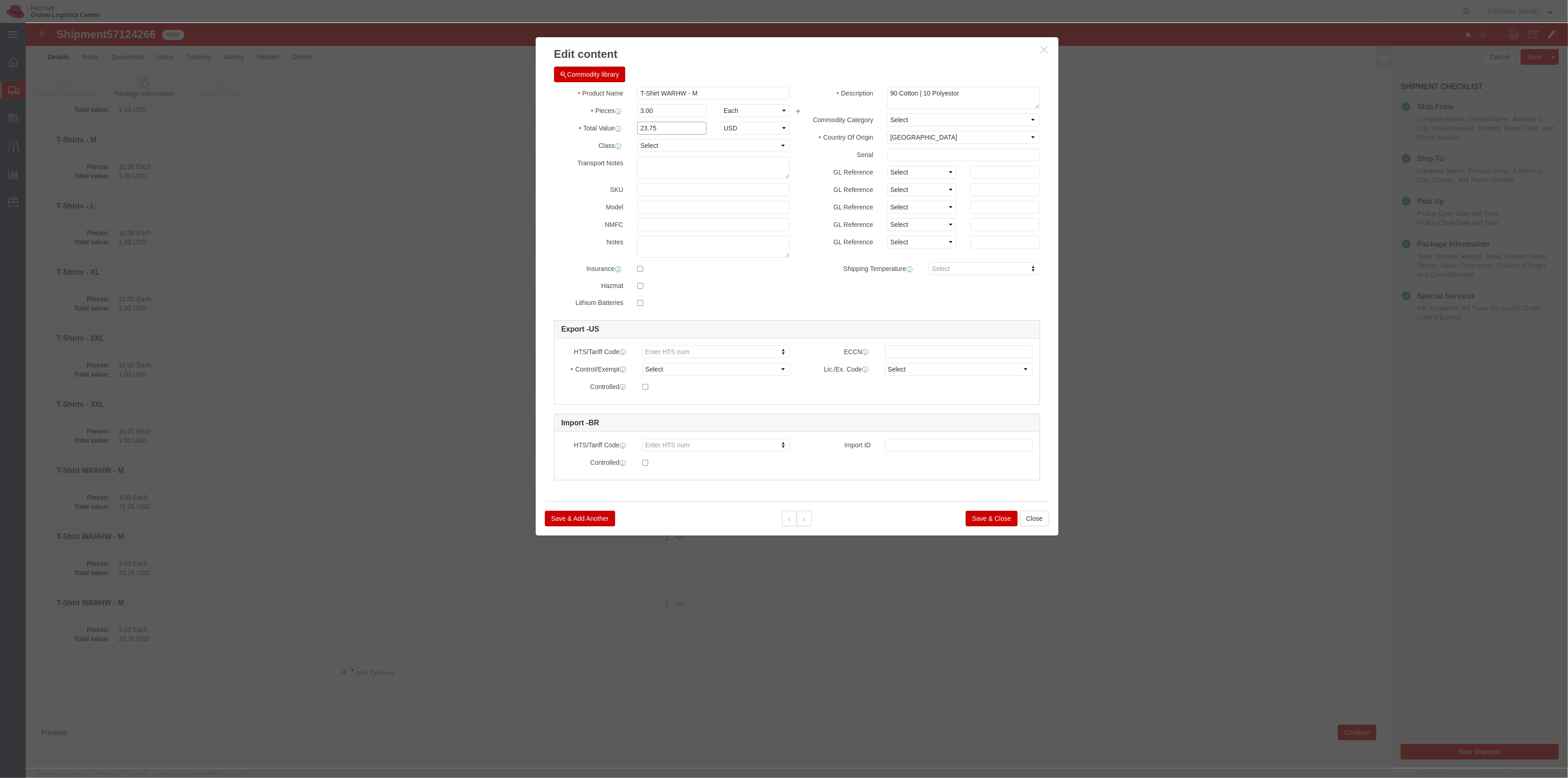
drag, startPoint x: 638, startPoint y: 102, endPoint x: 582, endPoint y: 105, distance: 56.1
click div "Total Value 23.75 Select ADP AED AFN ALL AMD AOA ARS ATS AUD AWG AZN BAM BBD BD…"
drag, startPoint x: 628, startPoint y: 91, endPoint x: 611, endPoint y: 90, distance: 17.0
click input "3.00"
type input "1"
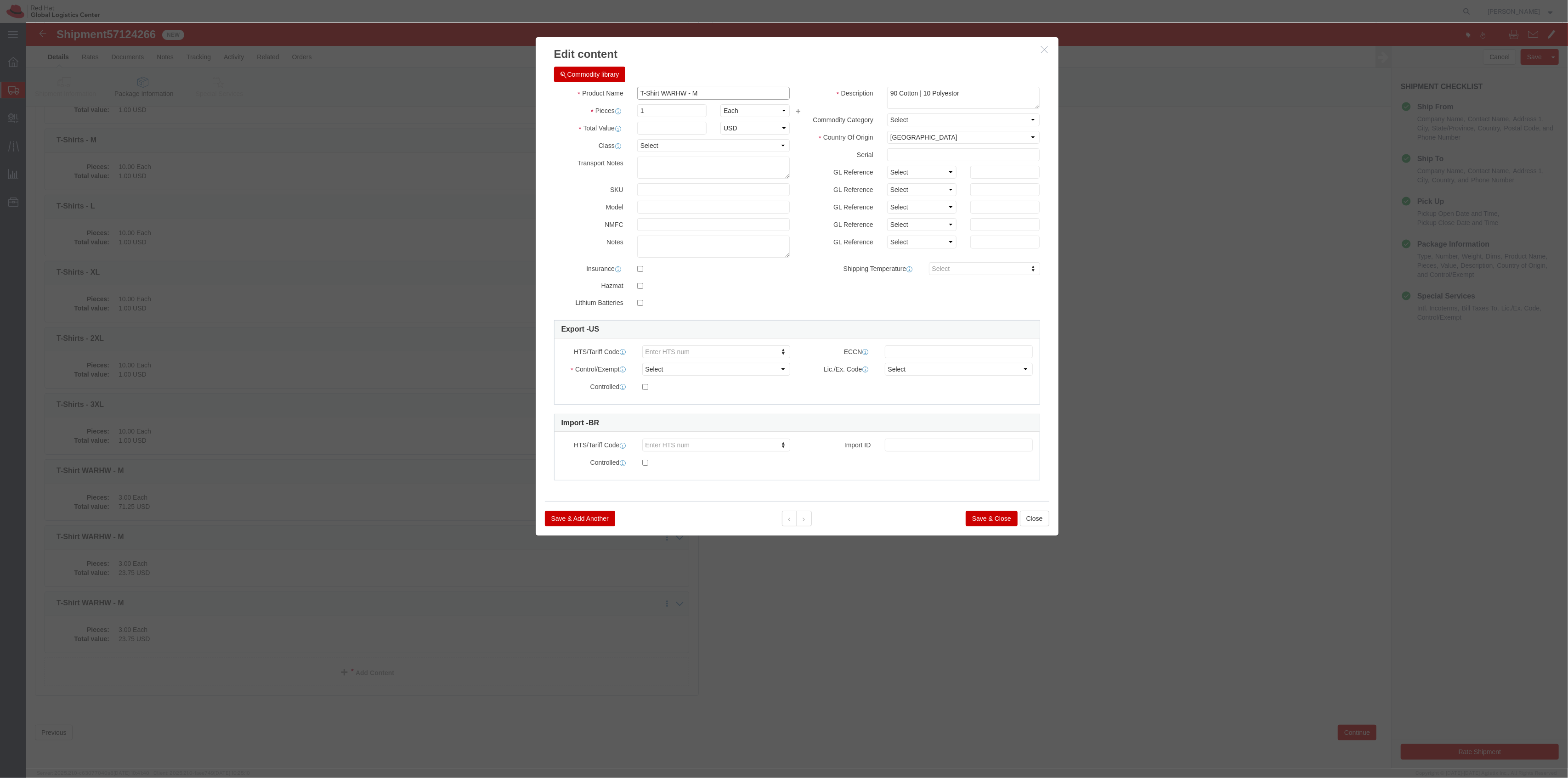
click input "T-Shirt WARHW - M"
type input "T-Shirt WARHW - L"
click input "text"
paste input "23.75"
type input "23.75"
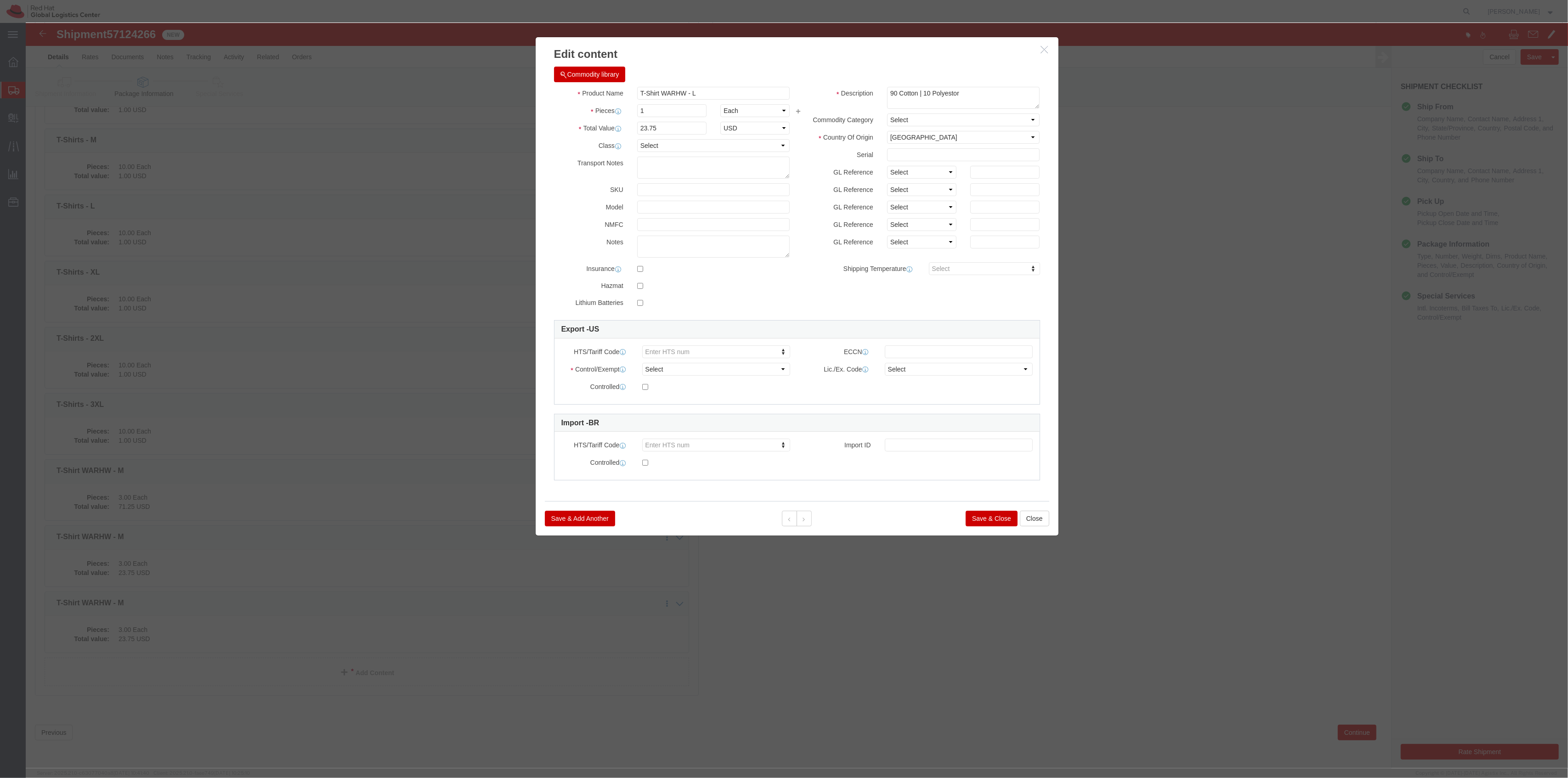
click button "Save & Close"
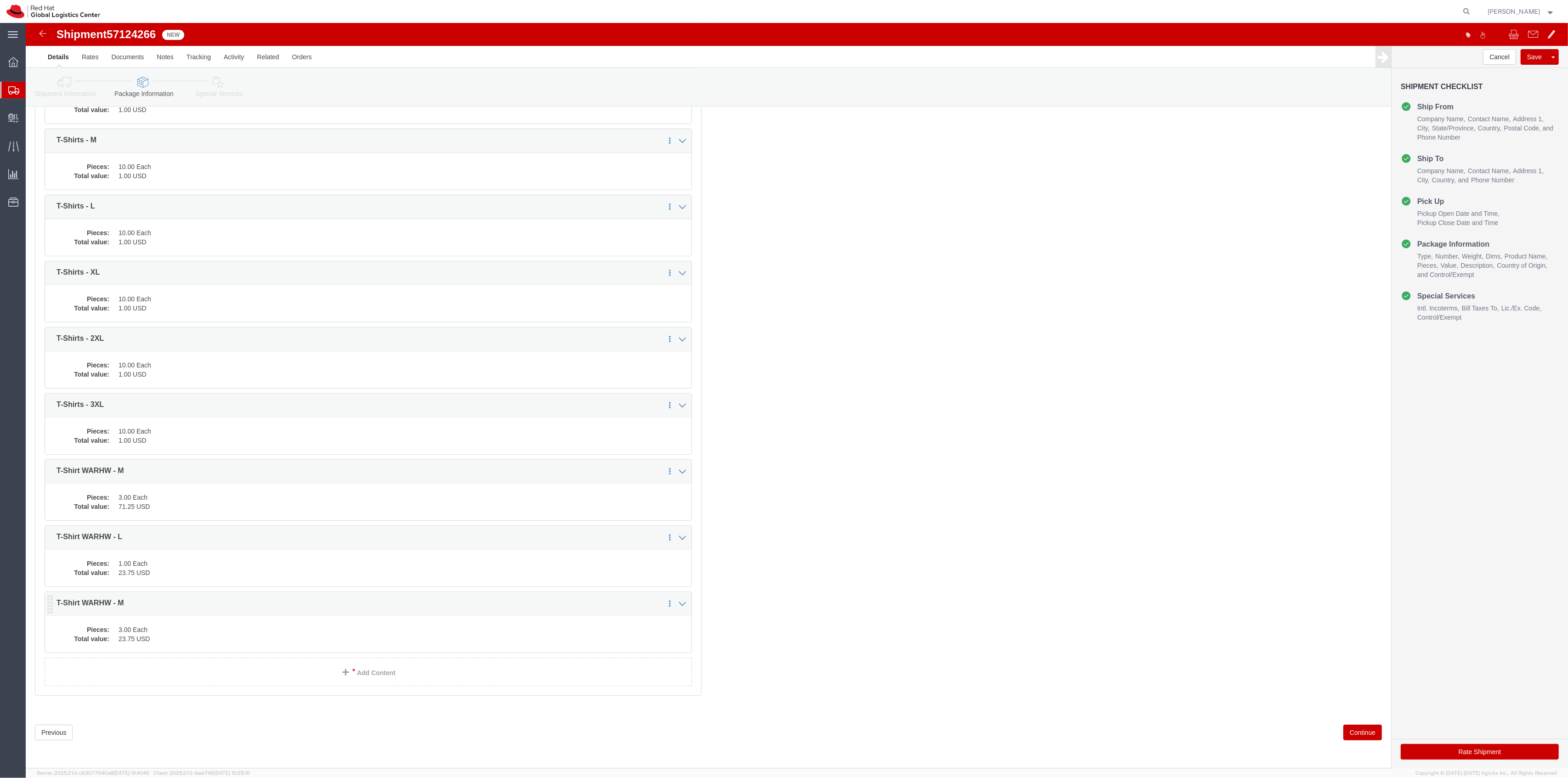
click dd "23.75 USD"
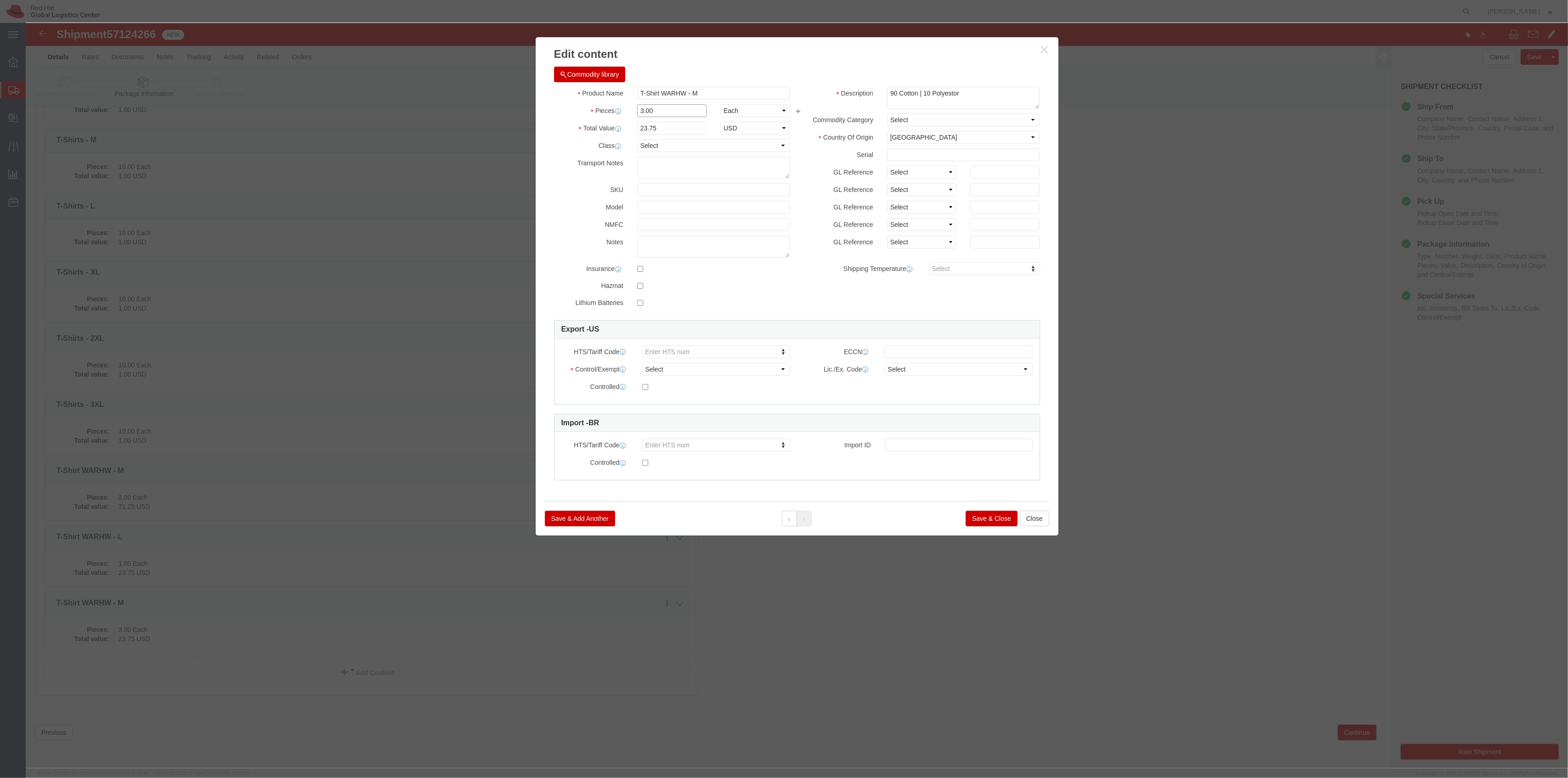
drag, startPoint x: 609, startPoint y: 85, endPoint x: 598, endPoint y: 82, distance: 11.4
click div "Pieces 3.00 Select Bag Barrels 100Board Feet Bottle Box Blister Pack Carats Can…"
type input "1"
drag, startPoint x: 532, startPoint y: 124, endPoint x: 601, endPoint y: 108, distance: 70.8
click label "Class"
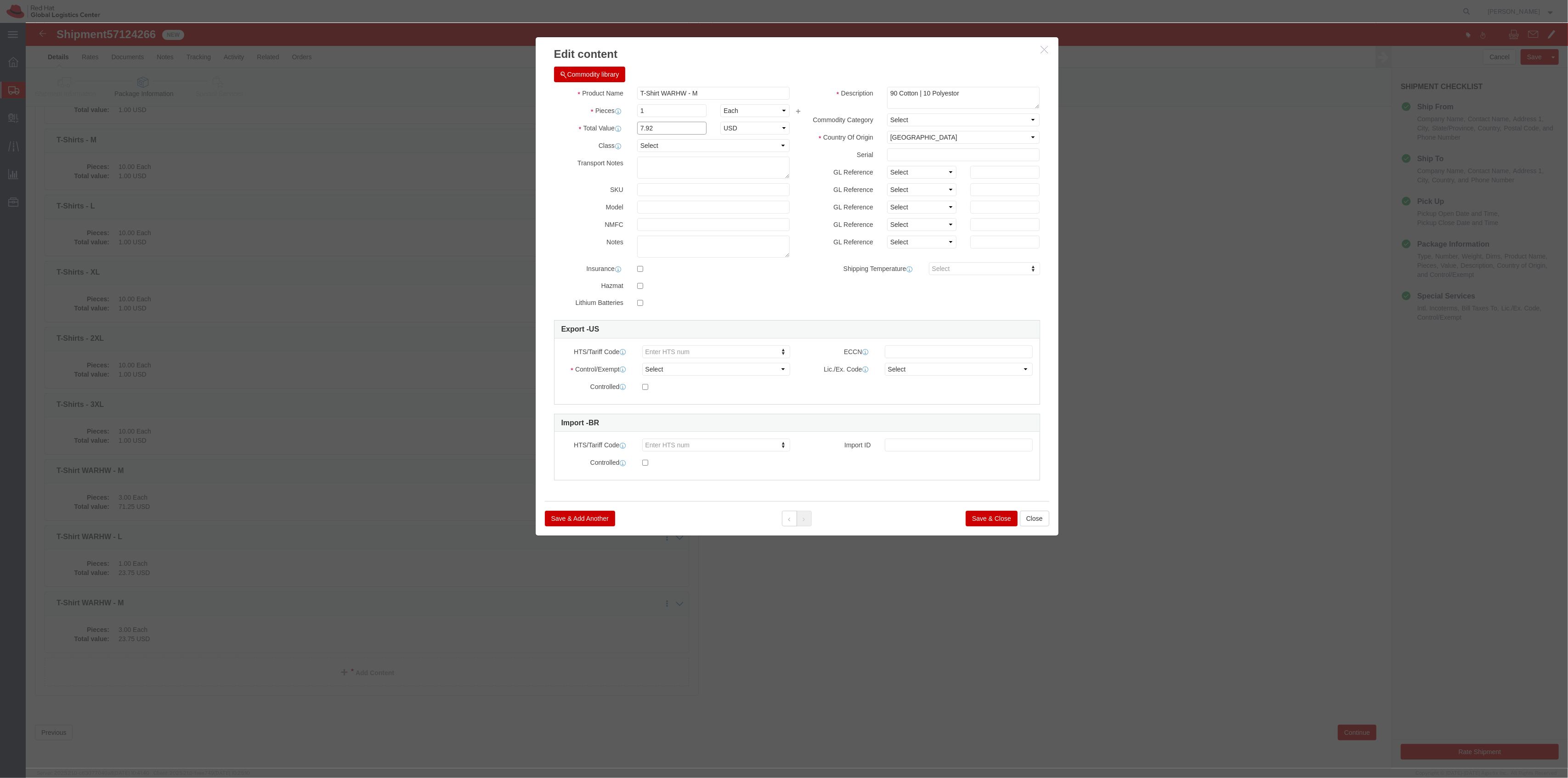
drag, startPoint x: 629, startPoint y: 104, endPoint x: 573, endPoint y: 98, distance: 56.3
click div "Total Value 7.92 Select ADP AED AFN ALL AMD AOA ARS ATS AUD AWG AZN BAM BBD BDT…"
paste input "23.75"
type input "23.75"
click input "T-Shirt WARHW - M"
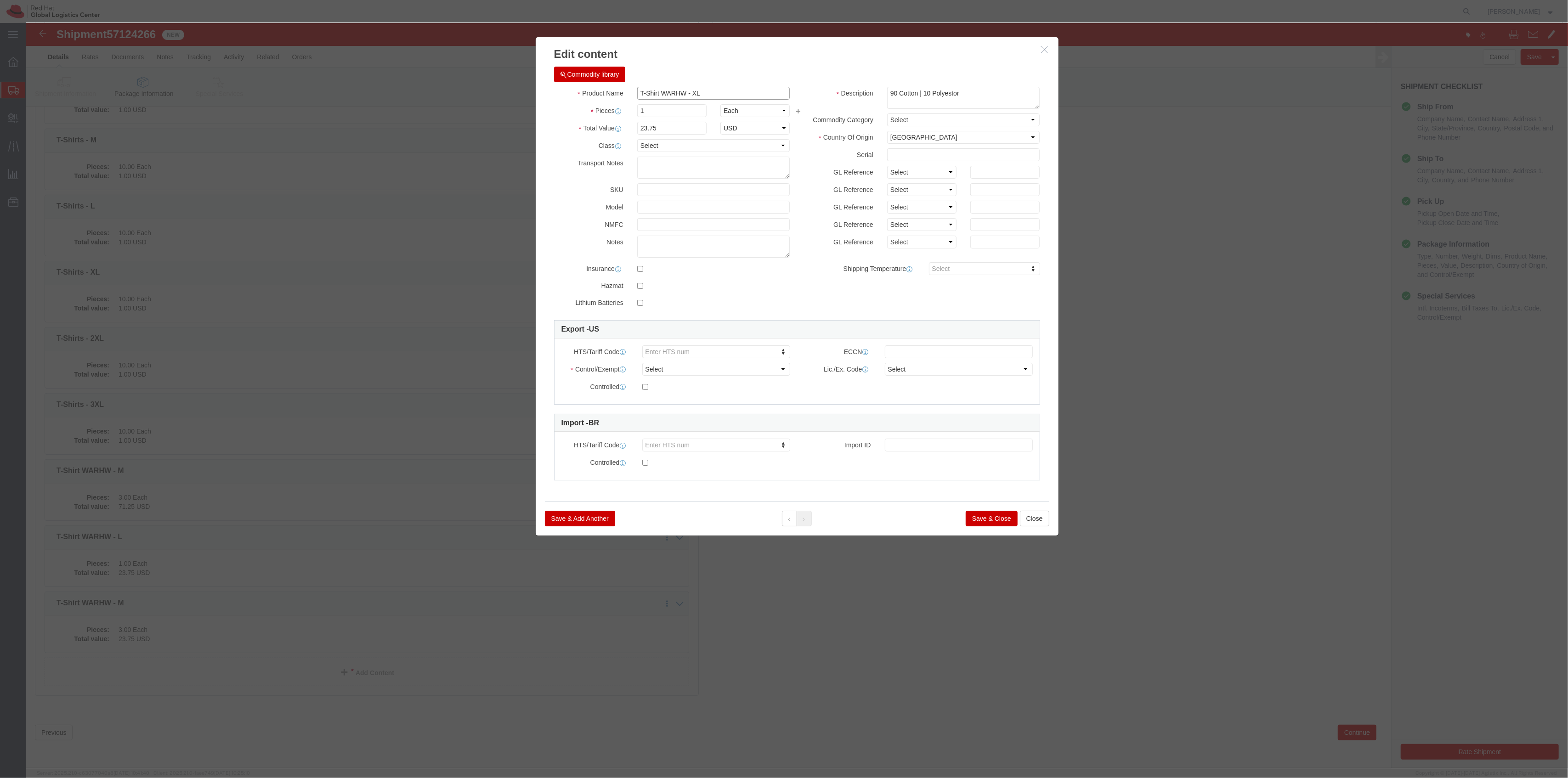
type input "T-Shirt WARHW - XL"
click button "Save & Close"
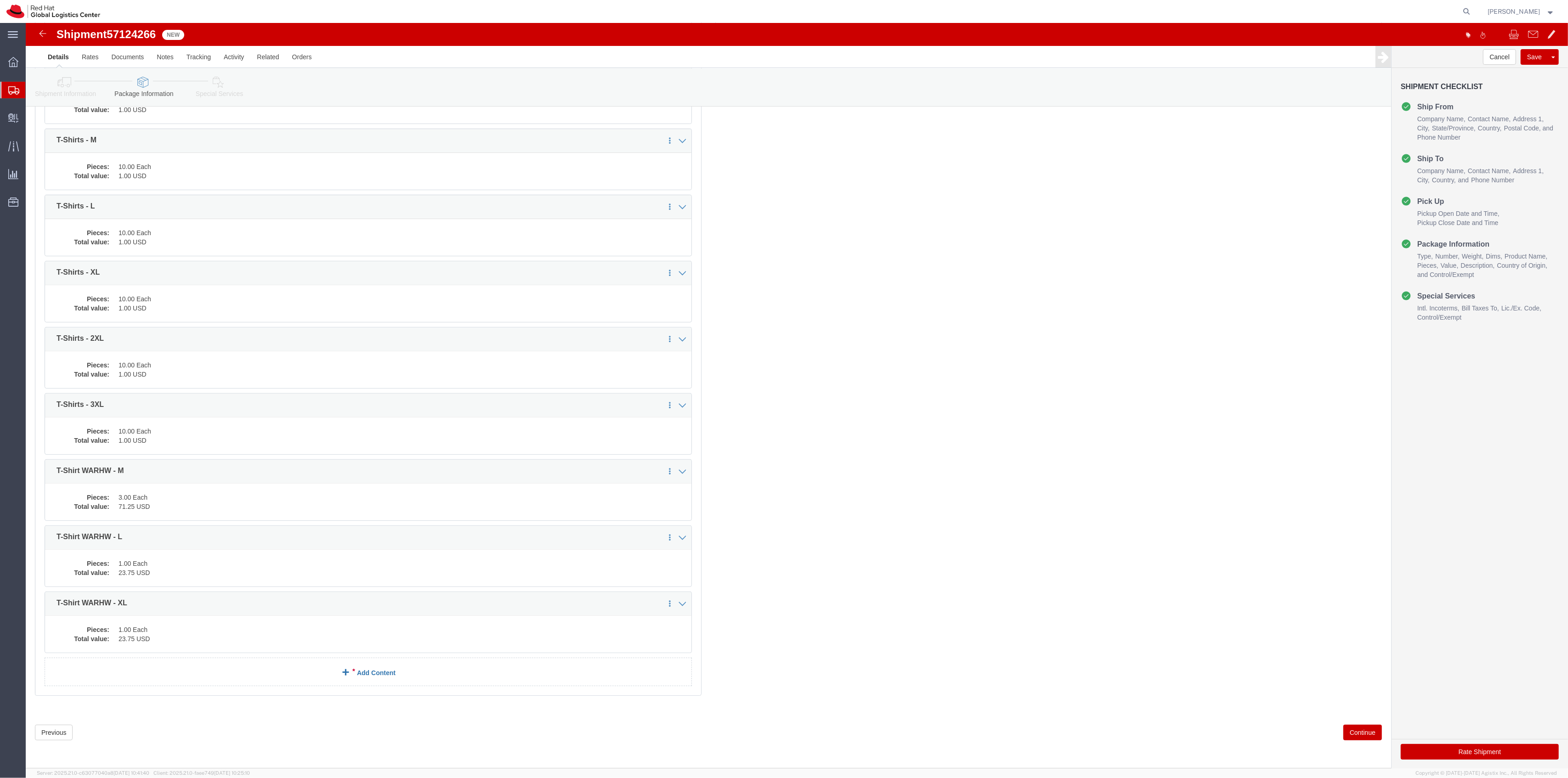
click link "Add Content"
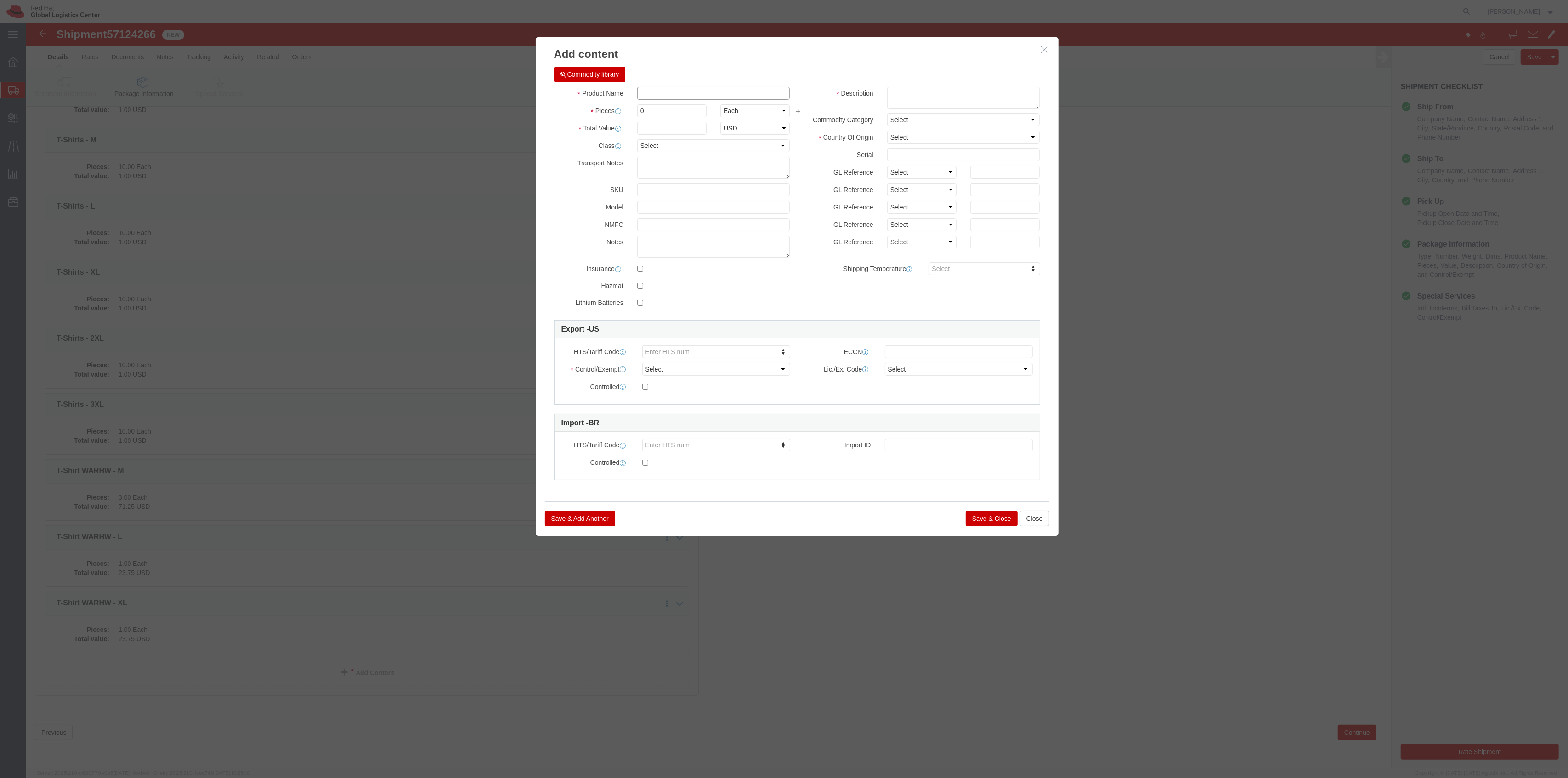
click input "text"
type input "Stickers"
type input "125"
type input "1"
click button "Save & Close"
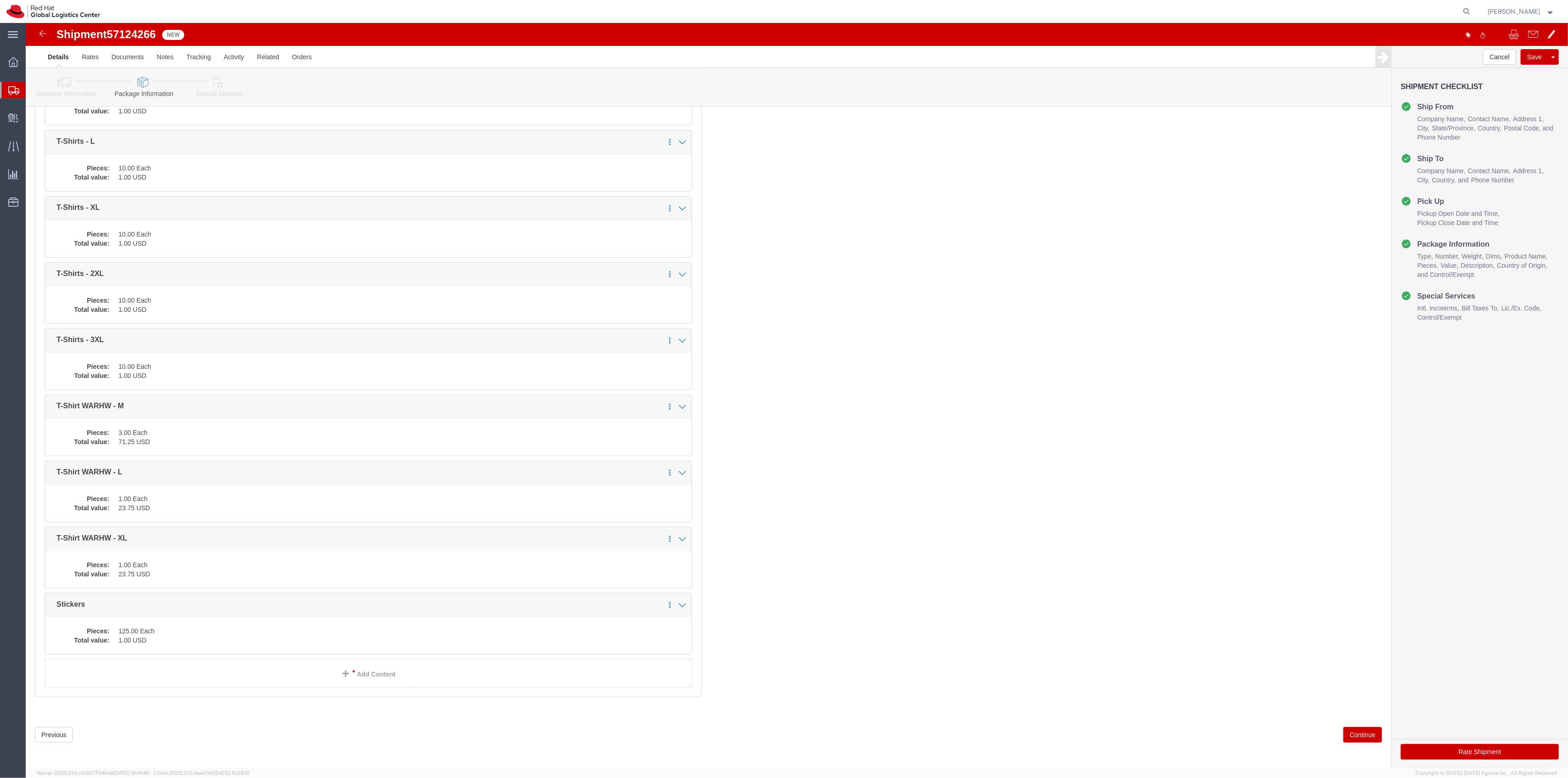
scroll to position [452, 0]
click link "Add Content"
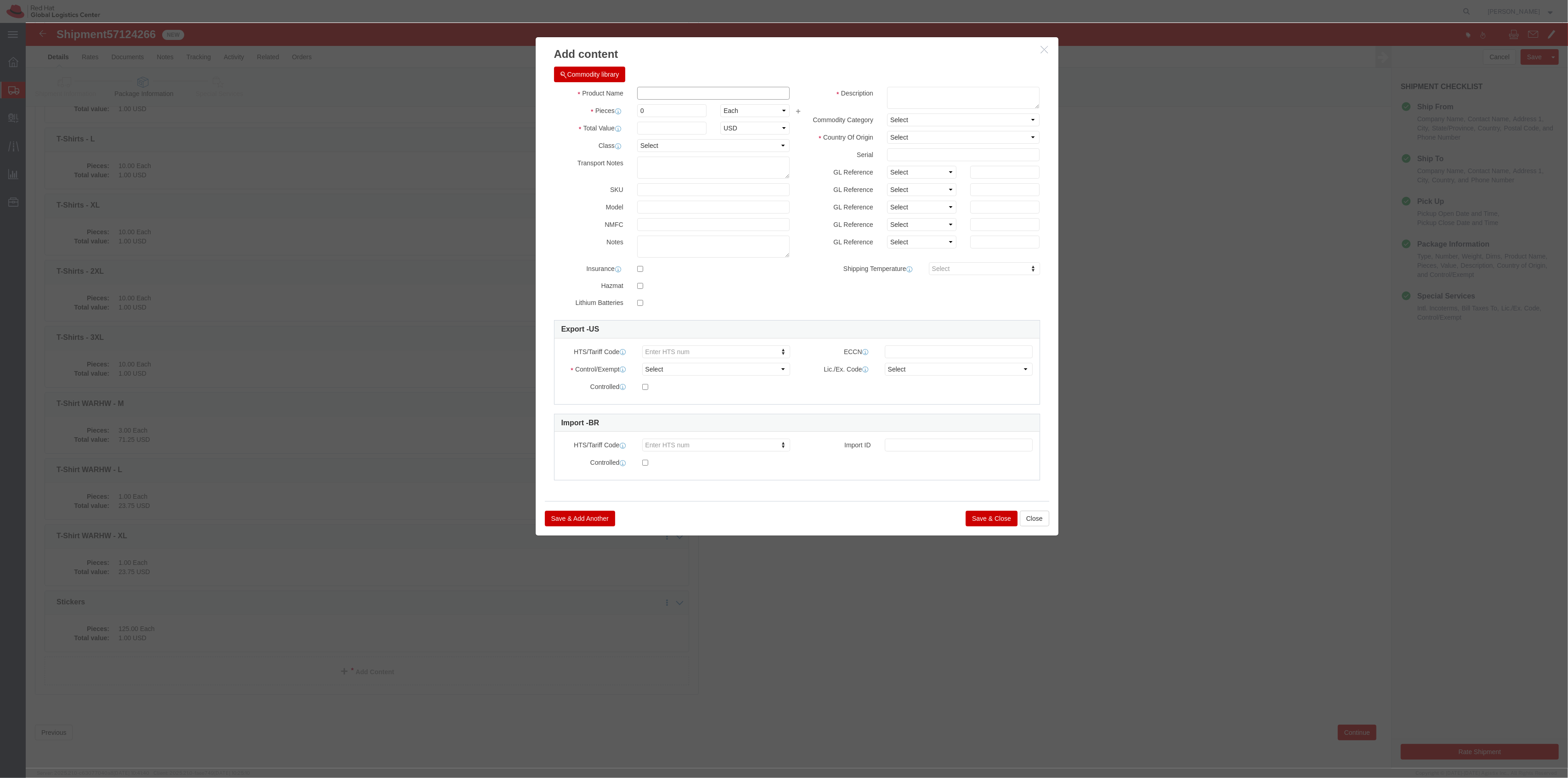
click input "text"
type input "Enamel Pin W/Card"
type input "100"
type input "1"
click button "Save & Close"
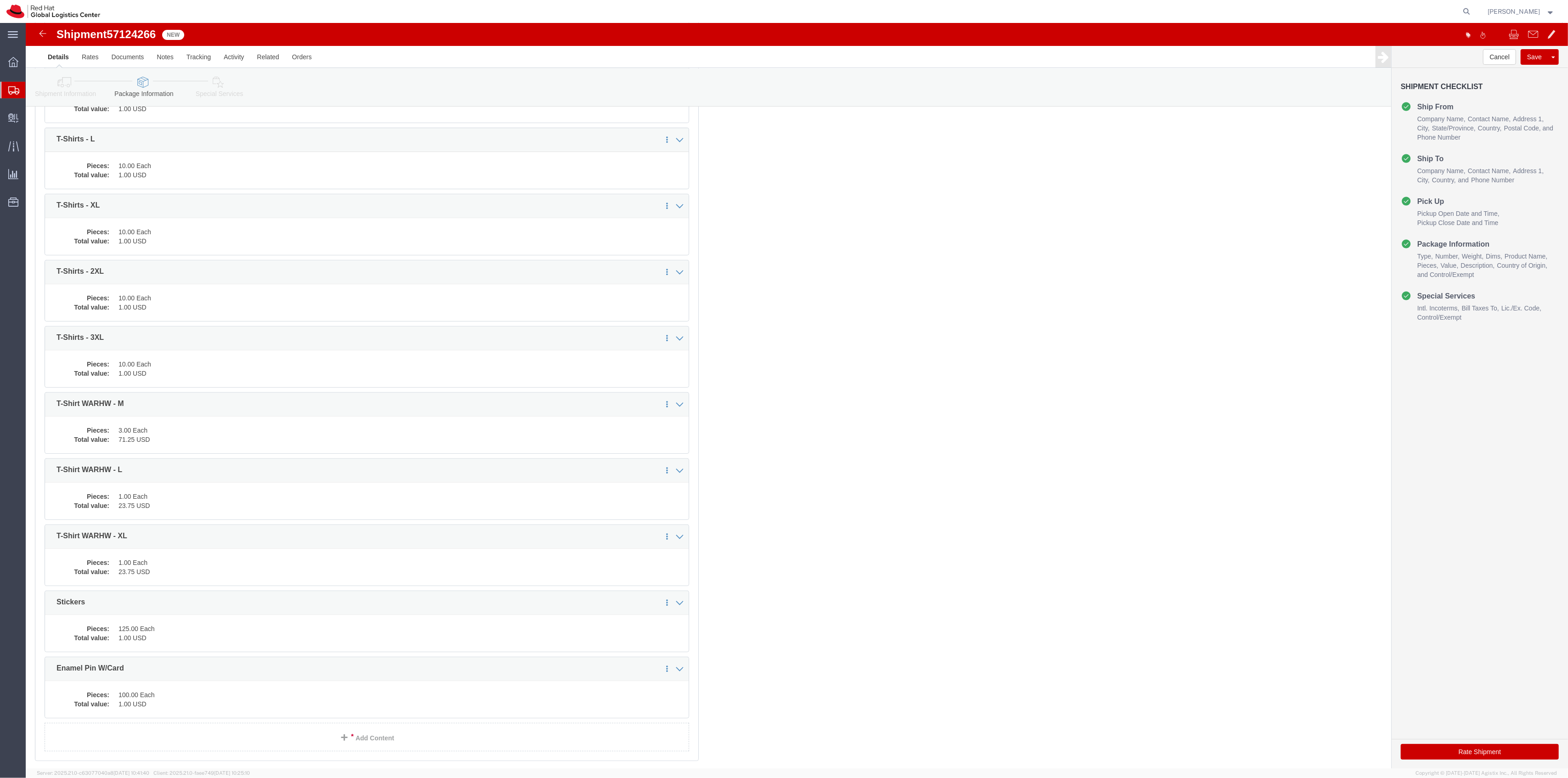
scroll to position [465, 0]
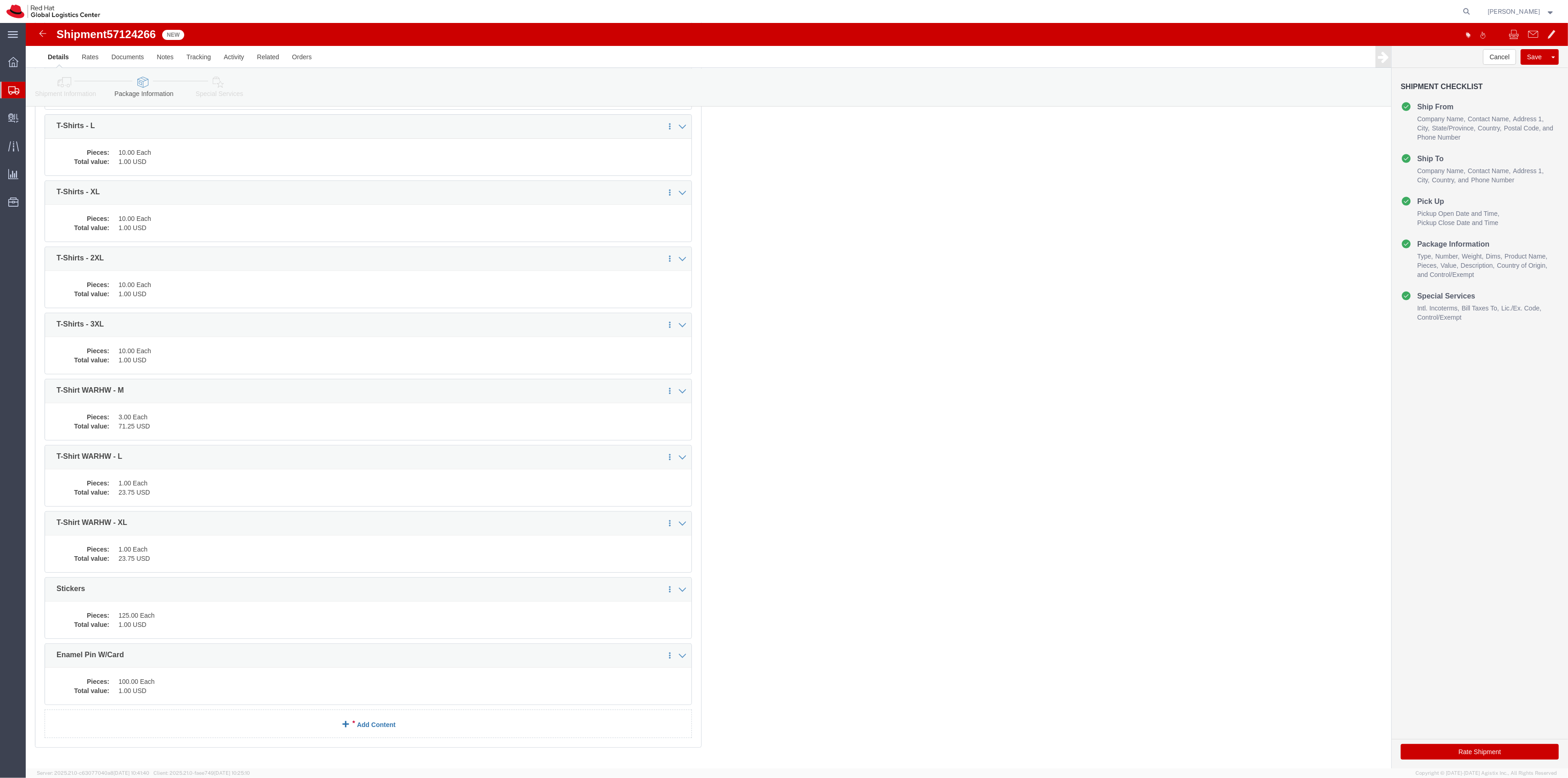
click link "Add Content"
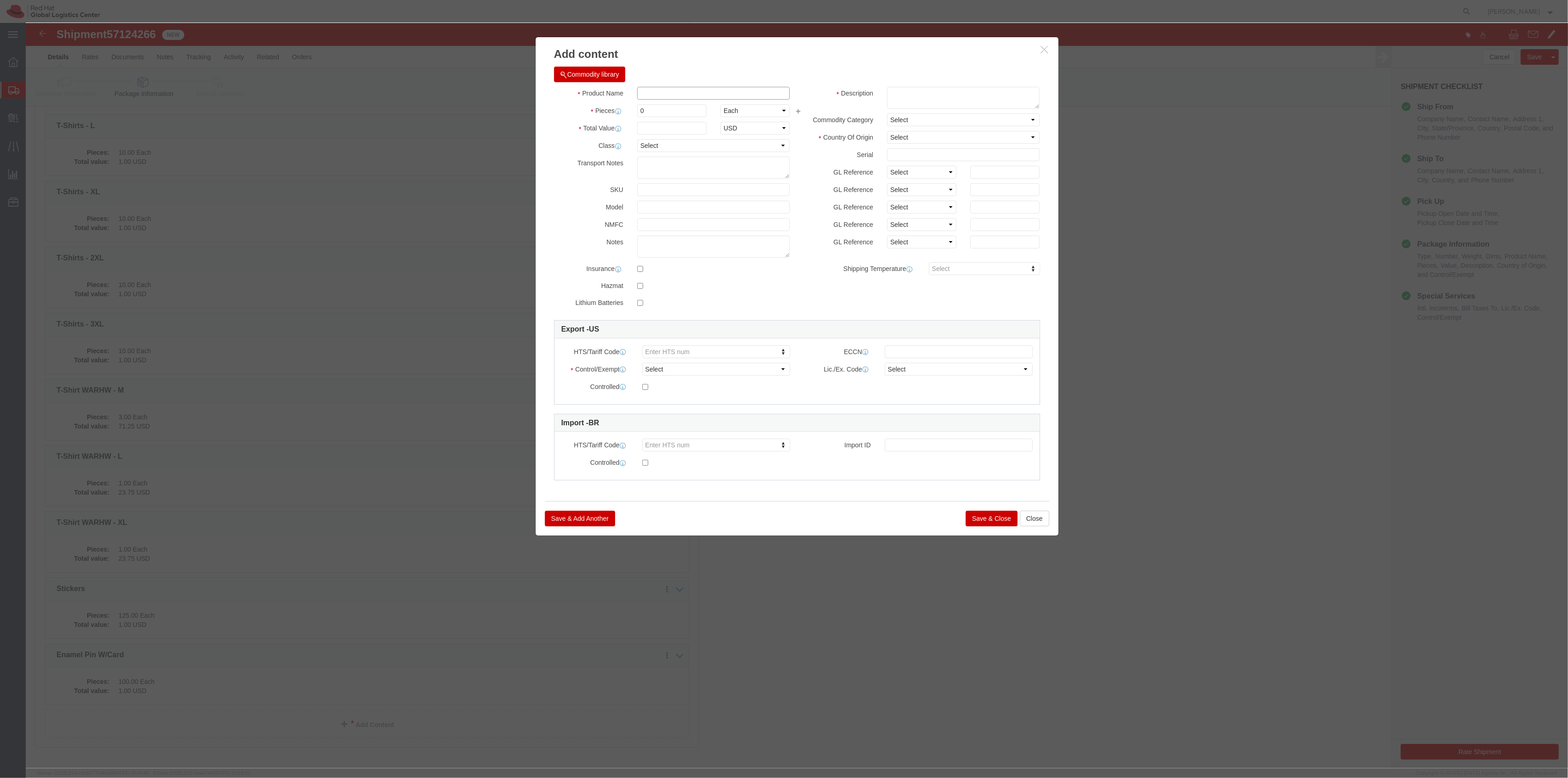
click input "text"
type input "The Show Shirts - S,M,L,XL,2XL"
type input "12"
drag, startPoint x: 629, startPoint y: 107, endPoint x: 575, endPoint y: 107, distance: 54.0
click div "Total Value 1 Select ADP AED AFN ALL AMD AOA ARS ATS AUD AWG AZN BAM BBD BDT BG…"
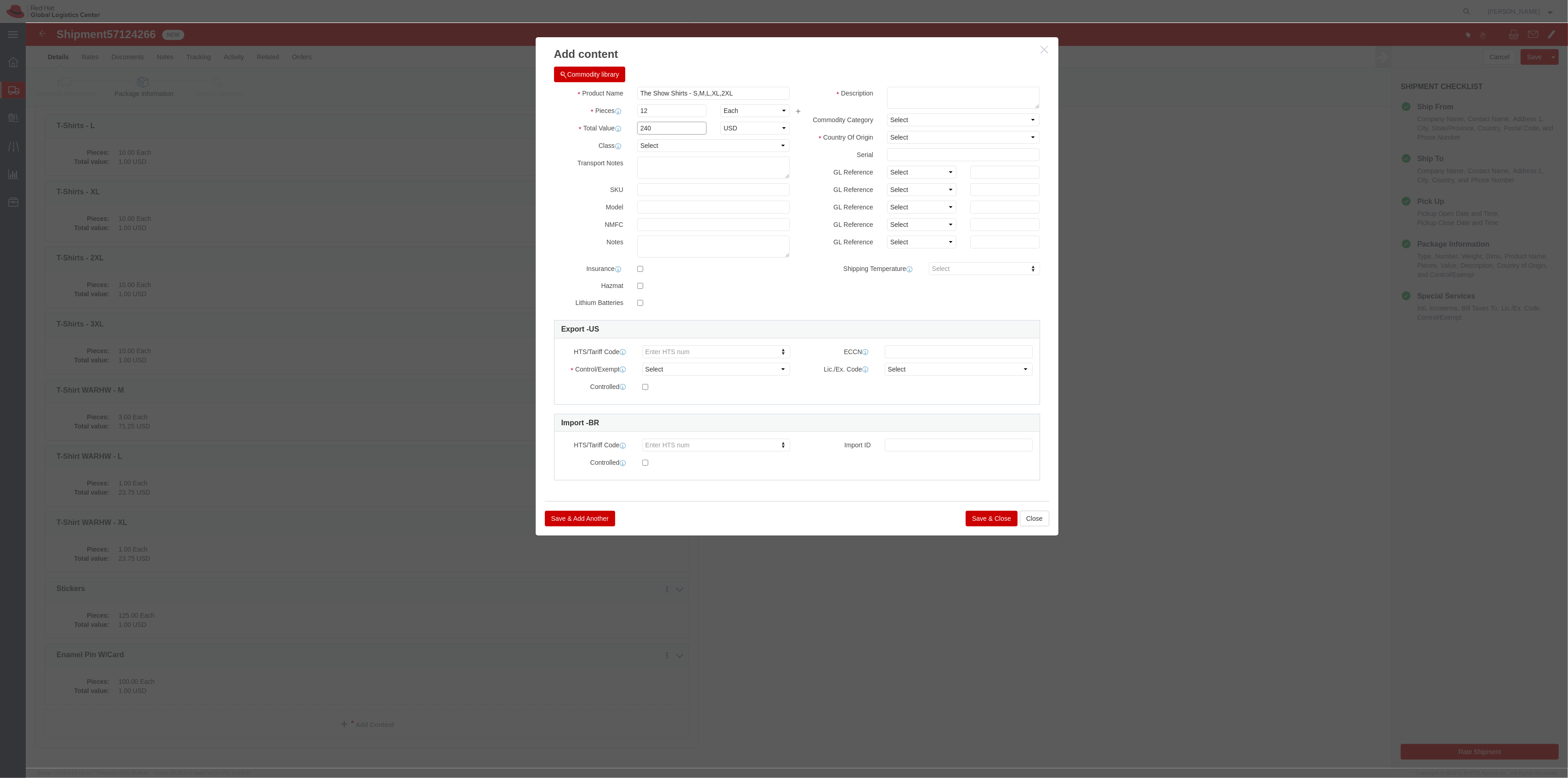
type input "240"
click textarea
type textarea "100% Cotton"
click select "Select ATF BIS DEA EPA FDA FTR ITAR OFAC Other (OPA)"
click select "Select Afghanistan Åland Islands Albania Algeria American Samoa Andorra Angola …"
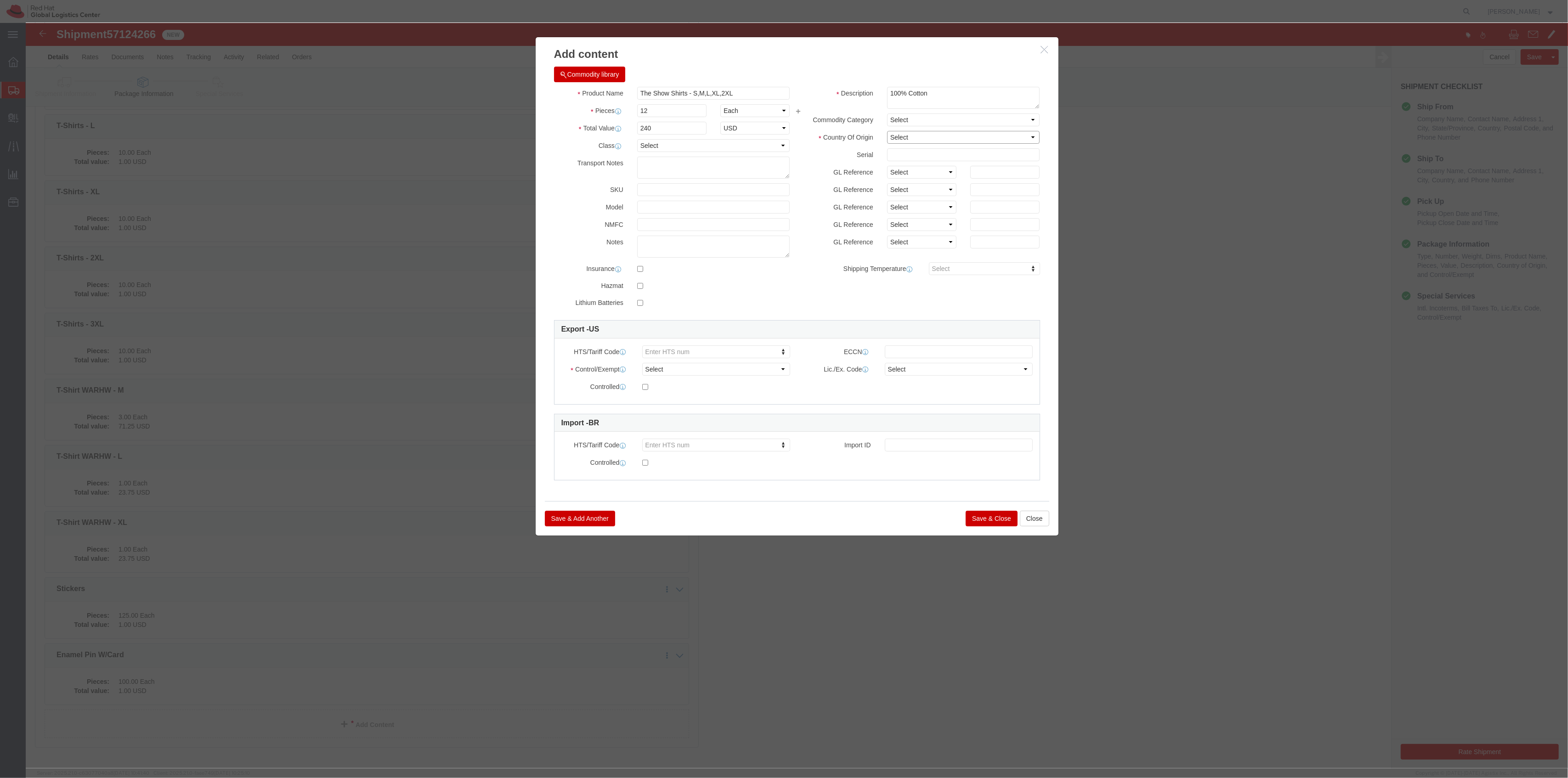
select select "HN"
click select "Select Afghanistan Åland Islands Albania Algeria American Samoa Andorra Angola …"
click button "Save & Close"
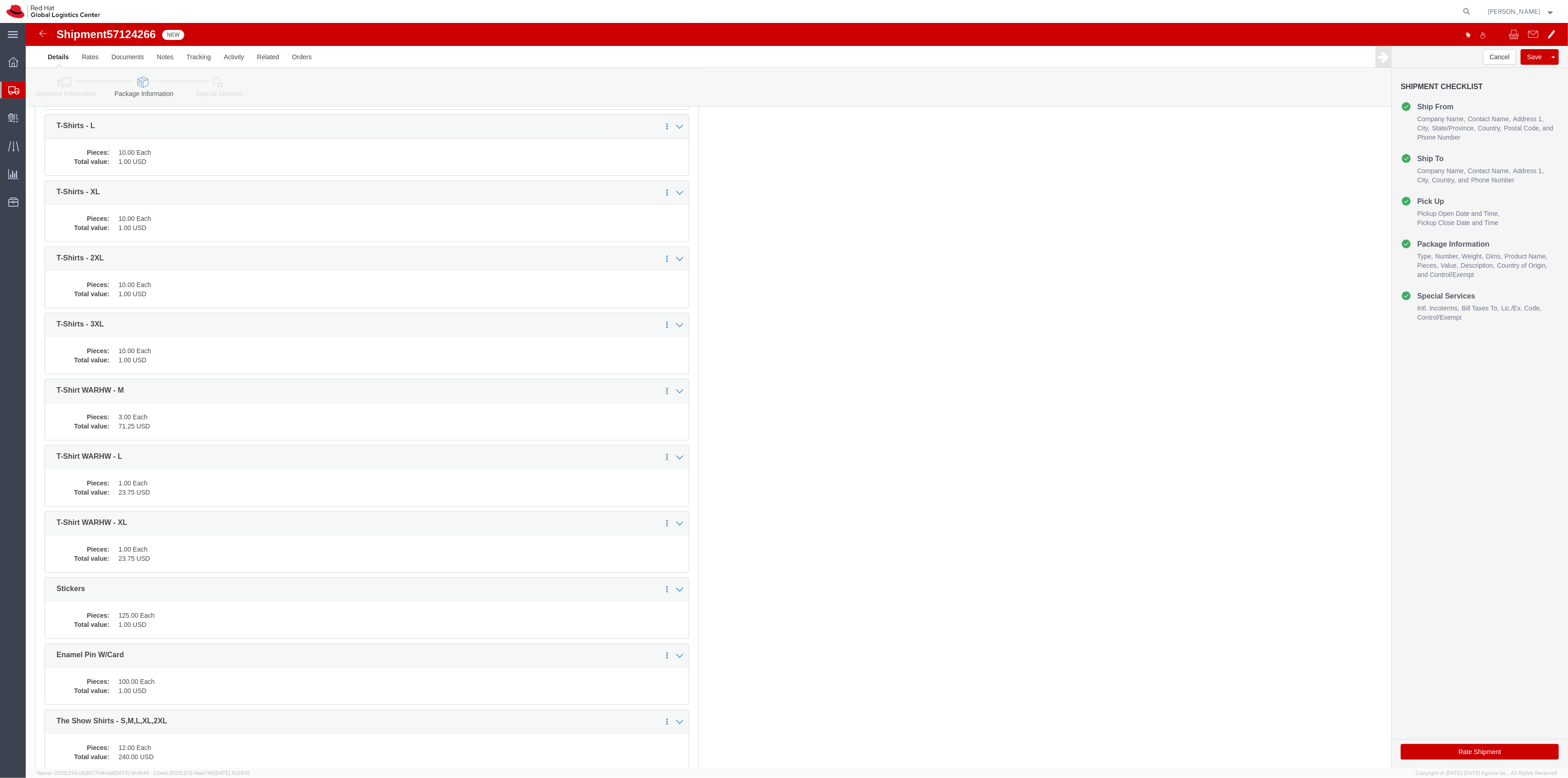
scroll to position [533, 0]
click link "Add Content"
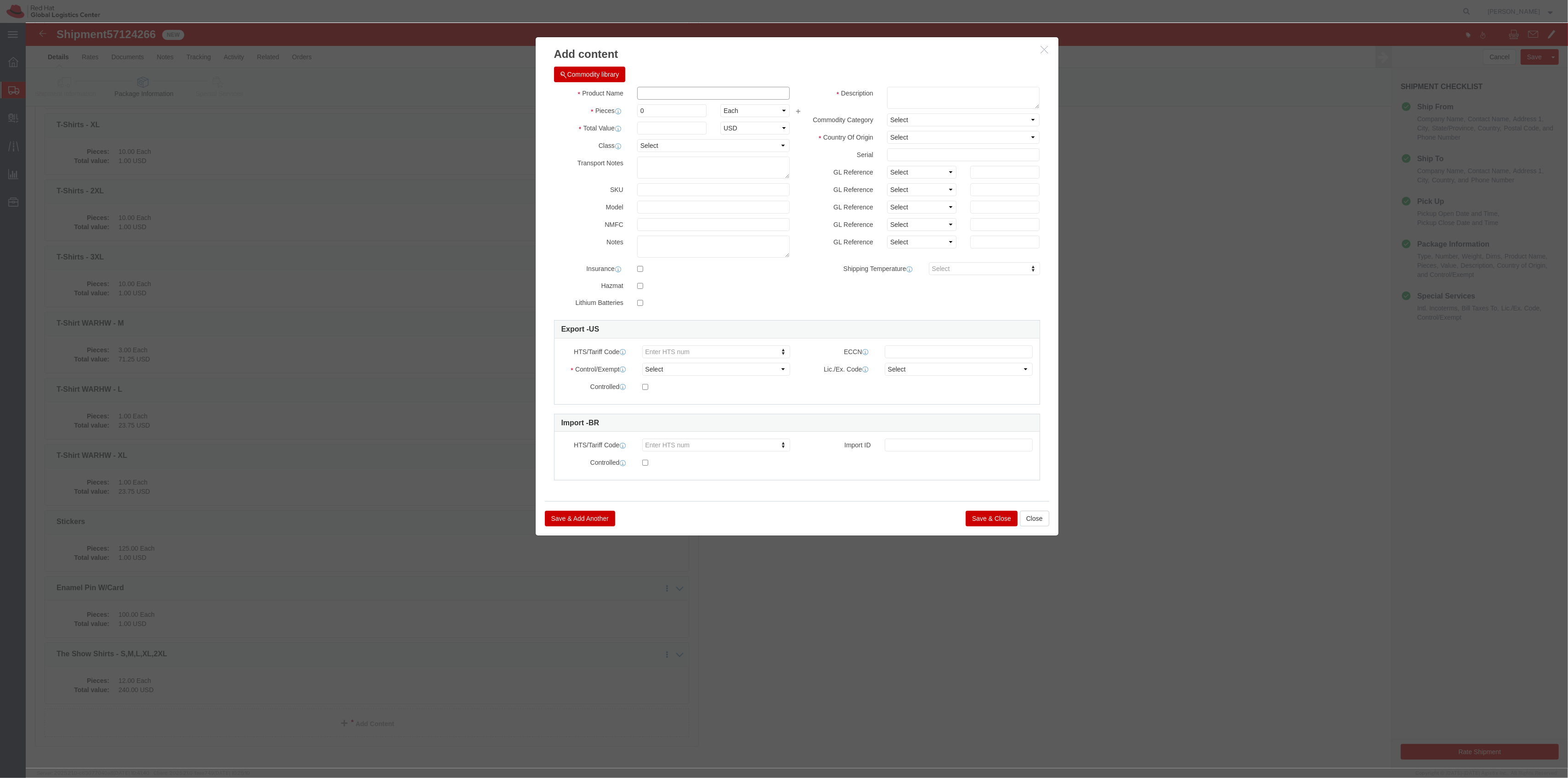
click input "text"
type input "The Show Stickers"
type input "12"
click input "text"
type input "6.60"
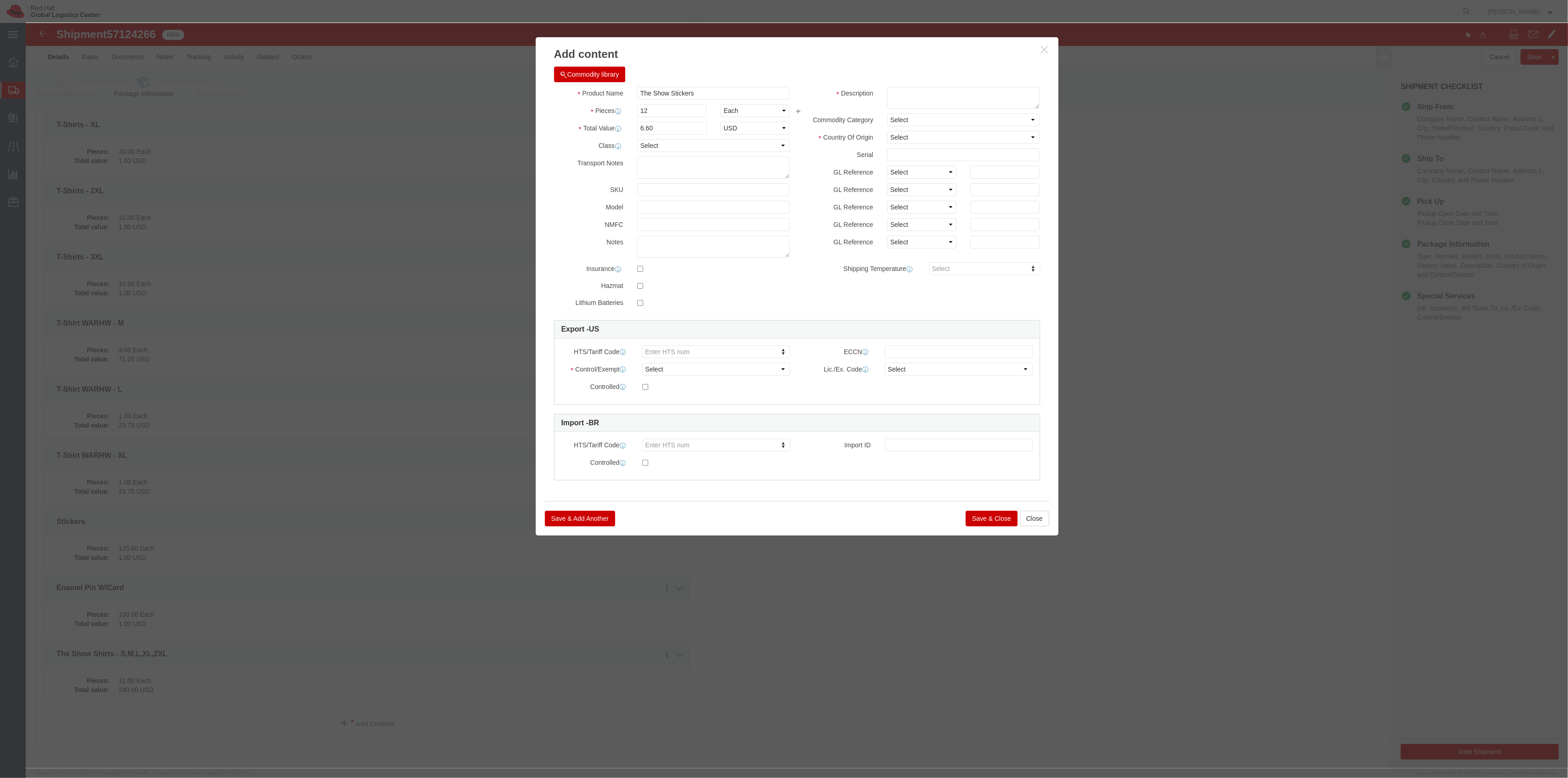
click button "Save & Close"
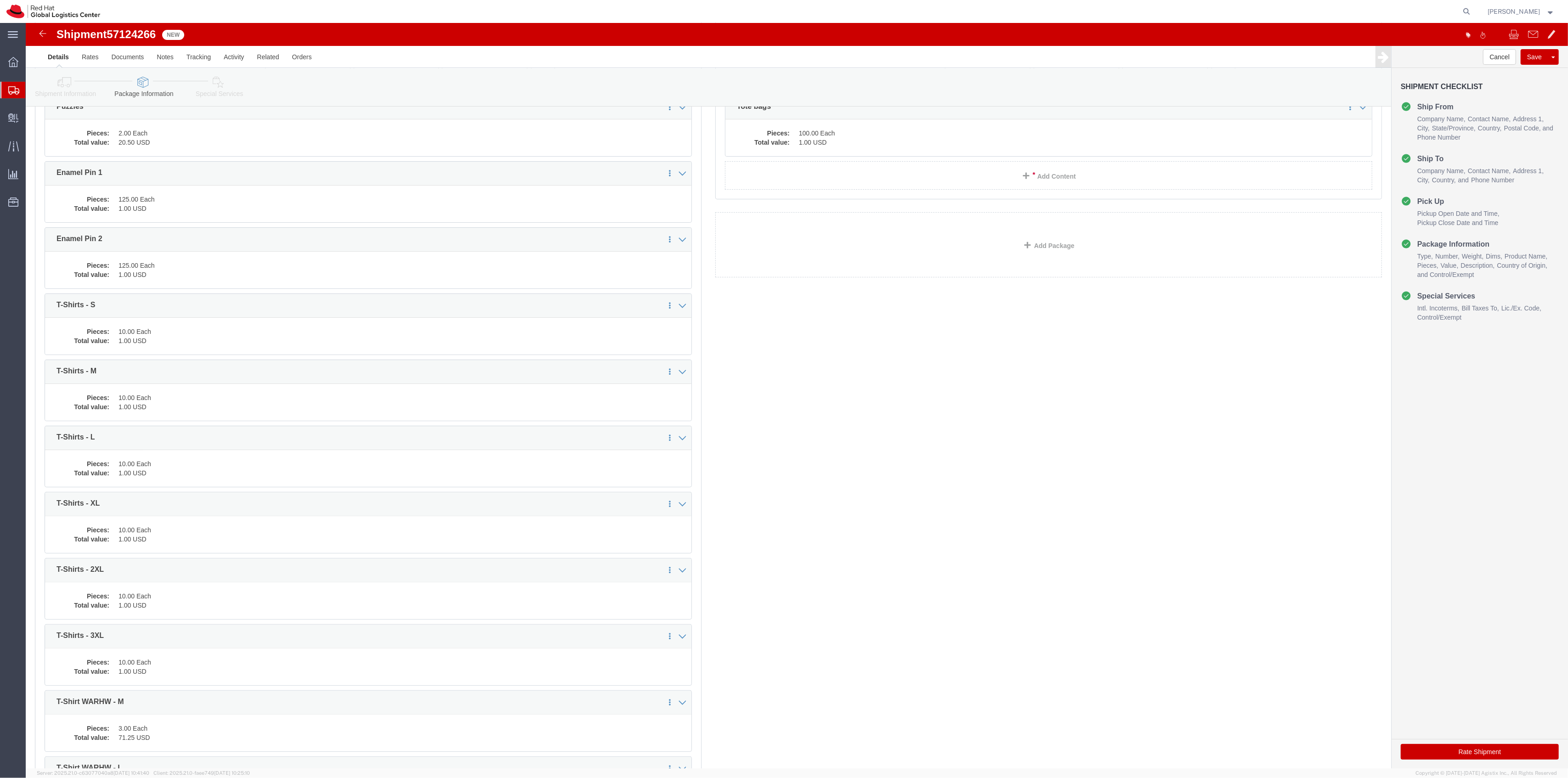
scroll to position [0, 0]
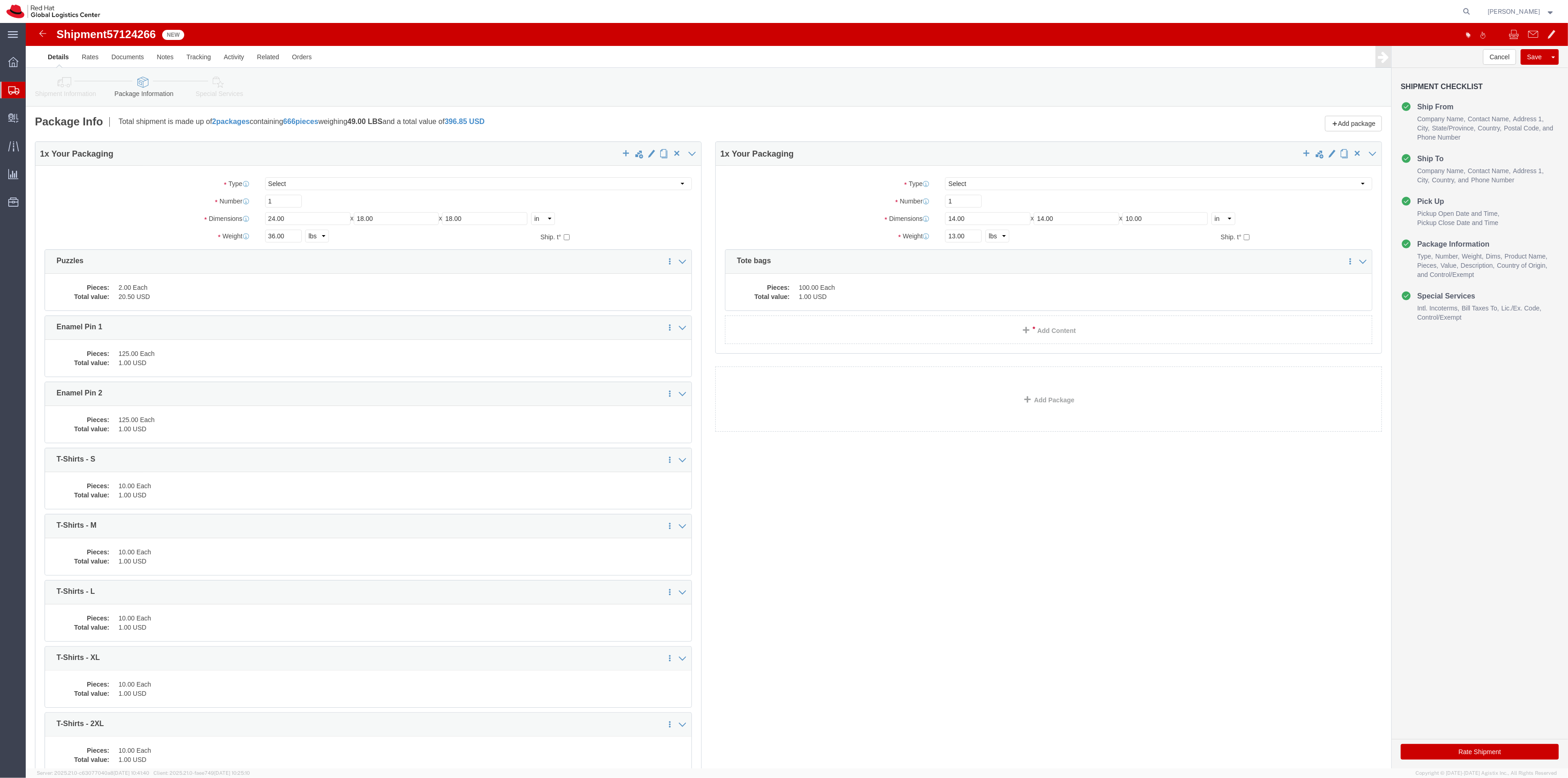
click link "Shipment Information"
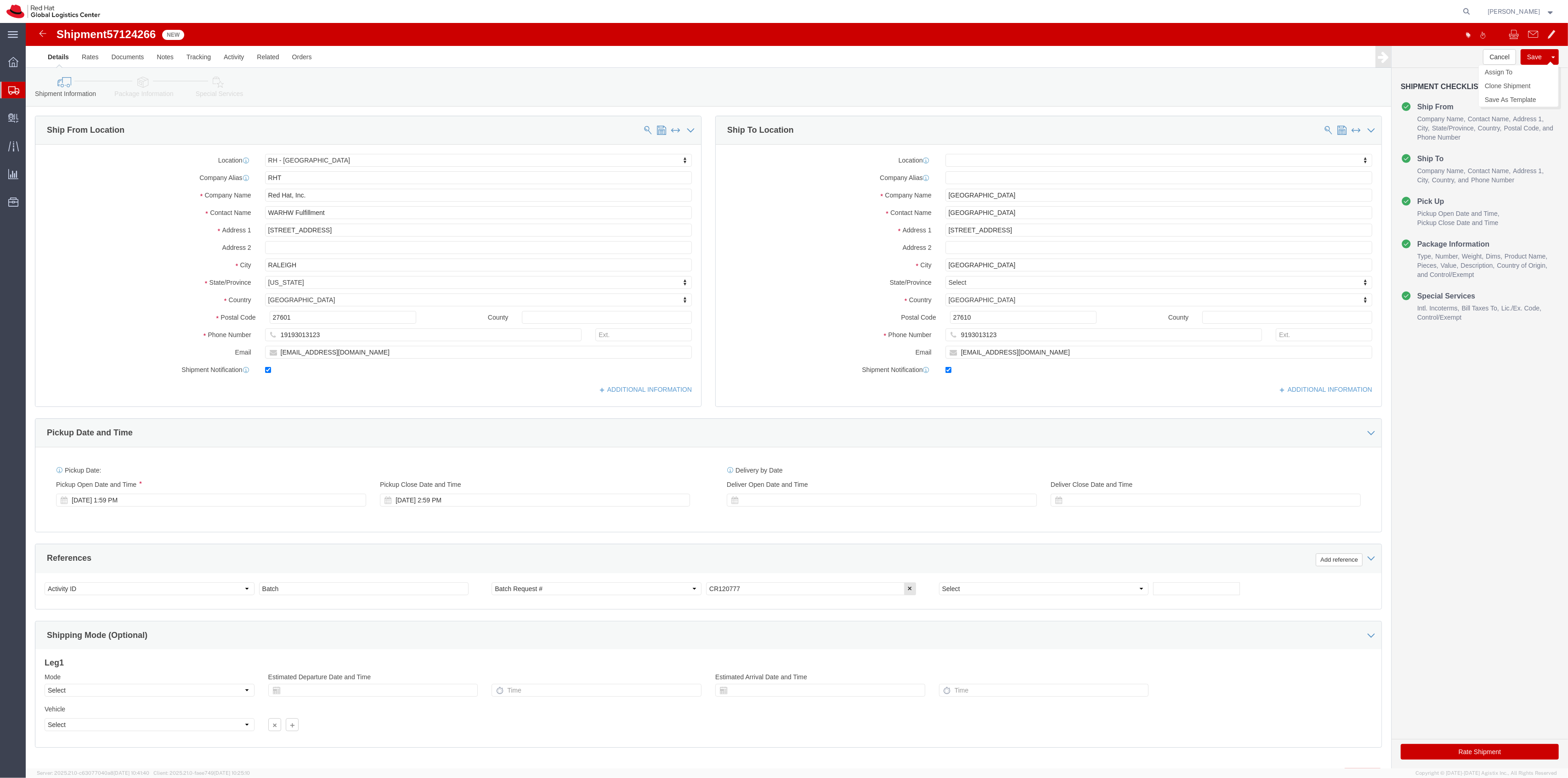
click button "Save"
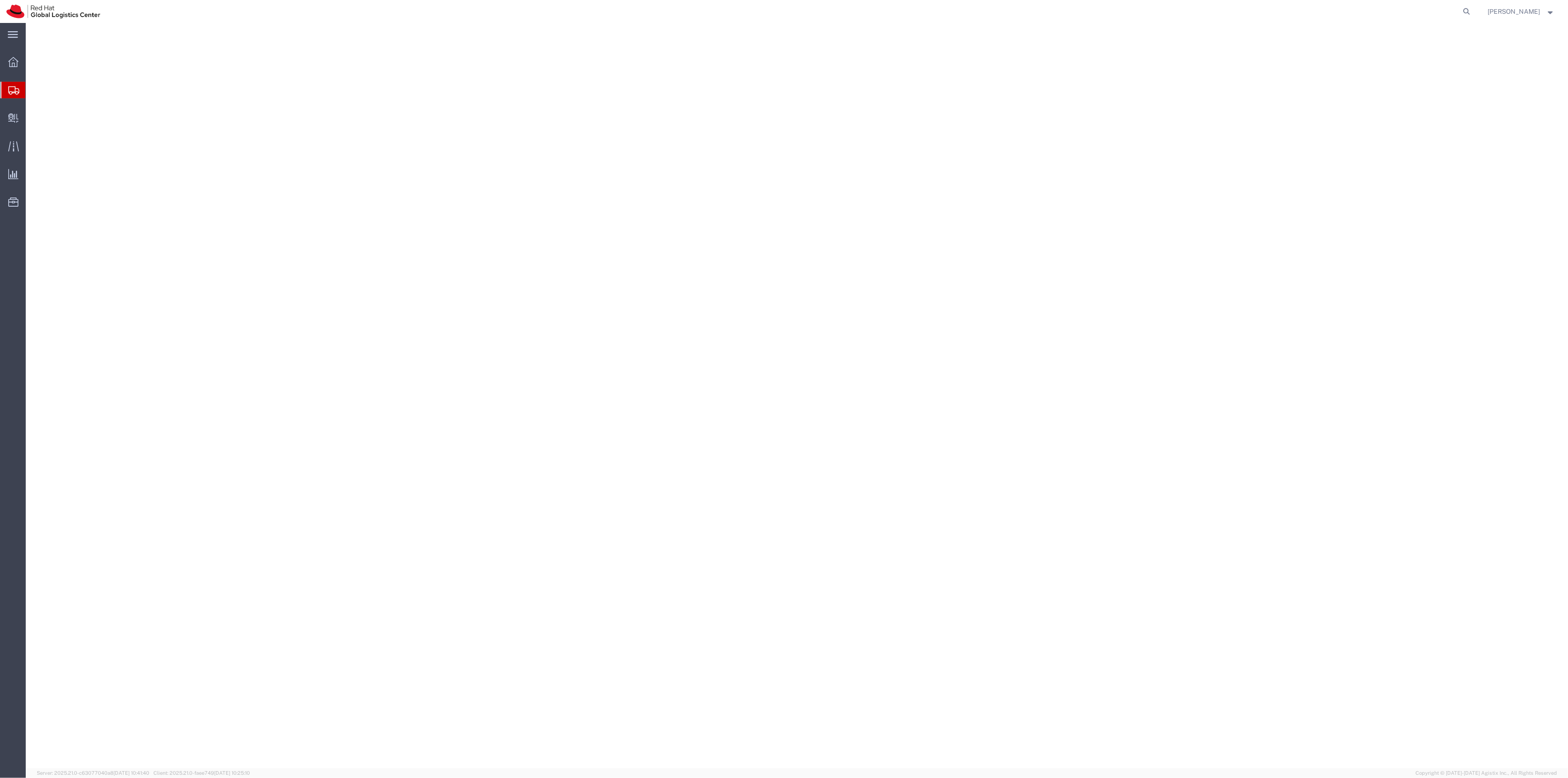
select select "38014"
select select
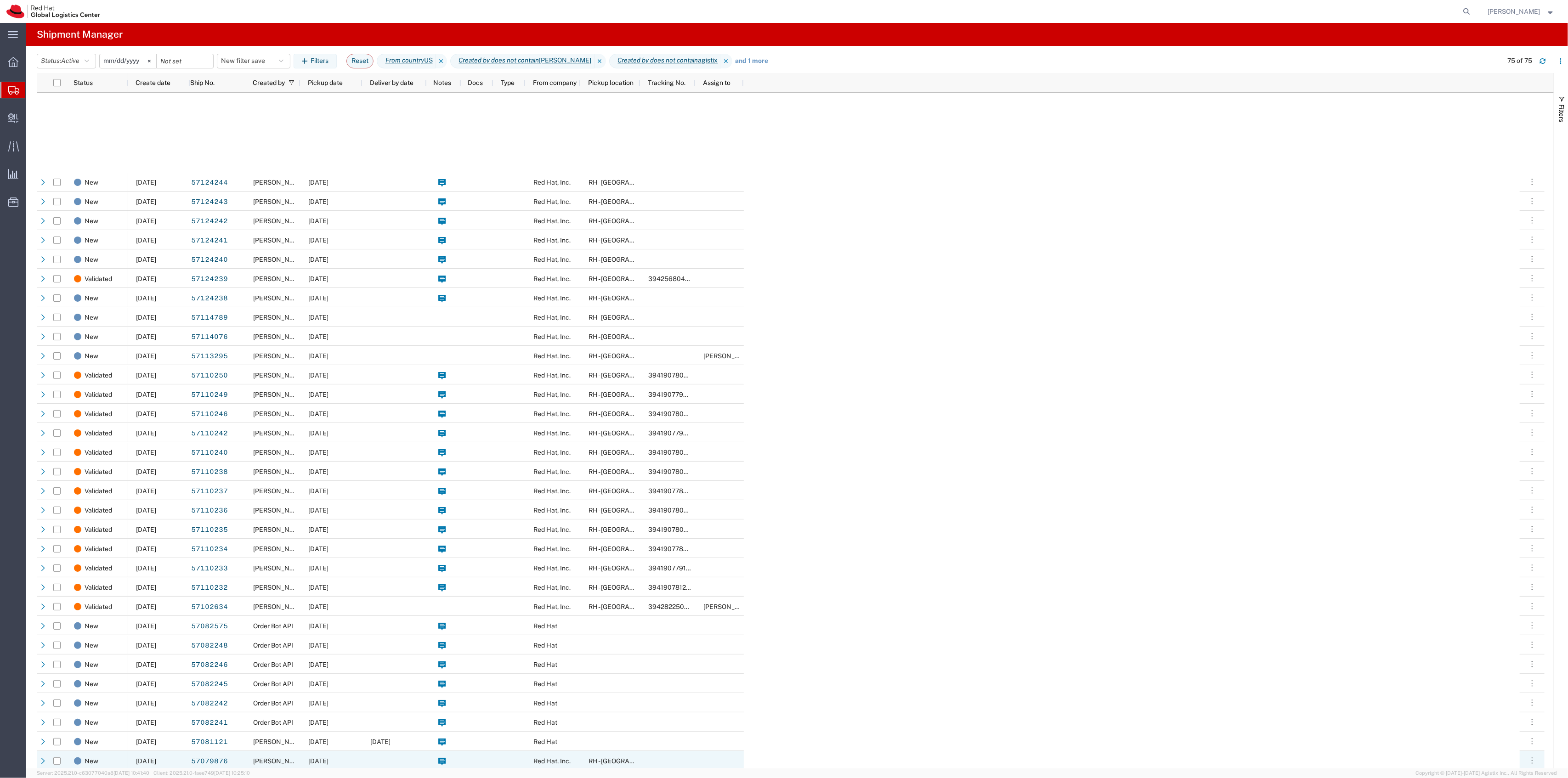
scroll to position [1025, 0]
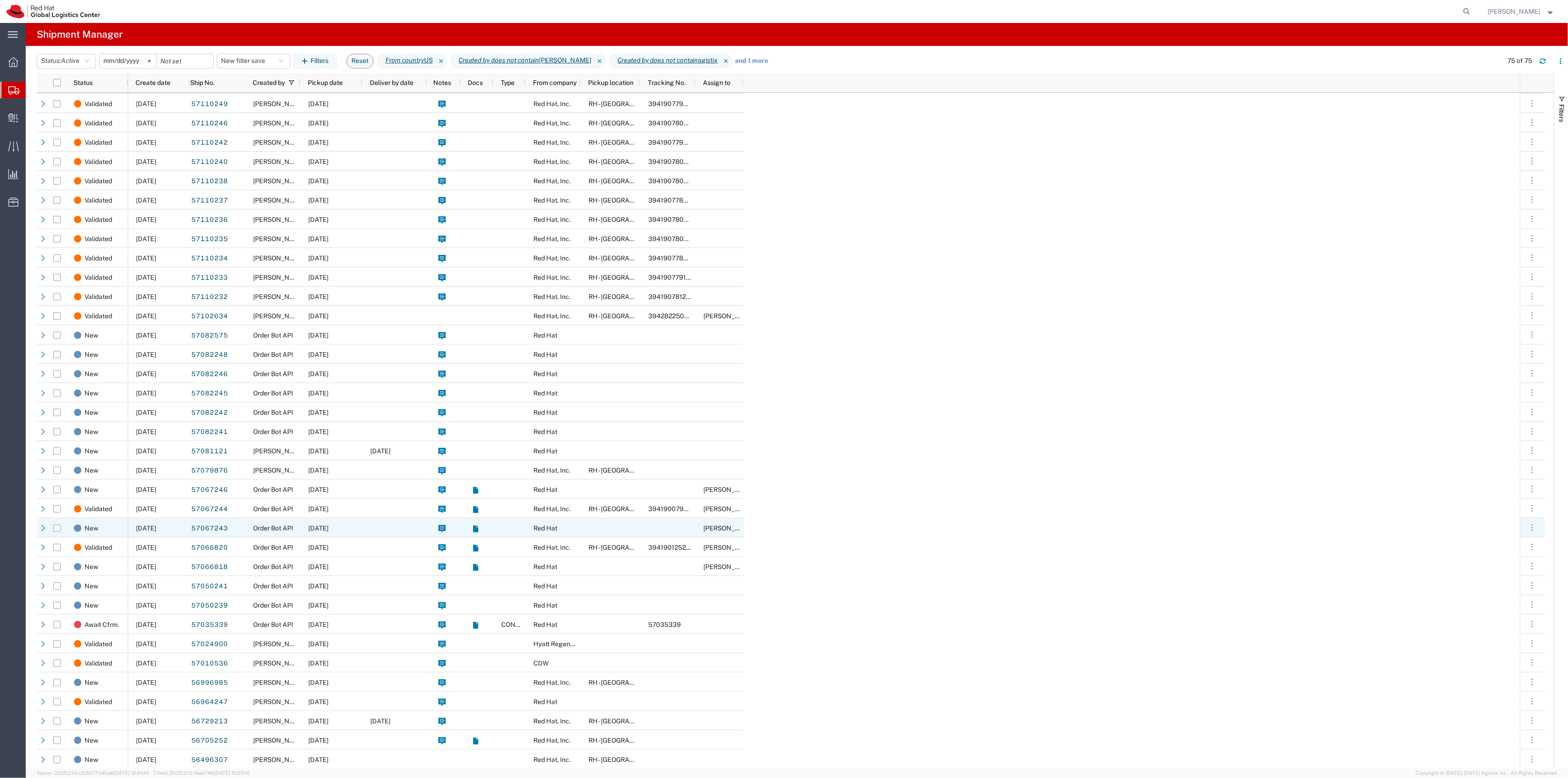
click at [334, 532] on div "[DATE]" at bounding box center [332, 528] width 62 height 19
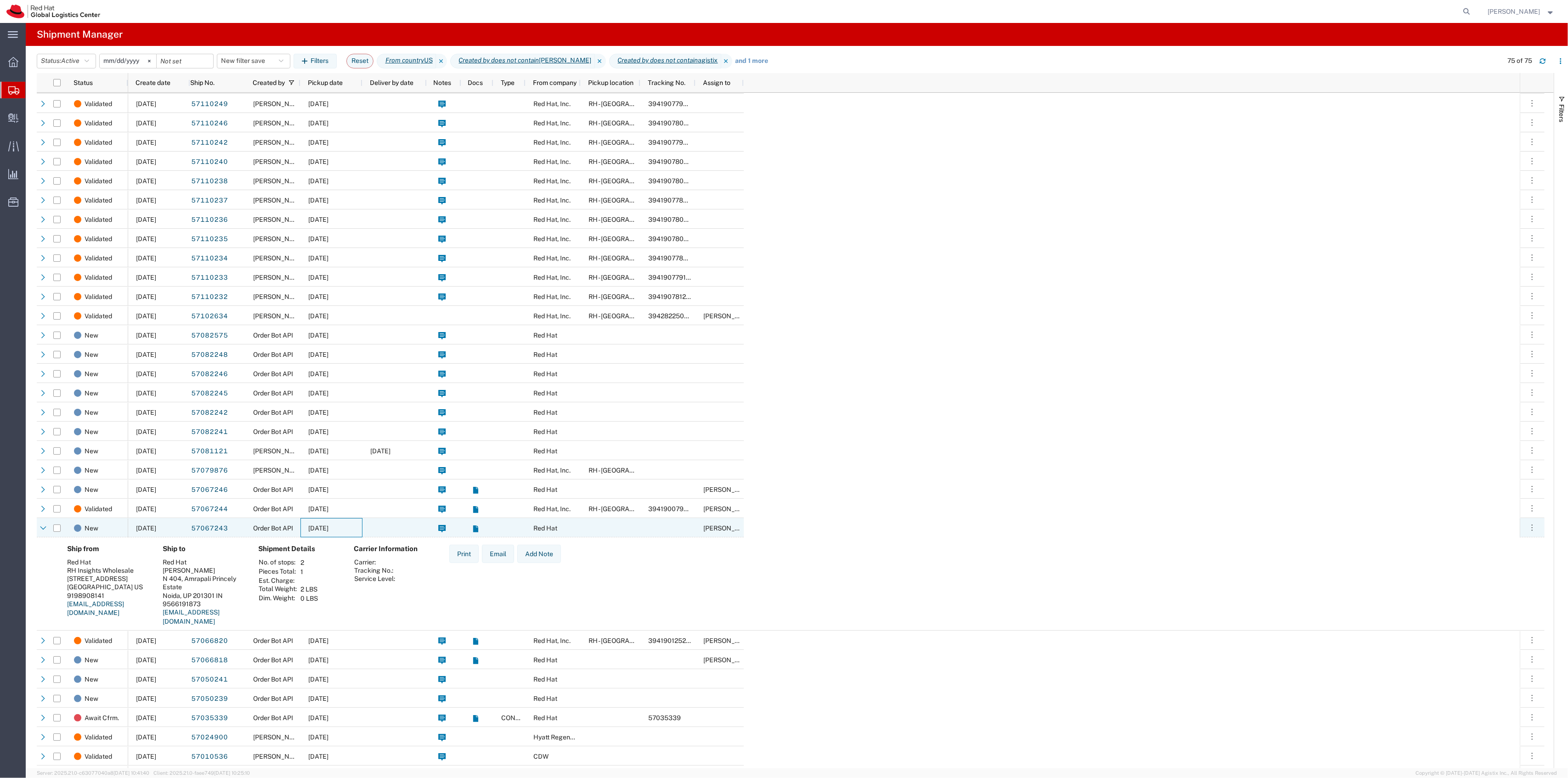
click at [334, 532] on div "[DATE]" at bounding box center [332, 528] width 62 height 19
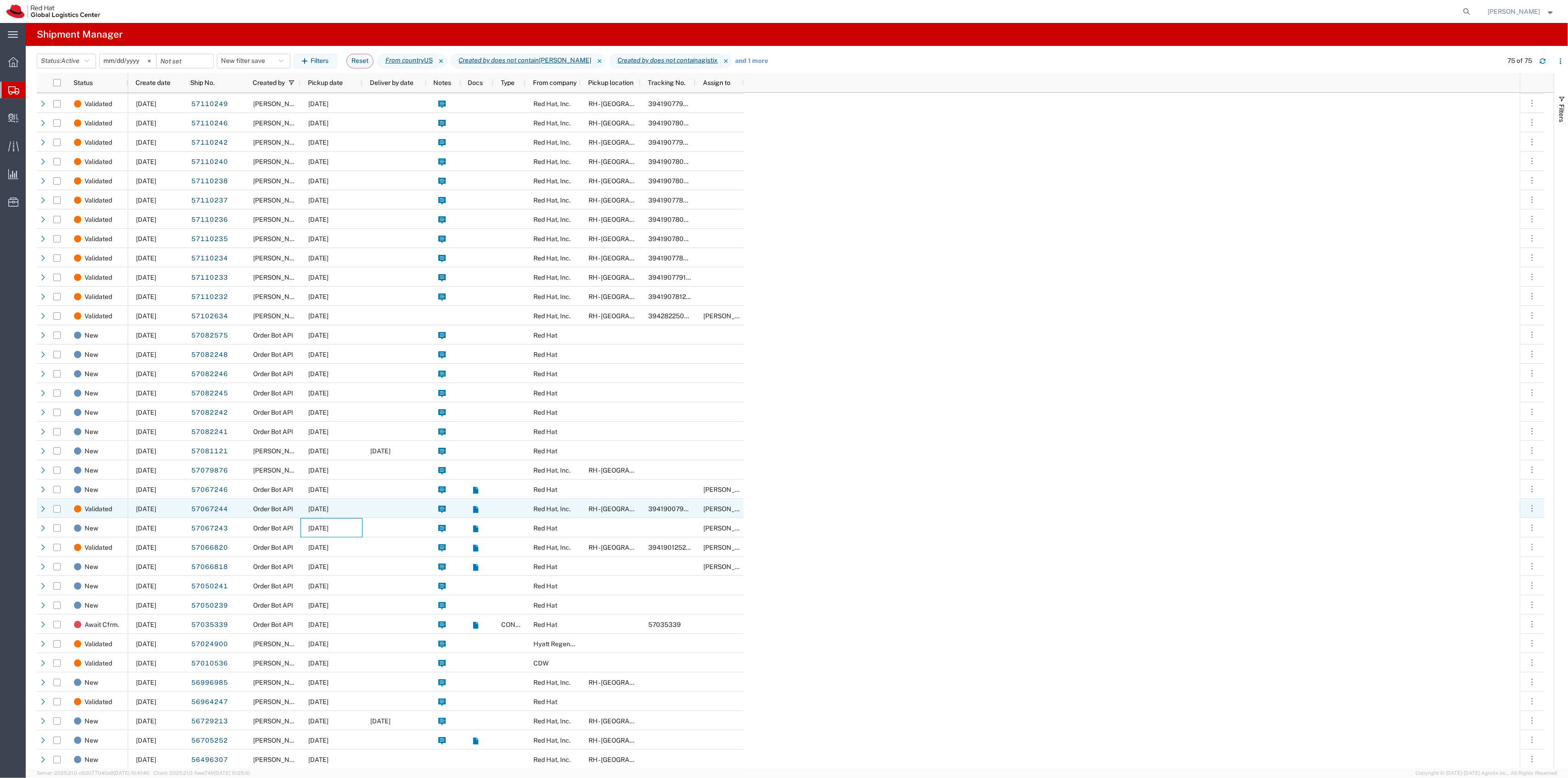
click at [346, 515] on div "[DATE]" at bounding box center [332, 509] width 62 height 19
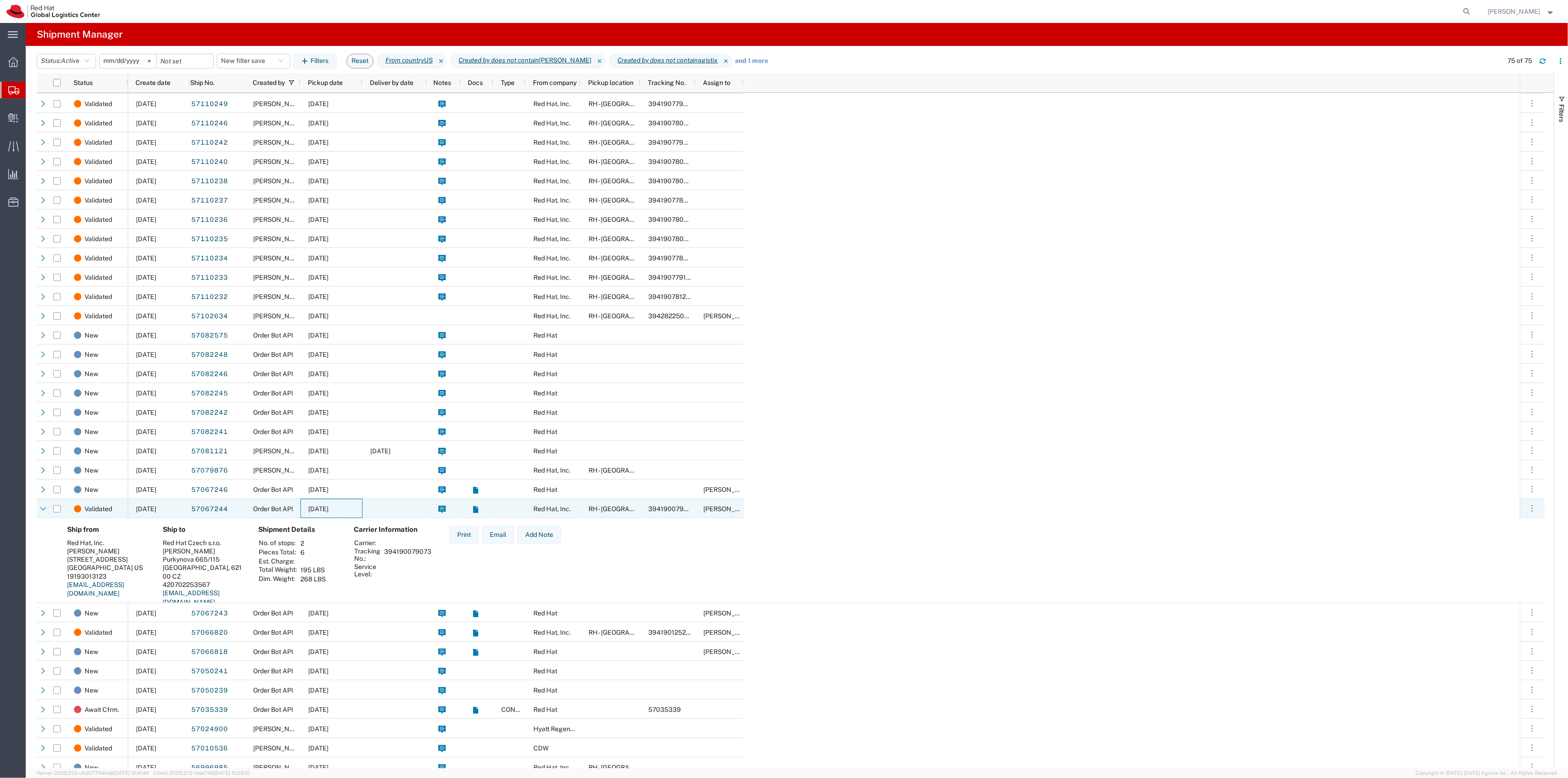
click at [347, 512] on div "[DATE]" at bounding box center [332, 509] width 62 height 19
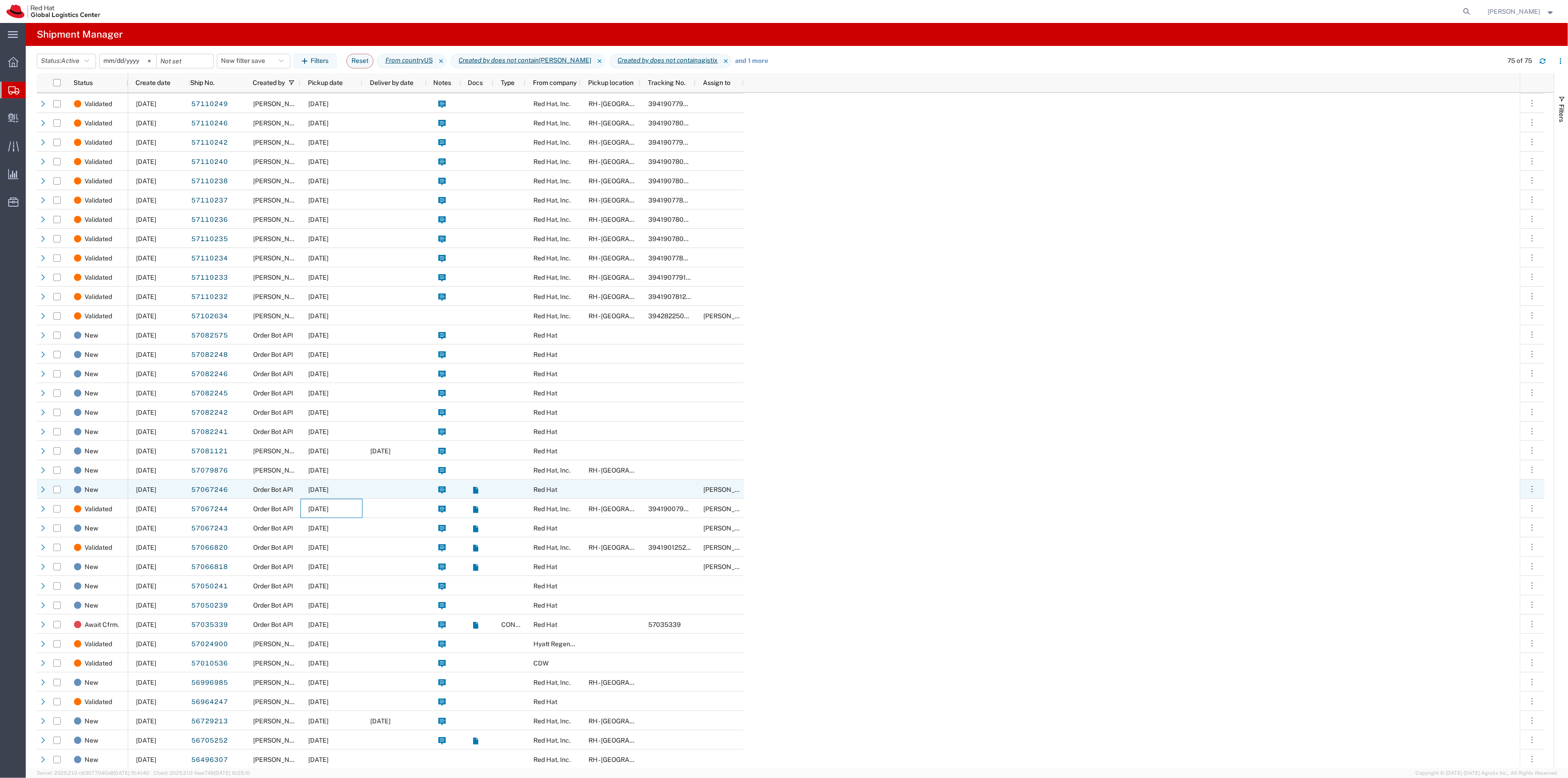
click at [357, 484] on div "10/14/2025" at bounding box center [332, 489] width 62 height 19
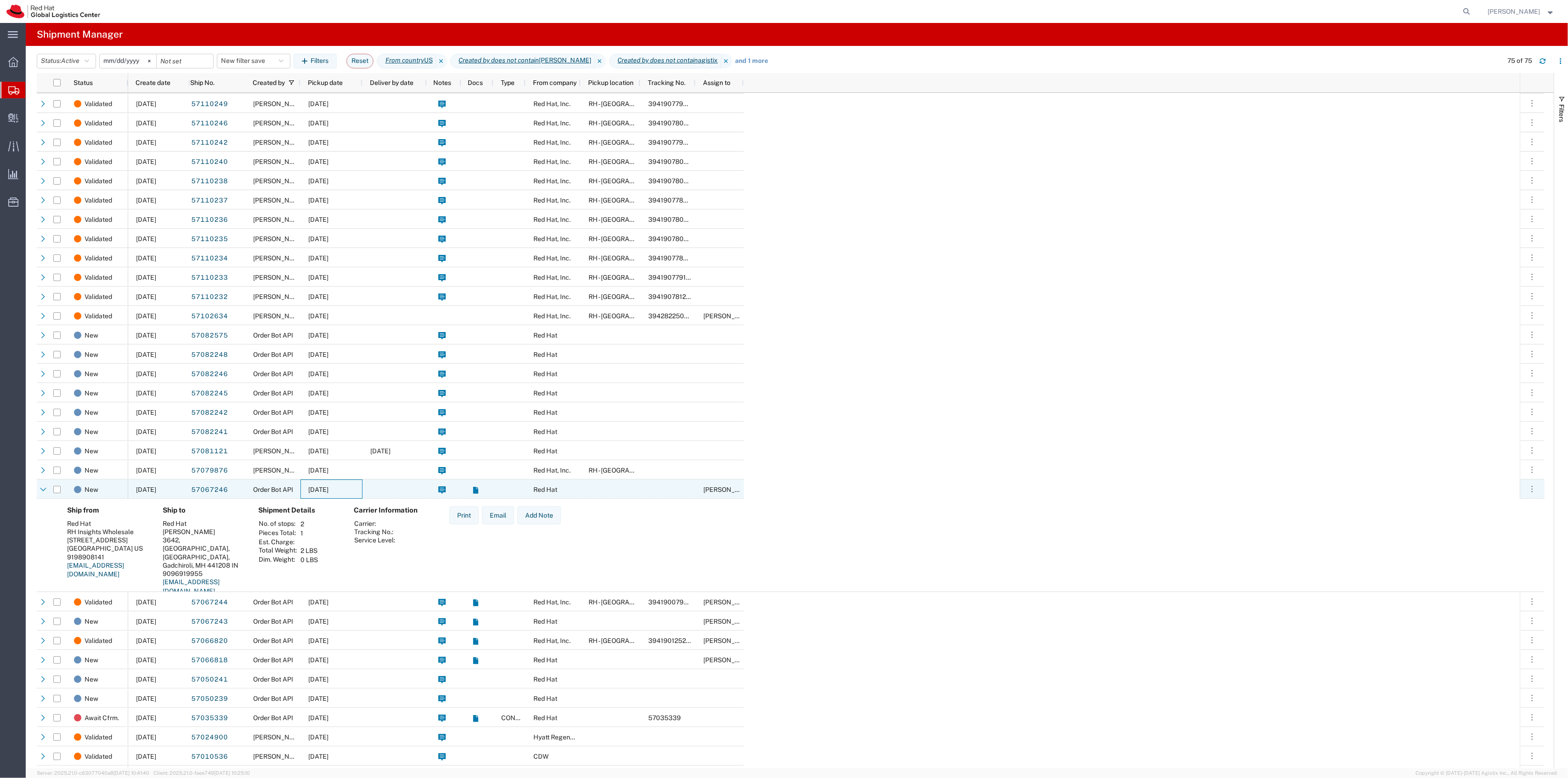
click at [357, 484] on div "10/14/2025" at bounding box center [332, 489] width 62 height 19
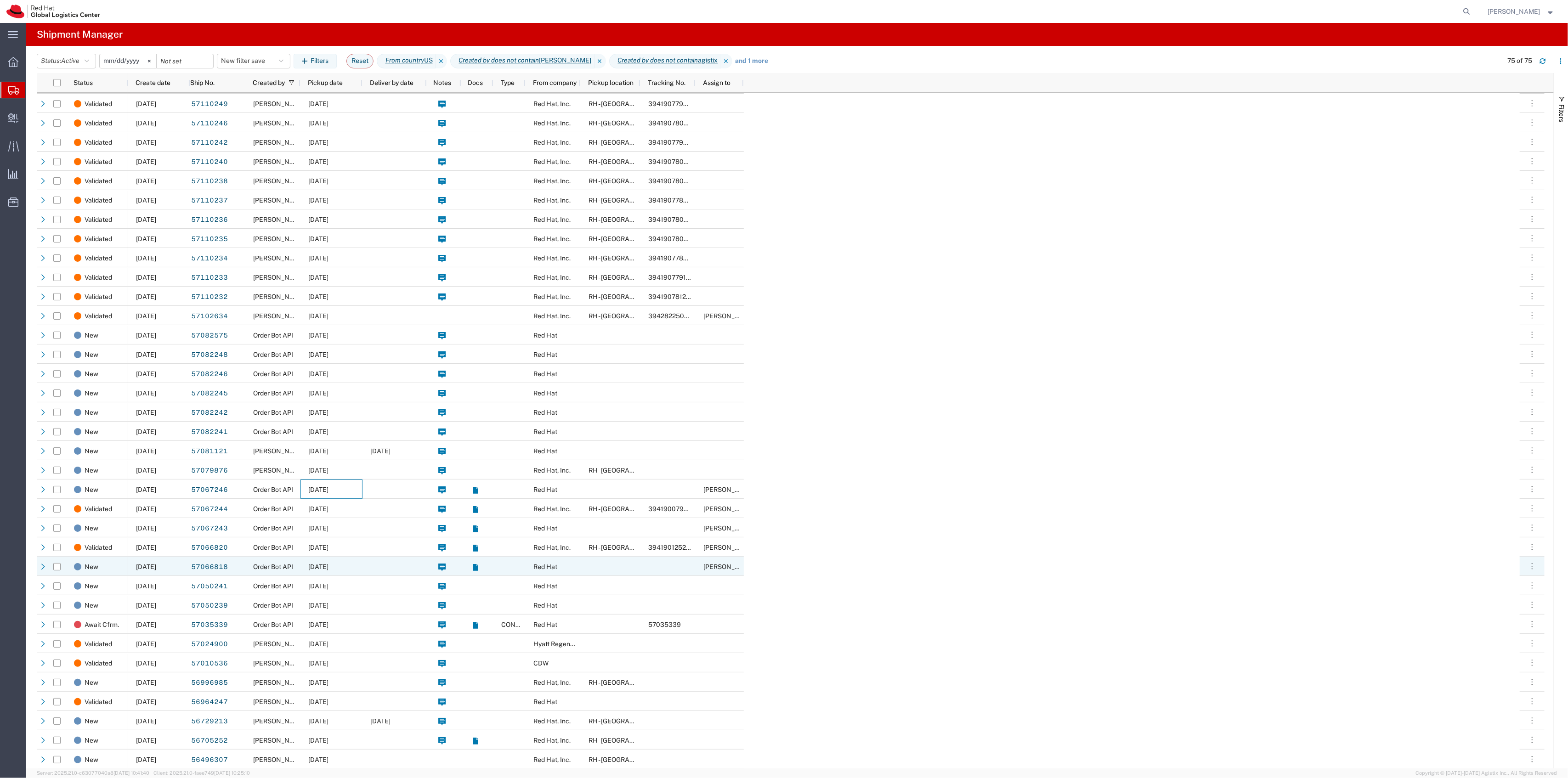
click at [322, 568] on span "10/09/2025" at bounding box center [318, 566] width 20 height 8
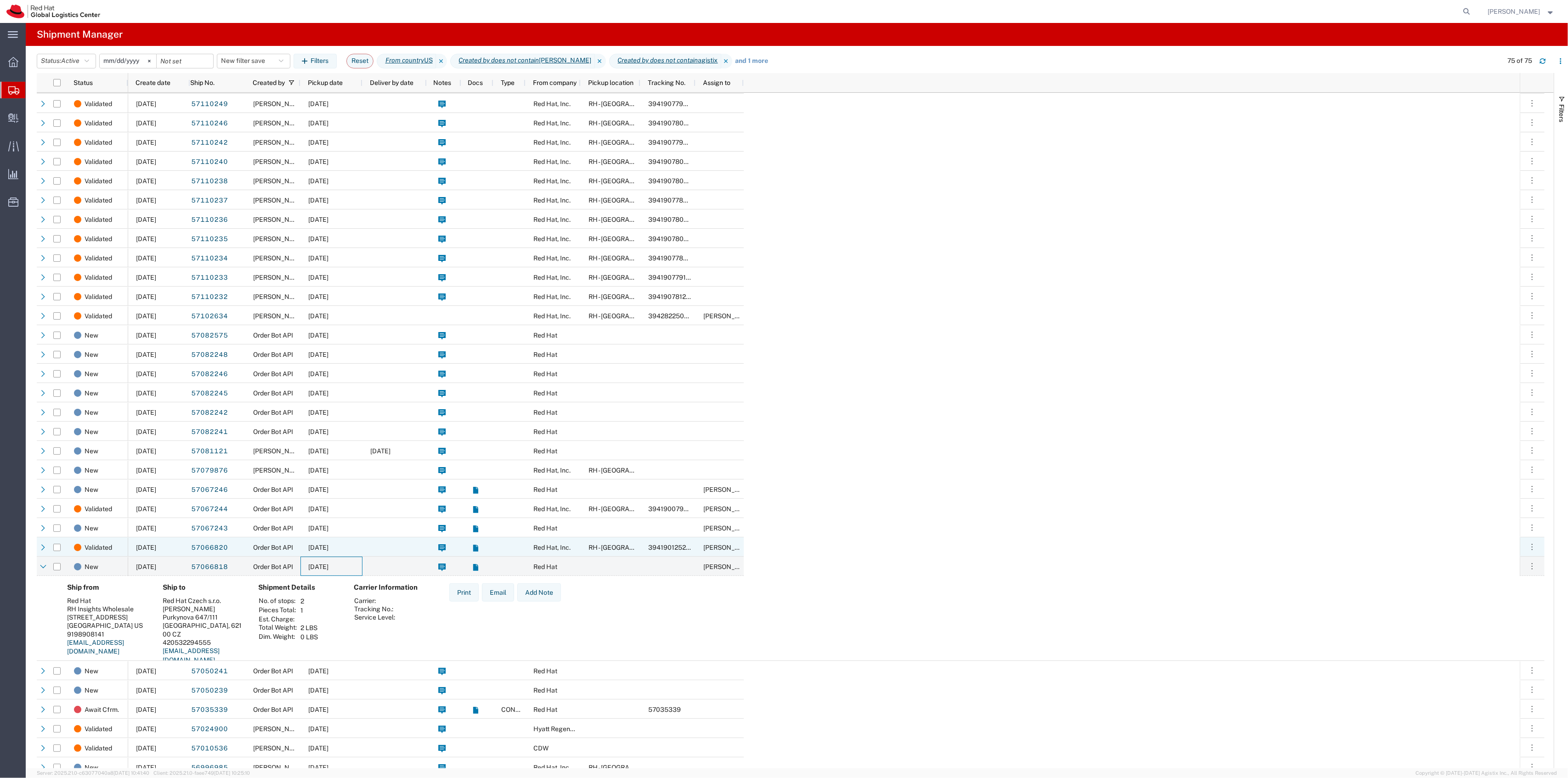
click at [328, 547] on span "10/09/2025" at bounding box center [318, 547] width 20 height 8
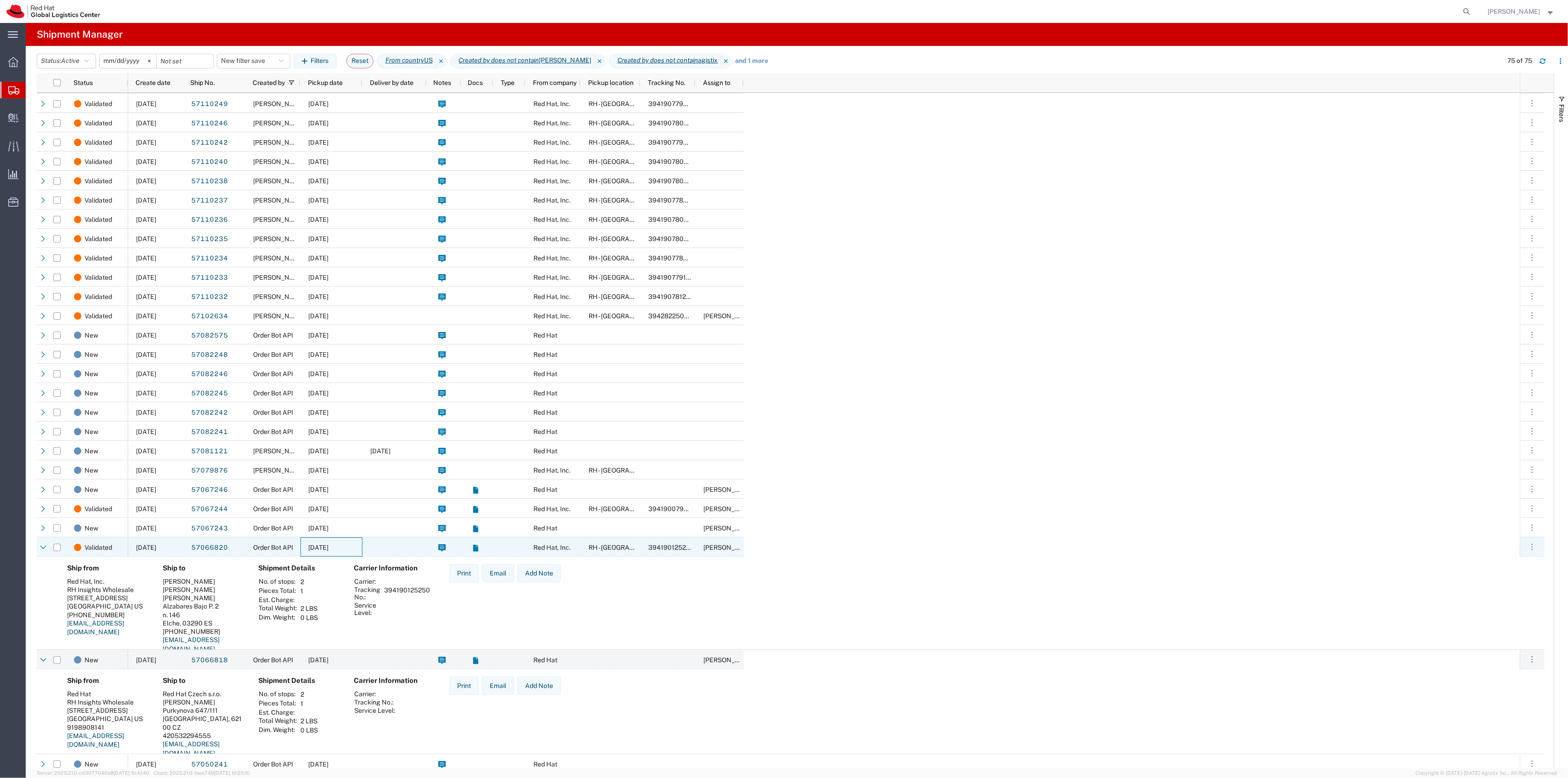
click at [328, 547] on span "10/09/2025" at bounding box center [318, 547] width 20 height 8
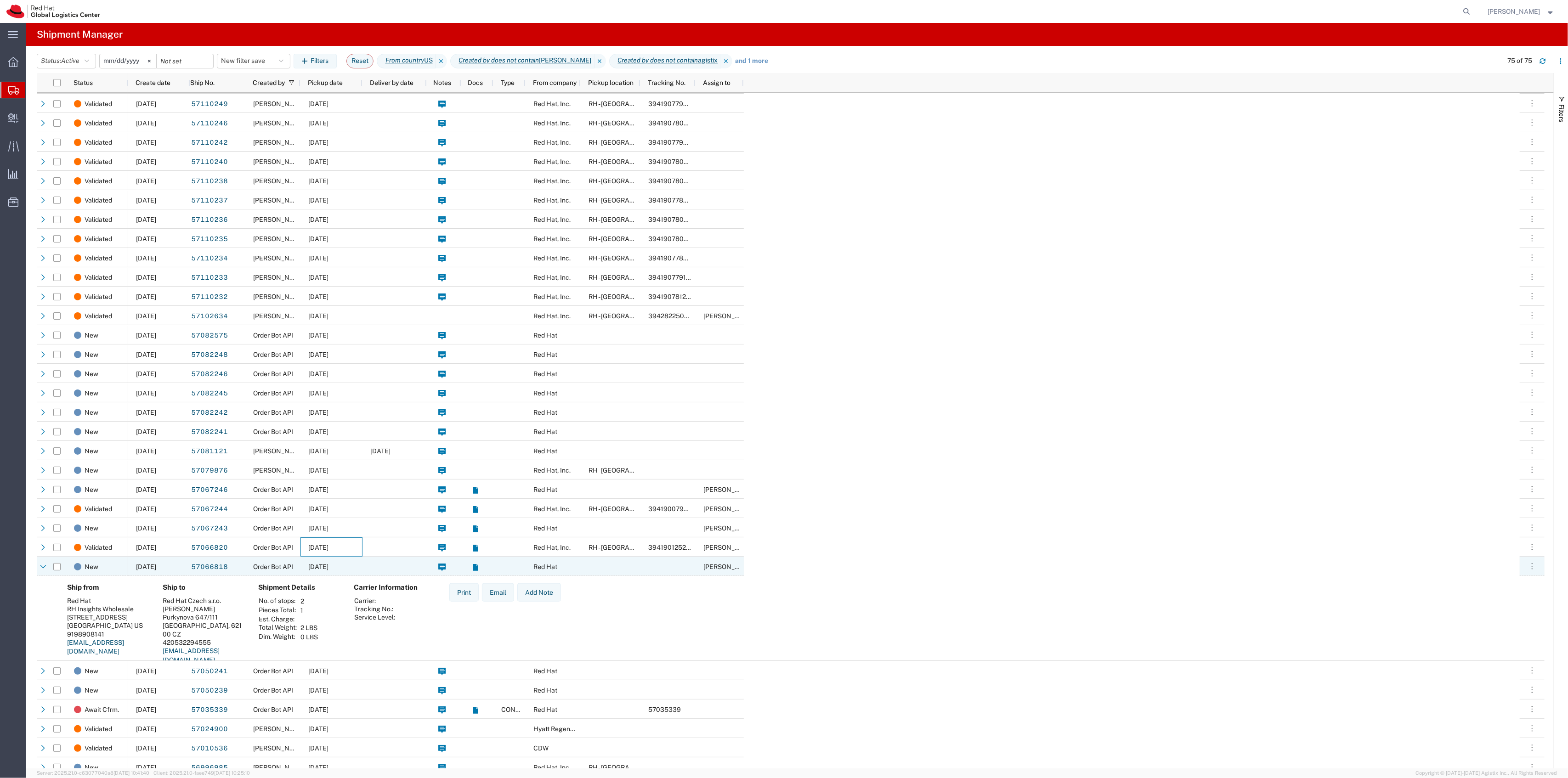
click at [327, 560] on div "10/09/2025" at bounding box center [332, 566] width 62 height 19
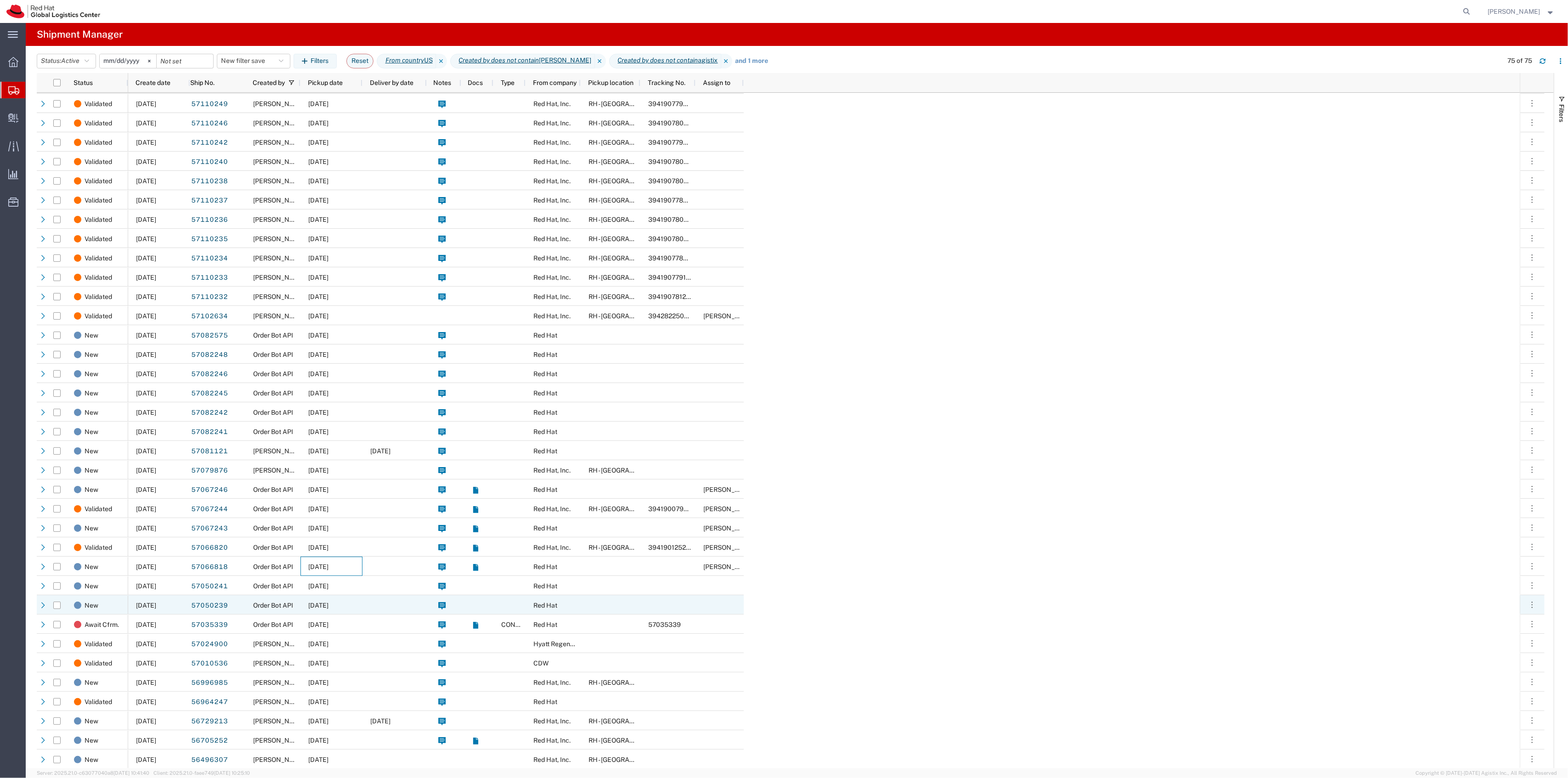
click at [314, 596] on div "10/07/2025" at bounding box center [332, 604] width 62 height 19
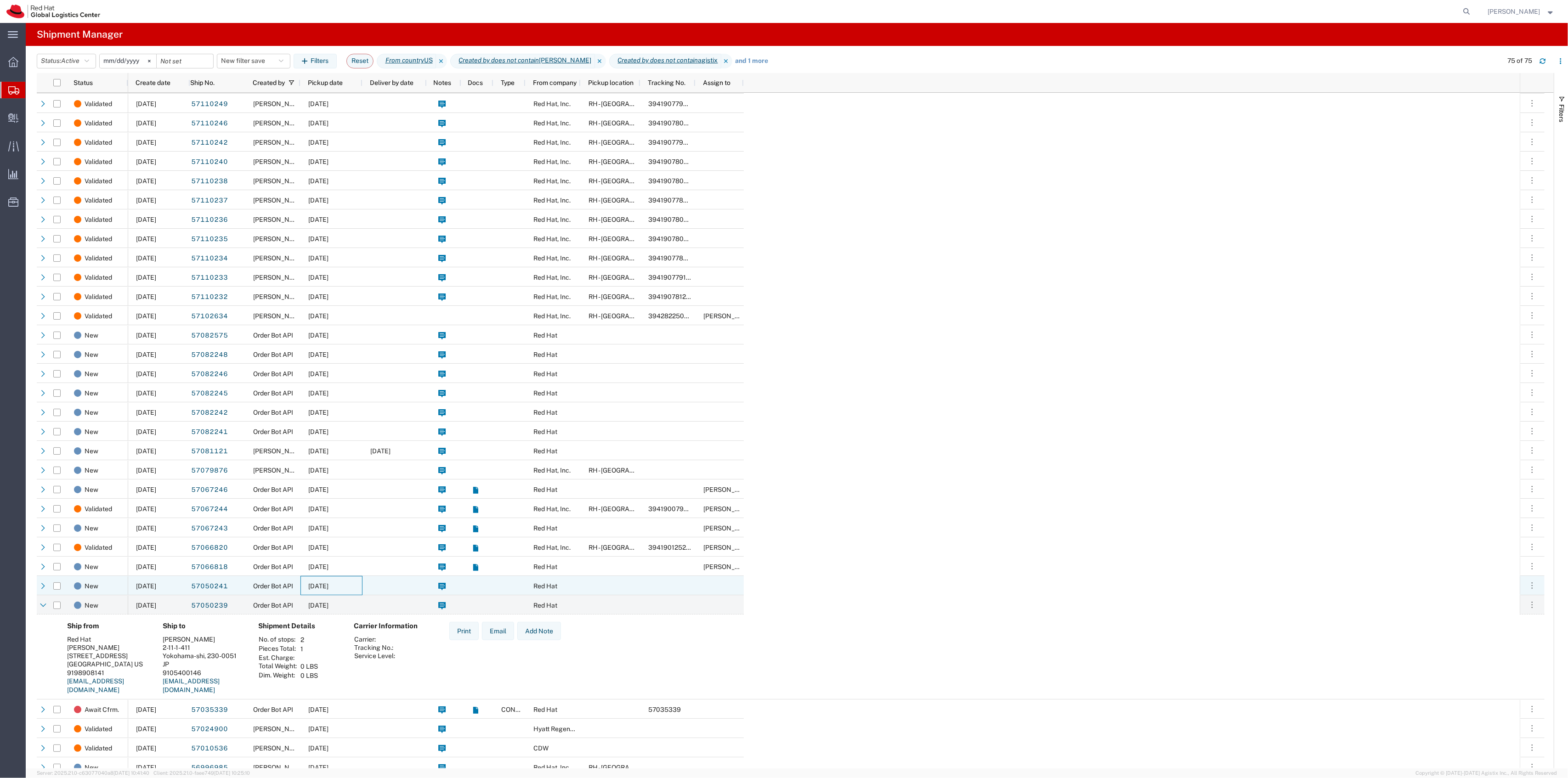
click at [321, 584] on span "10/07/2025" at bounding box center [318, 585] width 20 height 8
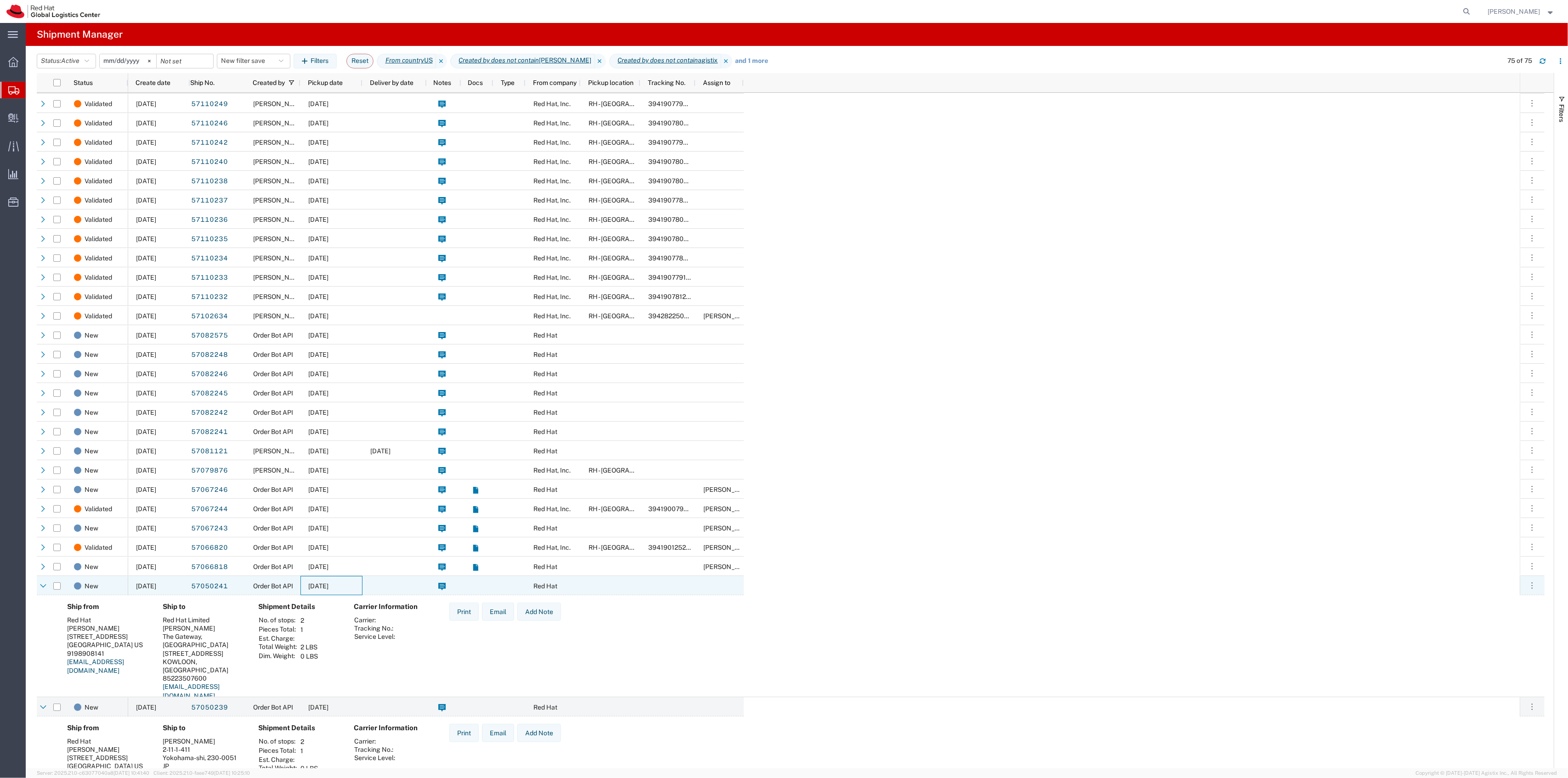
click at [321, 584] on span "10/07/2025" at bounding box center [318, 585] width 20 height 8
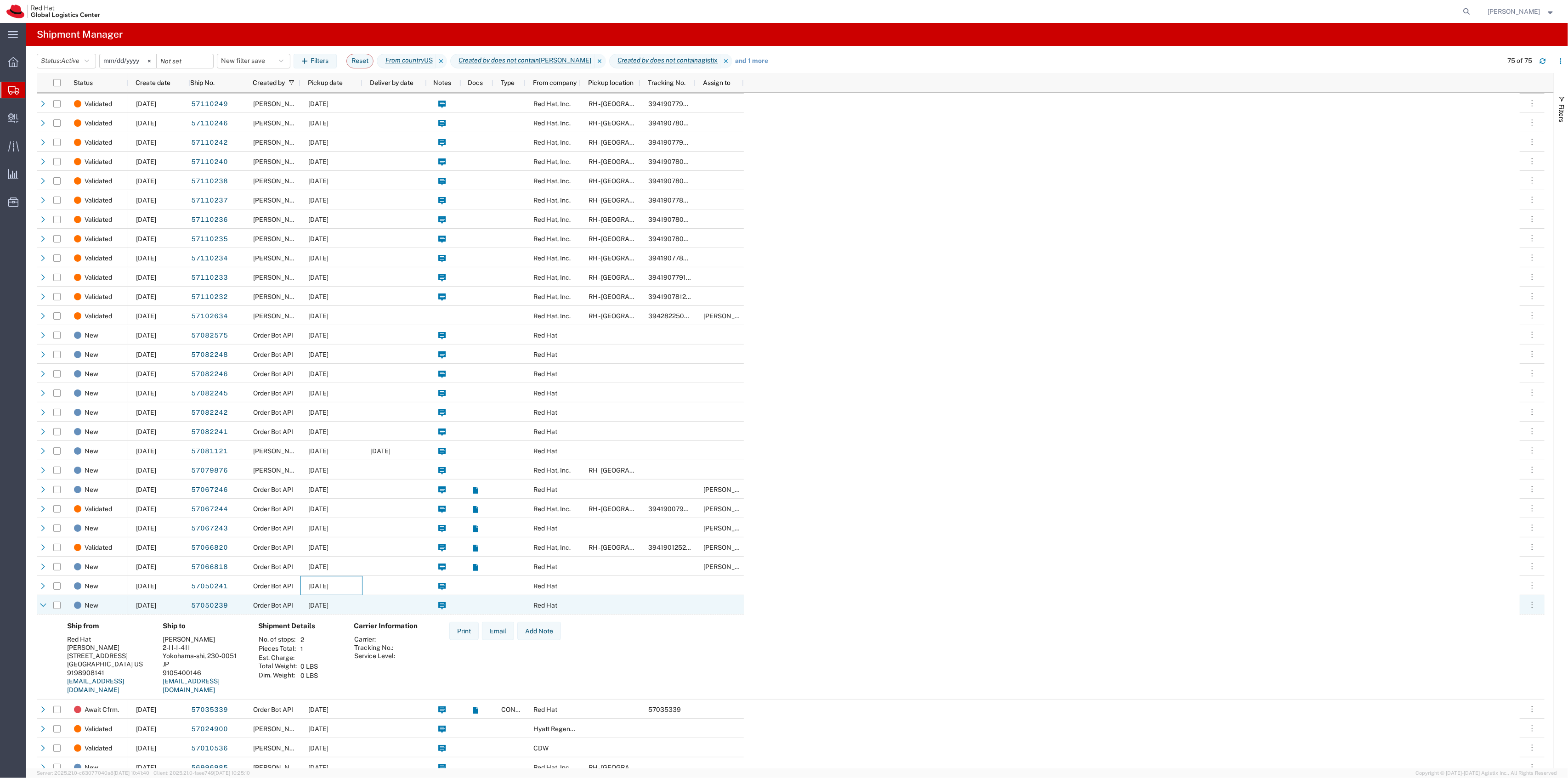
click at [315, 598] on div "10/07/2025" at bounding box center [332, 604] width 62 height 19
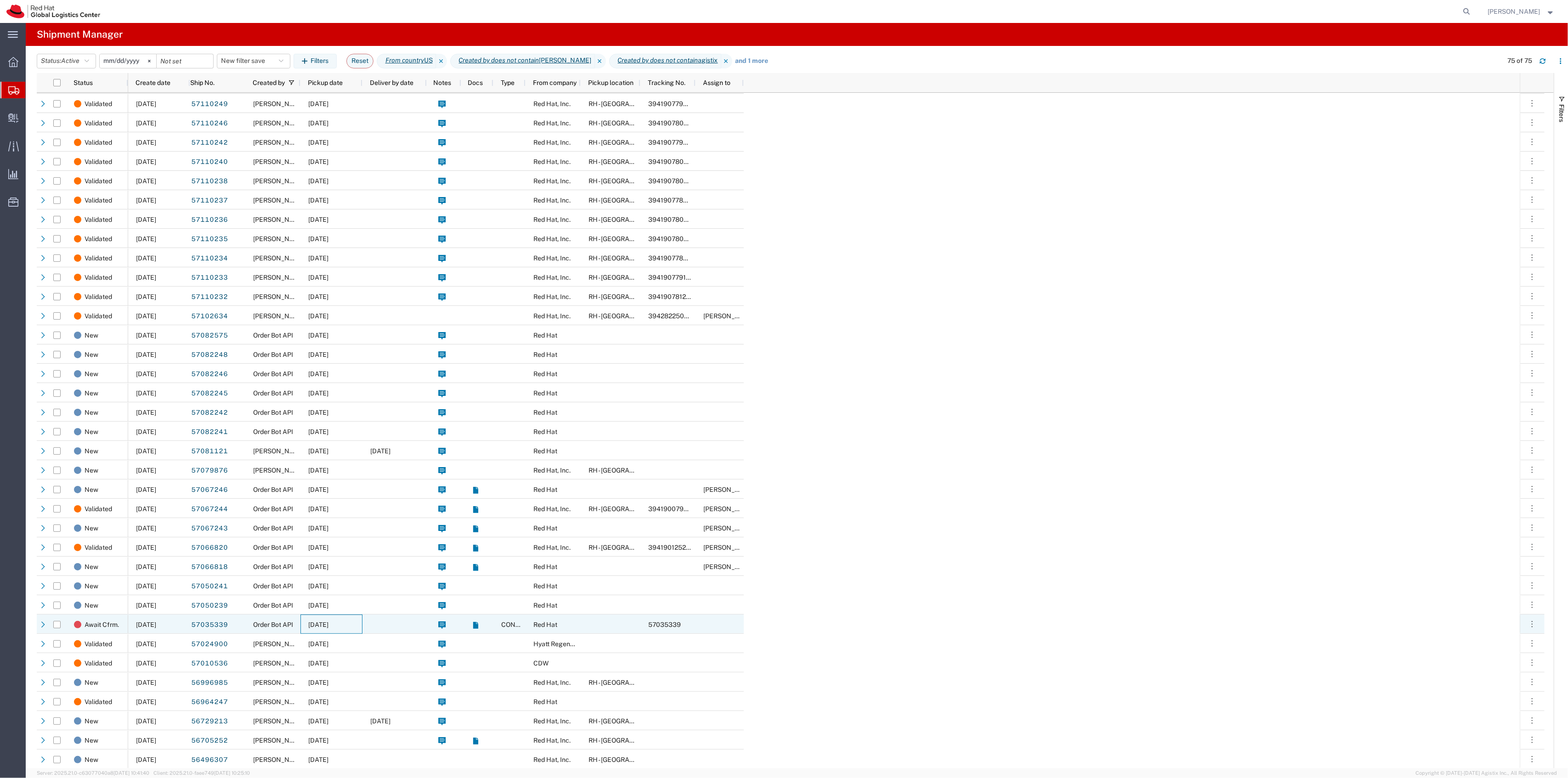
click at [314, 625] on span "10/06/2025" at bounding box center [318, 624] width 20 height 8
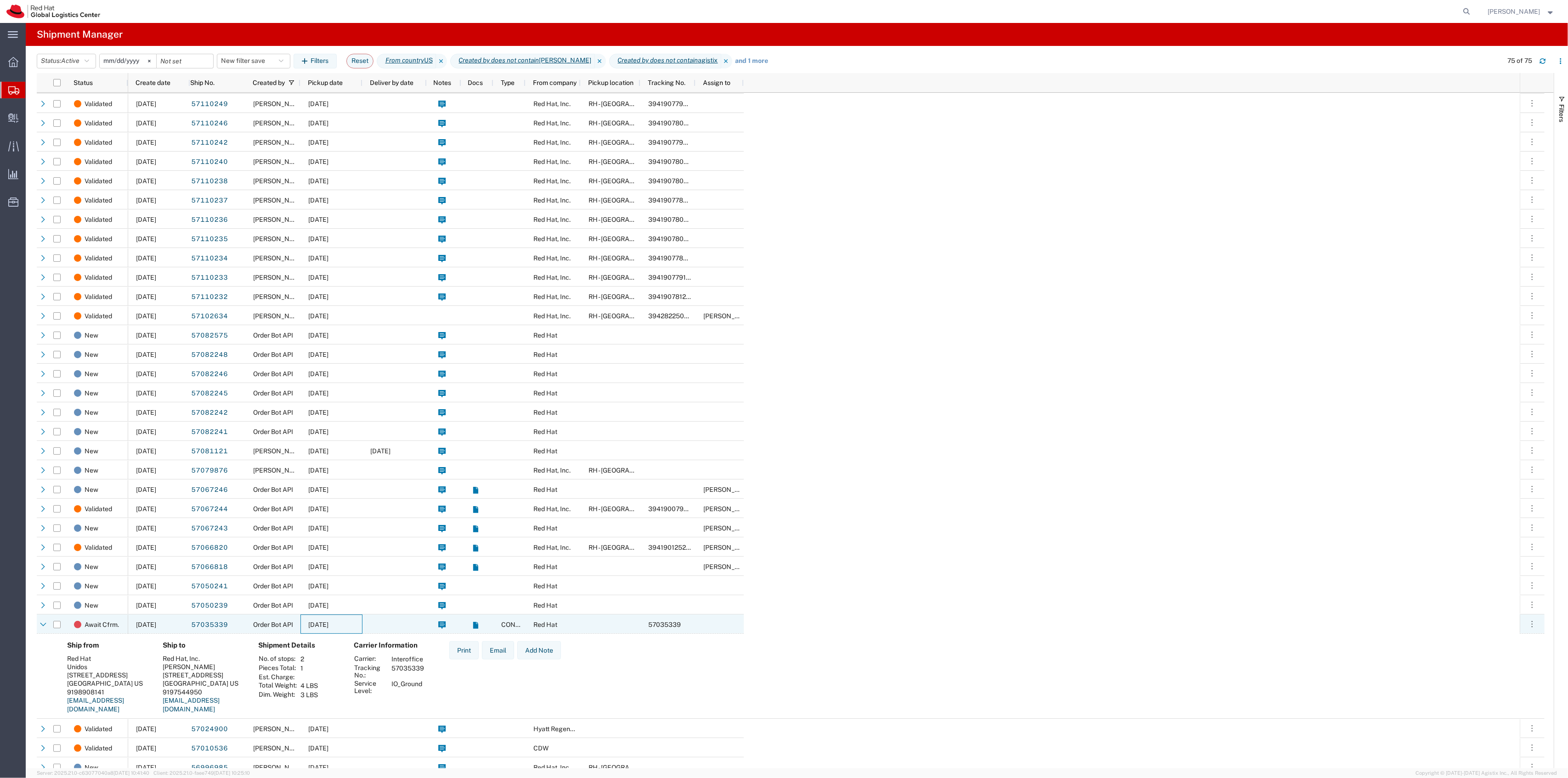
click at [320, 619] on div "10/06/2025" at bounding box center [332, 624] width 62 height 19
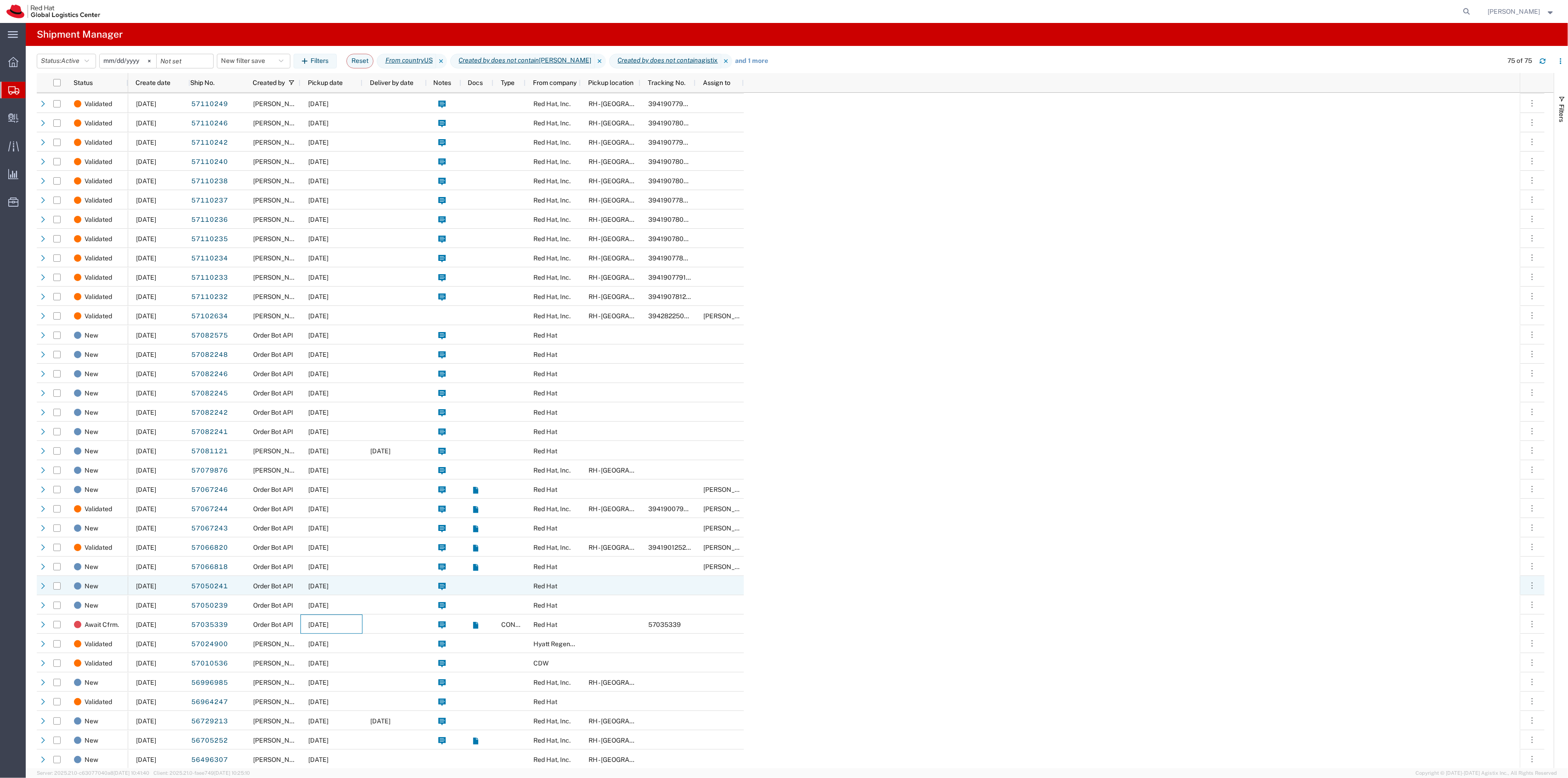
scroll to position [1026, 0]
click at [249, 64] on button "New filter save" at bounding box center [253, 60] width 73 height 15
click at [260, 92] on span "New filter save" at bounding box center [278, 101] width 120 height 17
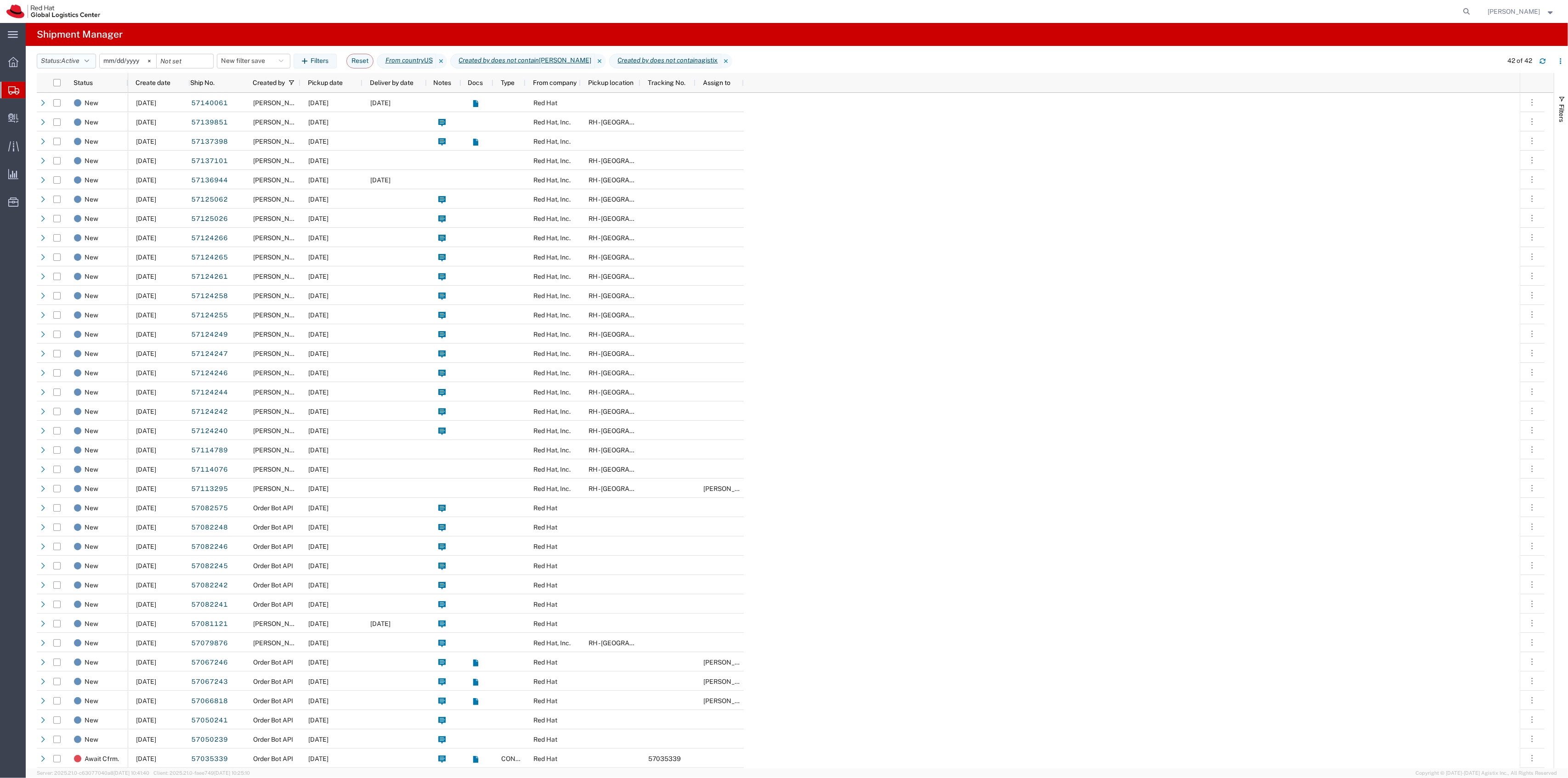
click at [66, 62] on span "Active" at bounding box center [70, 60] width 18 height 8
click at [96, 87] on span "Booked" at bounding box center [91, 85] width 107 height 14
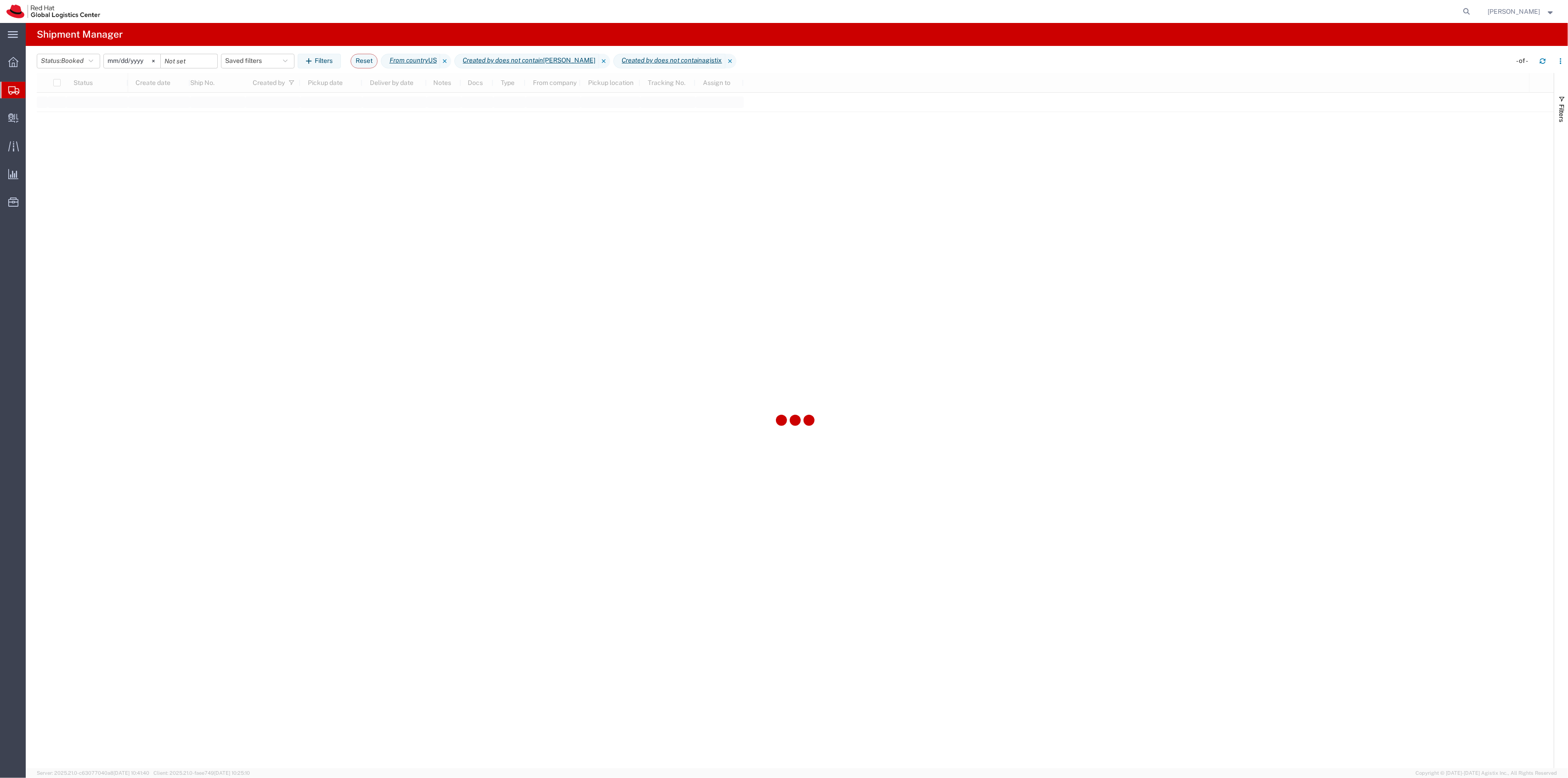
click at [115, 61] on input "2022-06-27" at bounding box center [131, 61] width 56 height 14
click at [136, 86] on li "Today" at bounding box center [133, 89] width 60 height 17
type input "2025-10-15"
click at [316, 66] on button "Filters" at bounding box center [320, 60] width 43 height 15
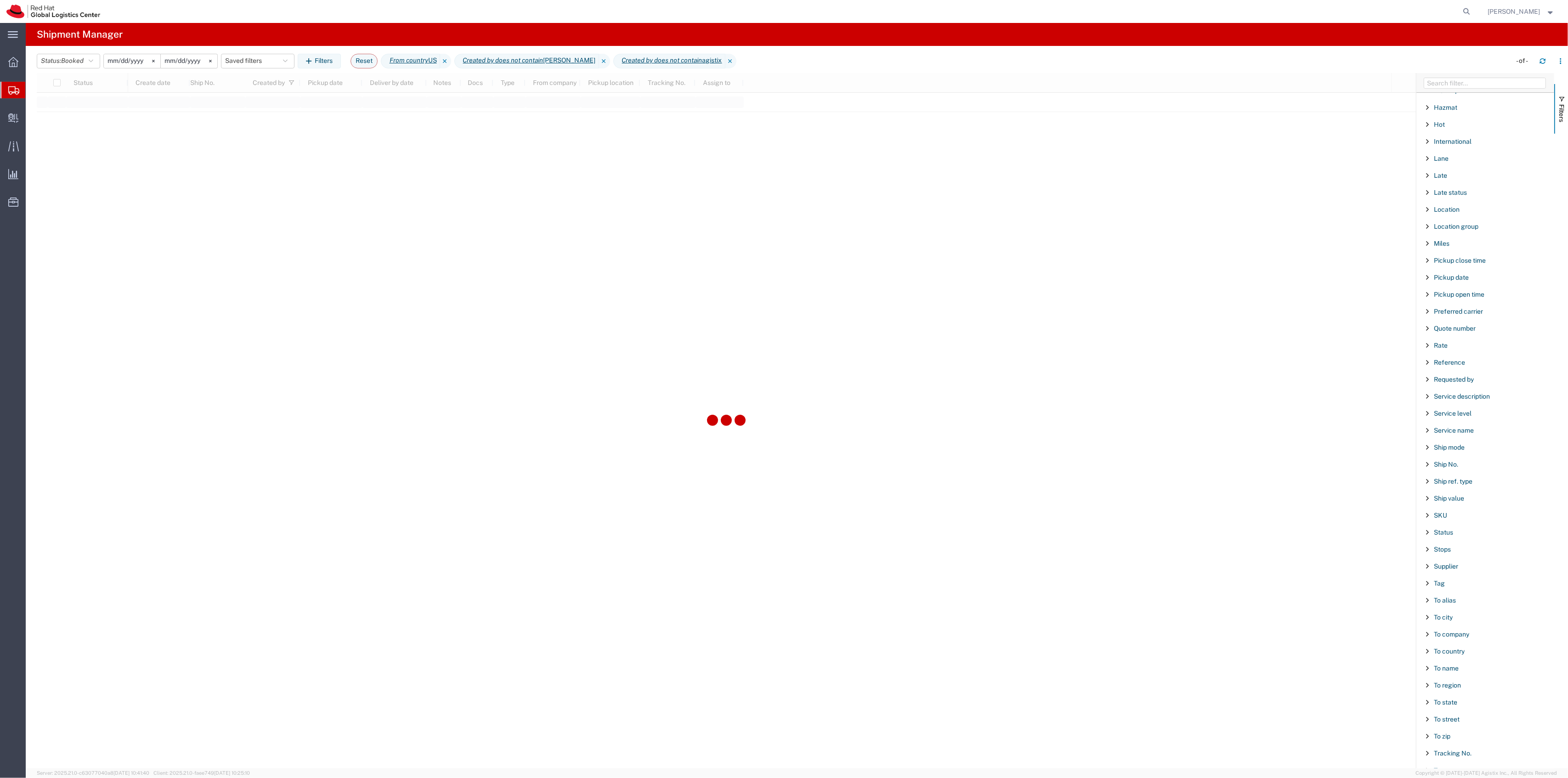
scroll to position [456, 0]
click at [1449, 743] on div "Type" at bounding box center [1485, 743] width 138 height 16
click at [1470, 605] on input "Filter List 66 Filters" at bounding box center [1488, 610] width 120 height 15
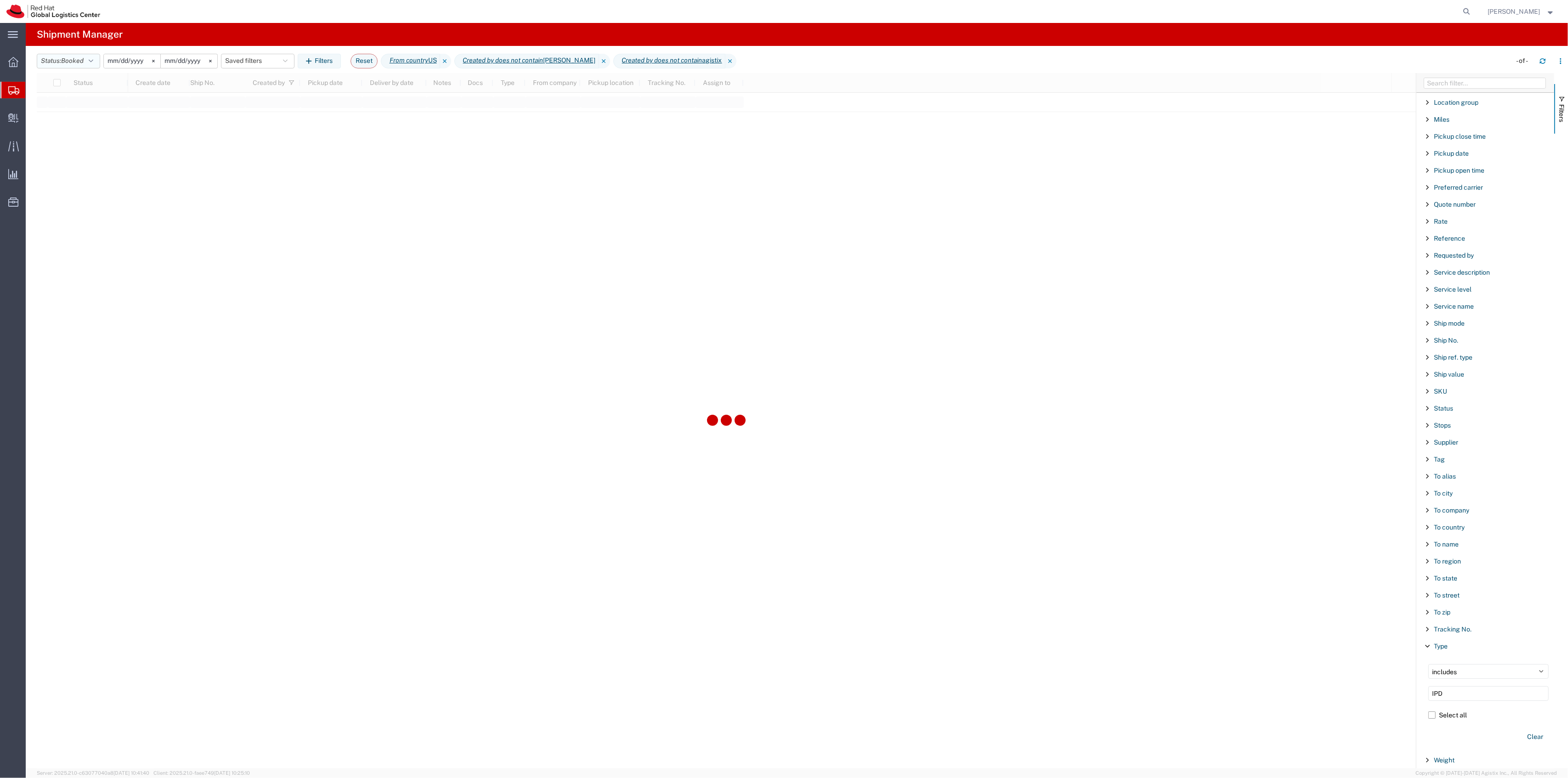
type input "IPD"
click at [64, 60] on span "Booked" at bounding box center [73, 60] width 22 height 8
click at [74, 107] on span "All" at bounding box center [91, 110] width 107 height 14
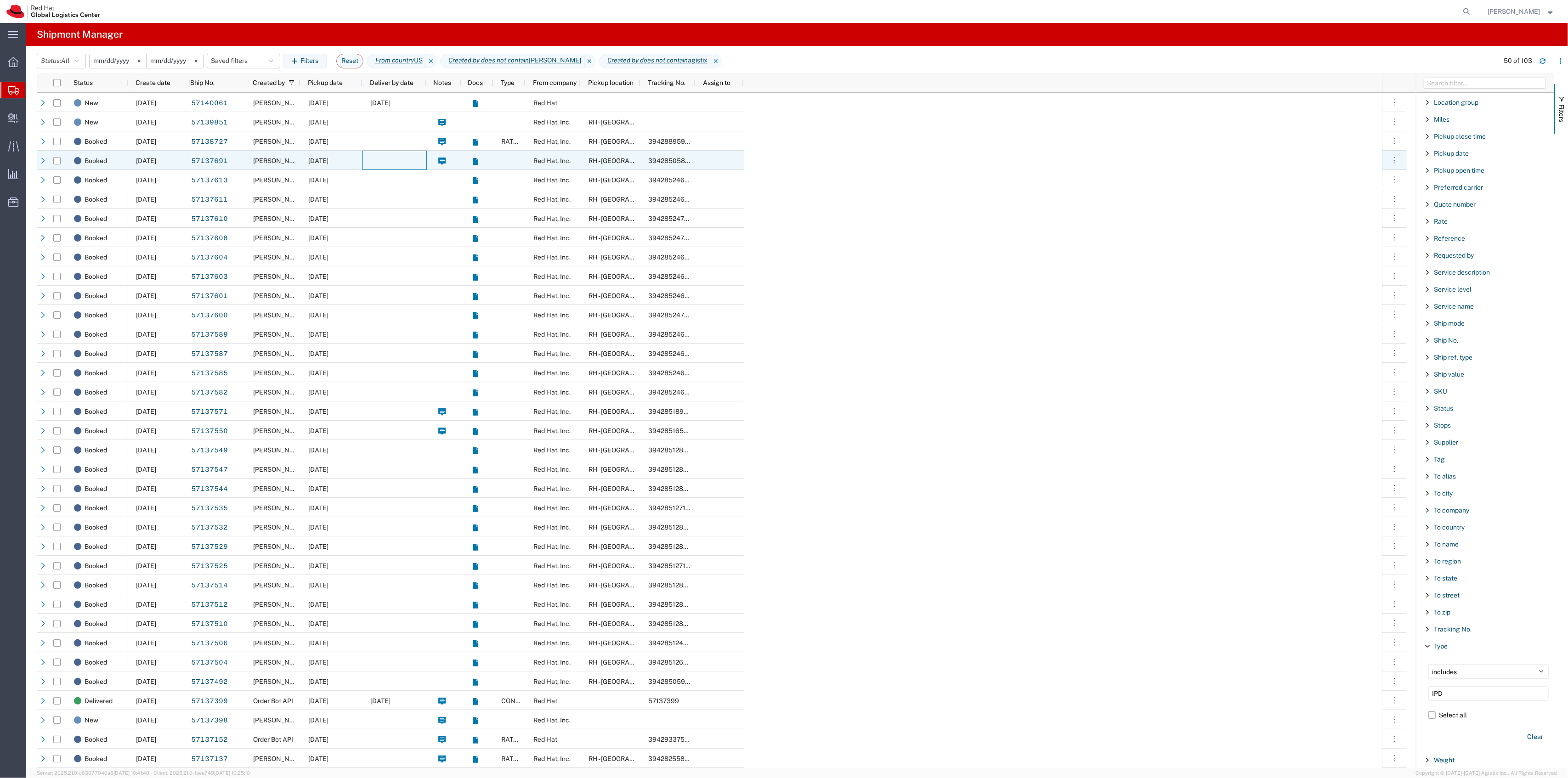
click at [410, 161] on div at bounding box center [395, 160] width 64 height 19
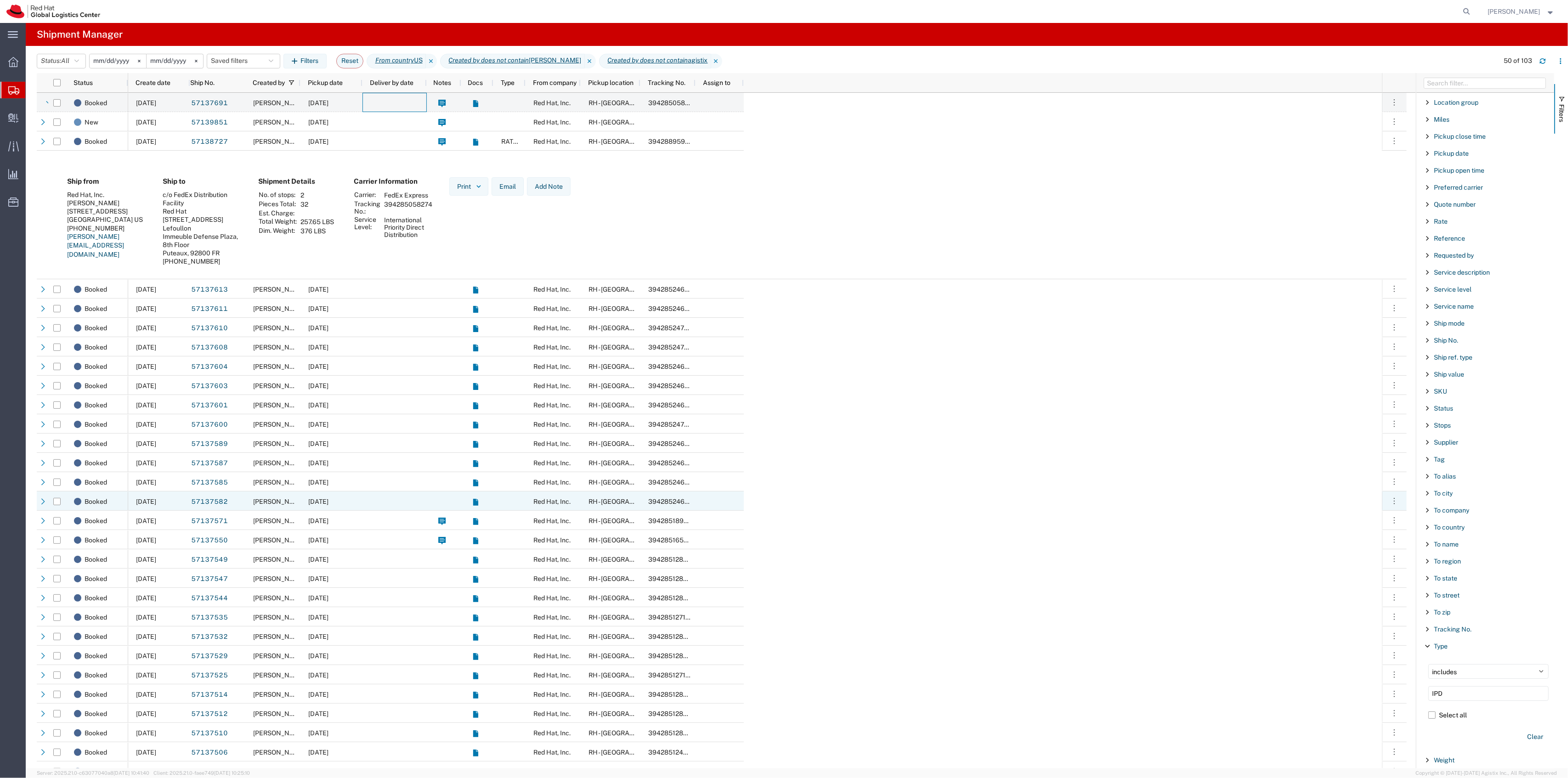
scroll to position [674, 0]
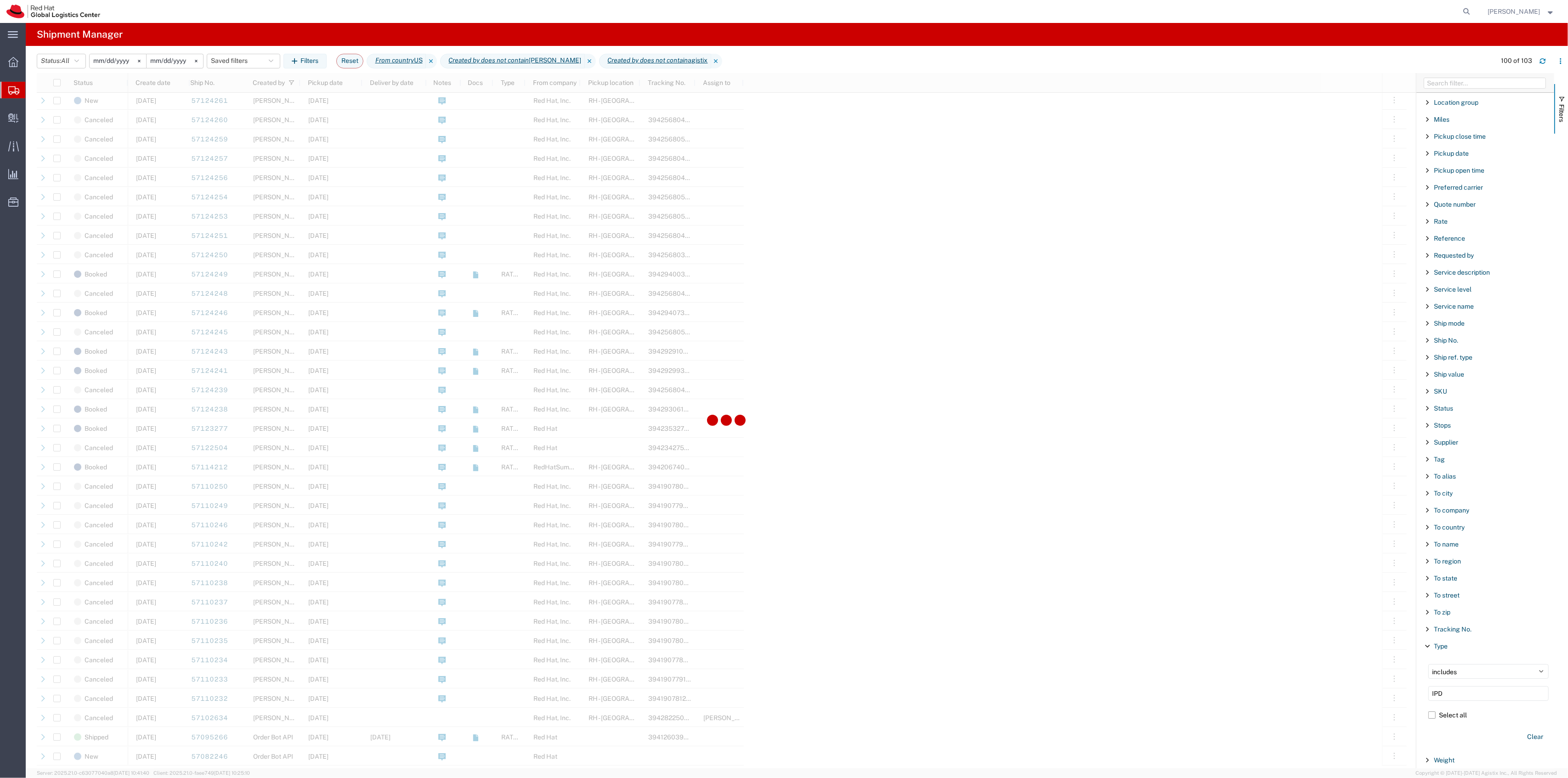
scroll to position [1420, 0]
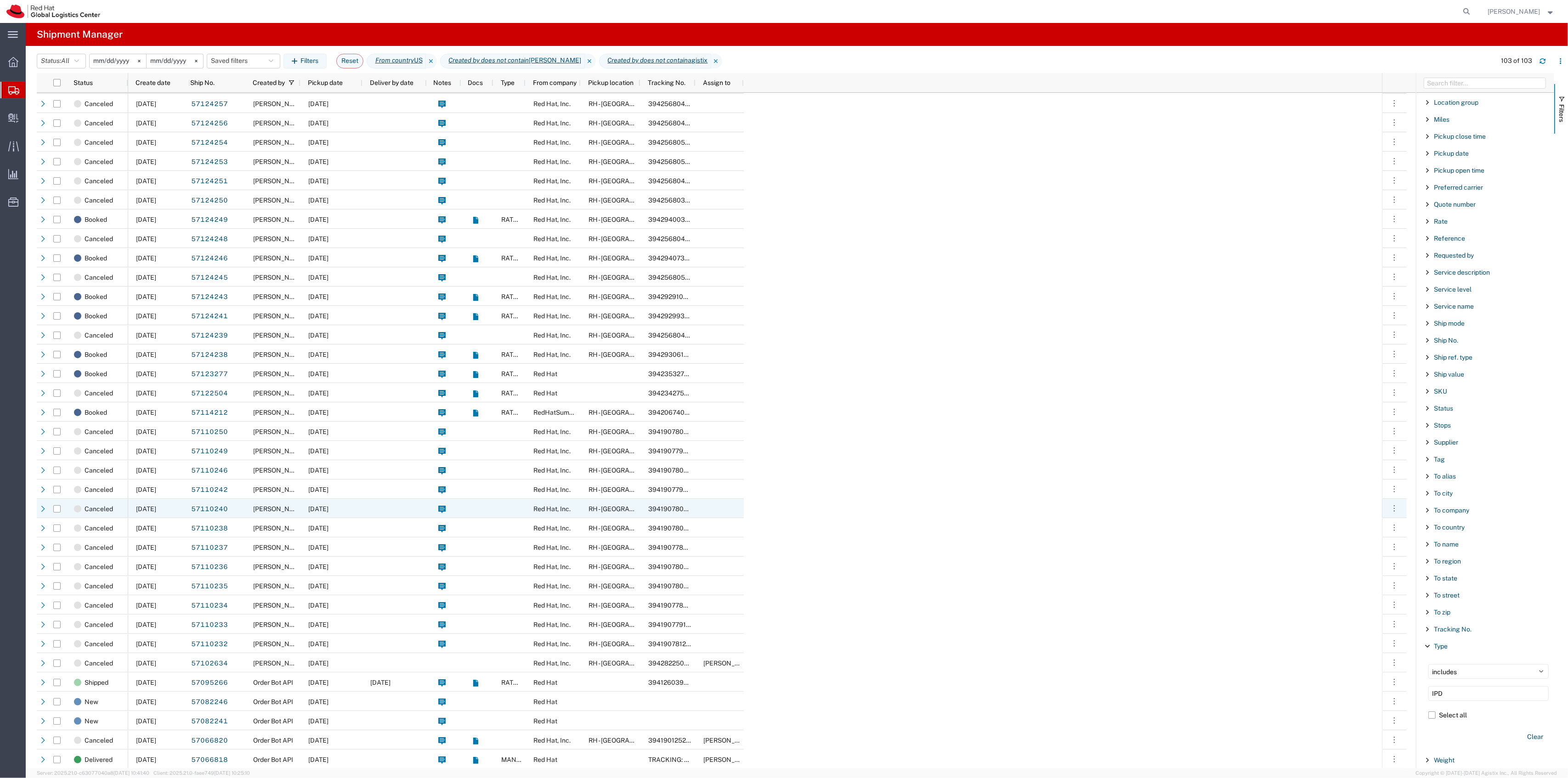
scroll to position [1420, 0]
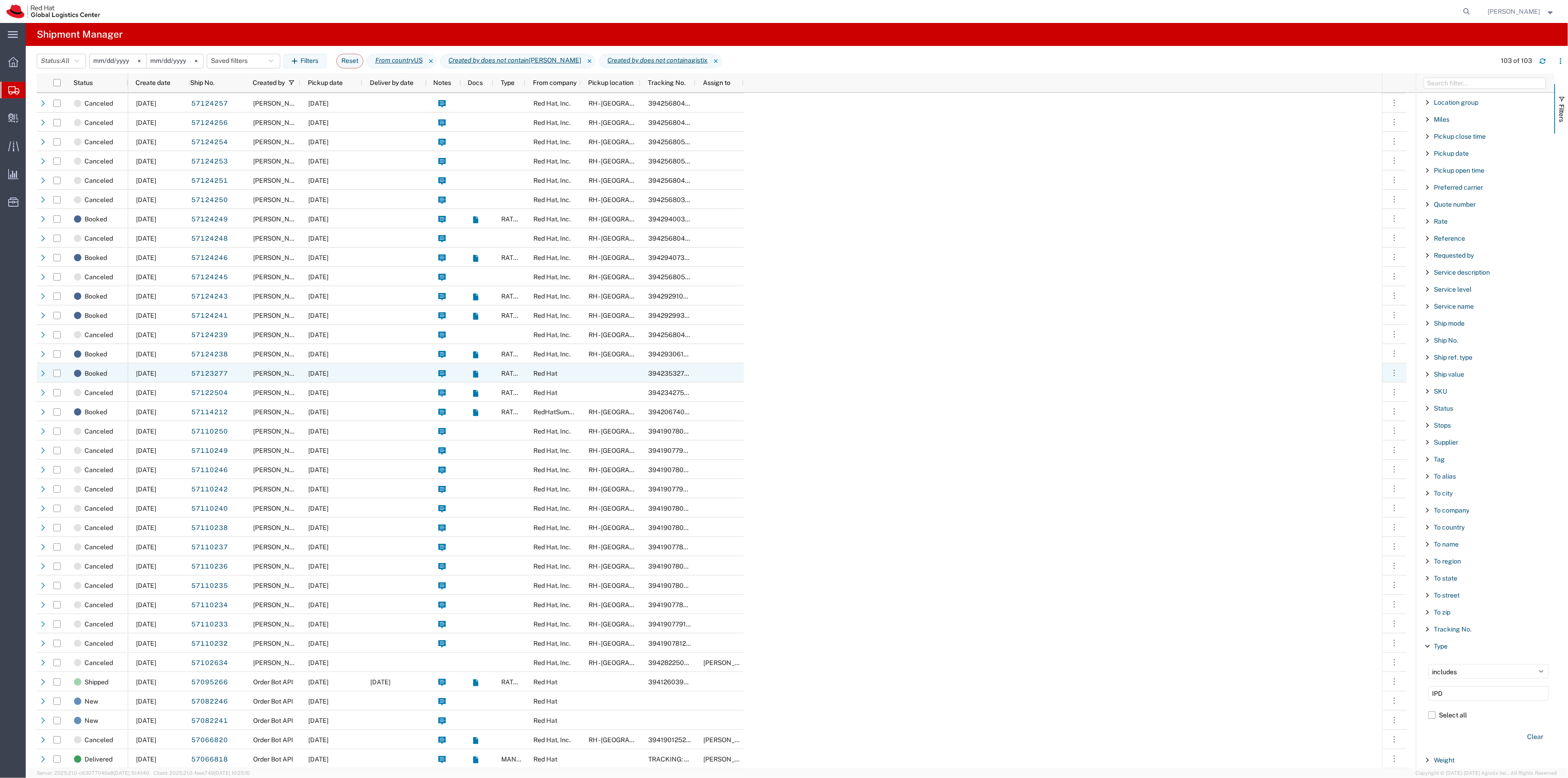
click at [377, 379] on div at bounding box center [395, 373] width 64 height 19
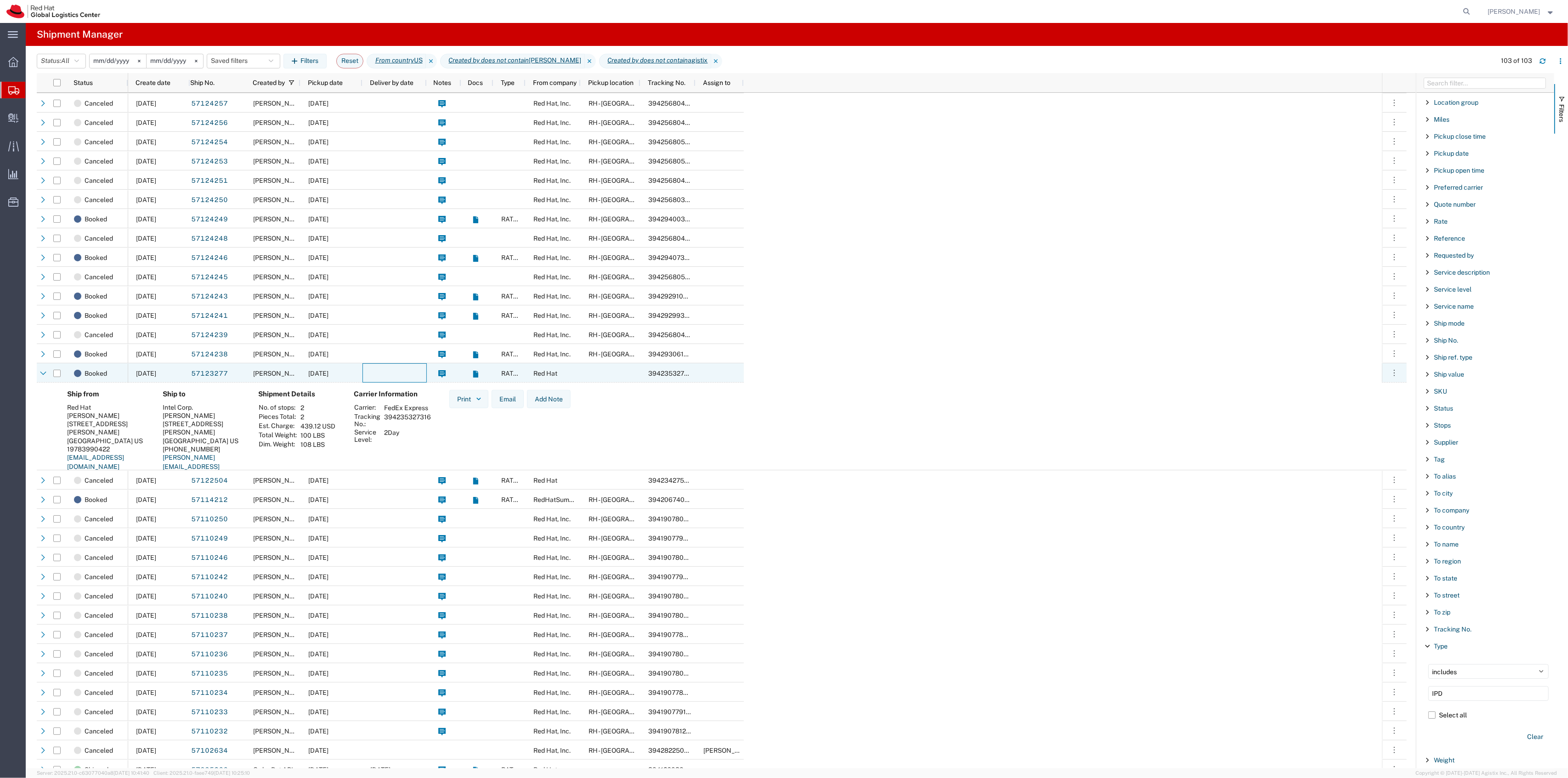
click at [379, 373] on div at bounding box center [395, 373] width 64 height 19
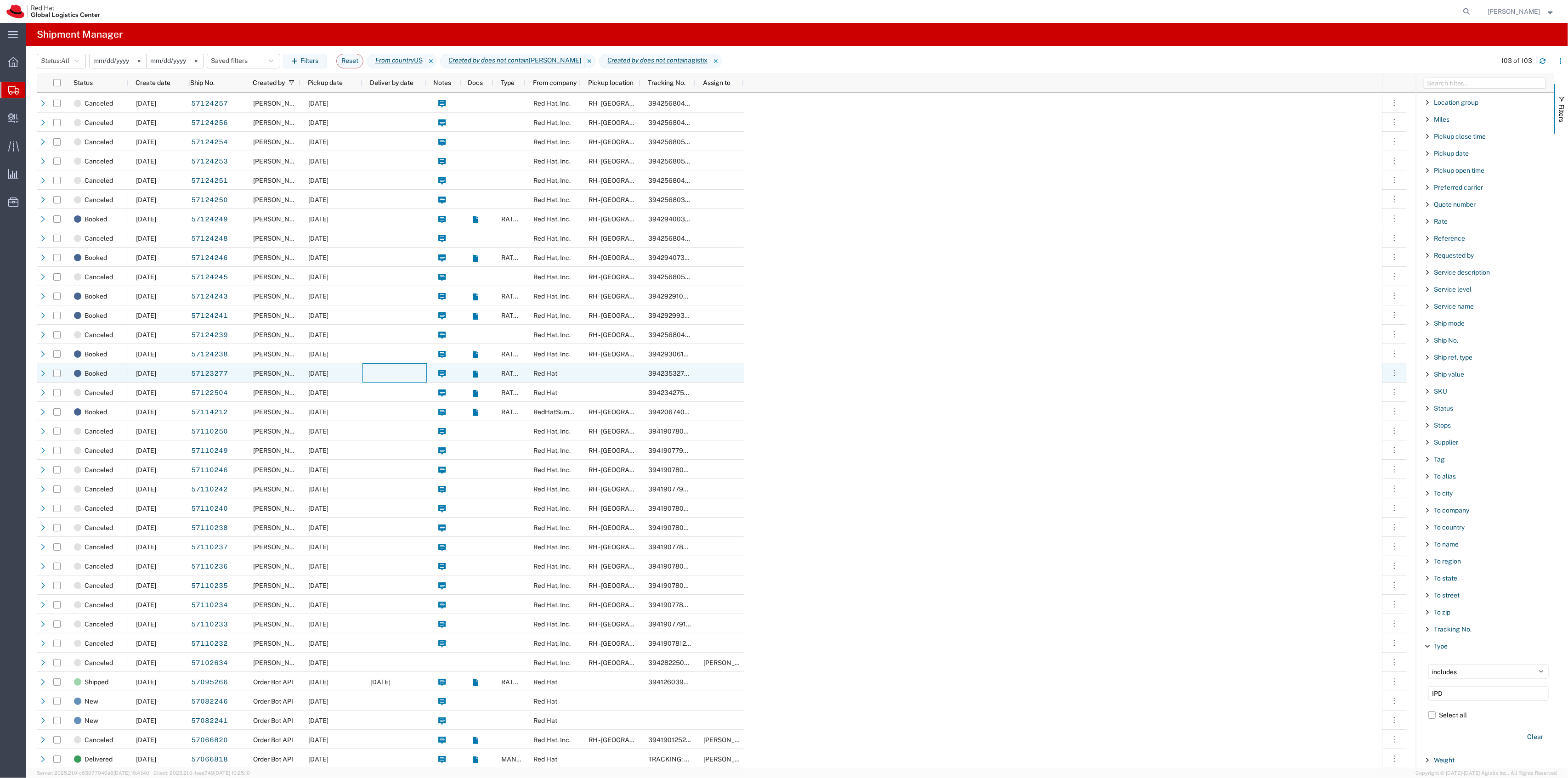
scroll to position [1420, 0]
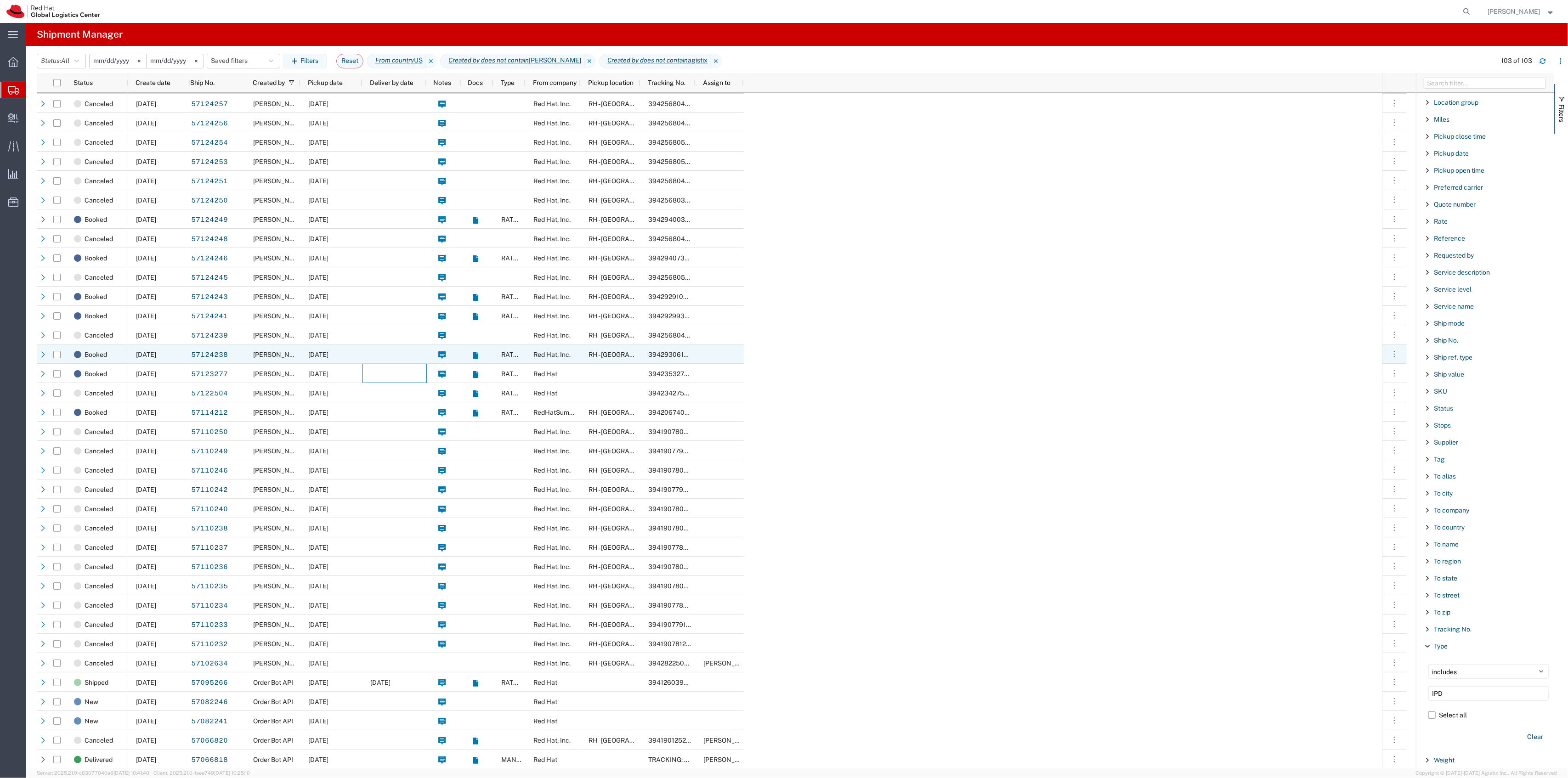
click at [384, 358] on div at bounding box center [395, 354] width 64 height 19
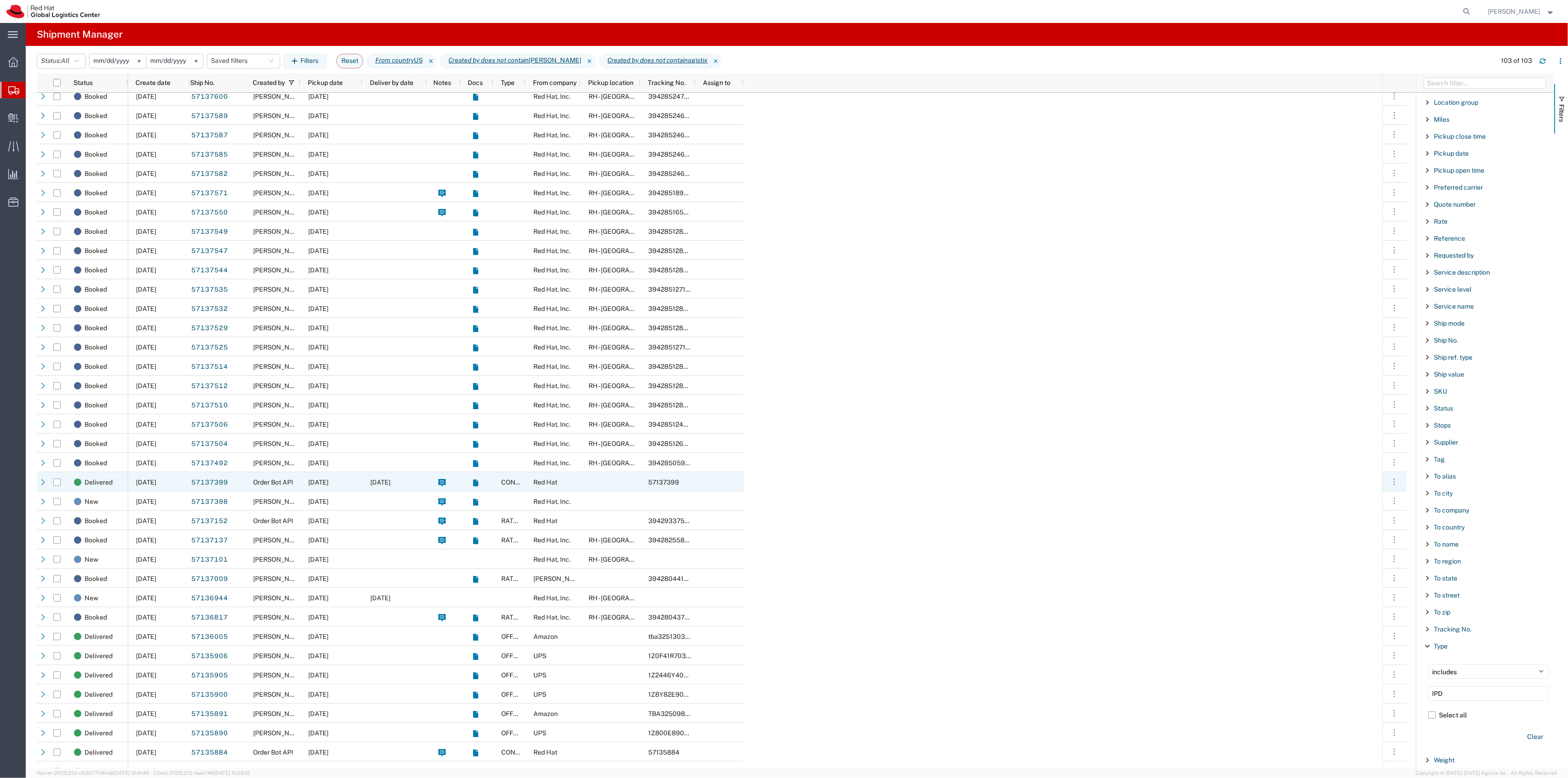
scroll to position [318, 0]
click at [409, 471] on div at bounding box center [395, 472] width 64 height 19
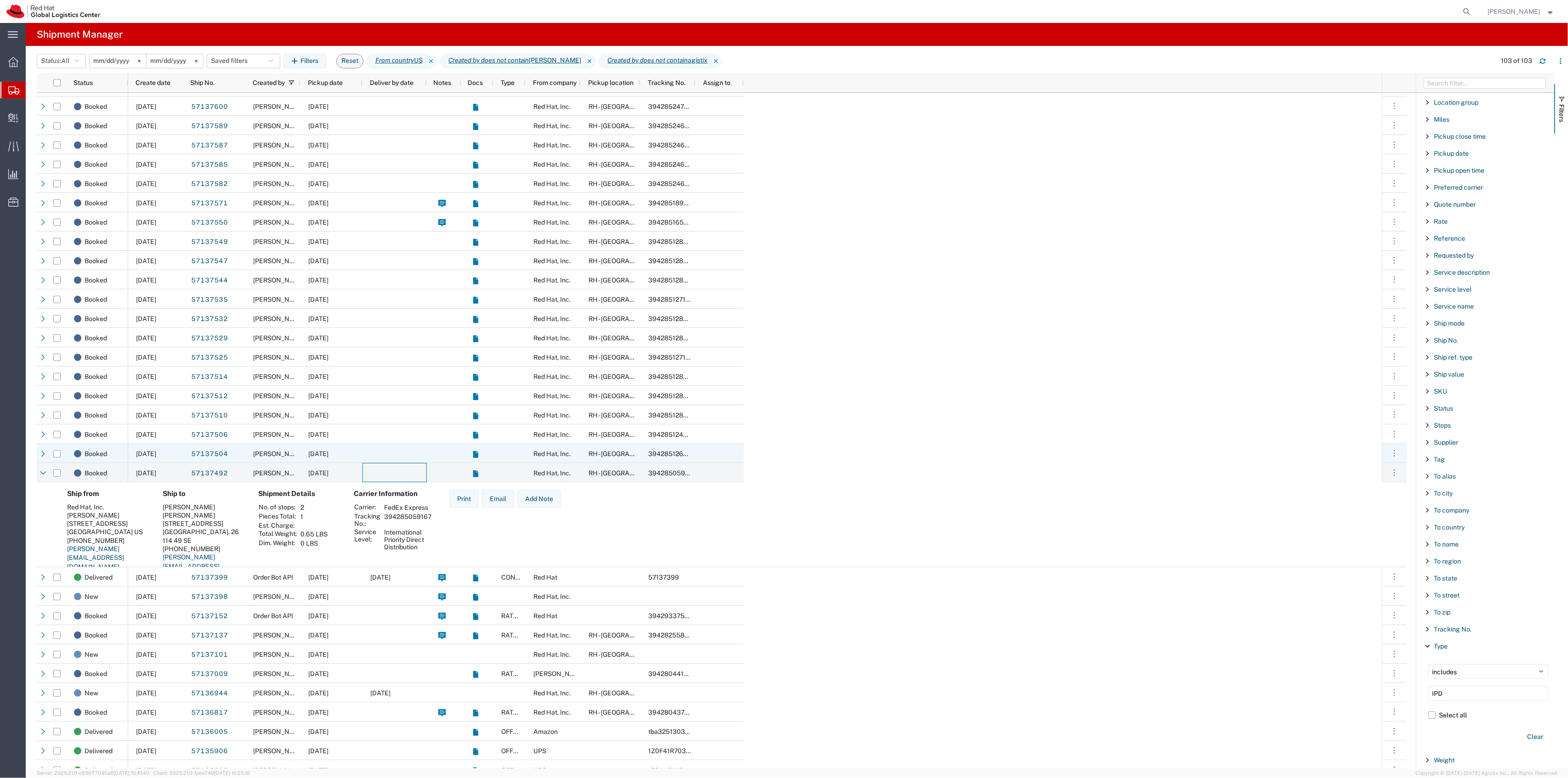
click at [410, 458] on div at bounding box center [395, 453] width 64 height 19
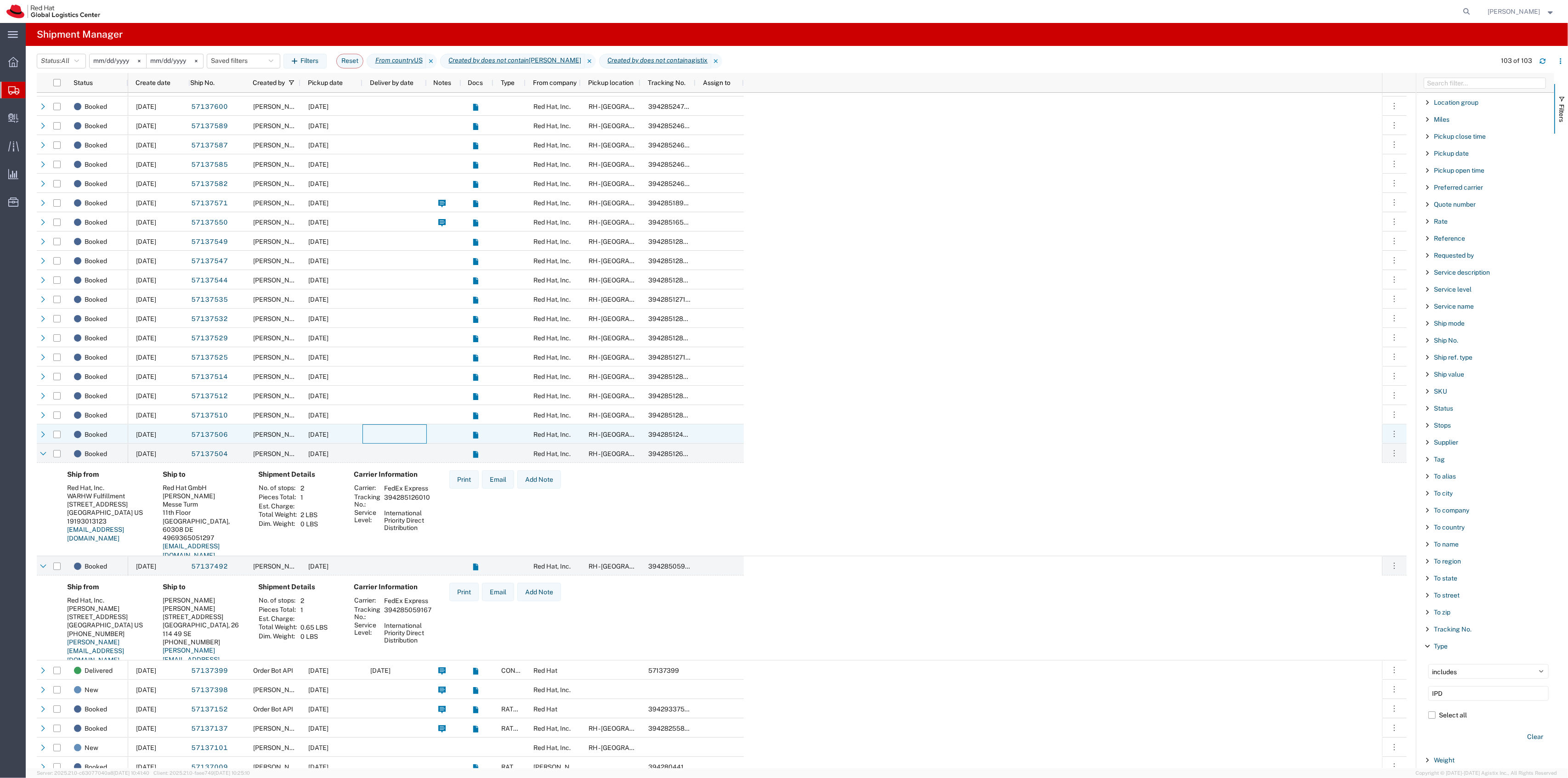
click at [412, 431] on div at bounding box center [395, 433] width 64 height 19
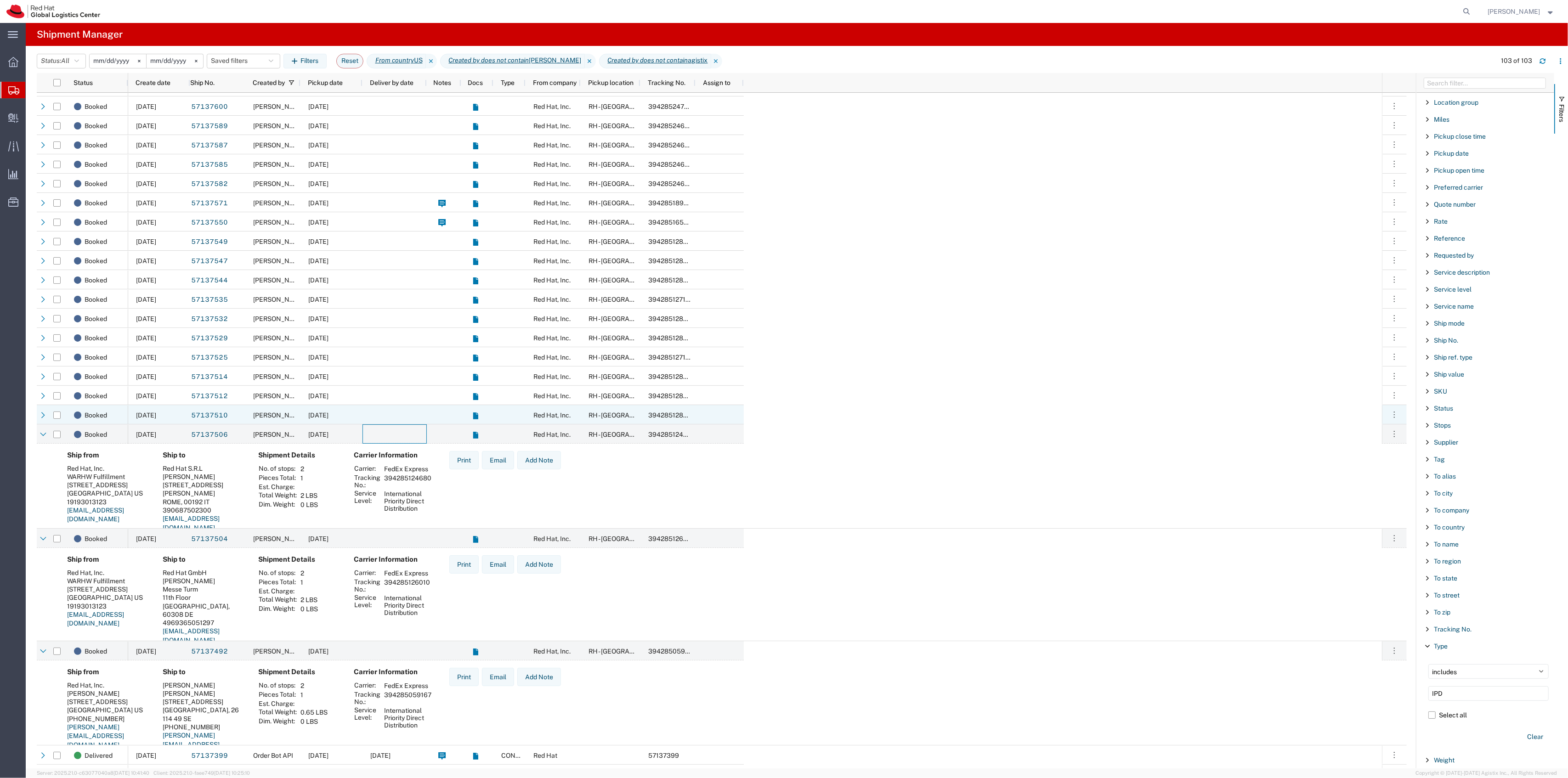
click at [414, 420] on div at bounding box center [395, 414] width 64 height 19
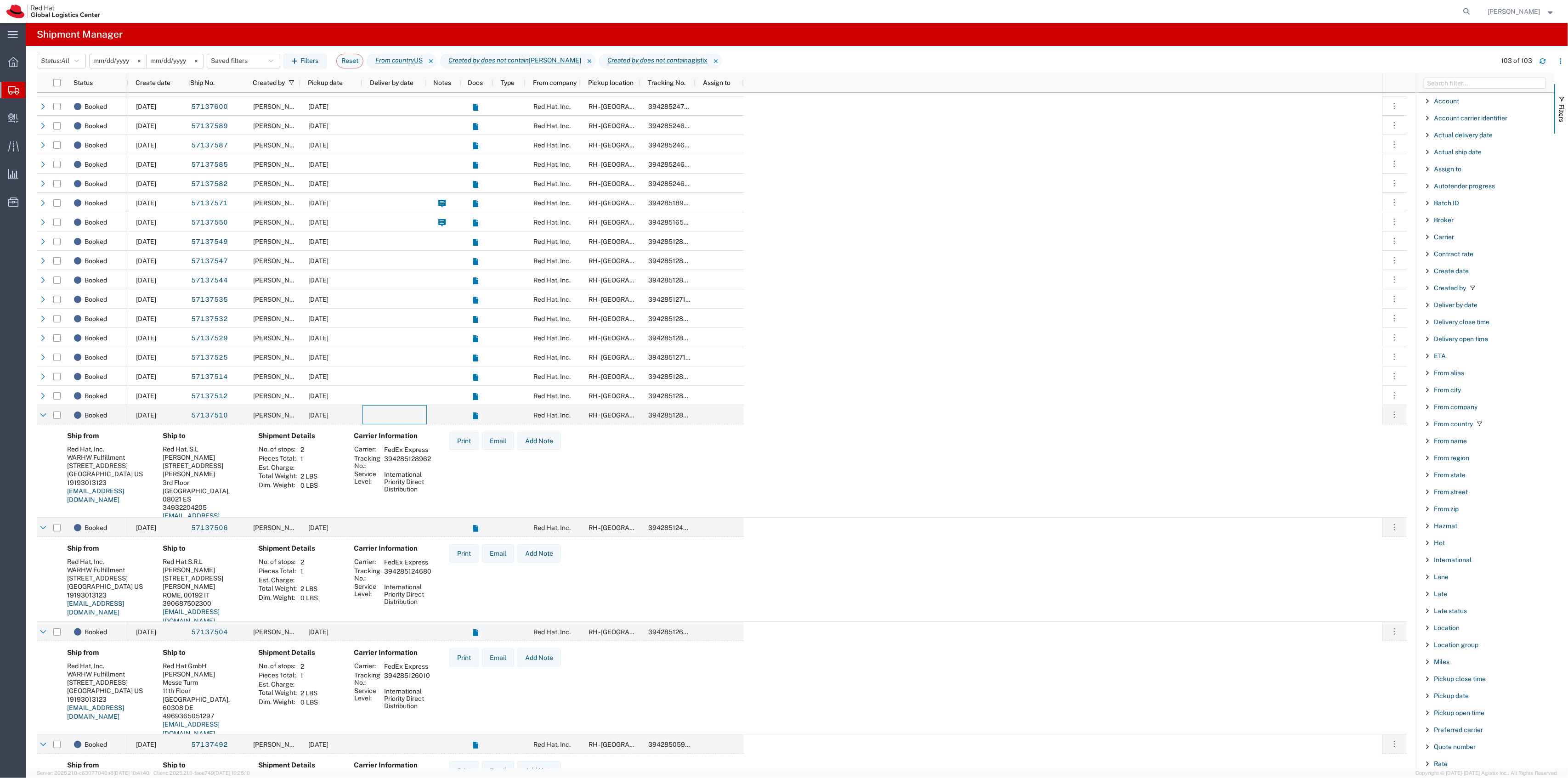
scroll to position [0, 0]
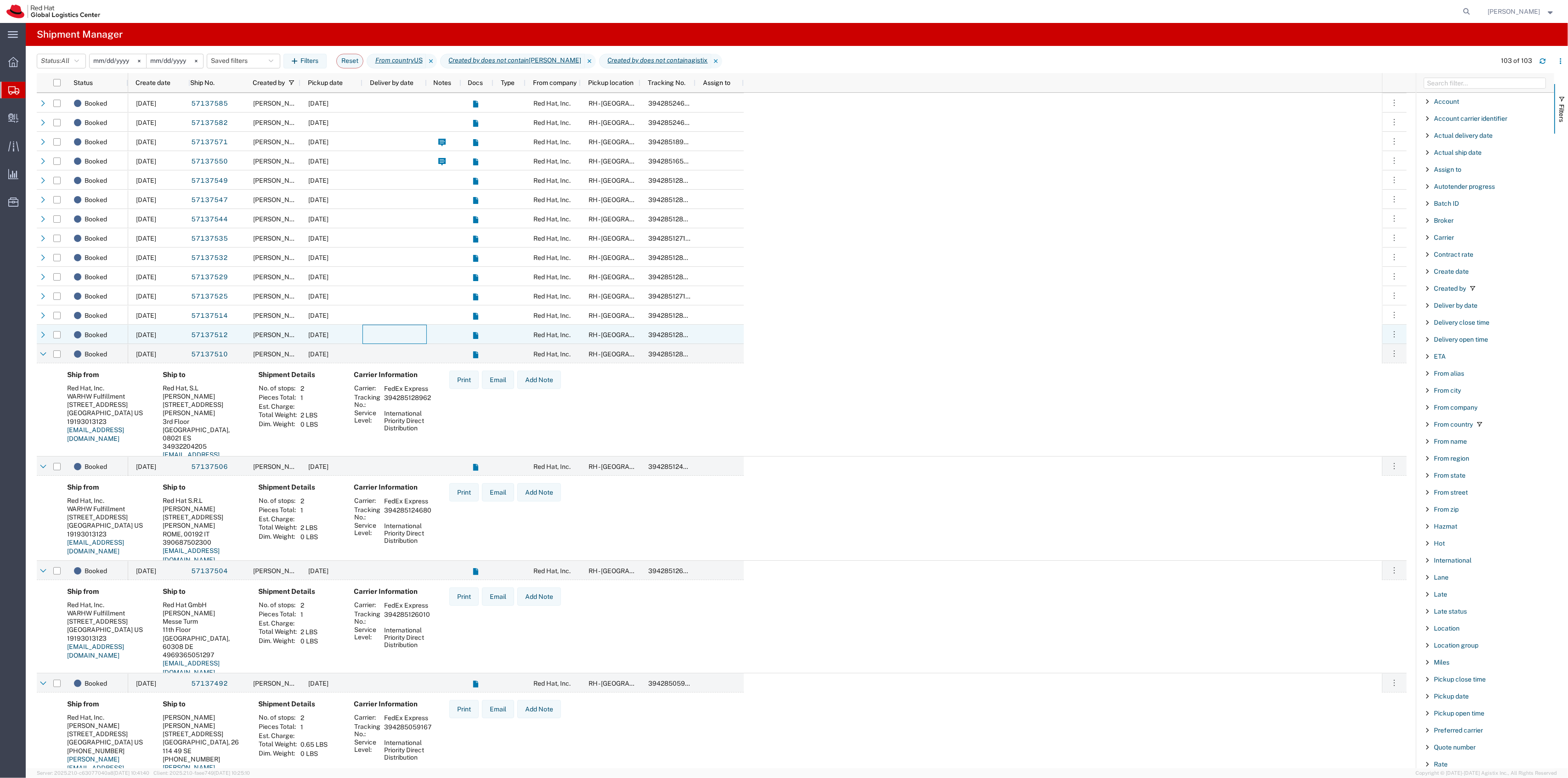
click at [390, 335] on div at bounding box center [395, 334] width 64 height 19
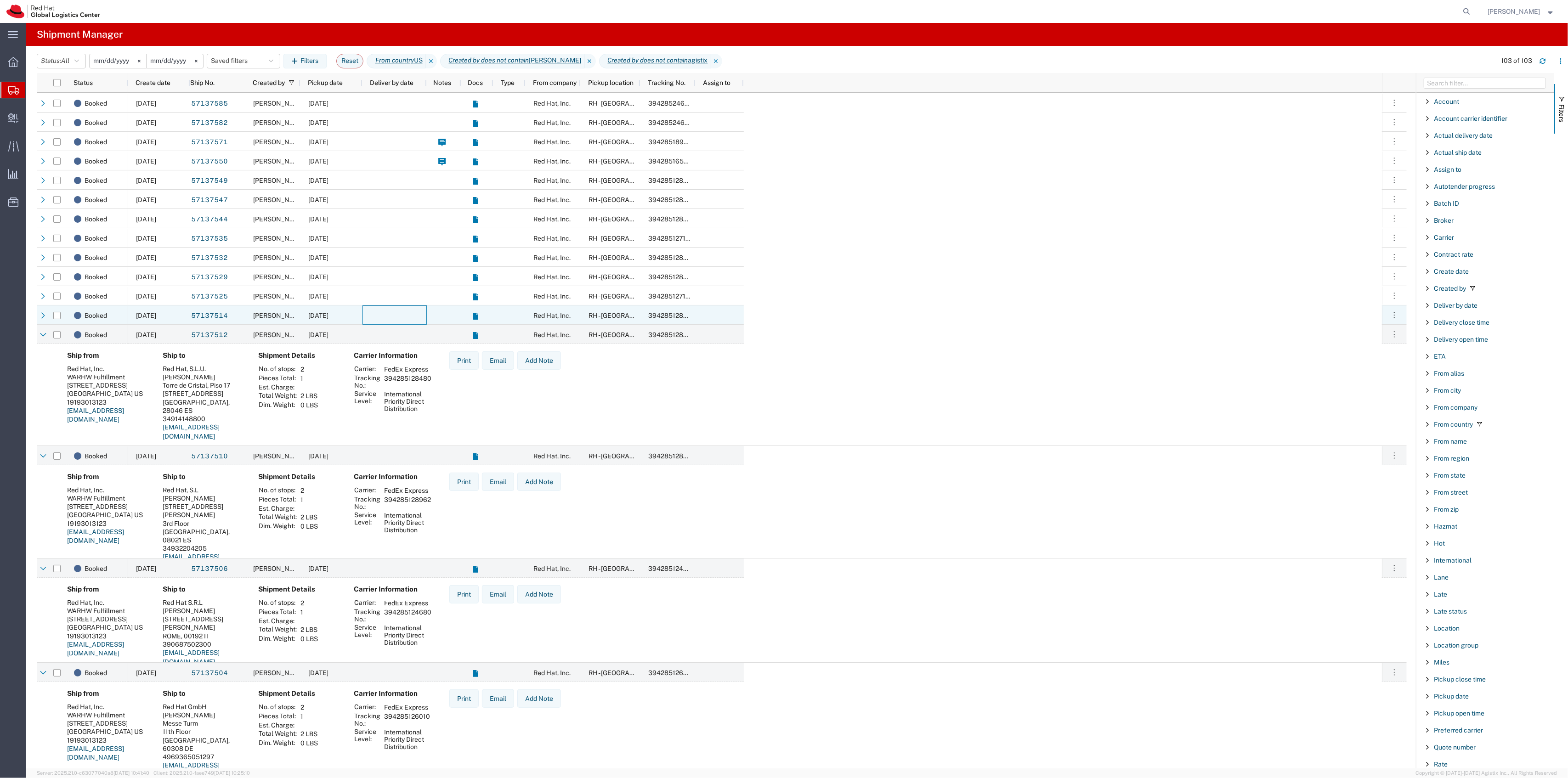
click at [399, 317] on div at bounding box center [395, 315] width 64 height 19
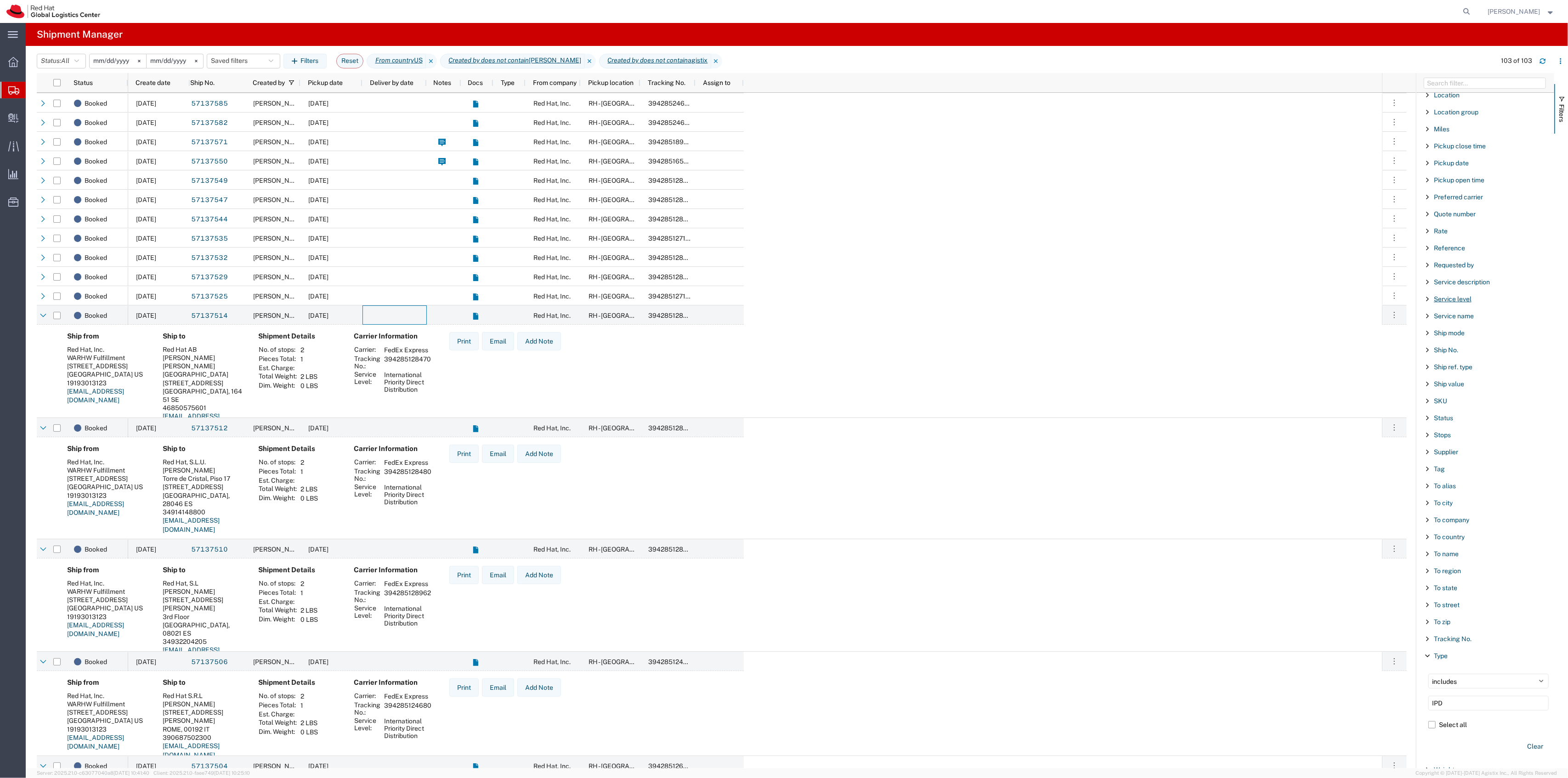
scroll to position [551, 0]
click at [1456, 293] on div "Service level" at bounding box center [1485, 288] width 138 height 16
drag, startPoint x: 431, startPoint y: 388, endPoint x: 384, endPoint y: 377, distance: 48.3
click at [384, 377] on td "International Priority Direct Distribution" at bounding box center [408, 383] width 54 height 24
copy td "International Priority Direct Distribution"
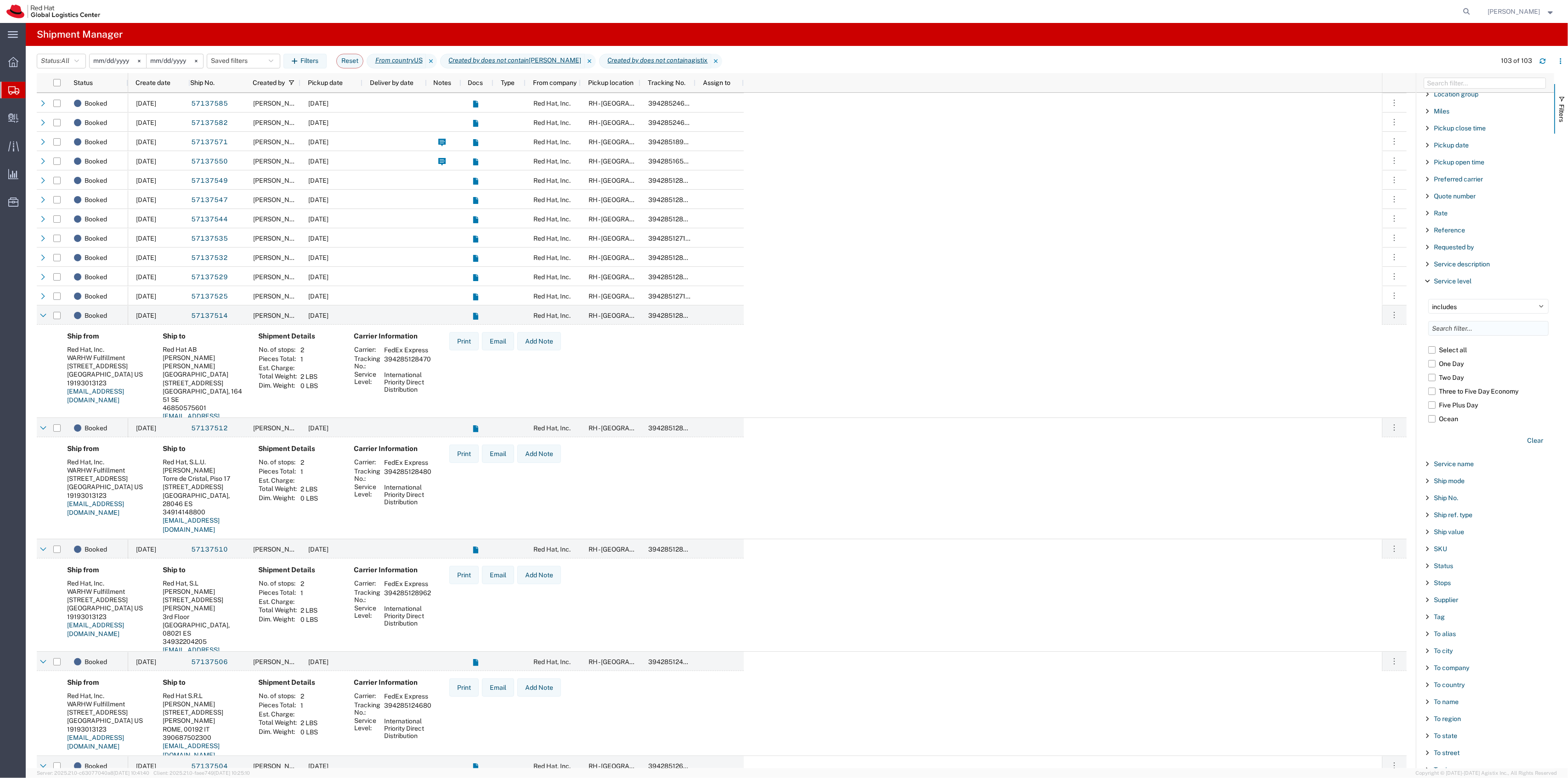
click at [1469, 336] on input "Filter List 66 Filters" at bounding box center [1488, 328] width 120 height 15
paste input "International Priority Direct Distribution"
drag, startPoint x: 1476, startPoint y: 338, endPoint x: 1419, endPoint y: 343, distance: 57.2
click at [1419, 343] on div "Service level includes excludes International Priority Direct Distribution Sele…" at bounding box center [1485, 338] width 138 height 97
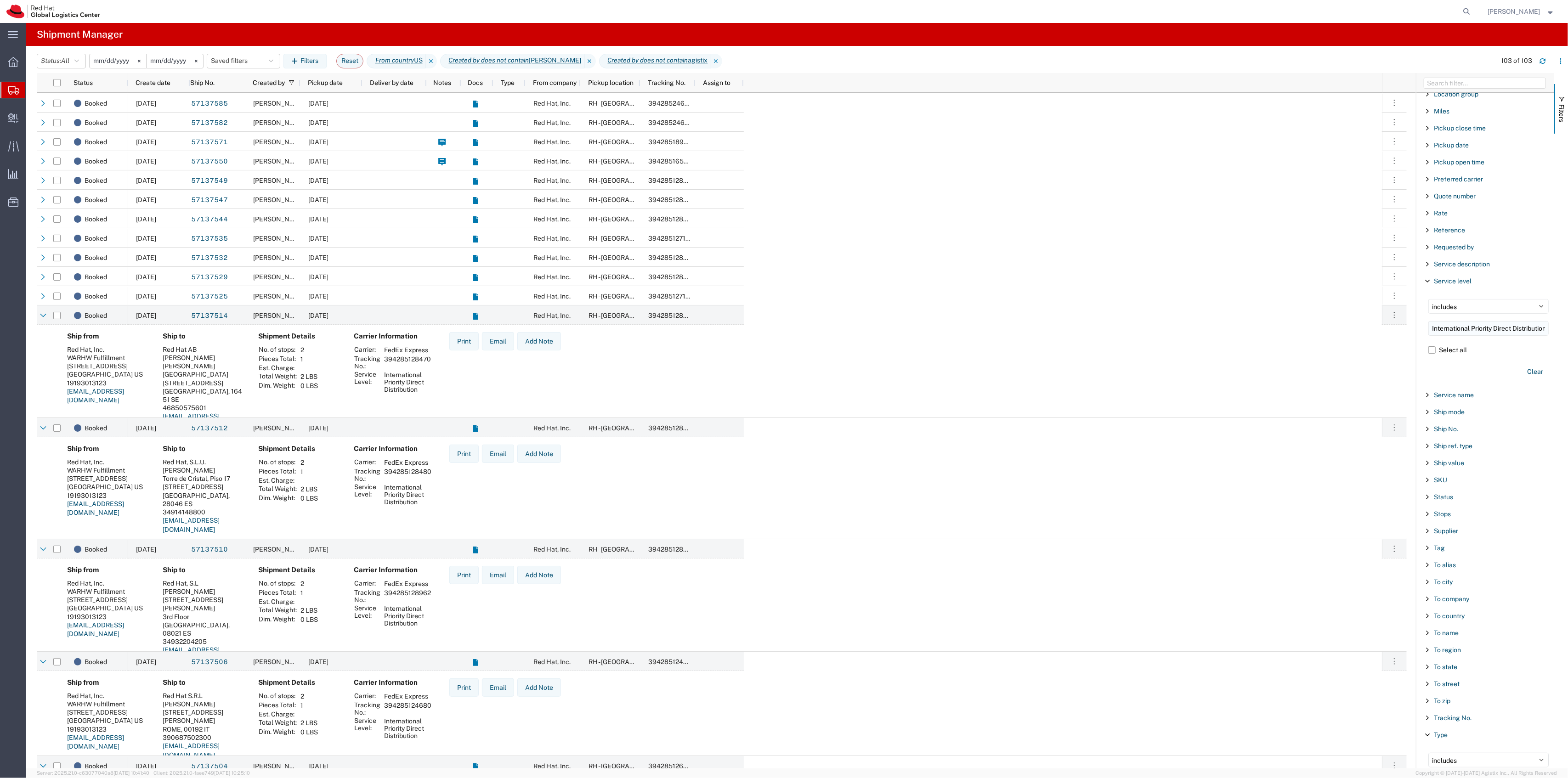
click at [1447, 329] on input "International Priority Direct Distribution" at bounding box center [1488, 328] width 120 height 15
click at [1432, 332] on input "International Priority Direct Distribution" at bounding box center [1488, 328] width 120 height 15
type input "International Priority Direct Distribution"
click at [1527, 734] on button "Clear" at bounding box center [1534, 737] width 27 height 16
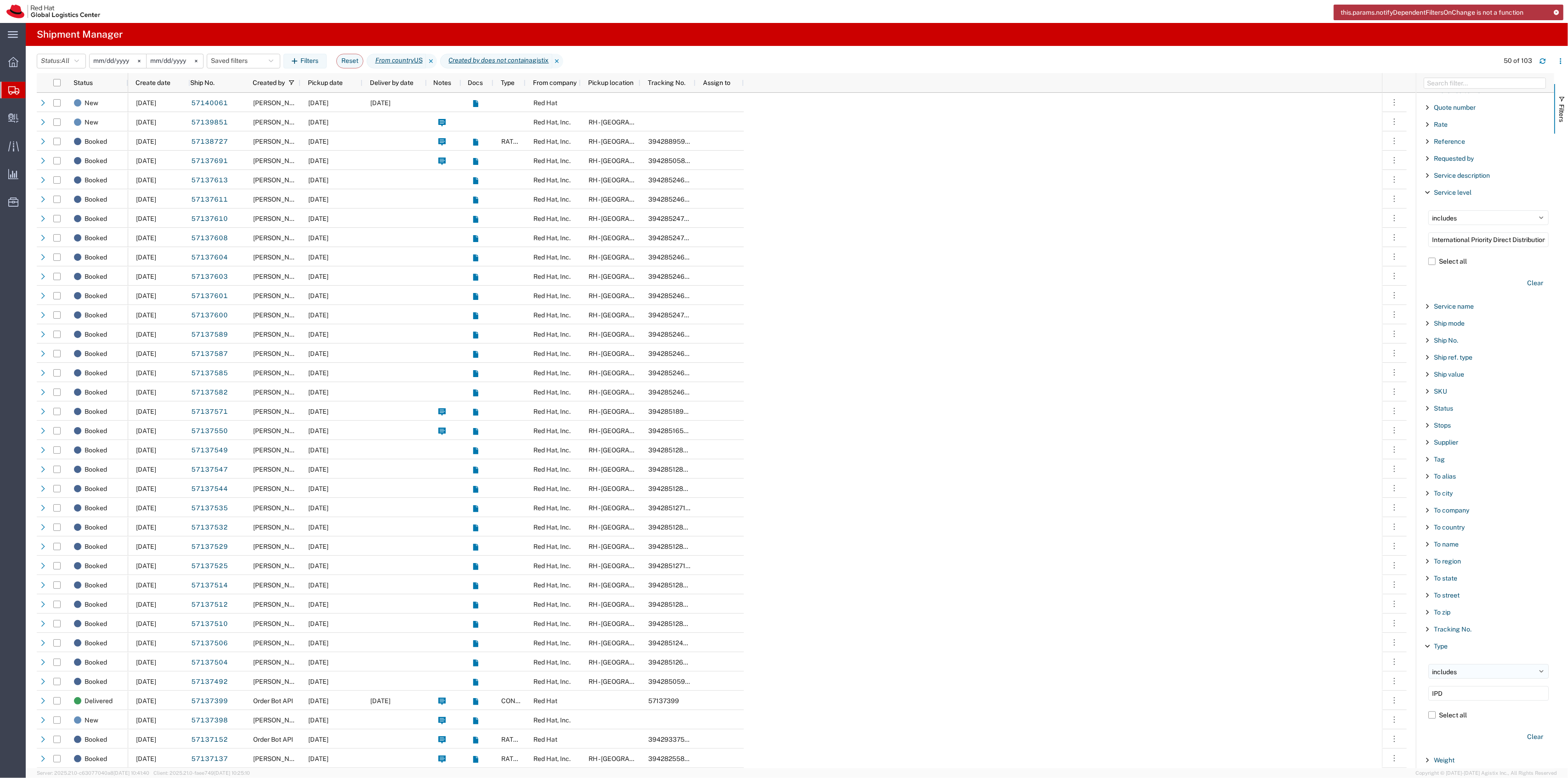
click at [1467, 667] on select "includes excludes" at bounding box center [1488, 671] width 120 height 15
click at [1470, 669] on select "includes excludes" at bounding box center [1488, 671] width 120 height 15
drag, startPoint x: 1456, startPoint y: 694, endPoint x: 1397, endPoint y: 693, distance: 59.0
click at [1398, 694] on div "Status Create date Ship No. Created by Pickup date Deliver by date Notes Docs T…" at bounding box center [803, 421] width 1531 height 695
click at [1426, 640] on span "Filter List 66 Filters" at bounding box center [1427, 636] width 8 height 8
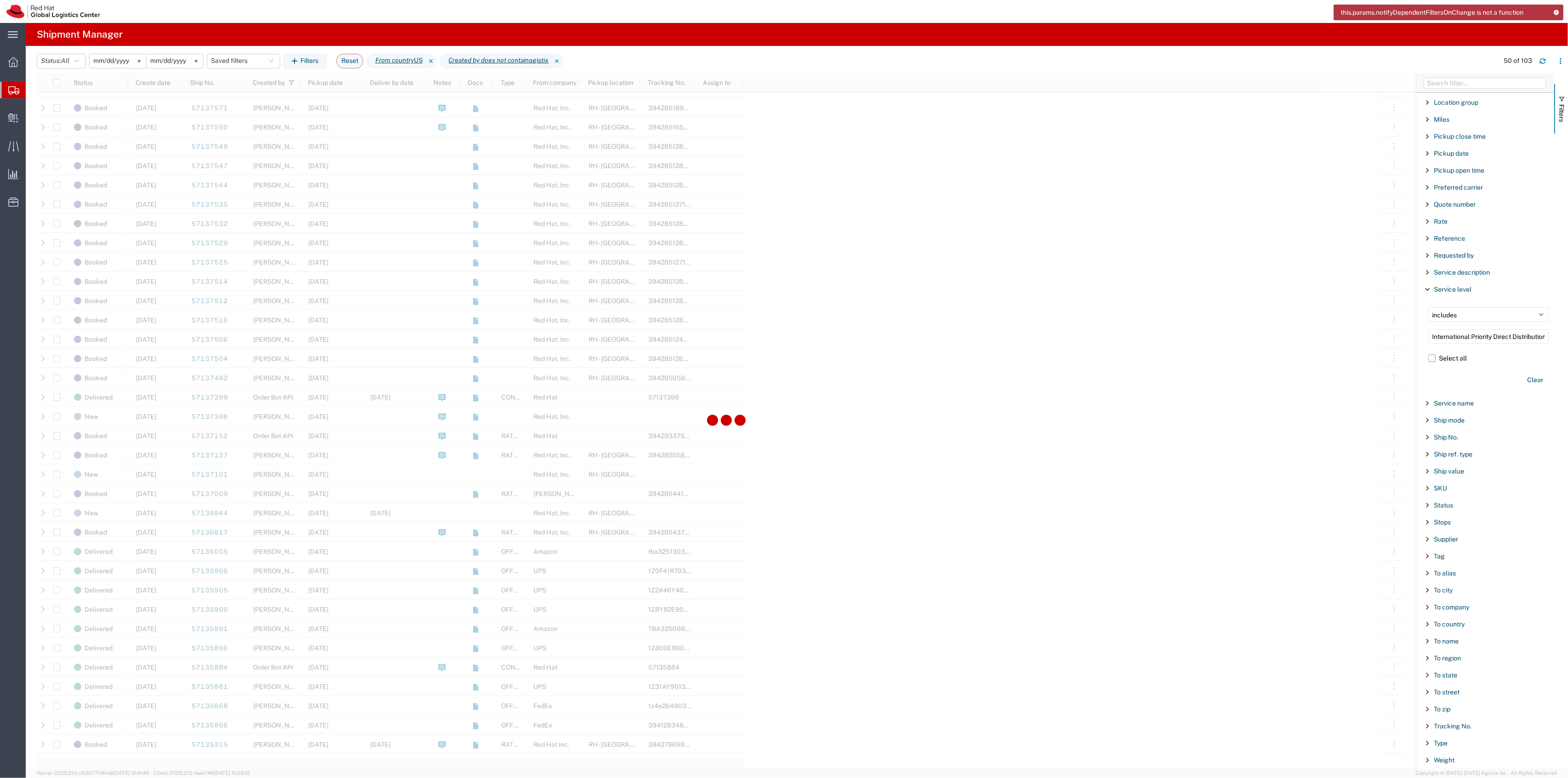
scroll to position [306, 0]
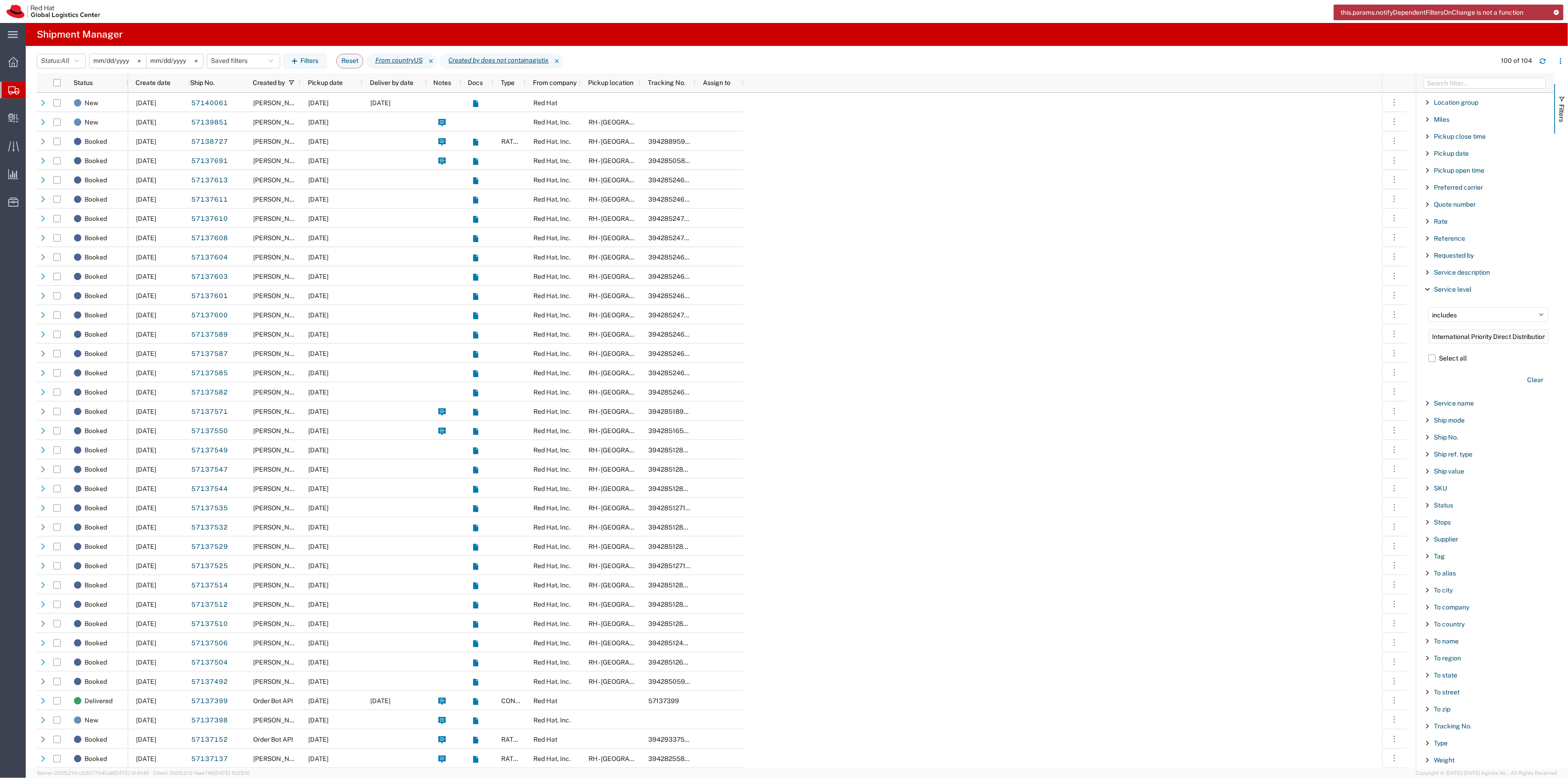
click at [1495, 331] on input "International Priority Direct Distribution" at bounding box center [1488, 336] width 120 height 15
click at [384, 158] on div at bounding box center [395, 160] width 64 height 19
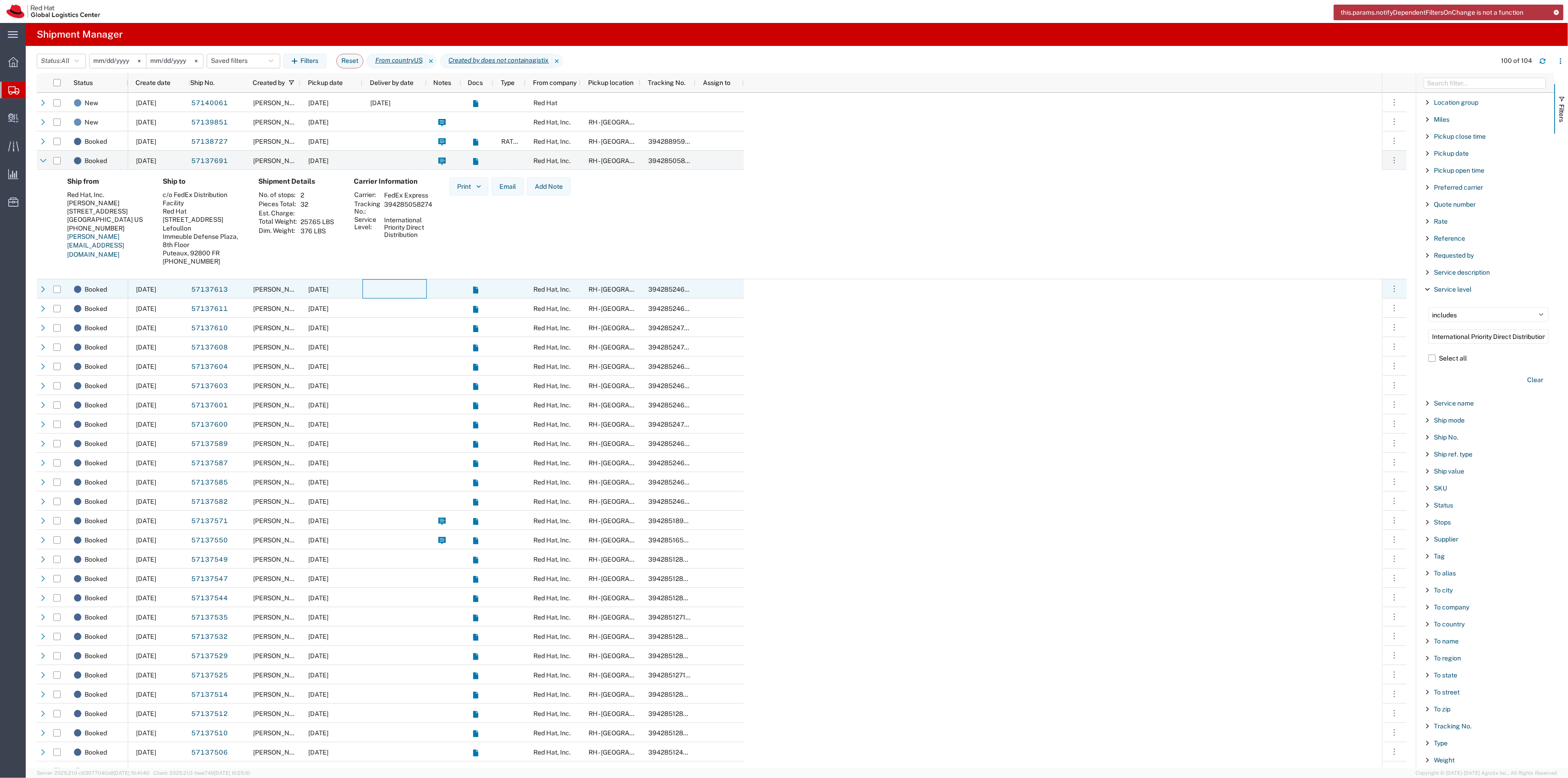
click at [394, 294] on div at bounding box center [395, 288] width 64 height 19
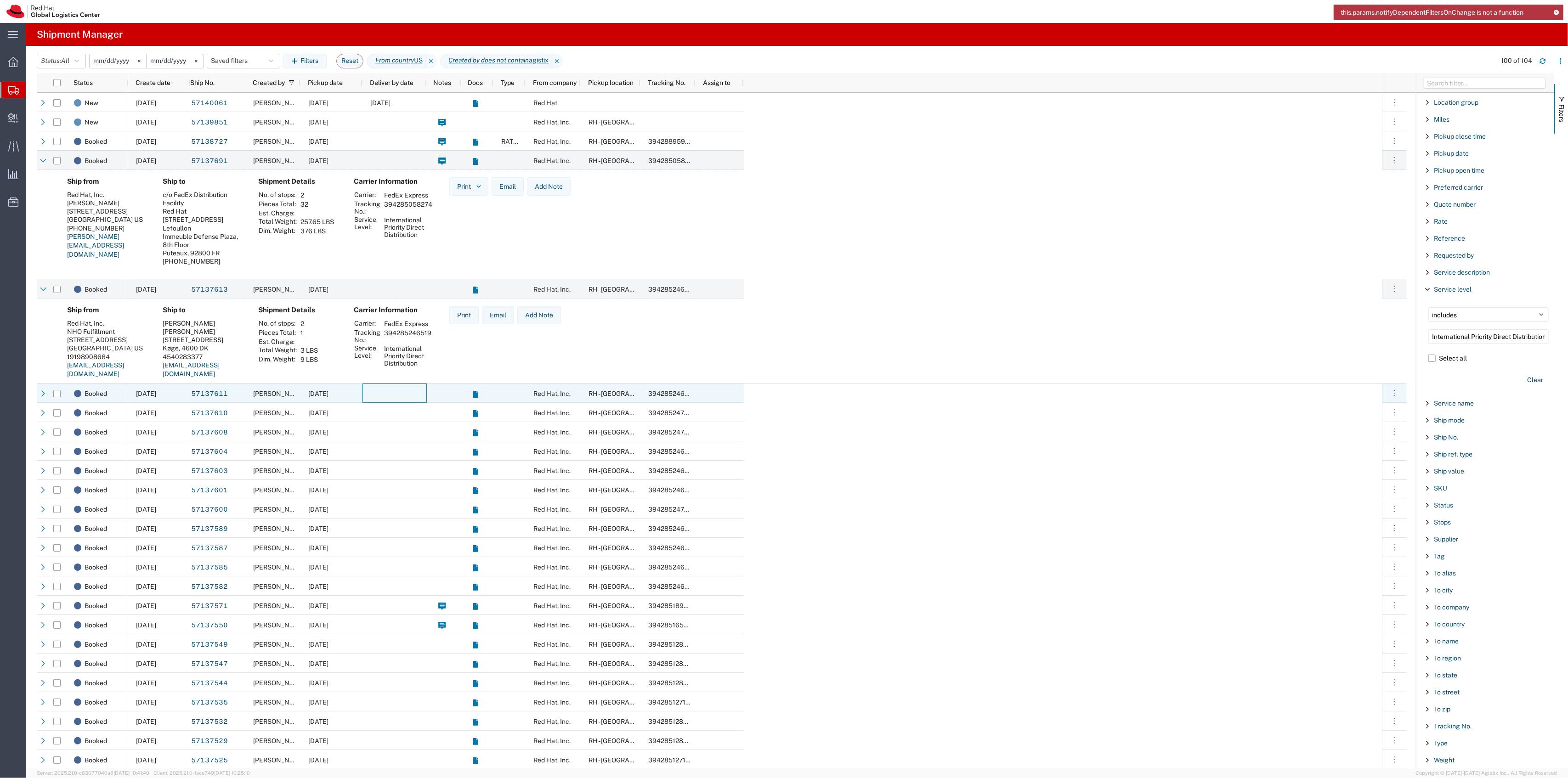
click at [394, 396] on div at bounding box center [395, 393] width 64 height 19
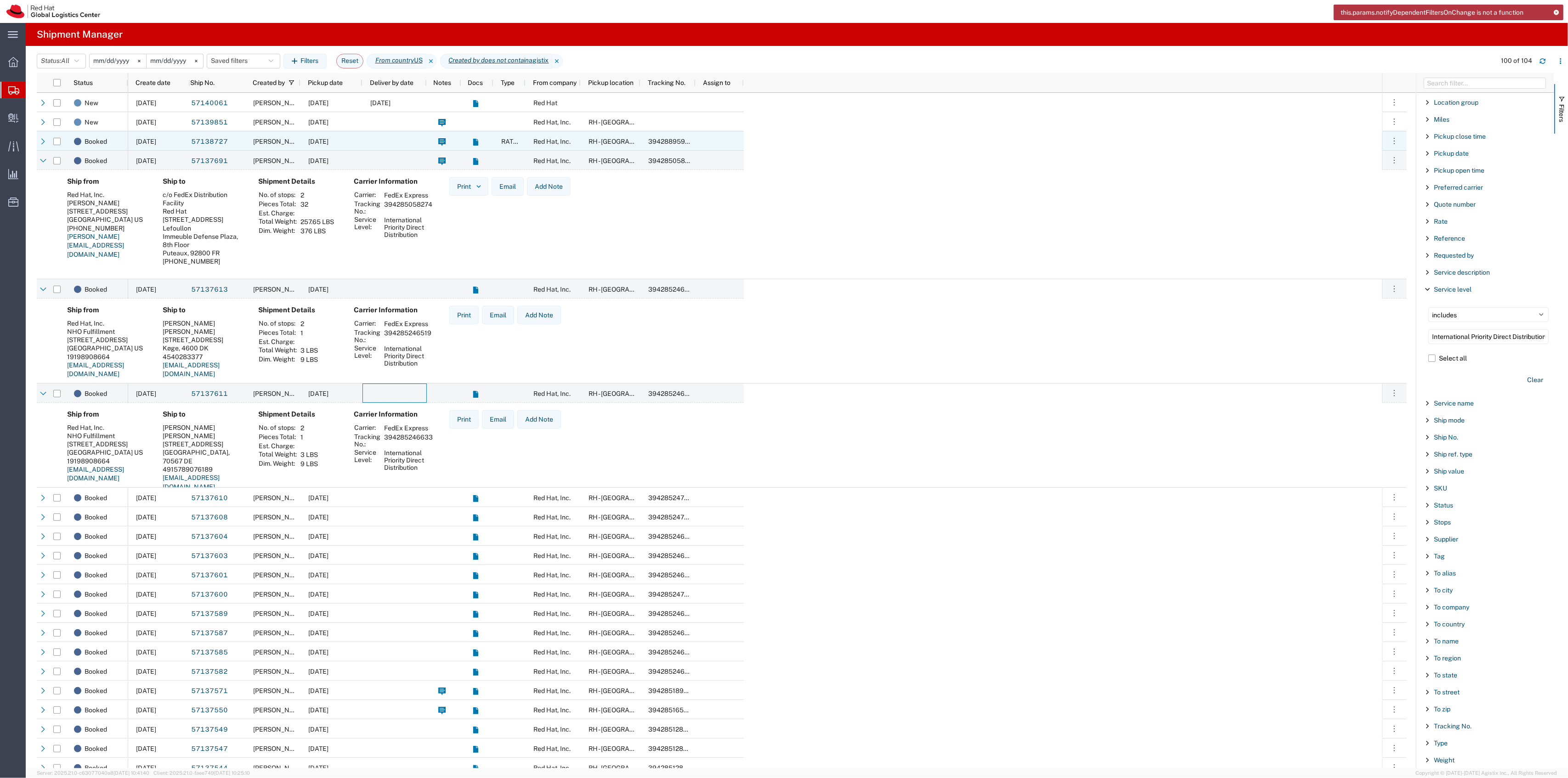
click at [326, 138] on span "[DATE]" at bounding box center [318, 142] width 20 height 8
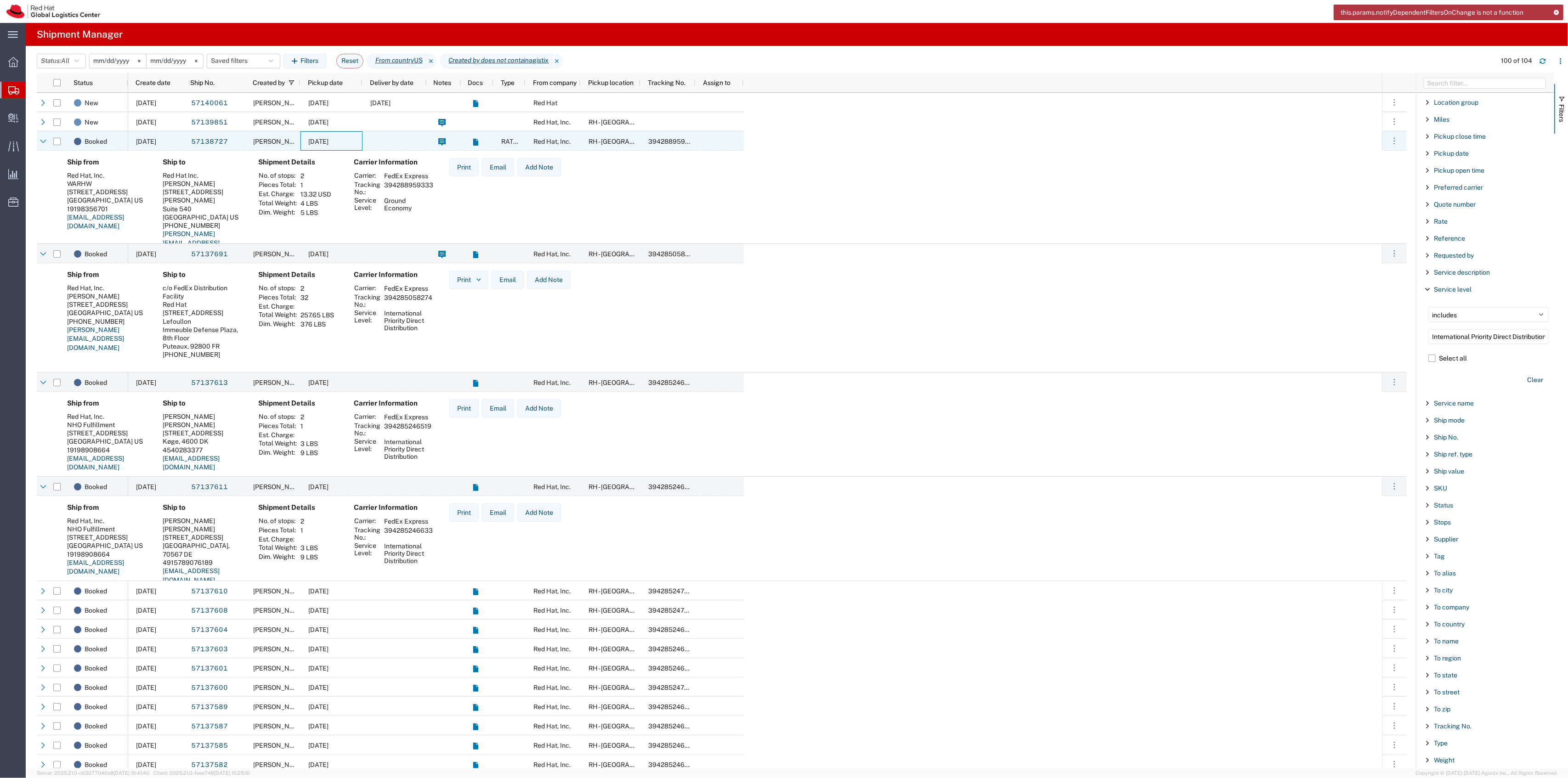
click at [355, 136] on div "[DATE]" at bounding box center [332, 141] width 62 height 19
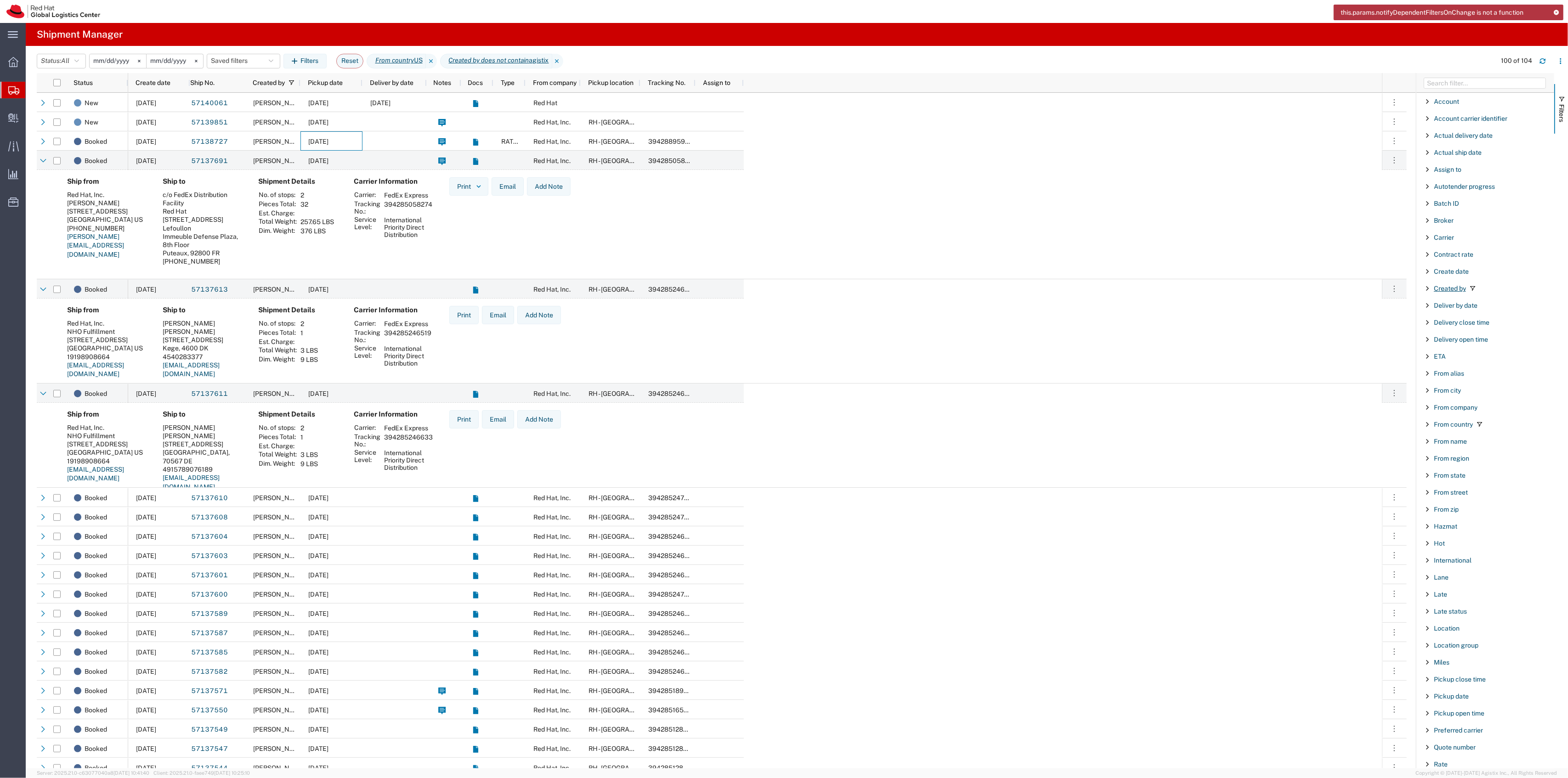
click at [1451, 288] on span "Created by" at bounding box center [1450, 288] width 32 height 8
drag, startPoint x: 1463, startPoint y: 332, endPoint x: 1418, endPoint y: 331, distance: 45.0
click at [1419, 331] on div "Created by does not contain agistix Clear" at bounding box center [1485, 332] width 138 height 69
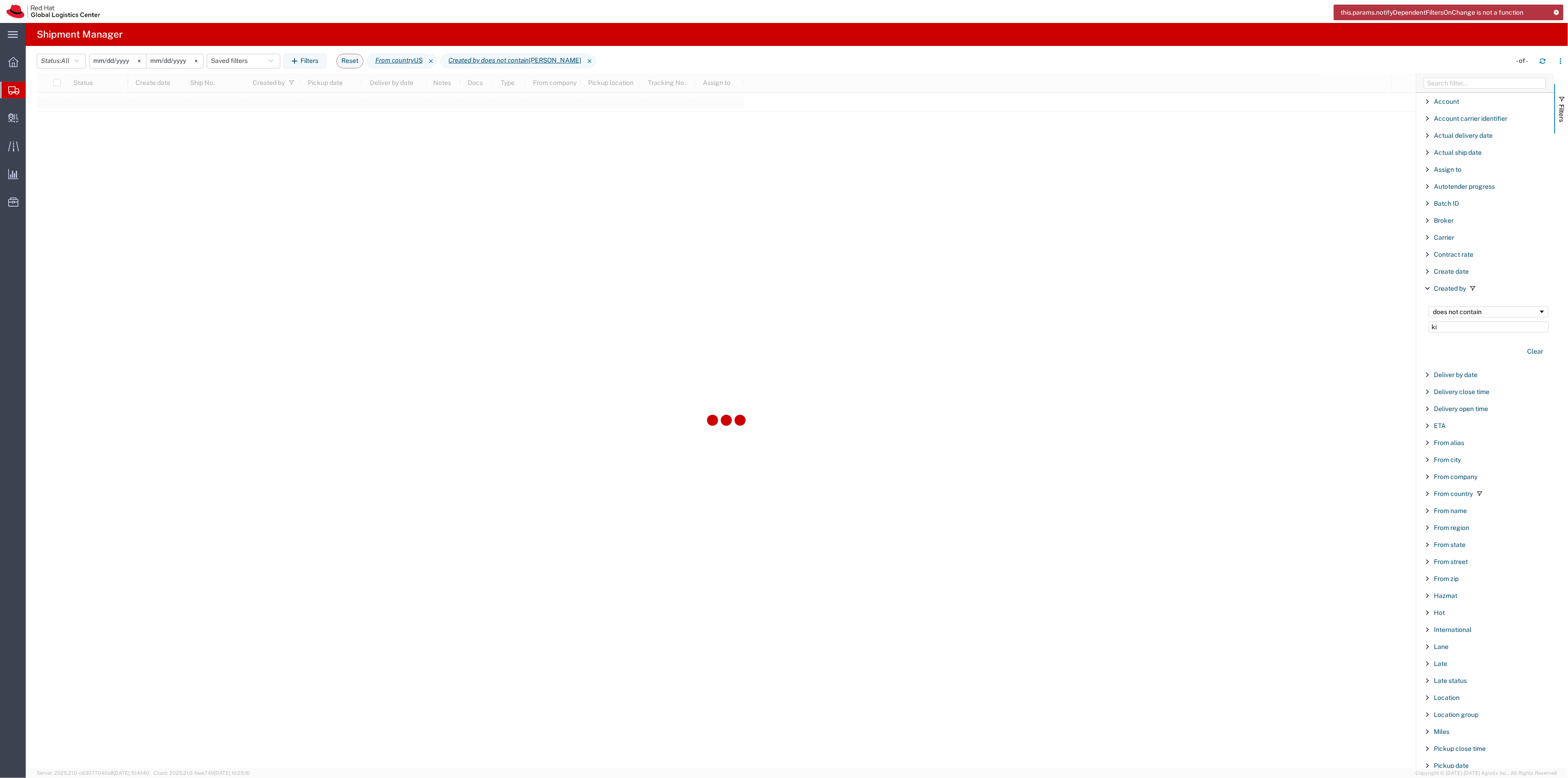
type input "k"
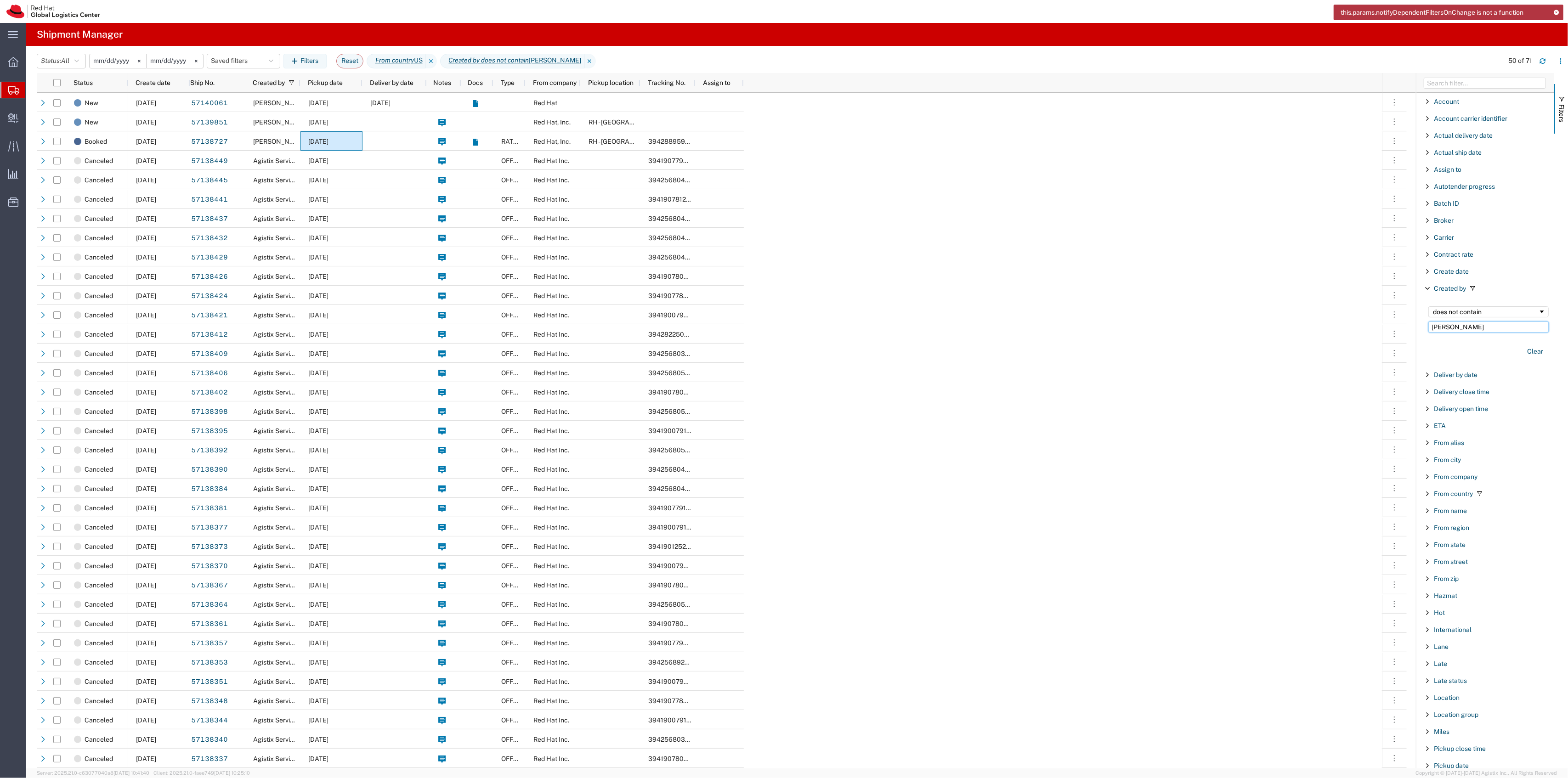
click at [1488, 326] on input "Kirk Newcro" at bounding box center [1488, 326] width 120 height 11
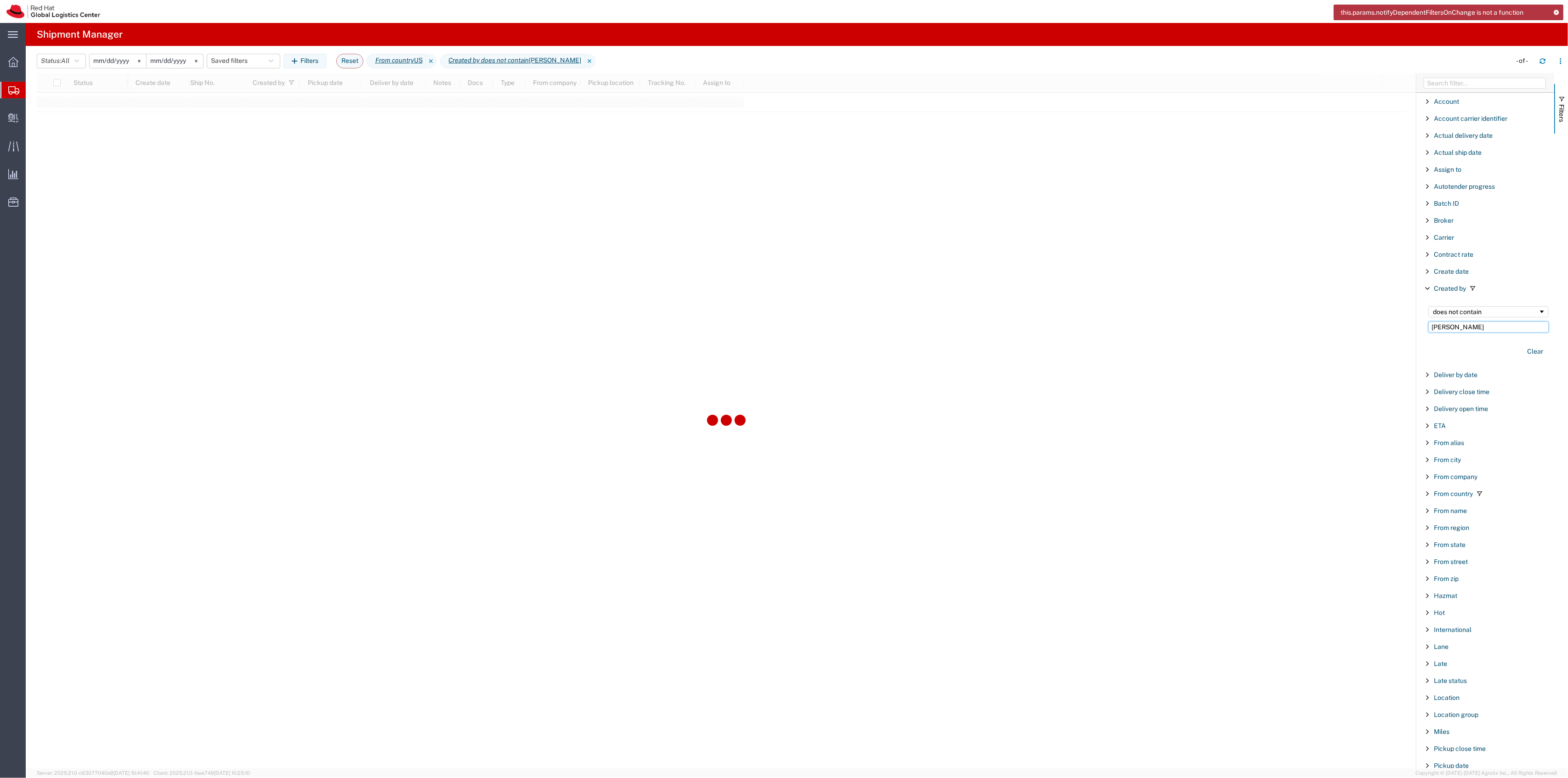
type input "[PERSON_NAME]"
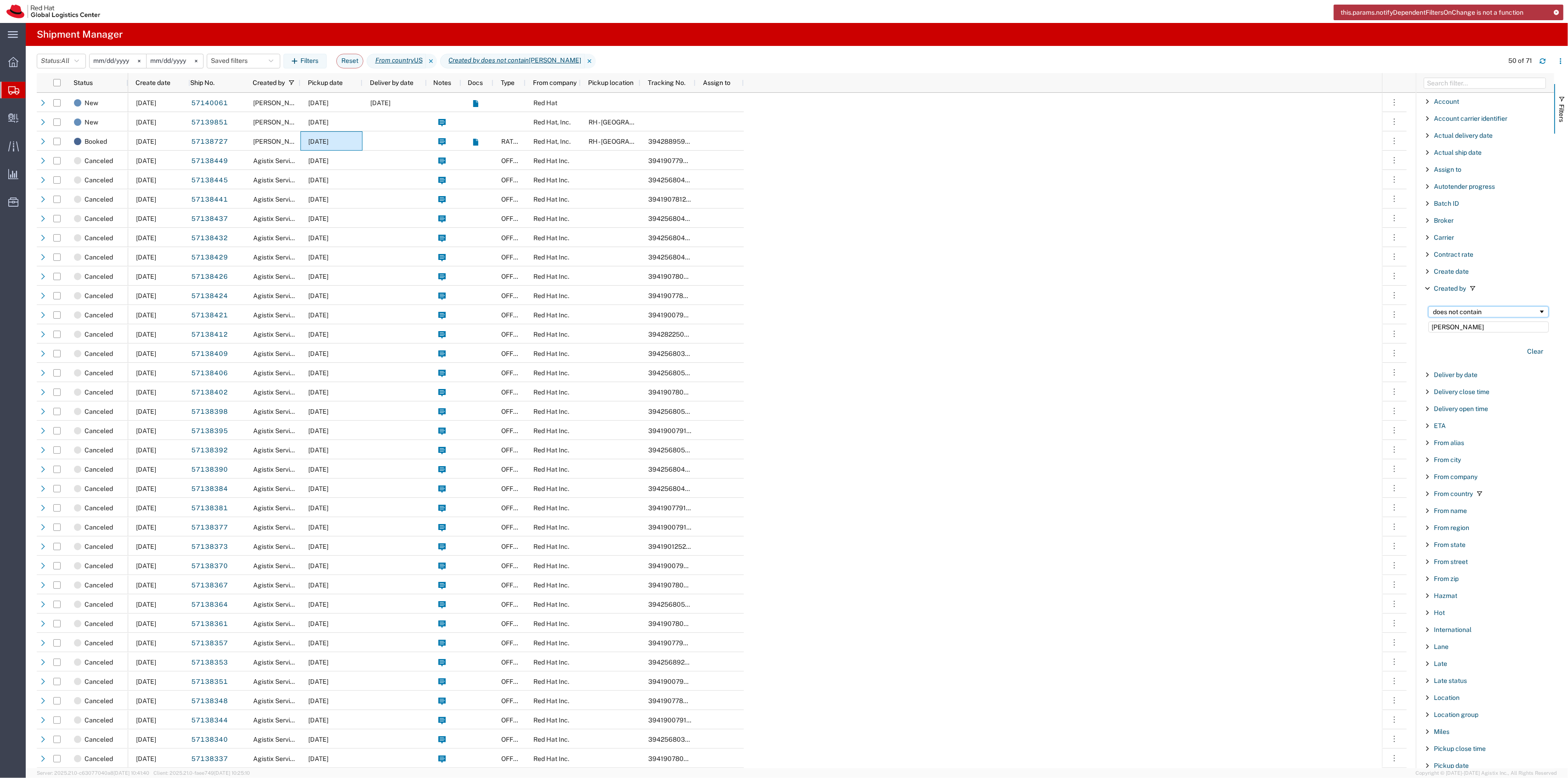
click at [1472, 315] on div "does not contain" at bounding box center [1486, 312] width 105 height 8
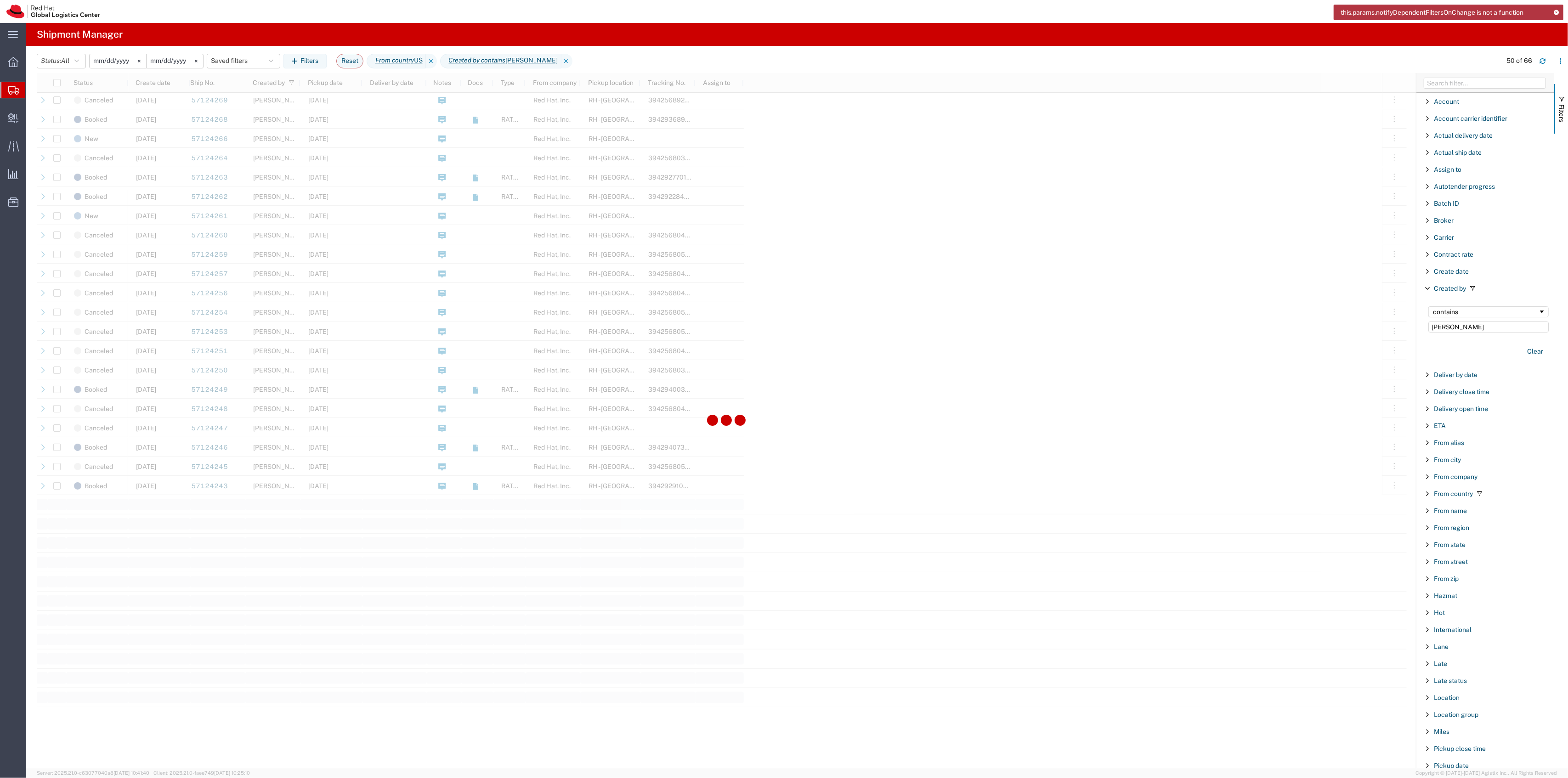
scroll to position [597, 0]
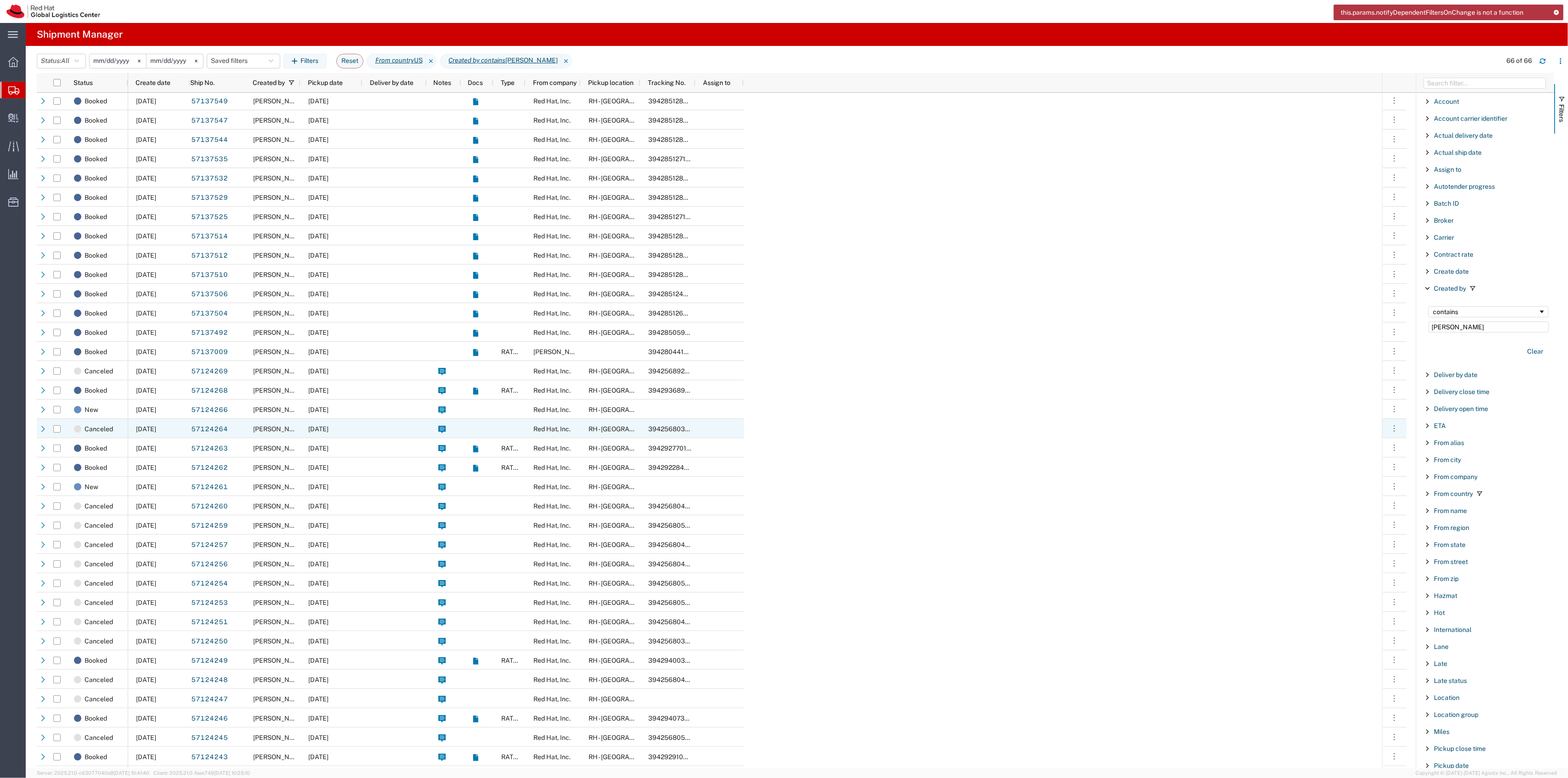
scroll to position [291, 0]
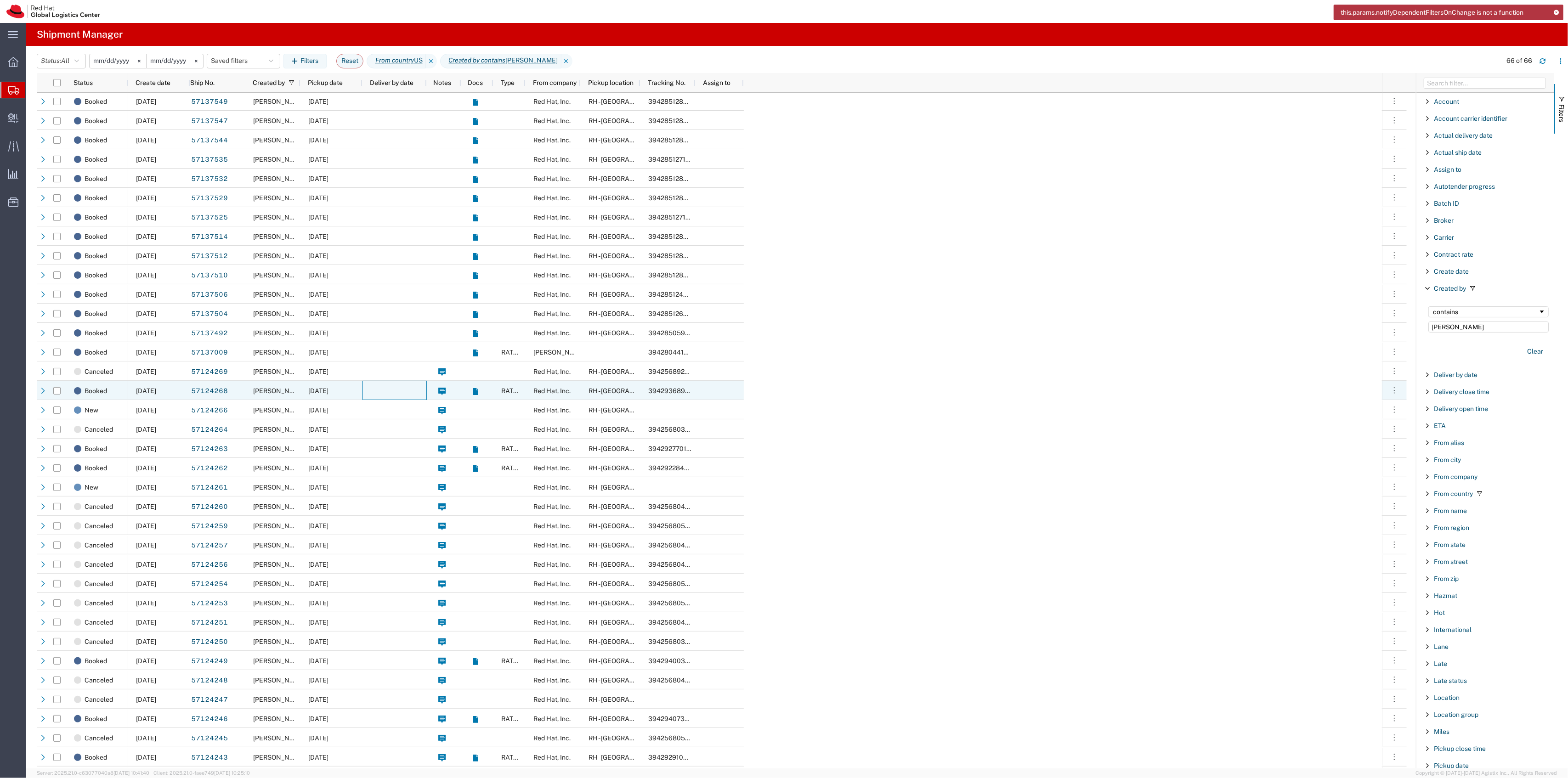
click at [405, 392] on div at bounding box center [395, 390] width 64 height 19
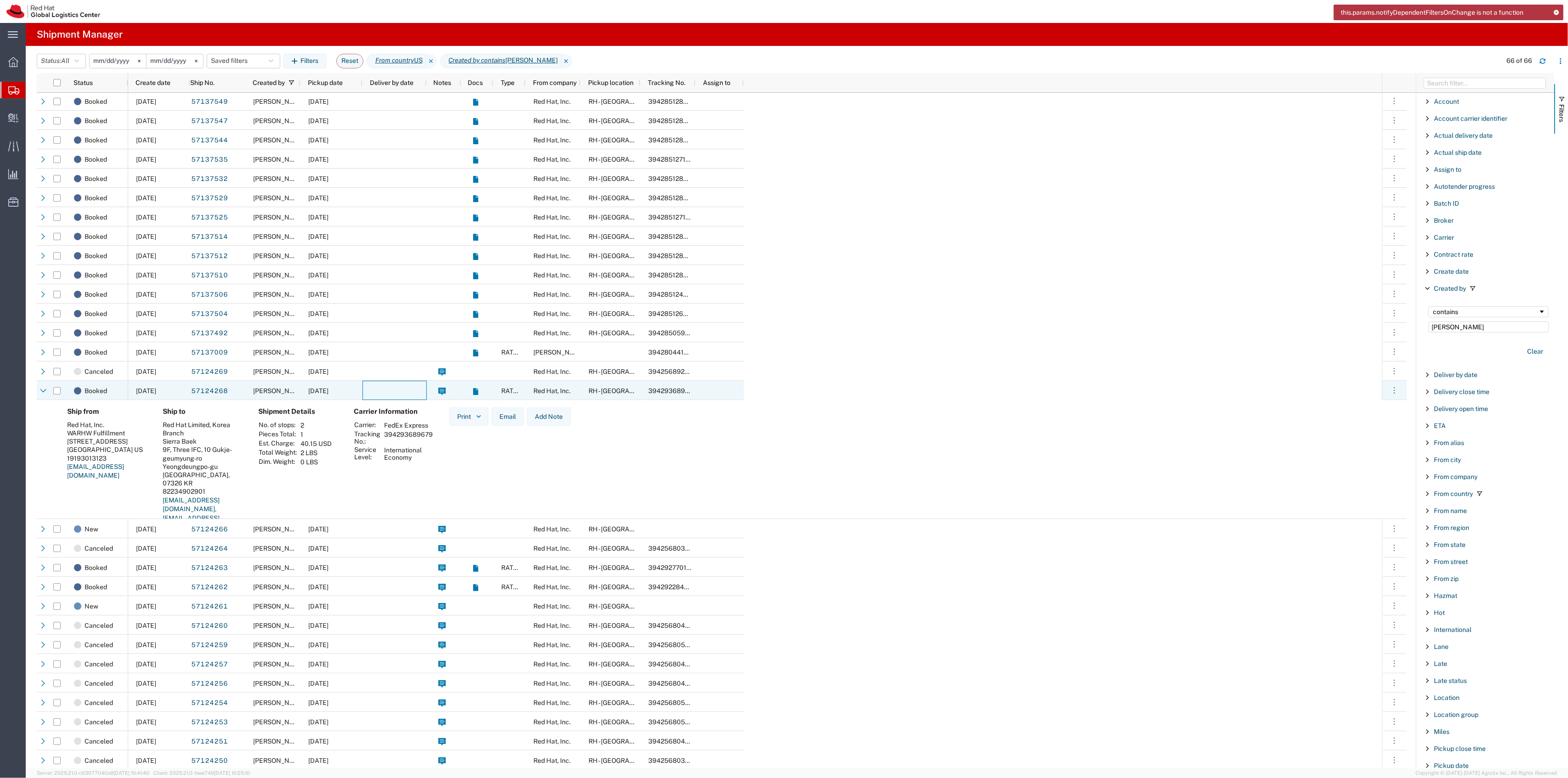
click at [405, 392] on div at bounding box center [395, 390] width 64 height 19
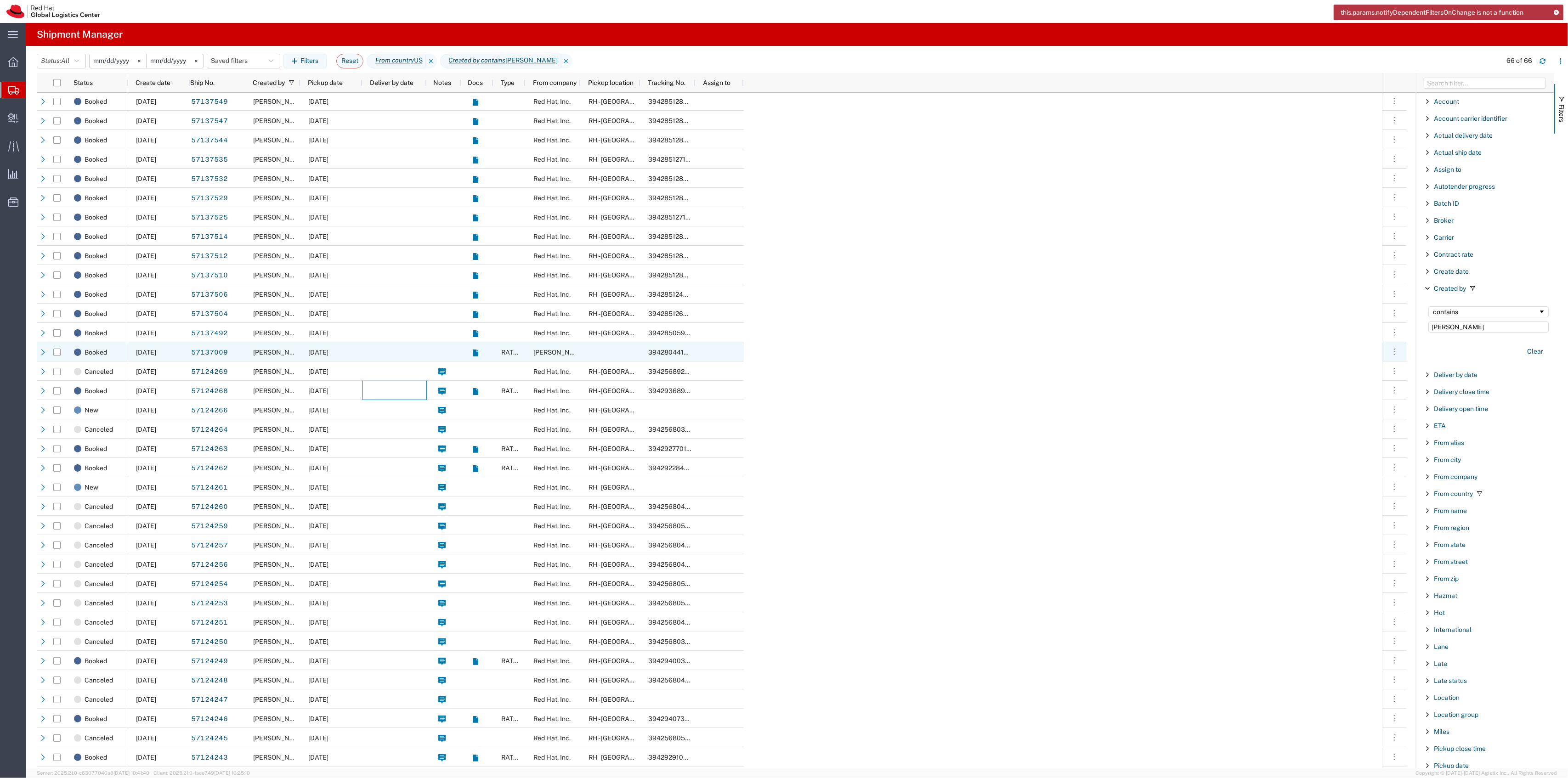
click at [398, 358] on div at bounding box center [395, 351] width 64 height 19
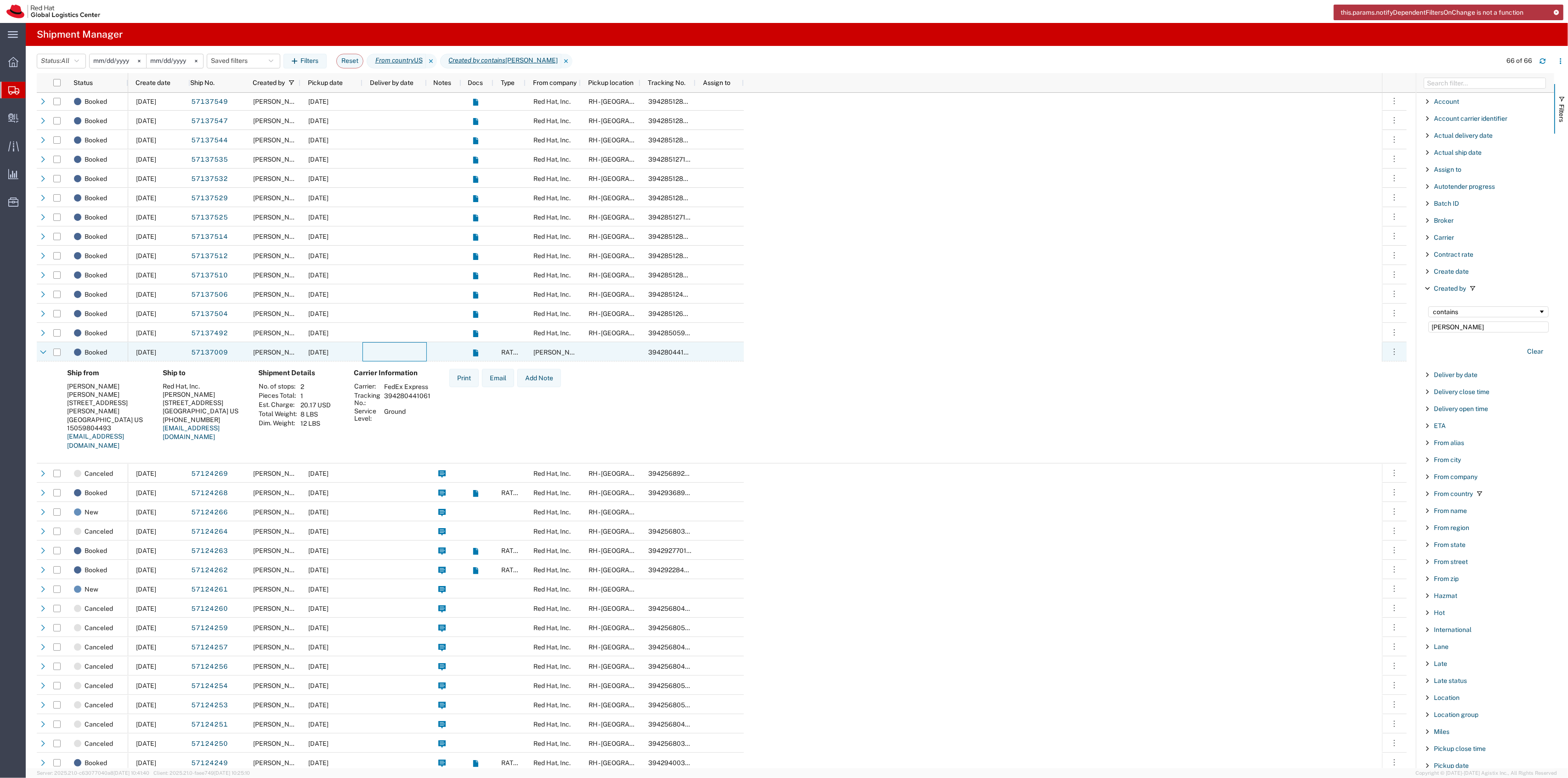
click at [388, 351] on div at bounding box center [395, 351] width 64 height 19
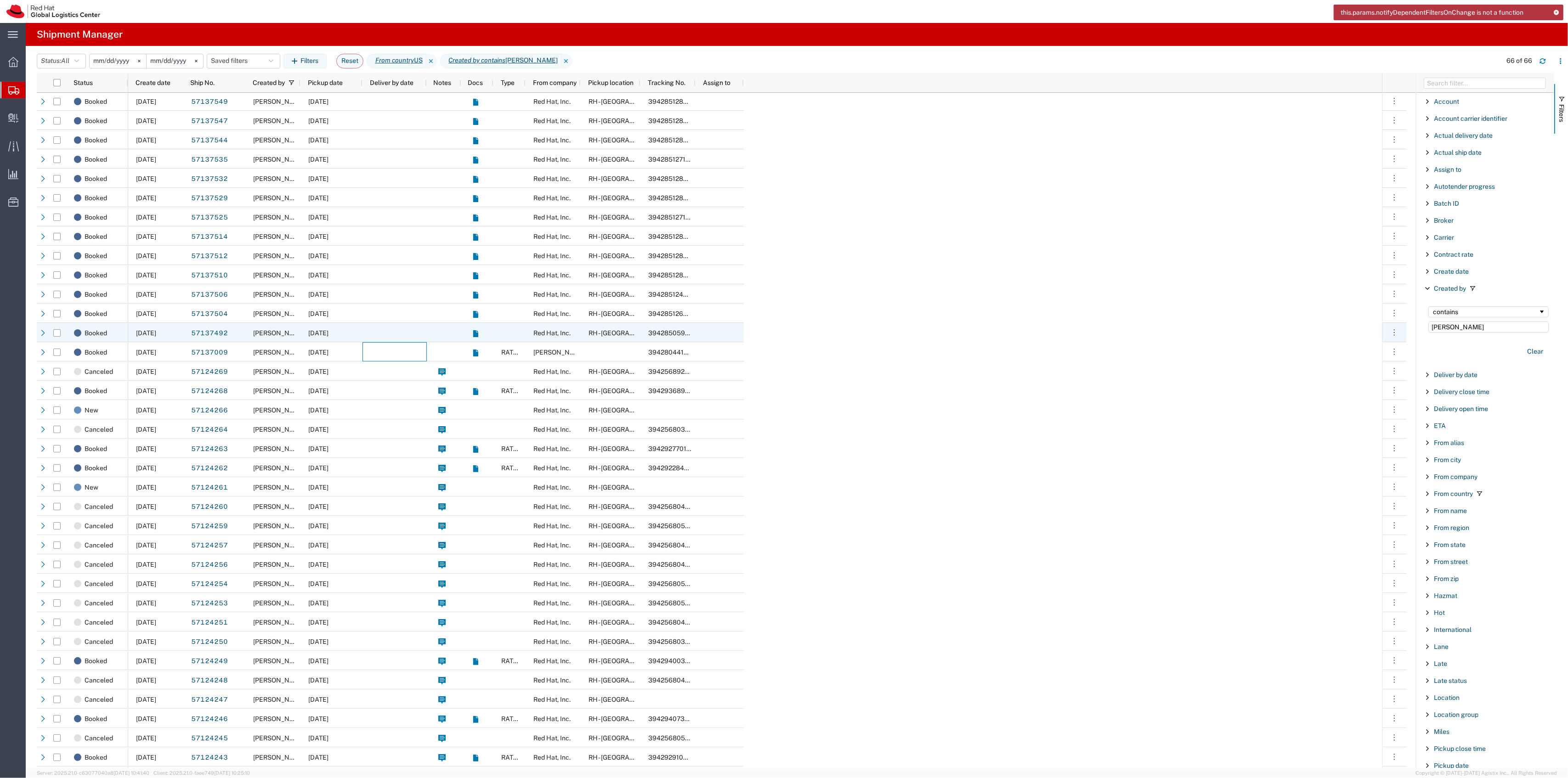
click at [388, 335] on div at bounding box center [395, 332] width 64 height 19
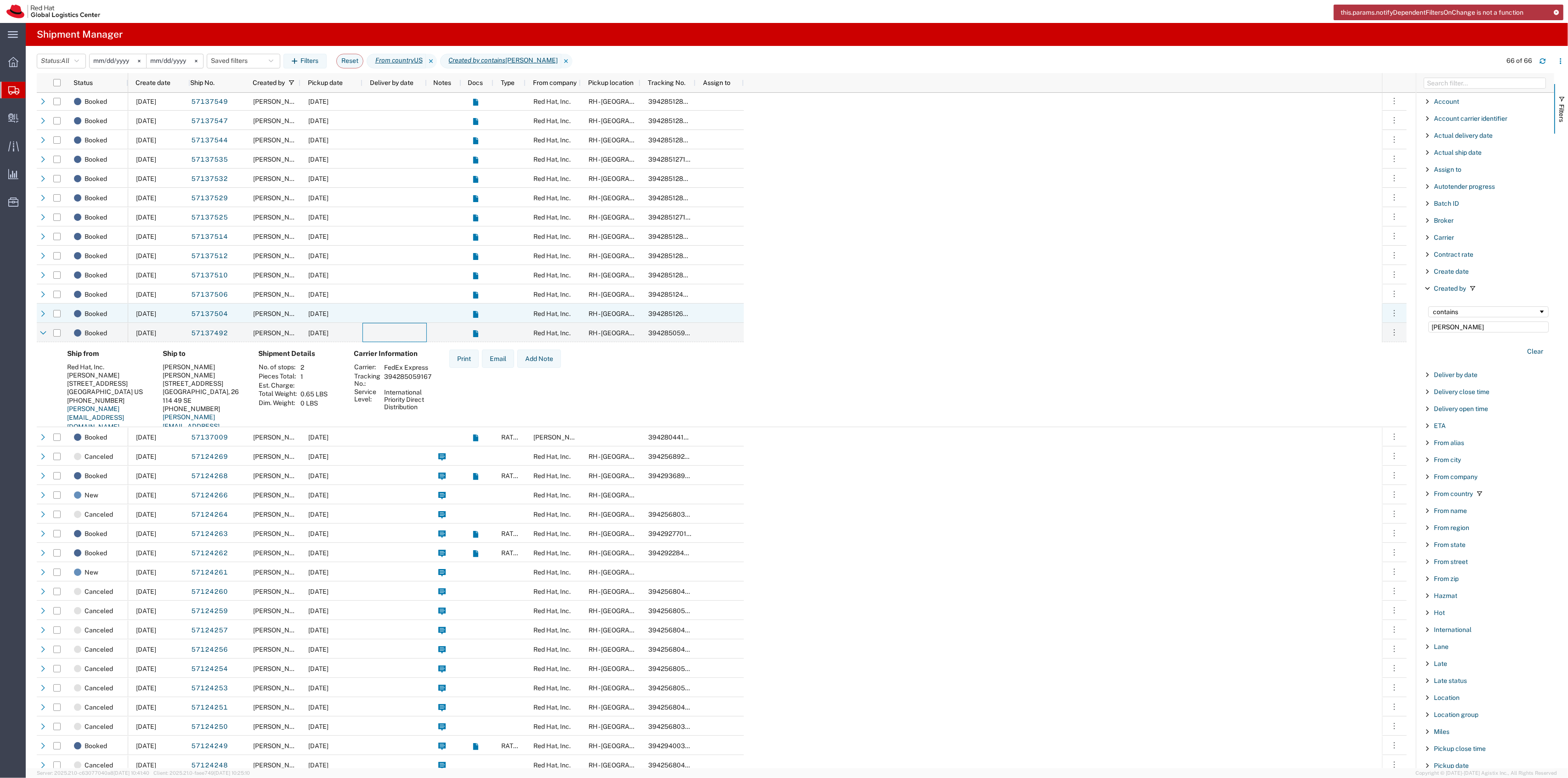
click at [394, 309] on div at bounding box center [395, 313] width 64 height 19
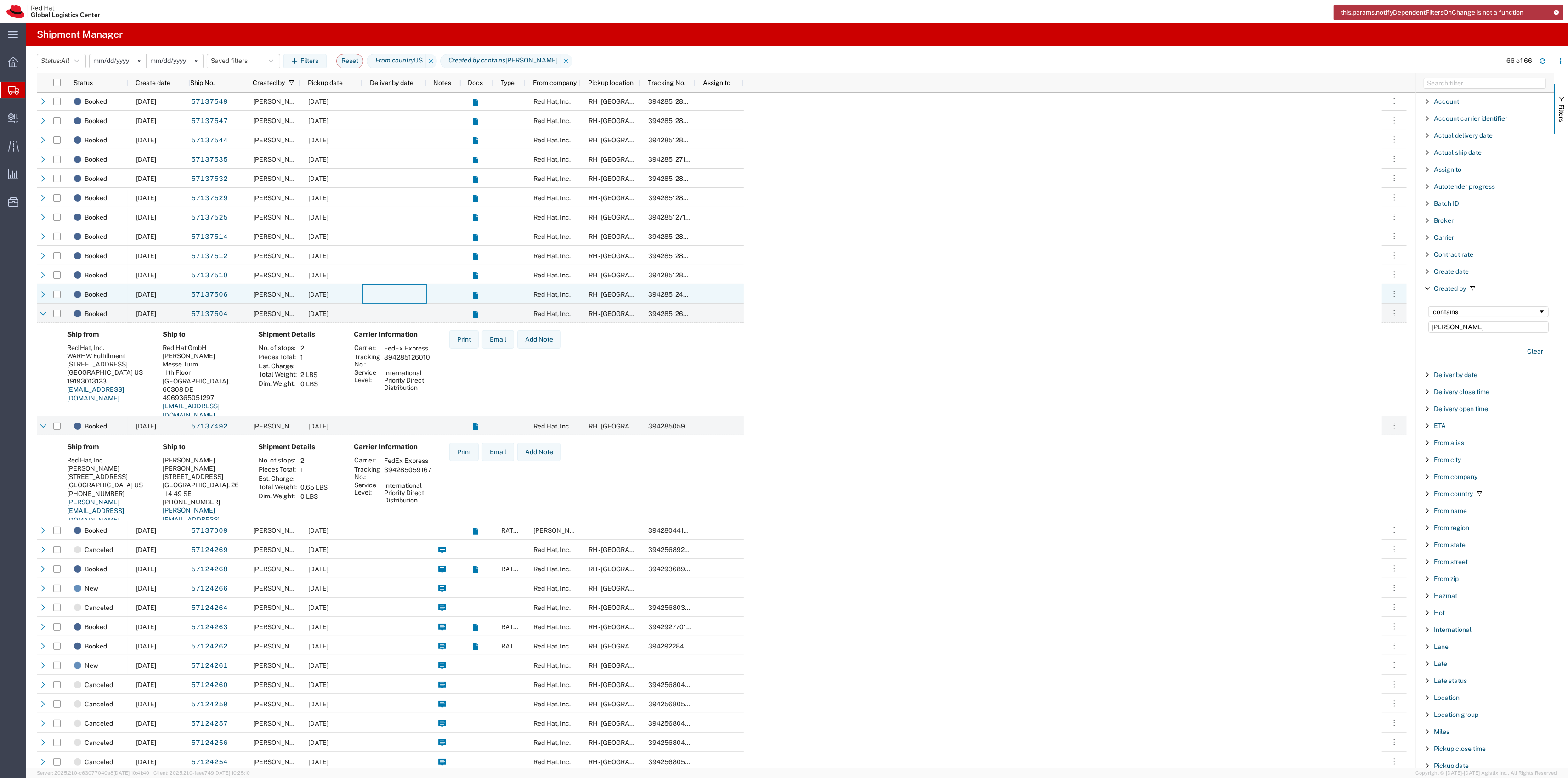
click at [396, 295] on div at bounding box center [395, 294] width 64 height 19
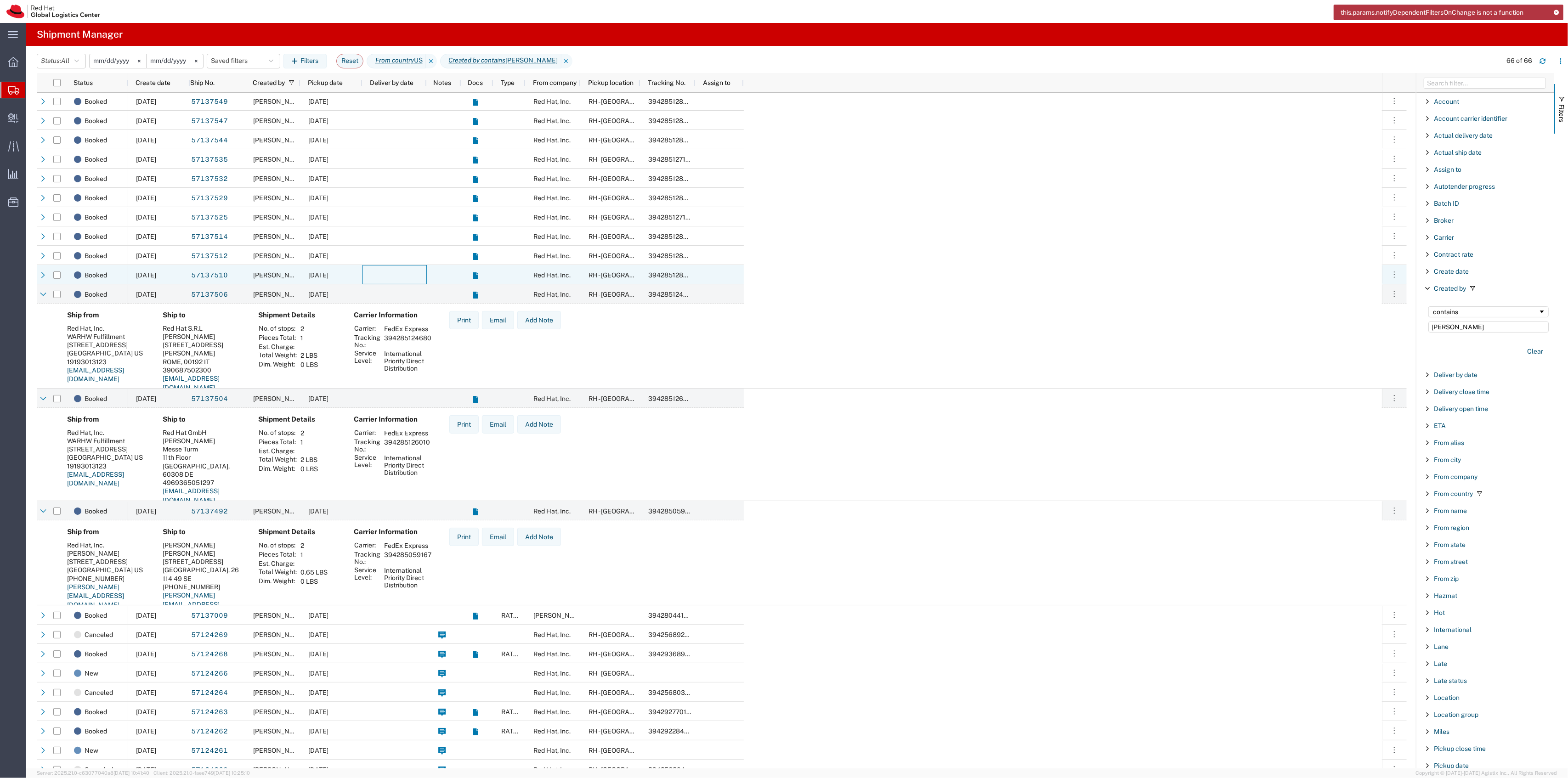
click at [399, 278] on div at bounding box center [395, 275] width 64 height 19
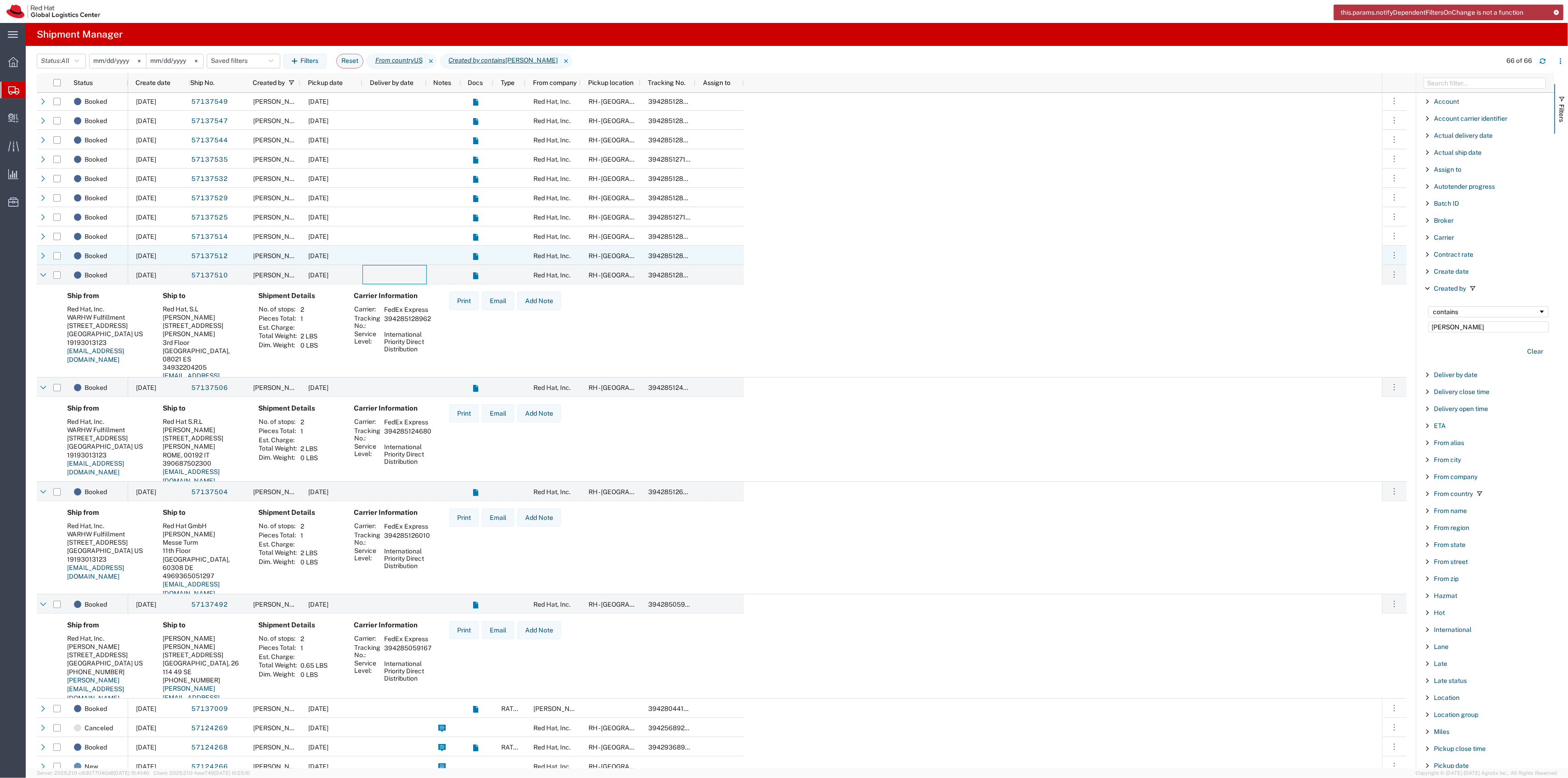
click at [402, 259] on div at bounding box center [395, 256] width 64 height 19
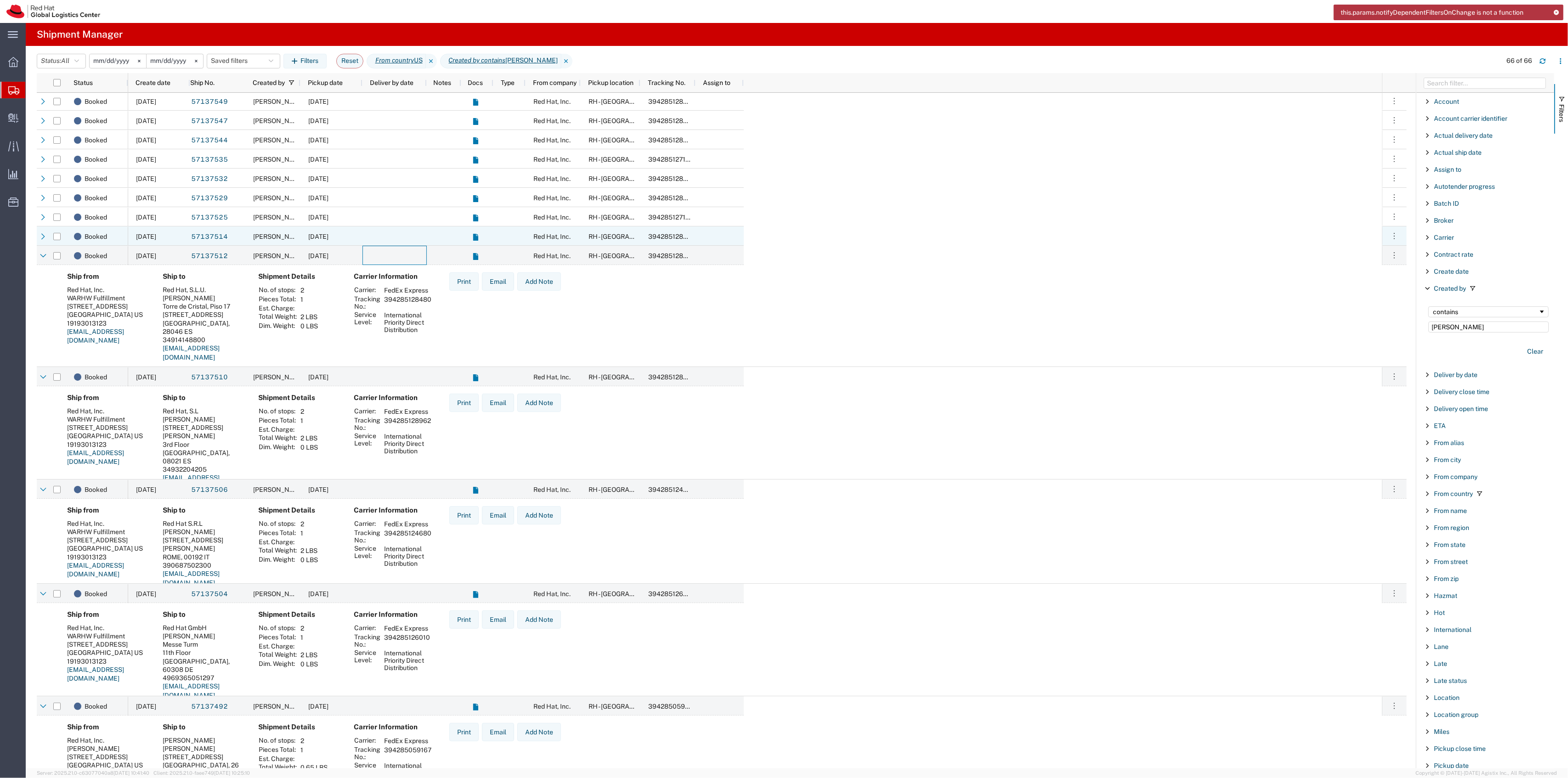
click at [375, 228] on div at bounding box center [395, 236] width 64 height 19
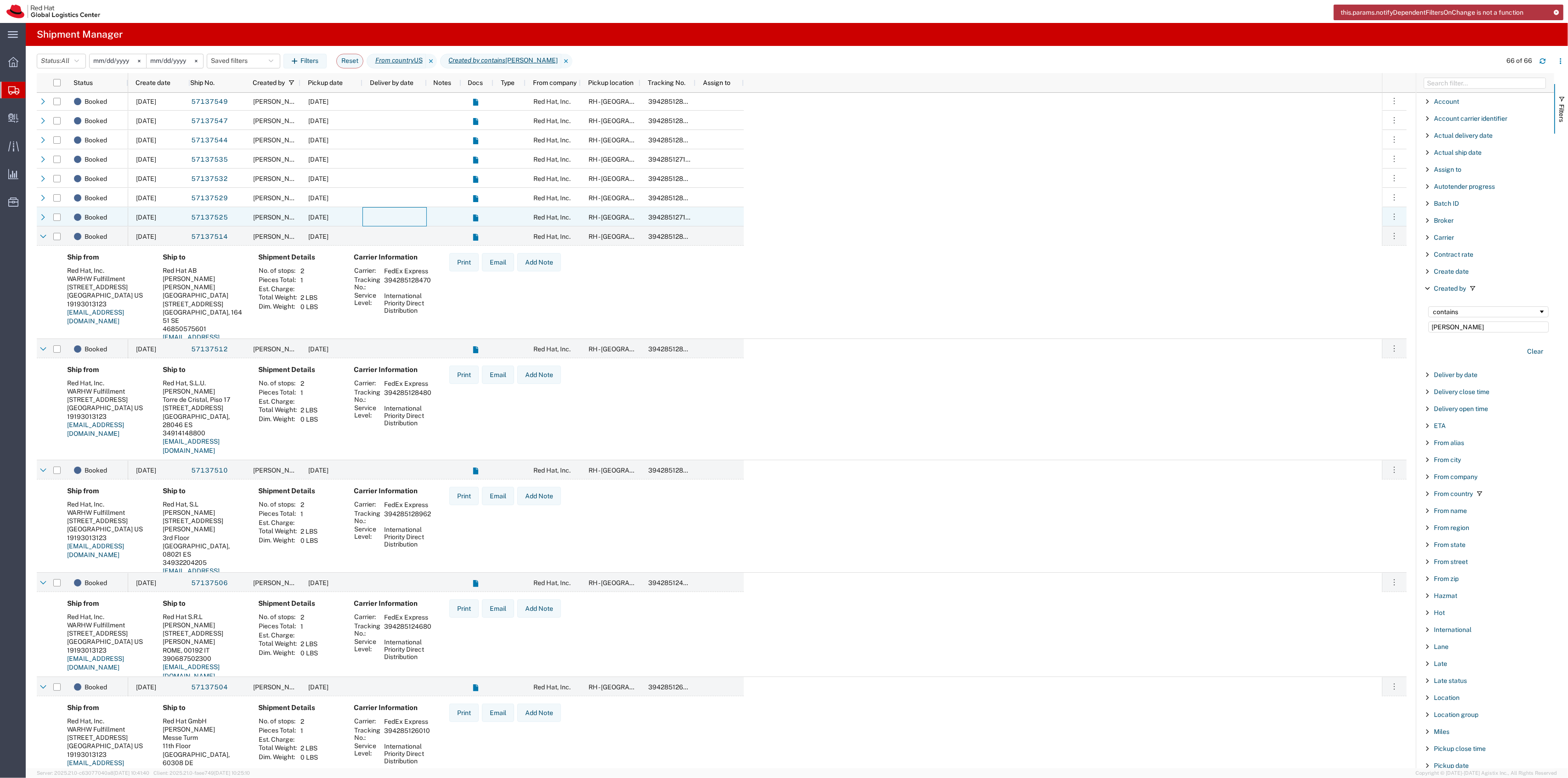
click at [375, 213] on div at bounding box center [395, 217] width 64 height 19
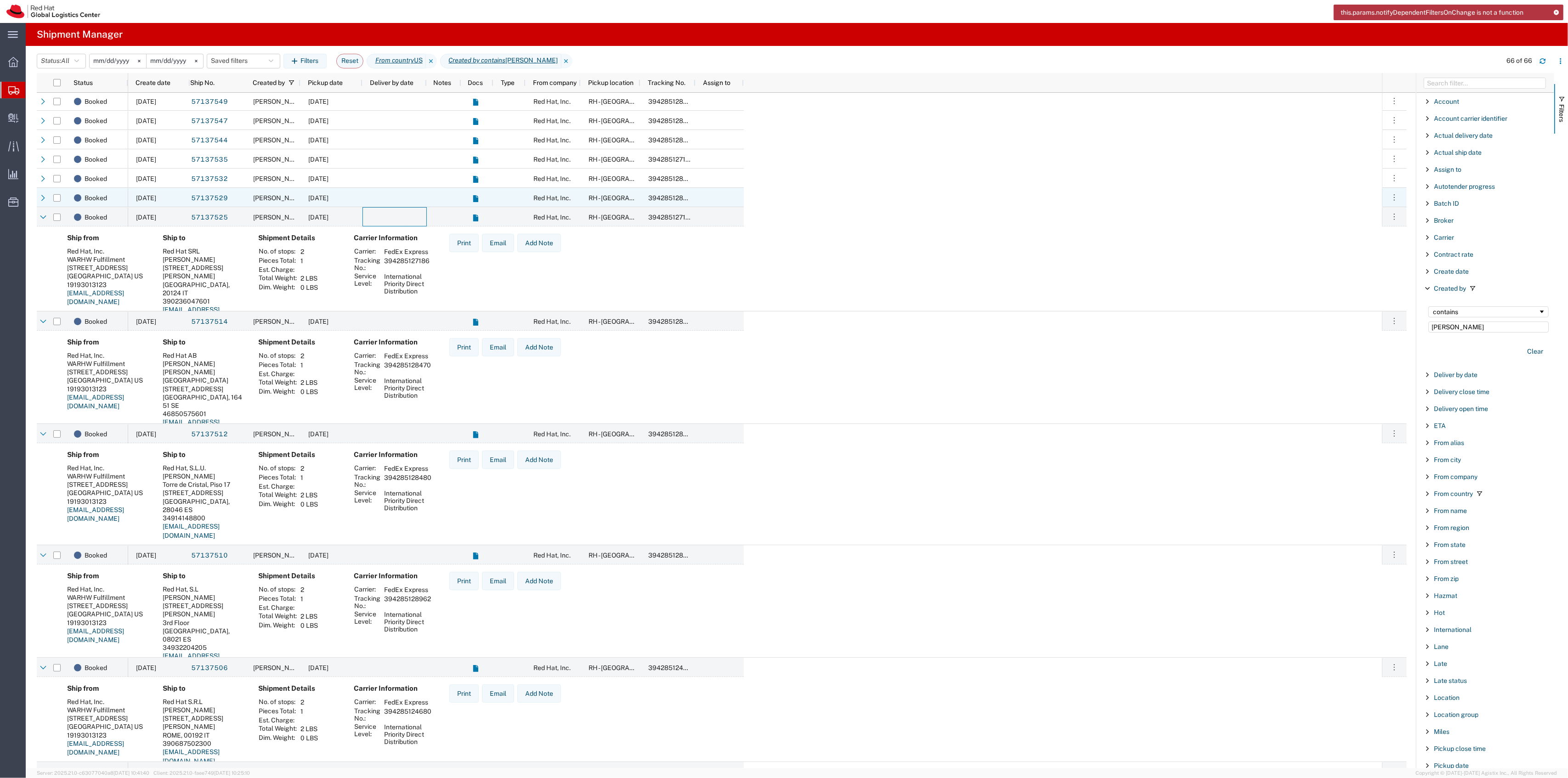
click at [373, 199] on div at bounding box center [395, 198] width 64 height 19
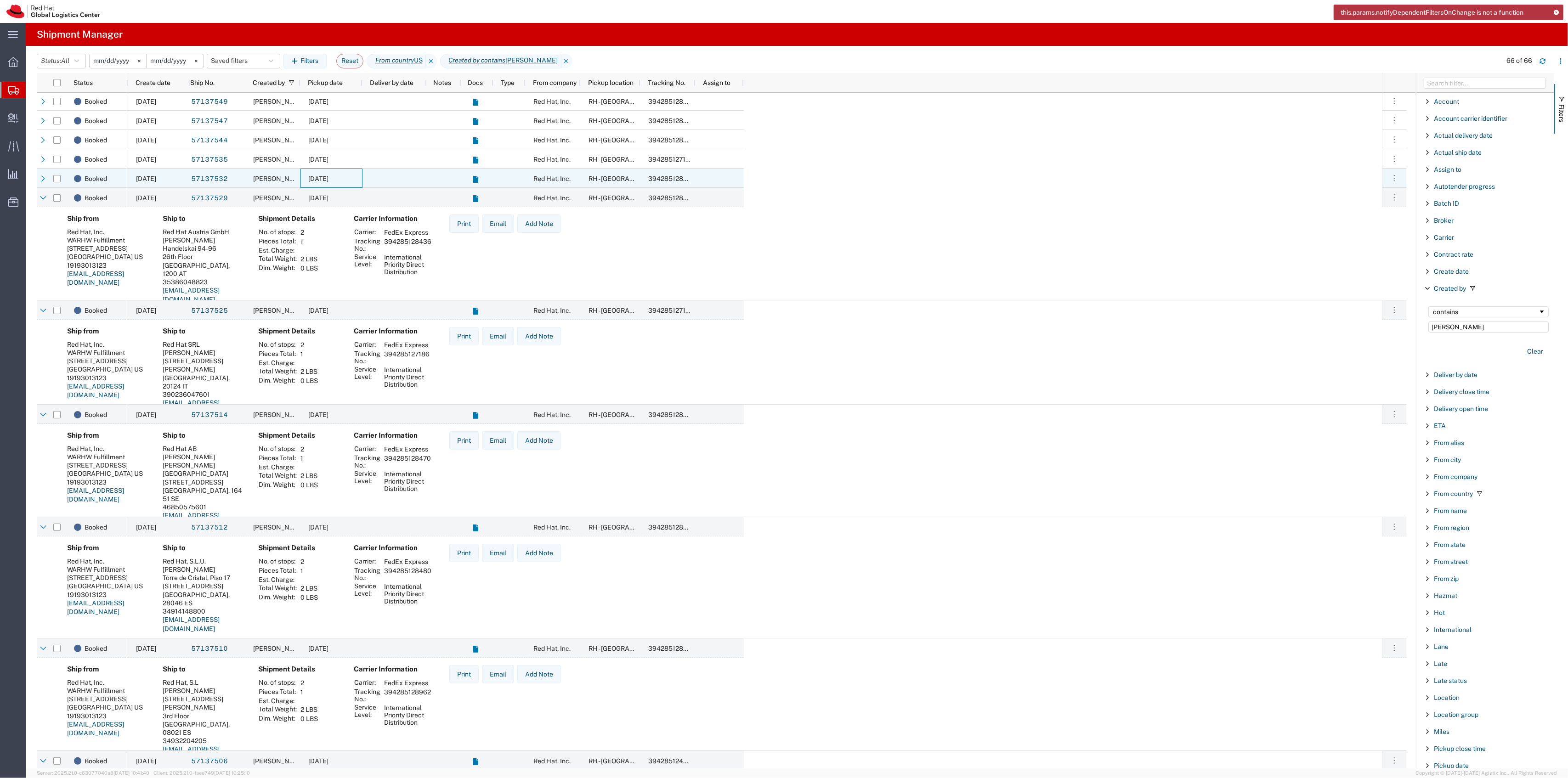
click at [352, 181] on div "[DATE]" at bounding box center [332, 178] width 62 height 19
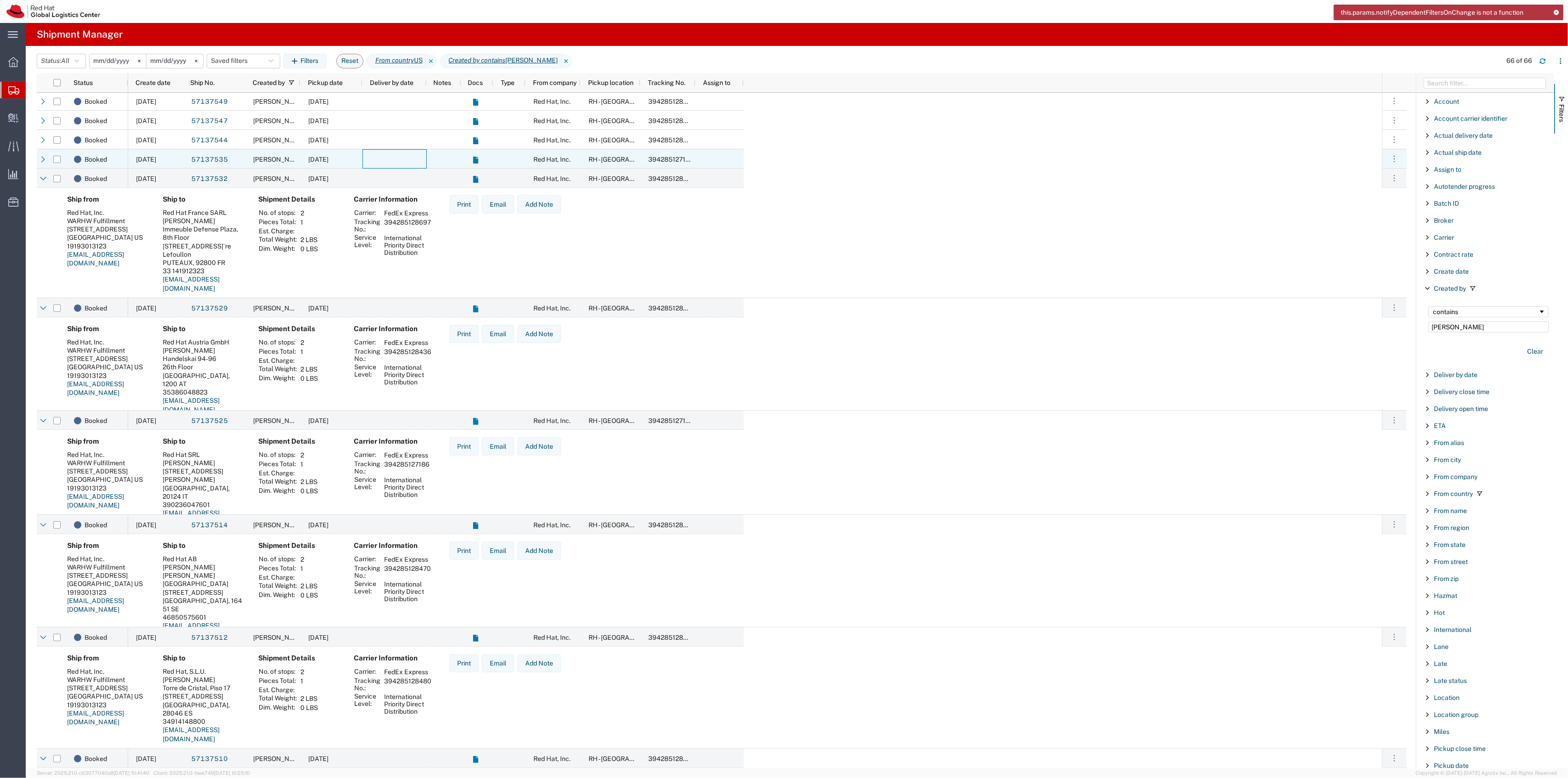
click at [375, 162] on div at bounding box center [395, 159] width 64 height 19
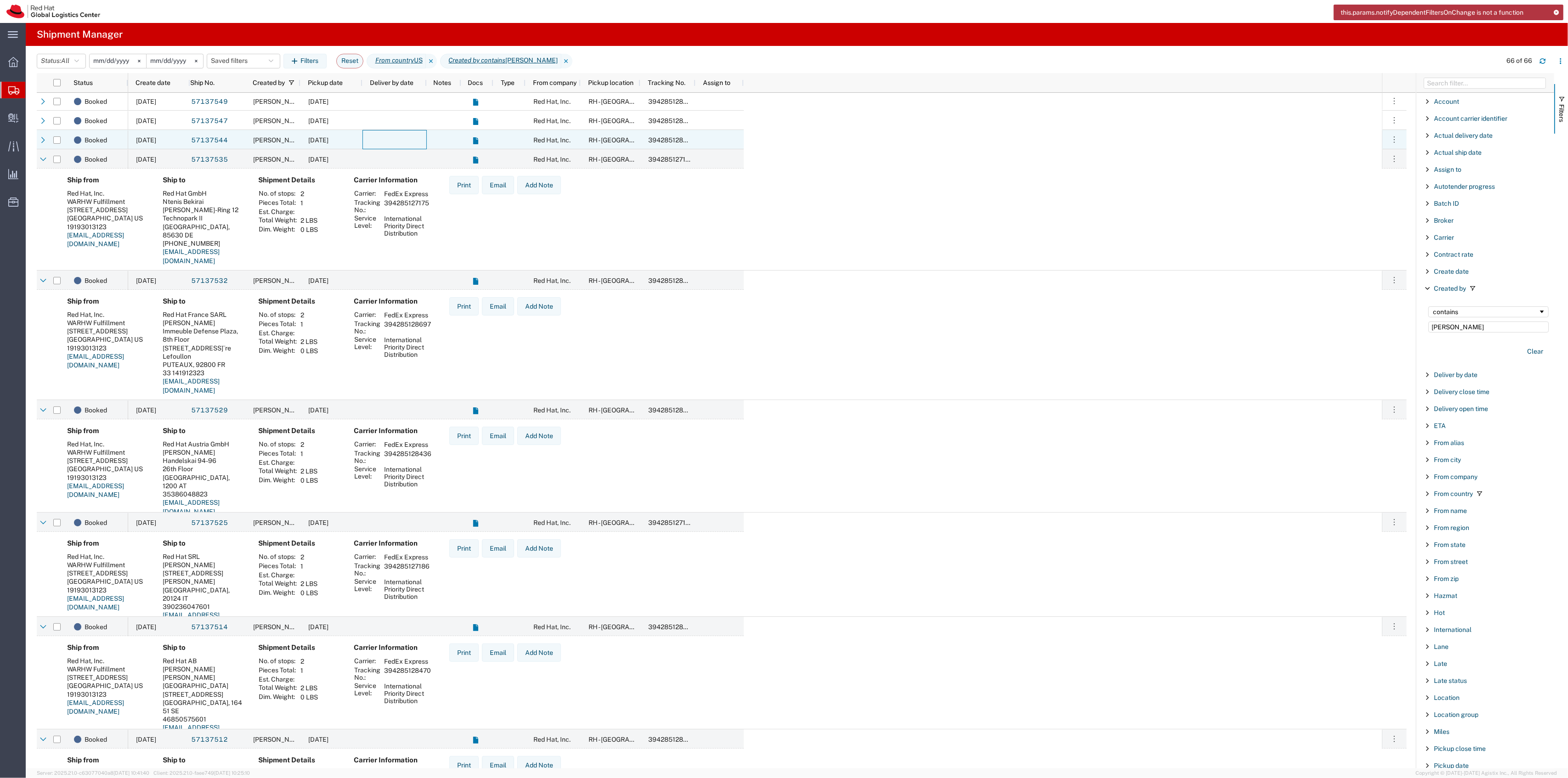
click at [384, 135] on div at bounding box center [395, 139] width 64 height 19
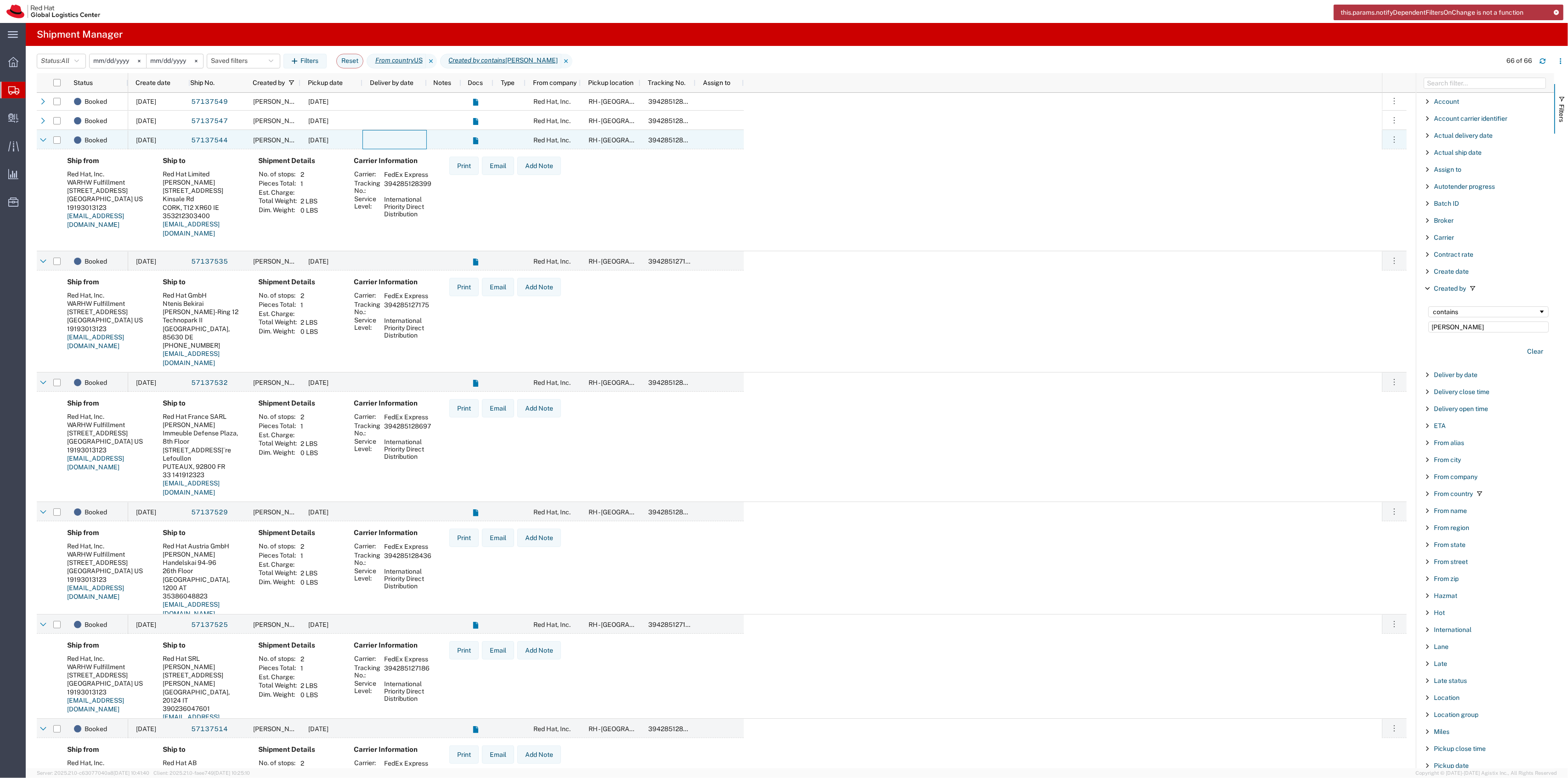
click at [370, 122] on div at bounding box center [395, 120] width 64 height 19
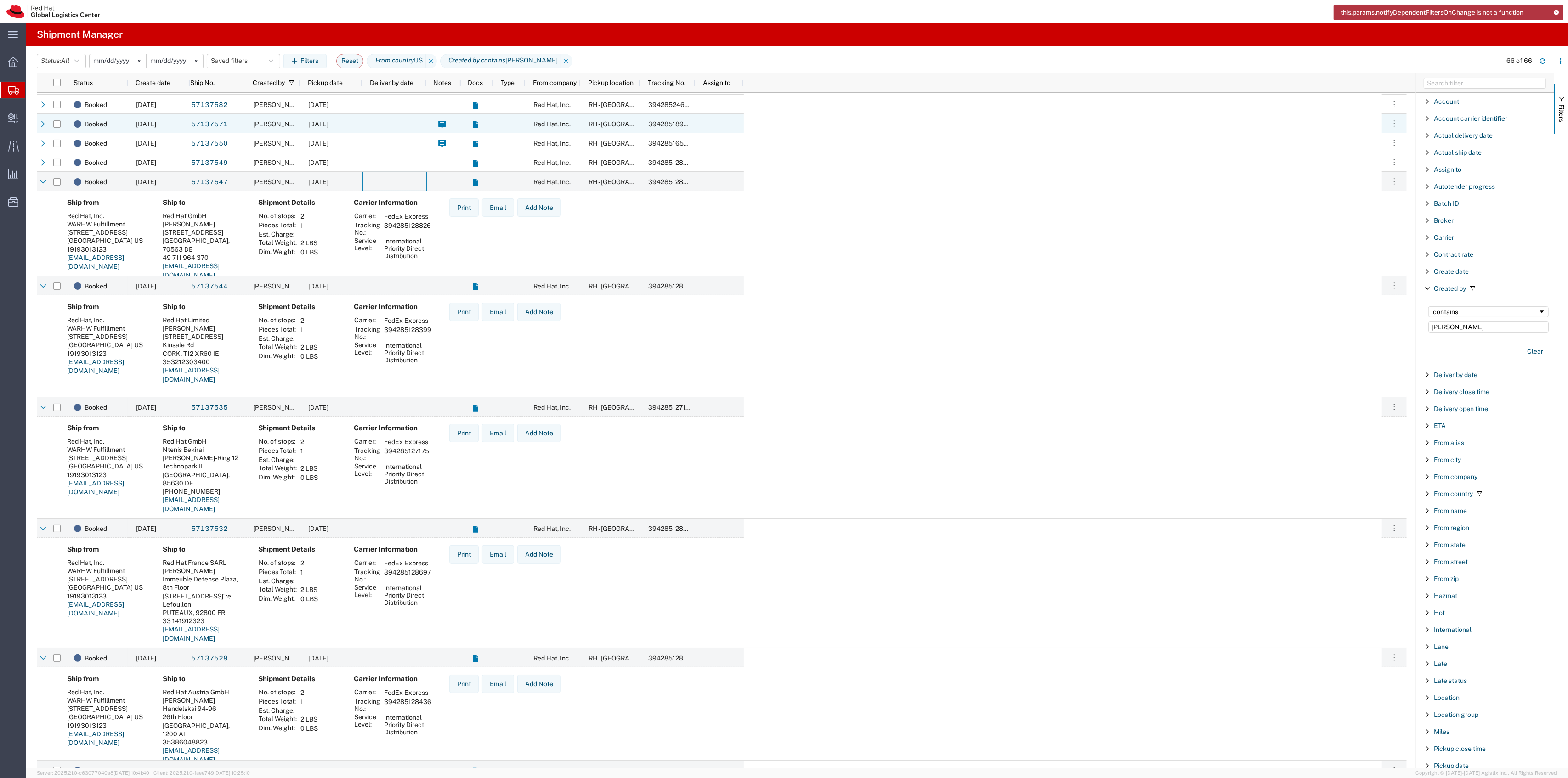
scroll to position [168, 0]
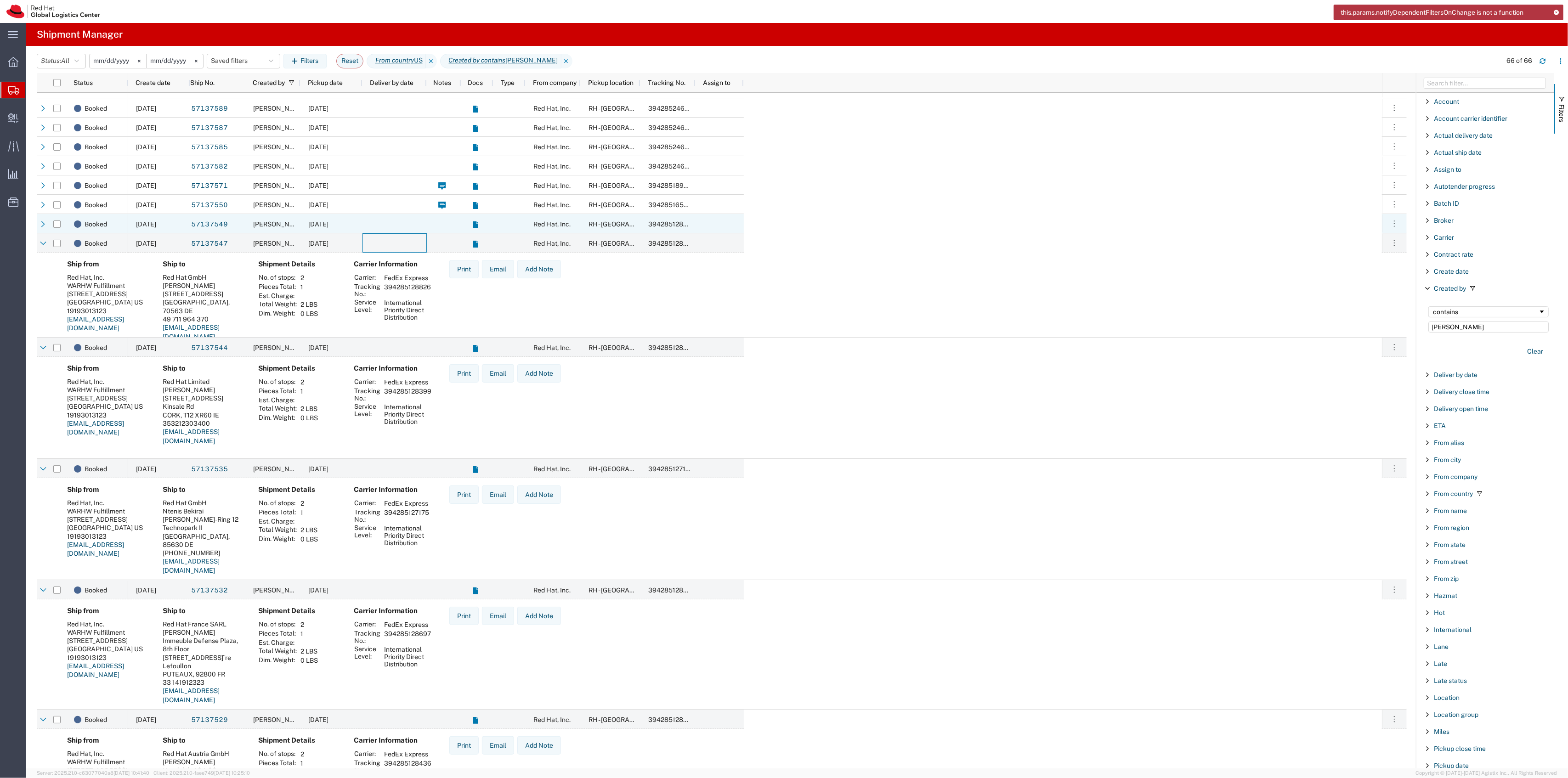
click at [399, 229] on div at bounding box center [395, 224] width 64 height 19
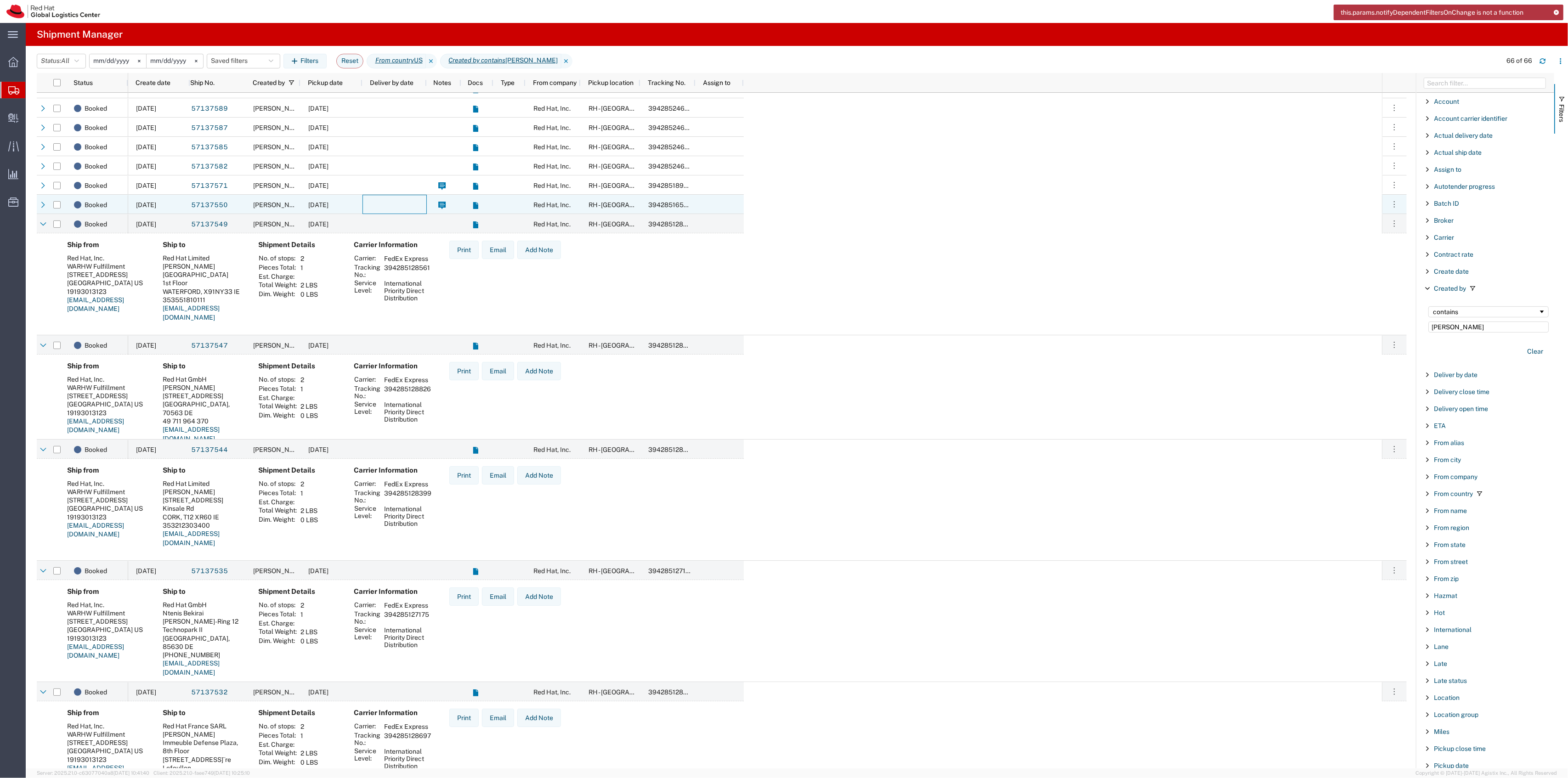
click at [404, 206] on div at bounding box center [395, 204] width 64 height 19
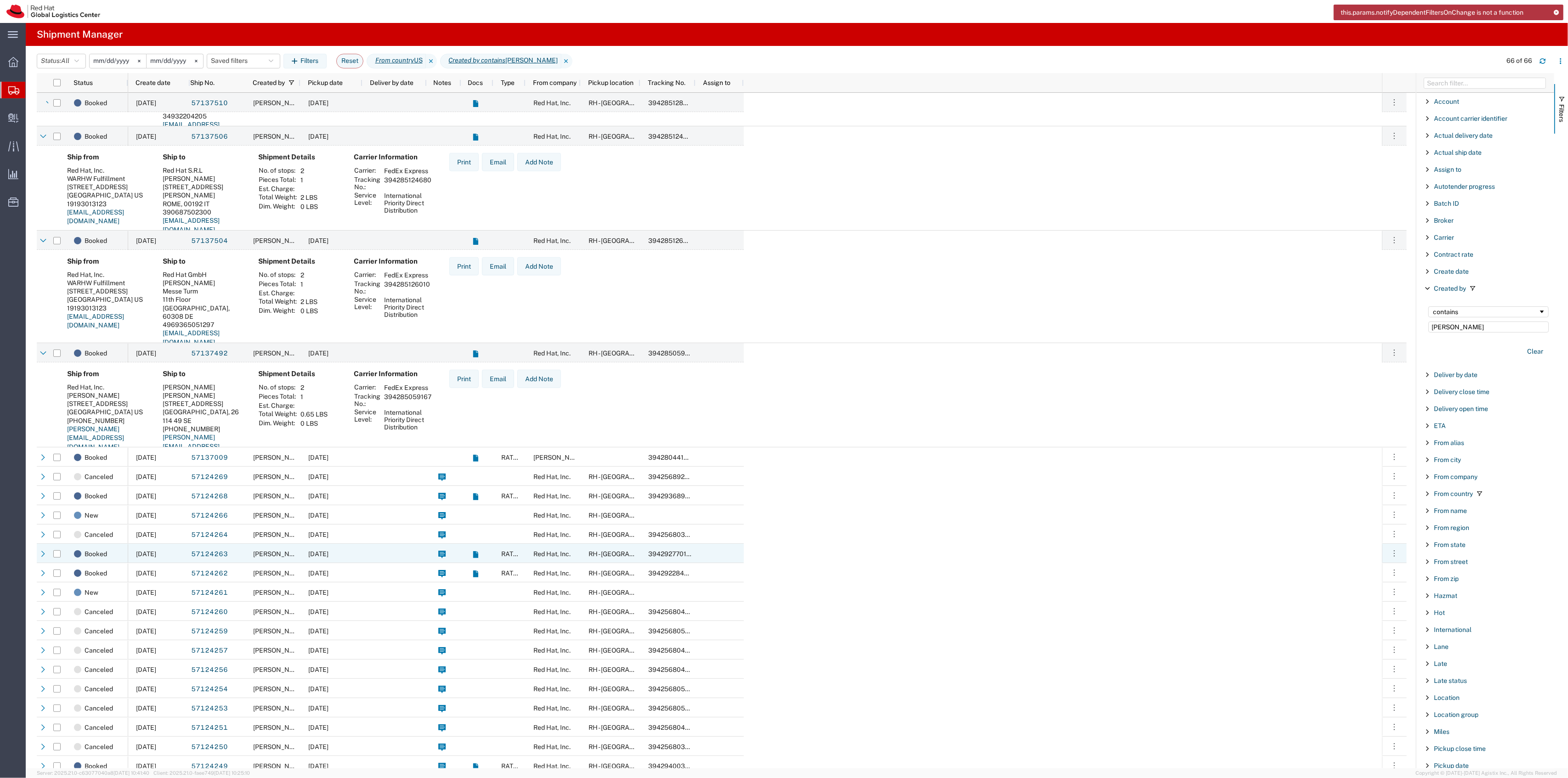
scroll to position [1515, 0]
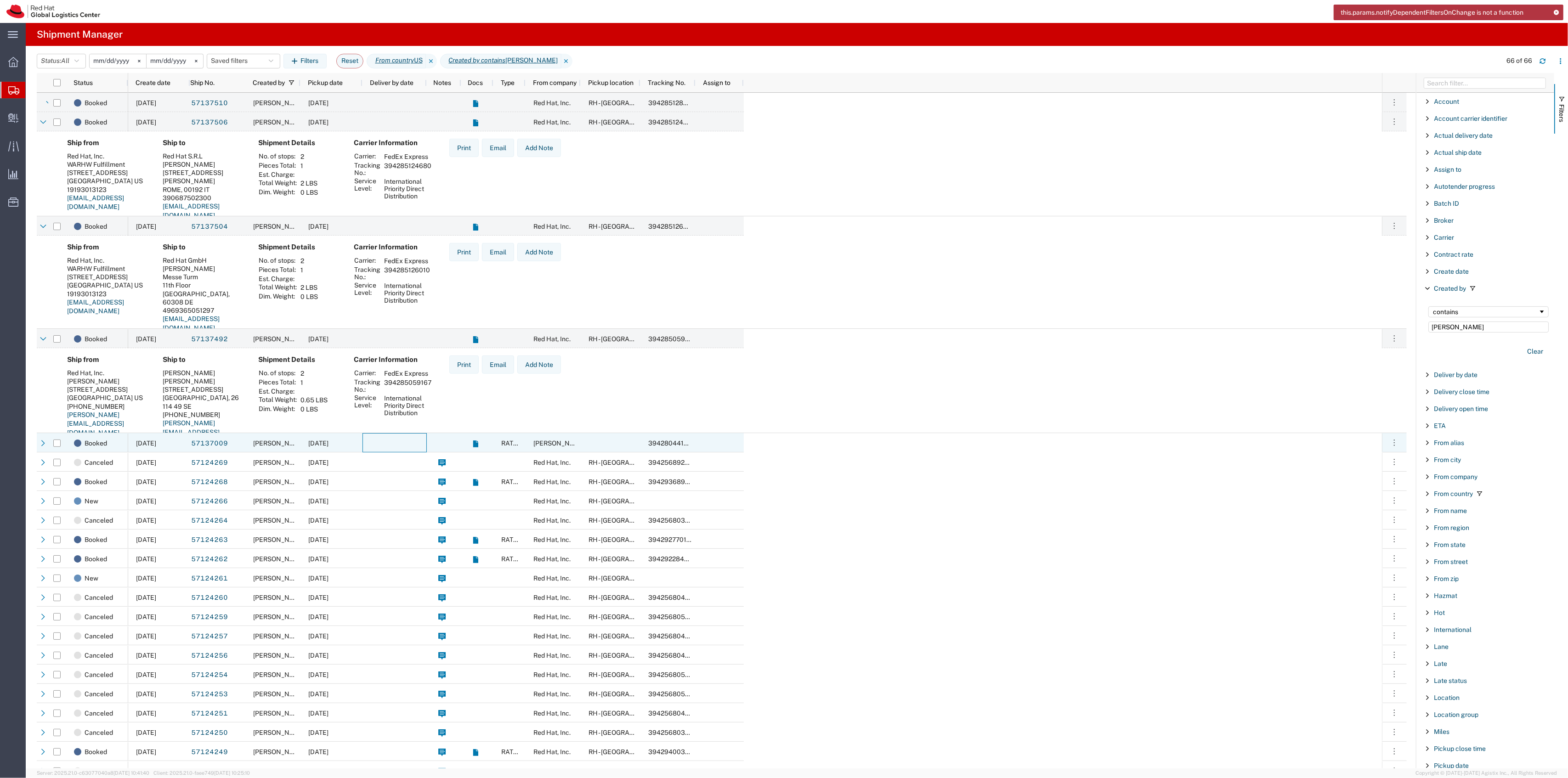
click at [371, 440] on div at bounding box center [395, 442] width 64 height 19
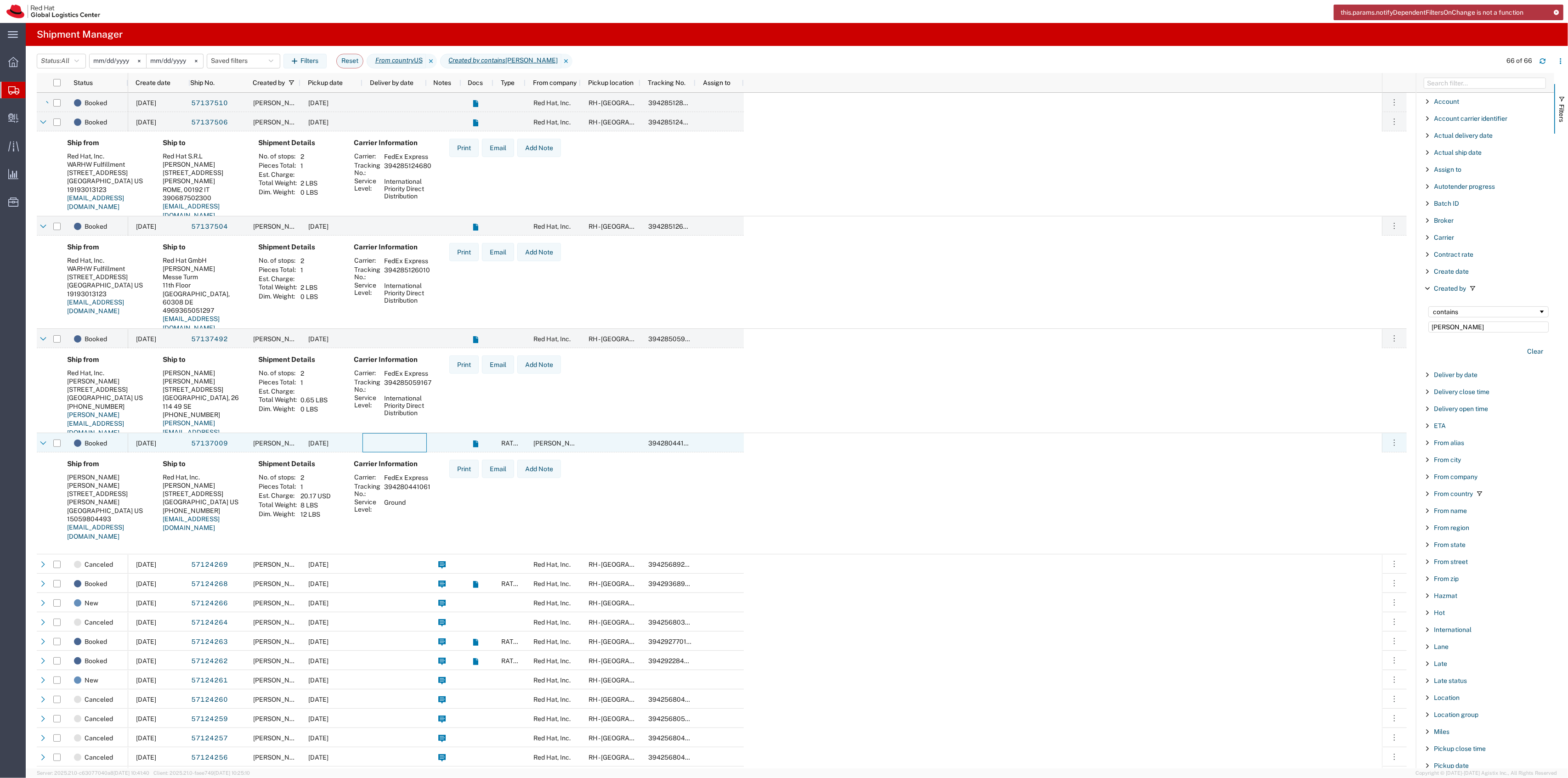
click at [378, 441] on div at bounding box center [395, 442] width 64 height 19
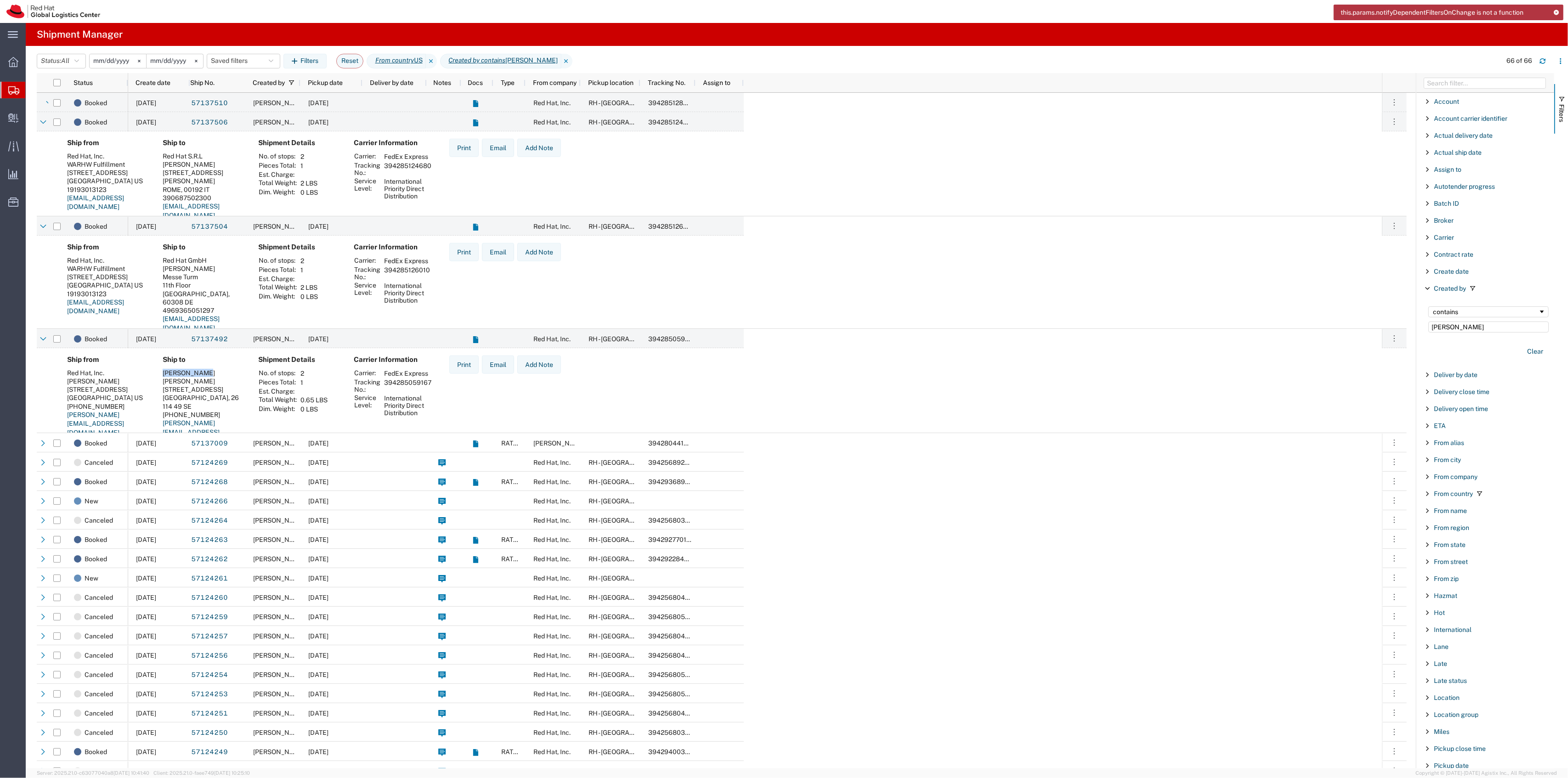
drag, startPoint x: 200, startPoint y: 372, endPoint x: 162, endPoint y: 376, distance: 38.2
click at [162, 376] on div "Ship to Erik Sjölund Erik Sjölund Karlavägen 47 B, LGH 1102 Stockholm, 26 114 4…" at bounding box center [203, 404] width 96 height 97
copy div "[PERSON_NAME]"
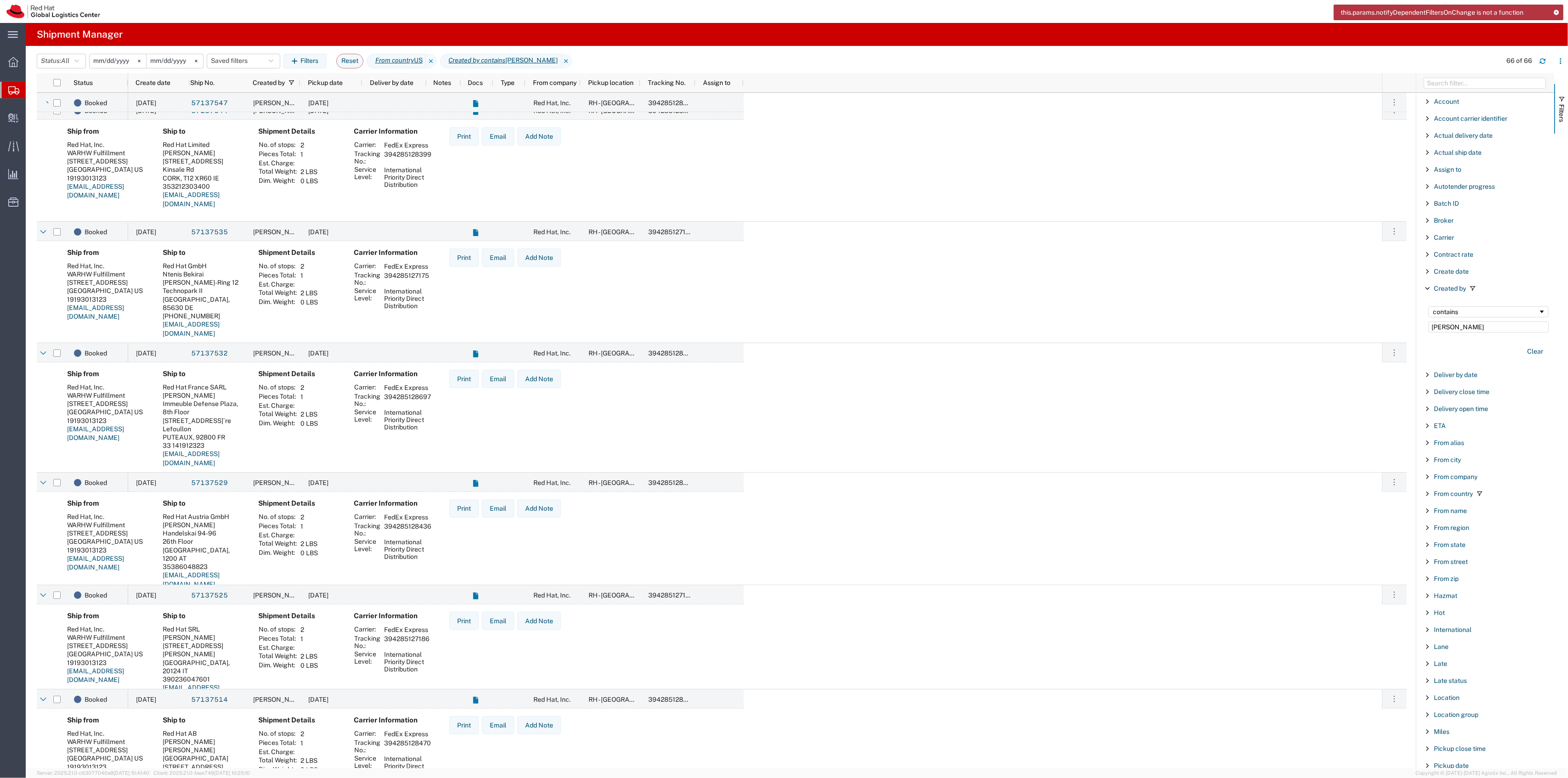
scroll to position [535, 0]
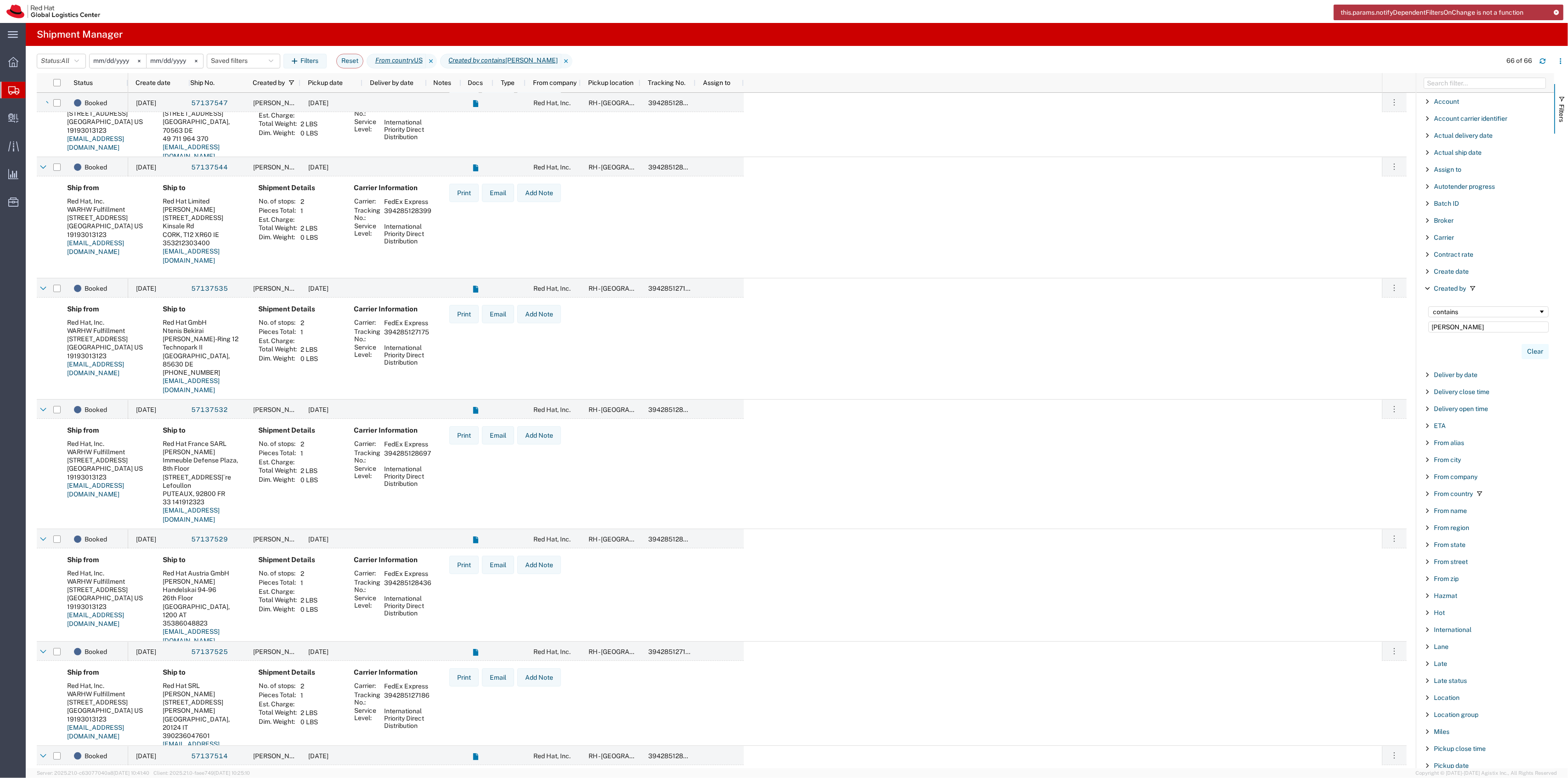
click at [1521, 350] on button "Clear" at bounding box center [1534, 351] width 27 height 16
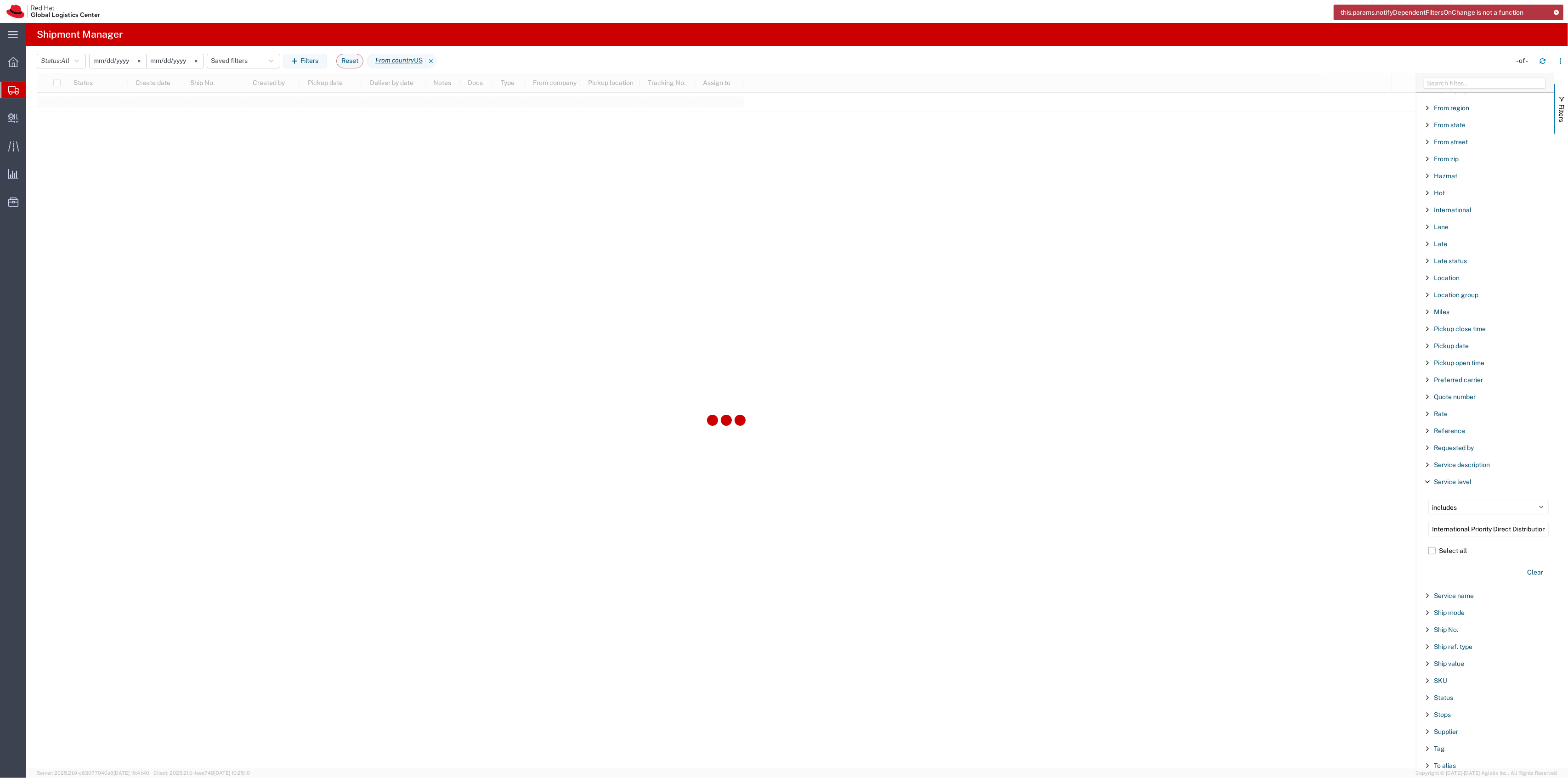
scroll to position [551, 0]
click at [1531, 441] on button "Clear" at bounding box center [1534, 441] width 27 height 16
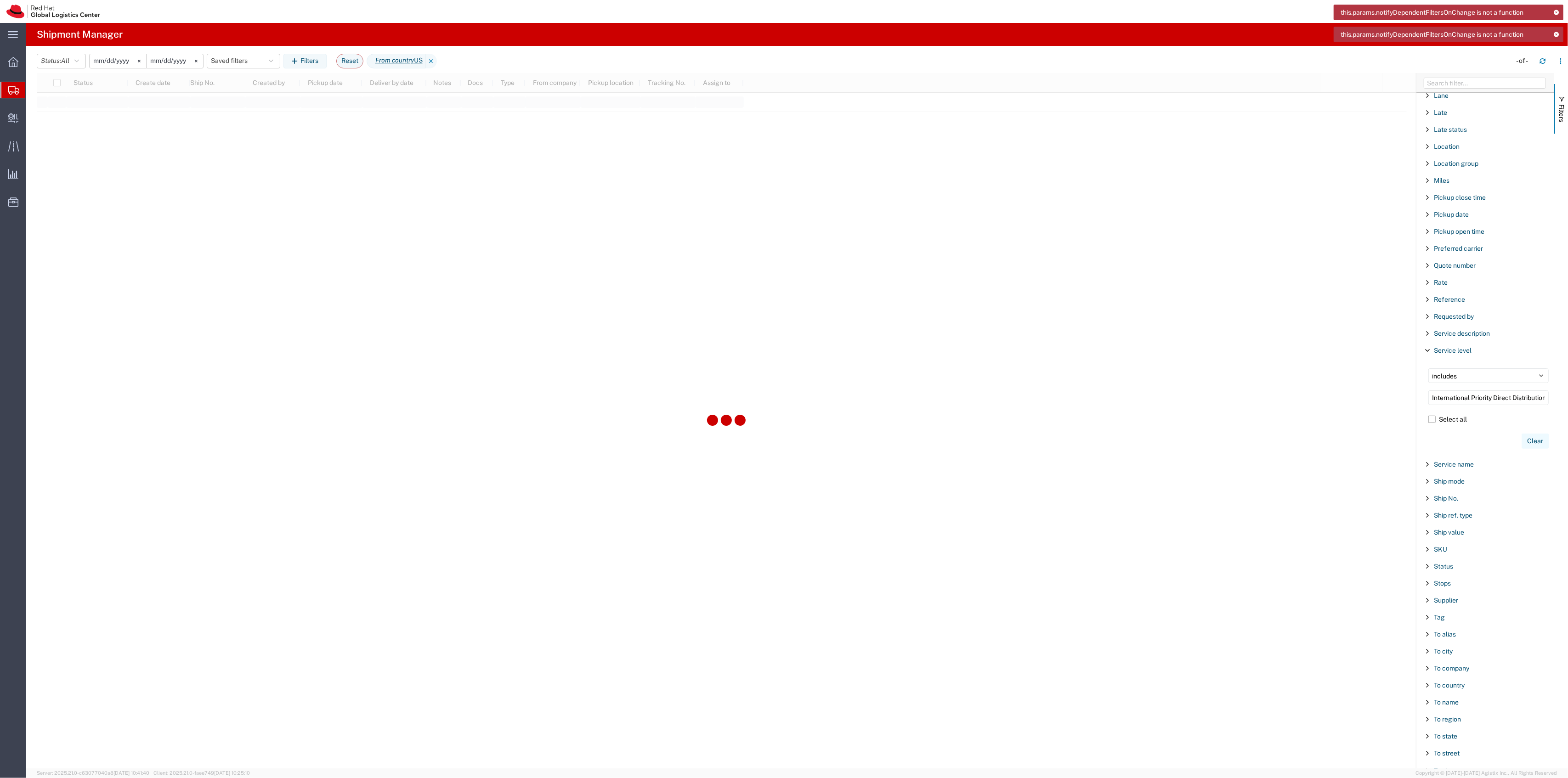
scroll to position [0, 0]
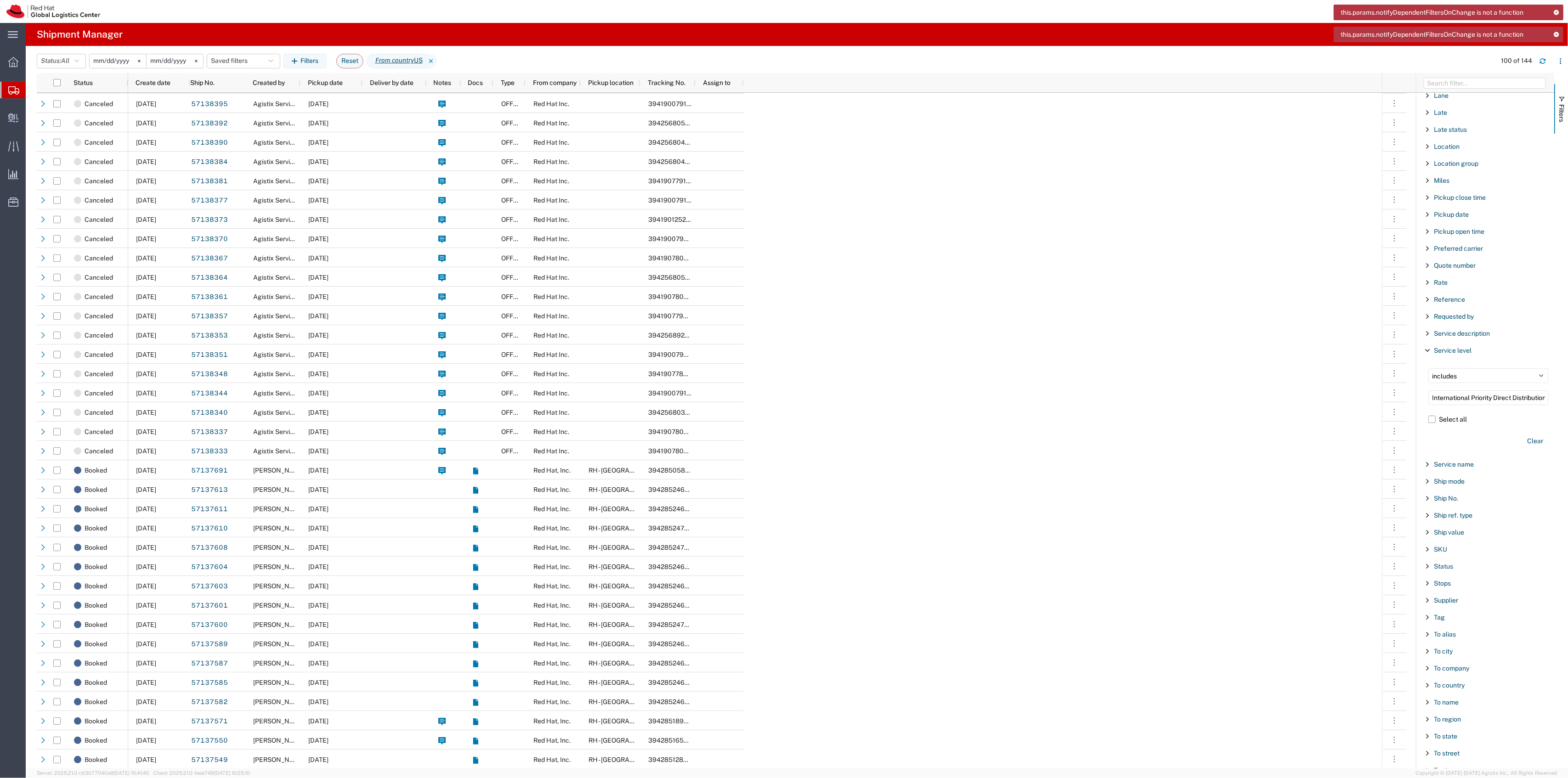
click at [1553, 11] on icon at bounding box center [1556, 12] width 6 height 5
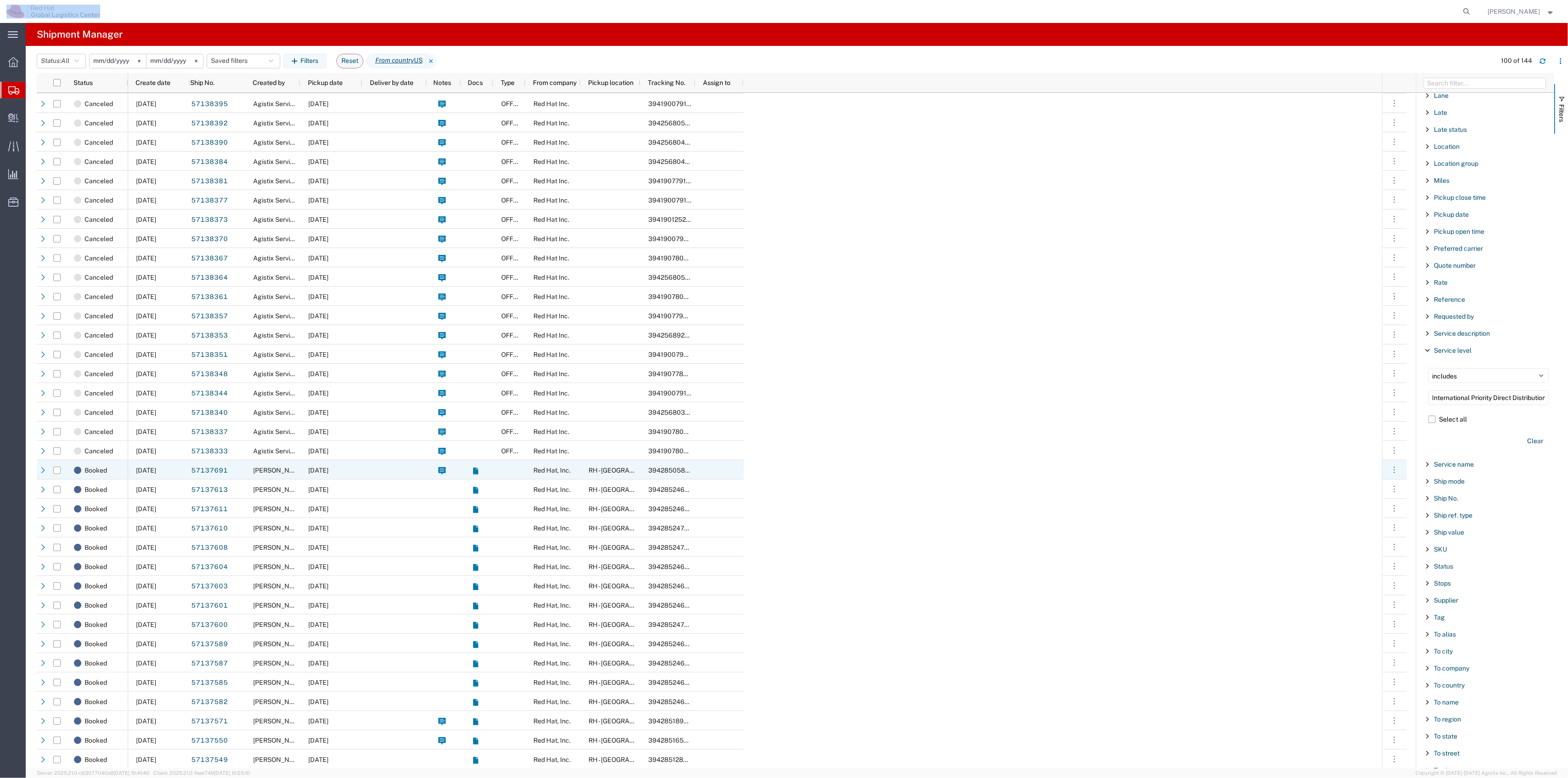
click at [328, 466] on span "[DATE]" at bounding box center [318, 470] width 20 height 8
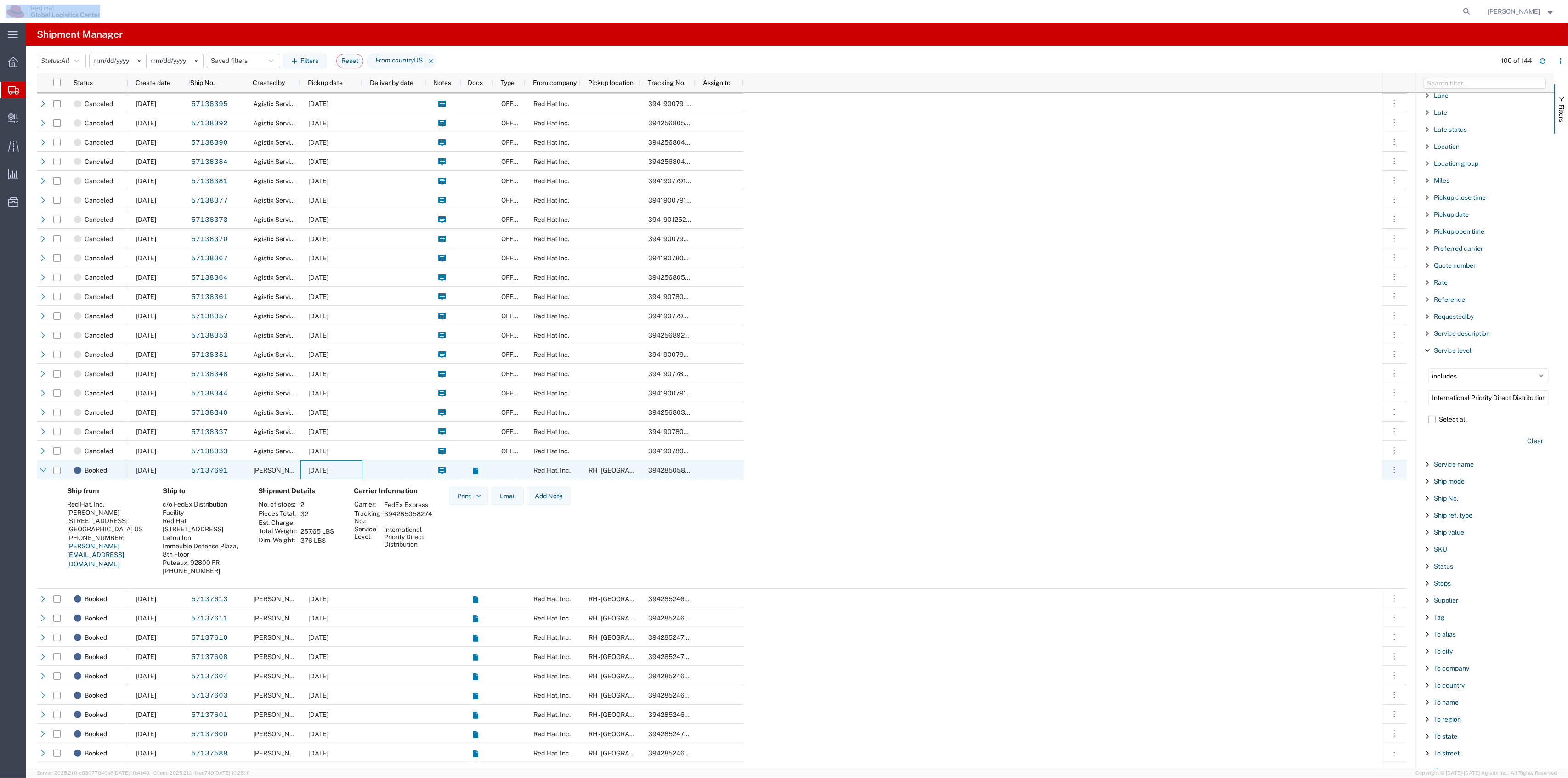
click at [328, 466] on span "[DATE]" at bounding box center [318, 470] width 20 height 8
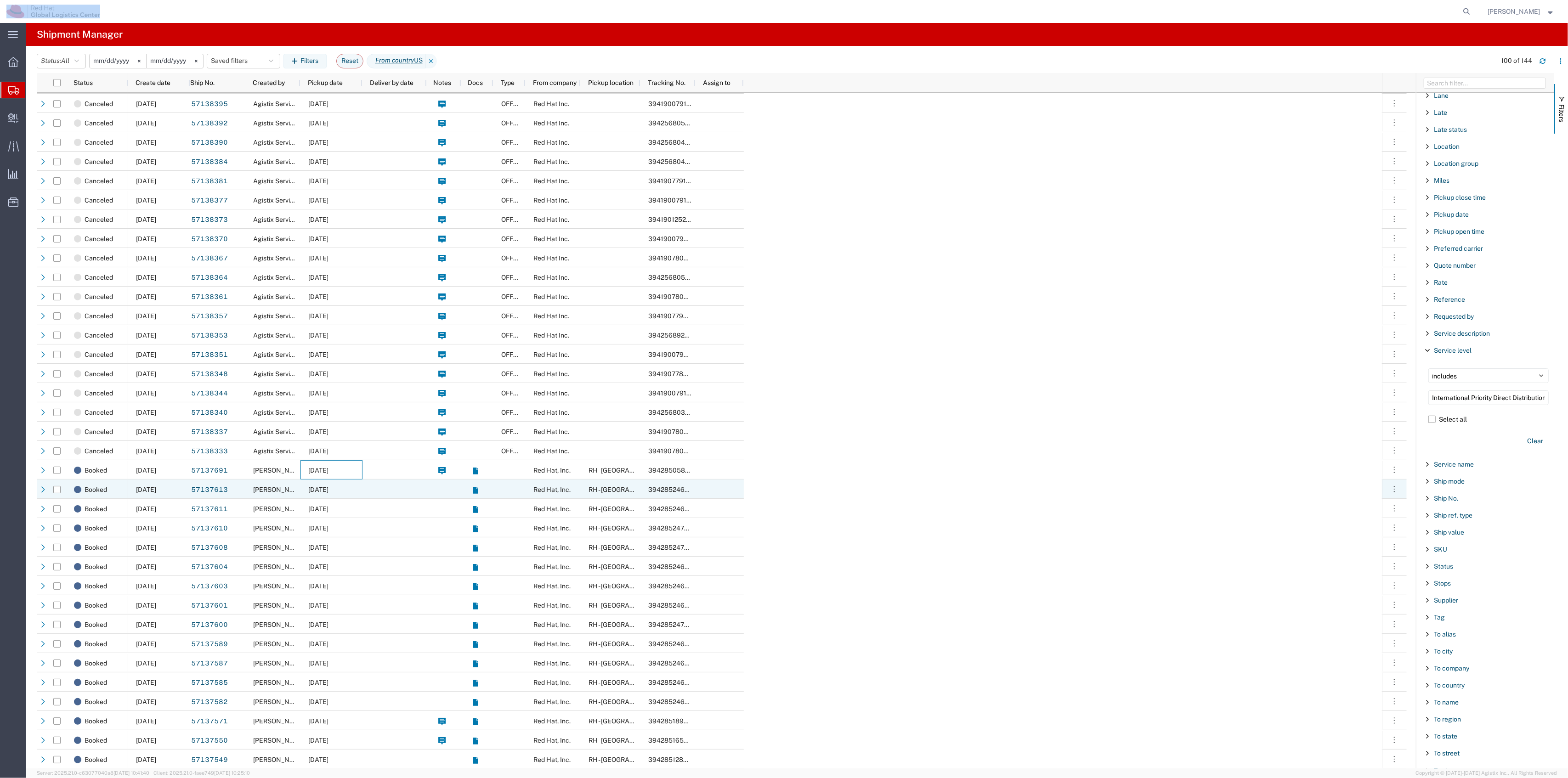
click at [328, 491] on span "[DATE]" at bounding box center [318, 490] width 20 height 8
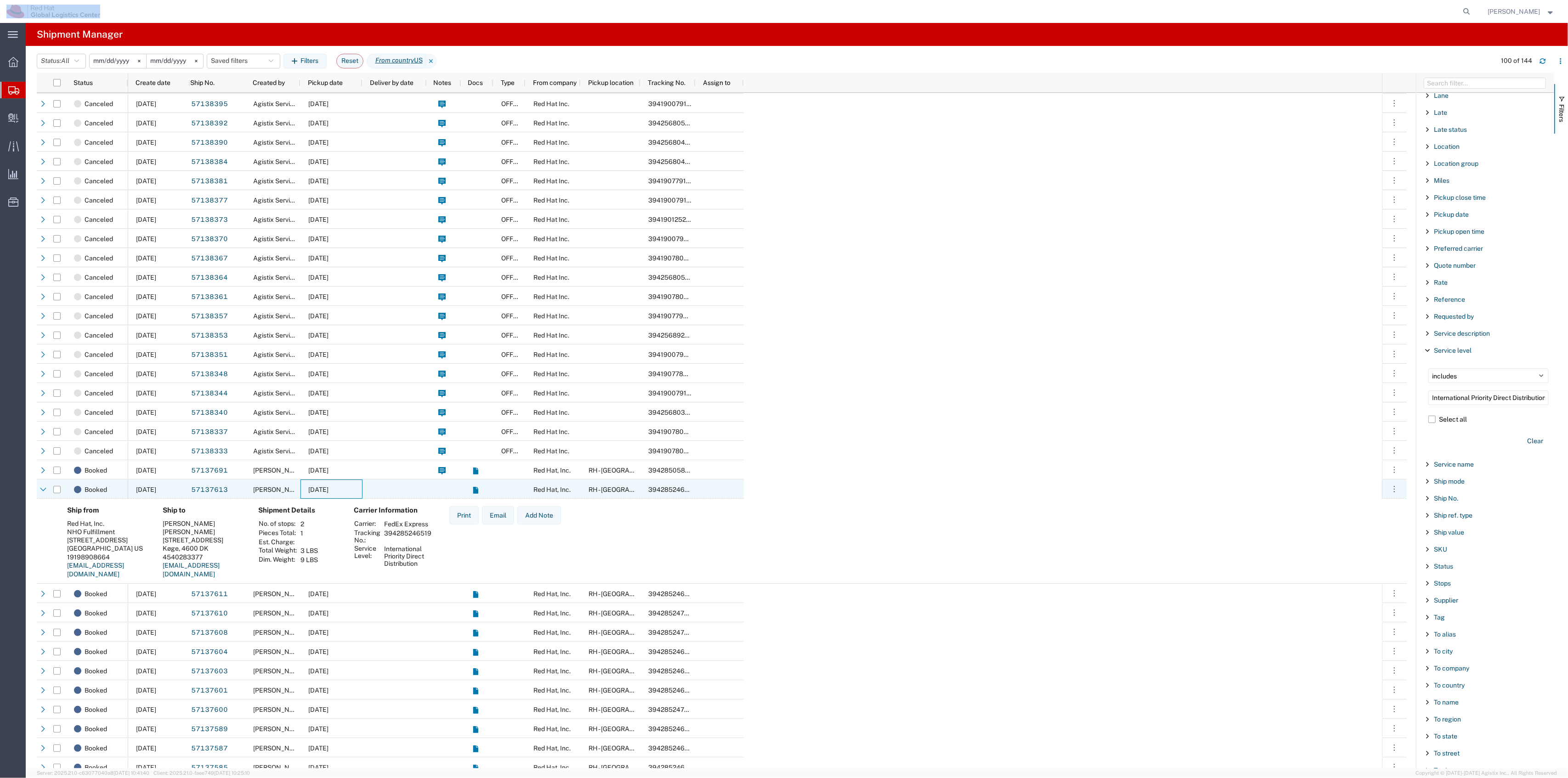
click at [328, 491] on span "[DATE]" at bounding box center [318, 490] width 20 height 8
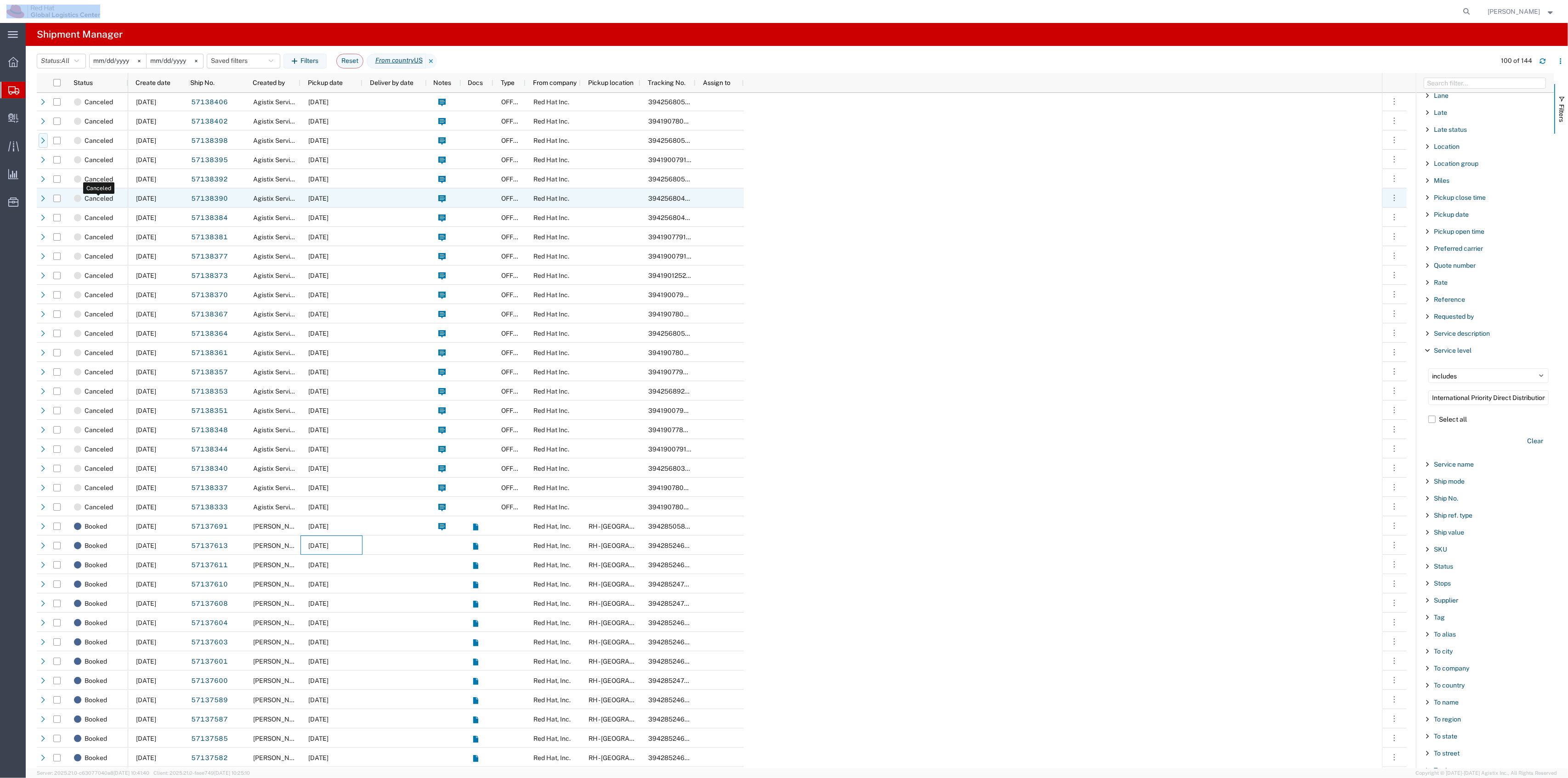
scroll to position [401, 0]
click at [61, 54] on button "Status: All" at bounding box center [61, 60] width 49 height 15
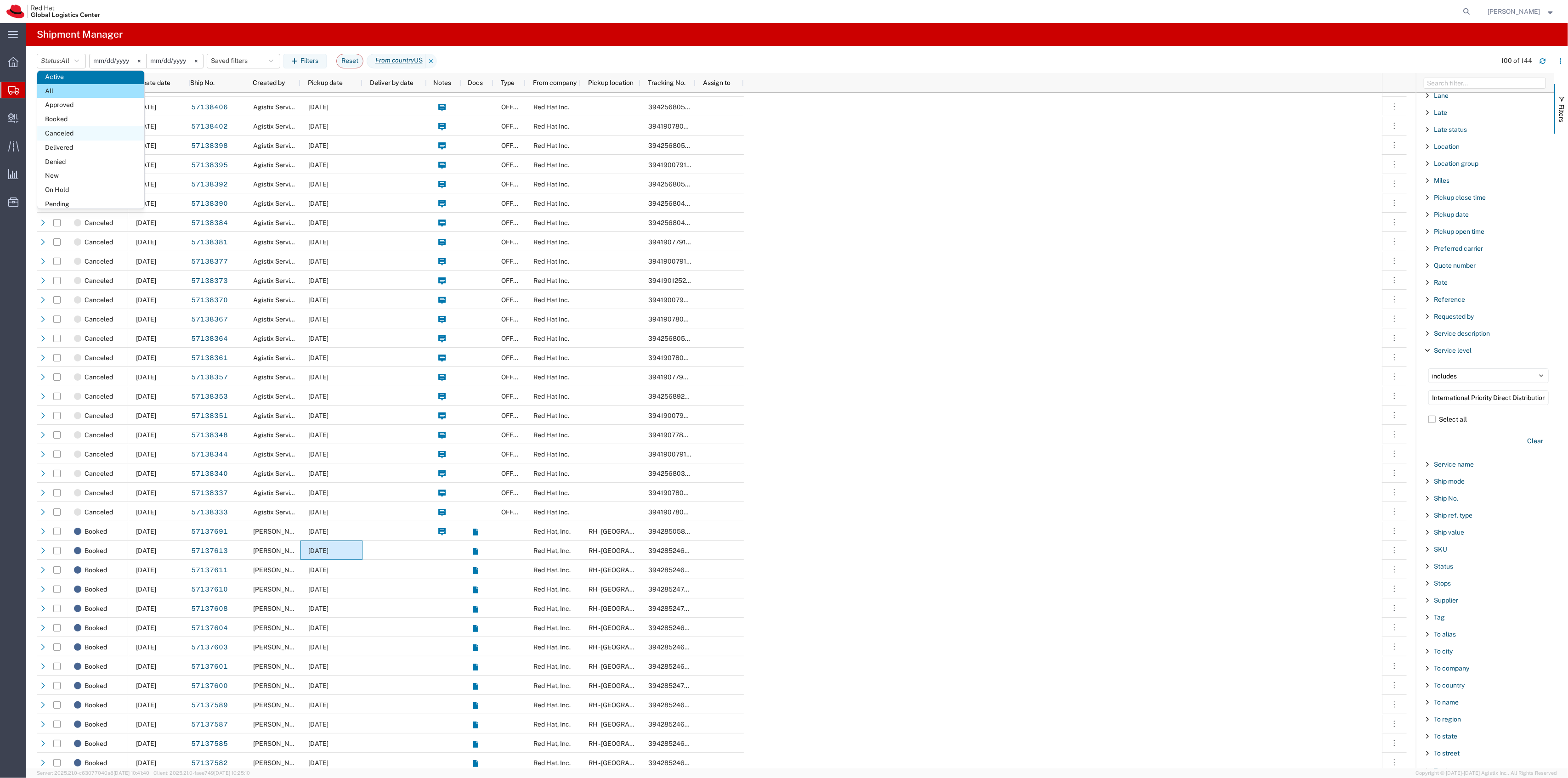
scroll to position [0, 0]
click at [88, 141] on span "Booked" at bounding box center [91, 137] width 107 height 14
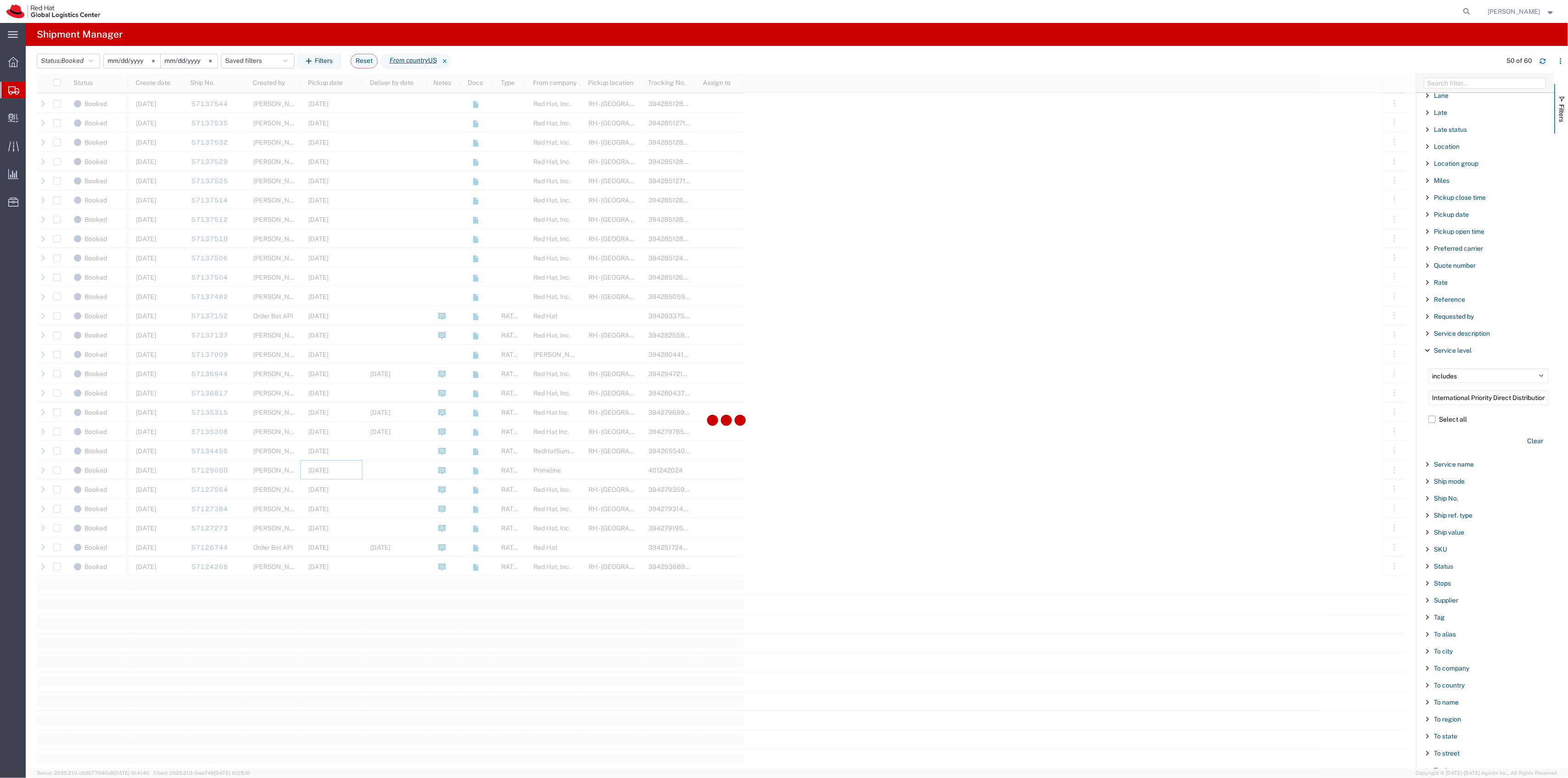
scroll to position [481, 0]
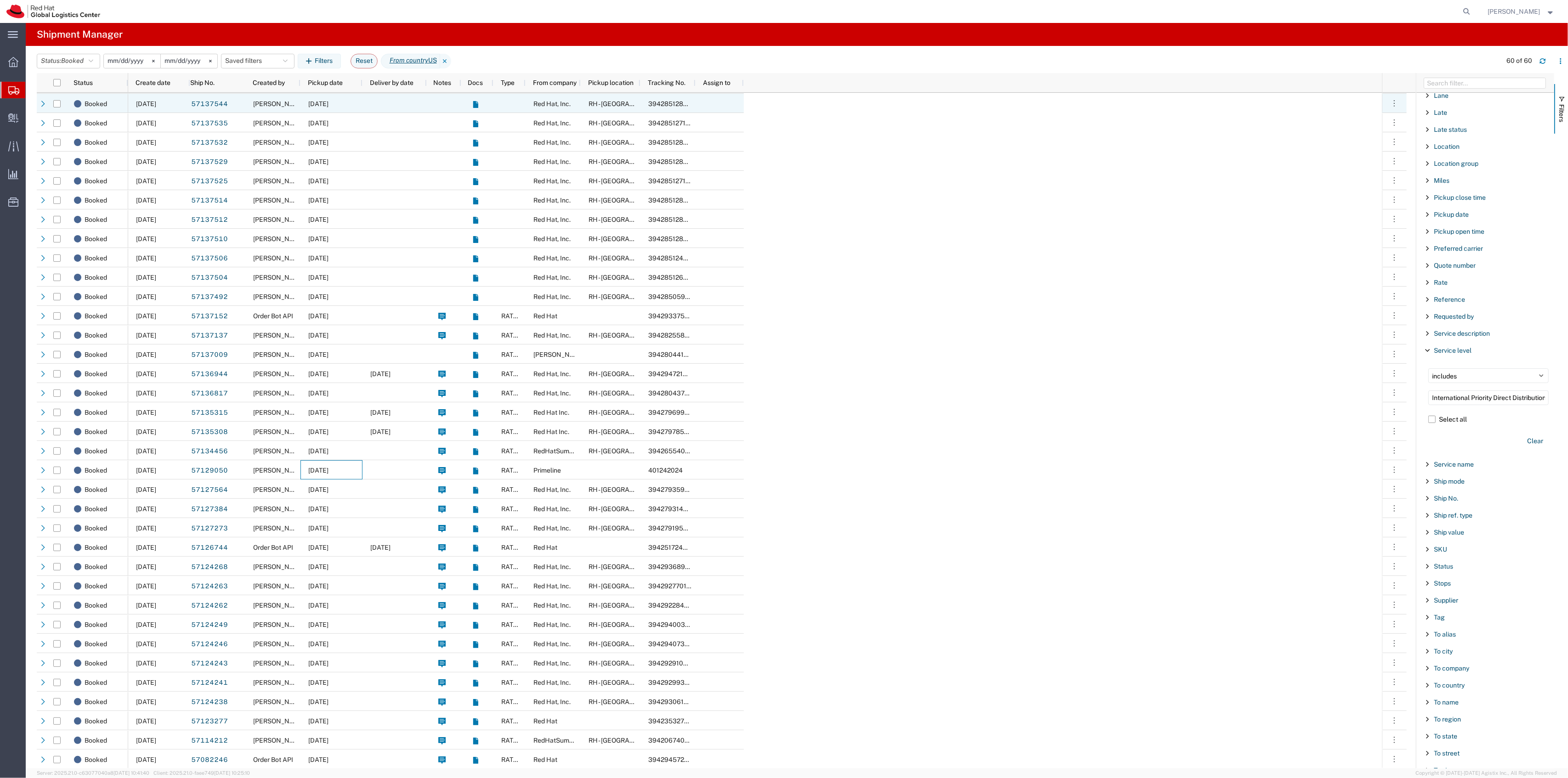
click at [321, 105] on span "[DATE]" at bounding box center [318, 104] width 20 height 8
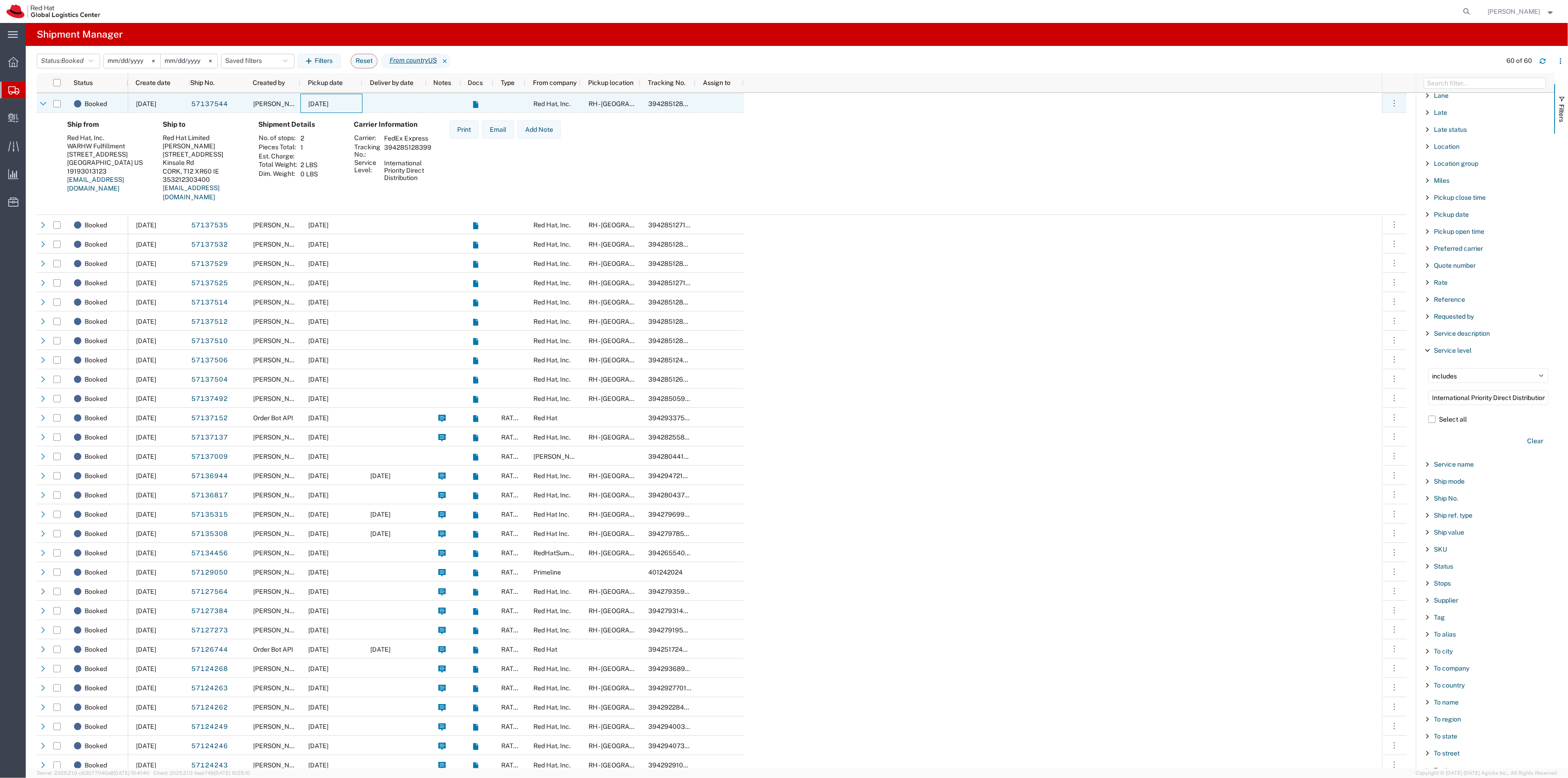
click at [384, 102] on div at bounding box center [395, 103] width 64 height 19
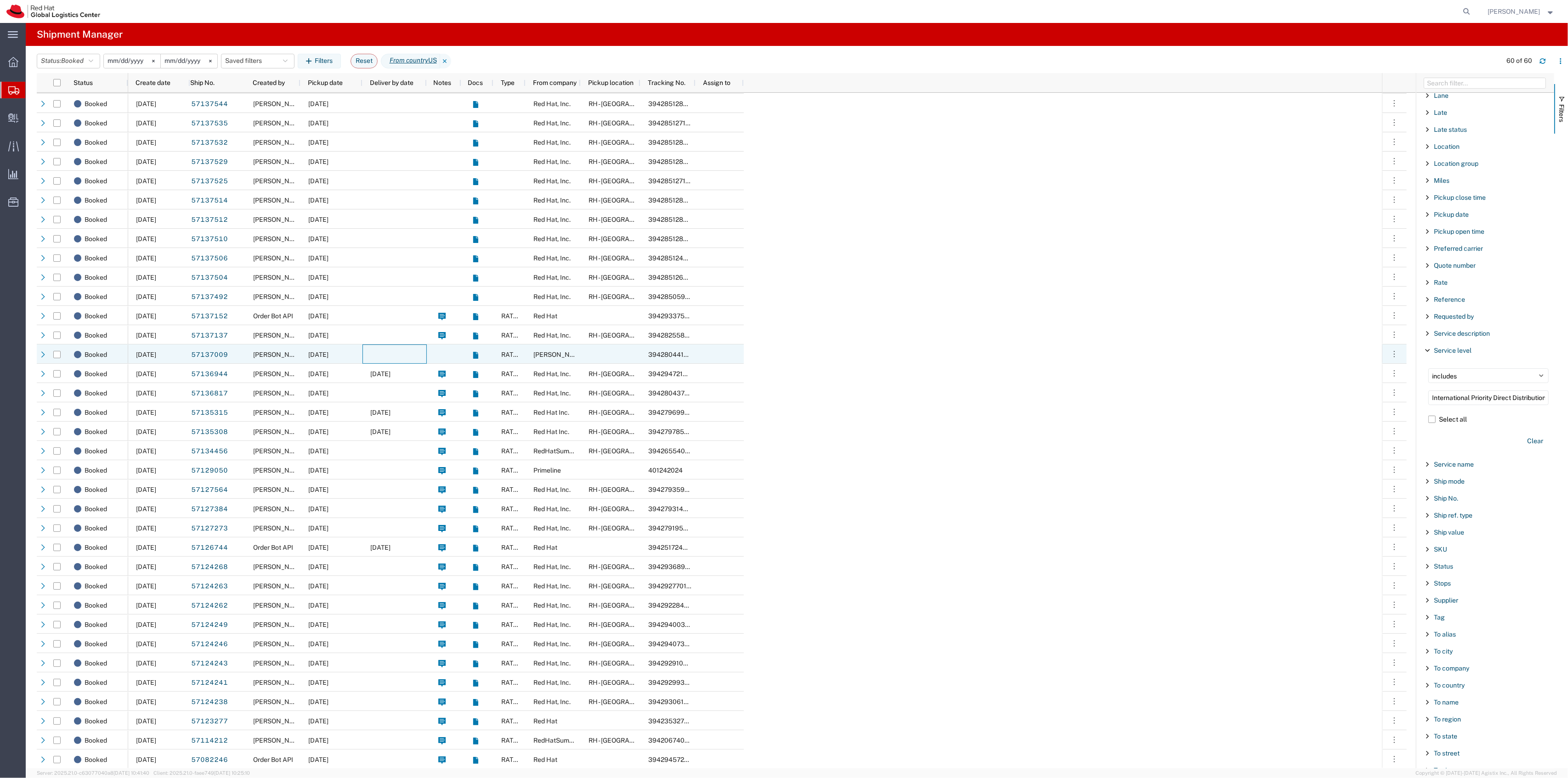
click at [414, 346] on div at bounding box center [395, 354] width 64 height 19
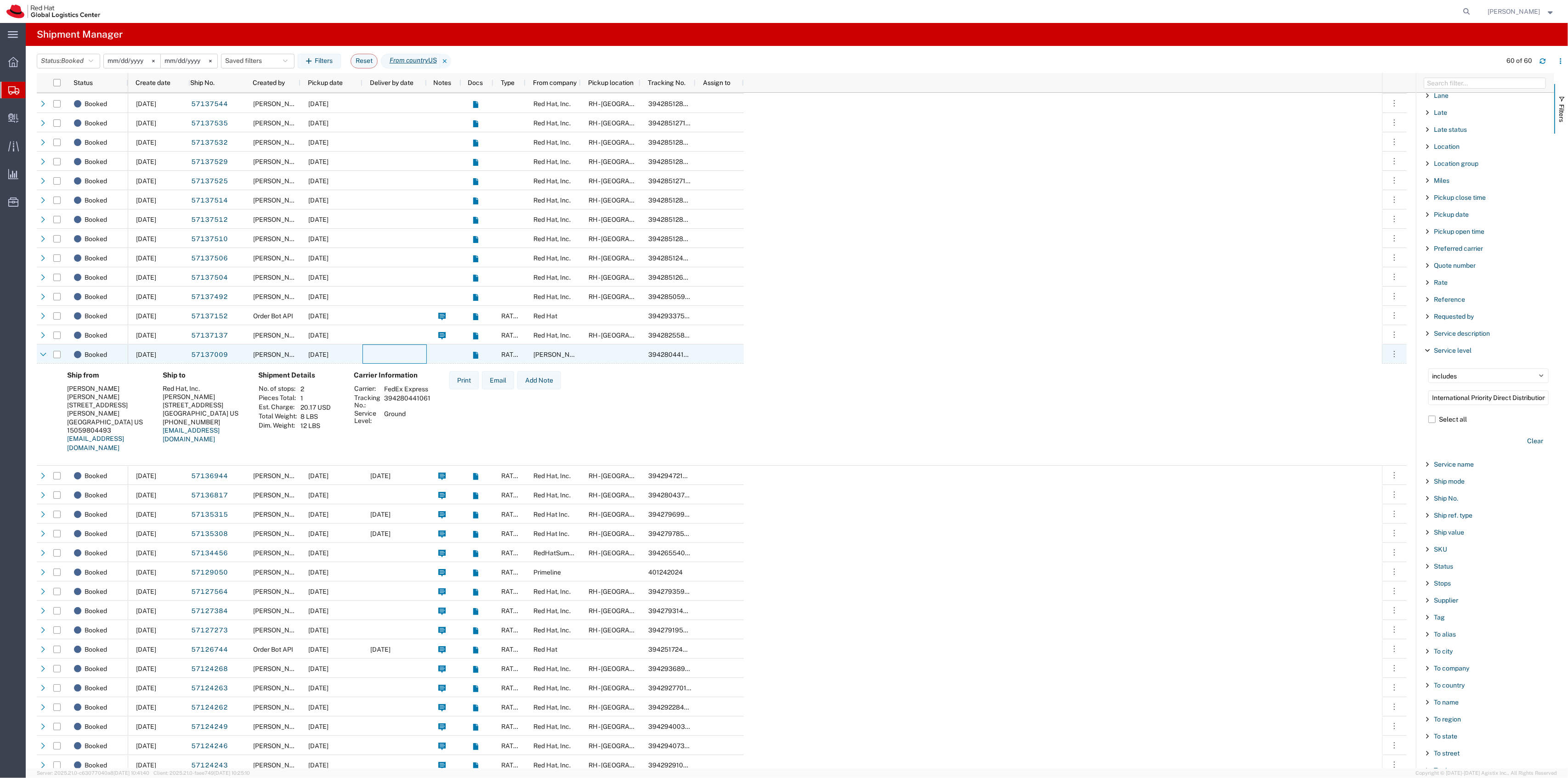
click at [414, 346] on div at bounding box center [395, 354] width 64 height 19
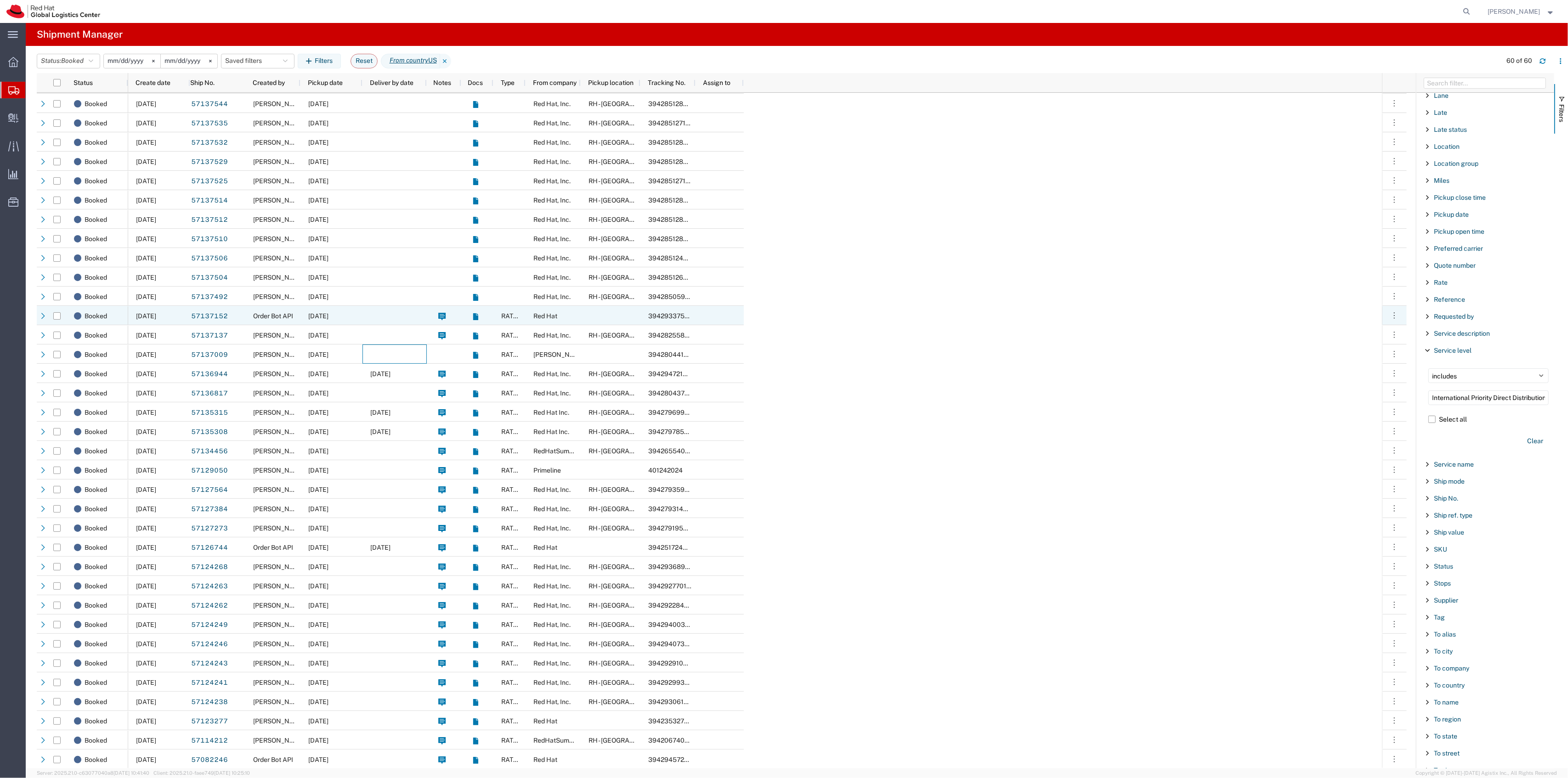
click at [420, 313] on div at bounding box center [395, 315] width 64 height 19
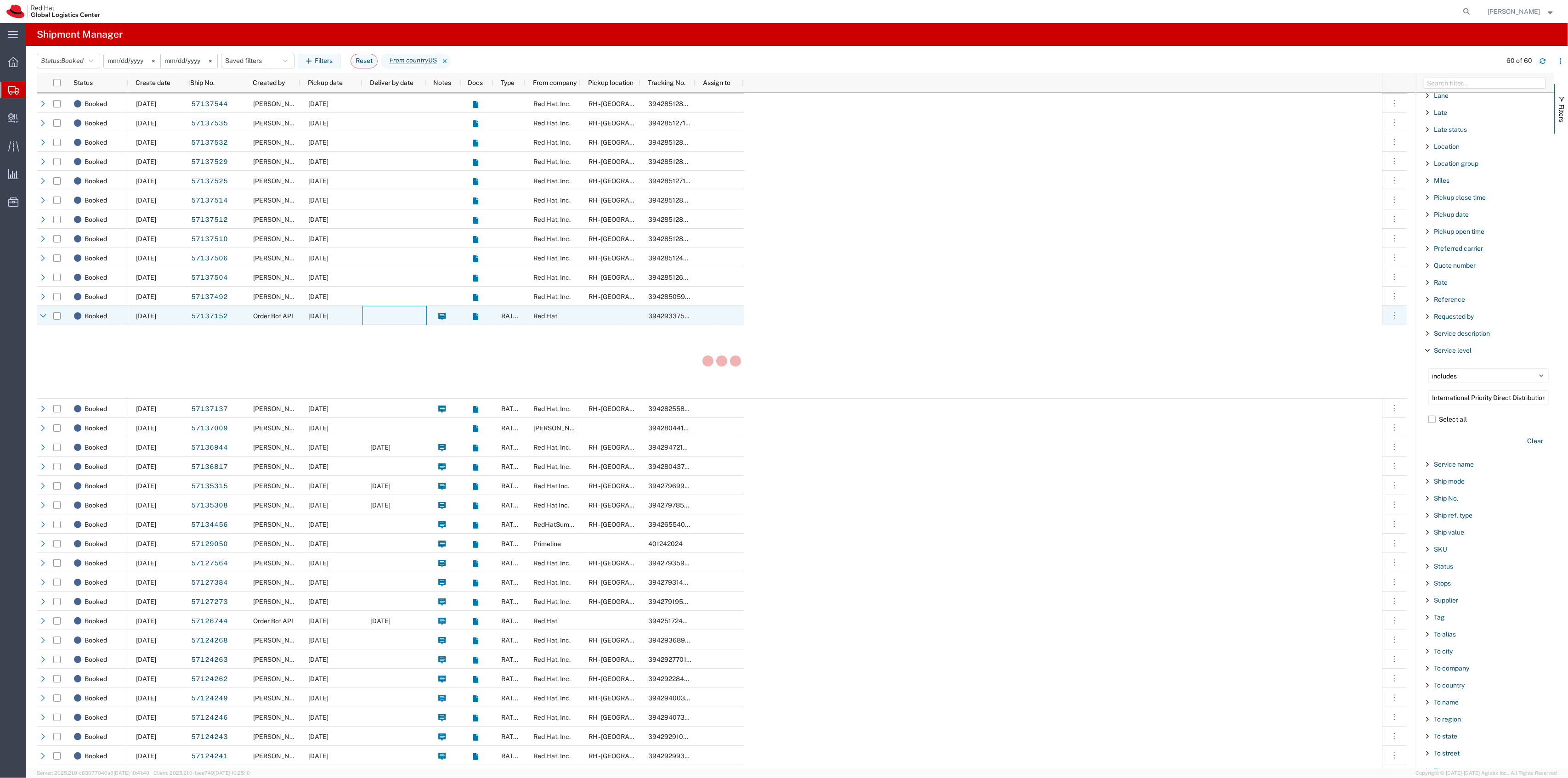
click at [420, 313] on div at bounding box center [395, 315] width 64 height 19
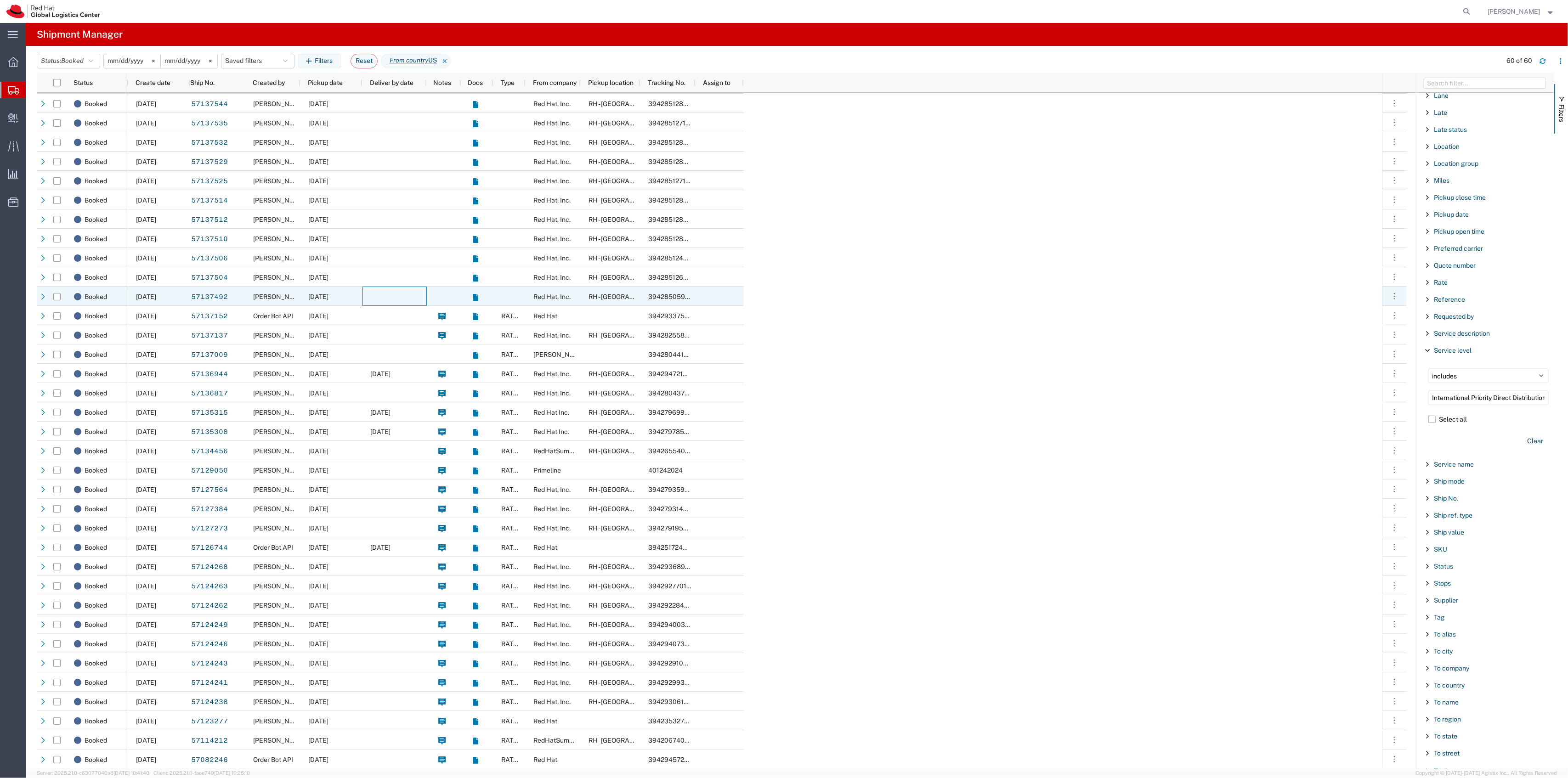
click at [418, 298] on div at bounding box center [395, 296] width 64 height 19
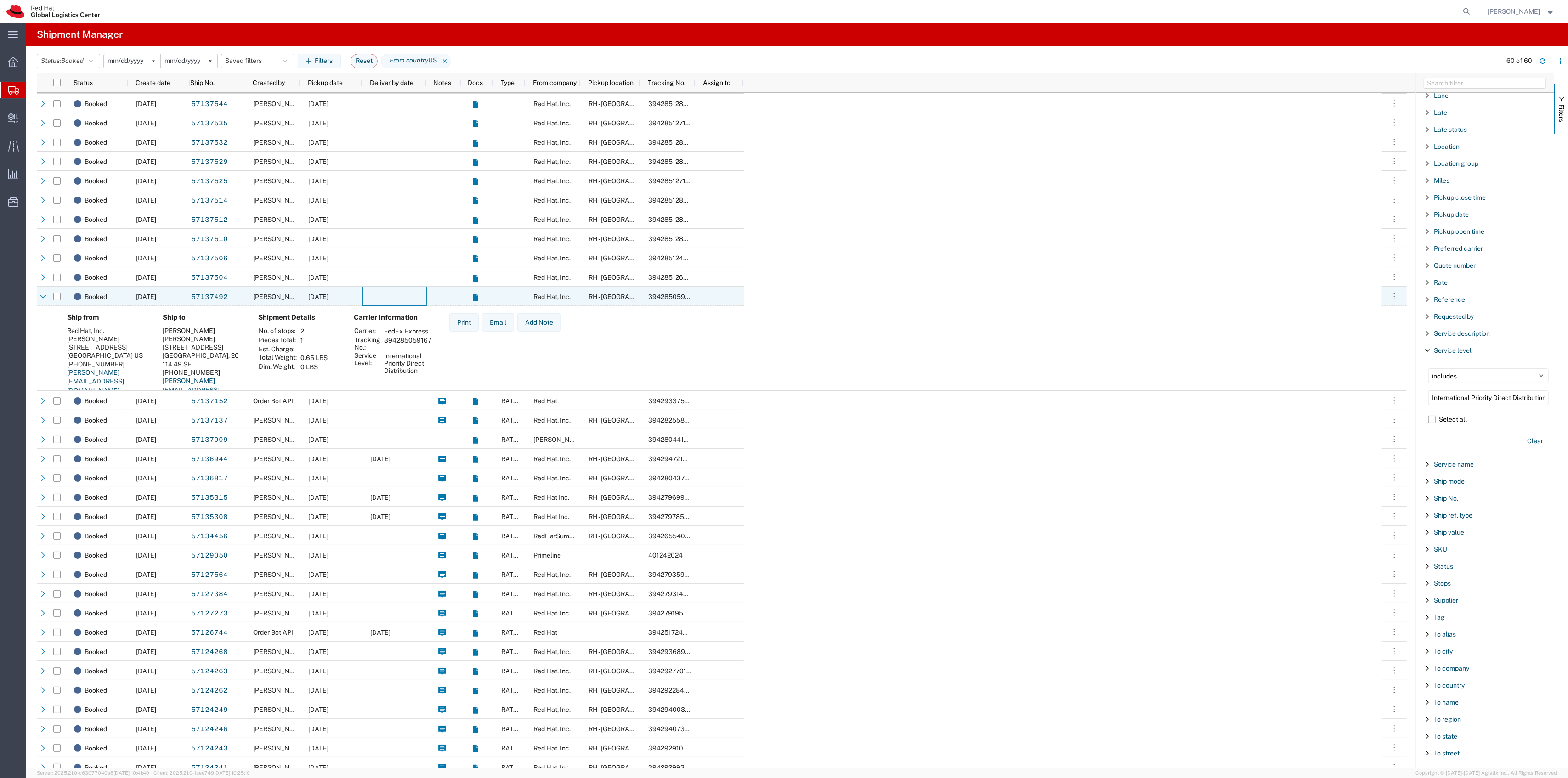
click at [418, 298] on div at bounding box center [395, 296] width 64 height 19
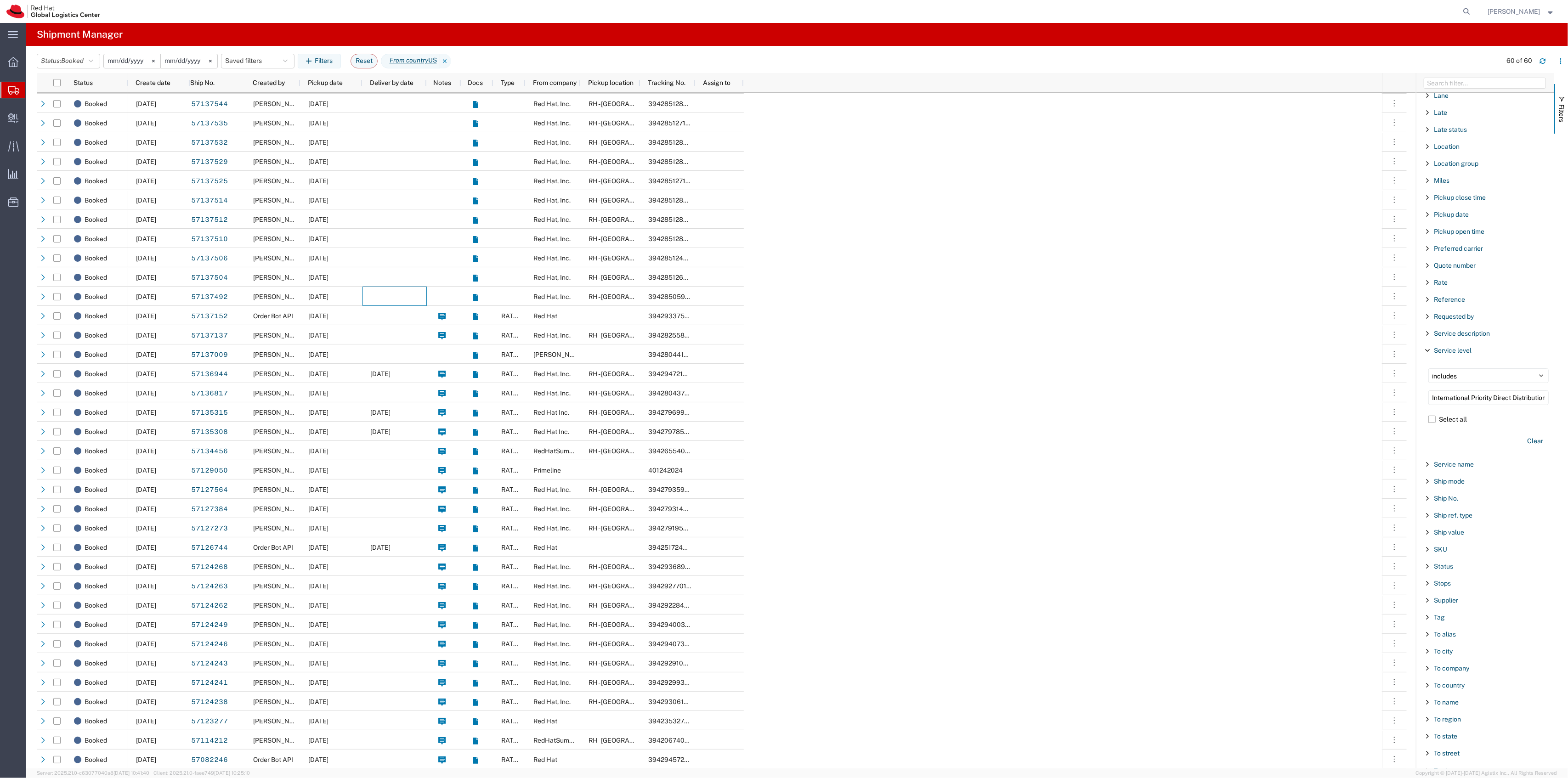
click at [1469, 8] on agx-global-search at bounding box center [1328, 11] width 294 height 23
click at [1473, 8] on icon at bounding box center [1467, 11] width 13 height 13
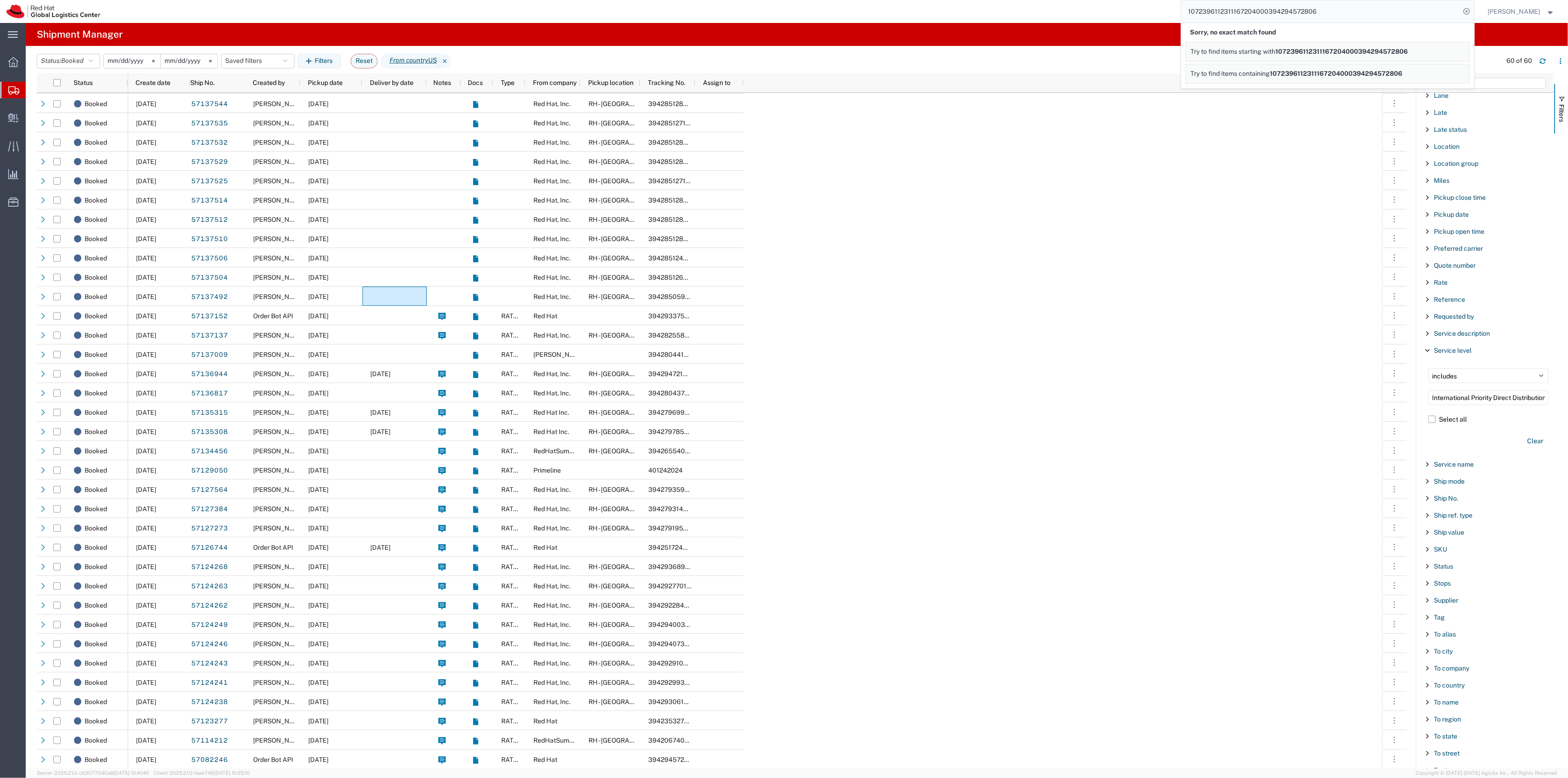
drag, startPoint x: 1274, startPoint y: 15, endPoint x: 1190, endPoint y: 9, distance: 84.2
click at [1190, 9] on form "1072396112311167204000394294572806 Sorry, no exact match found Try to find item…" at bounding box center [1328, 11] width 294 height 23
drag, startPoint x: 1278, startPoint y: 9, endPoint x: 1097, endPoint y: 9, distance: 181.0
click at [1099, 9] on div "1072396112311167204000394294572806 Sorry, no exact match found Try to find item…" at bounding box center [790, 11] width 1368 height 23
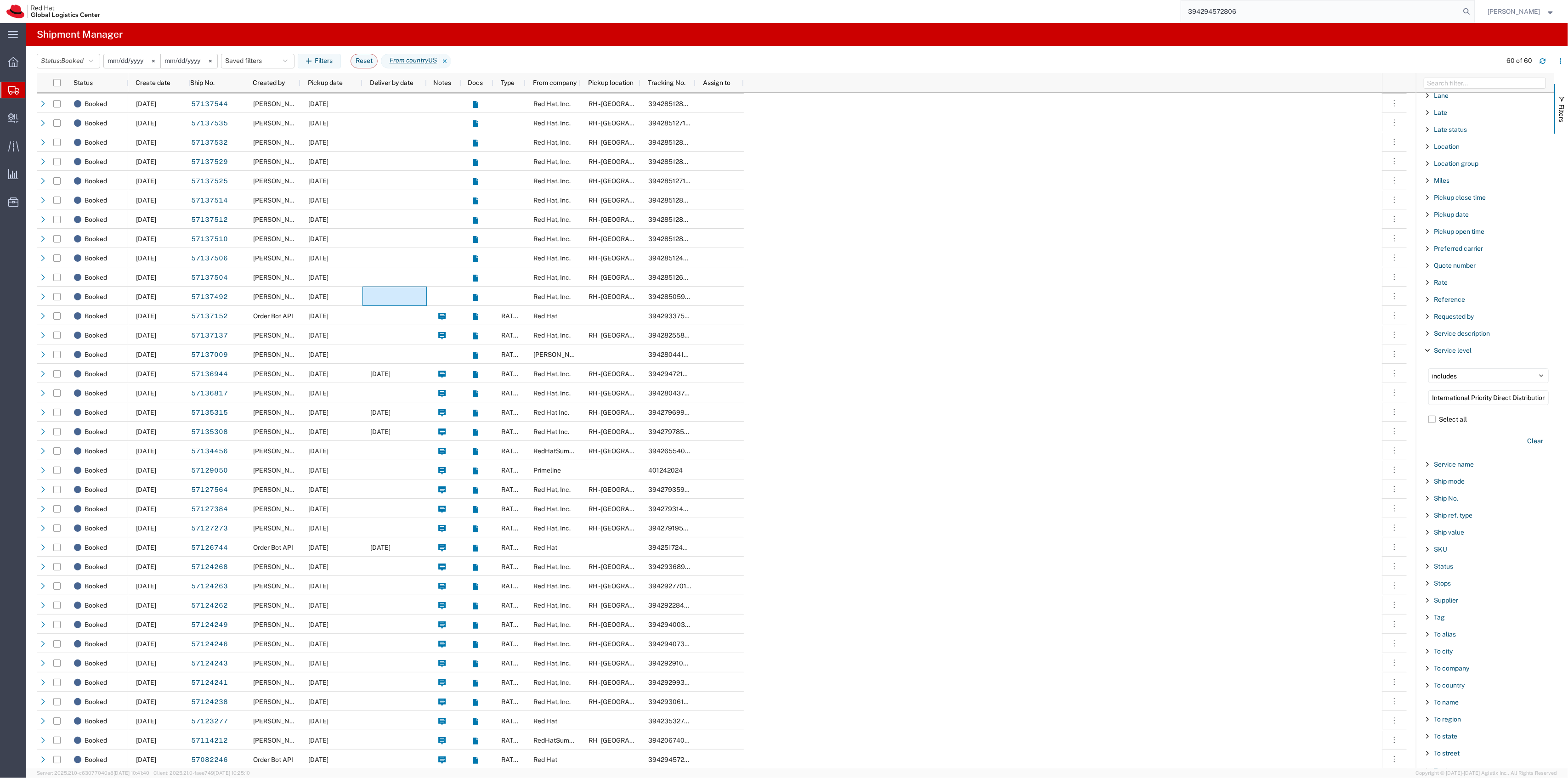
type input "394294572806"
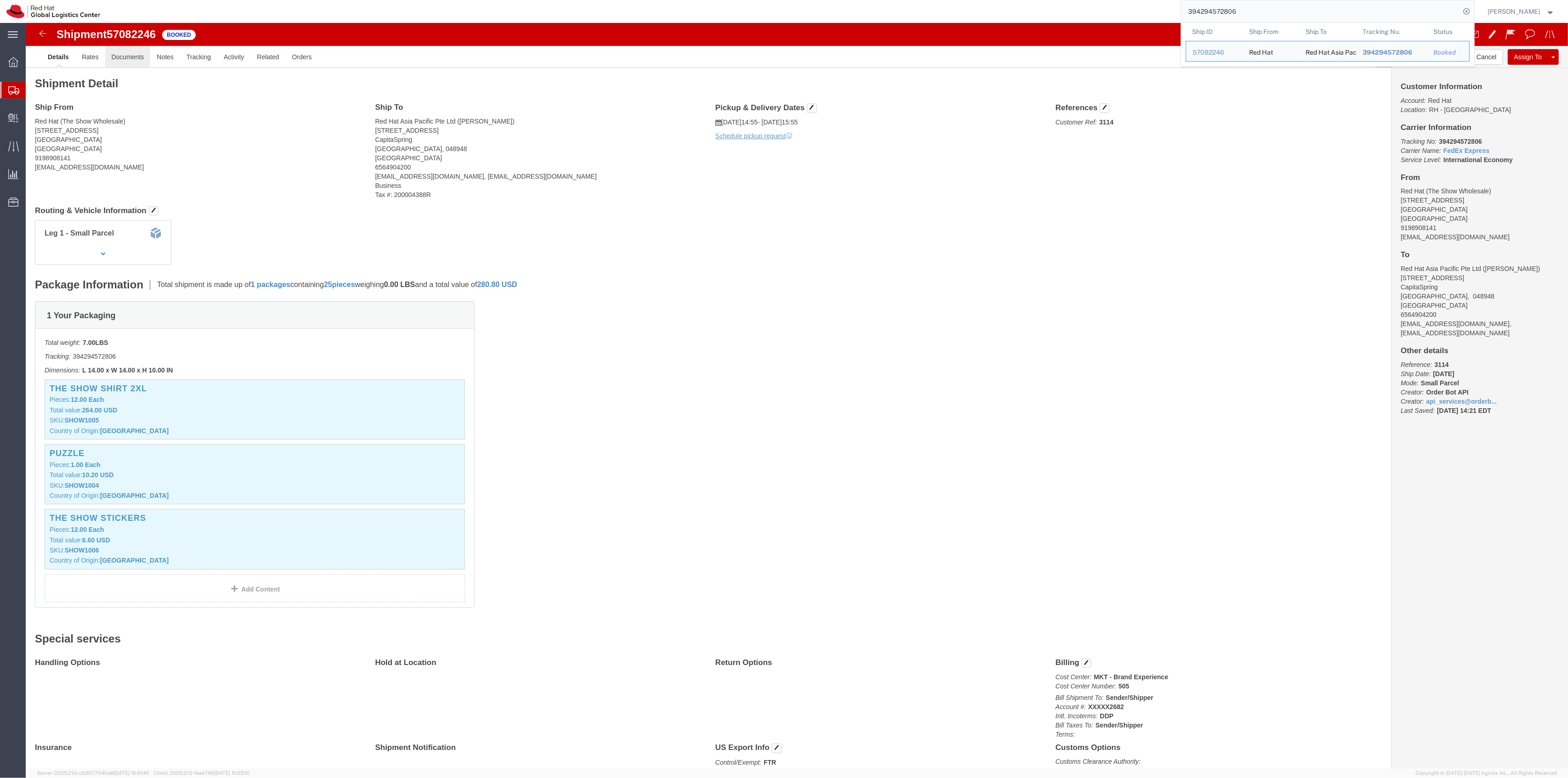
click link "Documents"
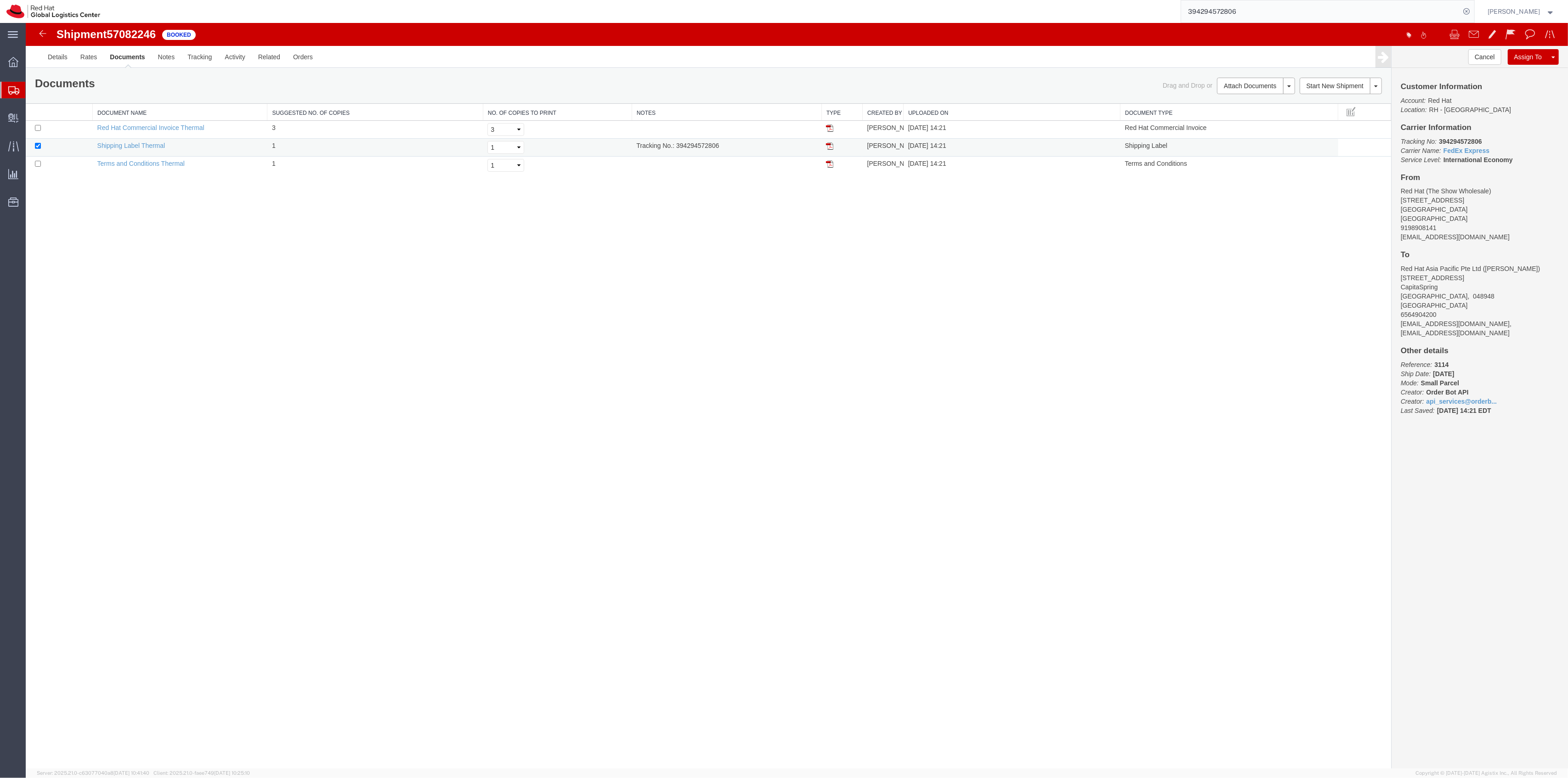
click at [826, 145] on img at bounding box center [829, 146] width 8 height 8
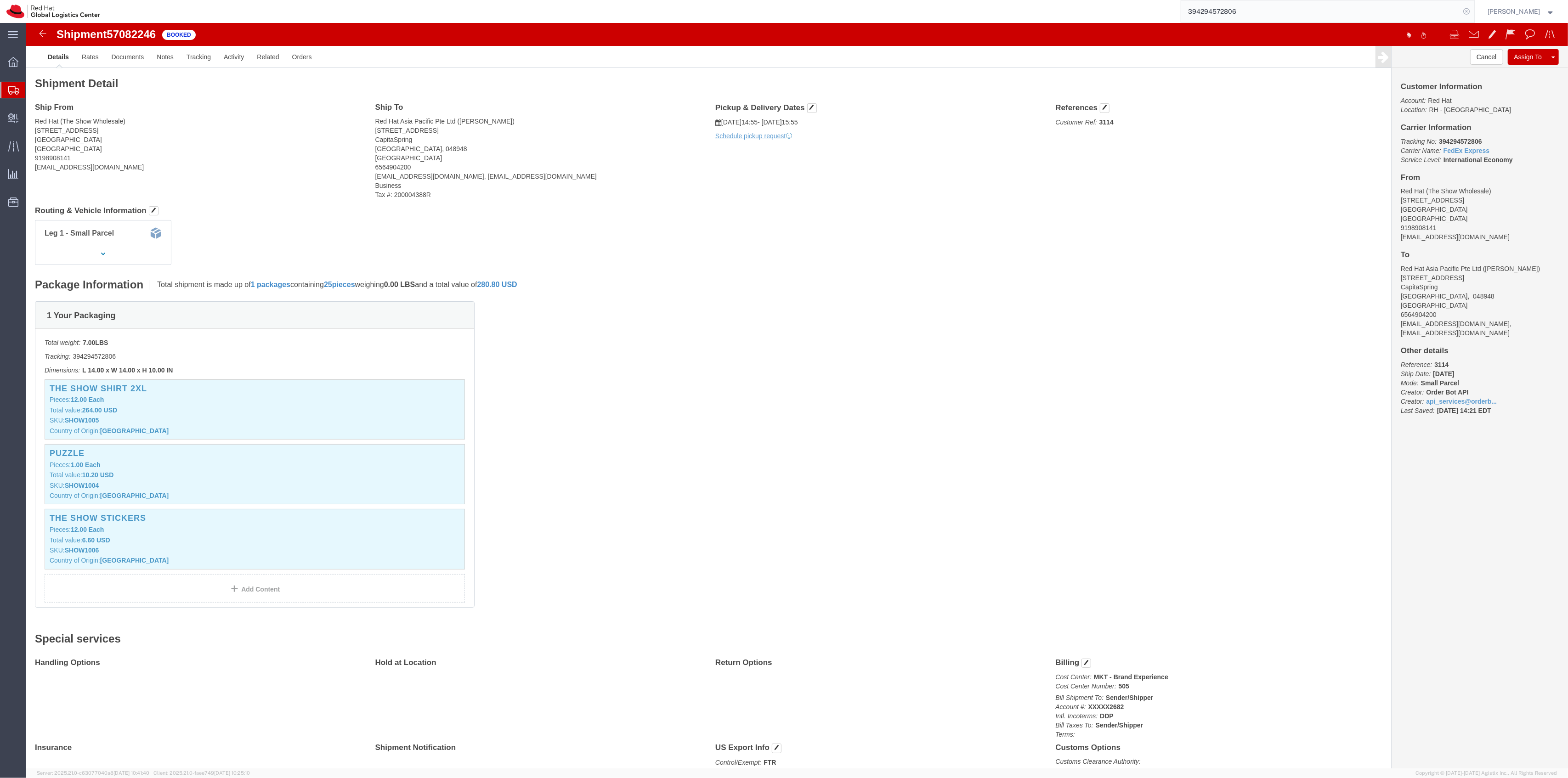
click at [1473, 11] on icon at bounding box center [1467, 11] width 13 height 13
click at [1470, 11] on icon at bounding box center [1467, 11] width 13 height 13
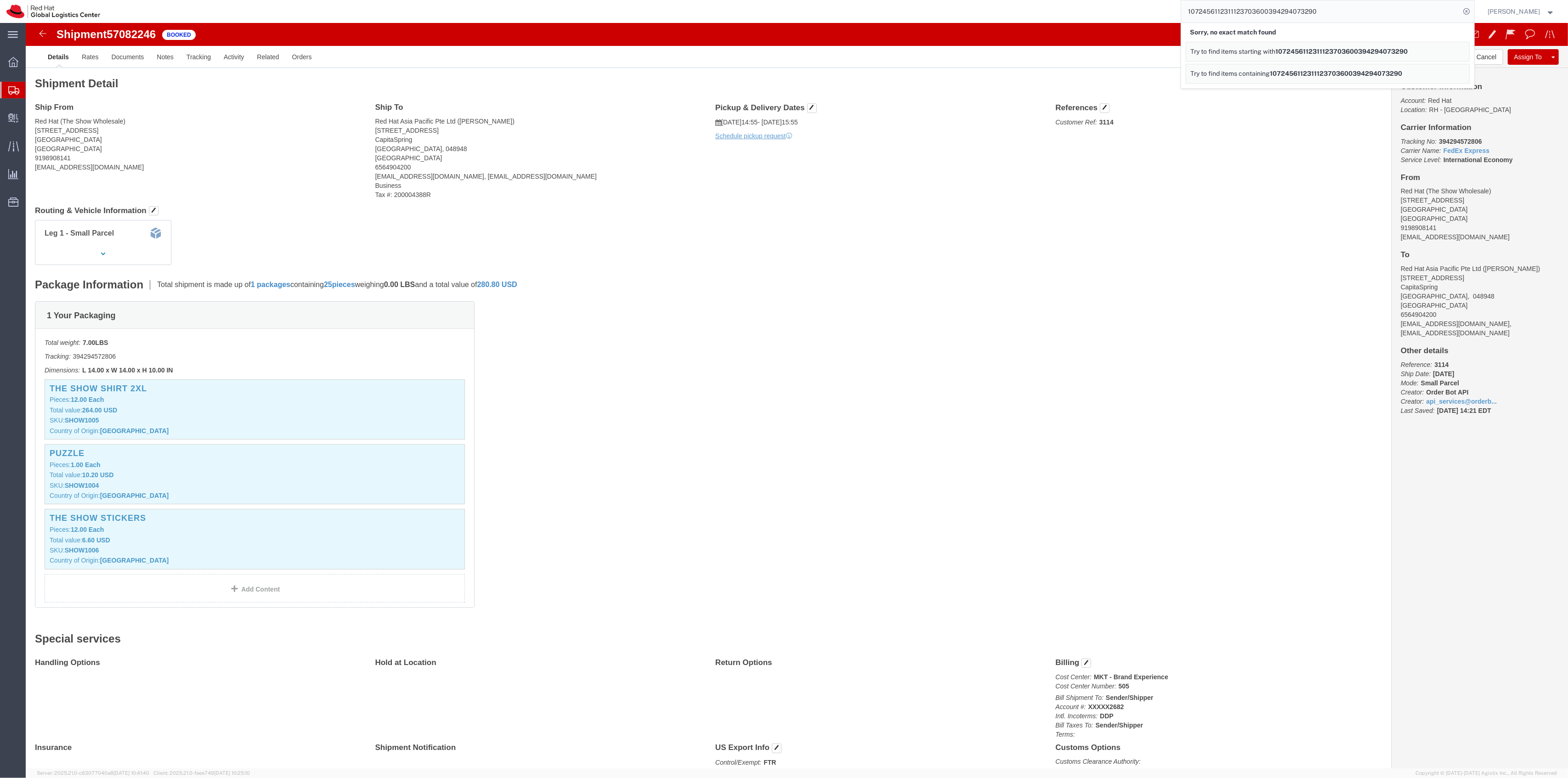
drag, startPoint x: 1278, startPoint y: 9, endPoint x: 1159, endPoint y: 13, distance: 119.1
click at [1159, 13] on div "1072456112311123703600394294073290 Sorry, no exact match found Try to find item…" at bounding box center [790, 11] width 1368 height 23
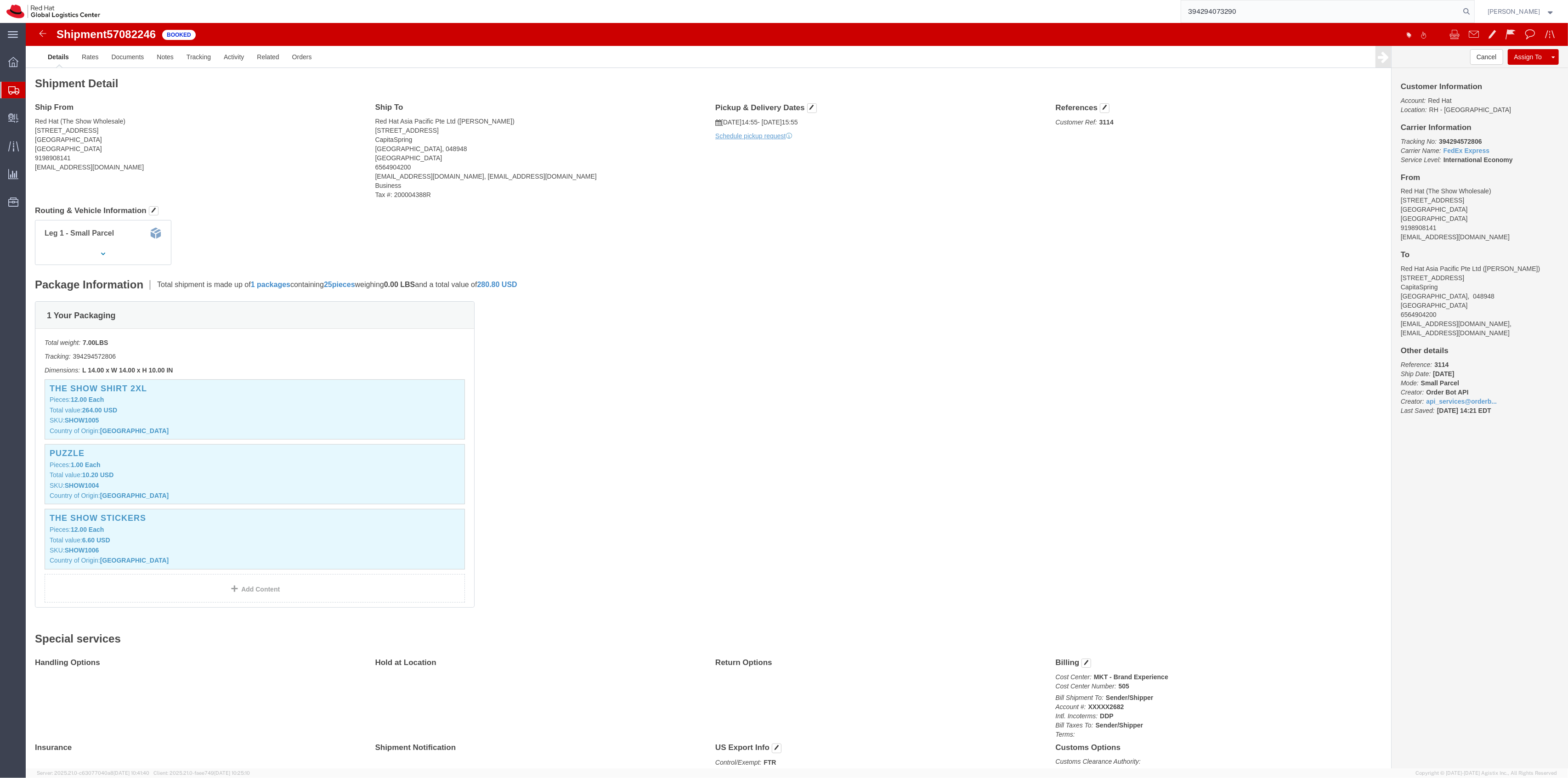
type input "394294073290"
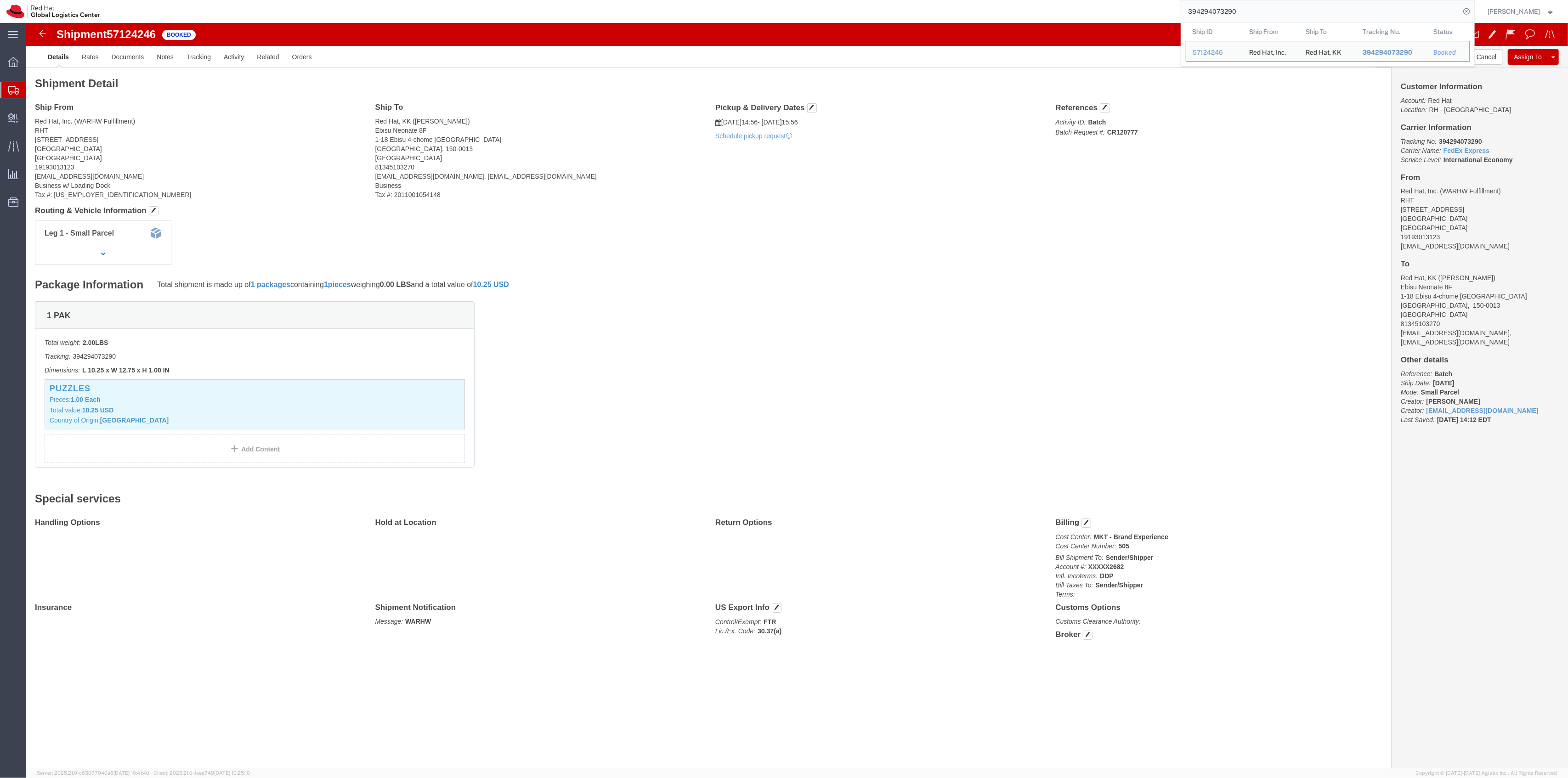
drag, startPoint x: 1279, startPoint y: 6, endPoint x: 1152, endPoint y: 3, distance: 127.0
click at [1154, 3] on div "394294073290 Ship ID Ship From Ship To Tracking Nu. Status Ship ID 57124246 Shi…" at bounding box center [790, 11] width 1368 height 23
drag, startPoint x: 1260, startPoint y: 9, endPoint x: 1186, endPoint y: 4, distance: 74.2
click at [1186, 4] on div "1222282412280012529600394294003949 Sorry, no exact match found Try to find item…" at bounding box center [790, 11] width 1368 height 23
drag, startPoint x: 1220, startPoint y: 8, endPoint x: 1169, endPoint y: 6, distance: 51.0
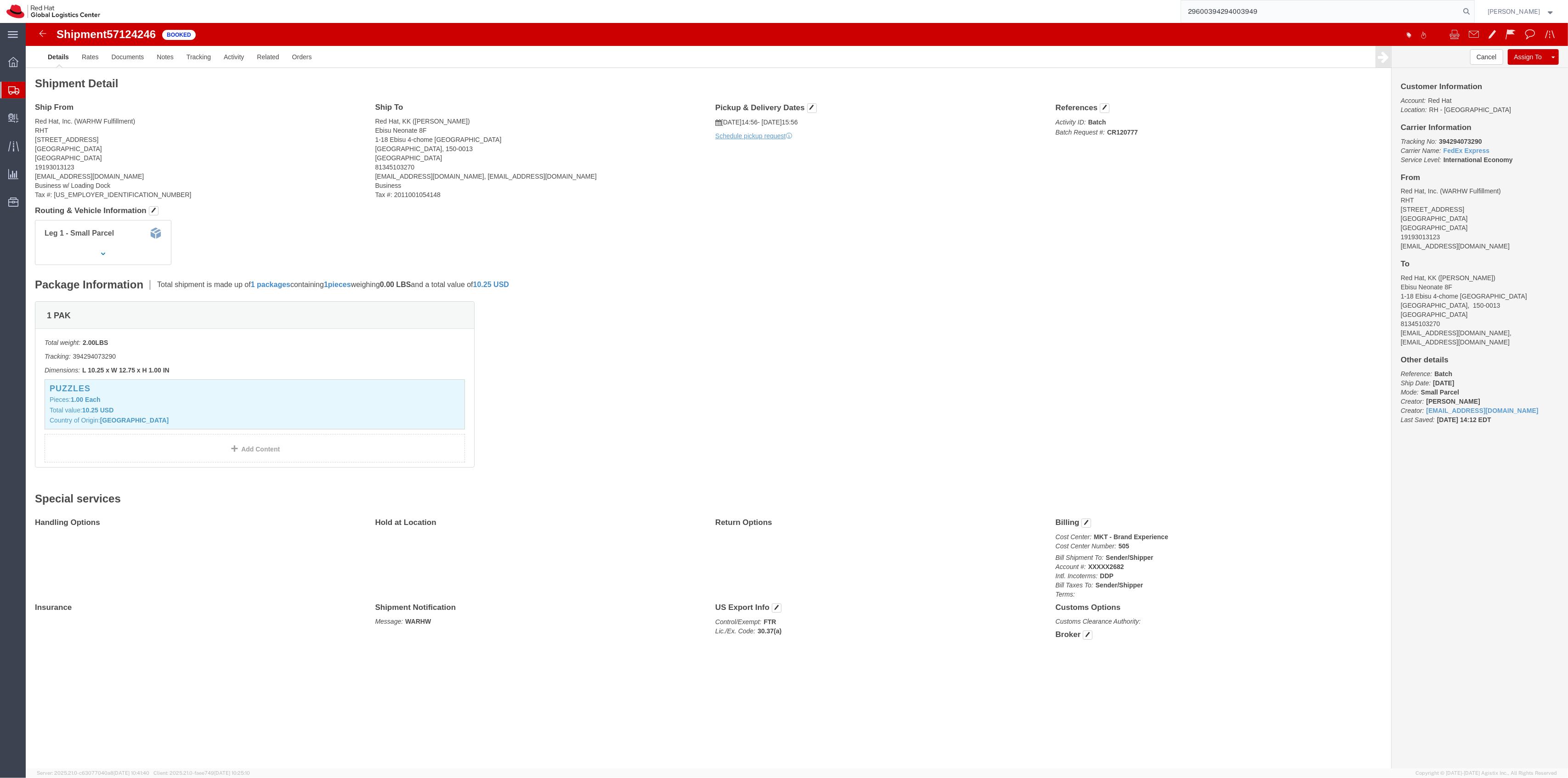
click at [1169, 6] on div "29600394294003949" at bounding box center [790, 11] width 1368 height 23
click at [1225, 9] on input "29600394294003949" at bounding box center [1320, 12] width 279 height 22
drag, startPoint x: 1218, startPoint y: 10, endPoint x: 1188, endPoint y: 4, distance: 30.6
click at [1188, 4] on div "29600394294003949" at bounding box center [790, 11] width 1368 height 23
type input "394294003949"
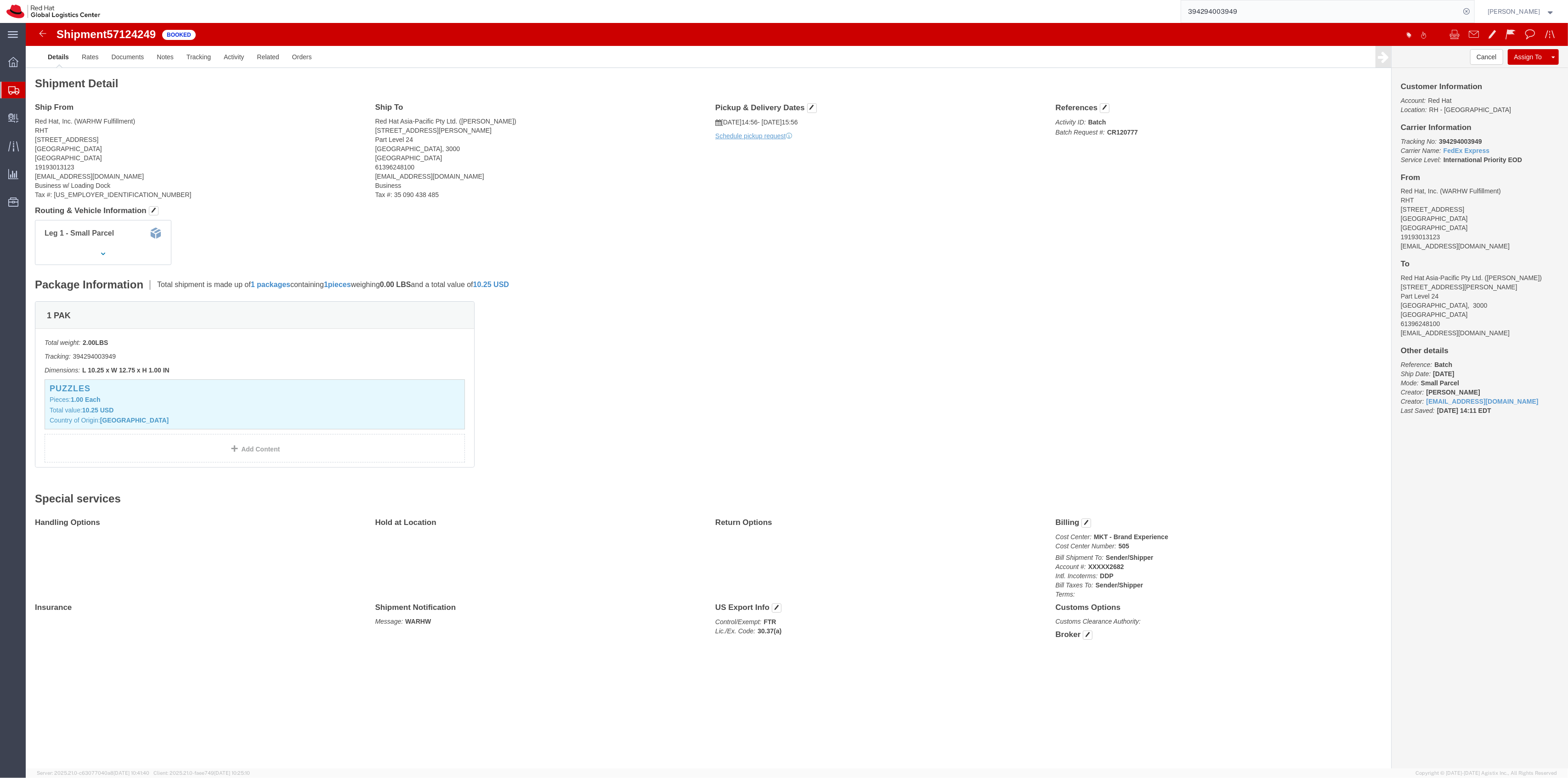
drag, startPoint x: 1260, startPoint y: 14, endPoint x: 1165, endPoint y: 9, distance: 95.1
click at [1165, 9] on div "394294003949" at bounding box center [790, 11] width 1368 height 23
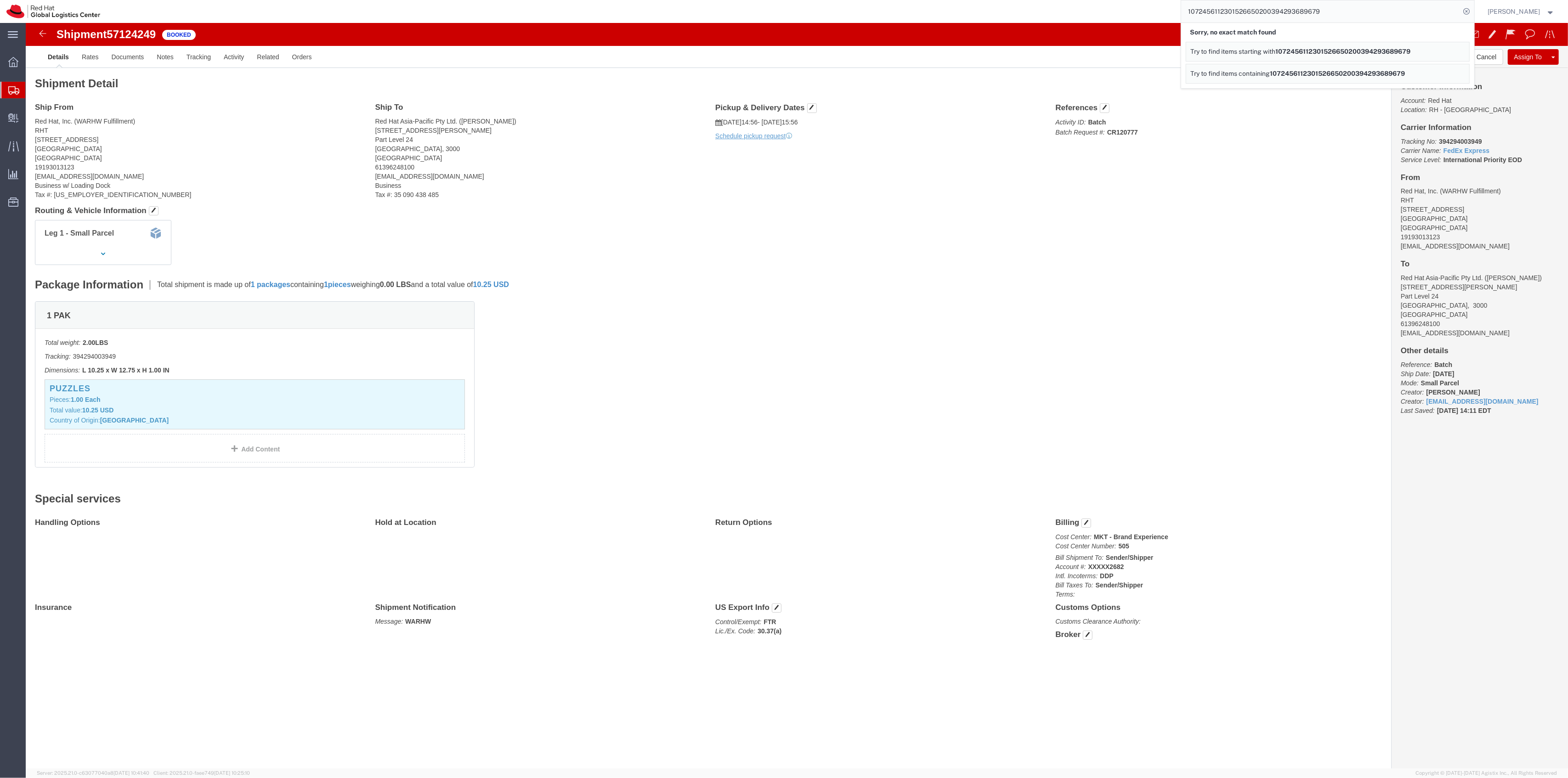
drag, startPoint x: 1281, startPoint y: 11, endPoint x: 1198, endPoint y: -4, distance: 84.3
click at [1198, 0] on html "main_menu Created with Sketch. Collapse Menu Overview Shipments Shipment Manage…" at bounding box center [784, 389] width 1568 height 778
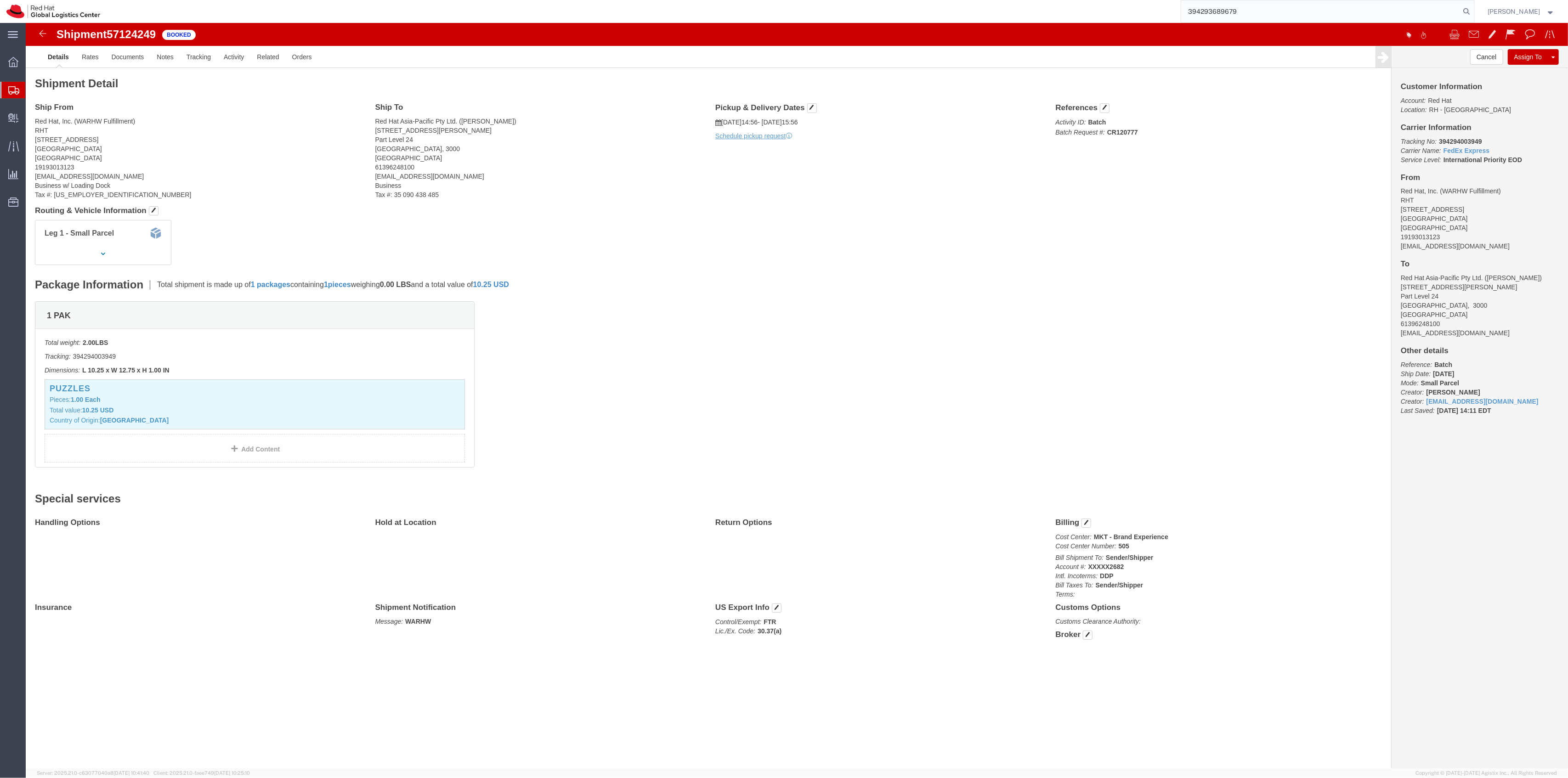
type input "394293689679"
drag, startPoint x: 1247, startPoint y: 11, endPoint x: 1154, endPoint y: 9, distance: 93.0
click at [1154, 9] on div "394293689679" at bounding box center [790, 11] width 1368 height 23
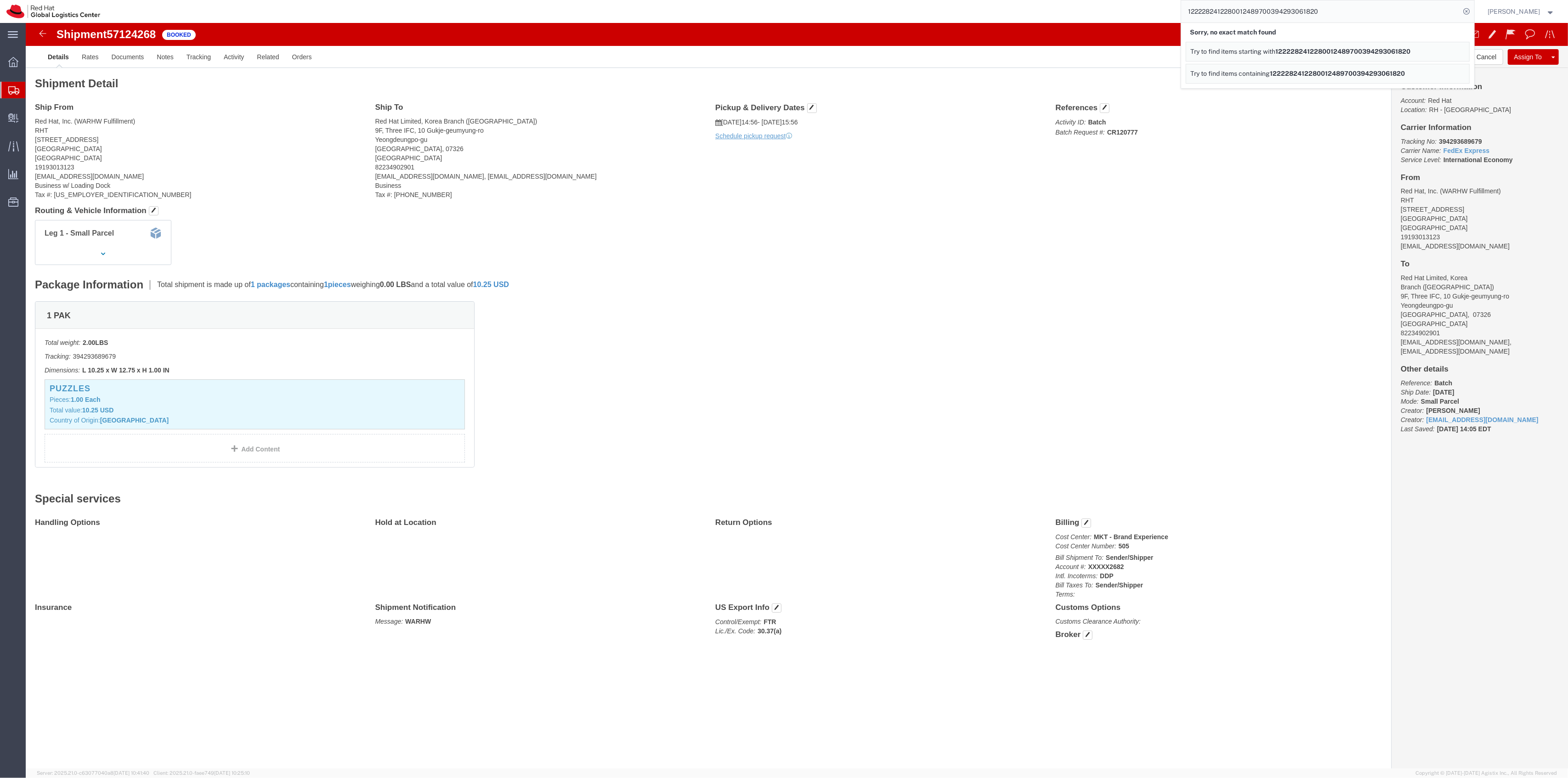
drag, startPoint x: 1279, startPoint y: 10, endPoint x: 1190, endPoint y: 4, distance: 89.2
click at [1191, 4] on input "1222282412280012489700394293061820" at bounding box center [1320, 12] width 279 height 22
type input "394293061820"
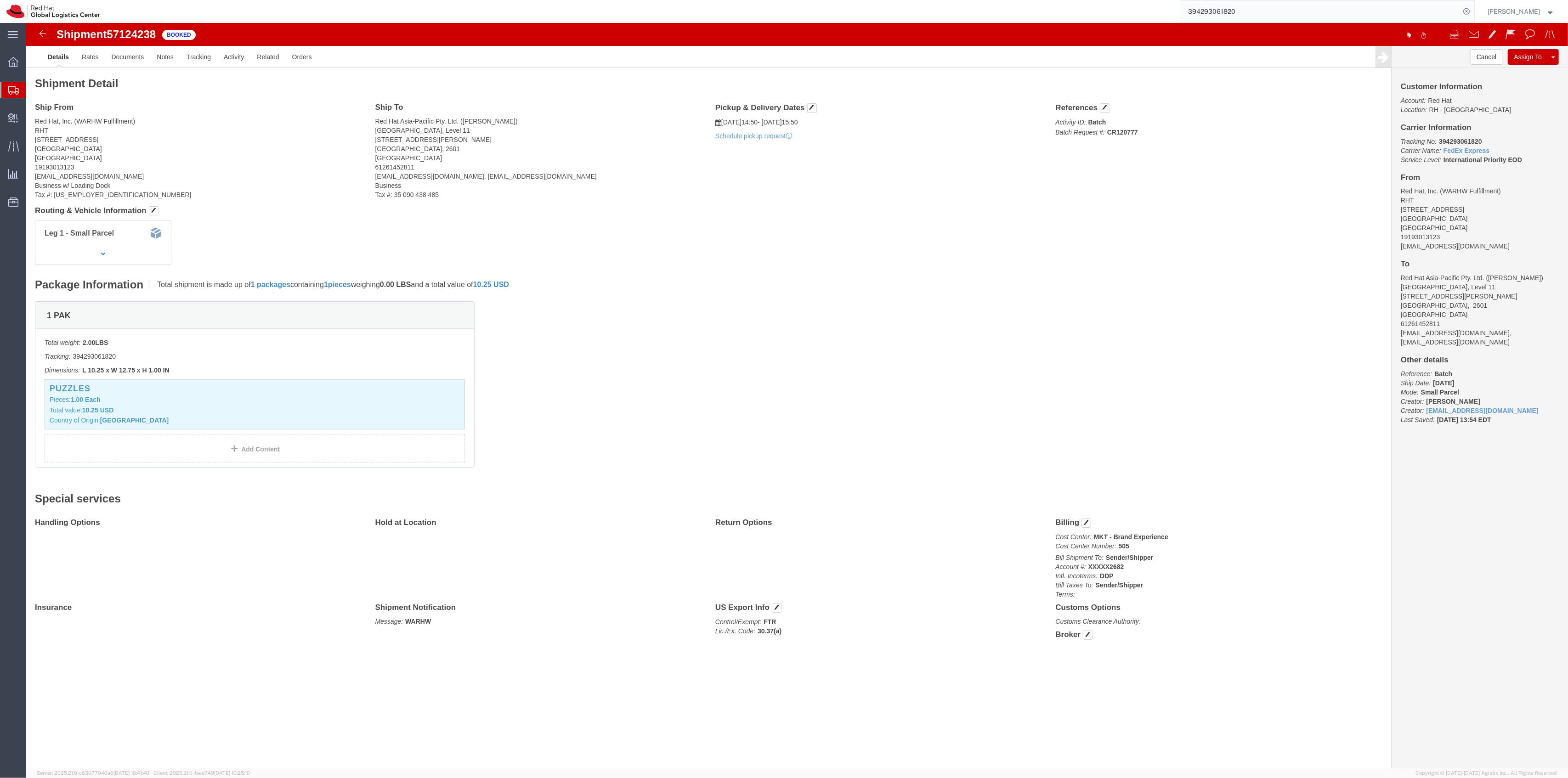
drag, startPoint x: 1237, startPoint y: 8, endPoint x: 1147, endPoint y: 3, distance: 90.1
click at [1147, 3] on div "394293061820" at bounding box center [790, 11] width 1368 height 23
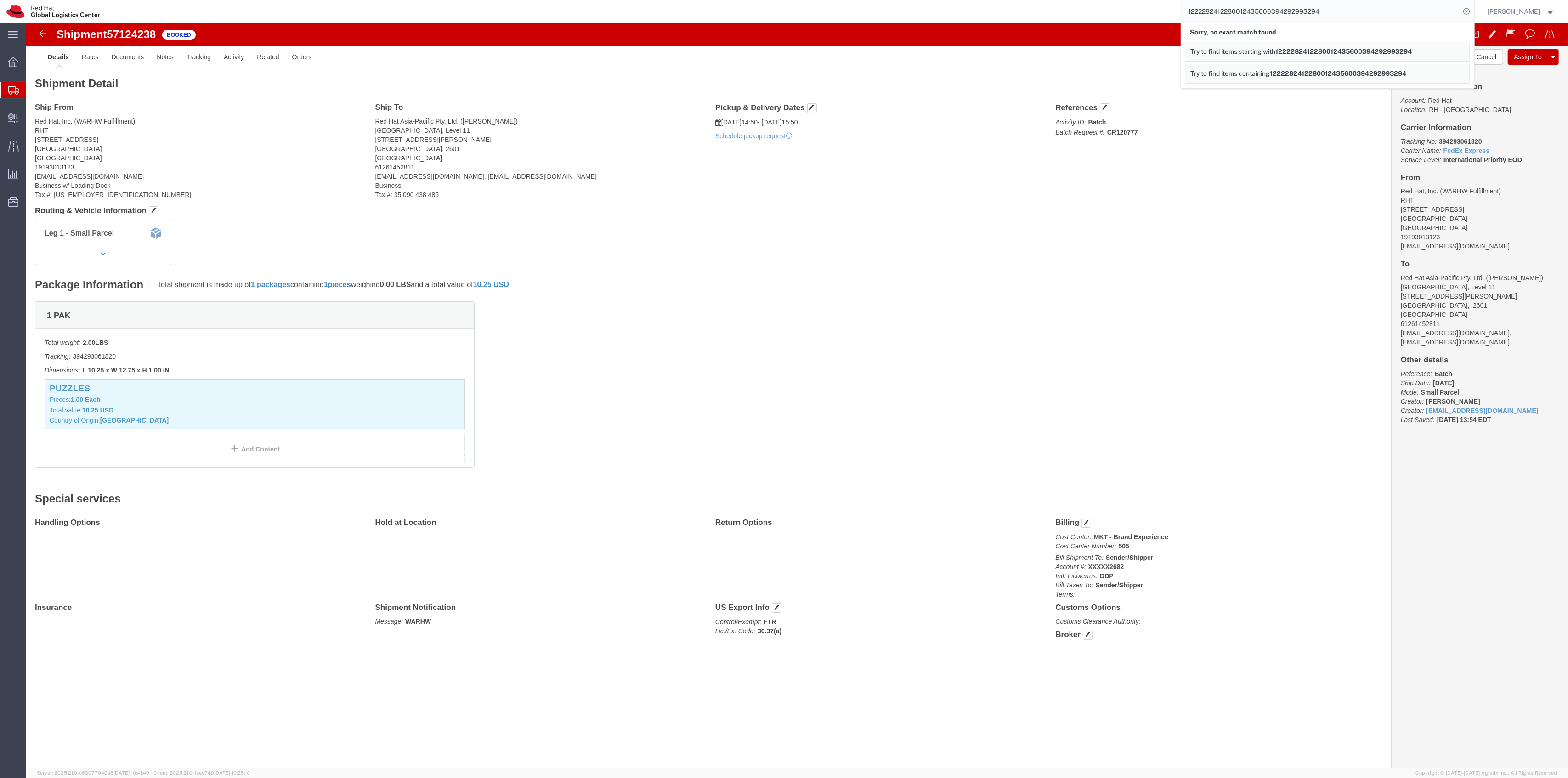
drag, startPoint x: 1280, startPoint y: 11, endPoint x: 1188, endPoint y: 15, distance: 92.1
click at [1189, 15] on div "1222282412280012435600394292993294 Sorry, no exact match found Try to find item…" at bounding box center [790, 11] width 1368 height 23
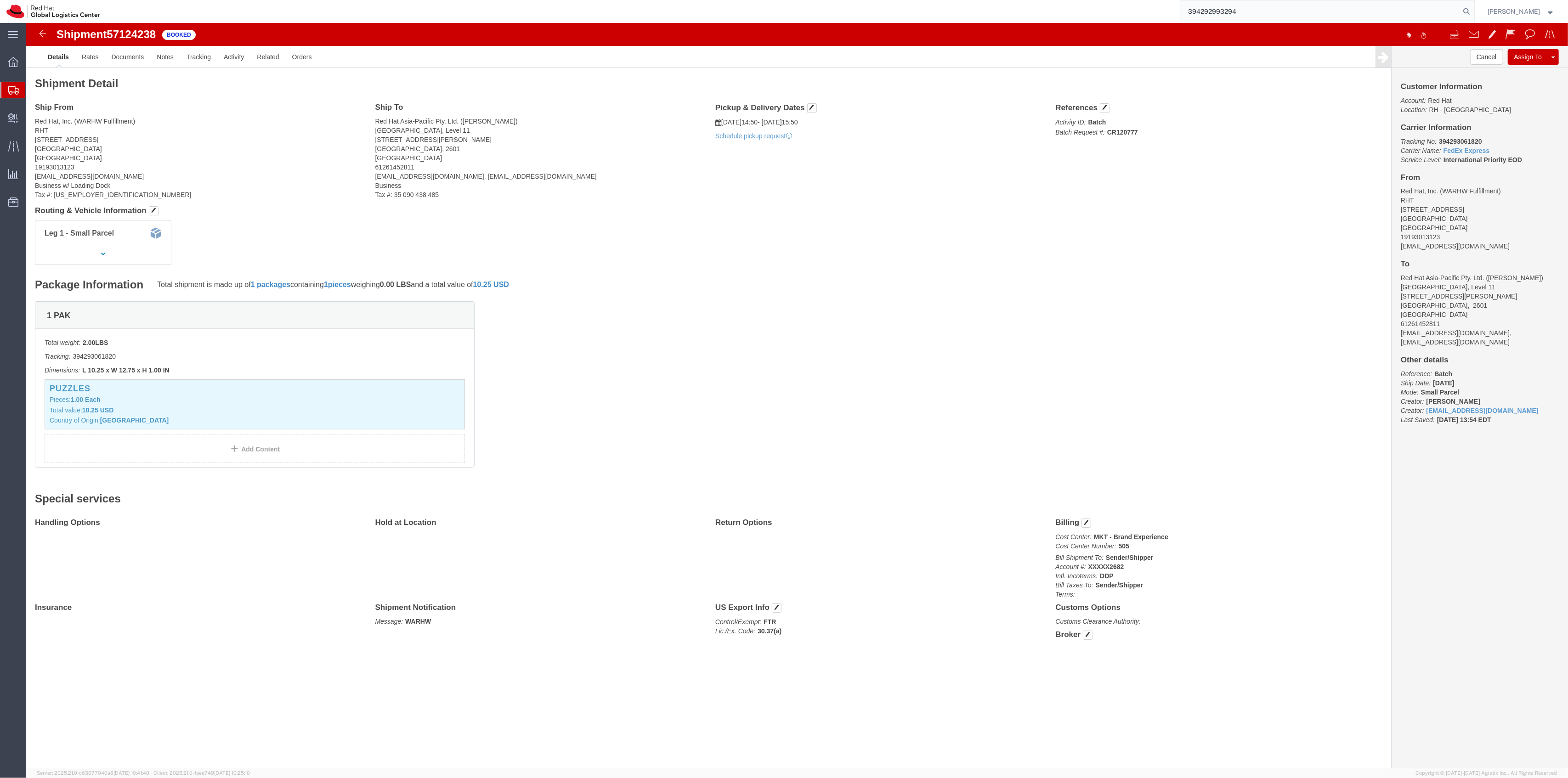
type input "394292993294"
drag, startPoint x: 1251, startPoint y: 13, endPoint x: 1133, endPoint y: 9, distance: 118.1
click at [1133, 9] on div "394292993294" at bounding box center [790, 11] width 1368 height 23
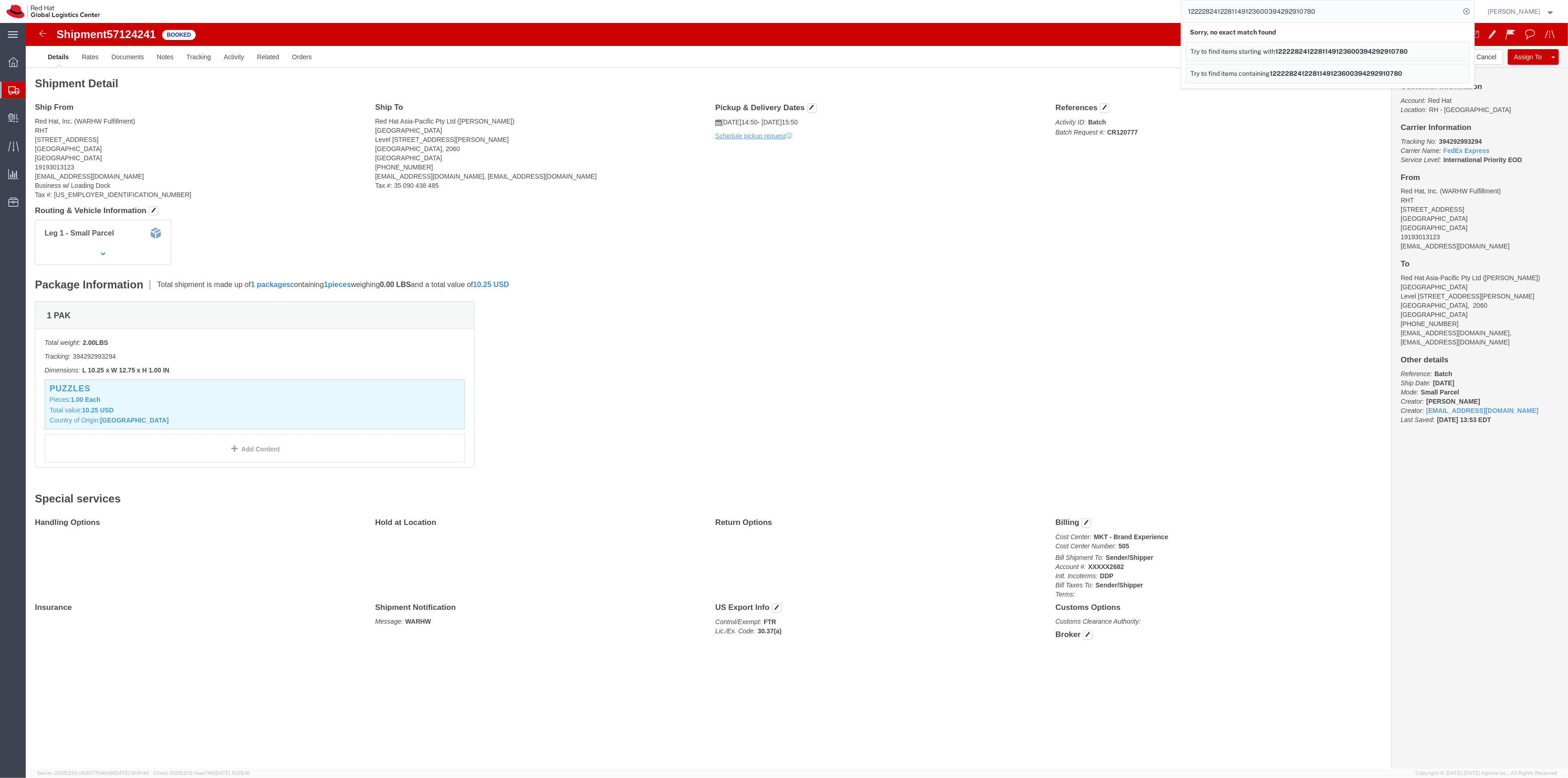
drag, startPoint x: 1278, startPoint y: 9, endPoint x: 1160, endPoint y: 17, distance: 118.3
click at [1160, 17] on div "1222282412281149123600394292910780 Sorry, no exact match found Try to find item…" at bounding box center [790, 11] width 1368 height 23
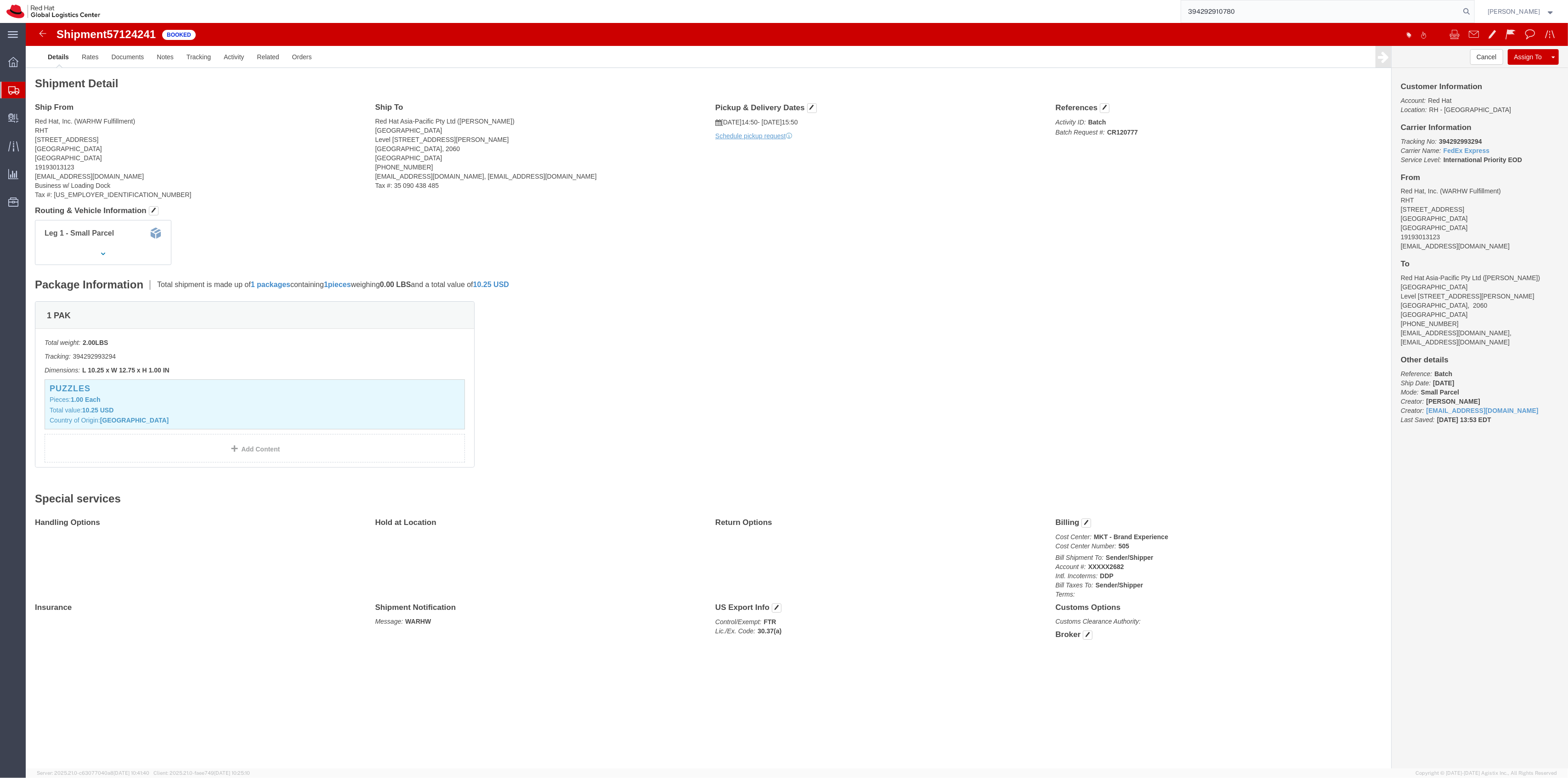
type input "394292910780"
drag, startPoint x: 1261, startPoint y: 8, endPoint x: 1116, endPoint y: 9, distance: 145.0
click at [1118, 9] on div "394292910780" at bounding box center [790, 11] width 1368 height 23
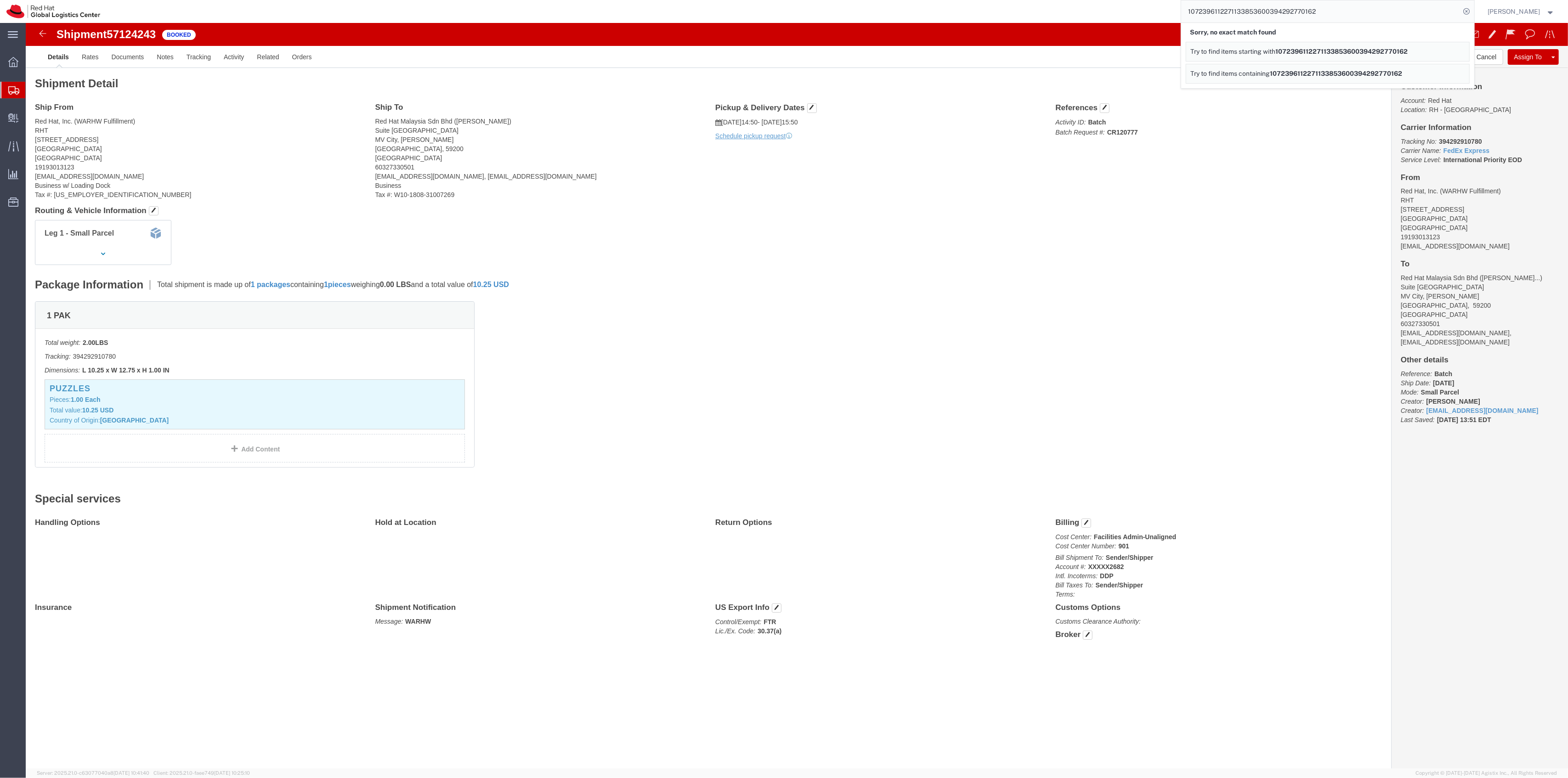
drag, startPoint x: 1279, startPoint y: 8, endPoint x: 1198, endPoint y: 9, distance: 81.0
click at [1198, 9] on input "1072396112271133853600394292770162" at bounding box center [1320, 12] width 279 height 22
click at [1260, 9] on input "1072396112271133853600394292770162" at bounding box center [1320, 12] width 279 height 22
click at [1274, 10] on input "1072396112271133853600394292770162" at bounding box center [1320, 12] width 279 height 22
drag, startPoint x: 1278, startPoint y: 10, endPoint x: 1178, endPoint y: 5, distance: 100.1
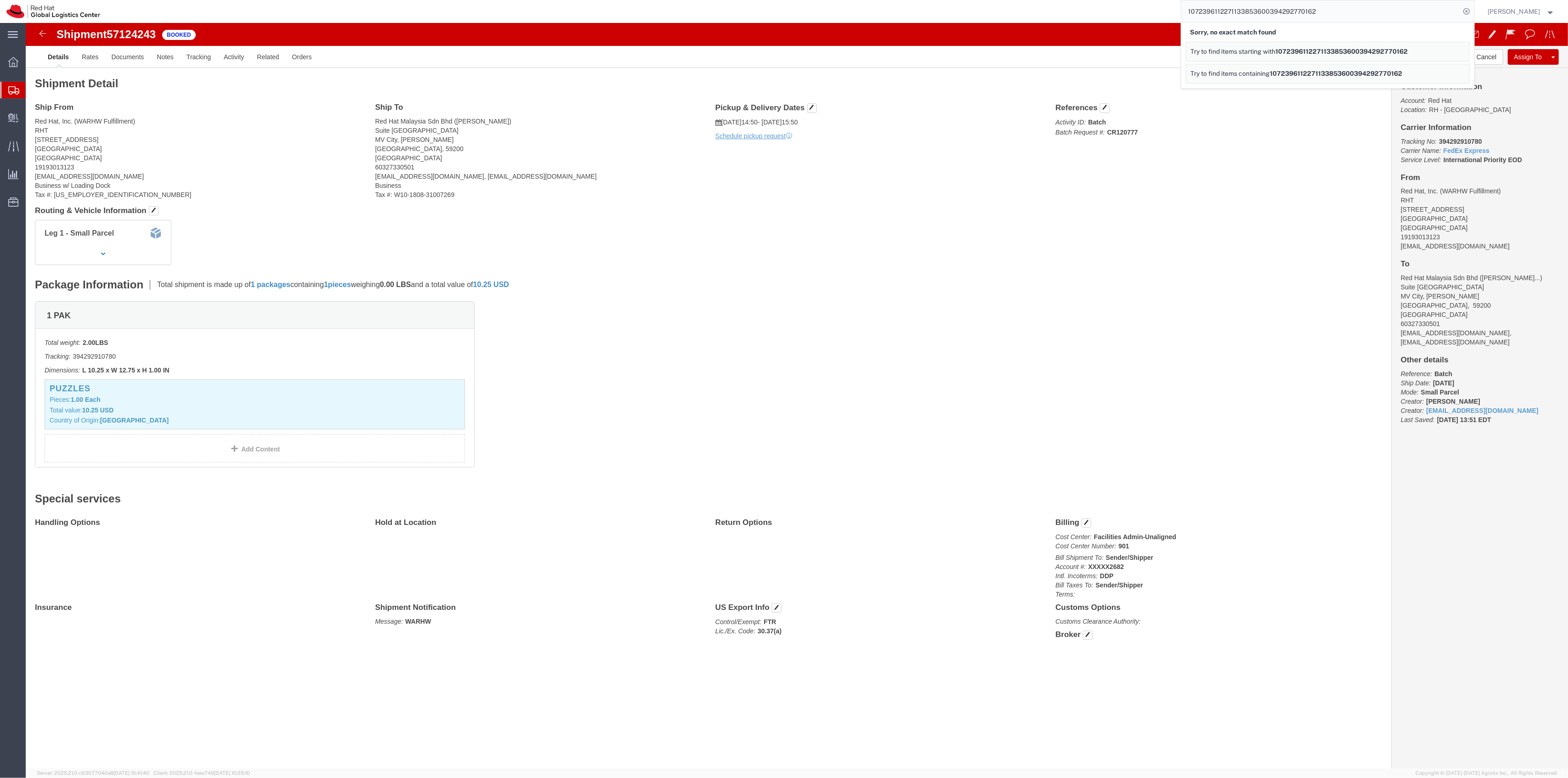
click at [1178, 5] on div "1072396112271133853600394292770162 Sorry, no exact match found Try to find item…" at bounding box center [790, 11] width 1368 height 23
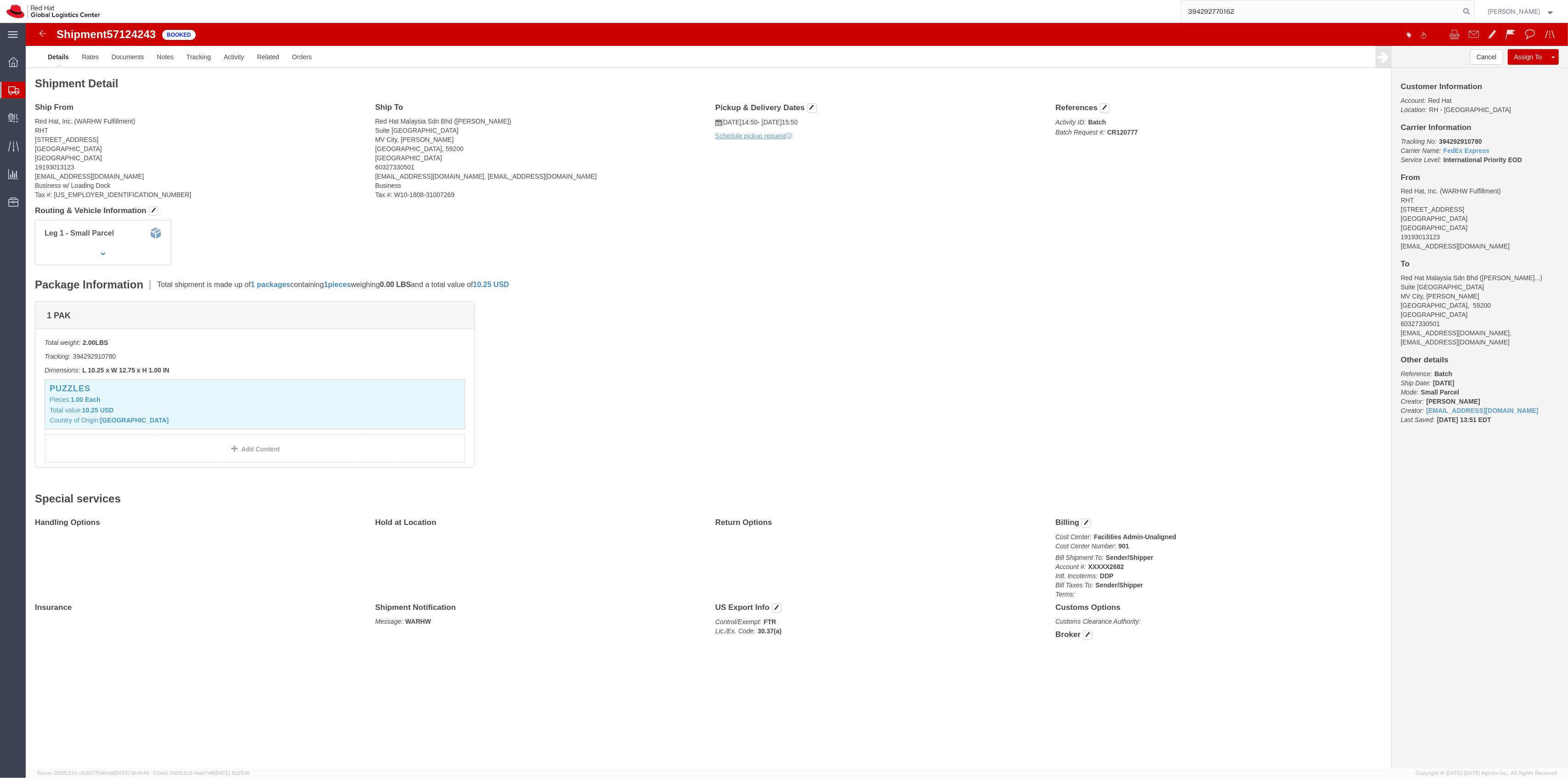
type input "394292770162"
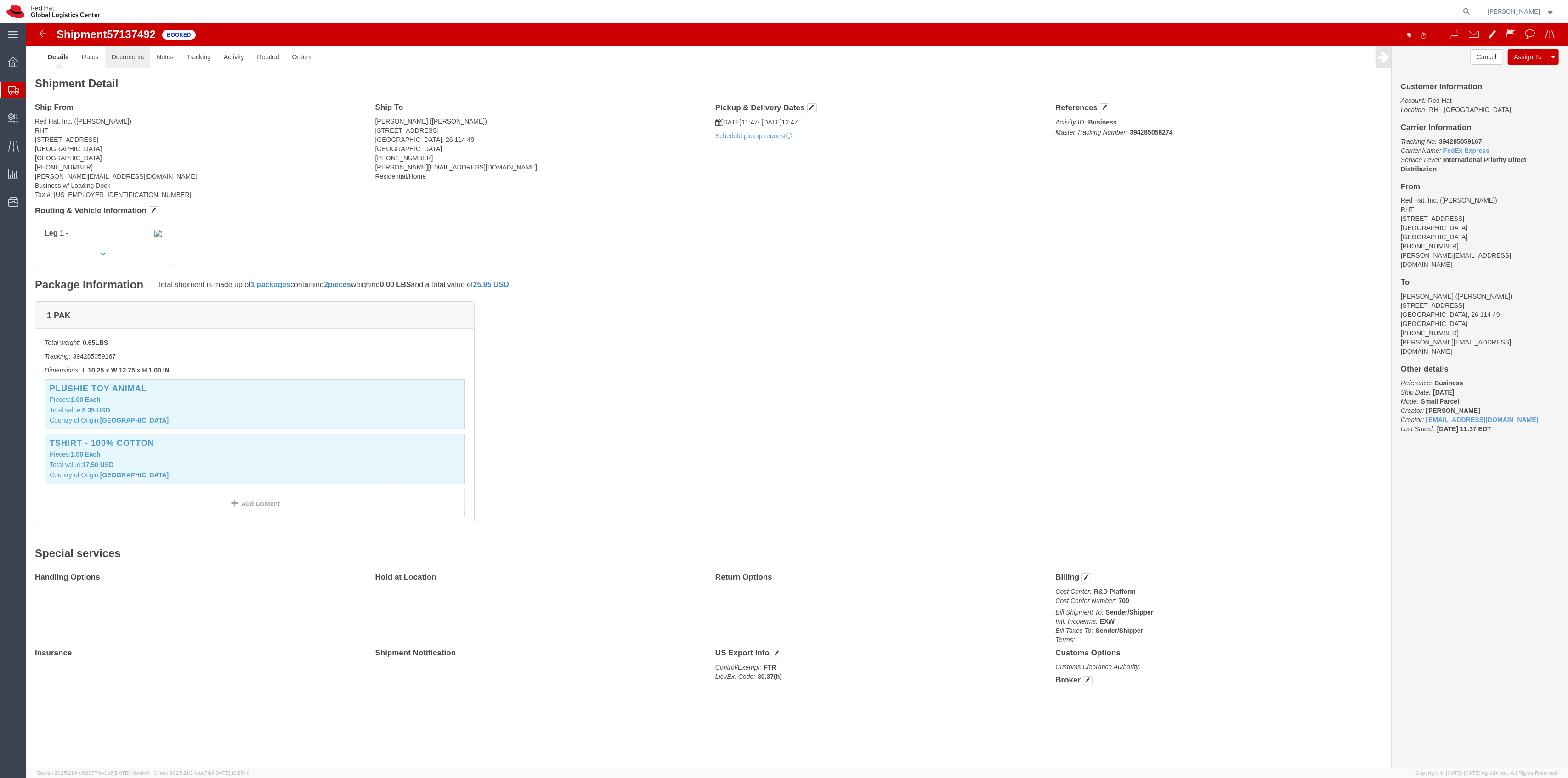
click link "Documents"
